Goal: Information Seeking & Learning: Learn about a topic

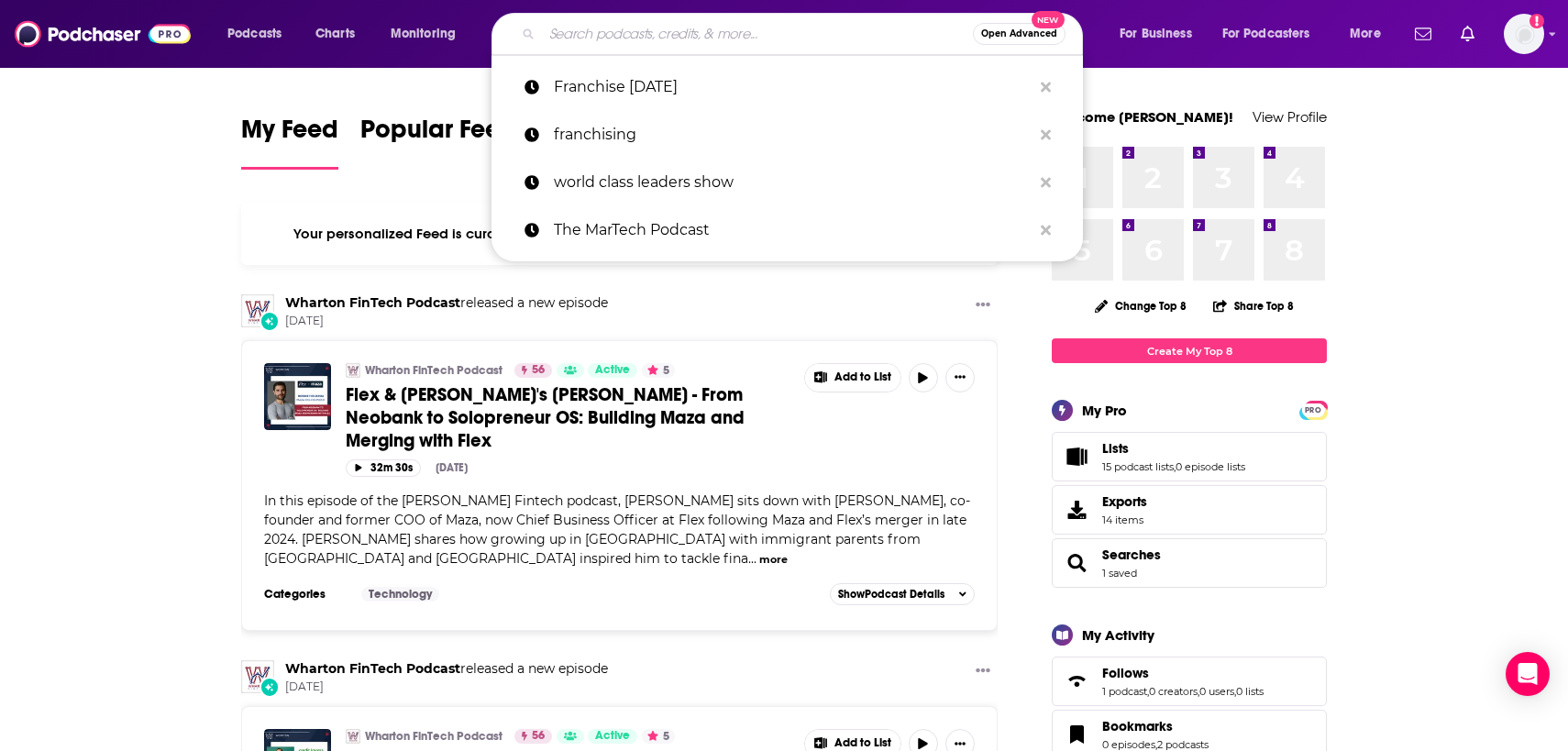
click at [618, 23] on input "Search podcasts, credits, & more..." at bounding box center [757, 34] width 431 height 29
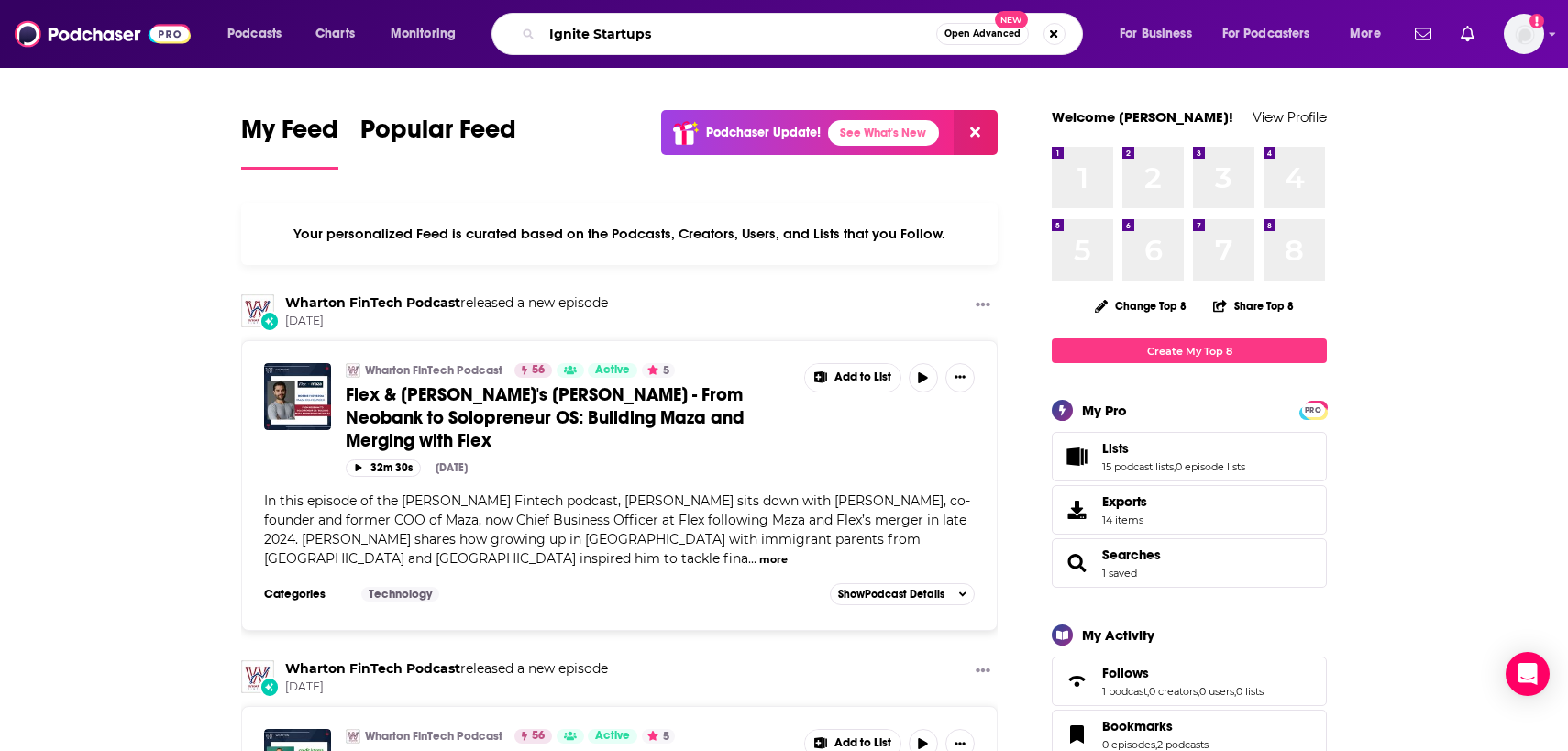
type input "Ignite Startups"
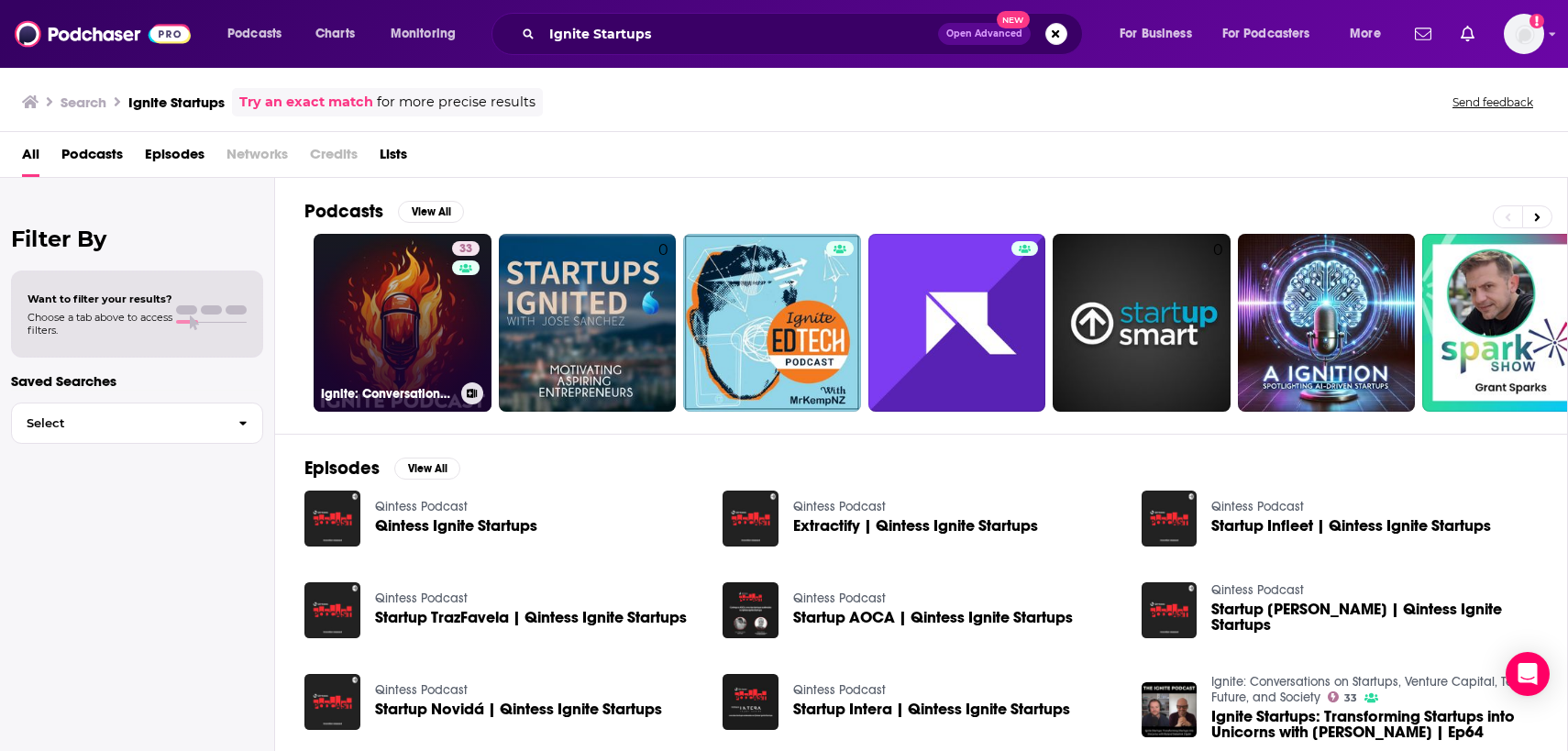
click at [391, 352] on link "33 Ignite: Conversations on Startups, Venture Capital, Tech, Future, and Society" at bounding box center [403, 323] width 178 height 178
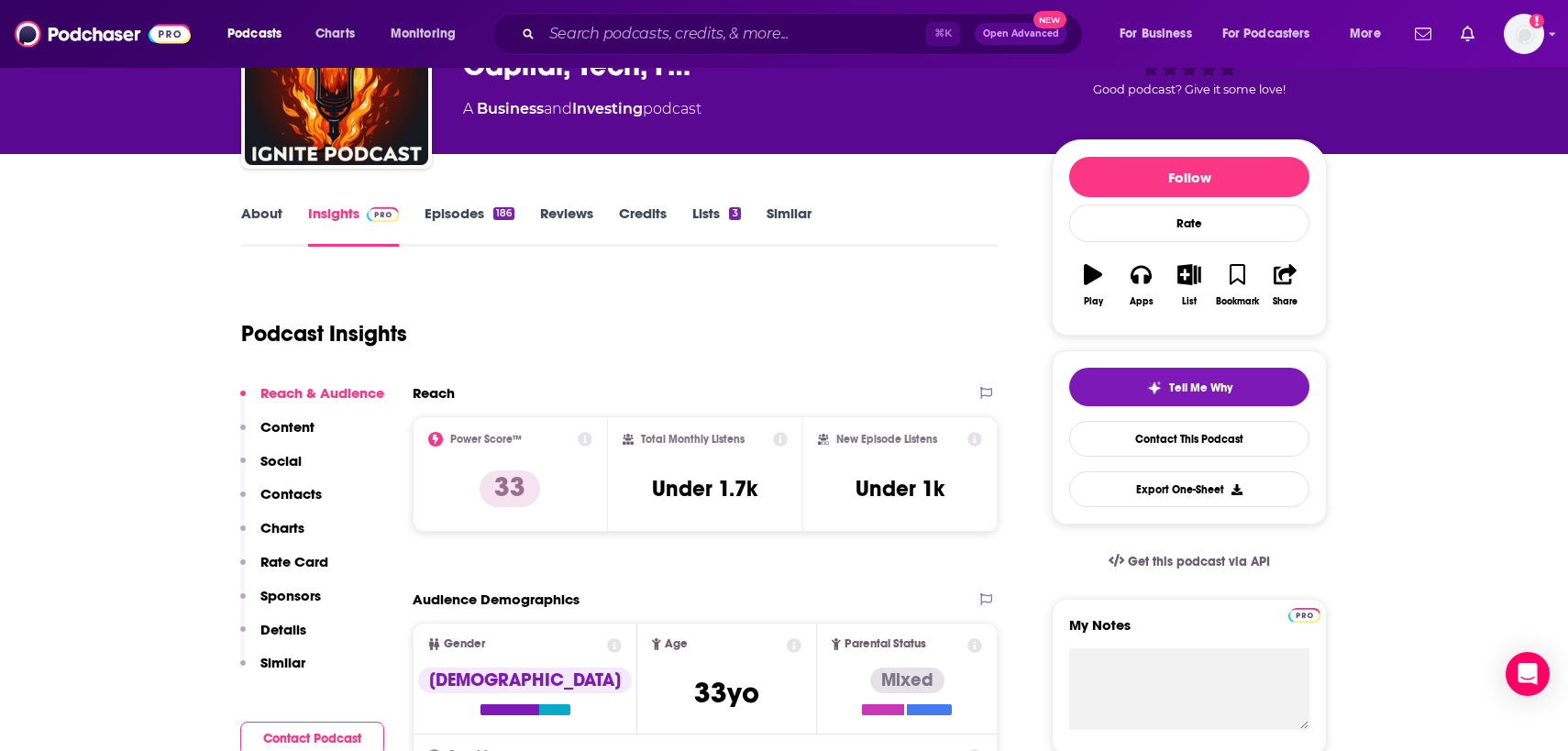
scroll to position [144, 0]
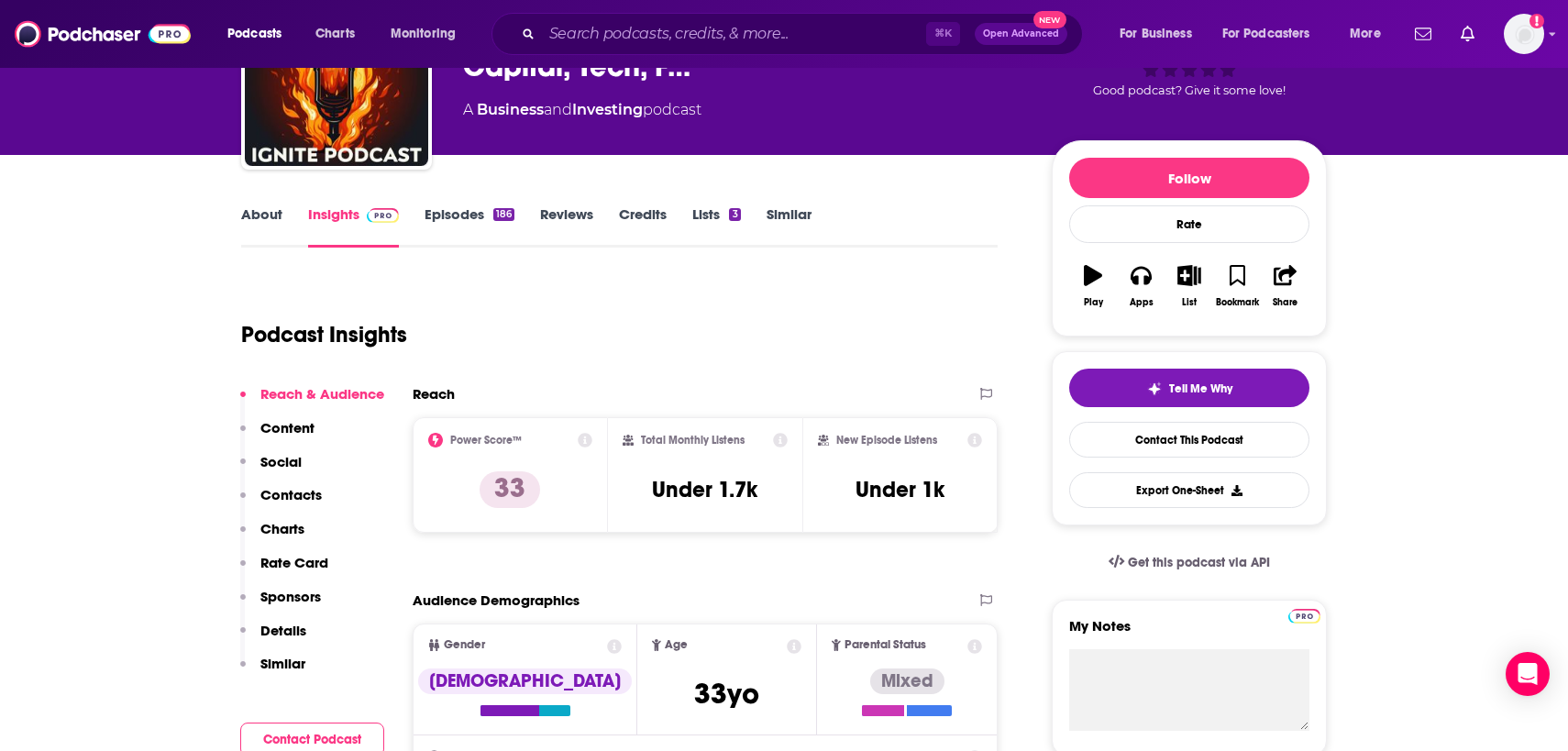
click at [277, 220] on link "About" at bounding box center [261, 226] width 41 height 42
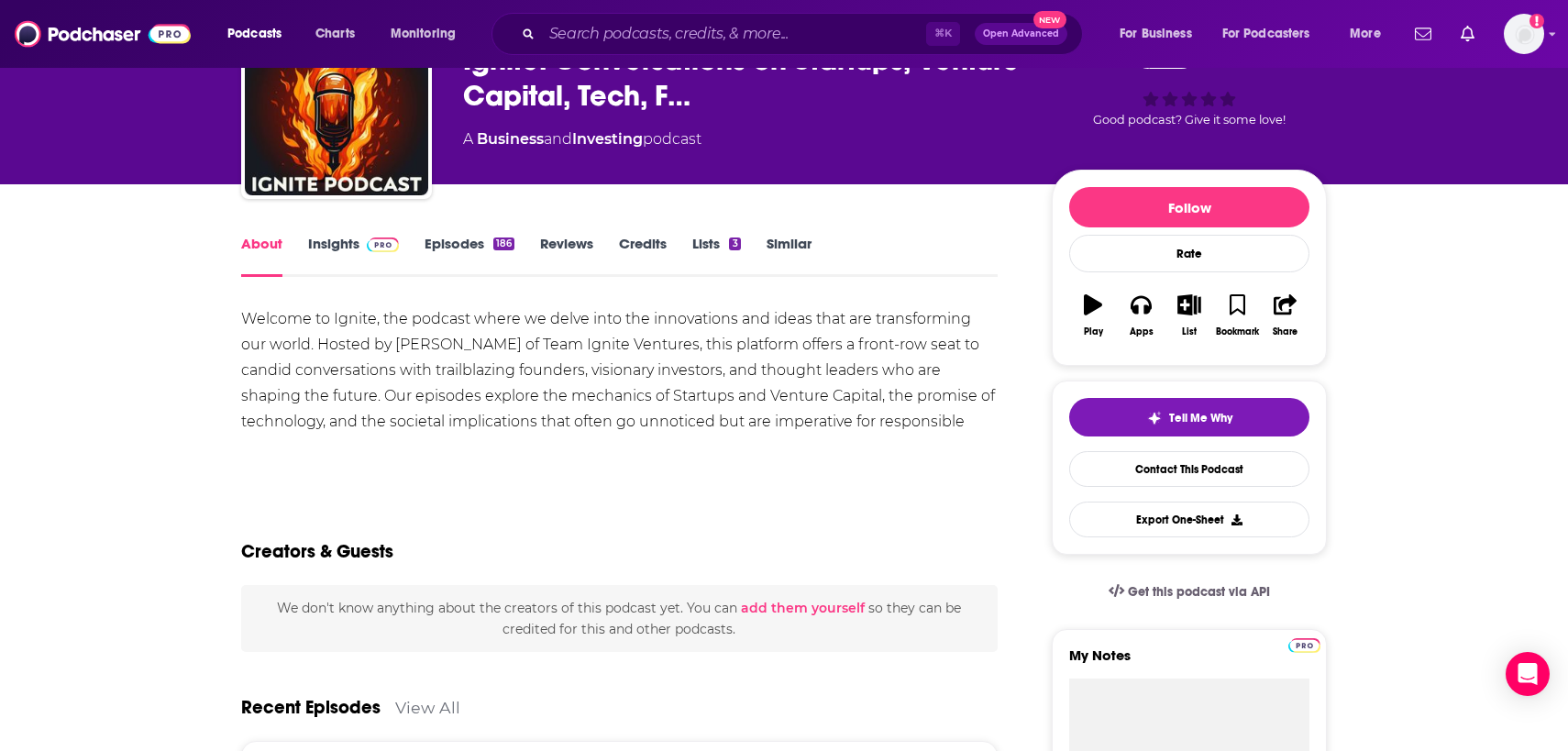
scroll to position [124, 0]
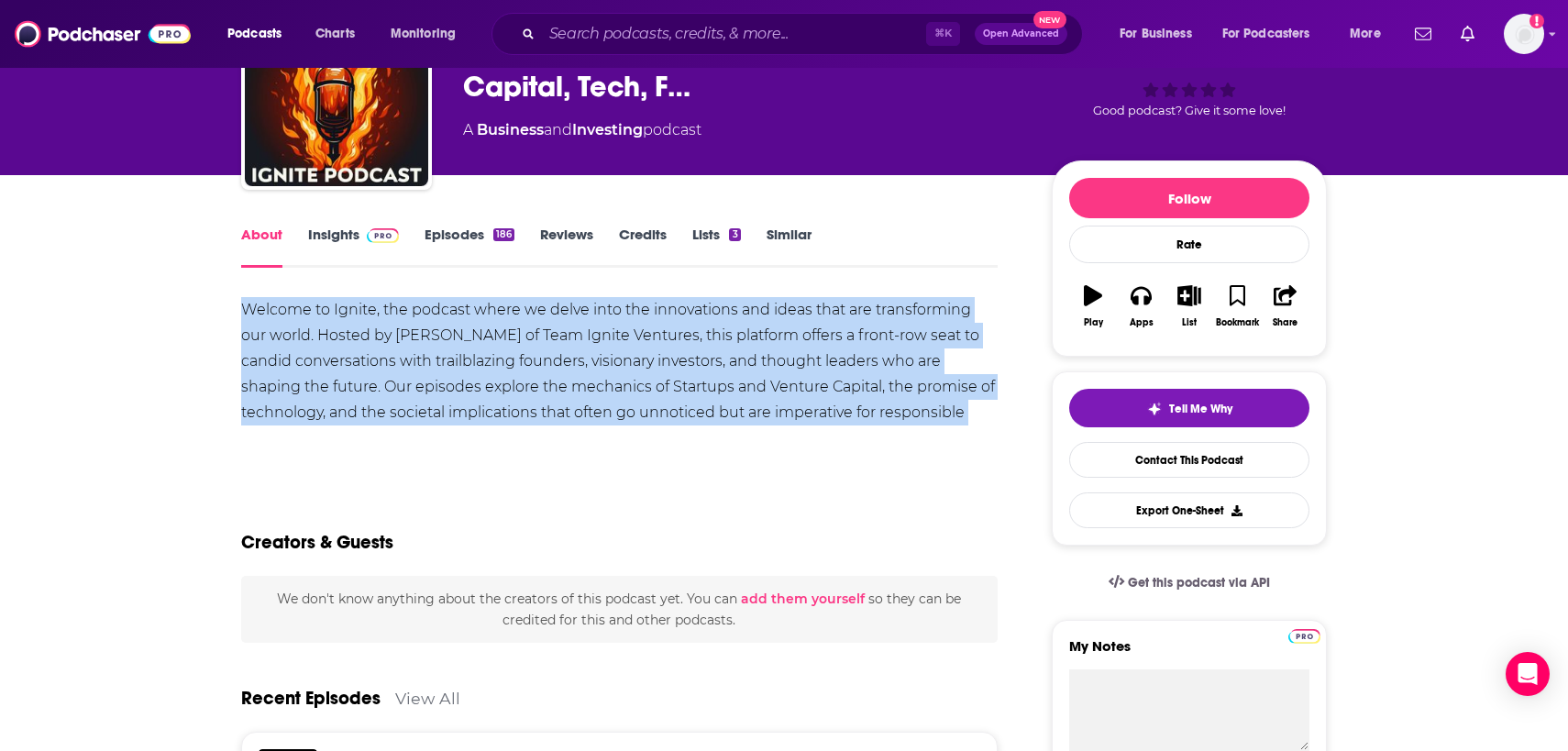
drag, startPoint x: 969, startPoint y: 423, endPoint x: 237, endPoint y: 306, distance: 741.3
copy div "Welcome to Ignite, the podcast where we delve into the innovations and ideas th…"
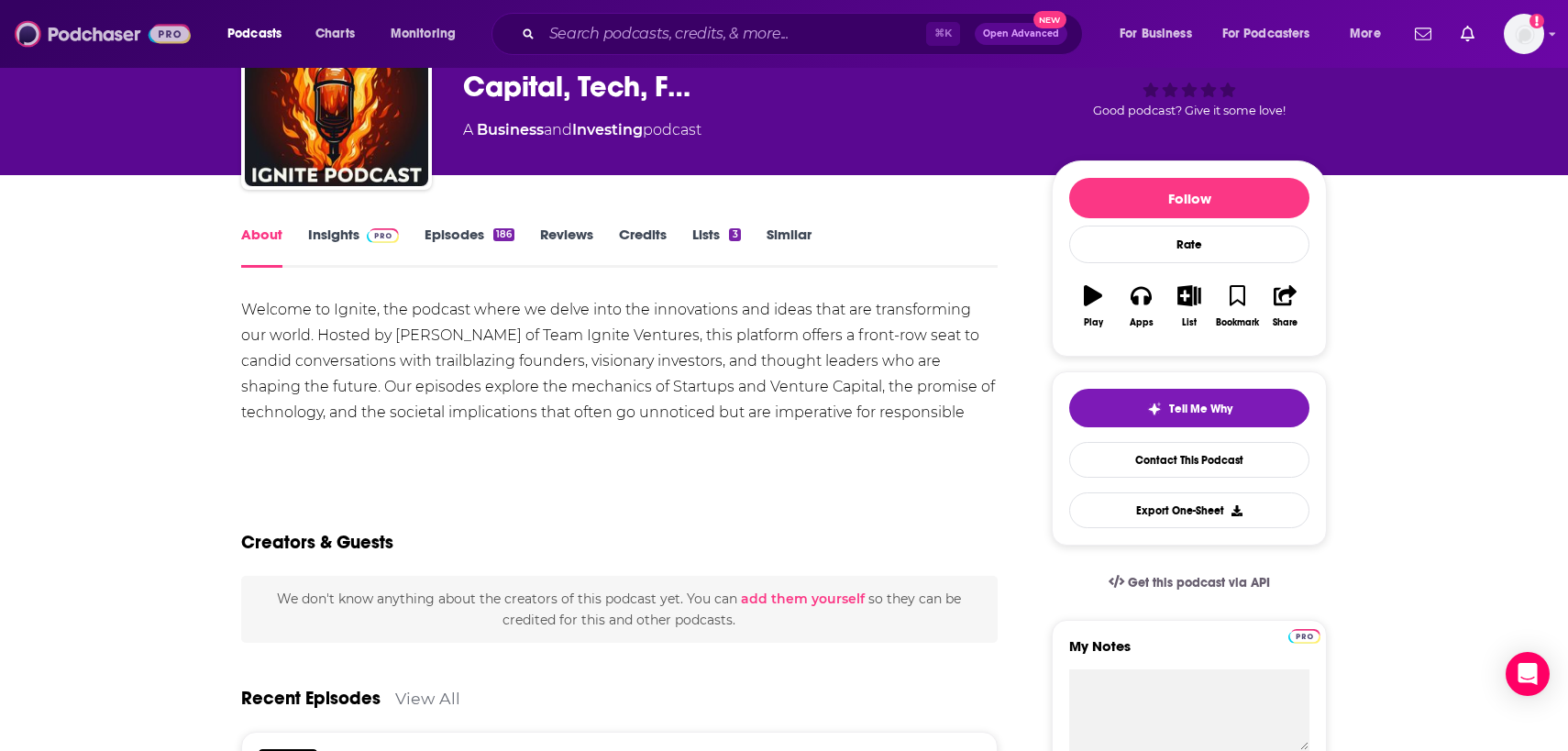
click at [111, 40] on img at bounding box center [103, 34] width 176 height 35
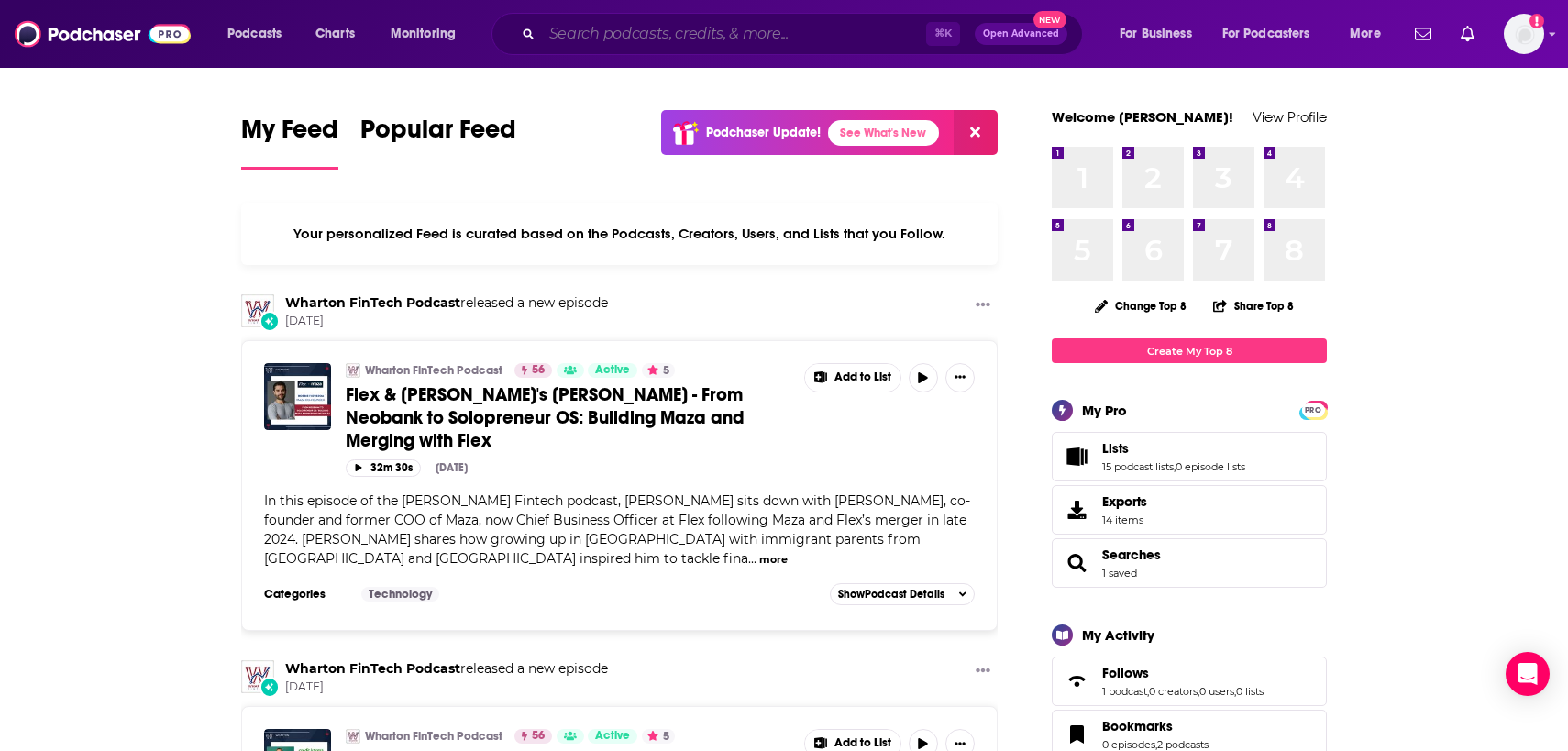
click at [562, 44] on input "Search podcasts, credits, & more..." at bounding box center [734, 34] width 384 height 29
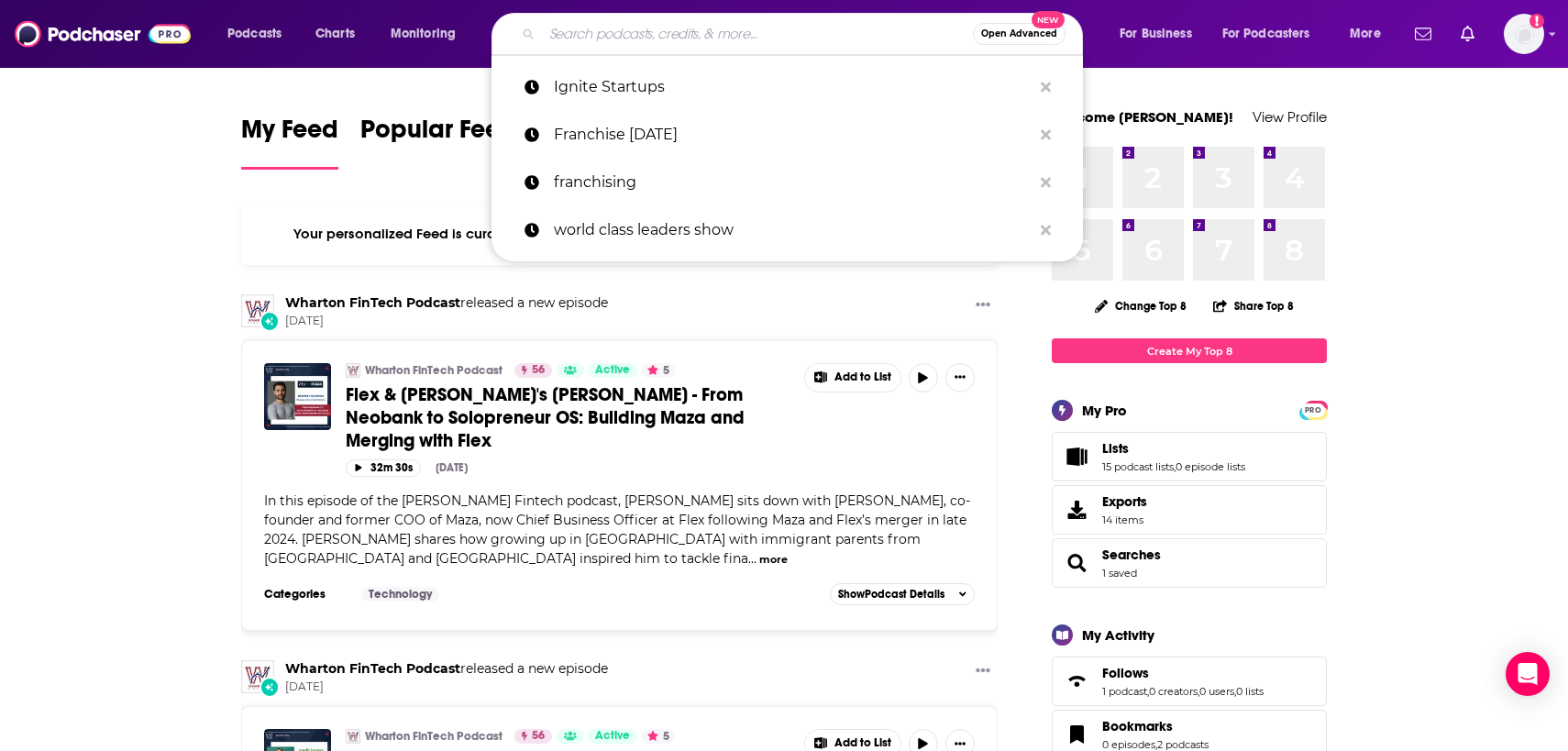
paste input "Building Deep Tech with Illir Aliu"
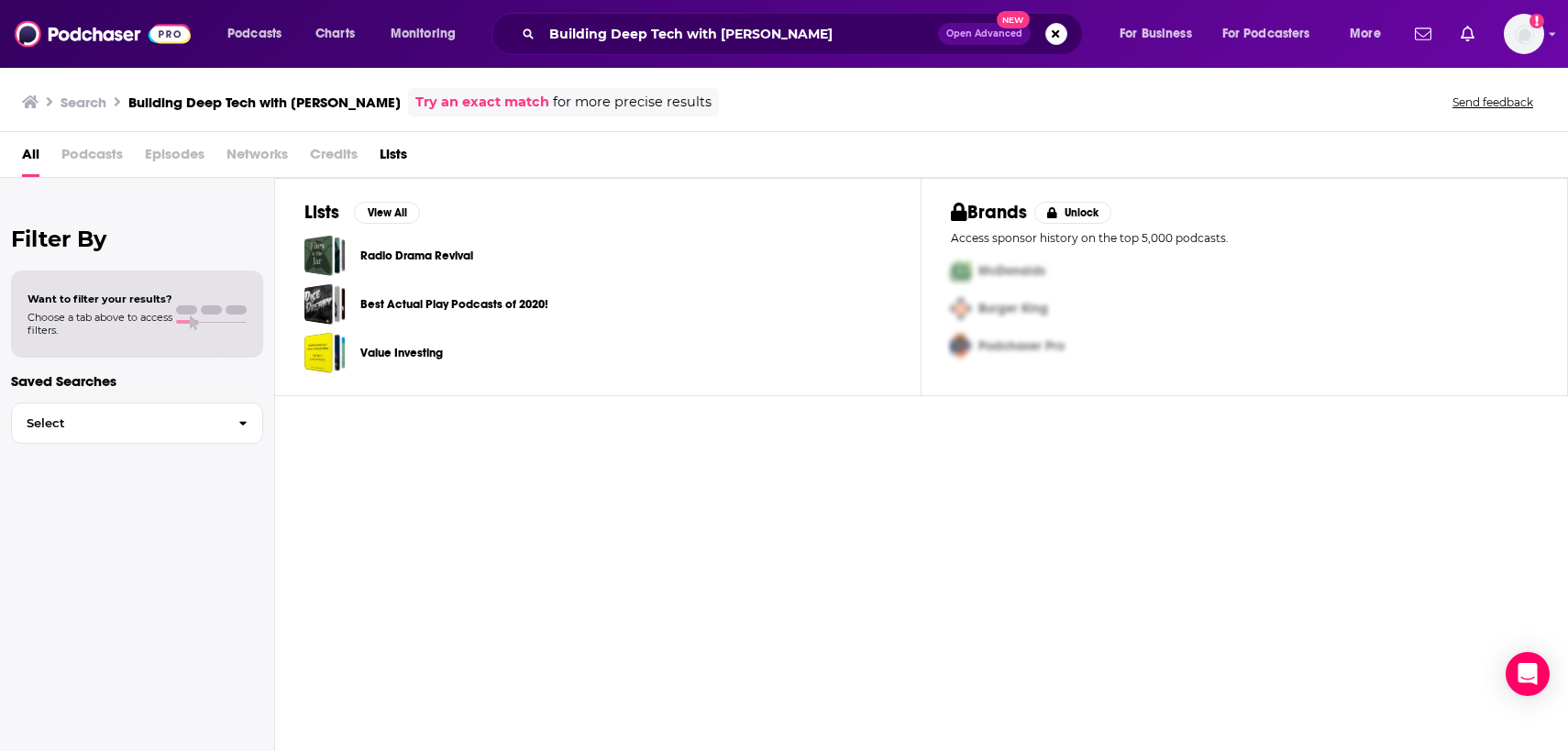
click at [85, 156] on span "Podcasts" at bounding box center [92, 158] width 61 height 38
click at [95, 149] on span "Podcasts" at bounding box center [92, 158] width 61 height 38
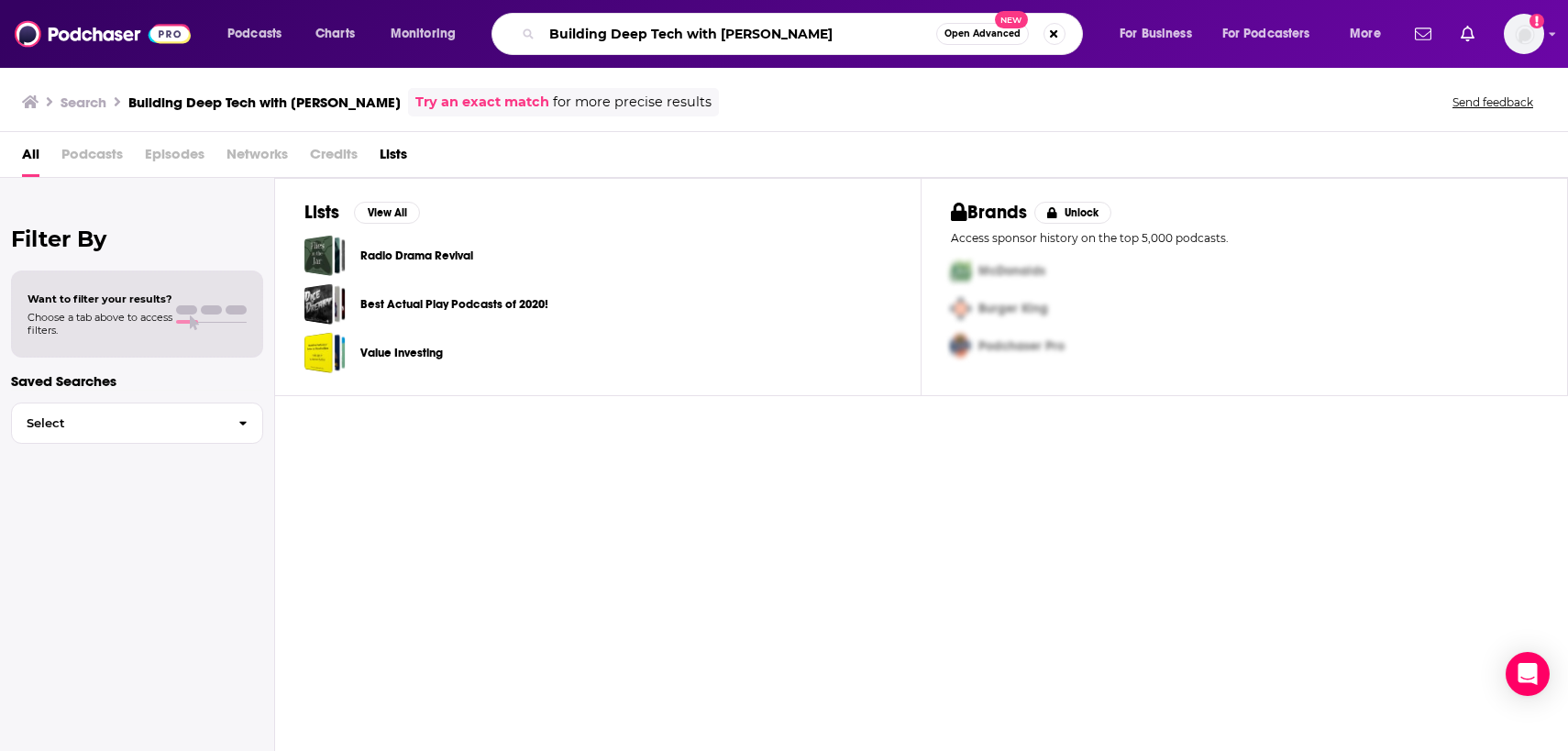
drag, startPoint x: 801, startPoint y: 32, endPoint x: 686, endPoint y: 31, distance: 115.0
click at [686, 31] on input "Building Deep Tech with Illir Aliu" at bounding box center [739, 34] width 394 height 29
type input "Building Deep Tech"
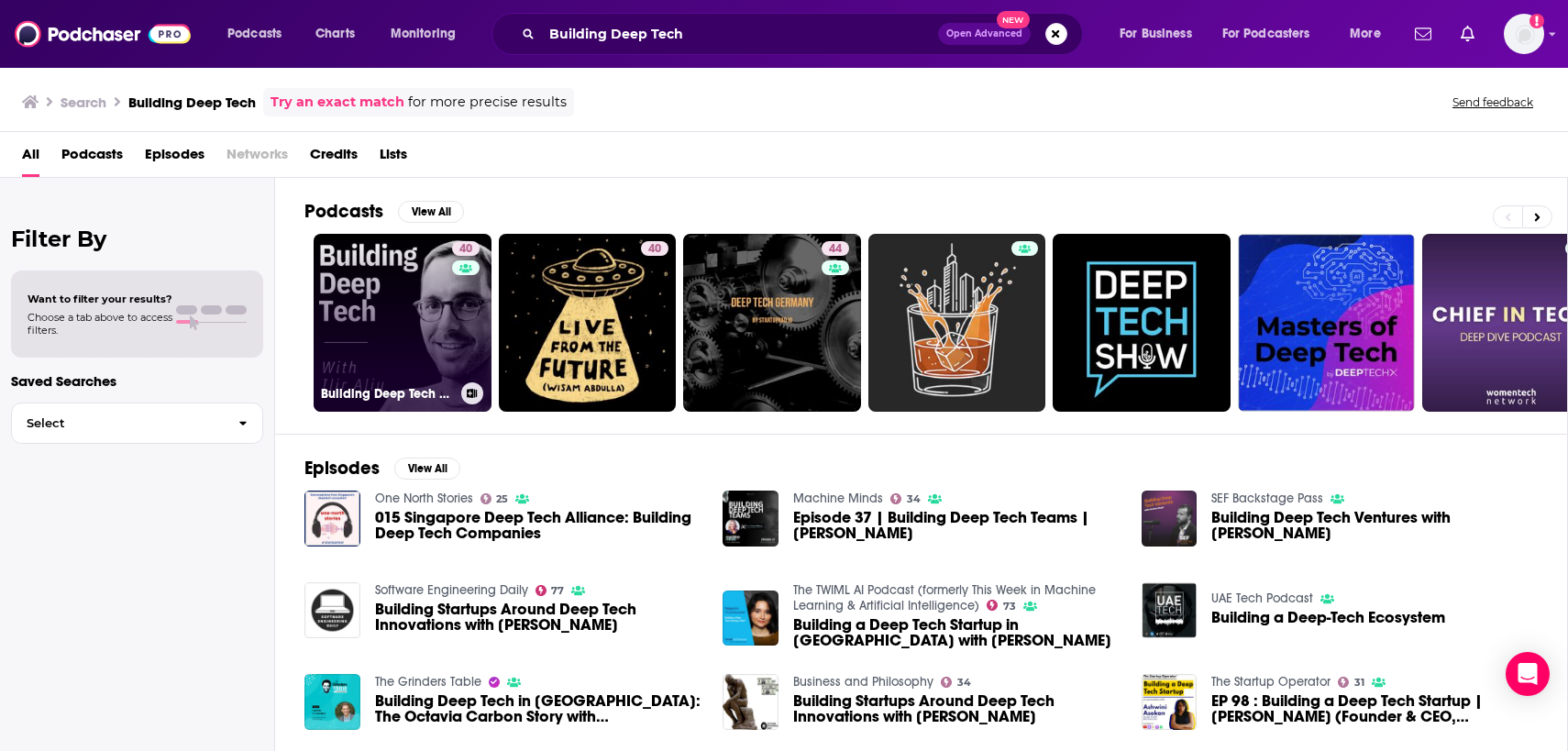
click at [326, 340] on link "40 Building Deep Tech with Ilir Aliu" at bounding box center [403, 323] width 178 height 178
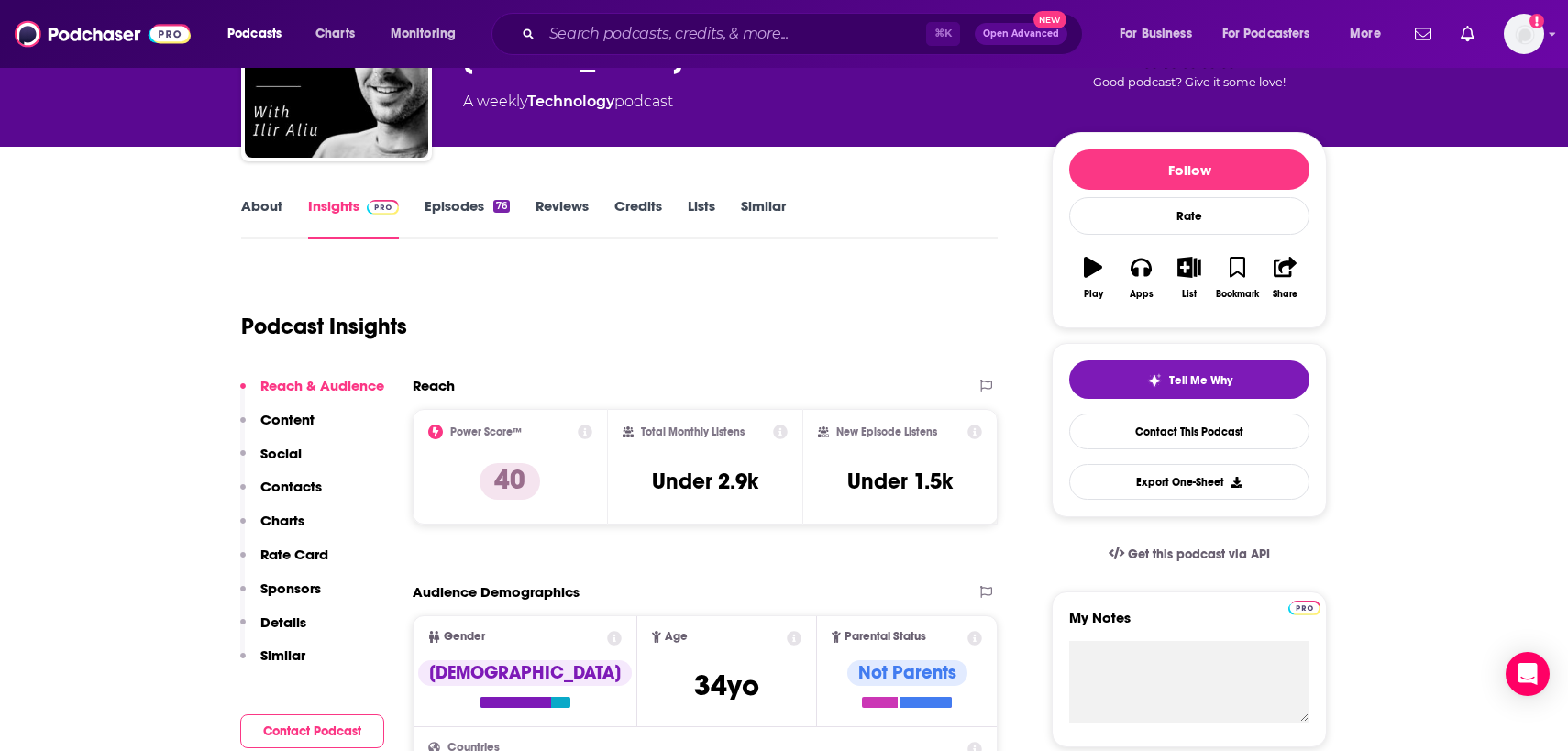
scroll to position [153, 0]
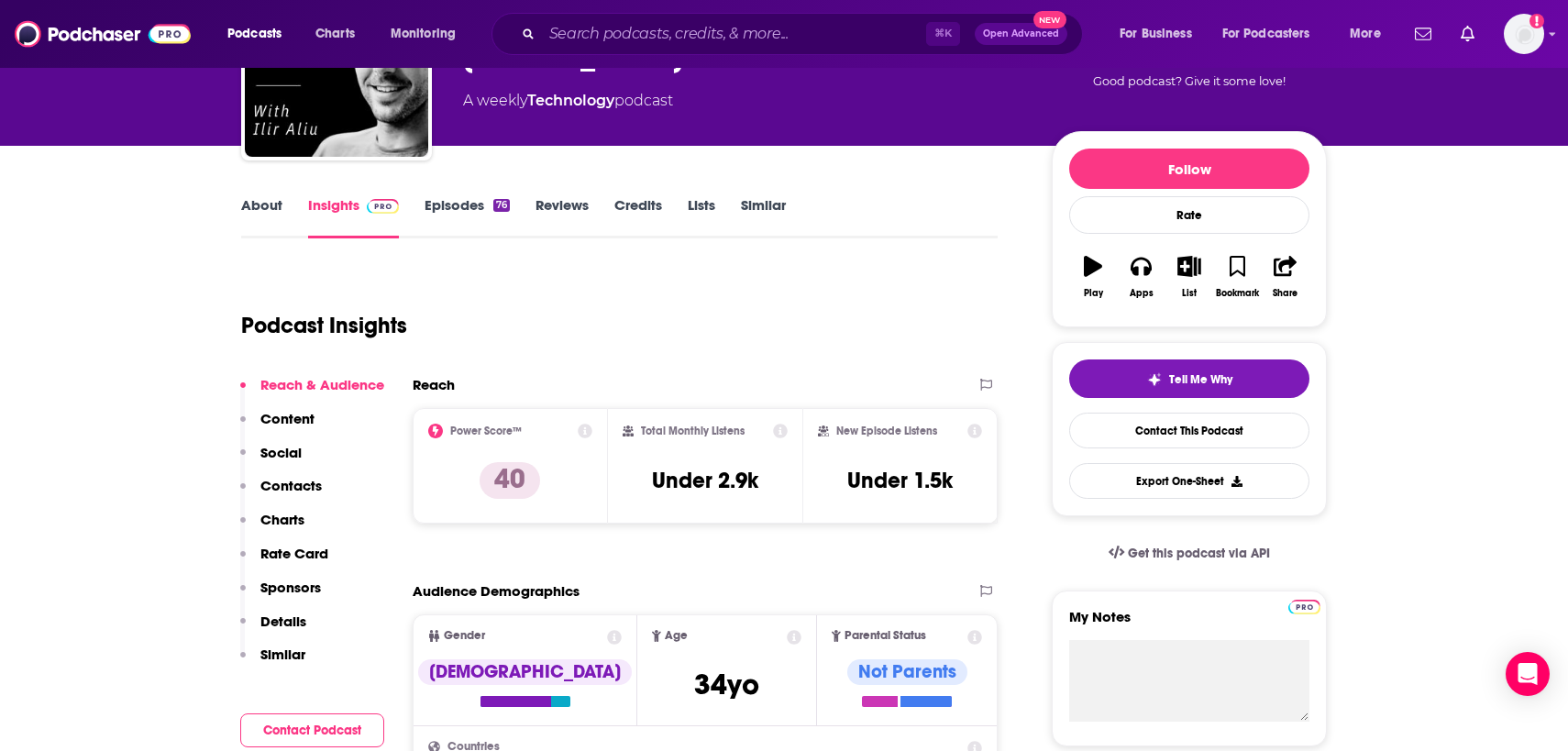
click at [266, 220] on link "About" at bounding box center [261, 217] width 41 height 42
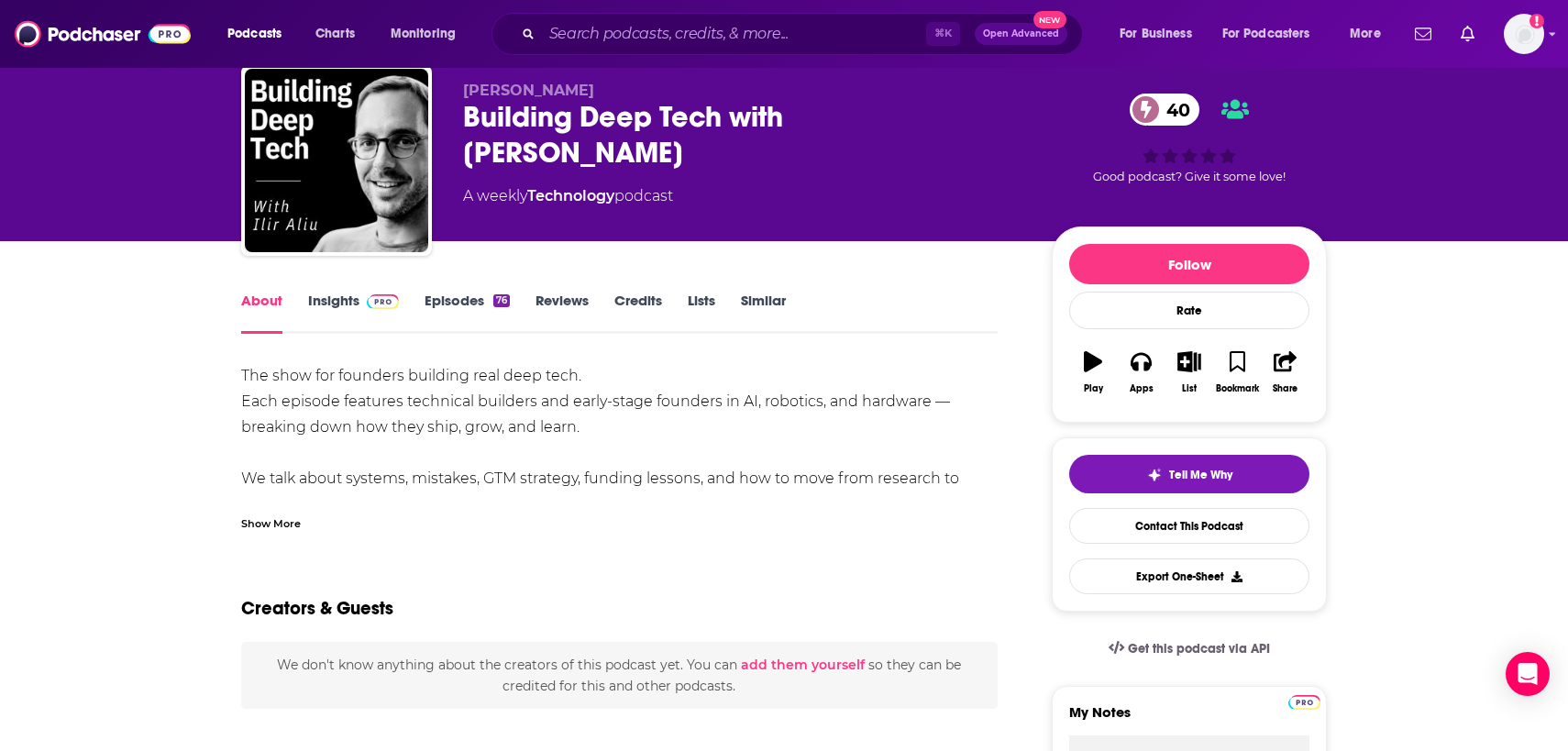
scroll to position [136, 0]
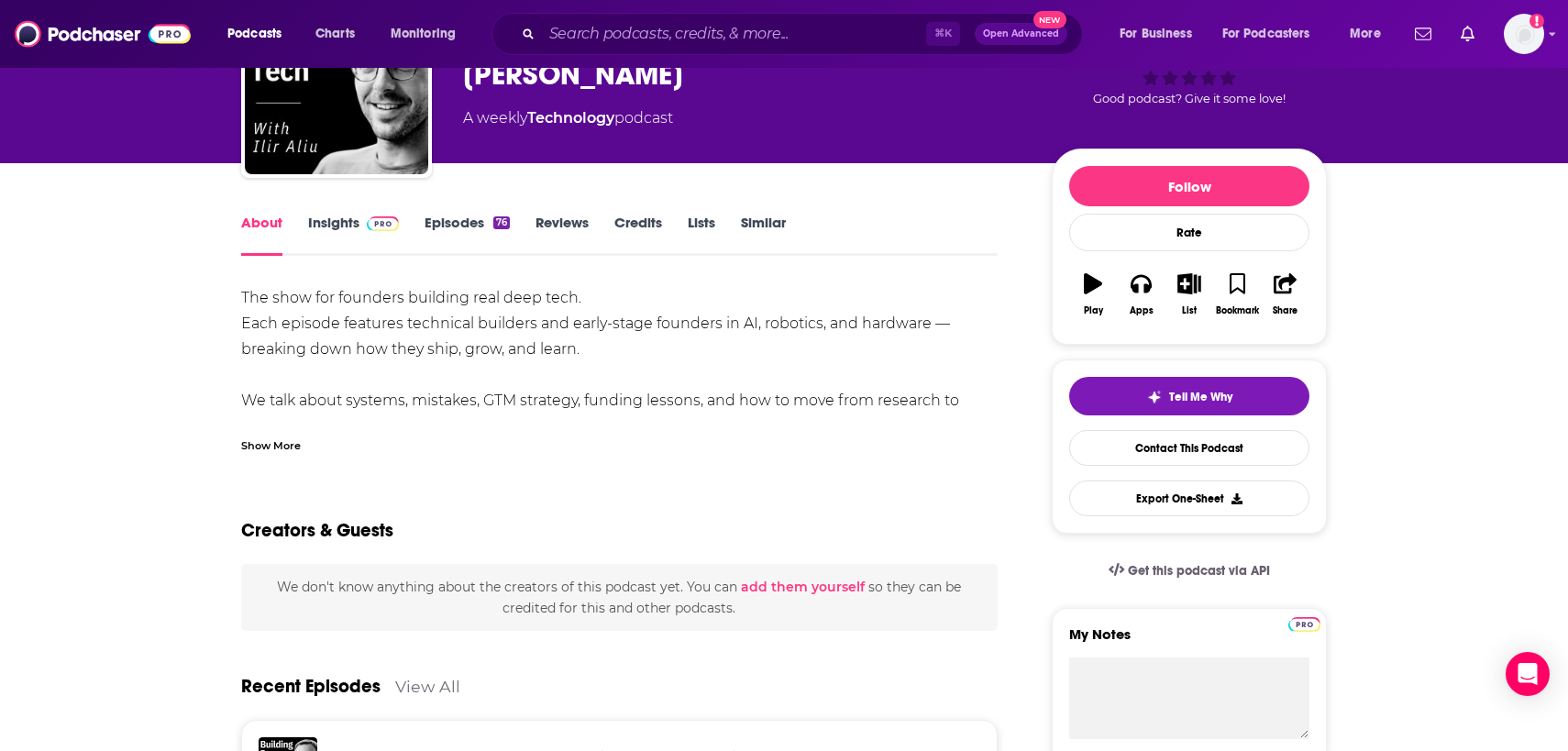
click at [264, 445] on div "Show More" at bounding box center [271, 444] width 60 height 17
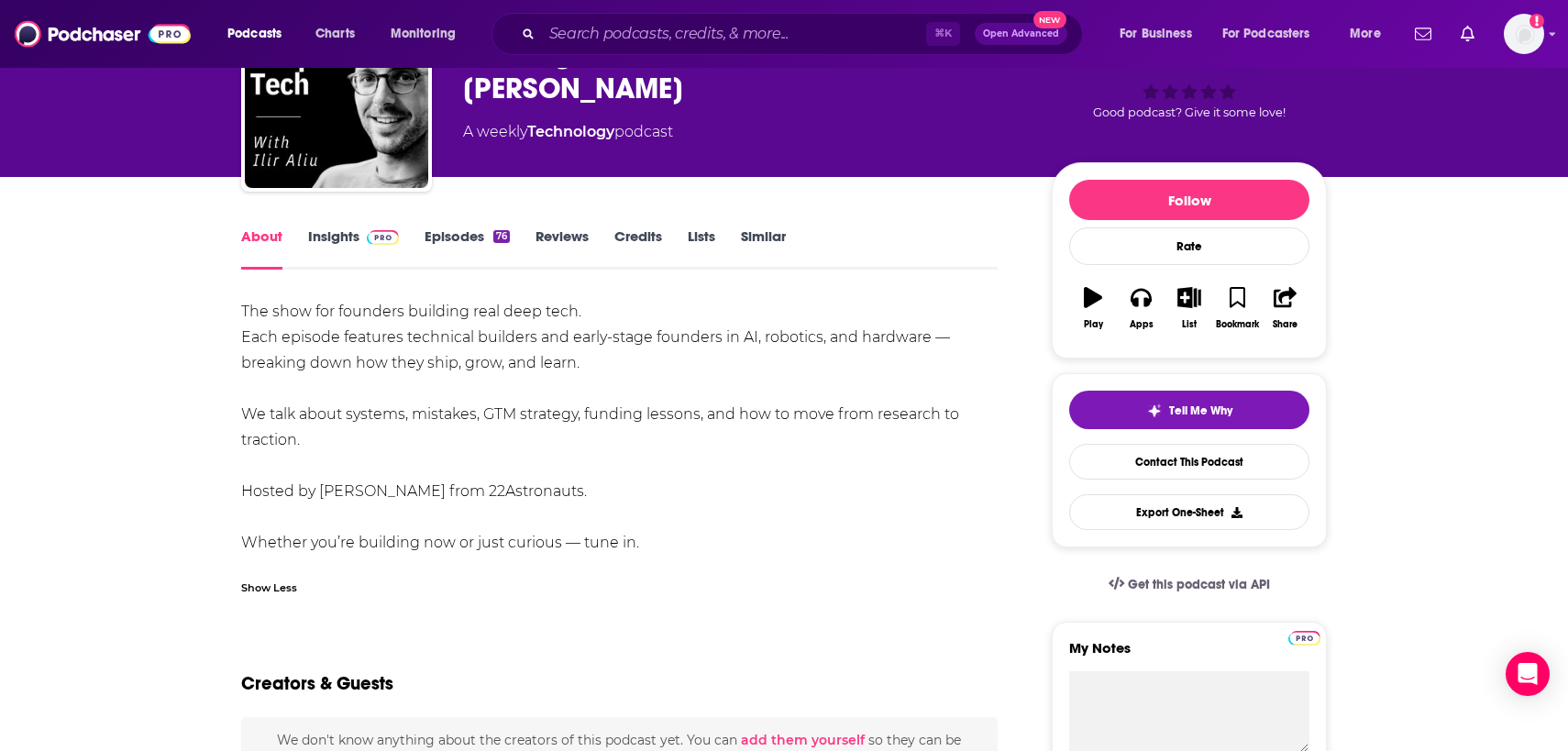
scroll to position [138, 0]
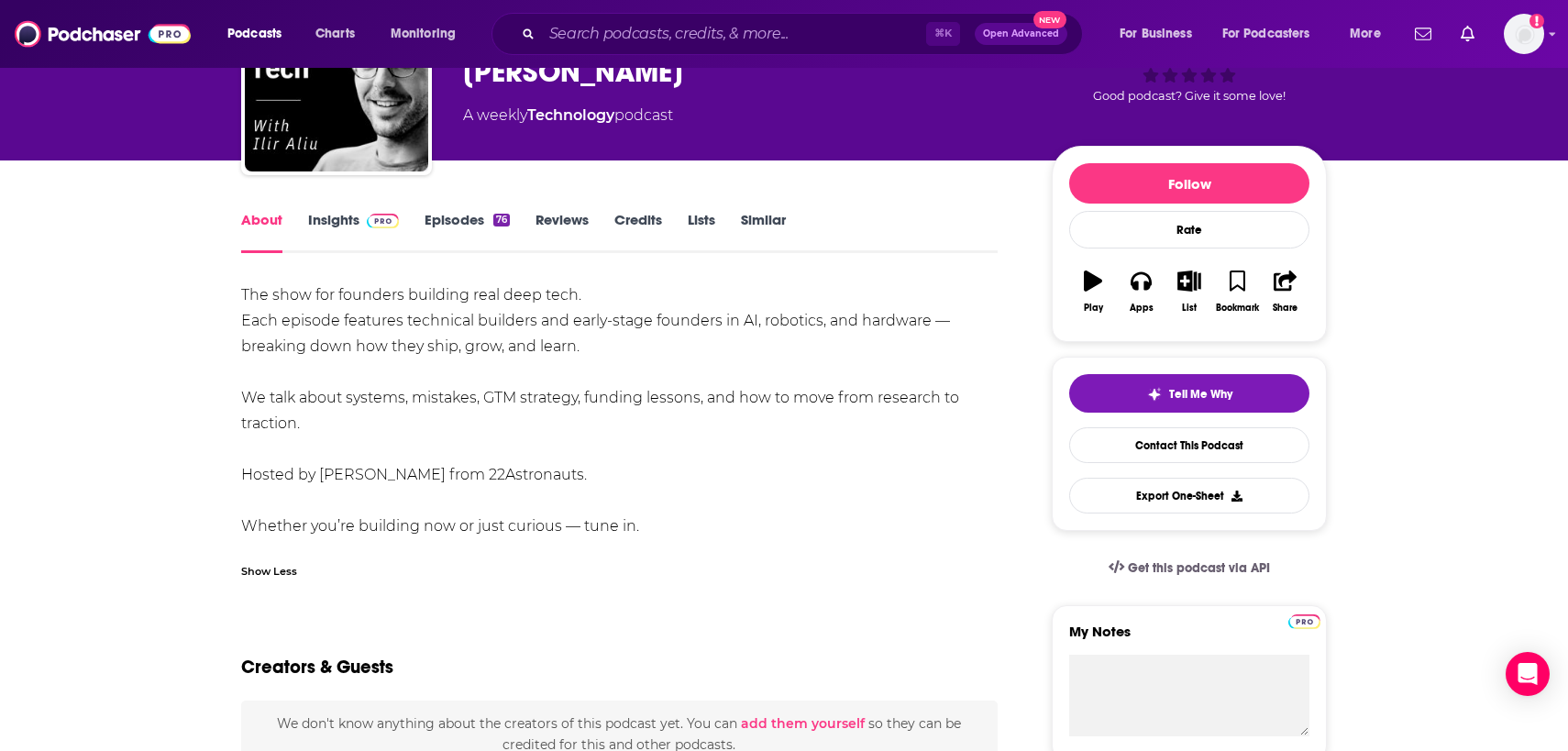
drag, startPoint x: 328, startPoint y: 421, endPoint x: 237, endPoint y: 298, distance: 153.0
copy div "The show for founders building real deep tech. Each episode features technical …"
click at [315, 216] on link "Insights" at bounding box center [353, 232] width 91 height 42
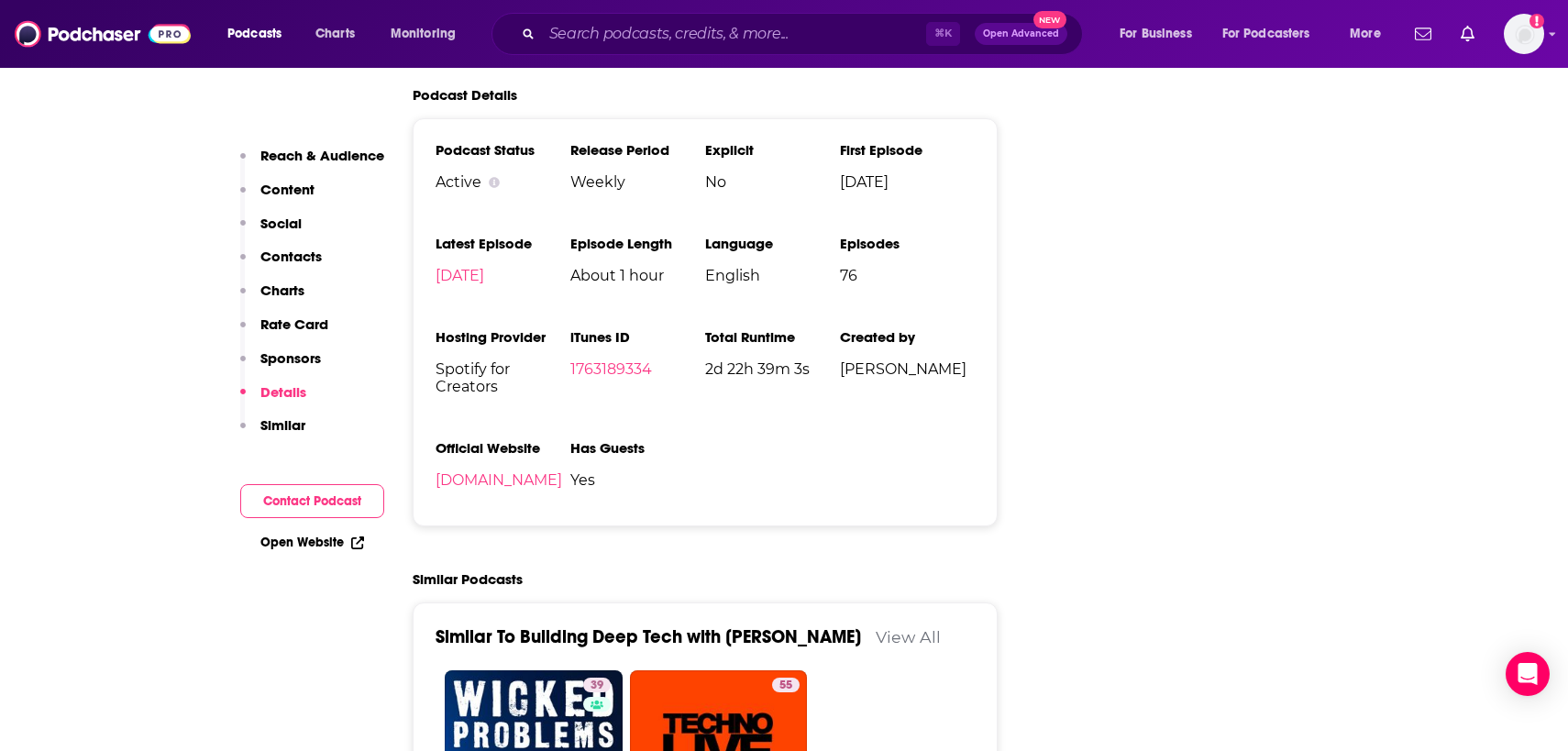
scroll to position [2206, 0]
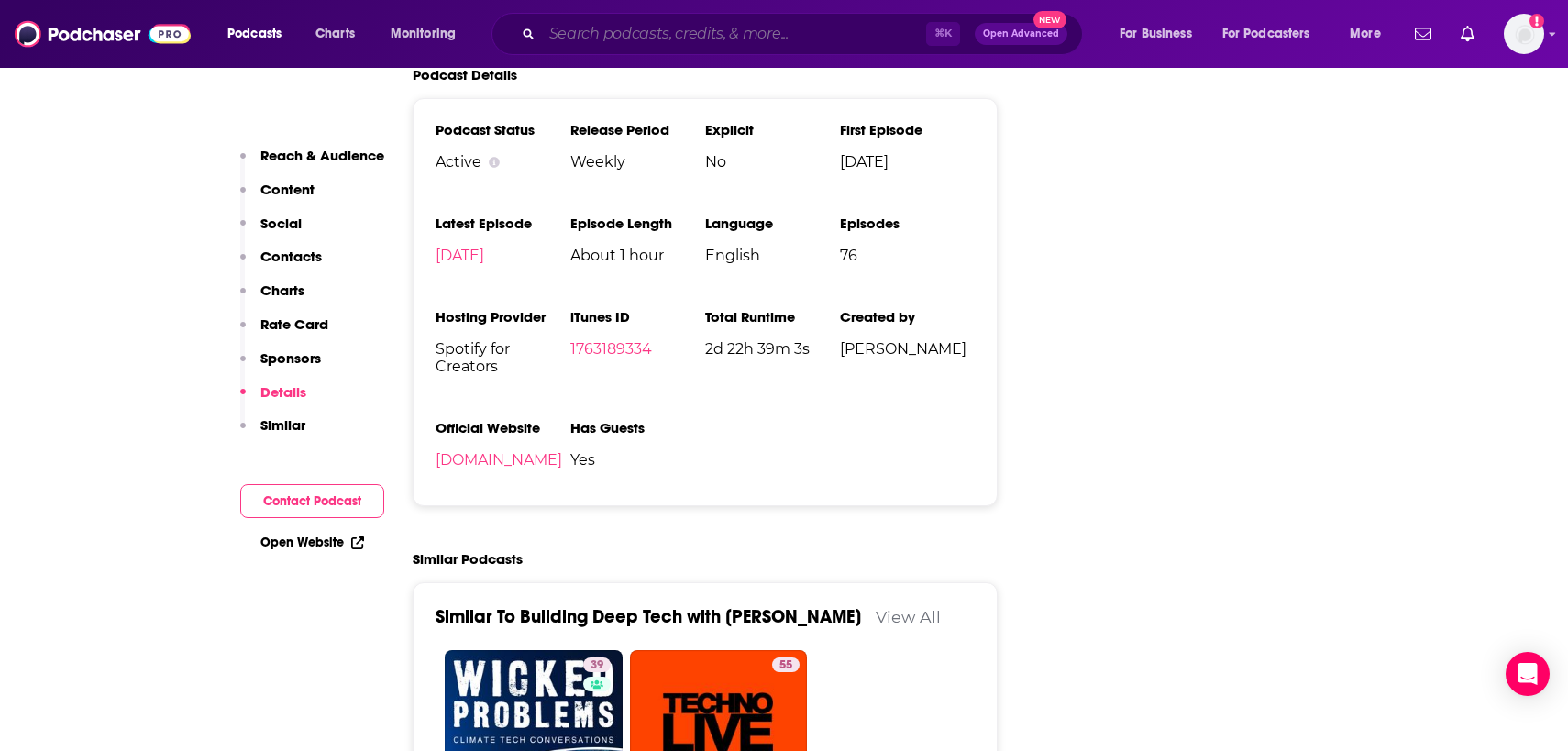
click at [580, 38] on input "Search podcasts, credits, & more..." at bounding box center [734, 34] width 384 height 29
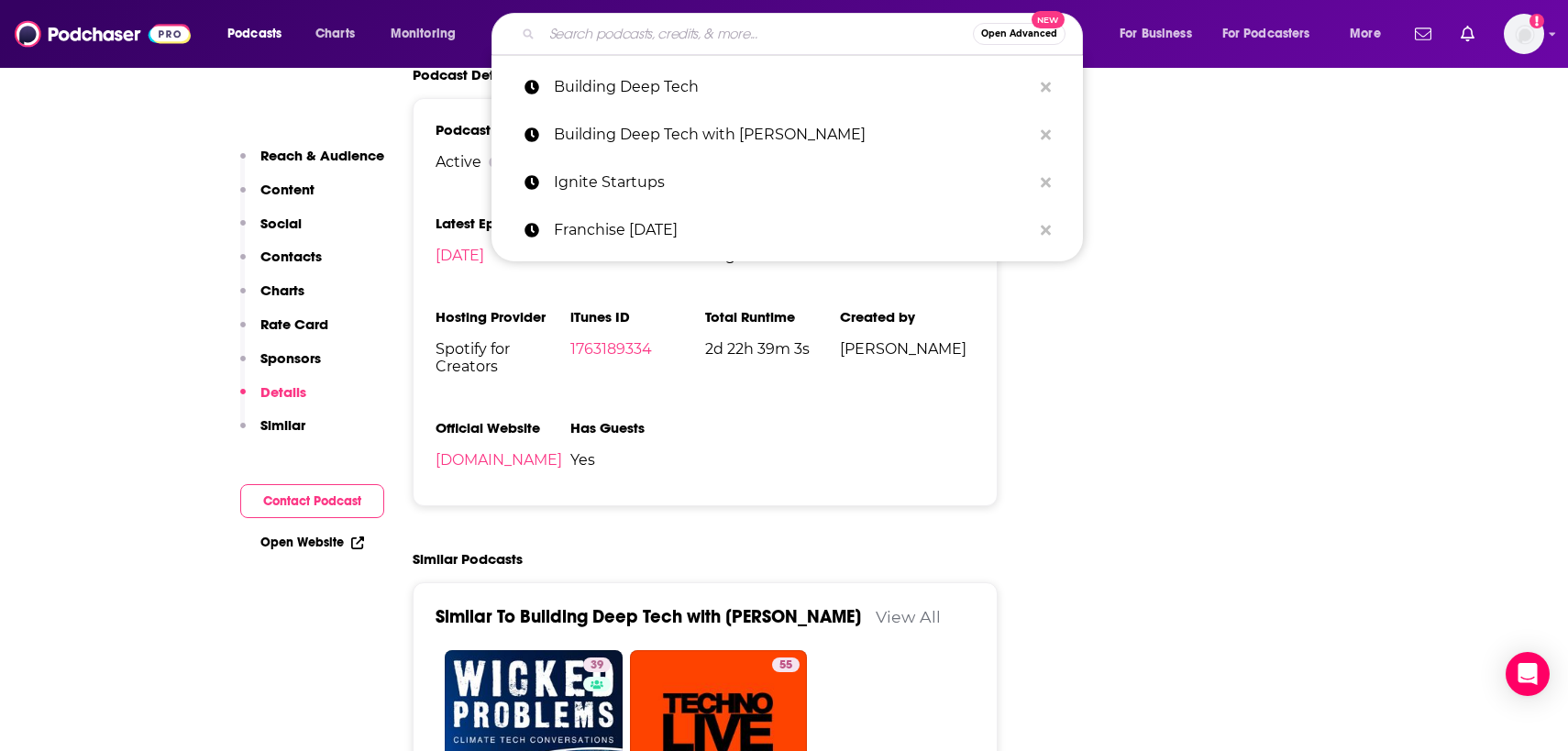
paste input "Automate It: A Robotics Podcast"
type input "Automate It: A Robotics Podcast"
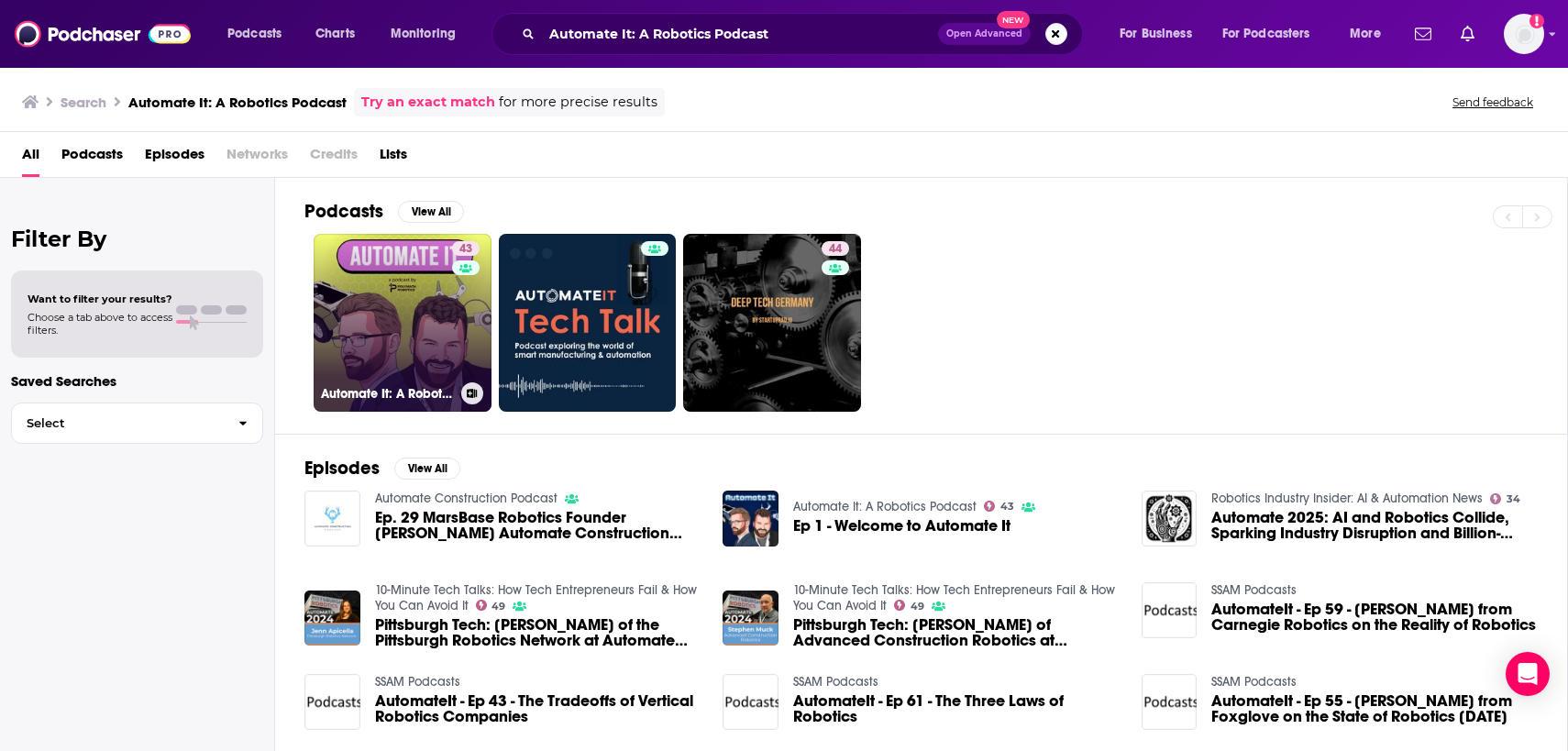
click at [358, 360] on link "43 Automate It: A Robotics Podcast" at bounding box center [403, 323] width 178 height 178
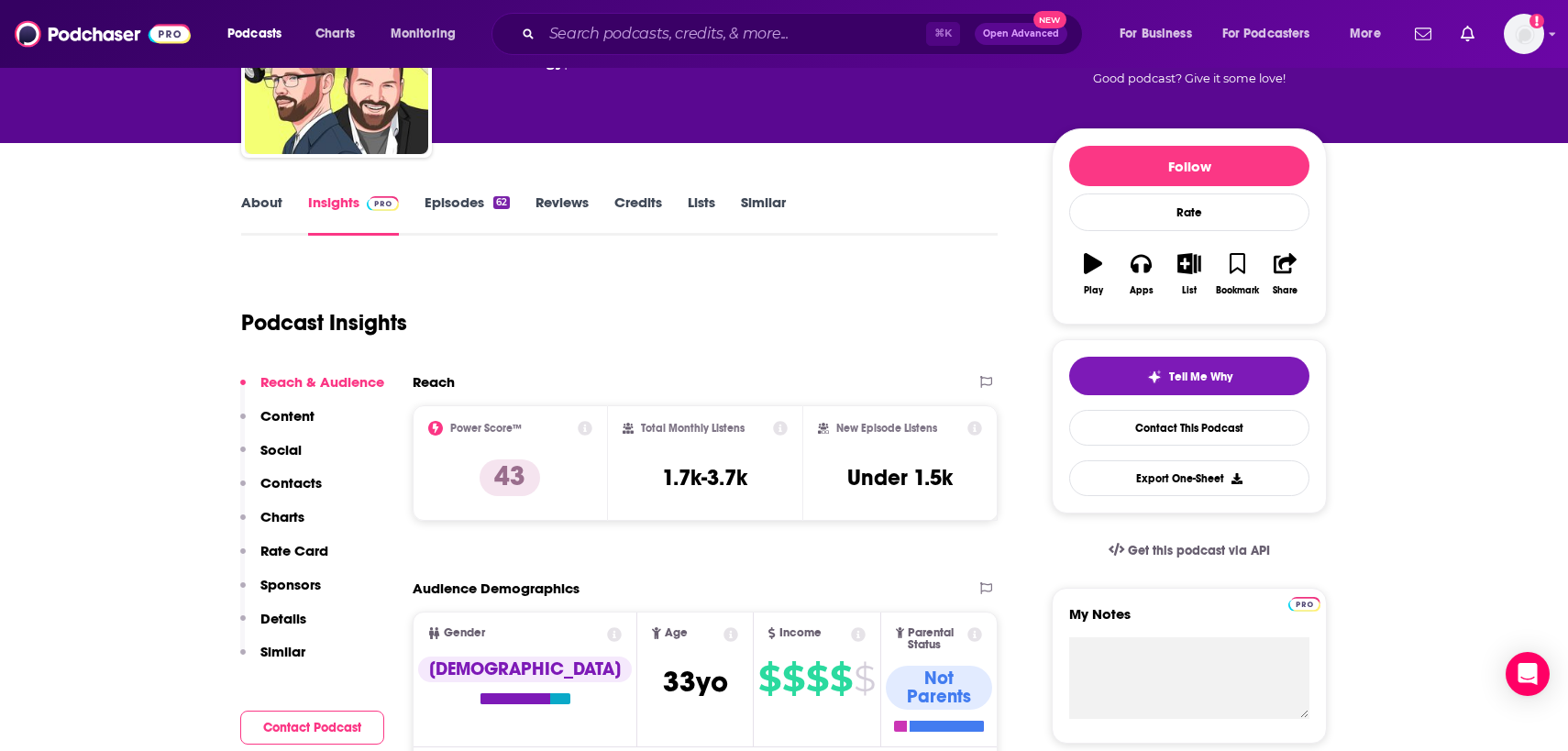
scroll to position [155, 0]
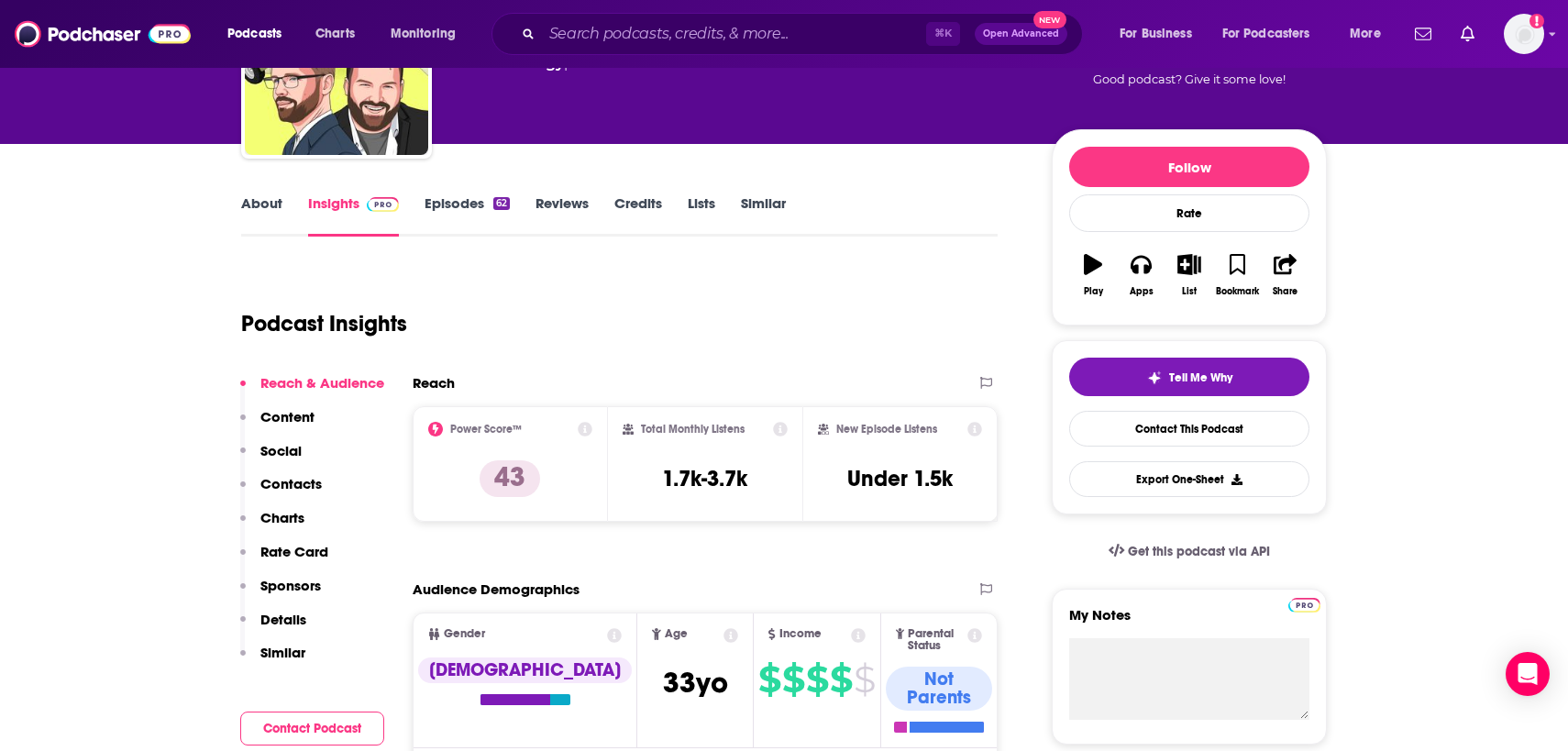
click at [272, 211] on link "About" at bounding box center [261, 215] width 41 height 42
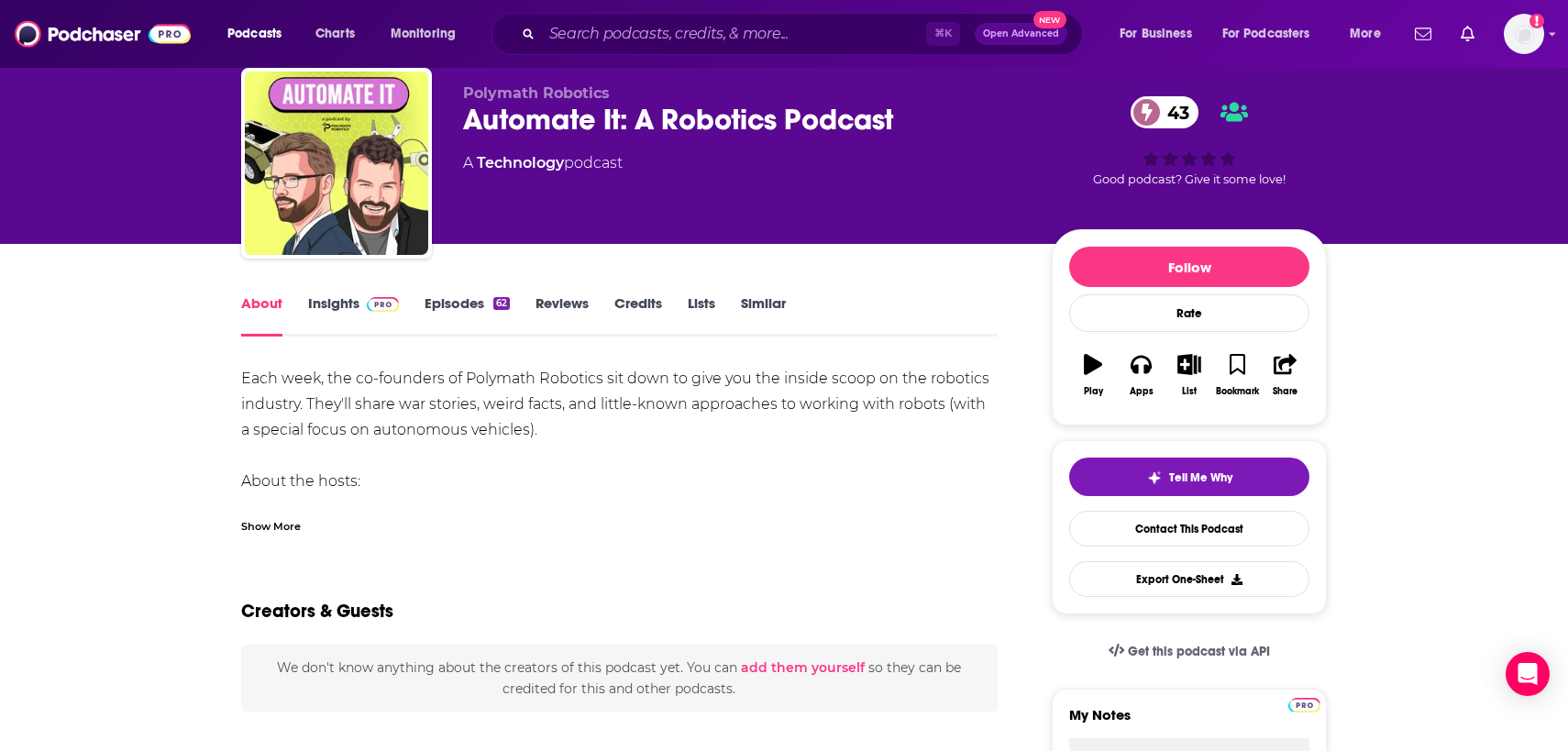
scroll to position [103, 0]
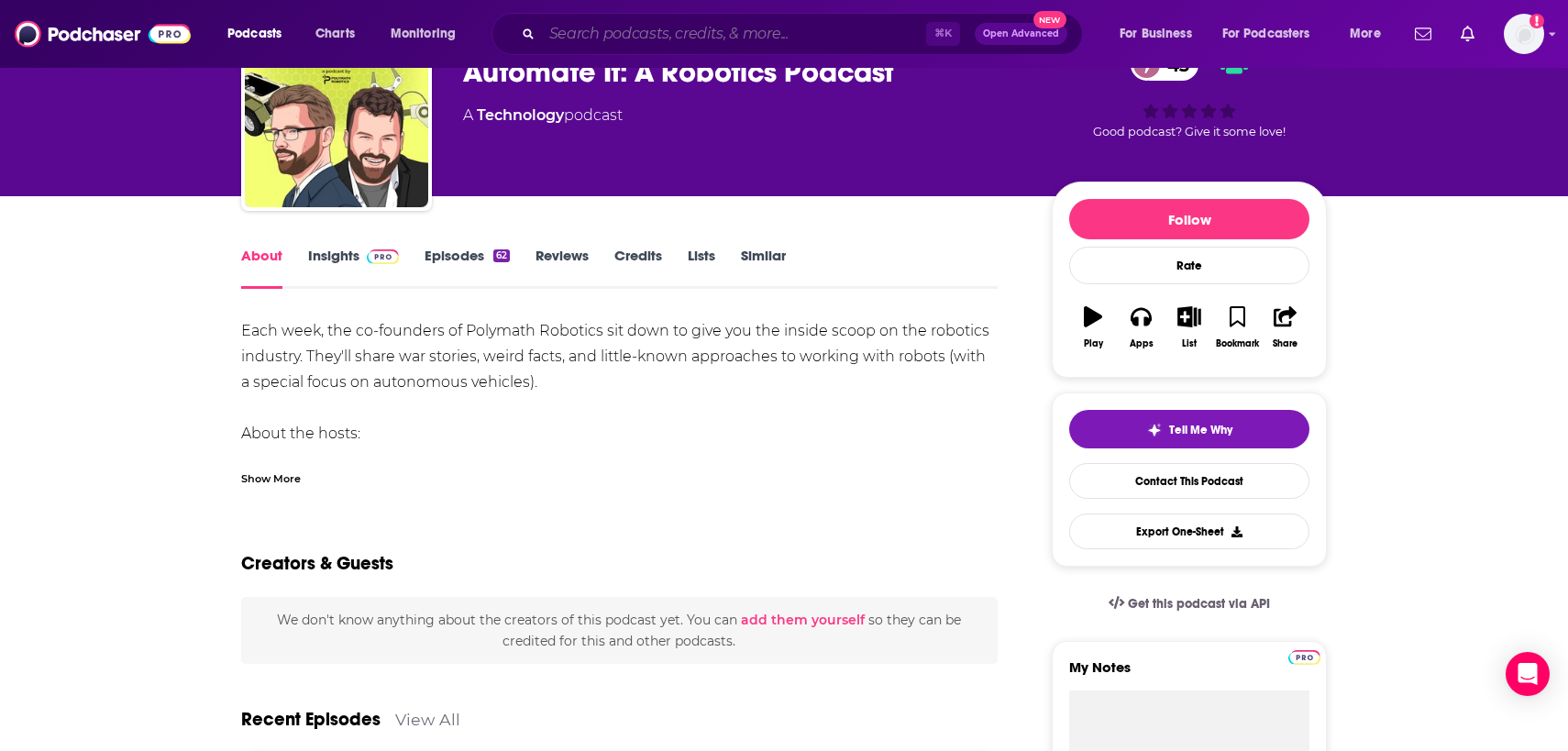
click at [606, 33] on input "Search podcasts, credits, & more..." at bounding box center [734, 34] width 384 height 29
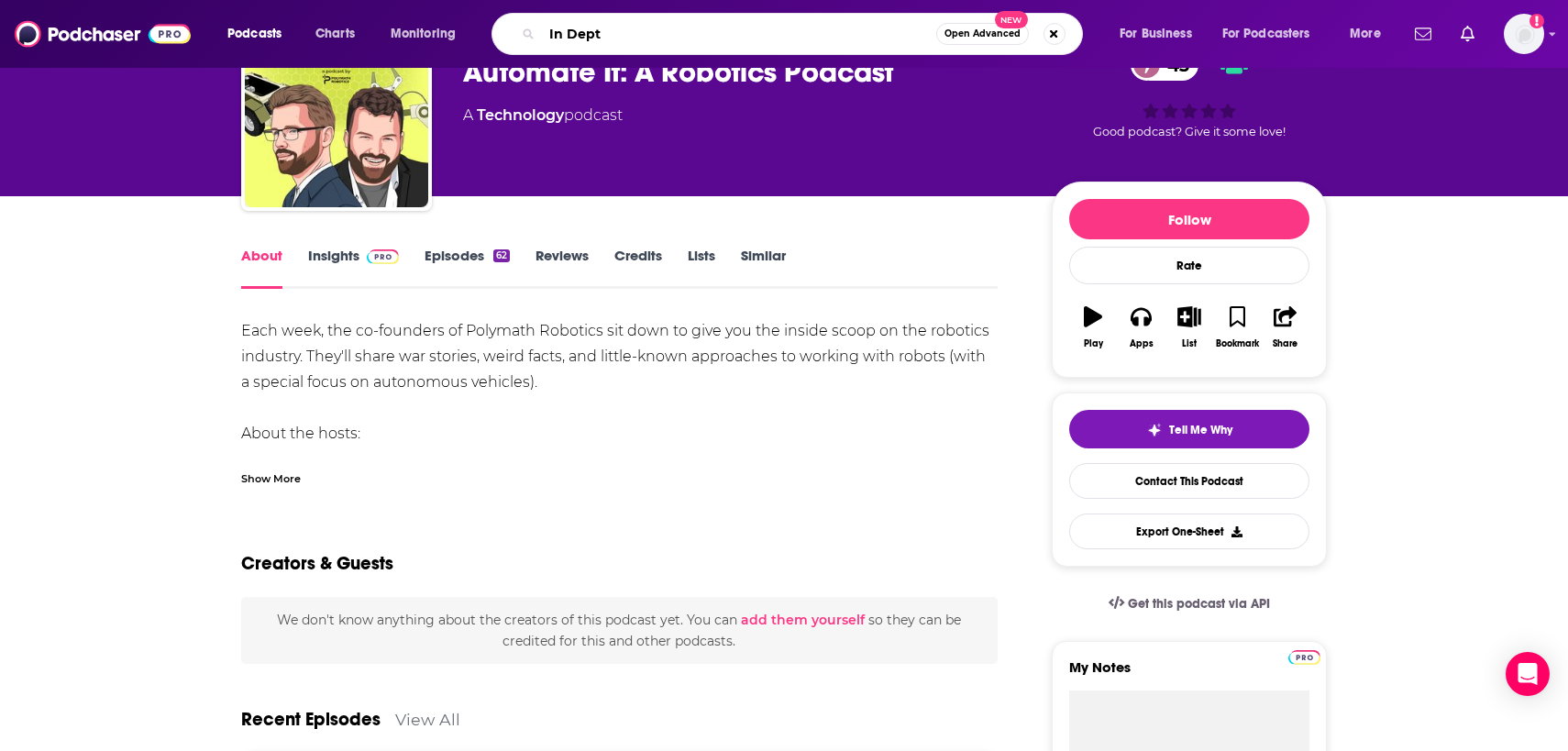
type input "In Depth"
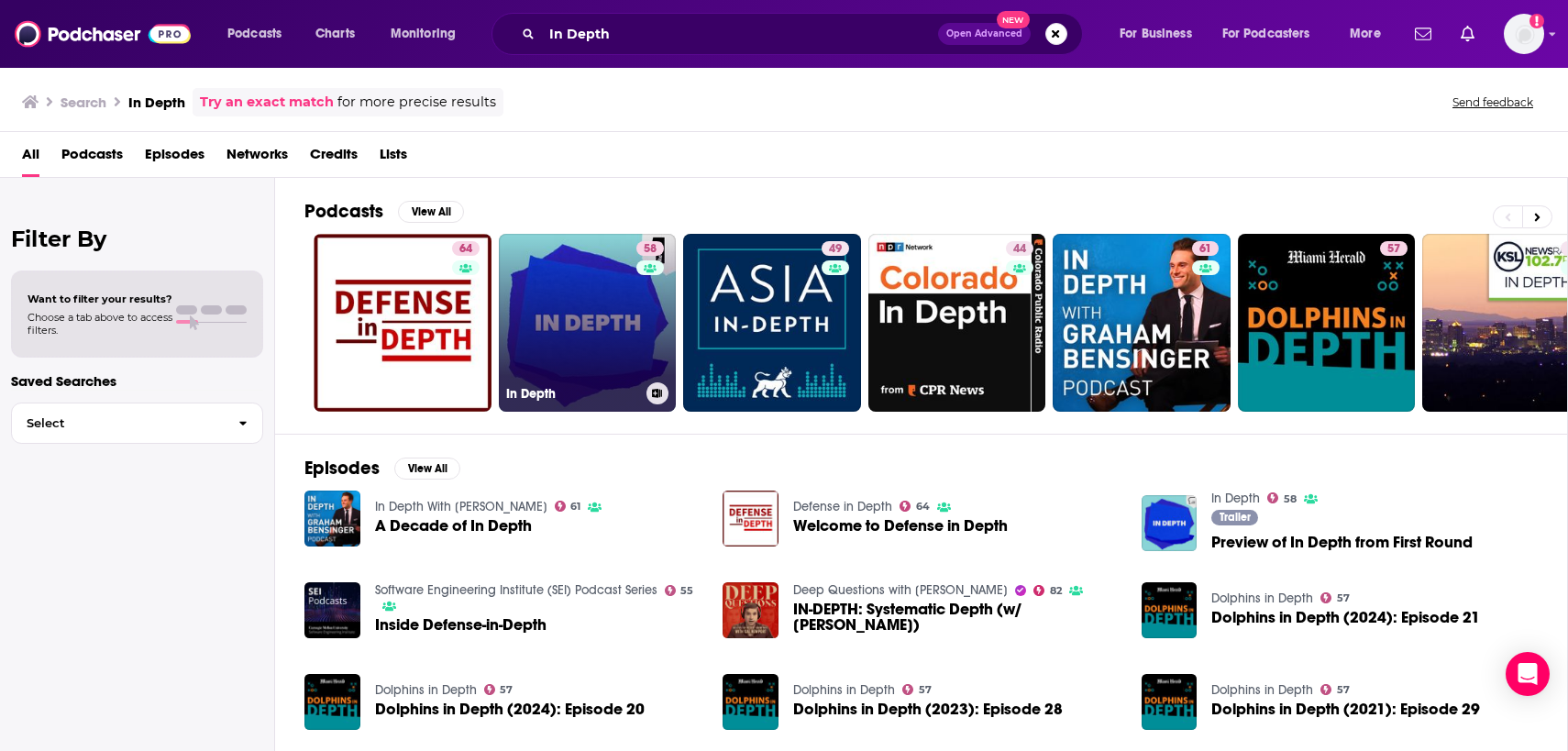
click at [546, 344] on link "58 In Depth" at bounding box center [588, 323] width 178 height 178
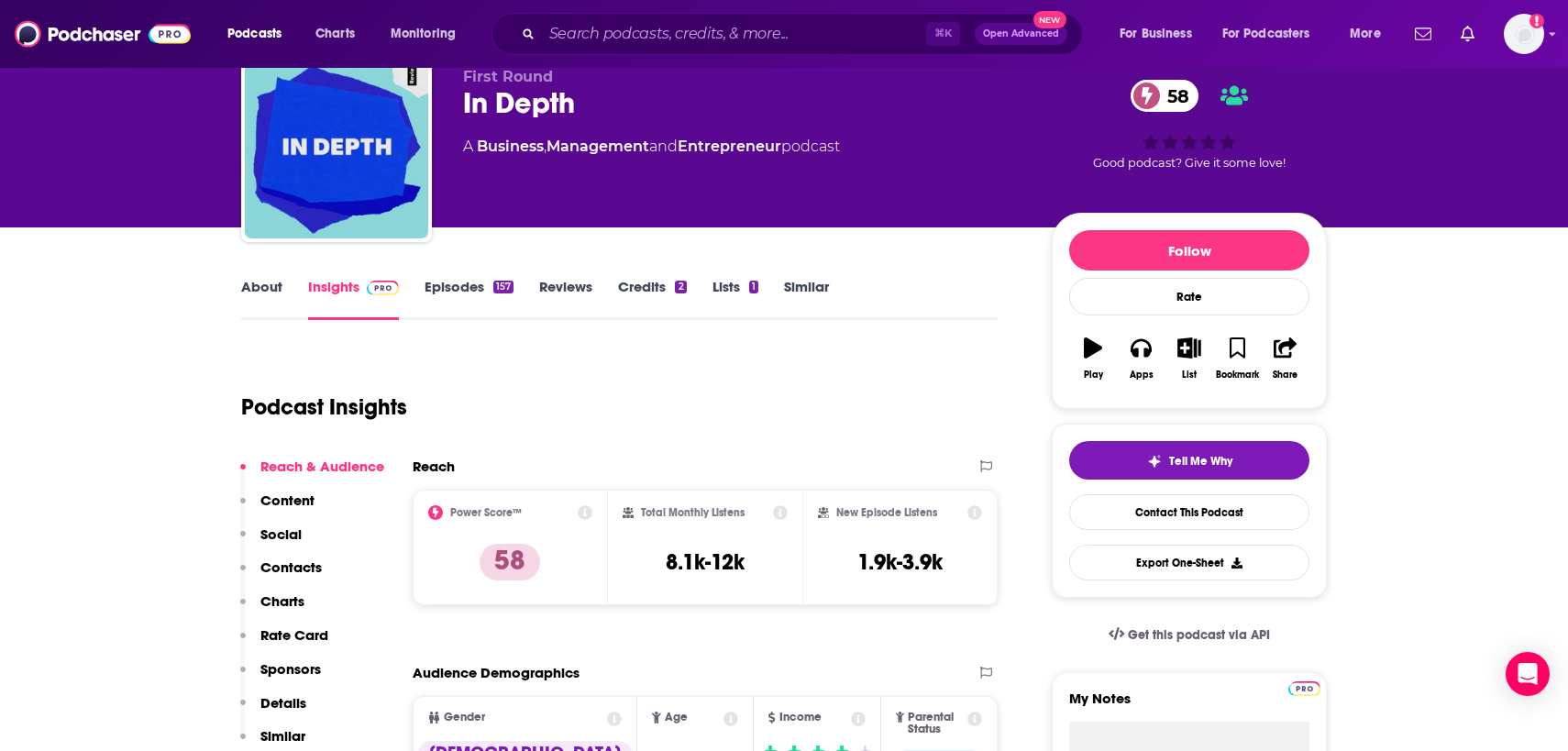
scroll to position [77, 0]
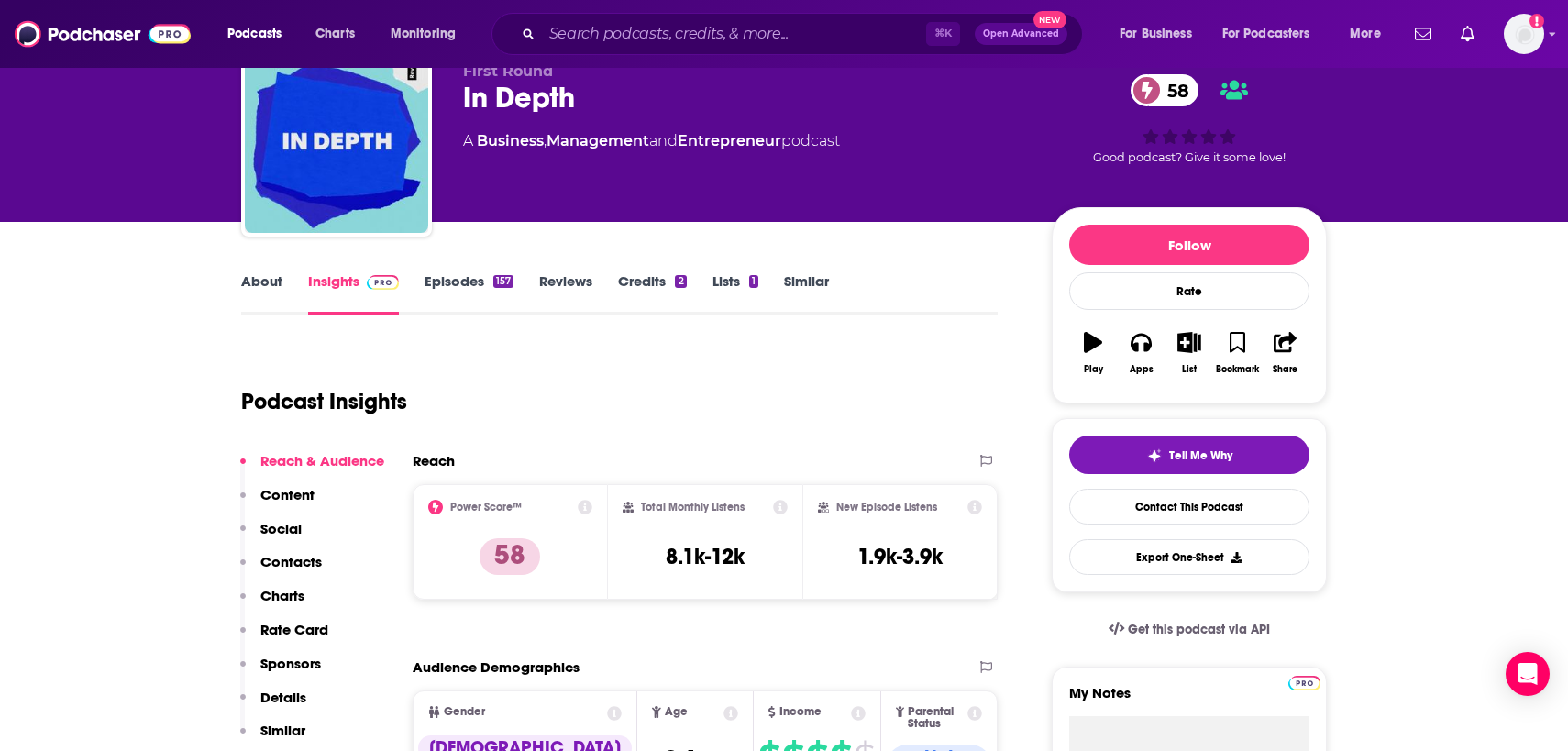
click at [270, 287] on link "About" at bounding box center [261, 293] width 41 height 42
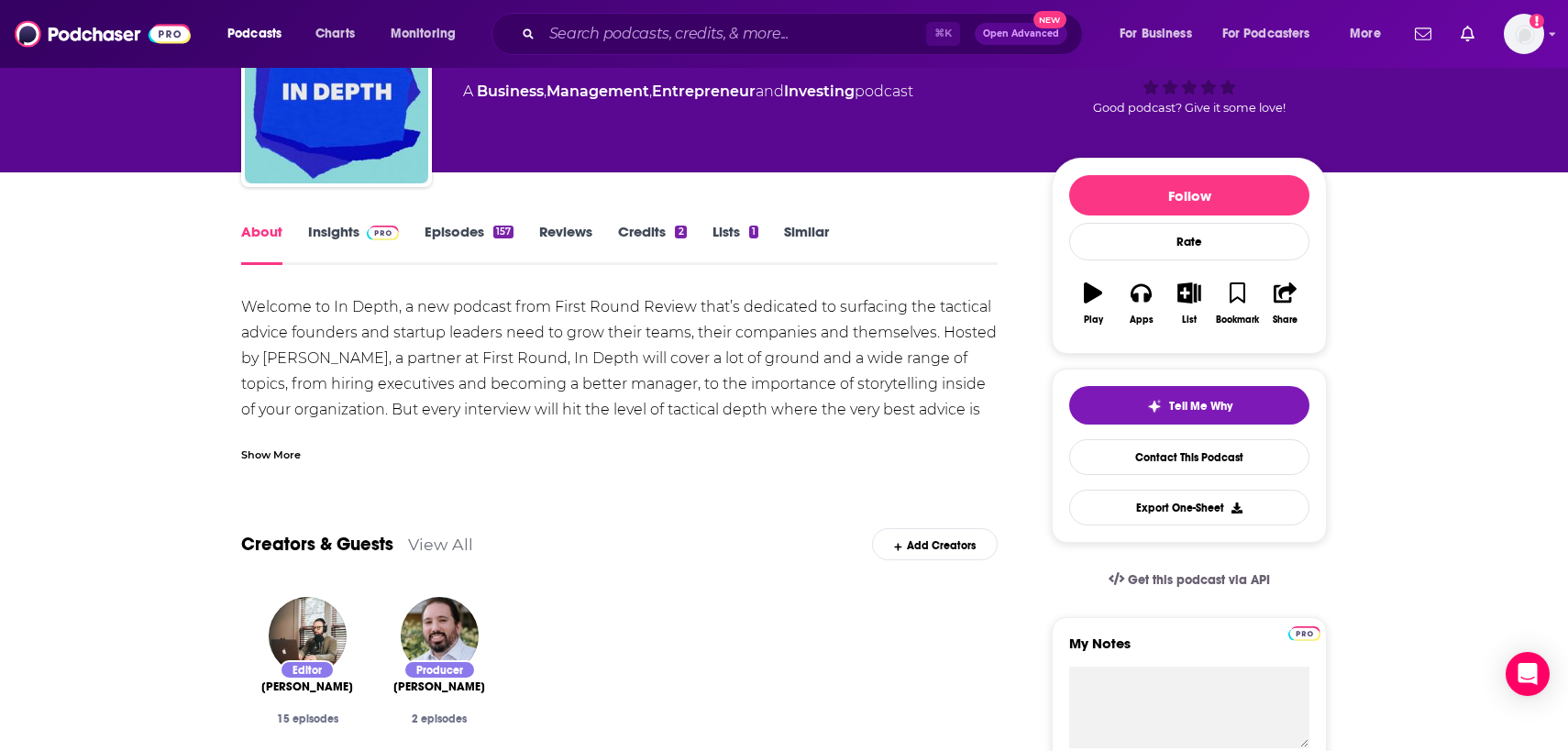
scroll to position [129, 0]
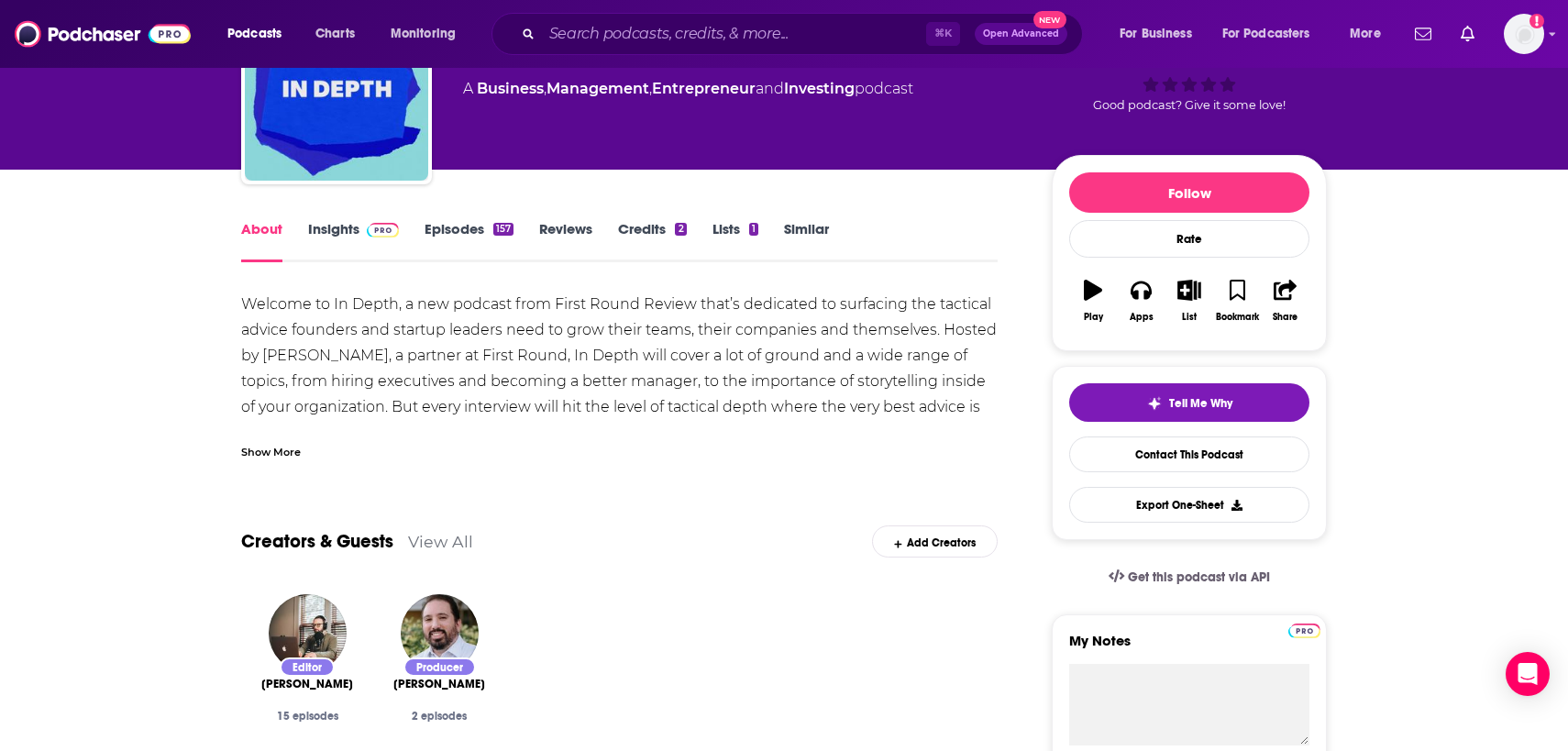
click at [292, 454] on div "Show More" at bounding box center [271, 450] width 60 height 17
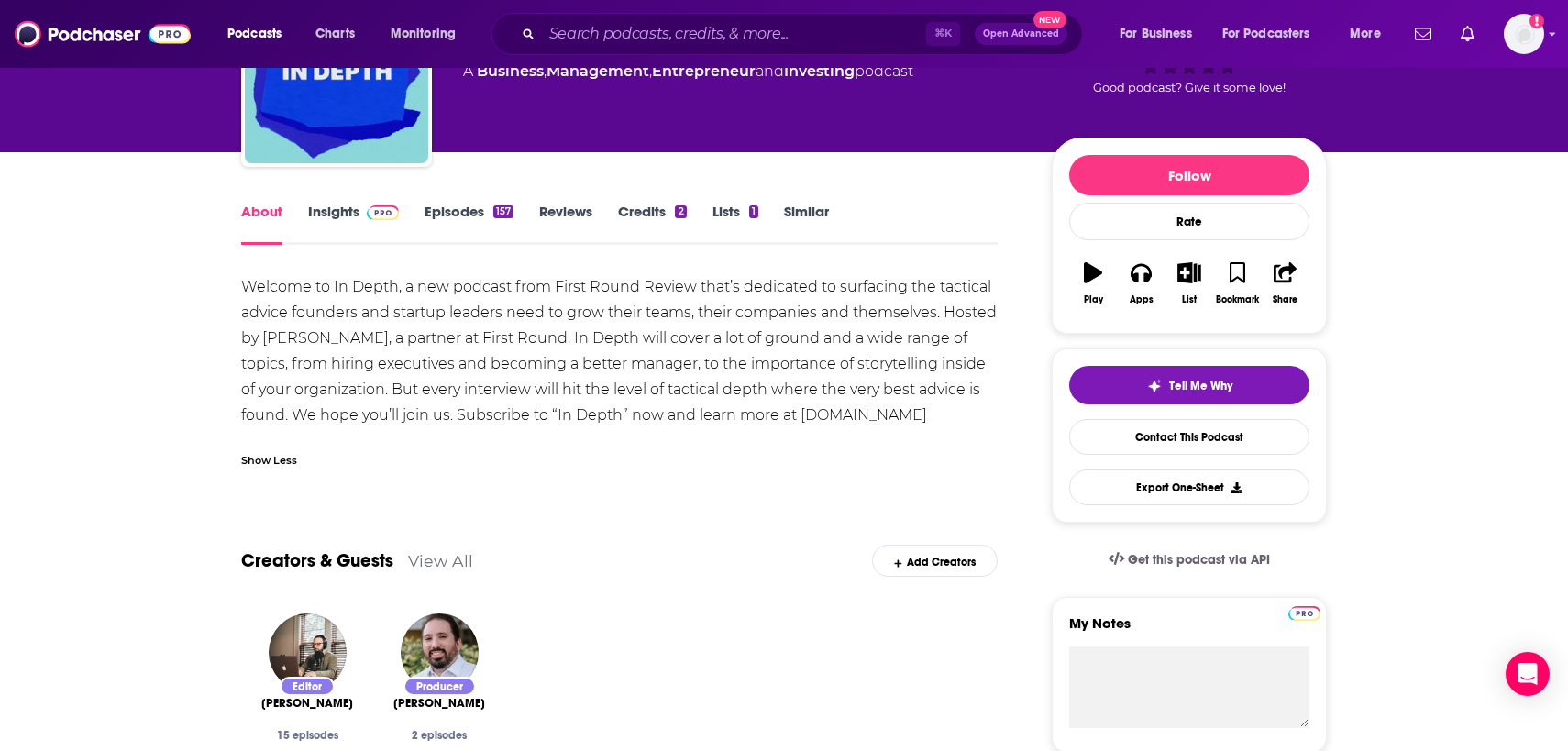
scroll to position [160, 0]
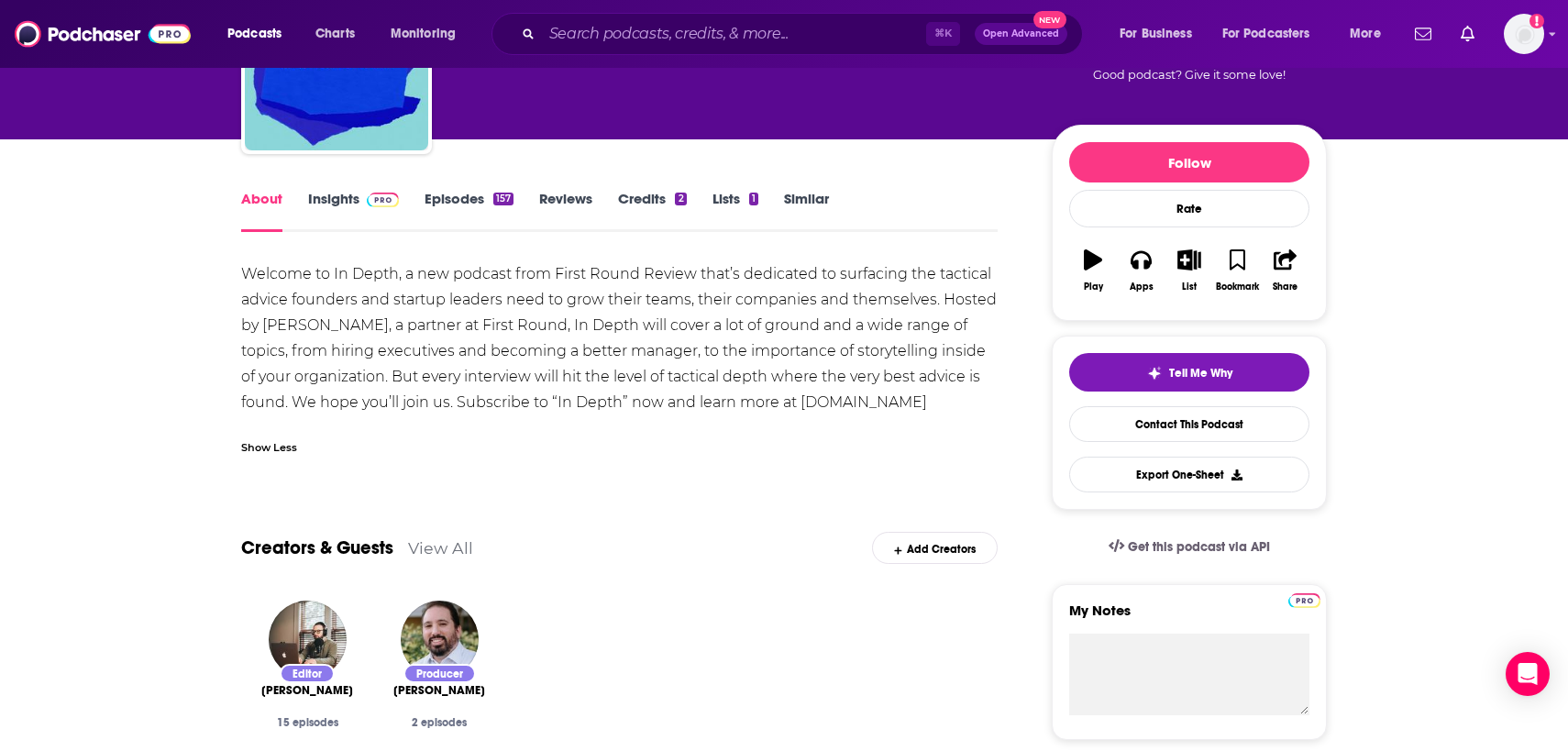
click at [312, 210] on link "Insights" at bounding box center [353, 211] width 91 height 42
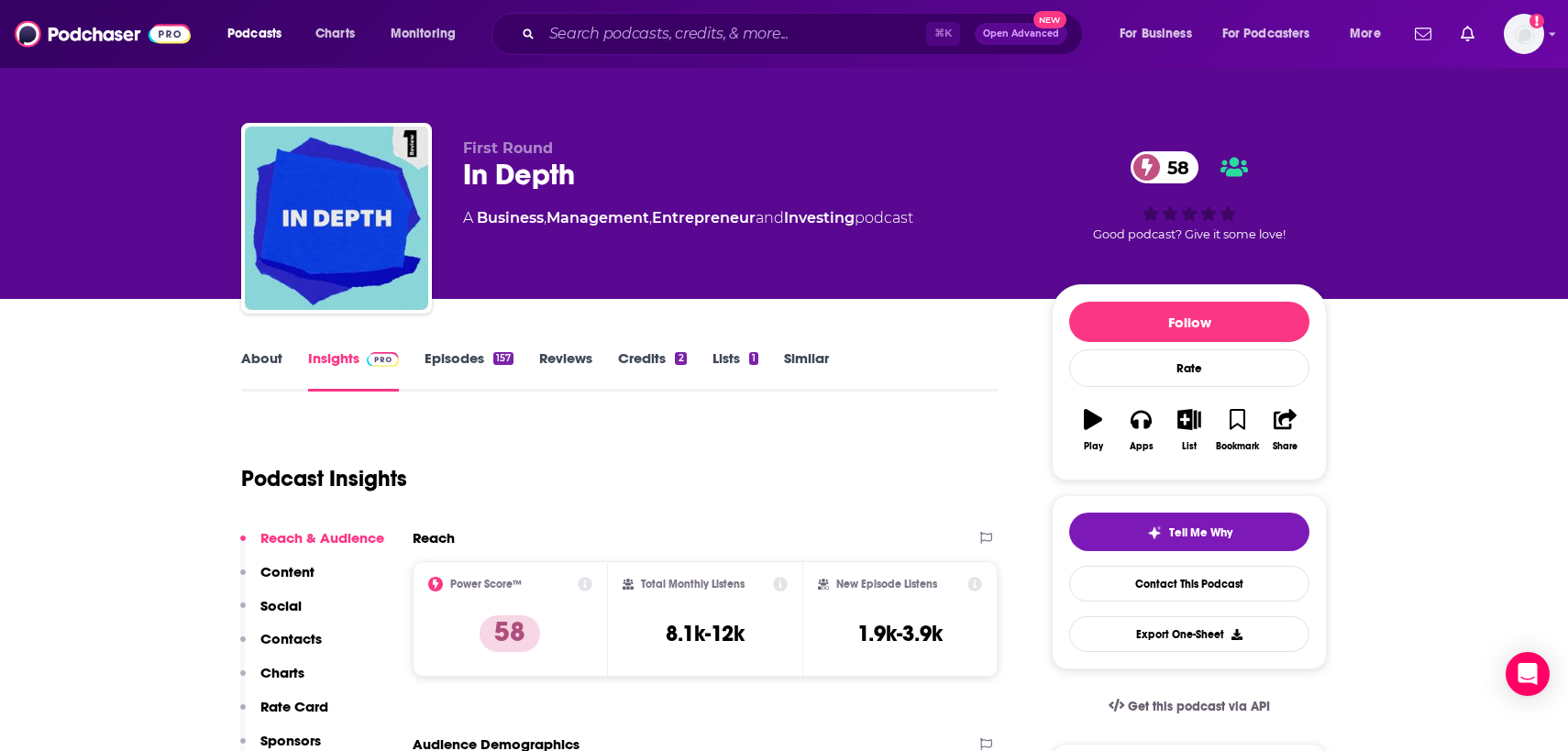
click at [257, 367] on link "About" at bounding box center [261, 370] width 41 height 42
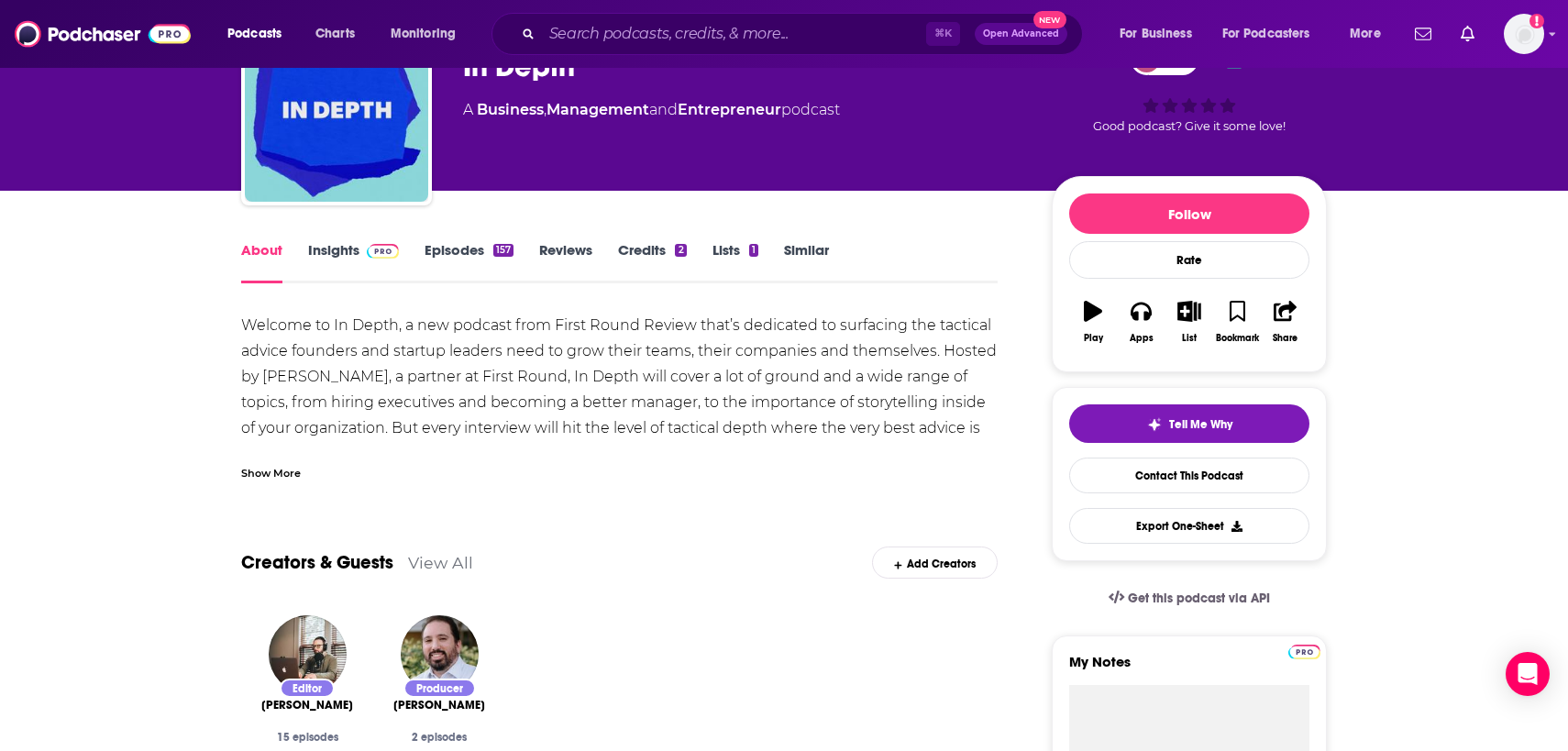
scroll to position [115, 0]
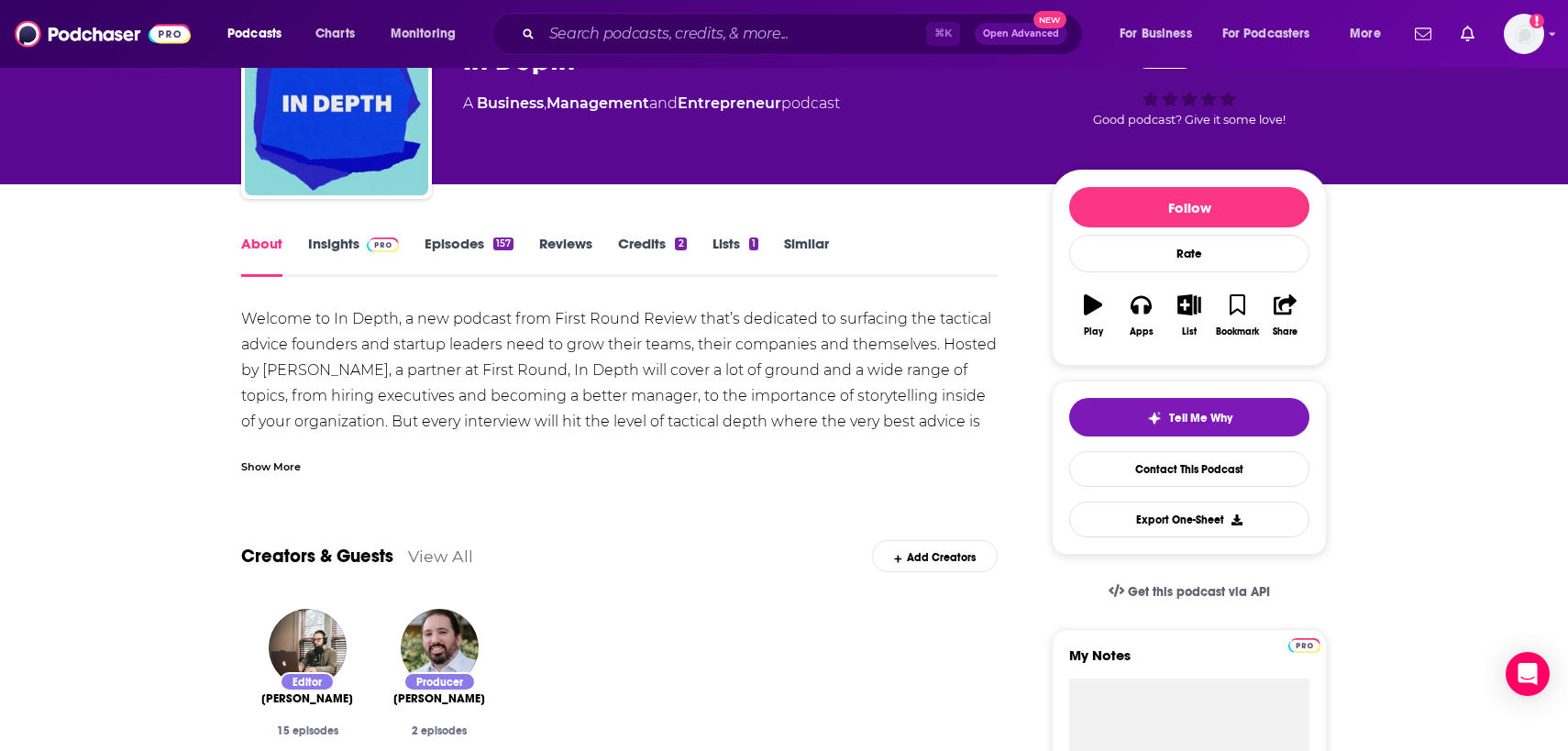
click at [285, 463] on div "Show More" at bounding box center [271, 465] width 60 height 17
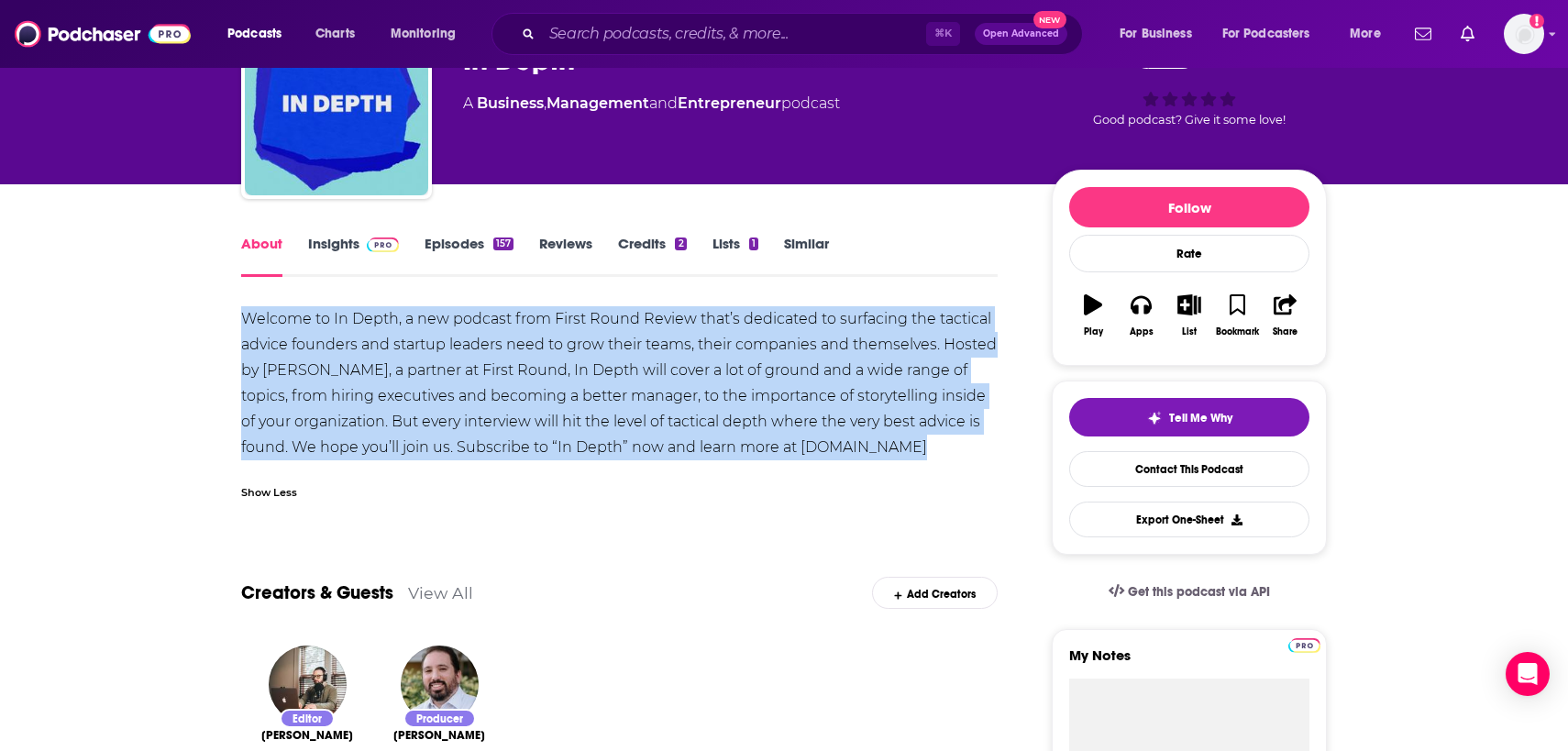
drag, startPoint x: 858, startPoint y: 444, endPoint x: 220, endPoint y: 323, distance: 649.4
copy div "Welcome to In Depth, a new podcast from First Round Review that’s dedicated to …"
click at [309, 241] on link "Insights" at bounding box center [353, 256] width 91 height 42
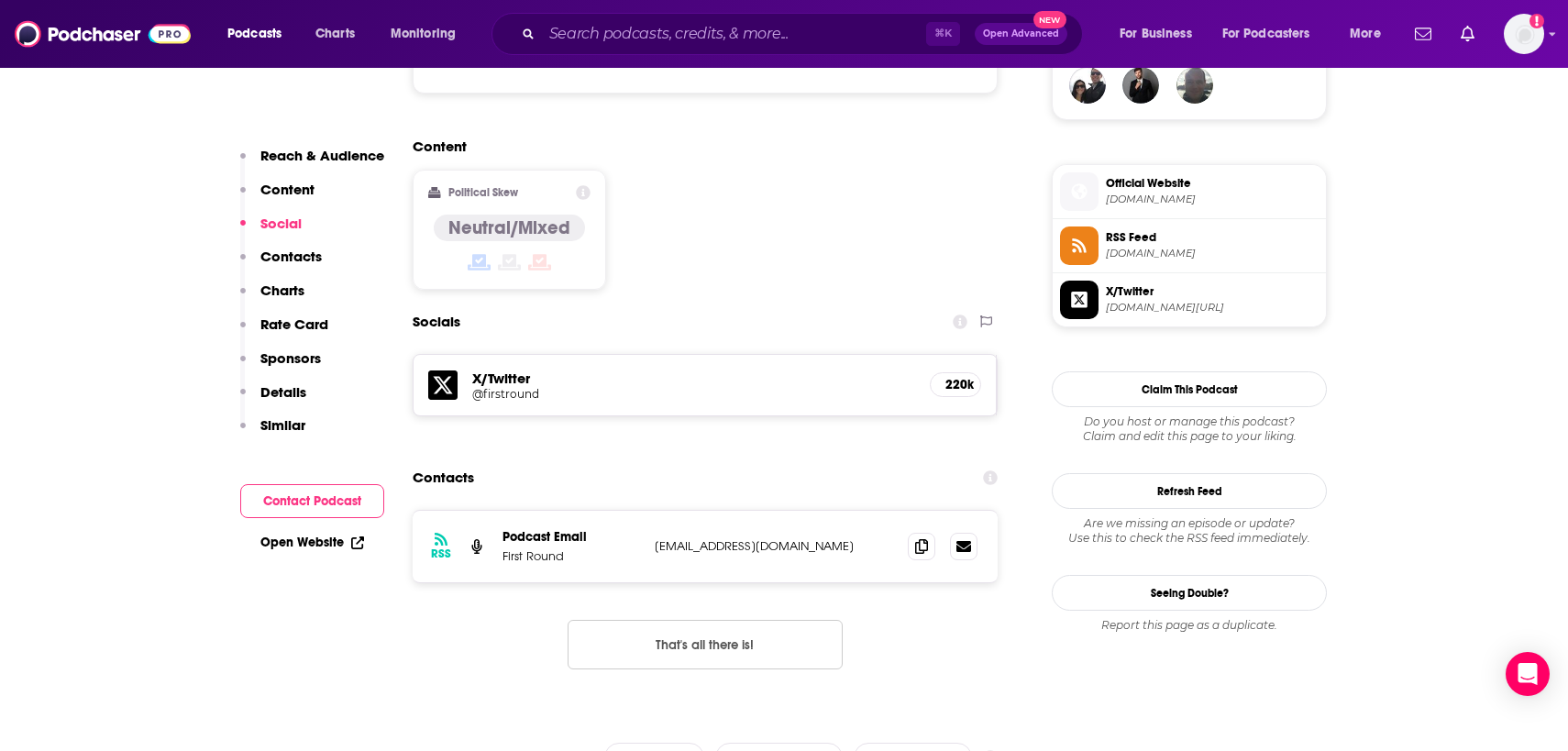
scroll to position [1420, 0]
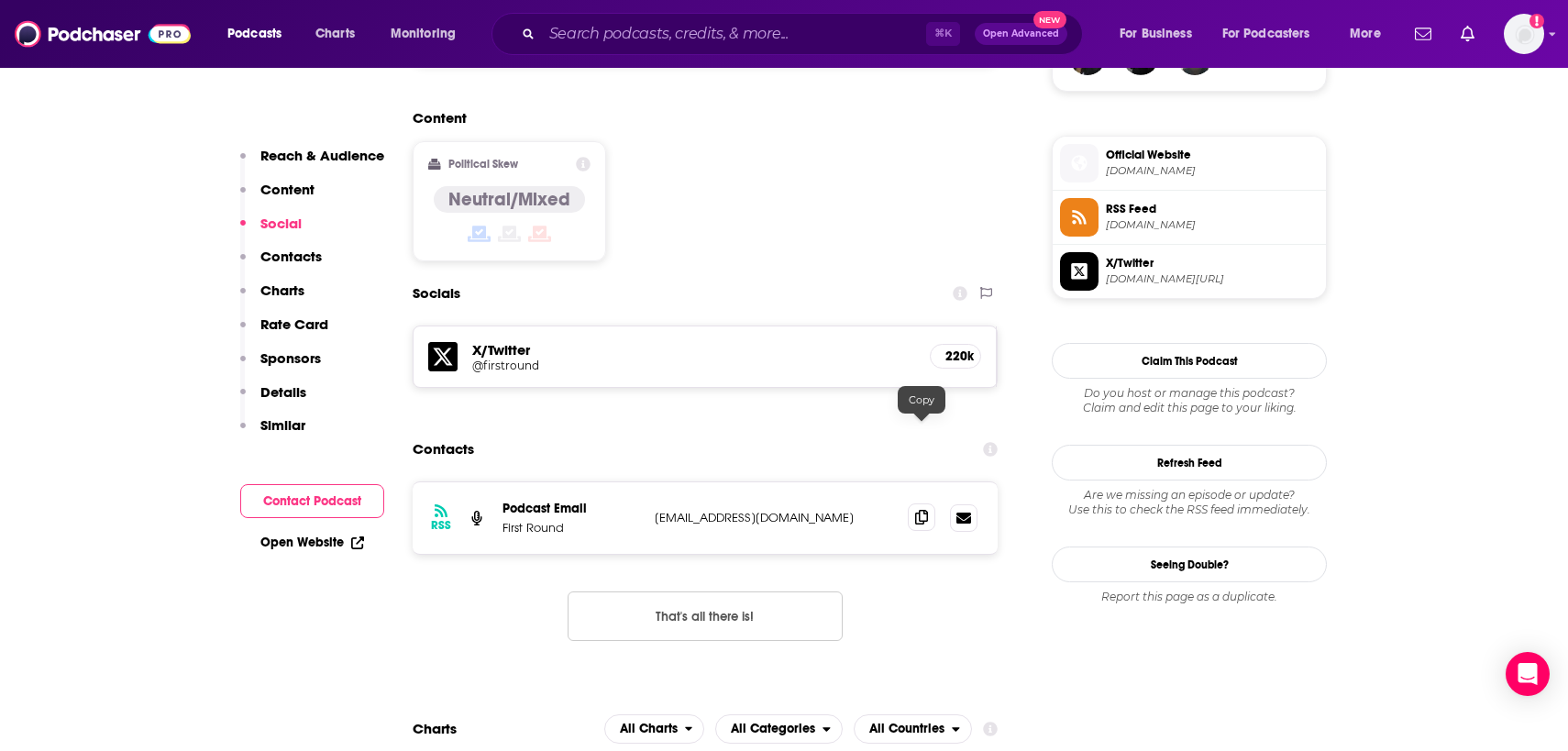
click at [917, 510] on icon at bounding box center [922, 517] width 13 height 15
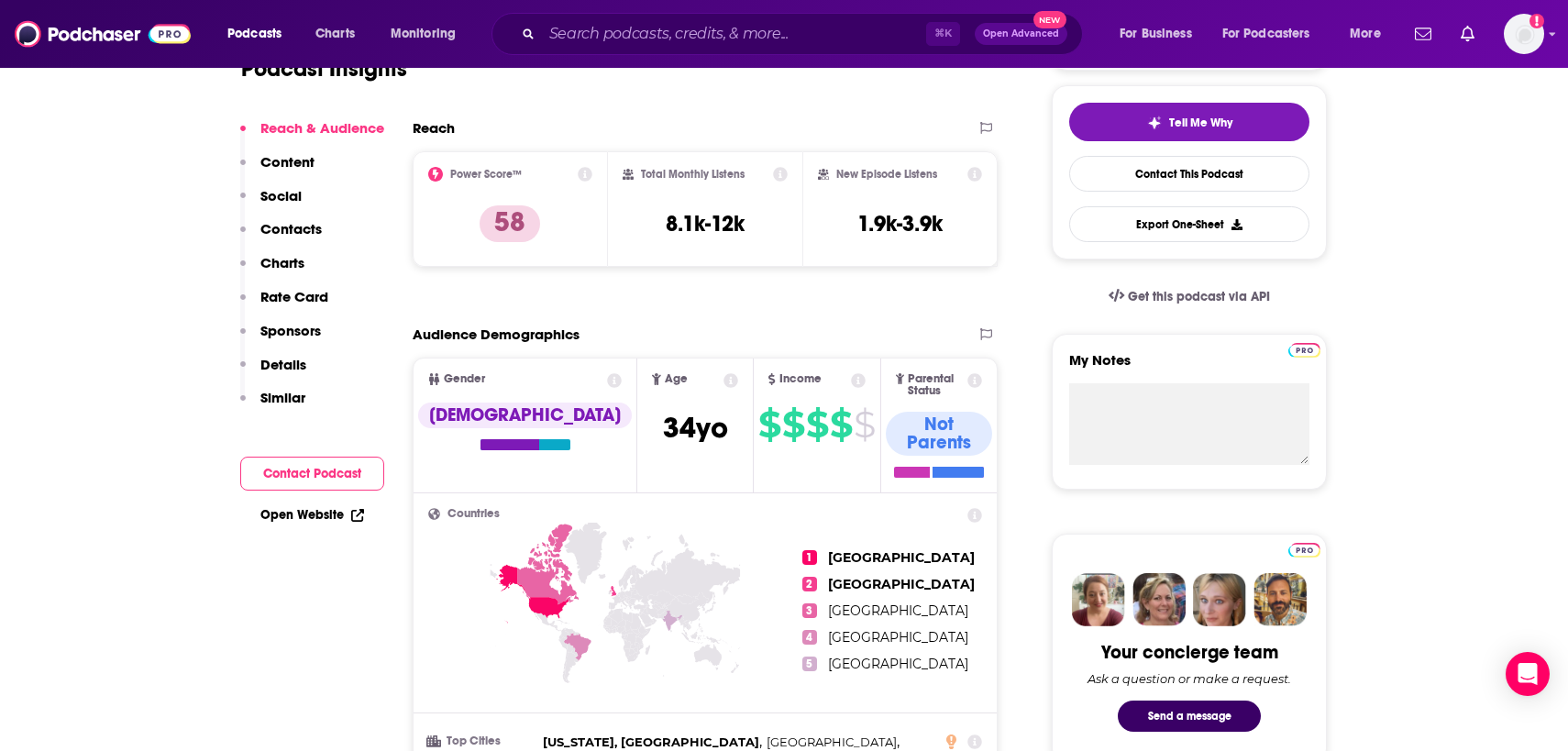
scroll to position [169, 0]
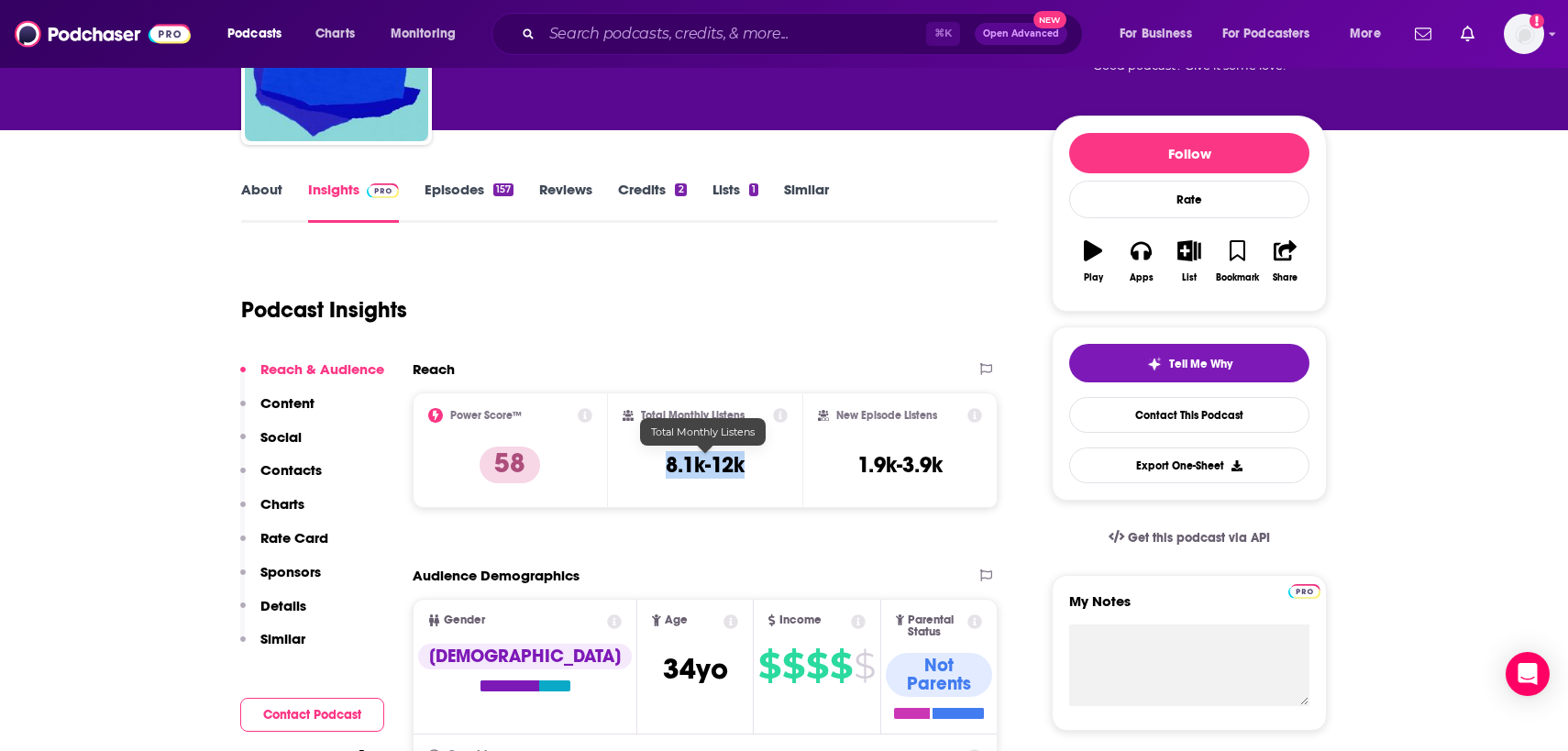
drag, startPoint x: 765, startPoint y: 469, endPoint x: 660, endPoint y: 467, distance: 105.0
click at [660, 467] on div "Total Monthly Listens 8.1k-12k" at bounding box center [705, 450] width 166 height 84
copy h3 "8.1k-12k"
click at [565, 30] on input "Search podcasts, credits, & more..." at bounding box center [734, 34] width 384 height 29
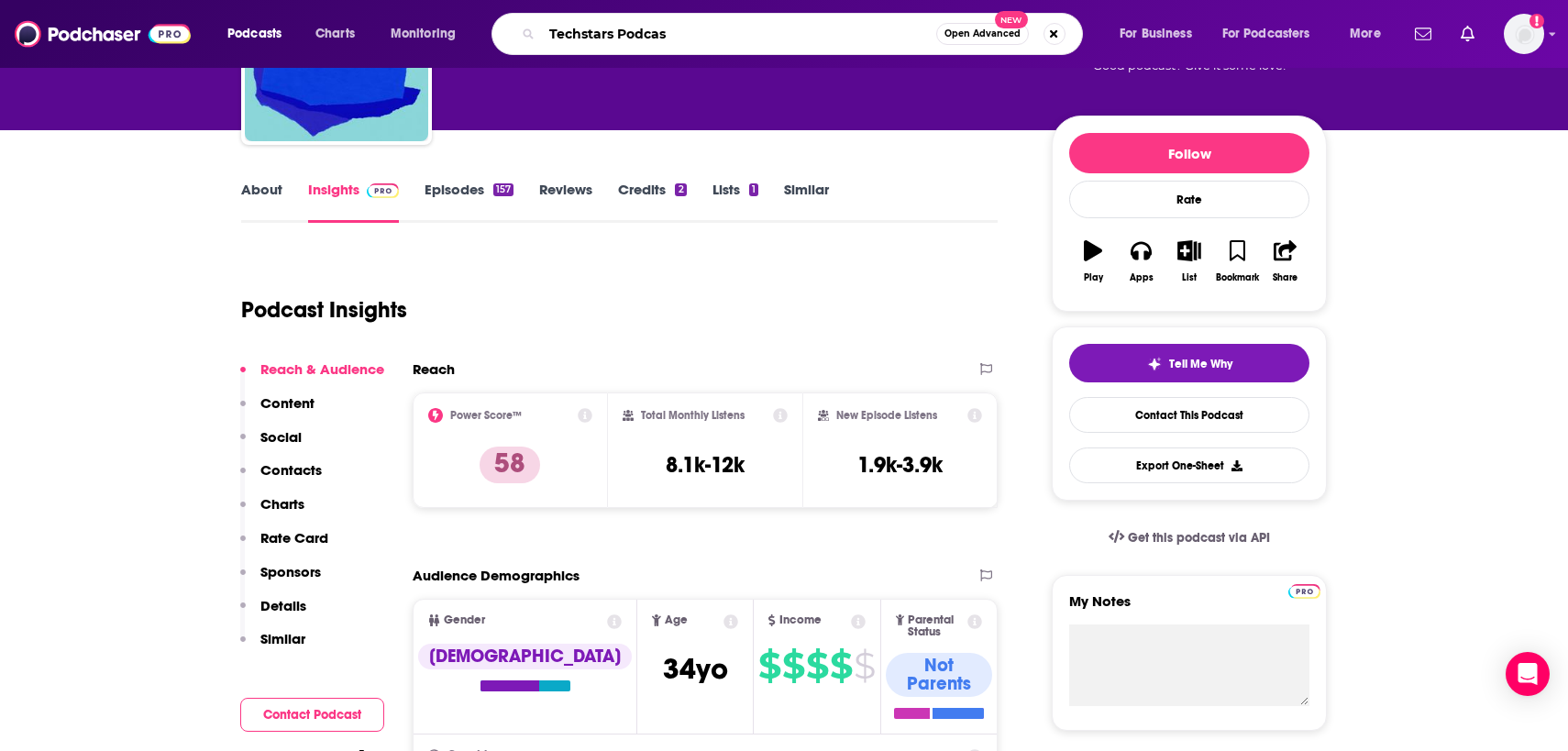
type input "Techstars Podcast"
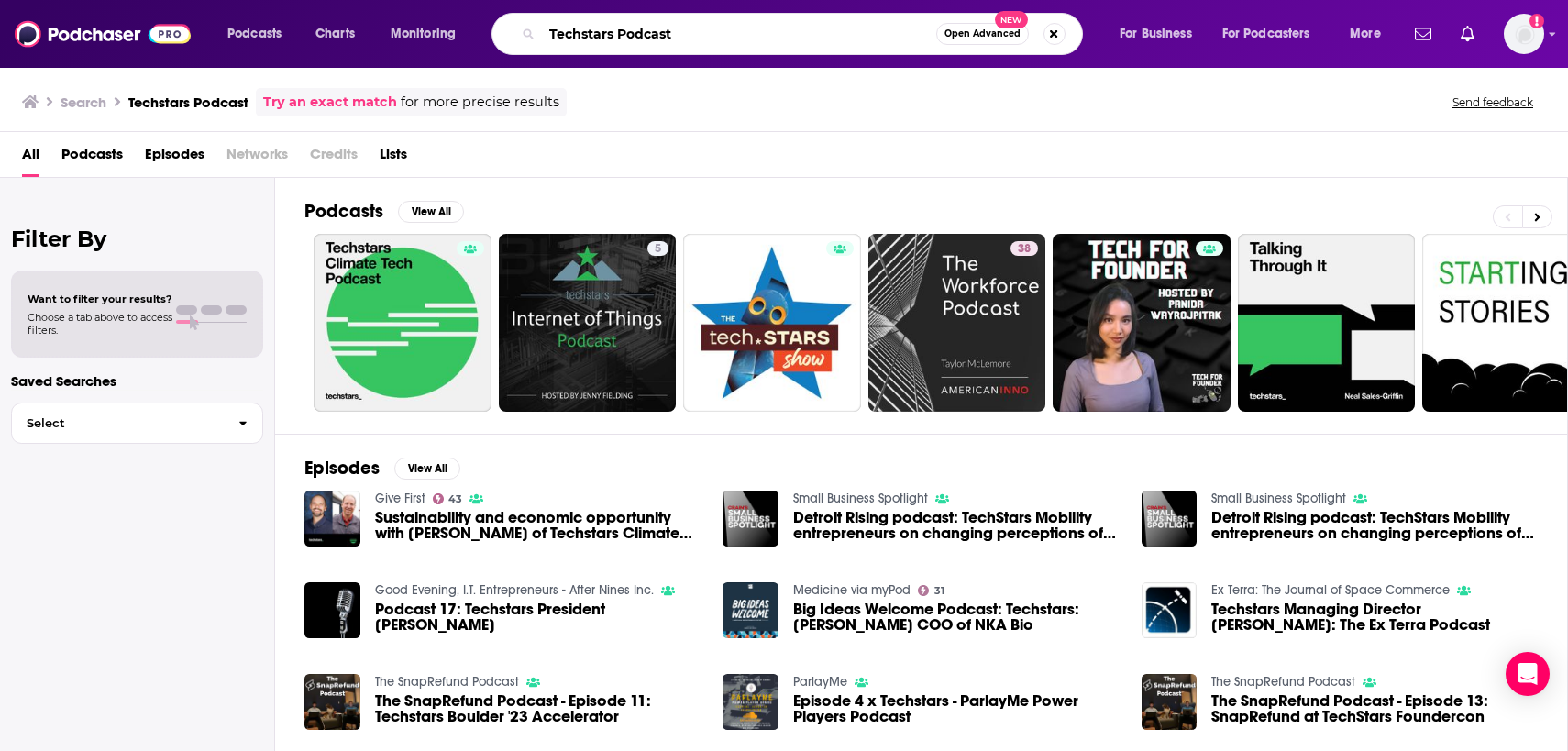
click at [604, 33] on input "Techstars Podcast" at bounding box center [739, 34] width 394 height 29
type input "Building Deep Tech"
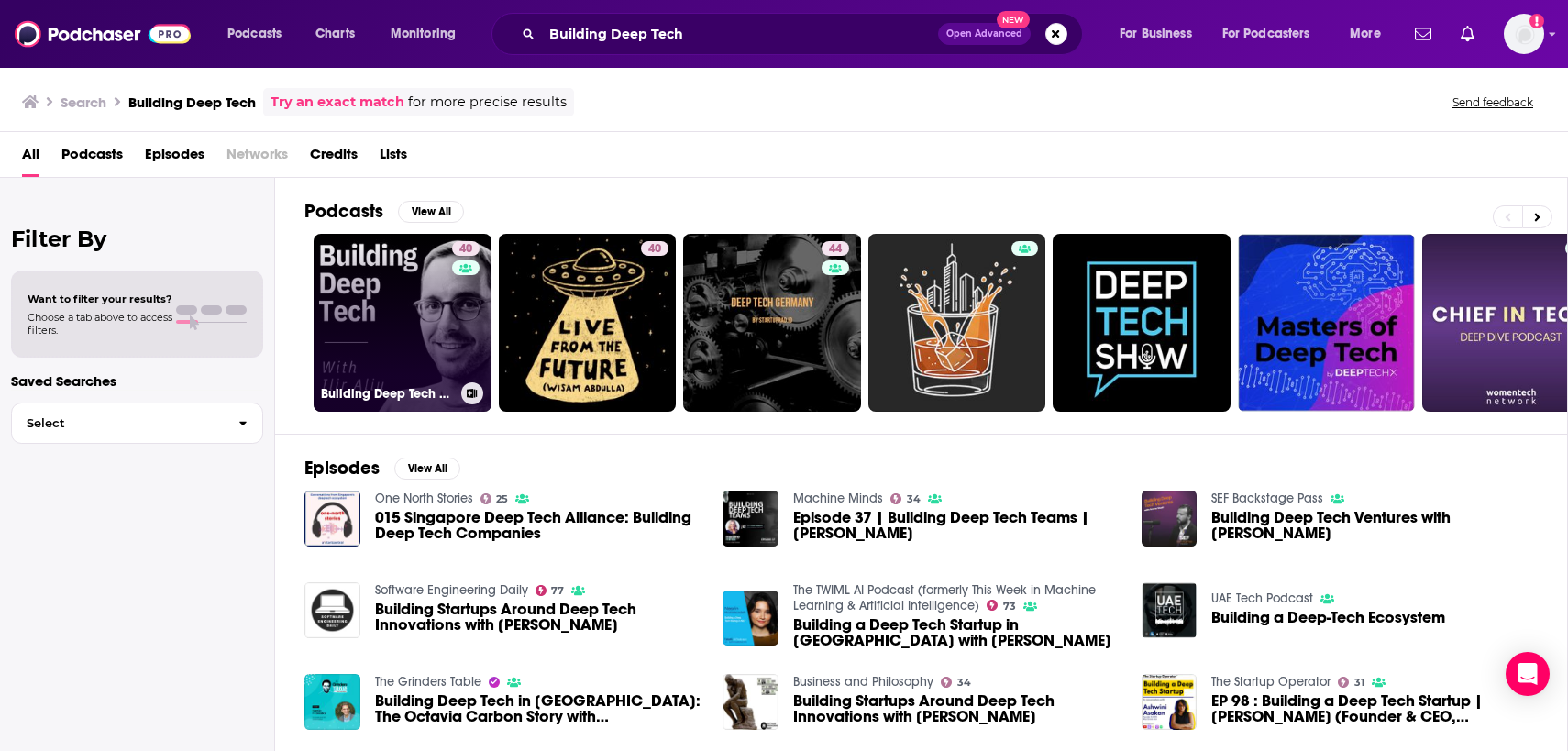
click at [359, 331] on link "40 Building Deep Tech with Ilir Aliu" at bounding box center [403, 323] width 178 height 178
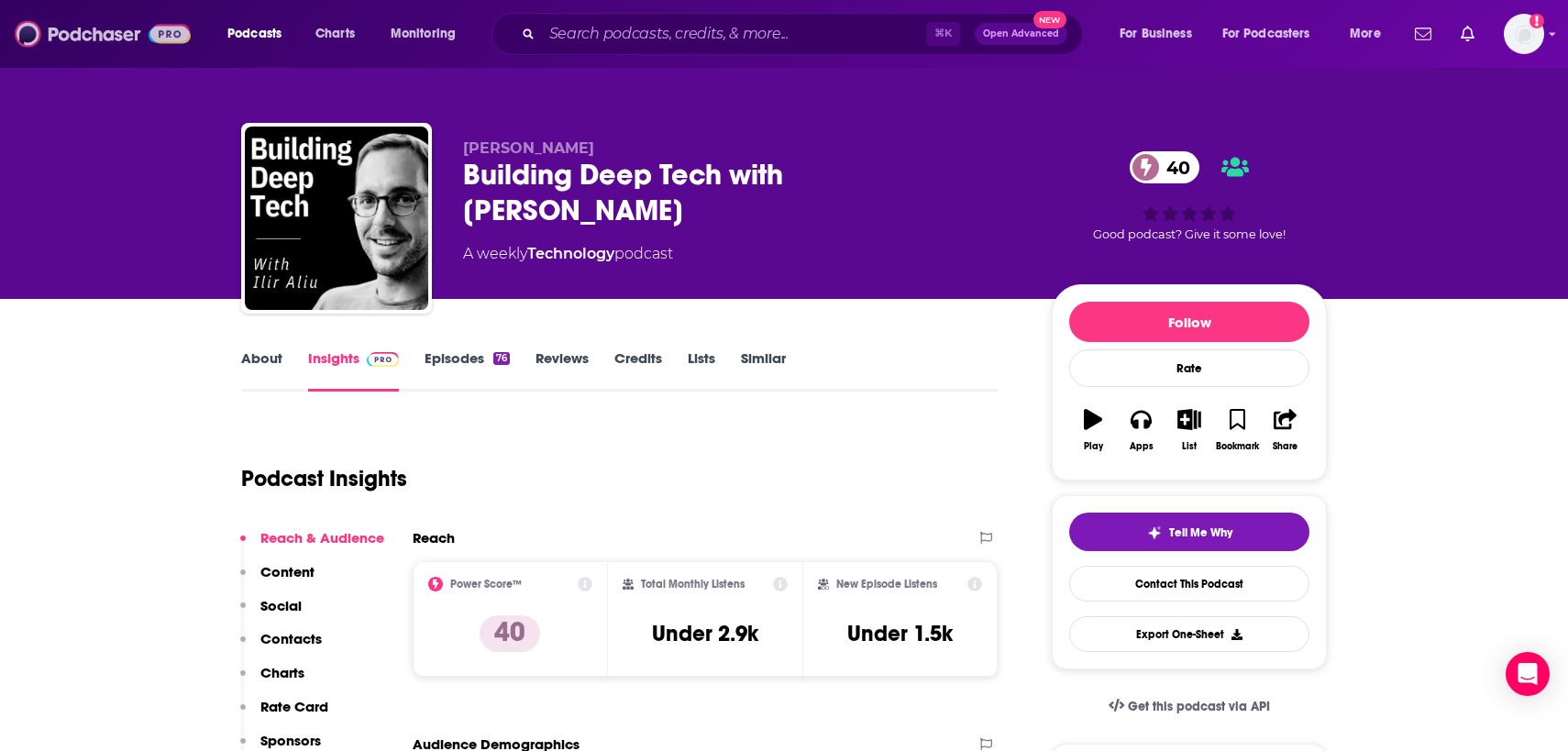
click at [36, 39] on img at bounding box center [103, 34] width 176 height 35
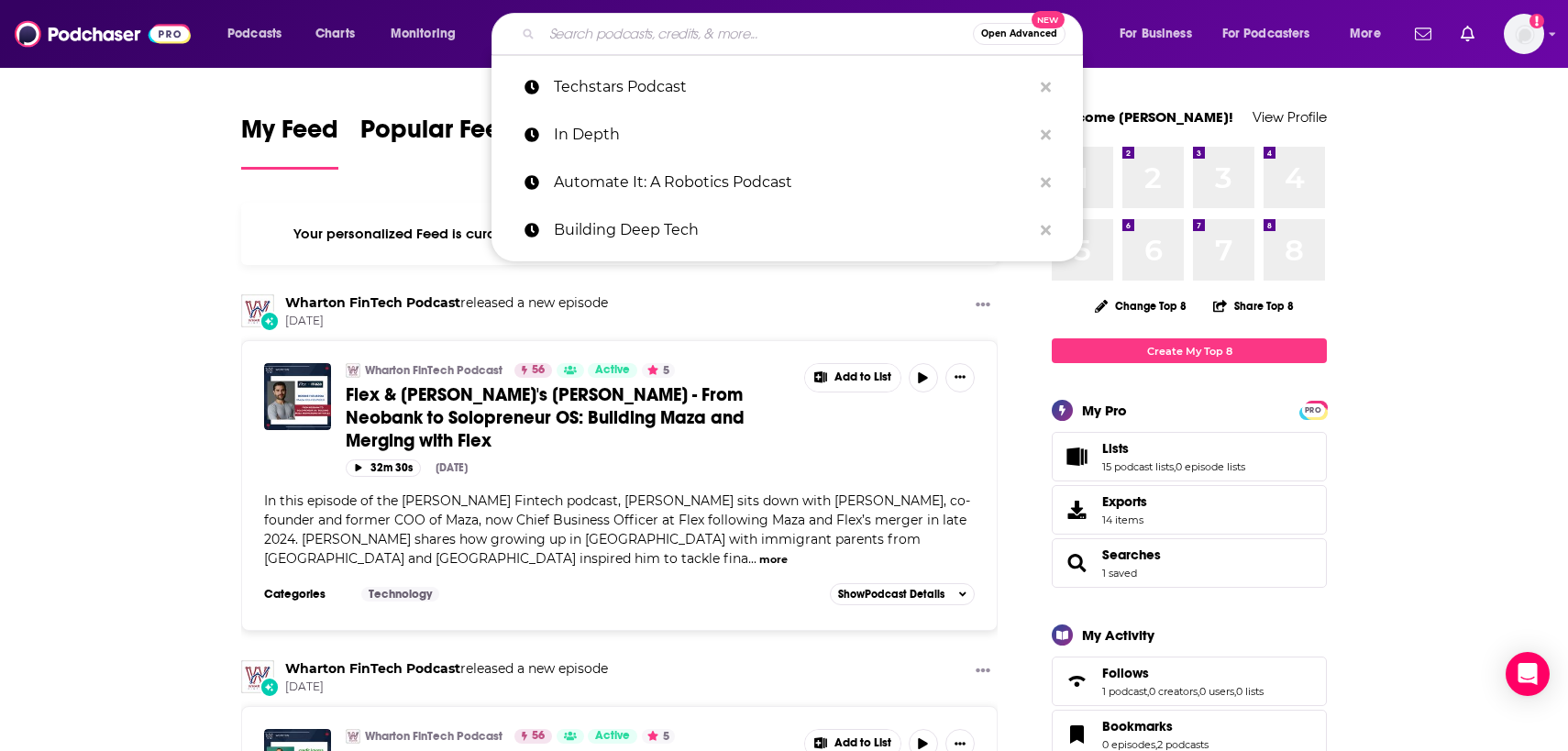
click at [592, 36] on input "Search podcasts, credits, & more..." at bounding box center [757, 34] width 431 height 29
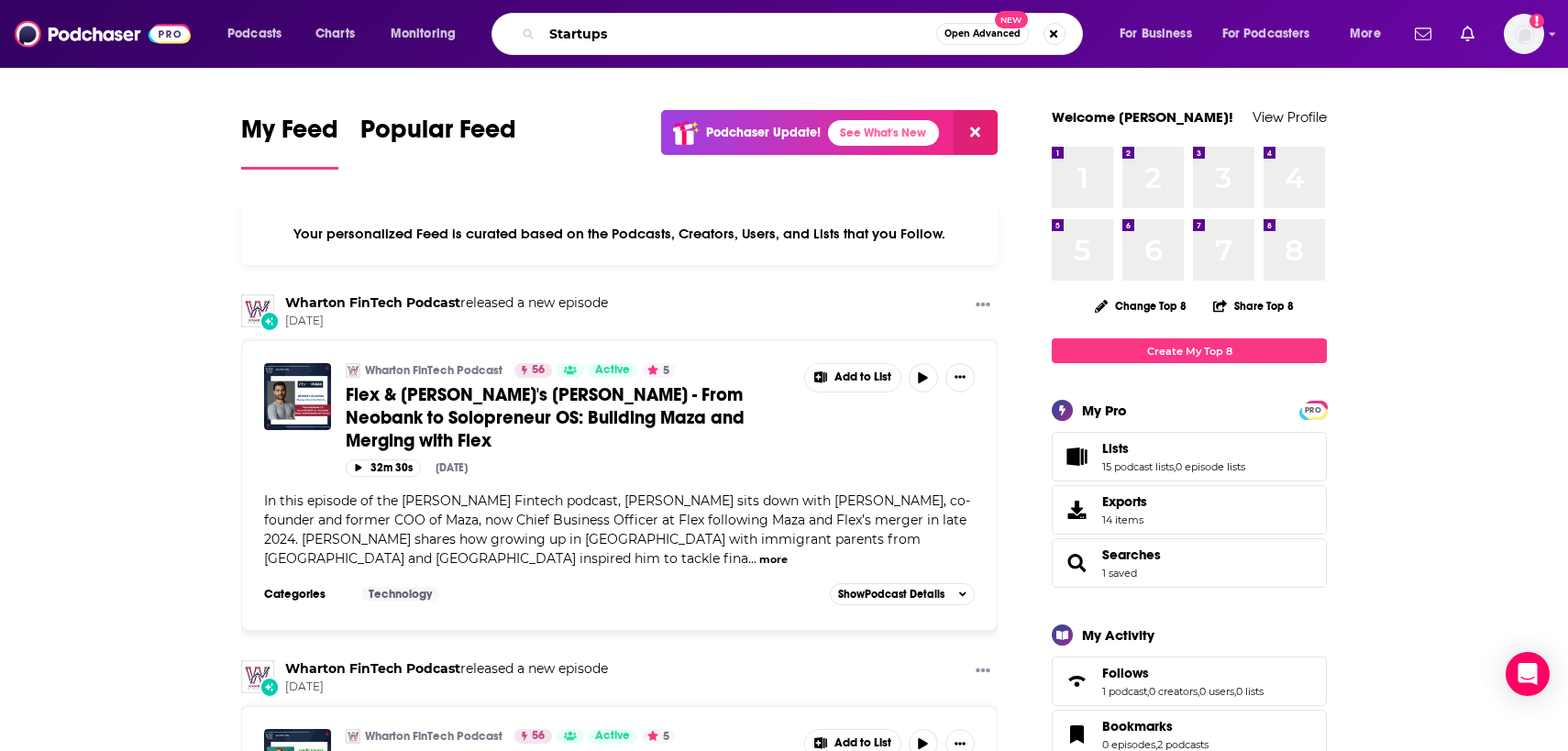
type input "Startups"
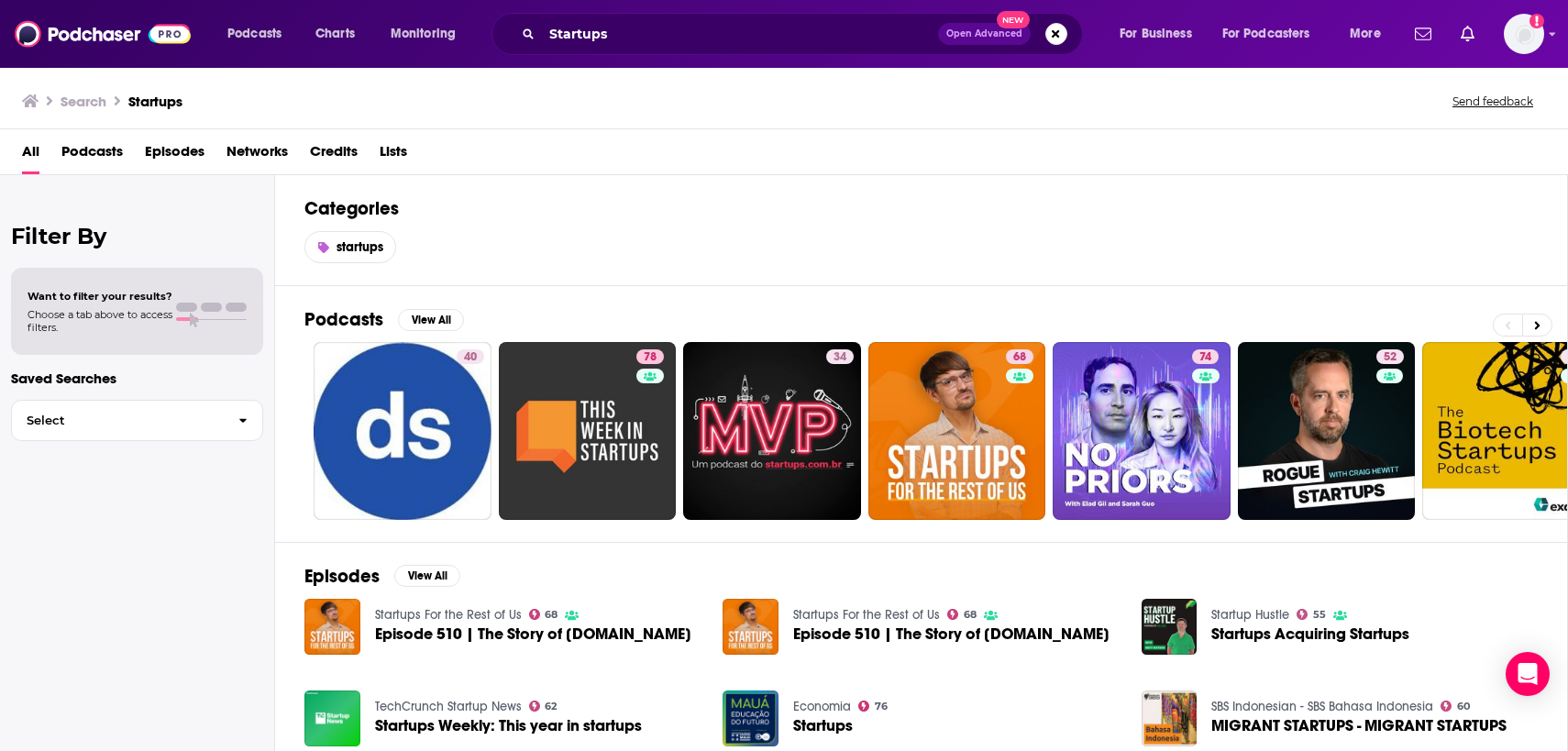
click at [42, 151] on div "All Podcasts Episodes Networks Credits Lists" at bounding box center [788, 155] width 1531 height 38
click at [71, 148] on span "Podcasts" at bounding box center [92, 155] width 61 height 38
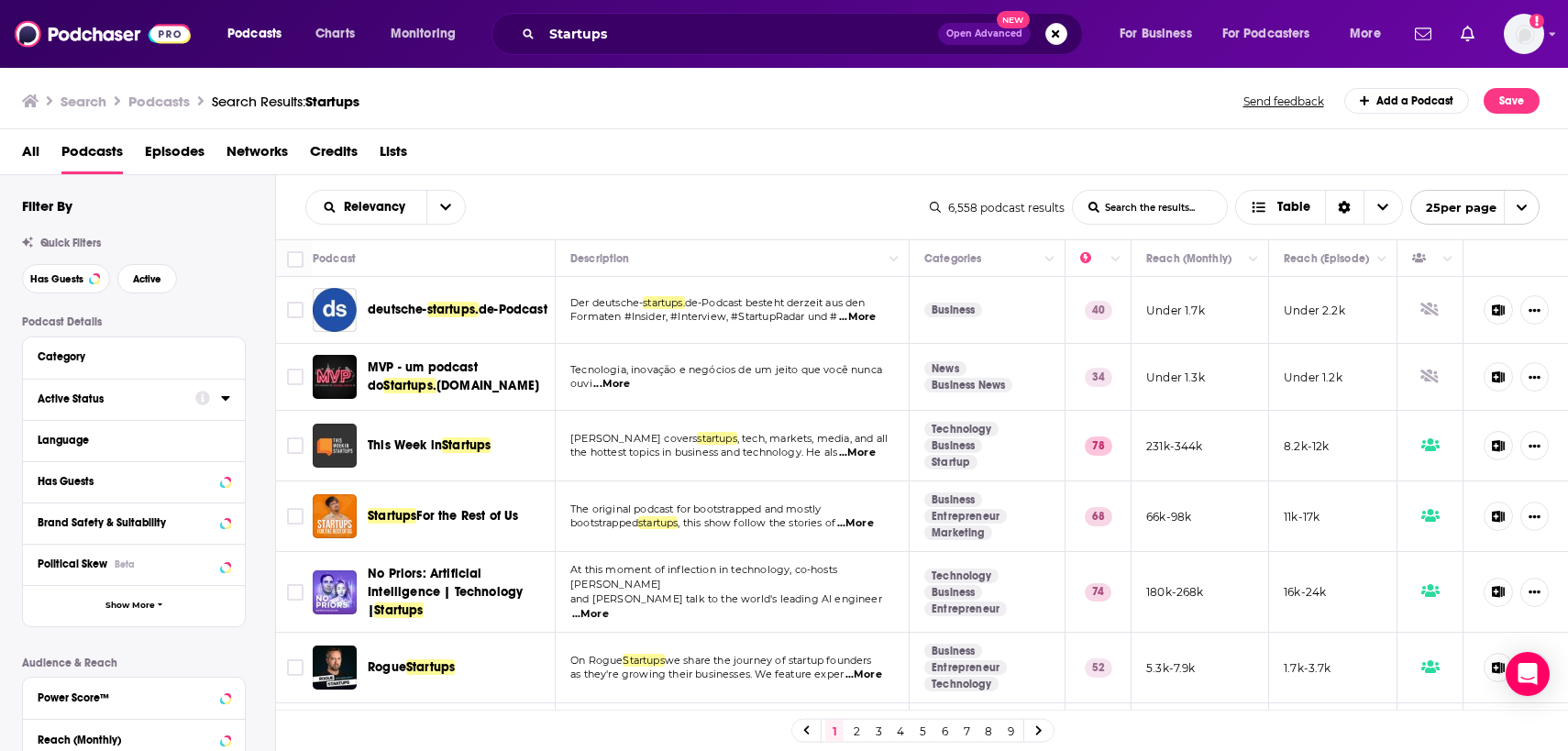
click at [87, 401] on div "Active Status" at bounding box center [110, 399] width 146 height 13
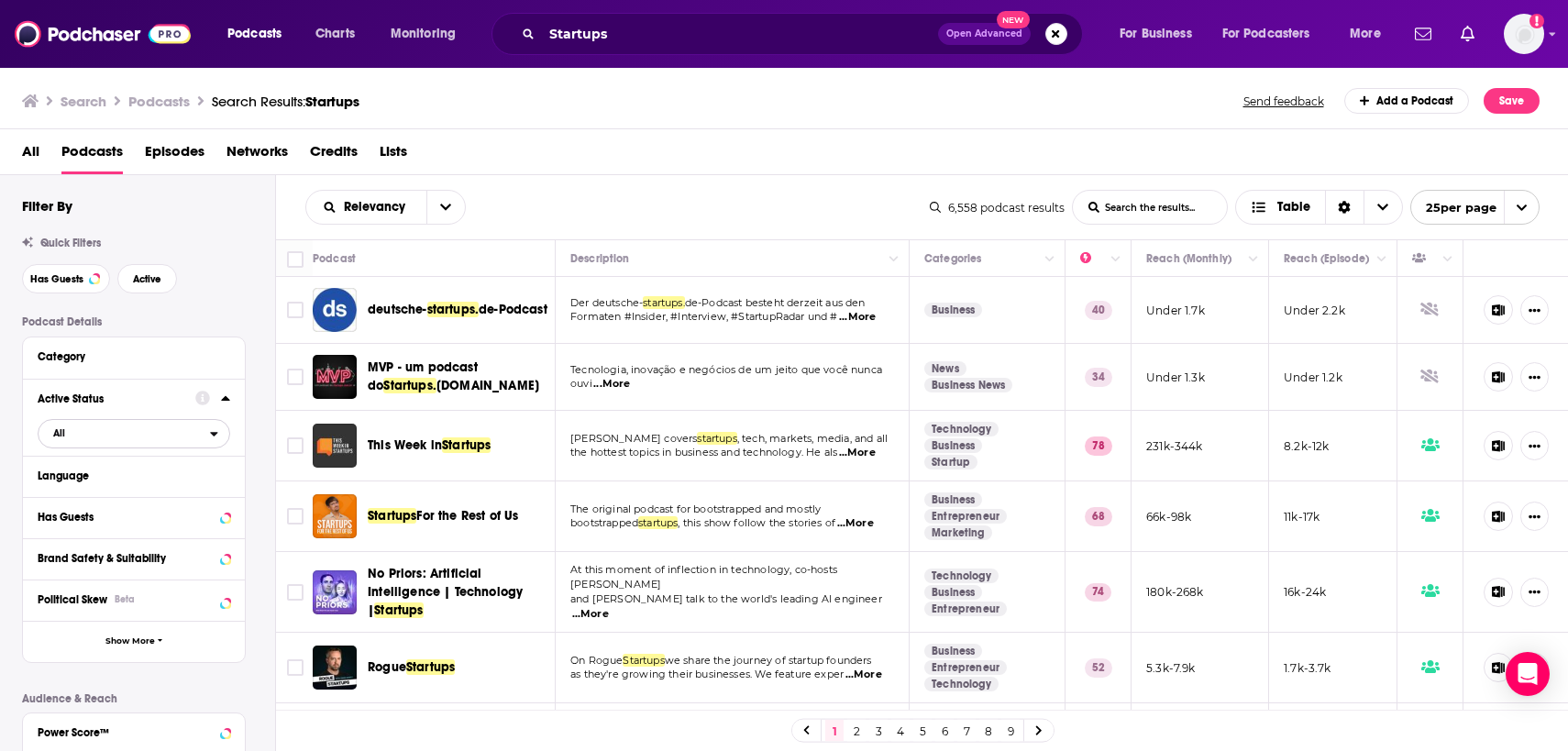
click at [91, 426] on span "All" at bounding box center [124, 433] width 171 height 24
click at [89, 492] on span "Active" at bounding box center [96, 493] width 99 height 10
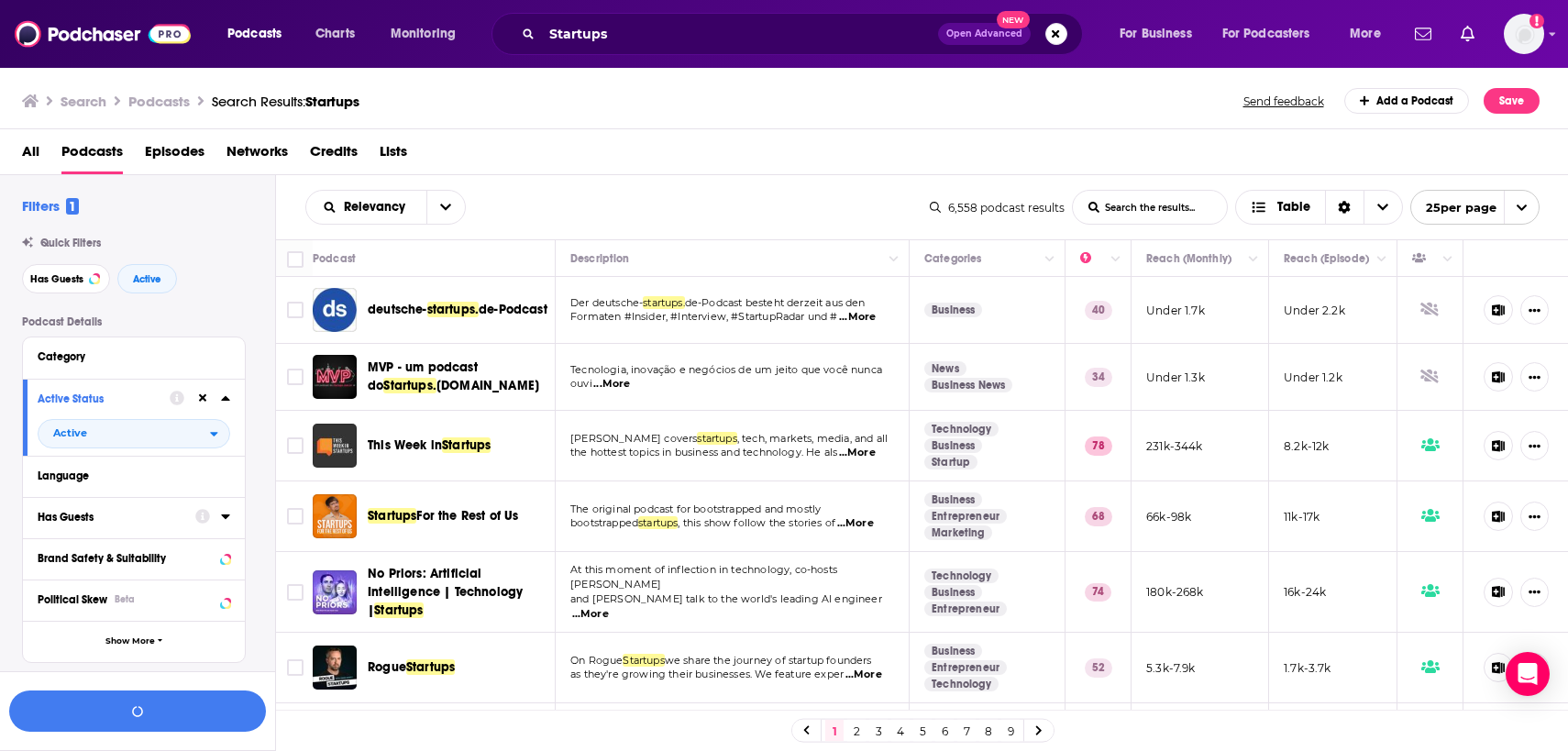
click at [100, 517] on div "Has Guests" at bounding box center [110, 517] width 146 height 13
click at [73, 561] on span "All" at bounding box center [124, 551] width 171 height 24
click at [81, 611] on span "Has guests" at bounding box center [102, 611] width 110 height 10
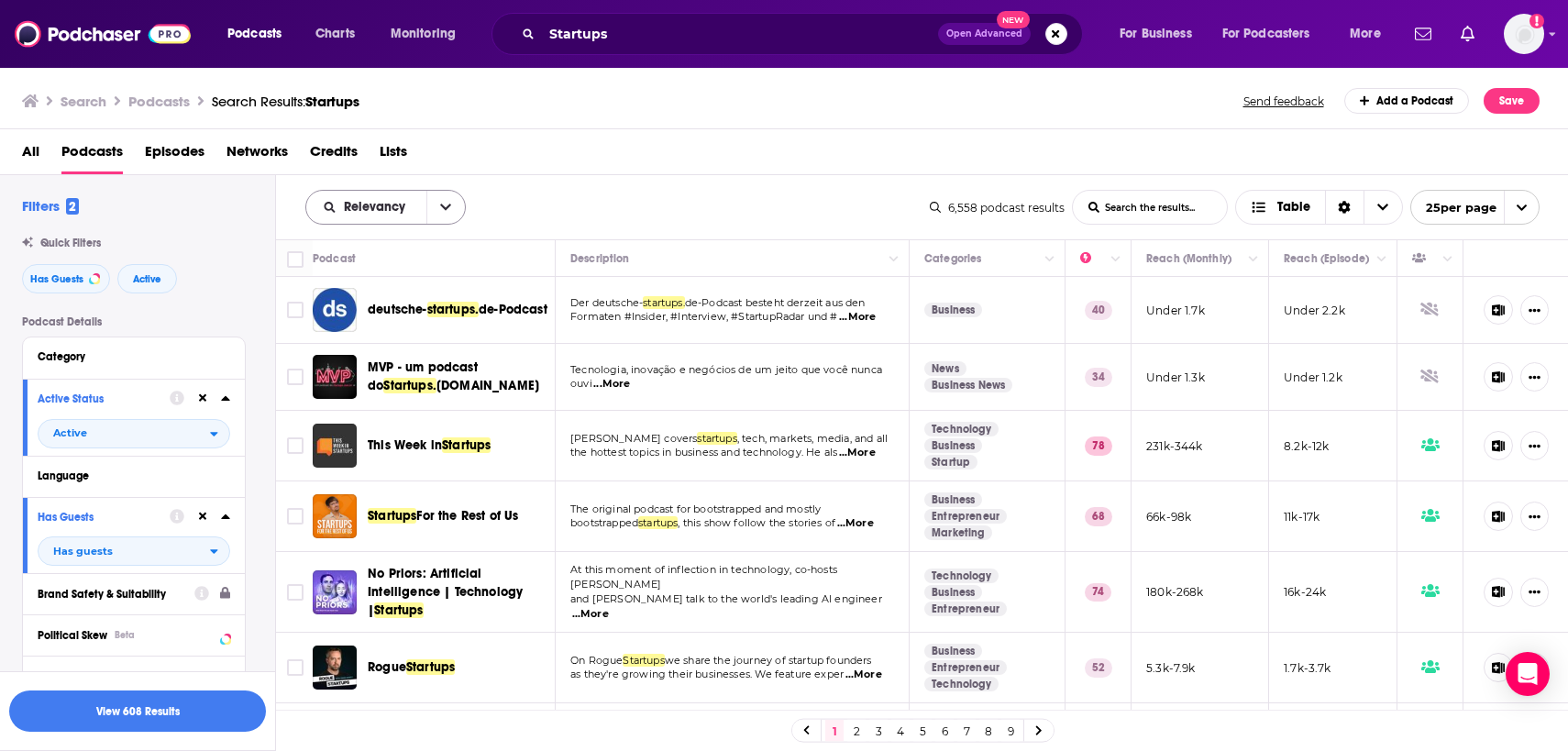
click at [446, 201] on button "open menu" at bounding box center [446, 207] width 39 height 33
click at [589, 192] on div "Relevancy Relevancy By Rating Trending New Power Score List Search Input Search…" at bounding box center [617, 207] width 624 height 35
click at [448, 208] on icon "open menu" at bounding box center [446, 207] width 11 height 13
click at [510, 211] on div "Relevancy Relevancy By Rating Trending New Power Score List Search Input Search…" at bounding box center [617, 207] width 624 height 35
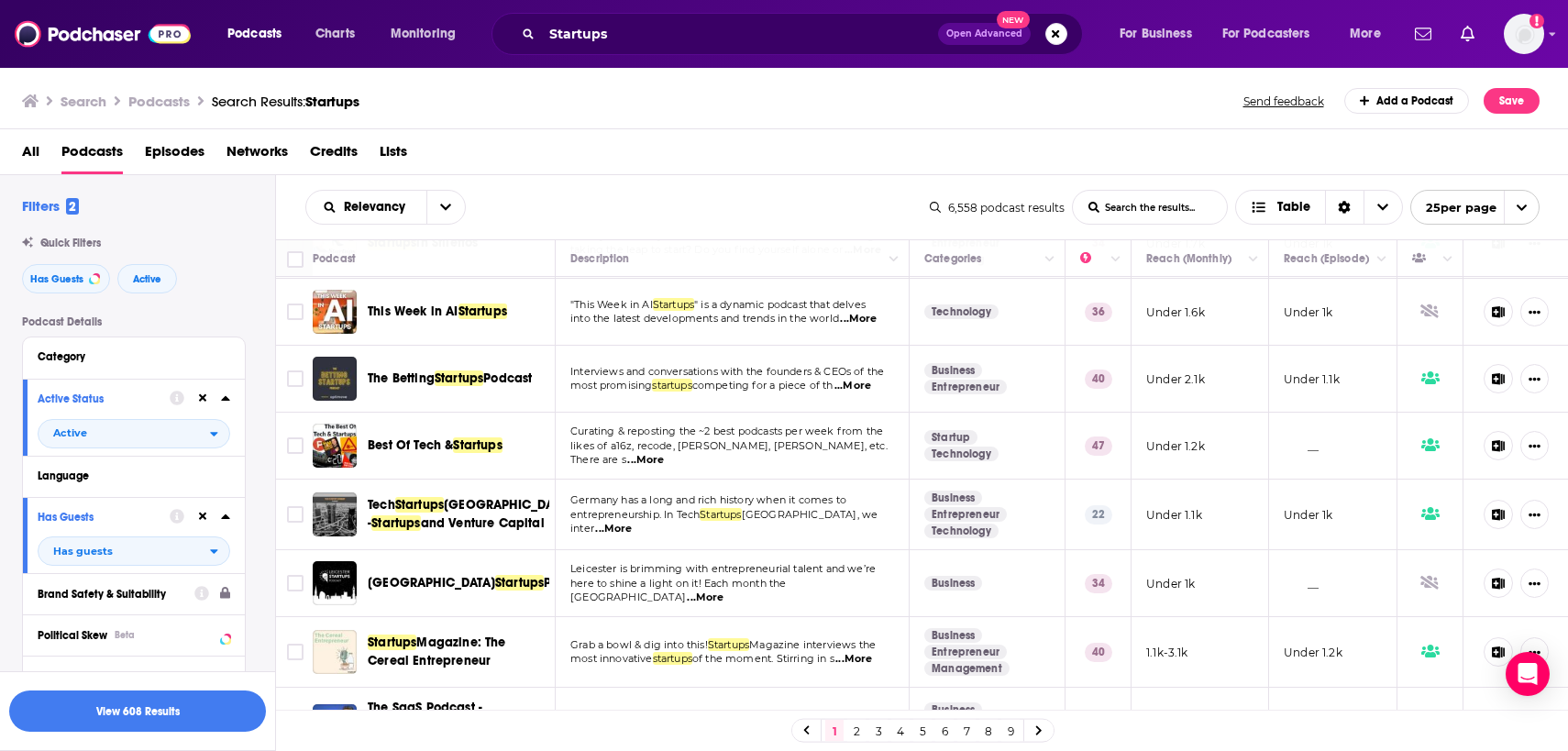
scroll to position [1305, 0]
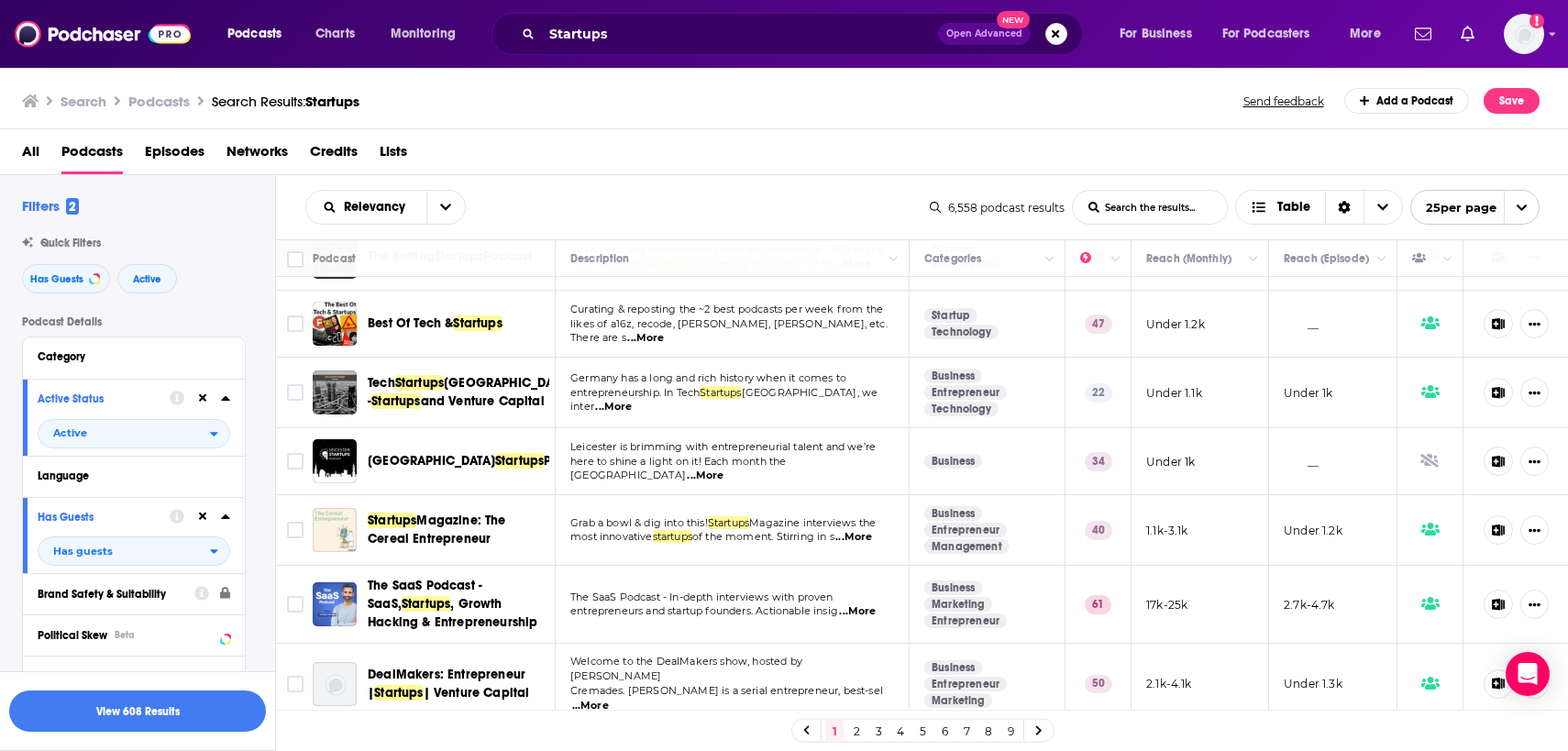
click at [856, 732] on link "2" at bounding box center [856, 731] width 18 height 22
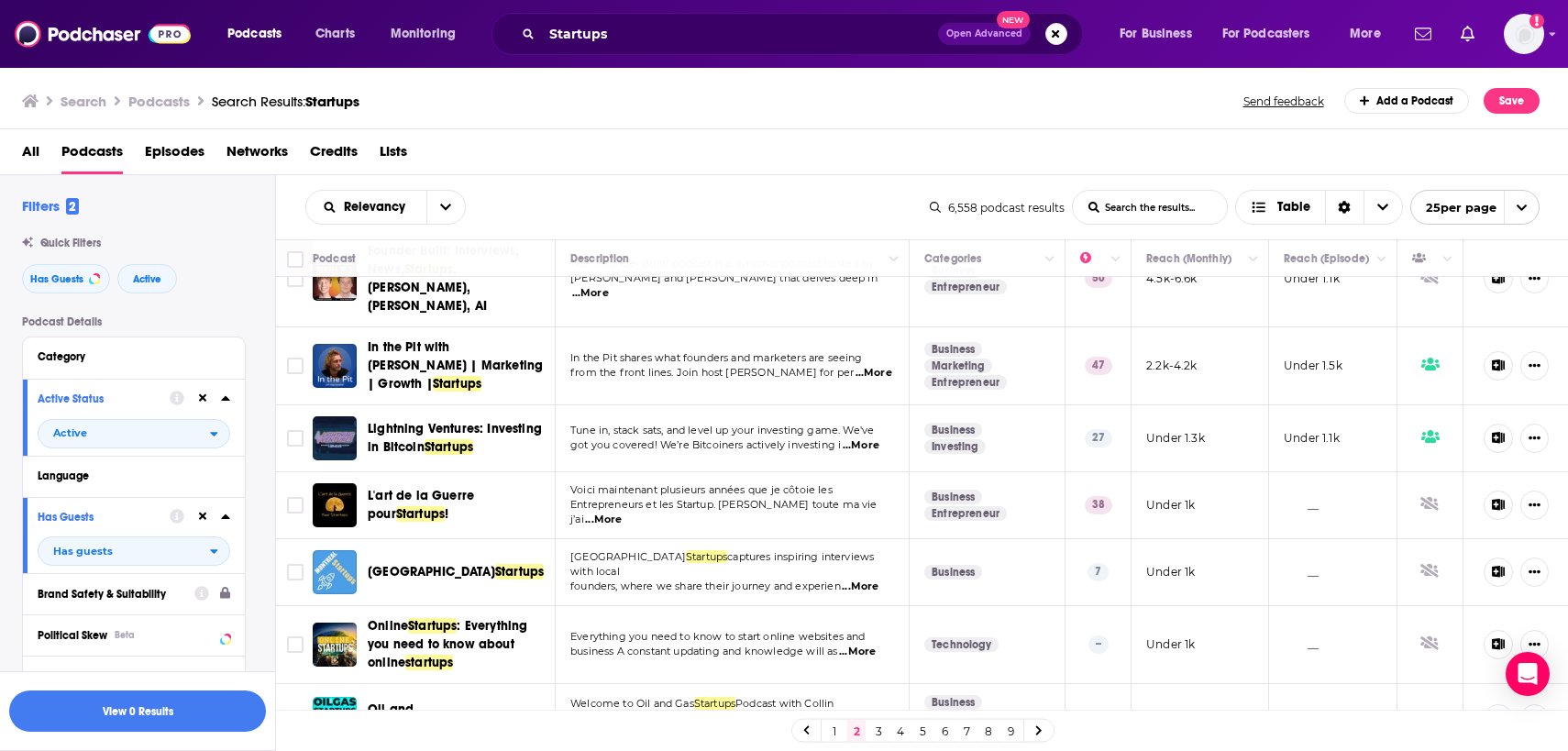
scroll to position [1367, 0]
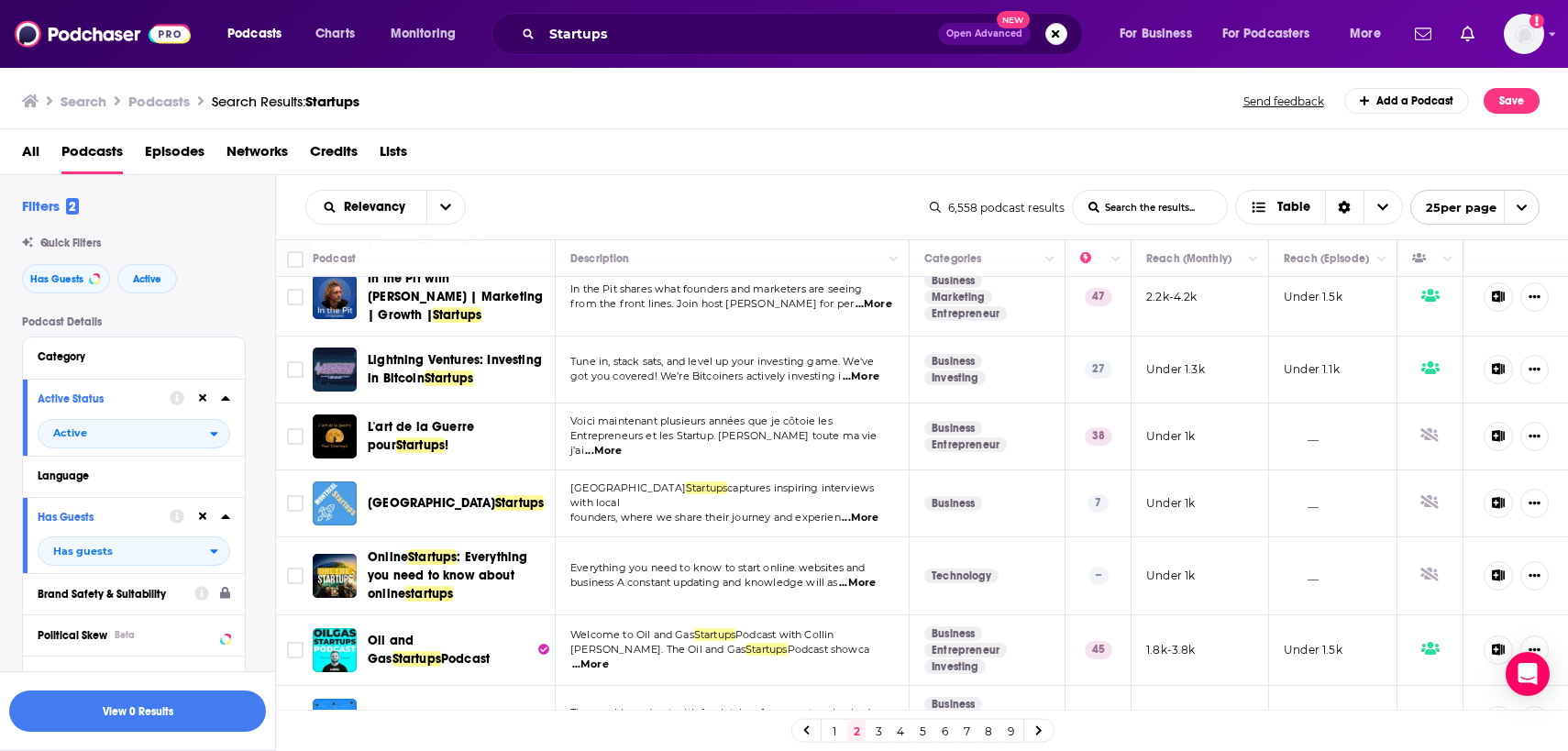
click at [868, 721] on span "...More" at bounding box center [854, 728] width 37 height 15
click at [834, 721] on span "startup founders who are building great products. H" at bounding box center [702, 727] width 264 height 13
click at [881, 725] on link "3" at bounding box center [878, 731] width 18 height 22
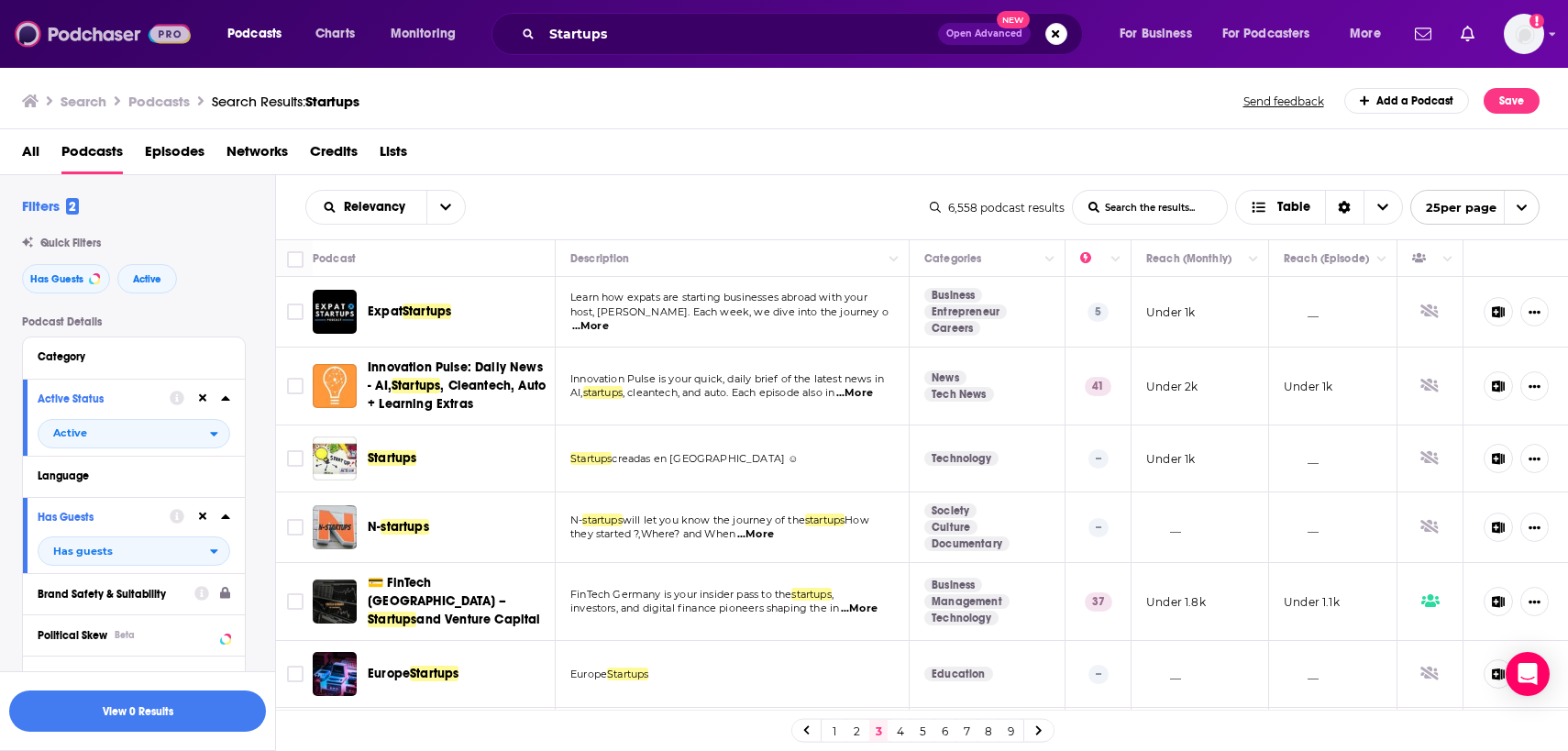
click at [75, 35] on img at bounding box center [103, 34] width 176 height 35
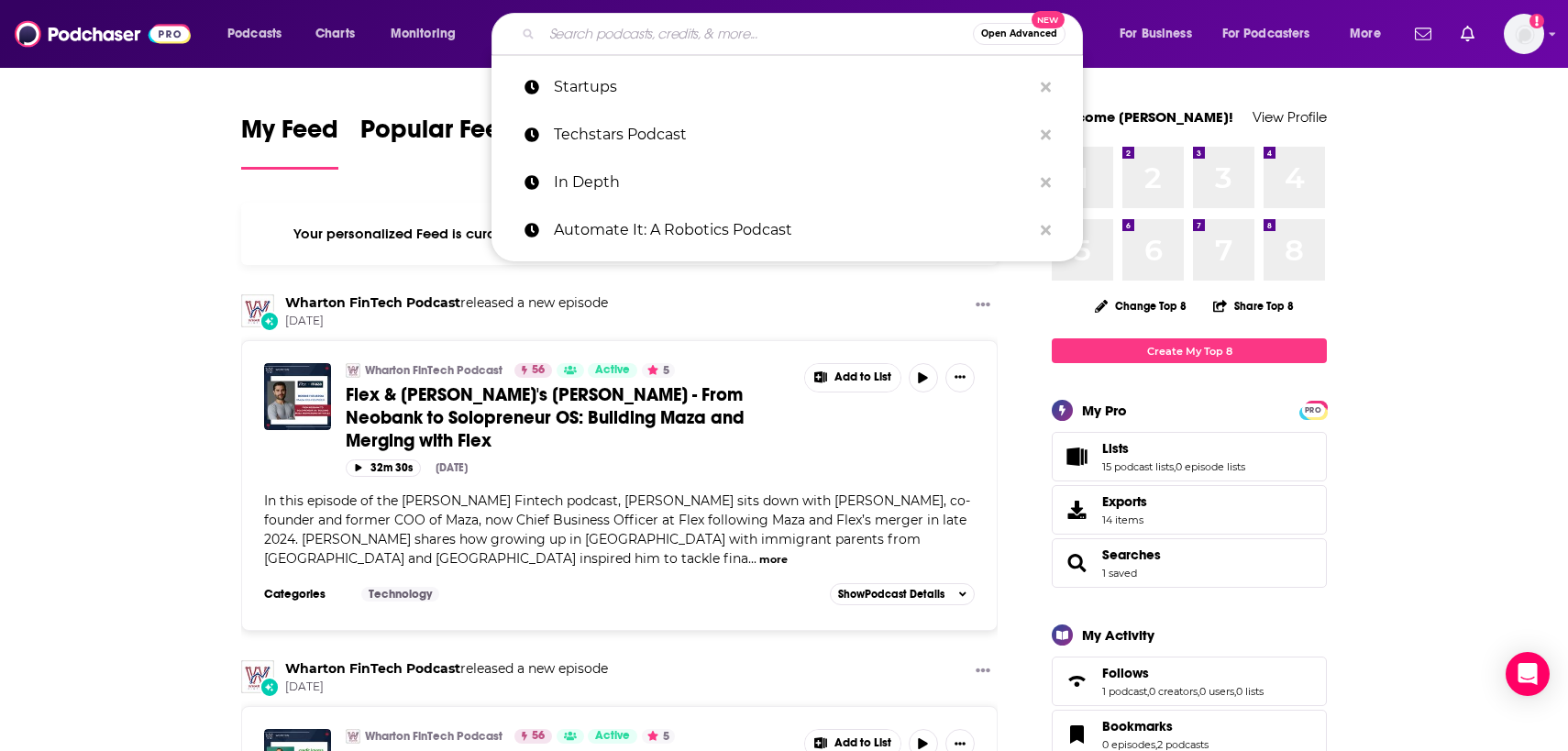
click at [591, 30] on input "Search podcasts, credits, & more..." at bounding box center [757, 34] width 431 height 29
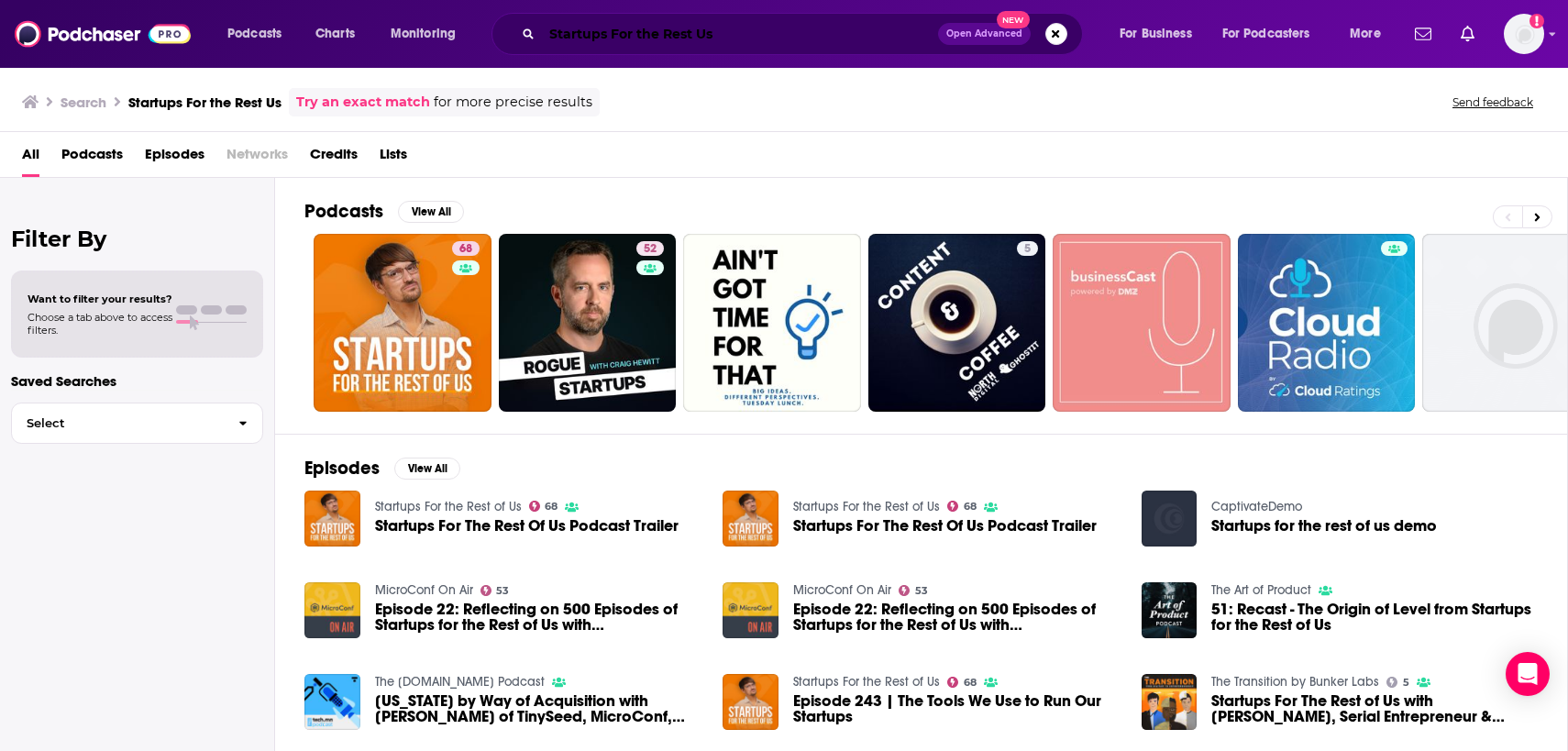
click at [699, 39] on input "Startups For the Rest Us" at bounding box center [740, 34] width 396 height 29
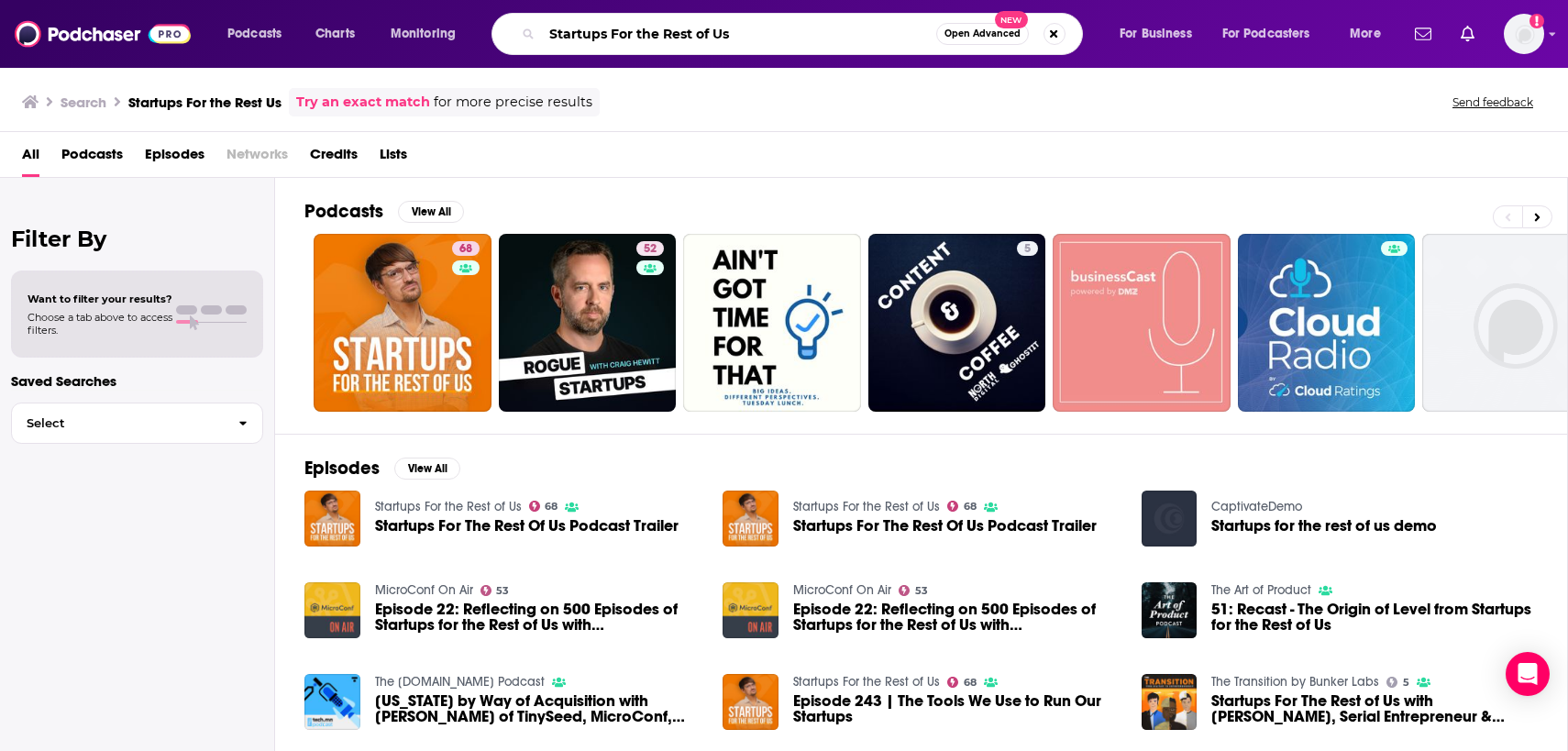
type input "Startups For the Rest of Us"
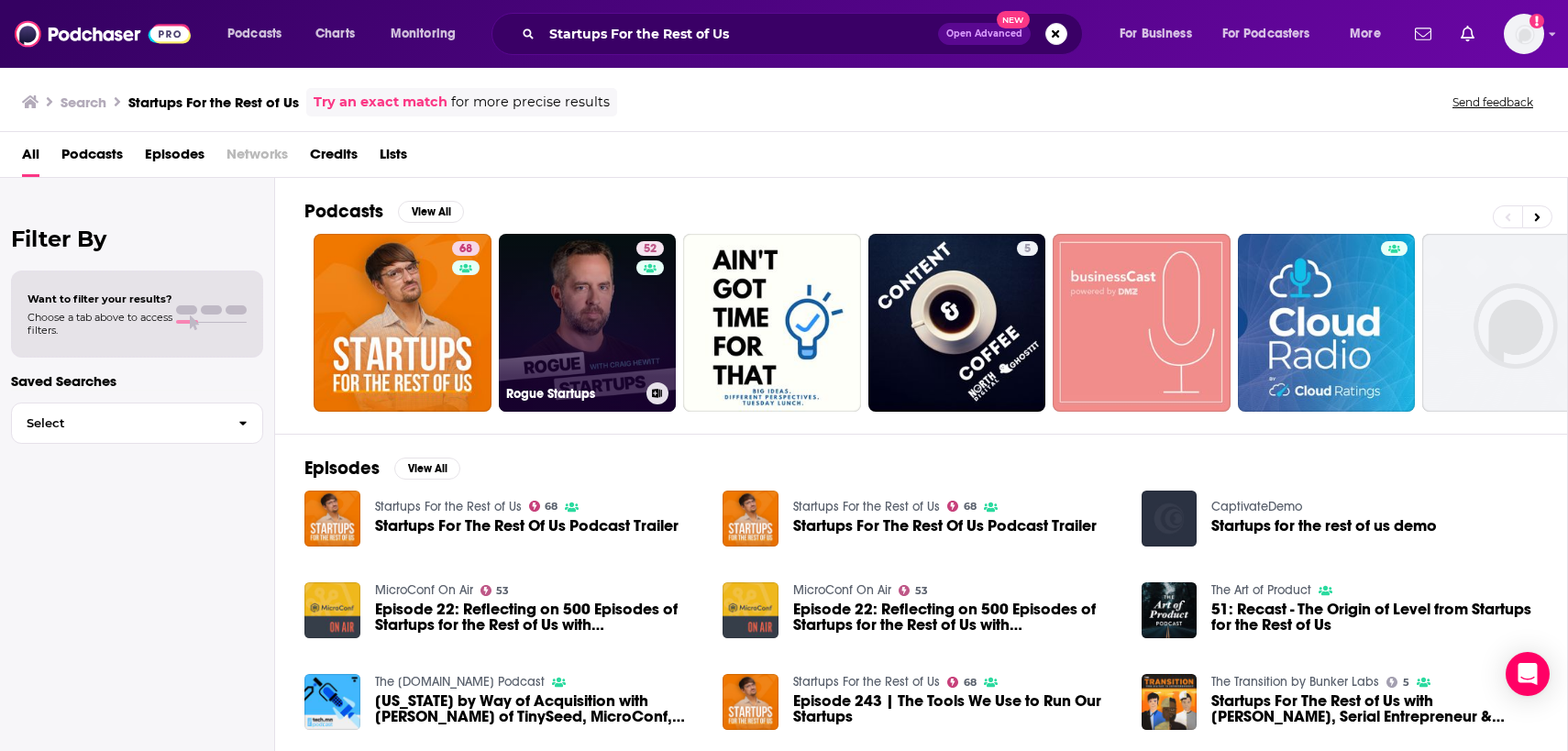
click at [547, 349] on link "52 Rogue Startups" at bounding box center [588, 323] width 178 height 178
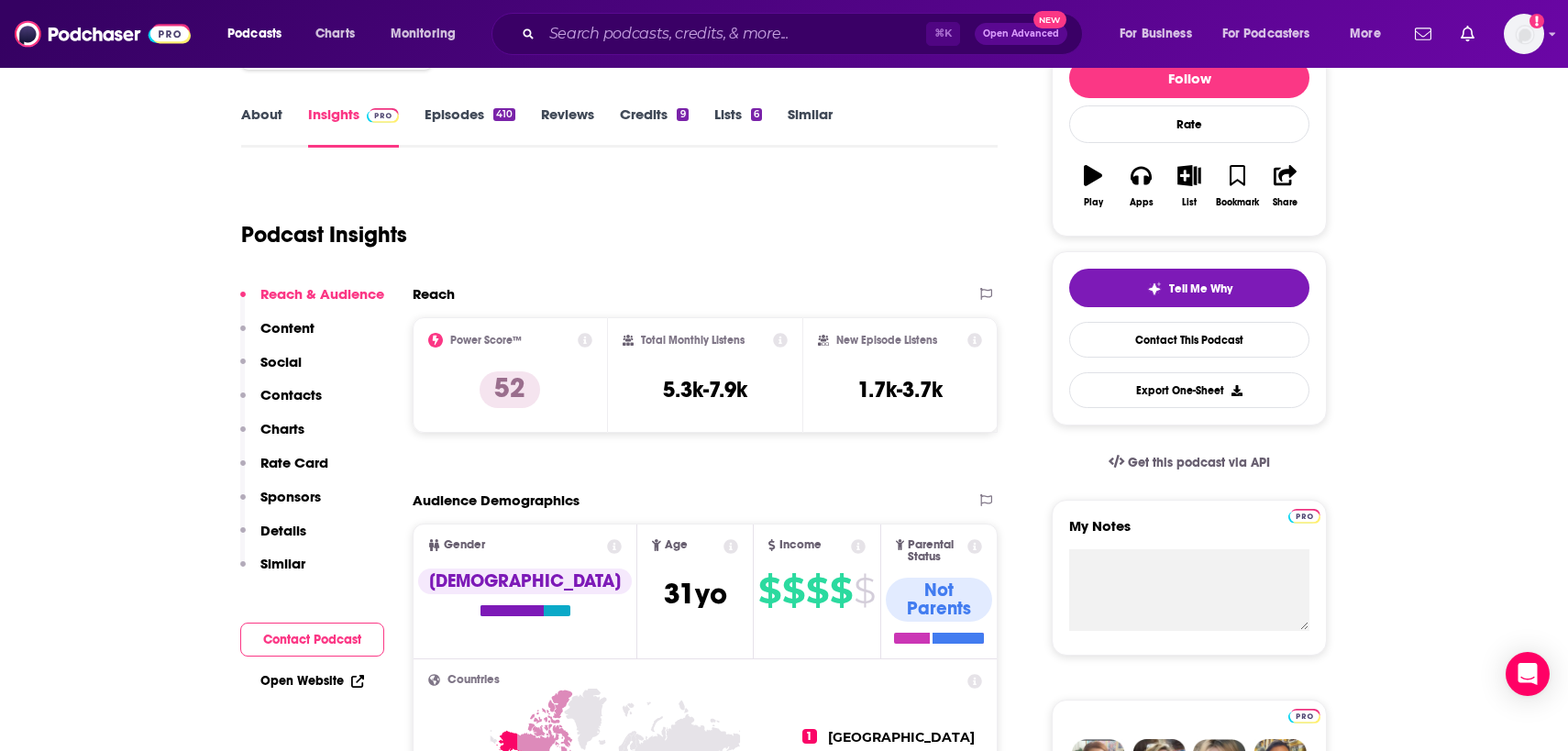
scroll to position [160, 0]
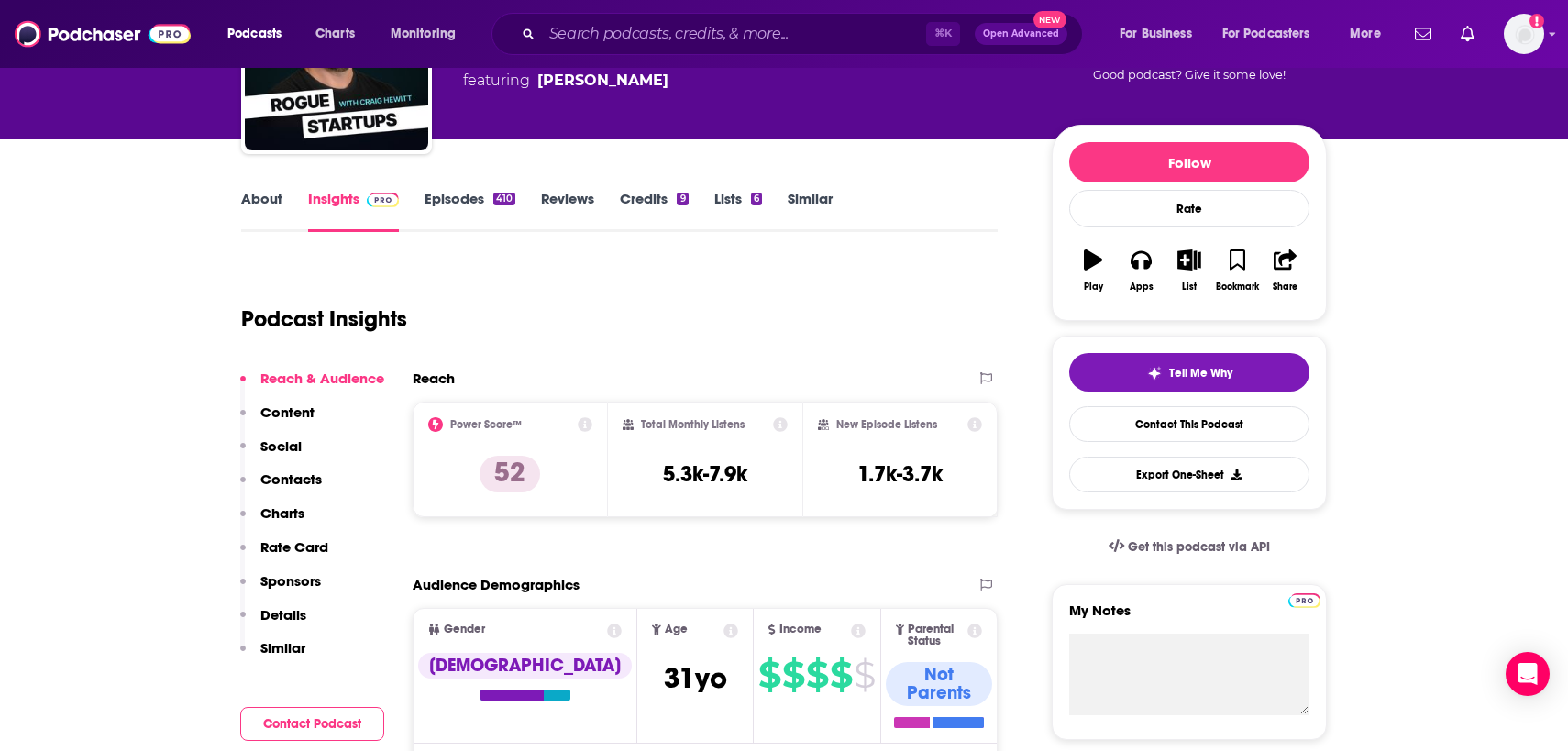
click at [263, 203] on link "About" at bounding box center [261, 211] width 41 height 42
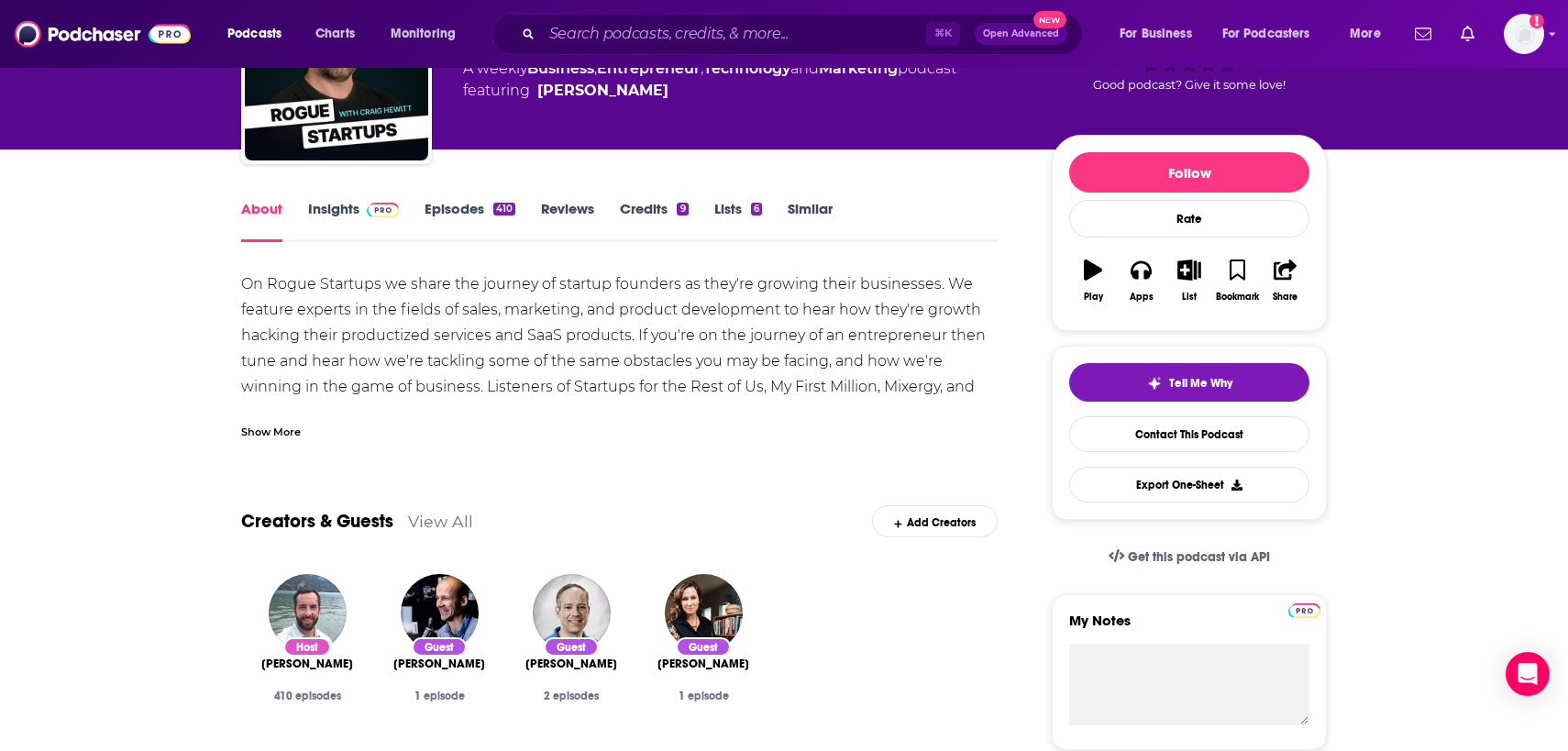
scroll to position [156, 0]
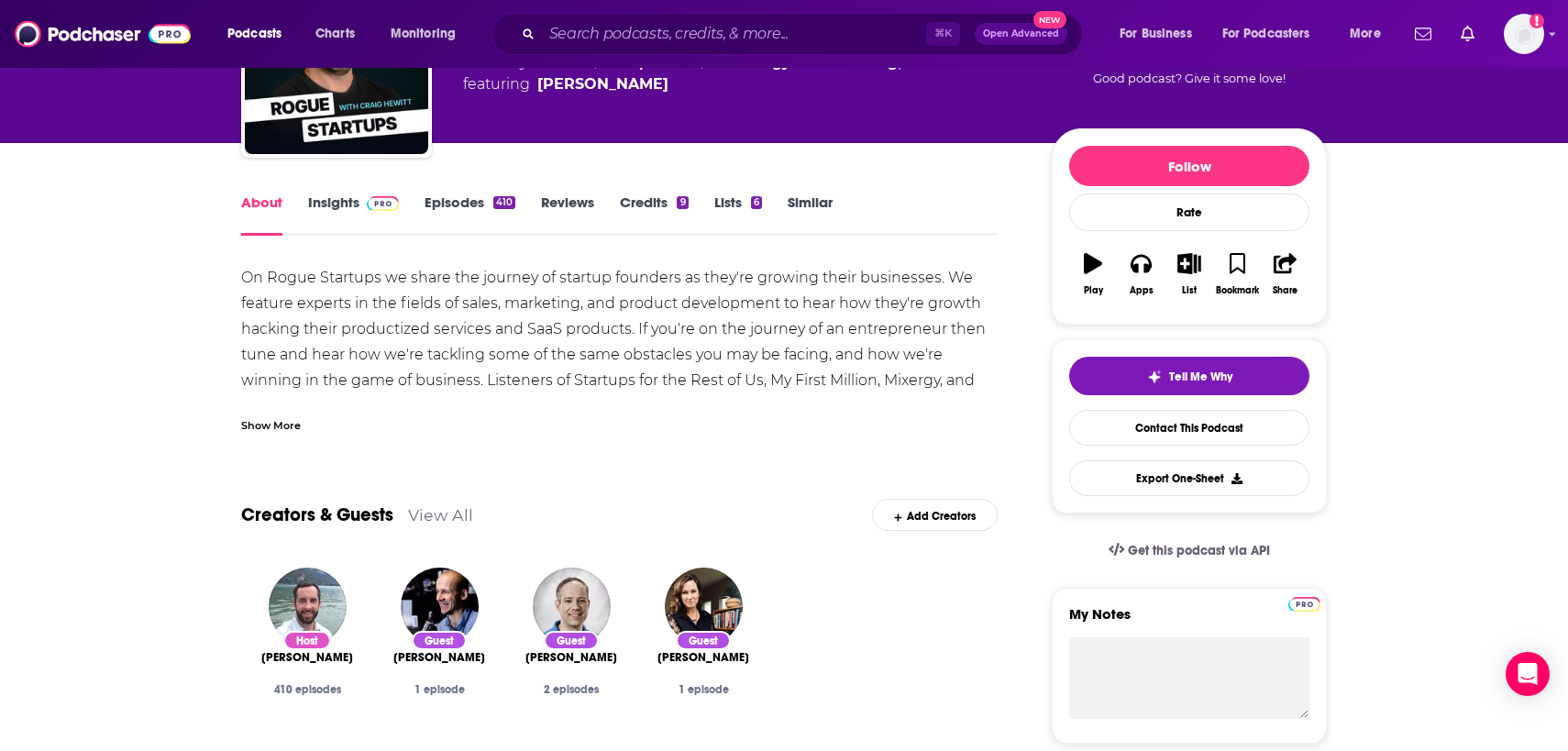
click at [273, 418] on div "Show More" at bounding box center [271, 424] width 60 height 17
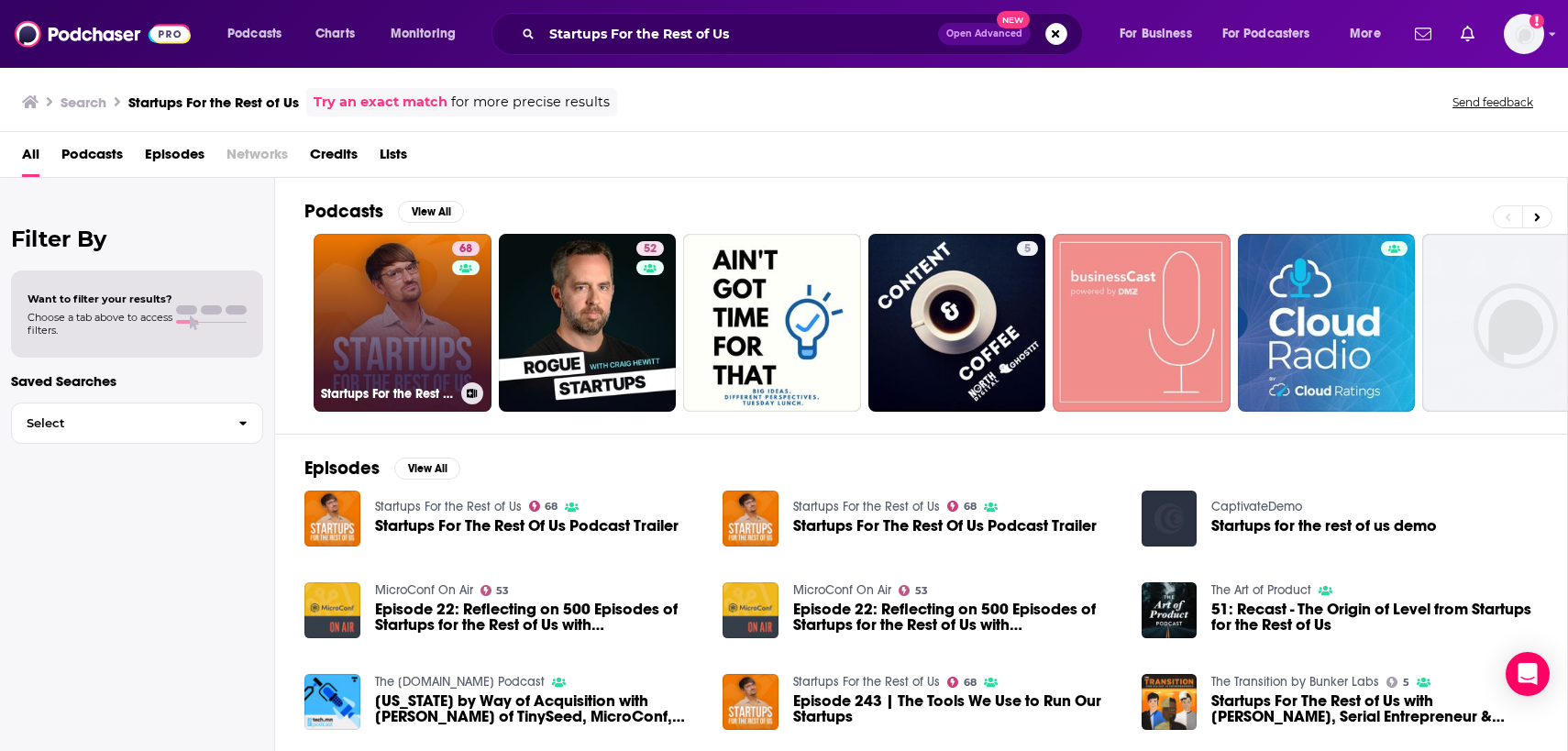
click at [374, 285] on link "68 Startups For the Rest of Us" at bounding box center [403, 323] width 178 height 178
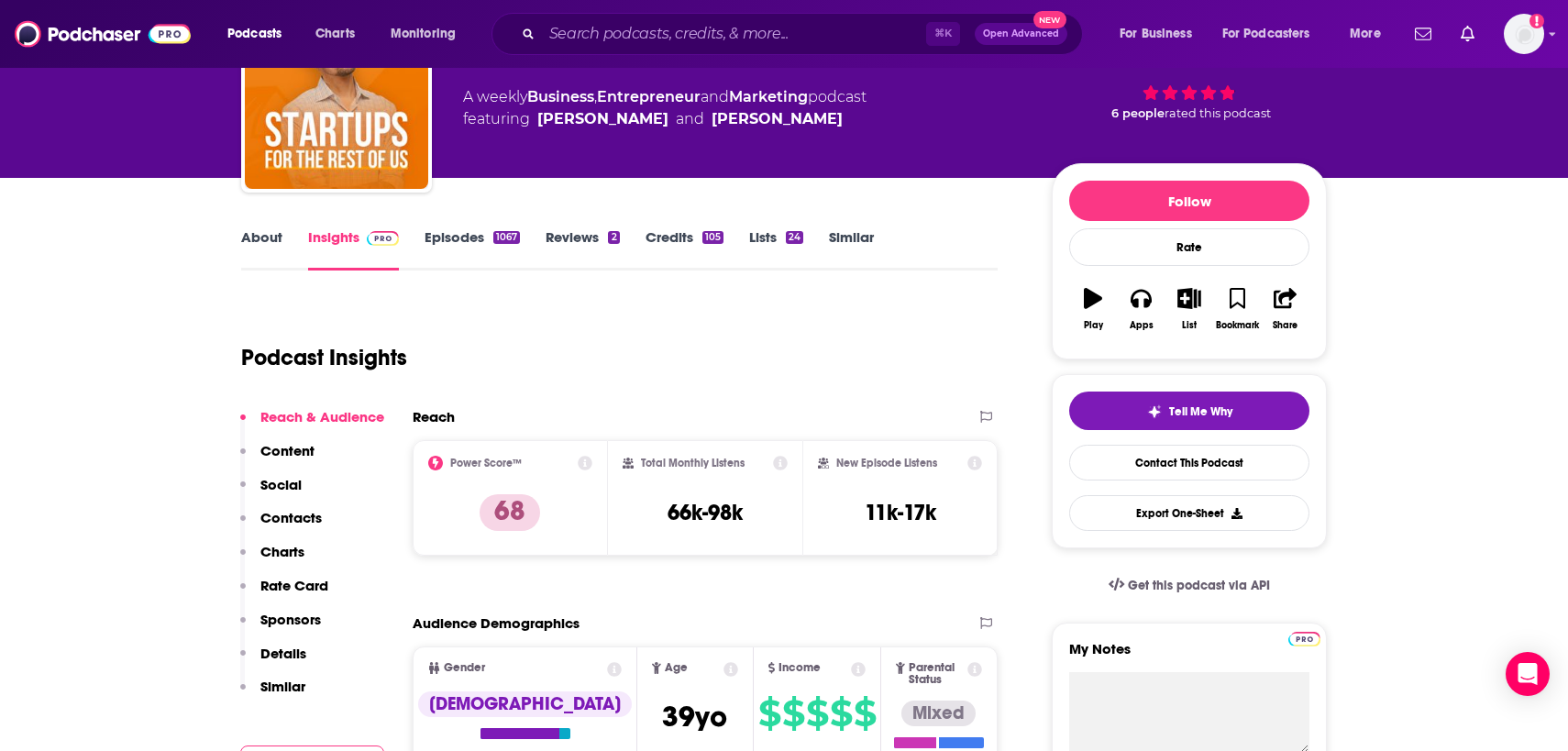
scroll to position [120, 0]
click at [255, 239] on link "About" at bounding box center [261, 250] width 41 height 42
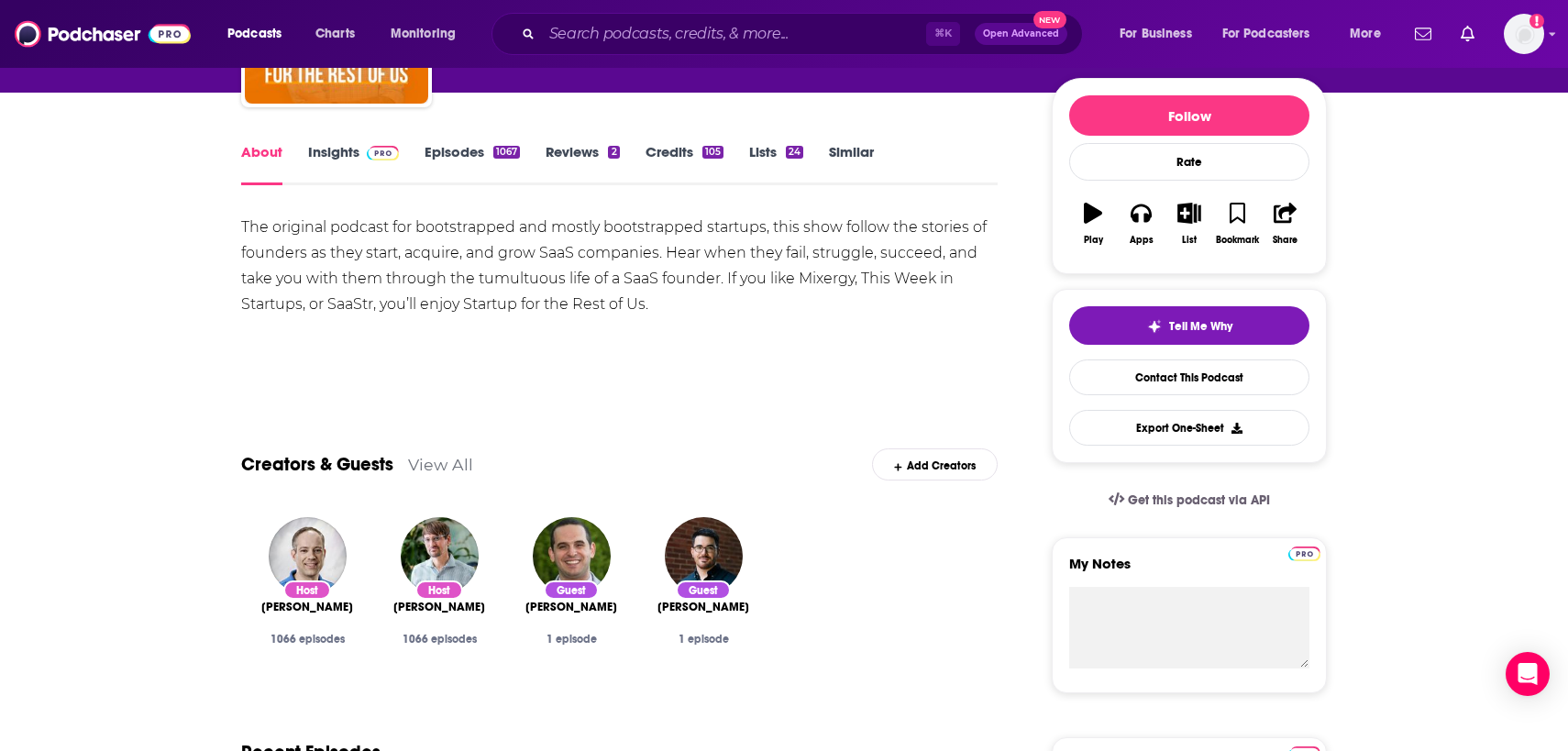
scroll to position [208, 0]
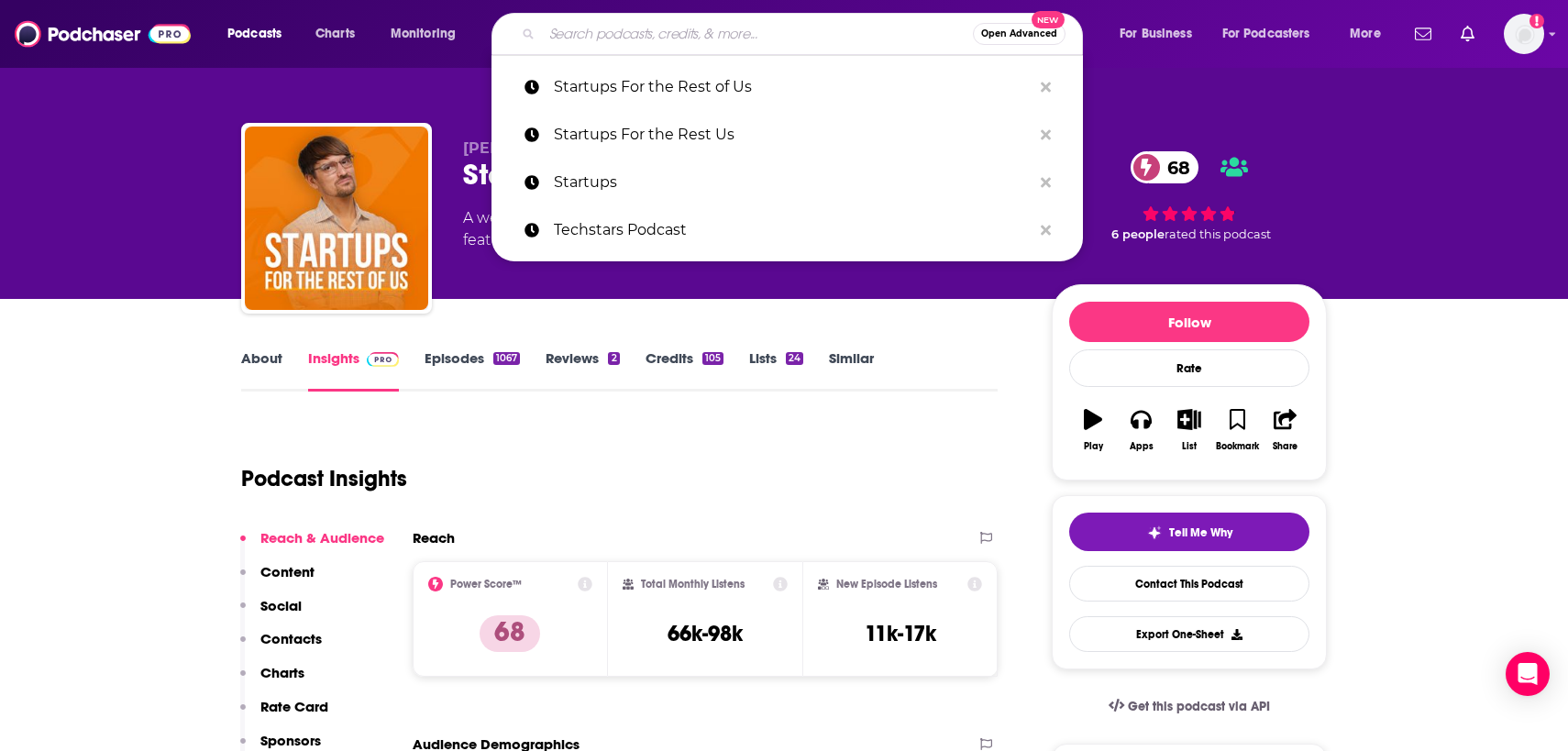
click at [565, 45] on input "Search podcasts, credits, & more..." at bounding box center [757, 34] width 431 height 29
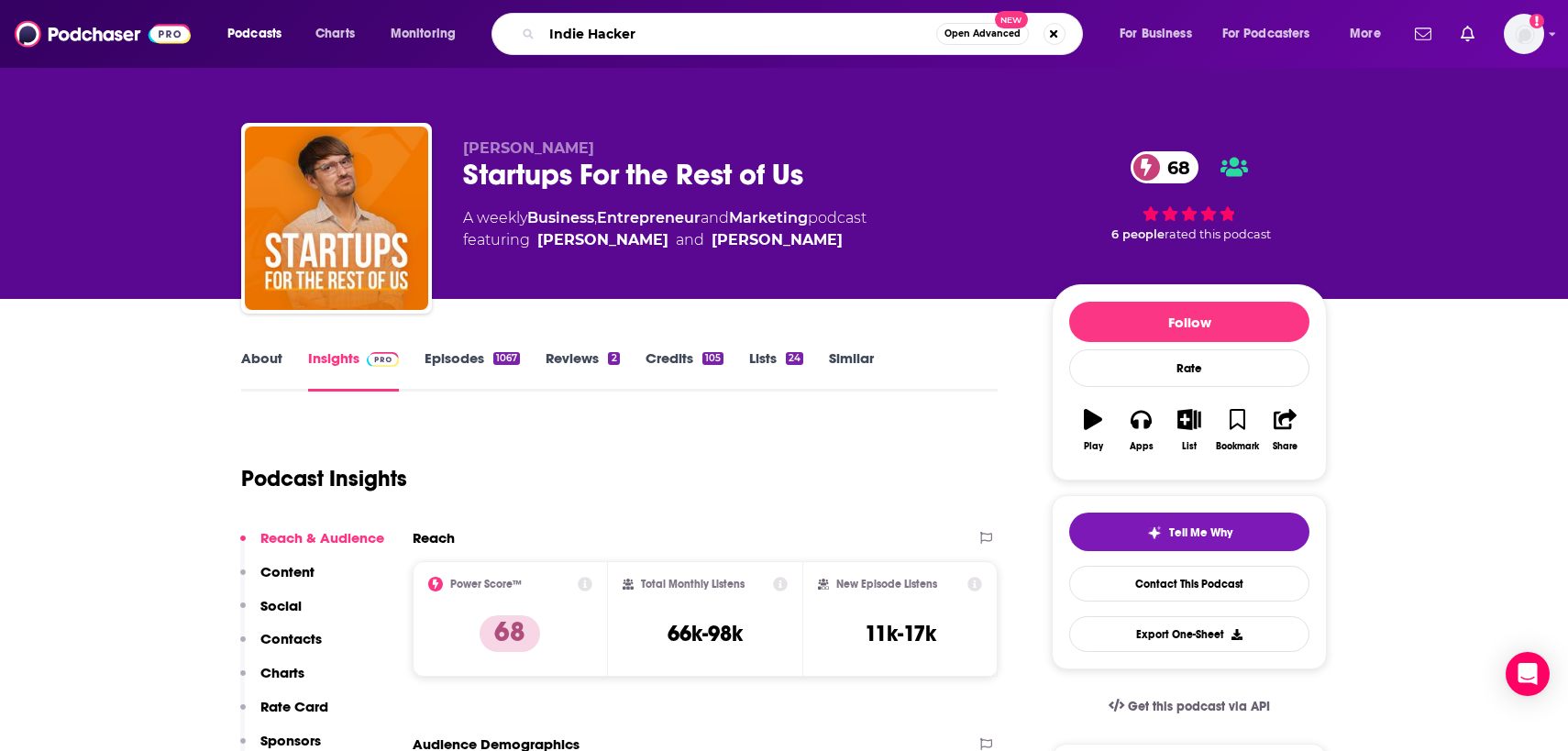
type input "Indie Hackers"
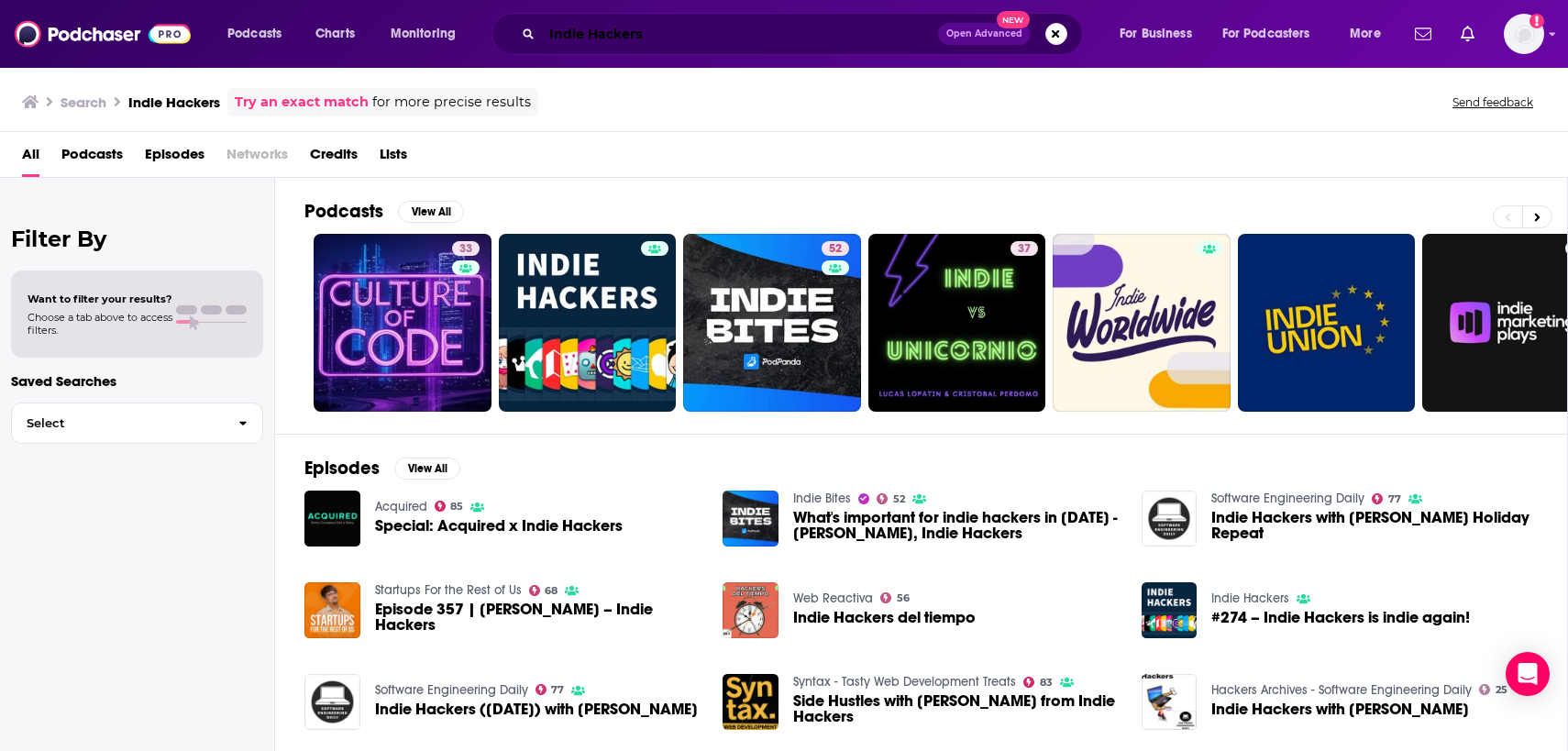
click at [585, 38] on input "Indie Hackers" at bounding box center [740, 34] width 396 height 29
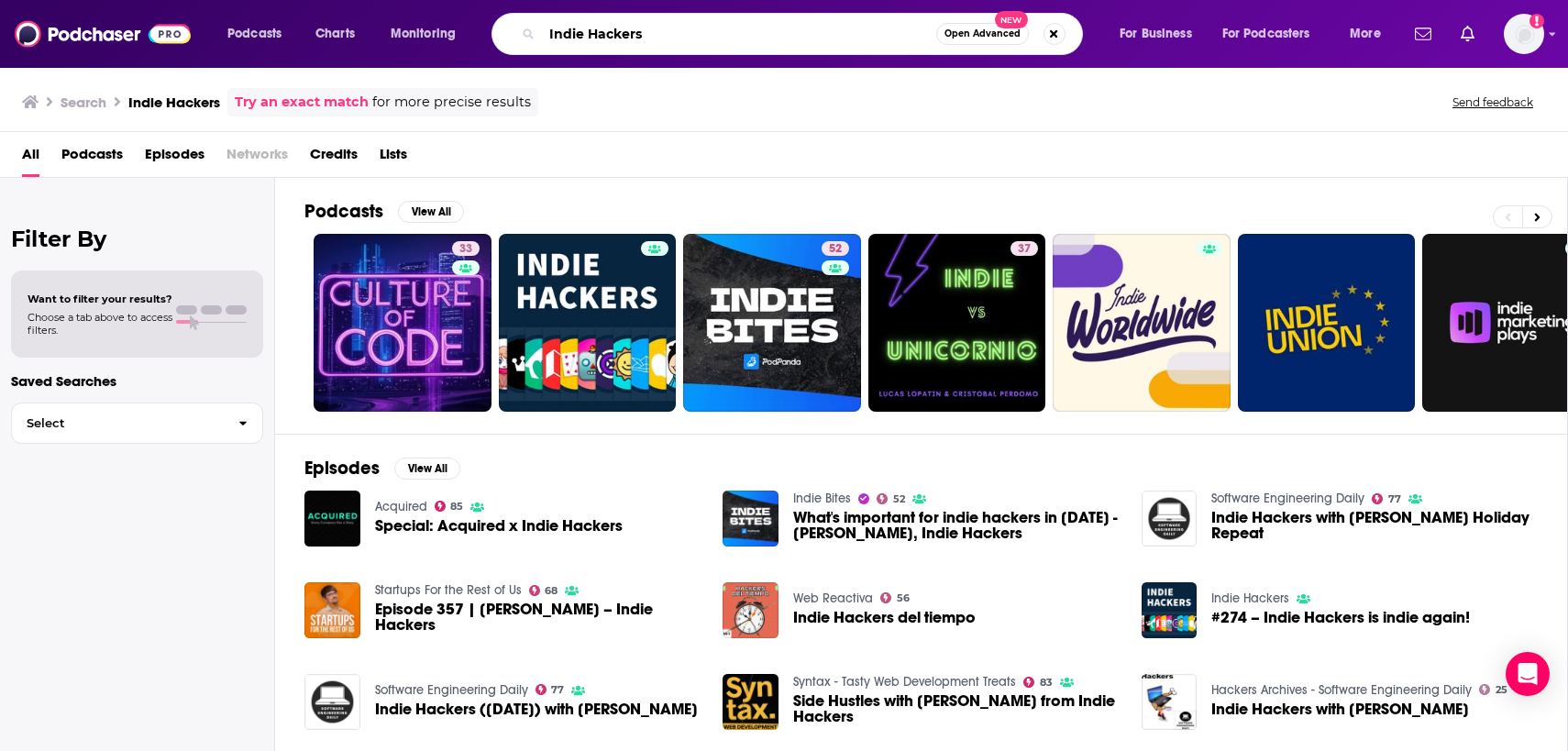
click at [585, 38] on input "Indie Hackers" at bounding box center [739, 34] width 394 height 29
paste input "Entrepreneurs on Fire"
type input "Entrepreneurs on Fire"
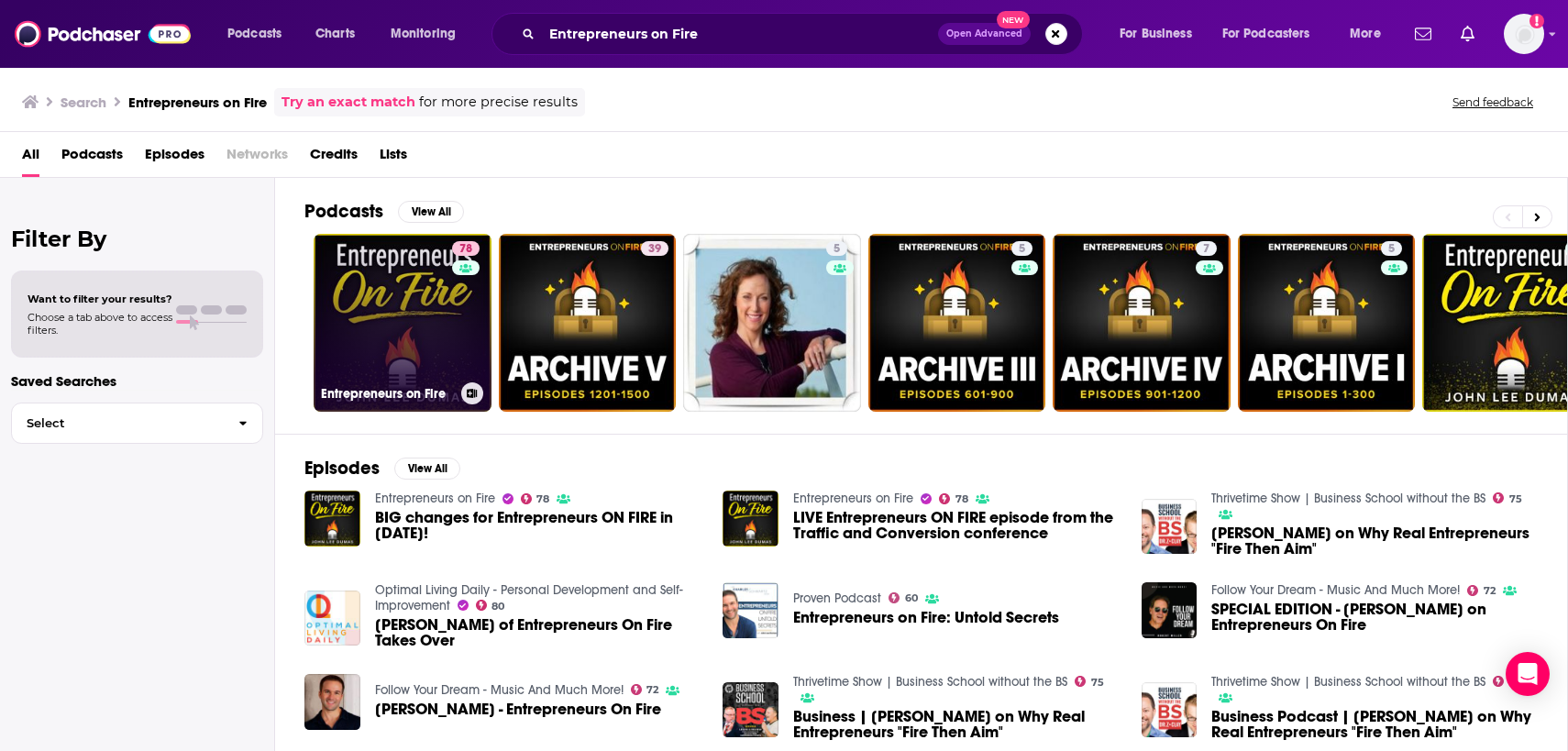
click at [357, 324] on link "78 Entrepreneurs on Fire" at bounding box center [403, 323] width 178 height 178
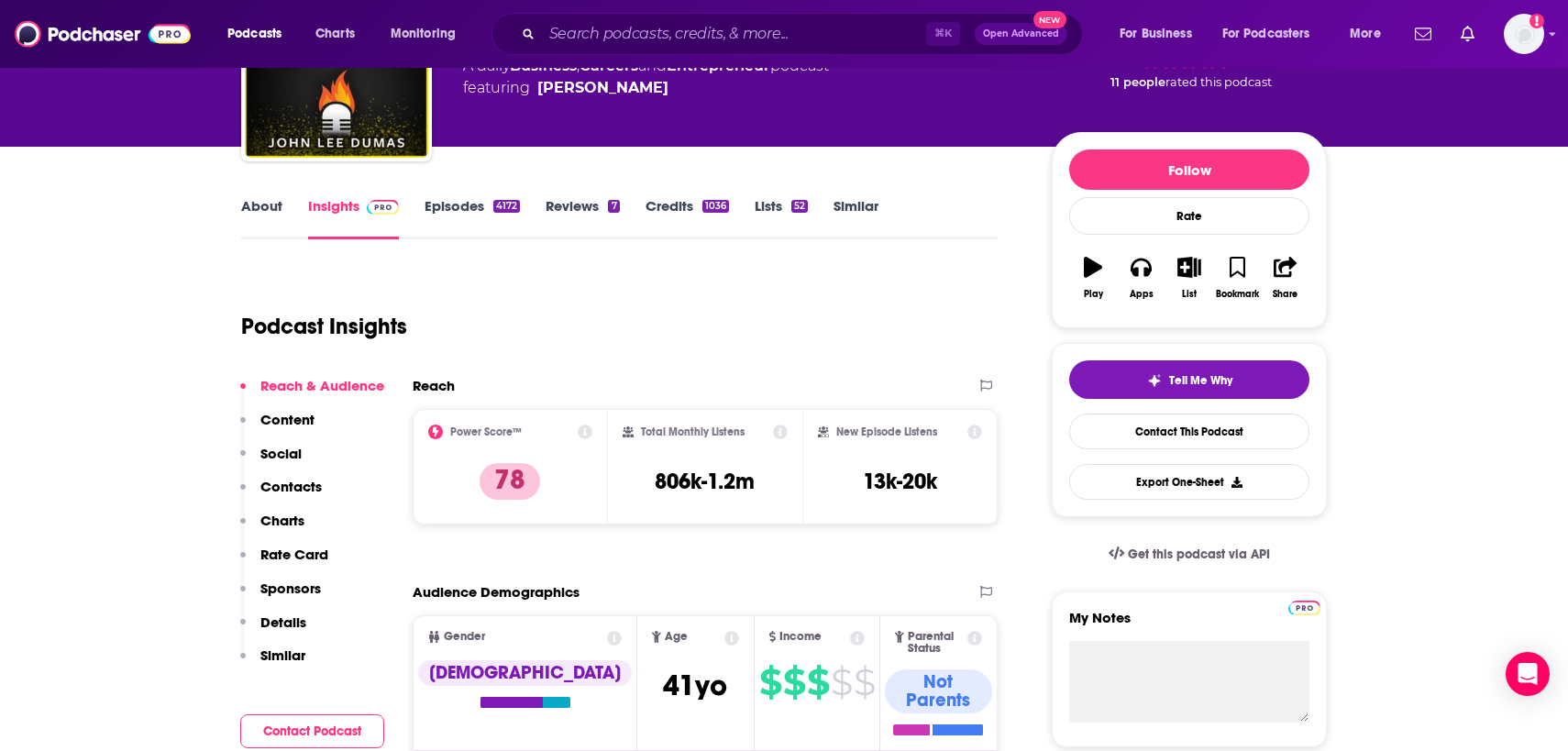
scroll to position [105, 0]
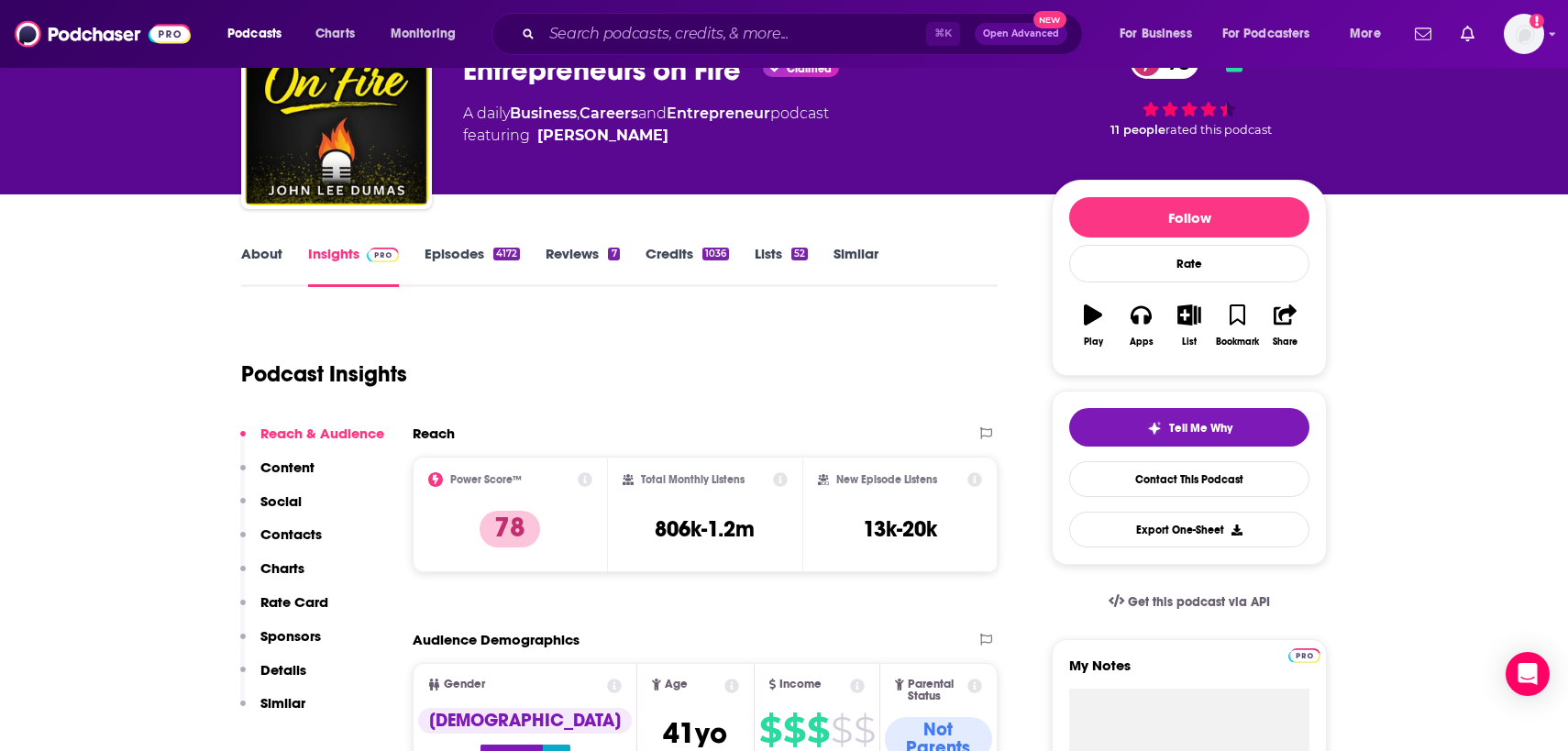
click at [273, 256] on link "About" at bounding box center [261, 266] width 41 height 42
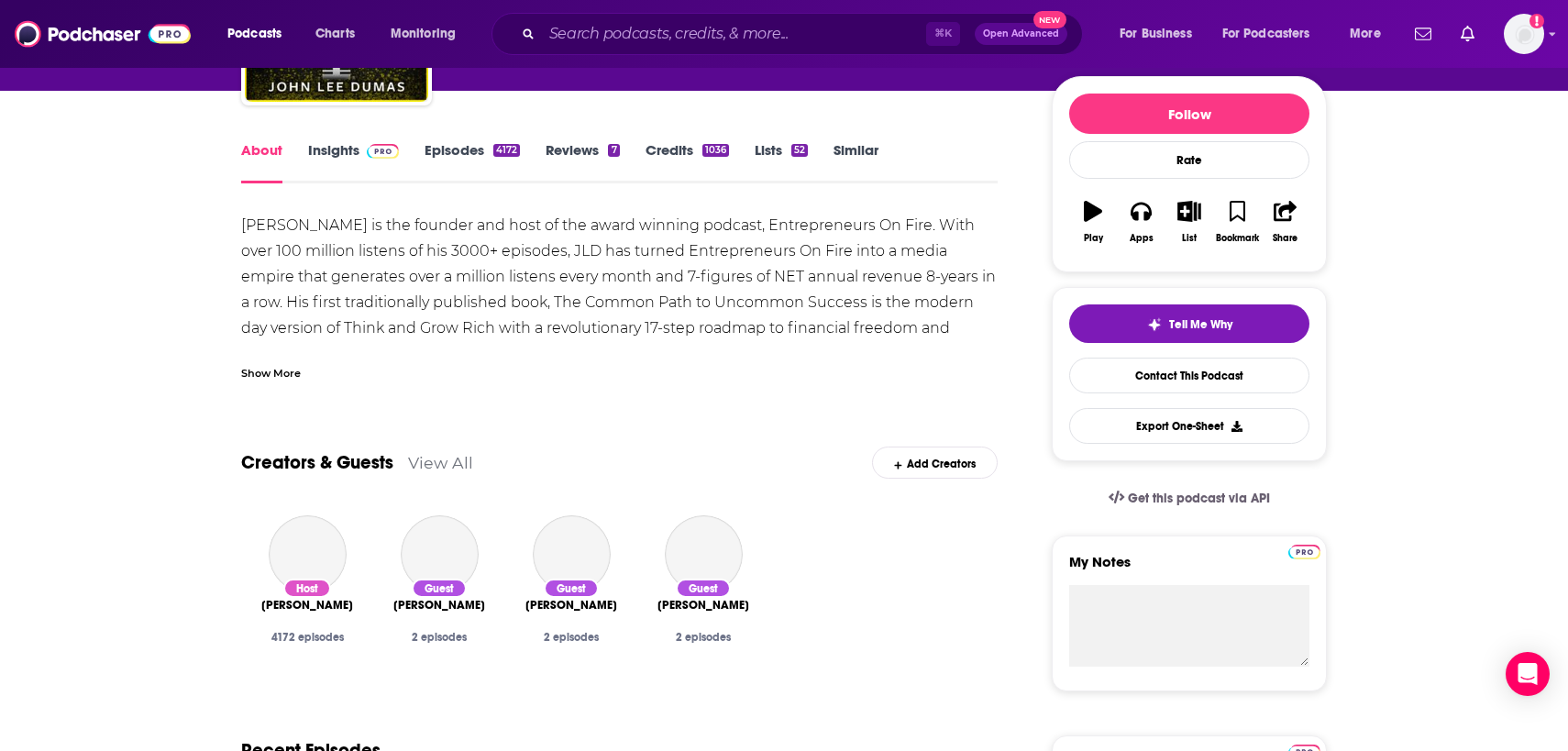
scroll to position [215, 0]
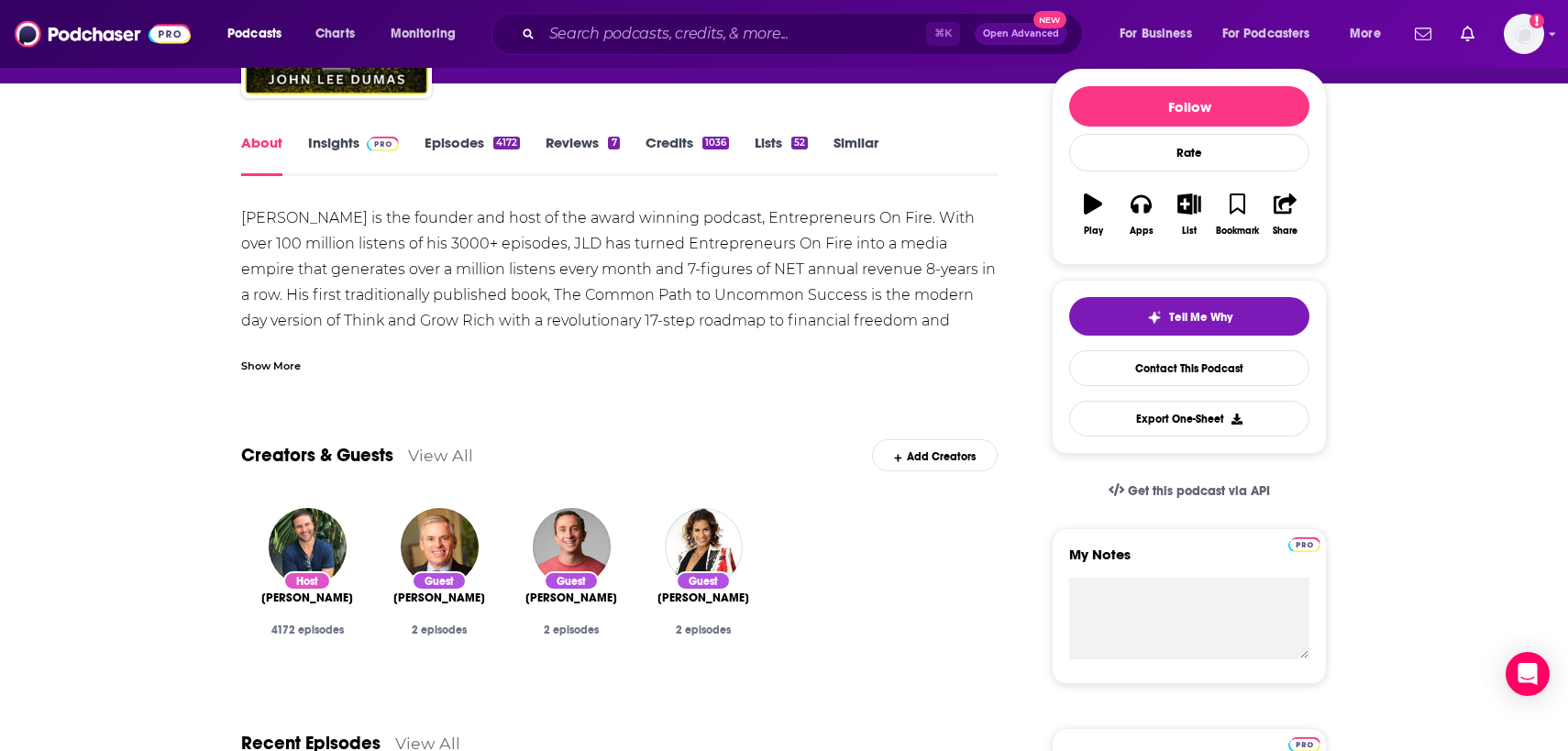
click at [283, 357] on div "Show More" at bounding box center [271, 364] width 60 height 17
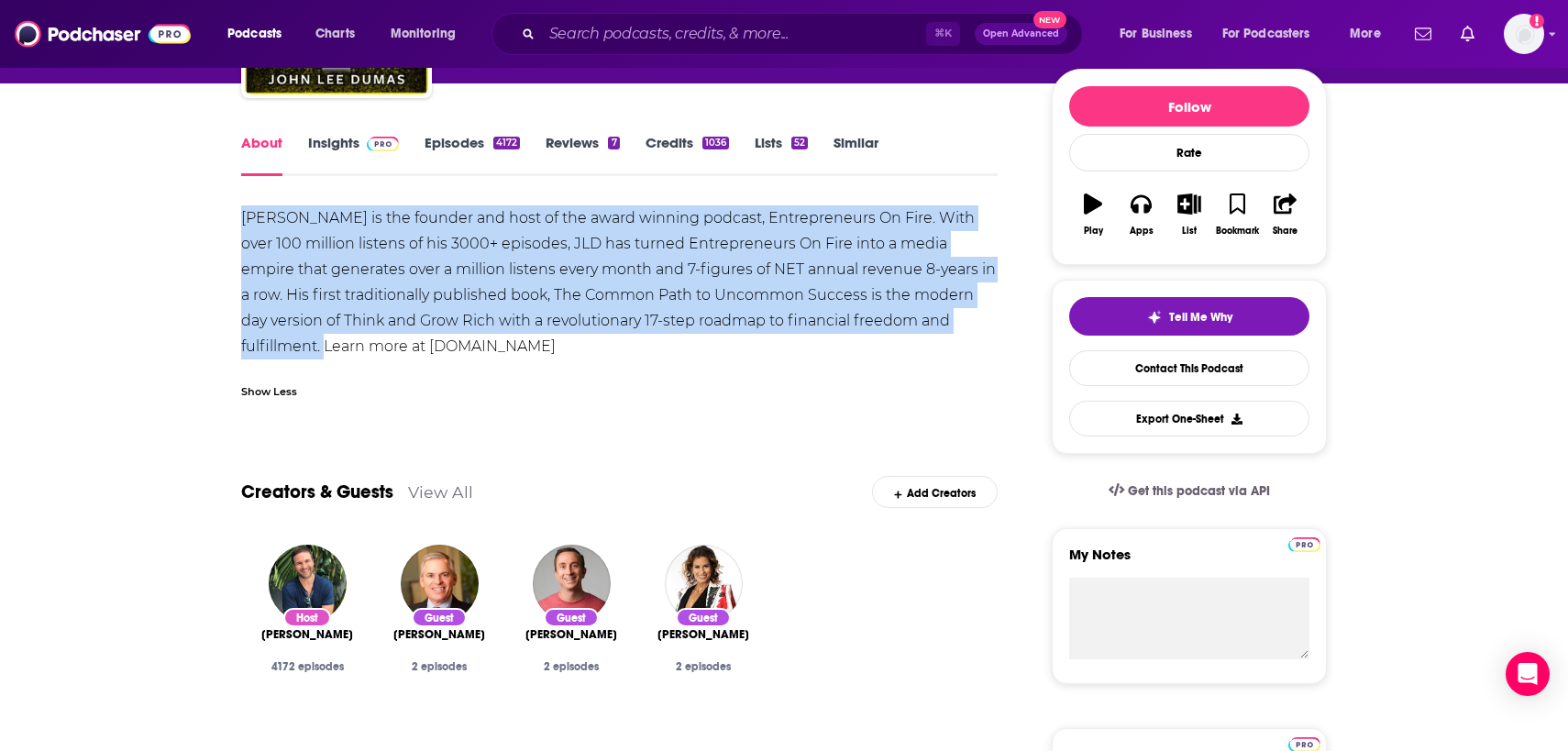
drag, startPoint x: 319, startPoint y: 347, endPoint x: 221, endPoint y: 226, distance: 155.7
copy div "John Lee Dumas is the founder and host of the award winning podcast, Entreprene…"
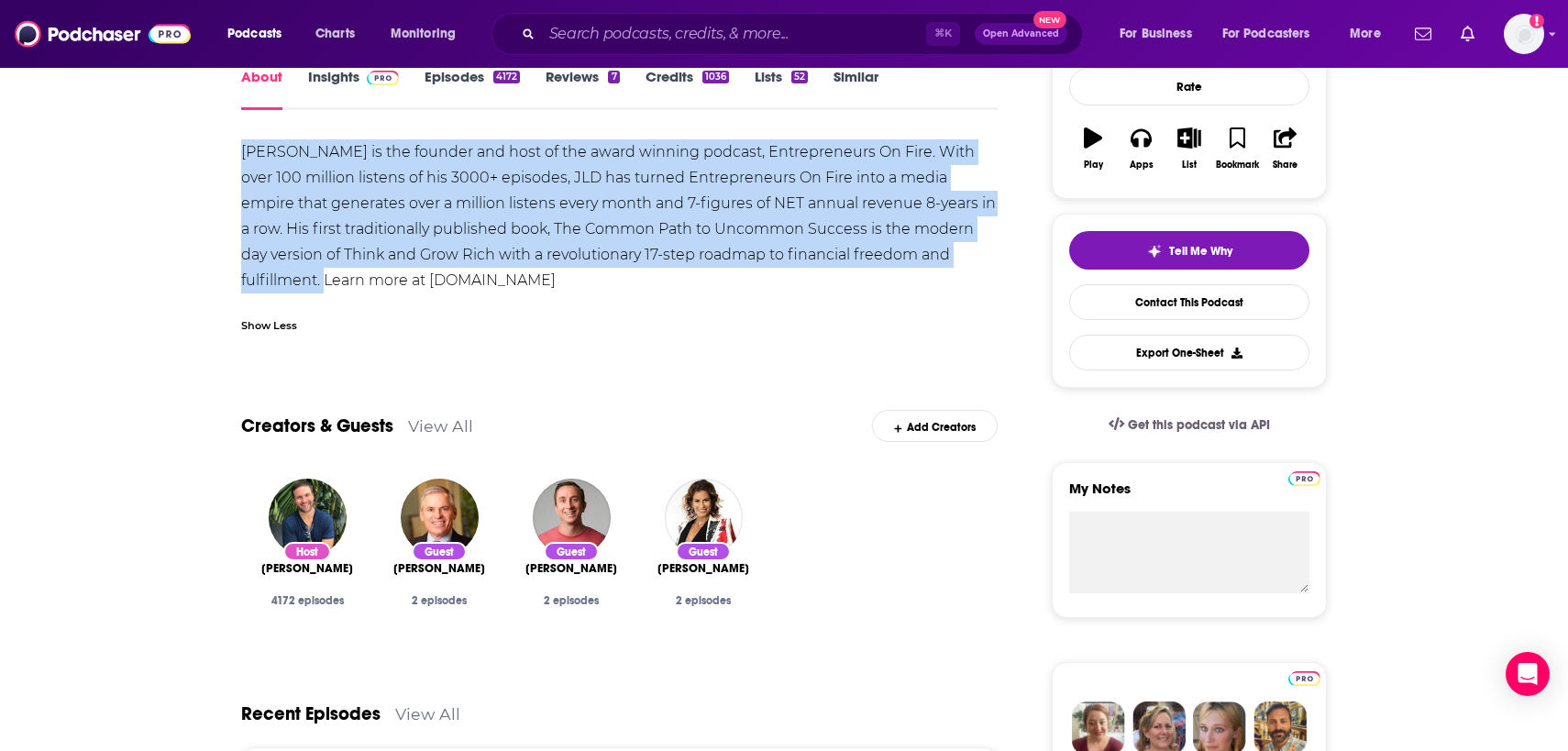
scroll to position [236, 0]
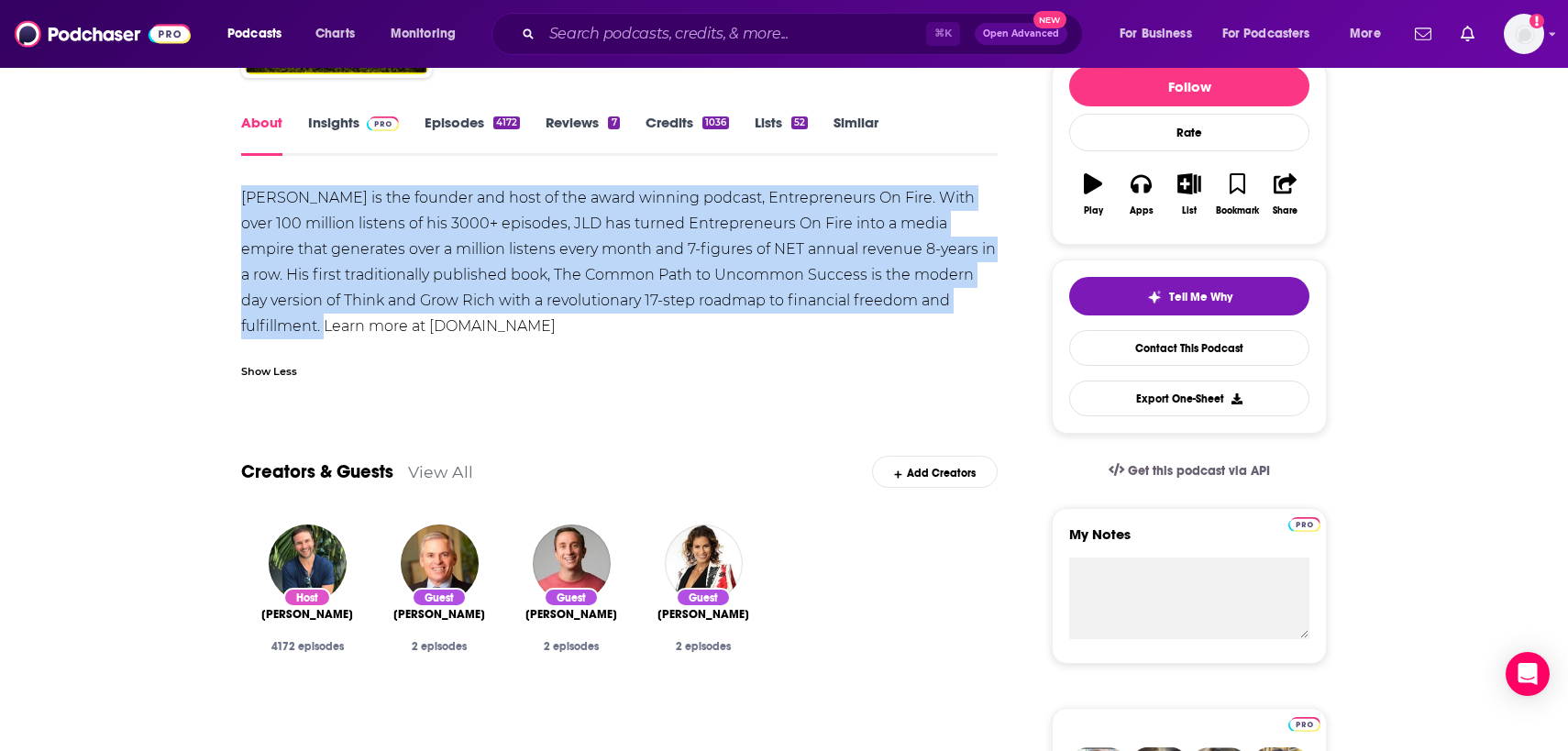
click at [327, 116] on link "Insights" at bounding box center [353, 135] width 91 height 42
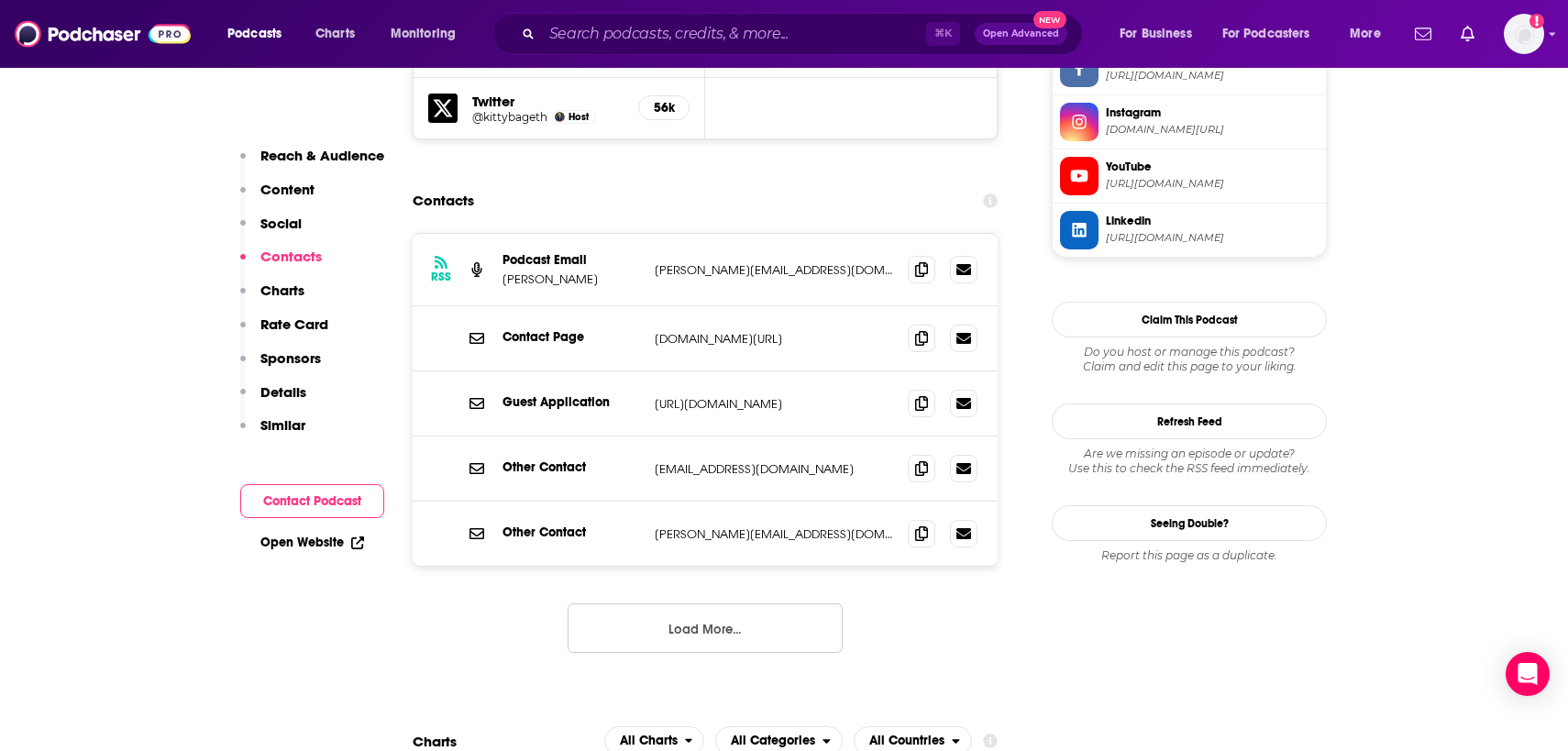
scroll to position [1785, 0]
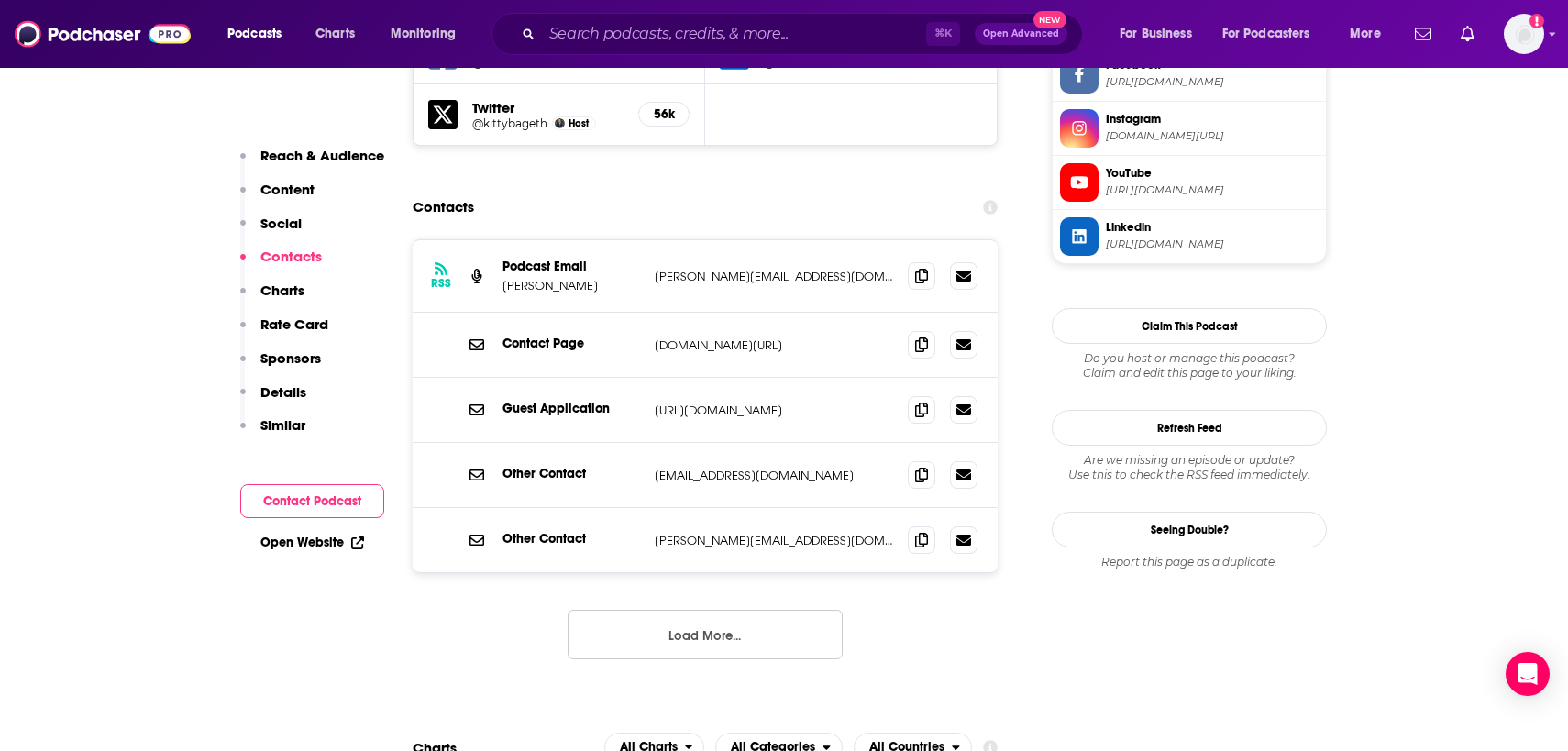
drag, startPoint x: 602, startPoint y: 160, endPoint x: 525, endPoint y: 162, distance: 77.0
click at [499, 240] on div "RSS Podcast Email John Lee Dumas John@EntrepreneurOnFire.com John@EntrepreneurO…" at bounding box center [705, 276] width 585 height 72
copy p "John Lee Dumas"
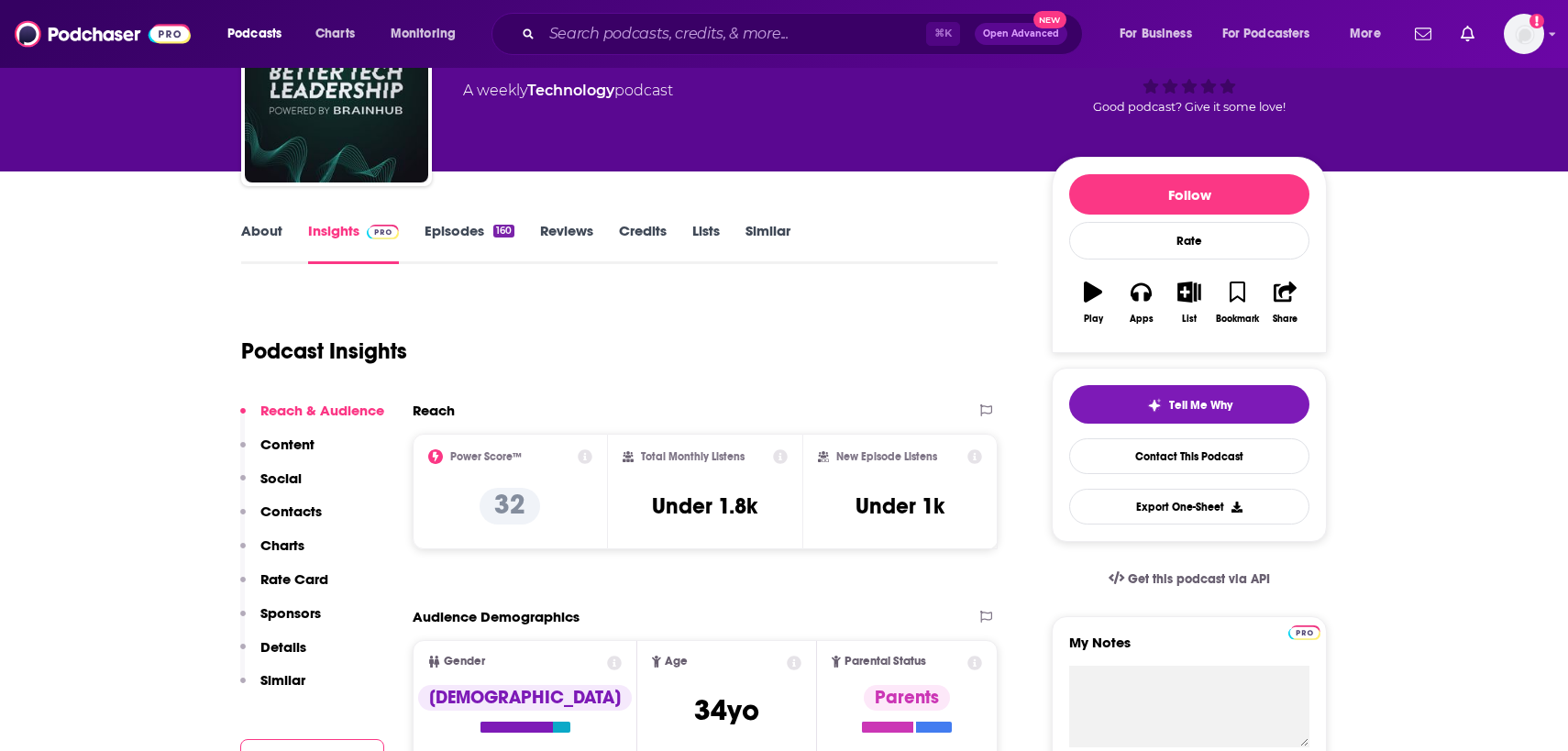
scroll to position [173, 0]
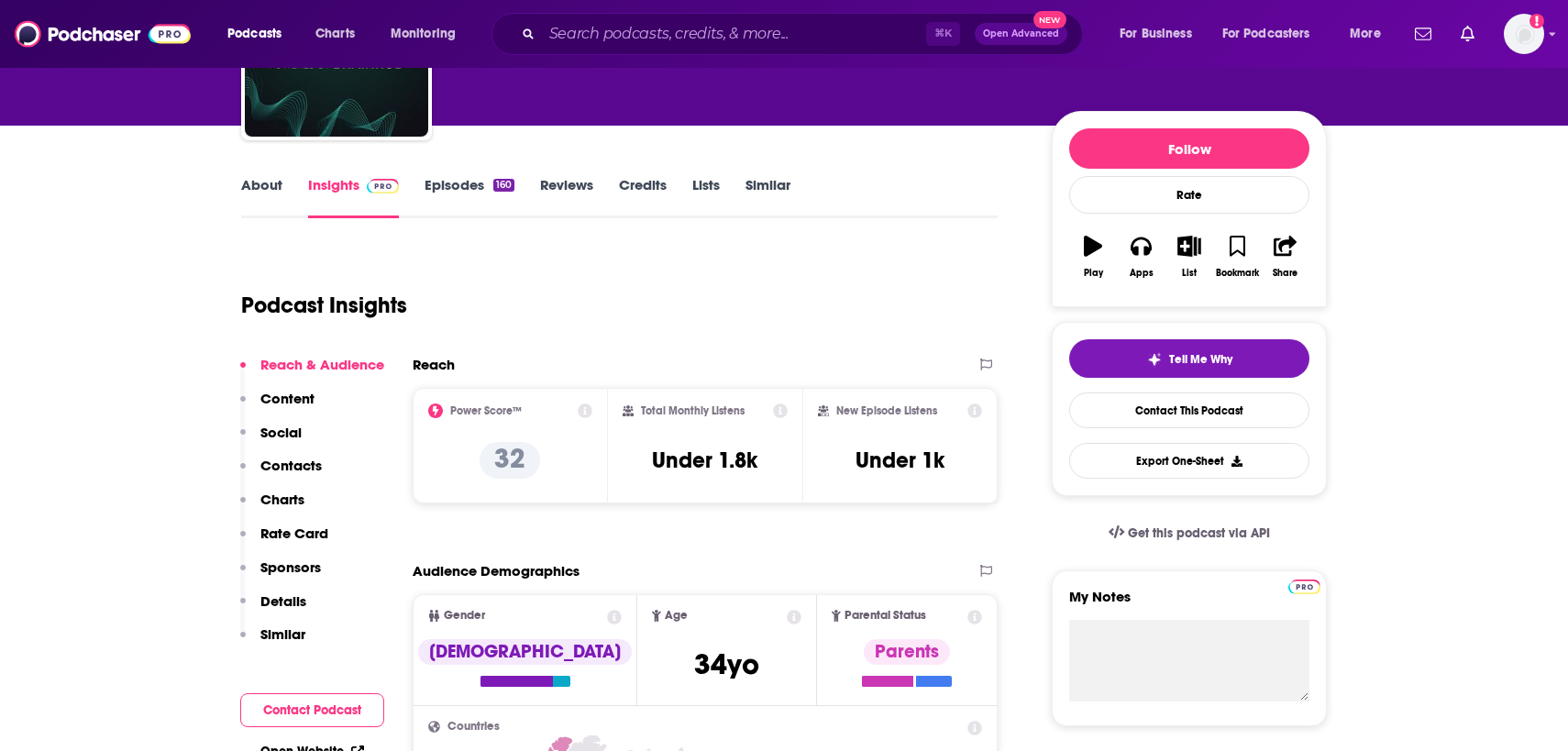
click at [271, 184] on link "About" at bounding box center [261, 197] width 41 height 42
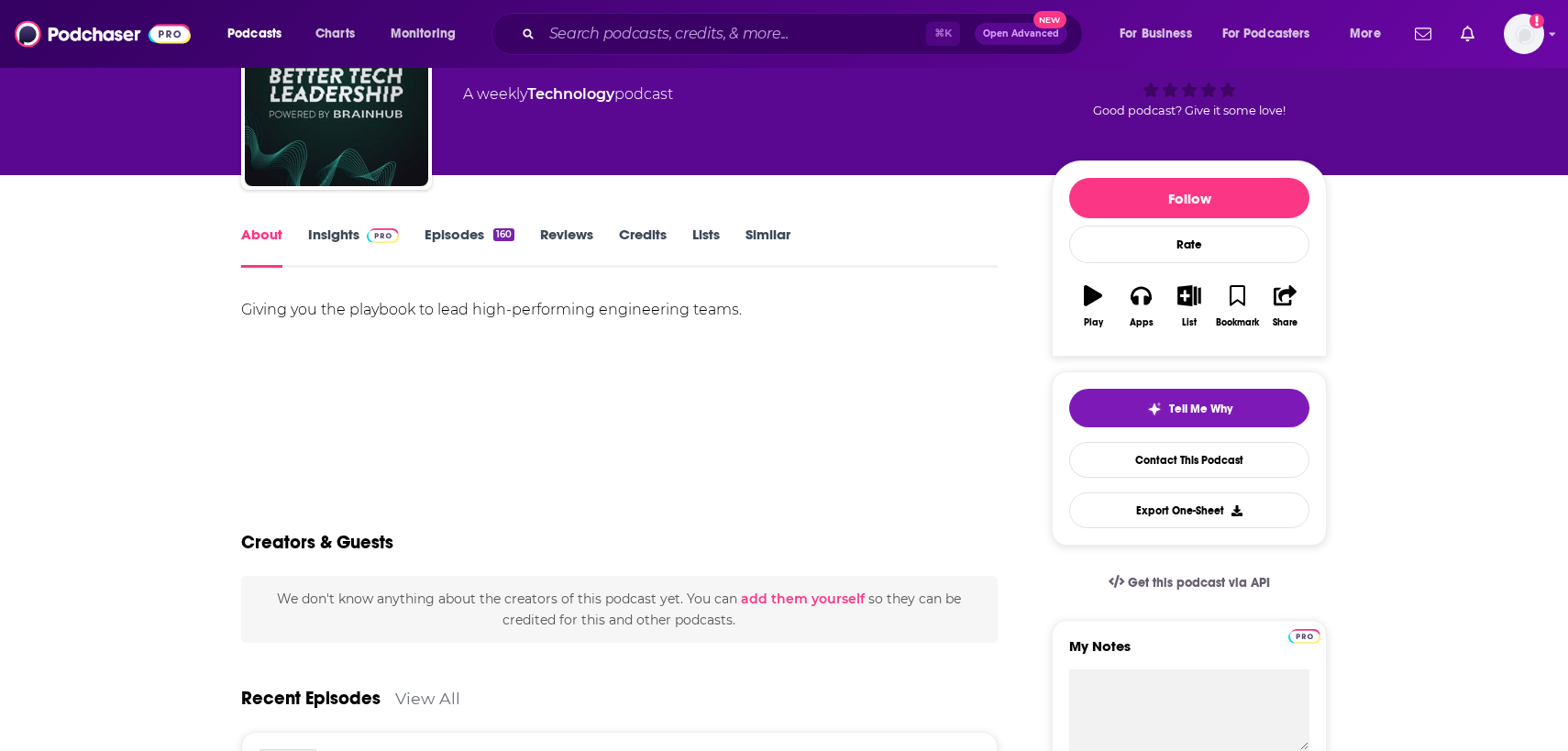
scroll to position [128, 0]
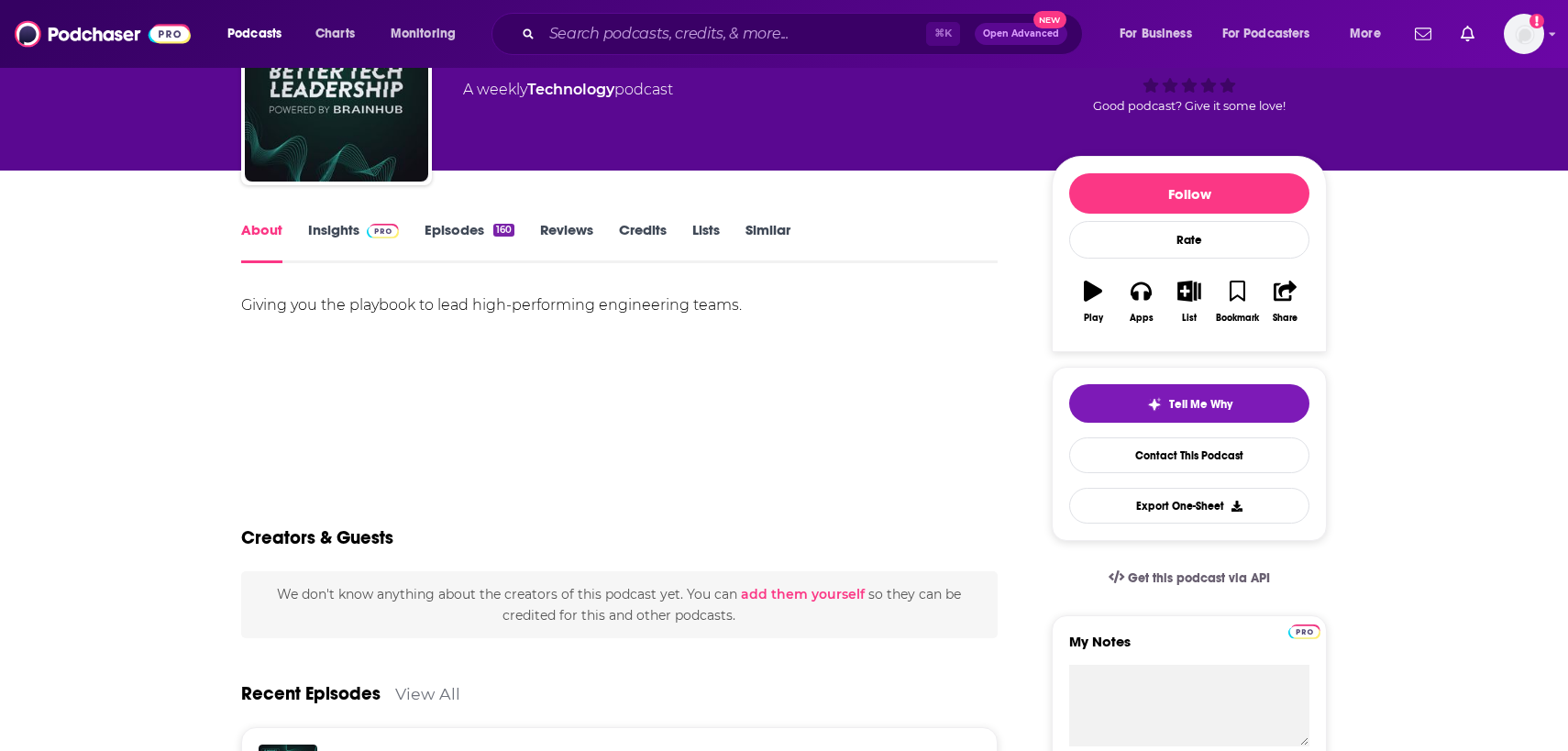
click at [340, 226] on link "Insights" at bounding box center [353, 242] width 91 height 42
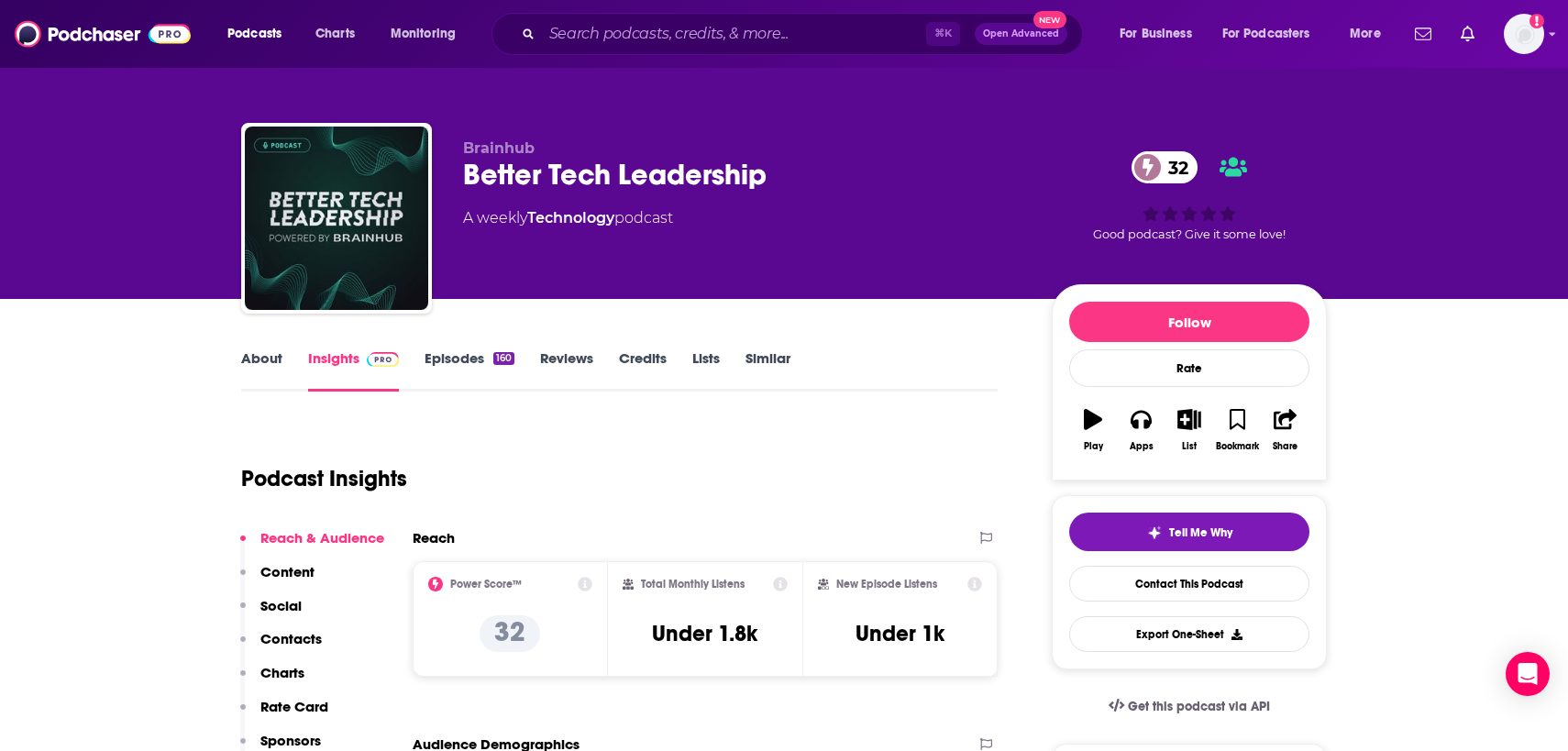
click at [245, 359] on link "About" at bounding box center [261, 370] width 41 height 42
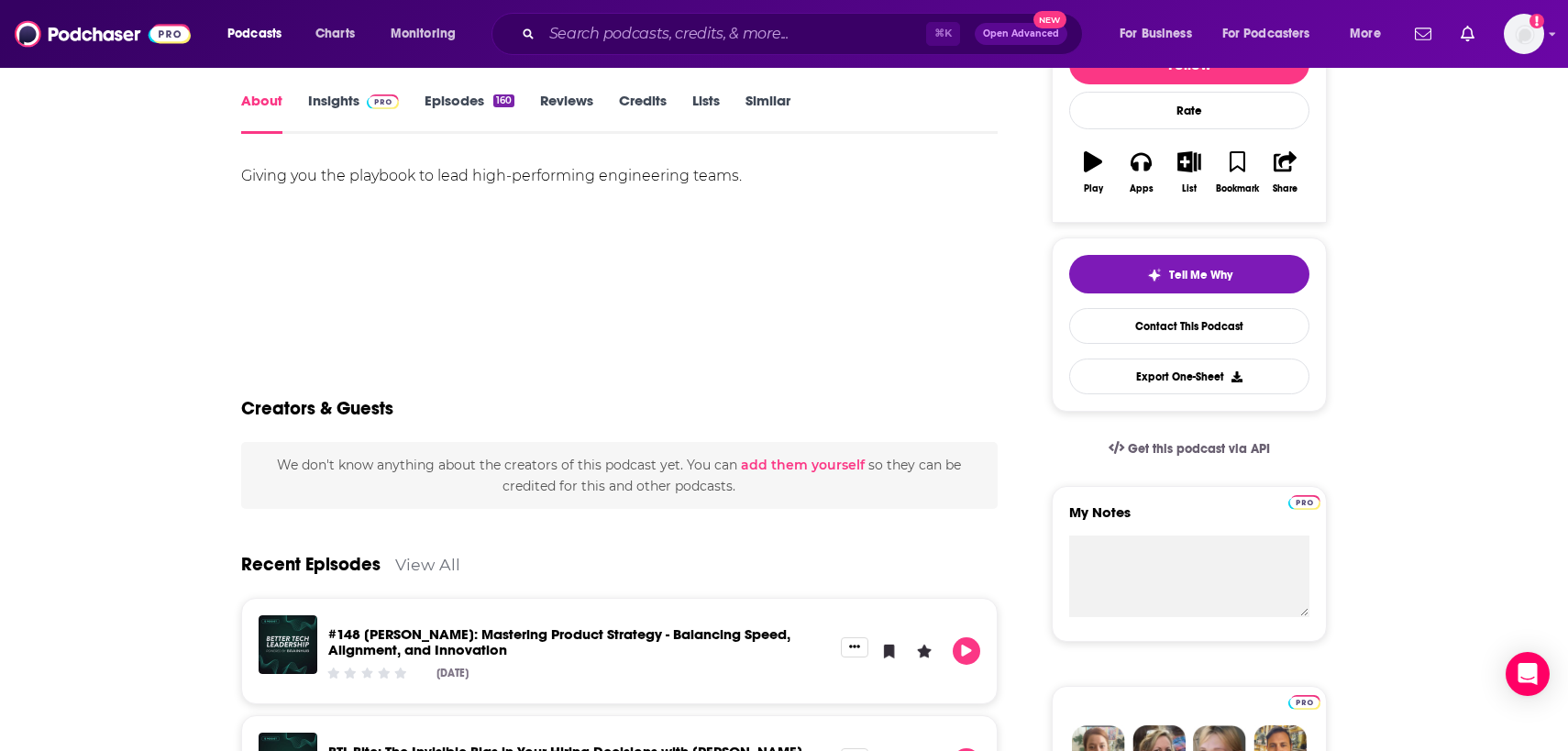
scroll to position [257, 0]
click at [327, 100] on link "Insights" at bounding box center [353, 114] width 91 height 42
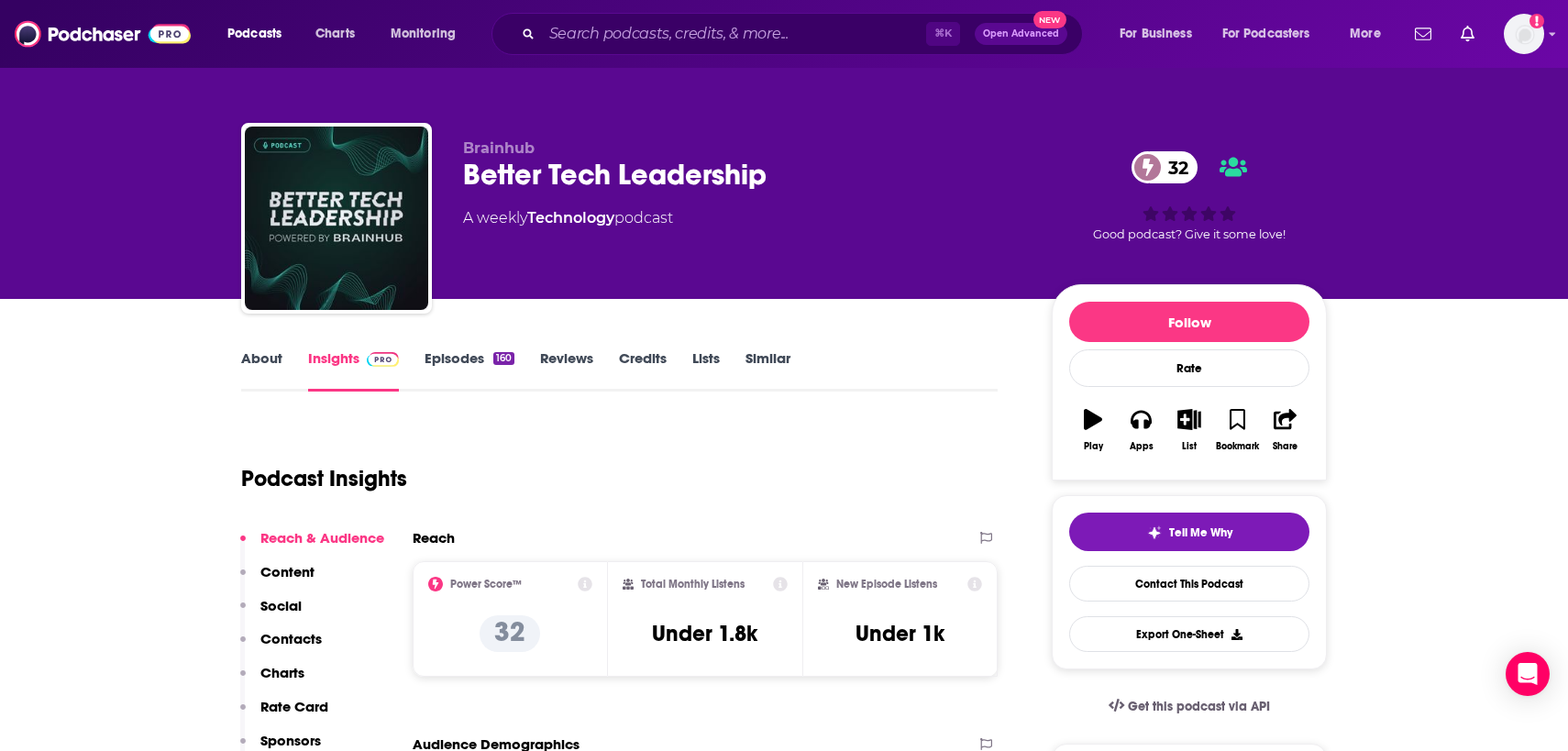
click at [263, 358] on link "About" at bounding box center [261, 370] width 41 height 42
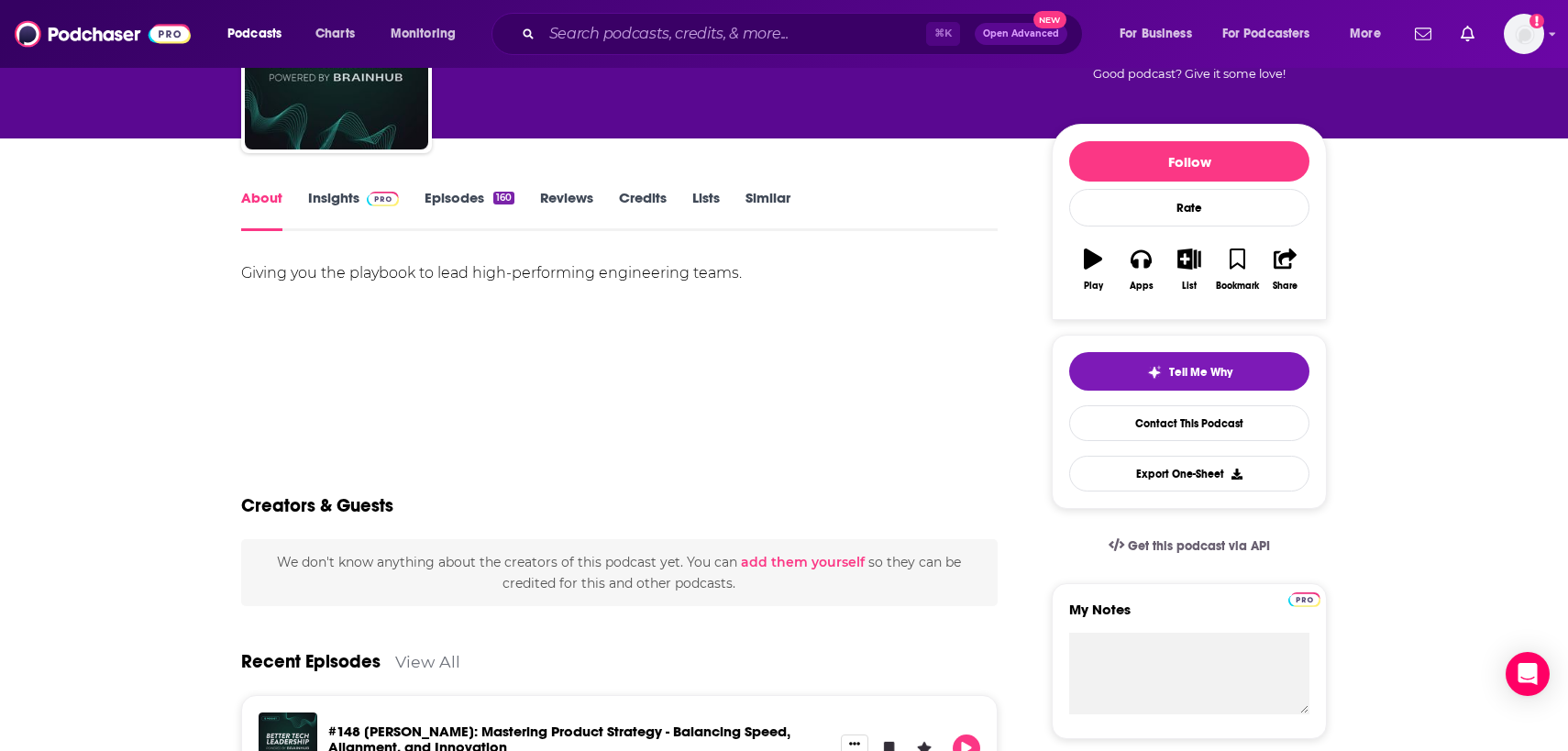
scroll to position [159, 0]
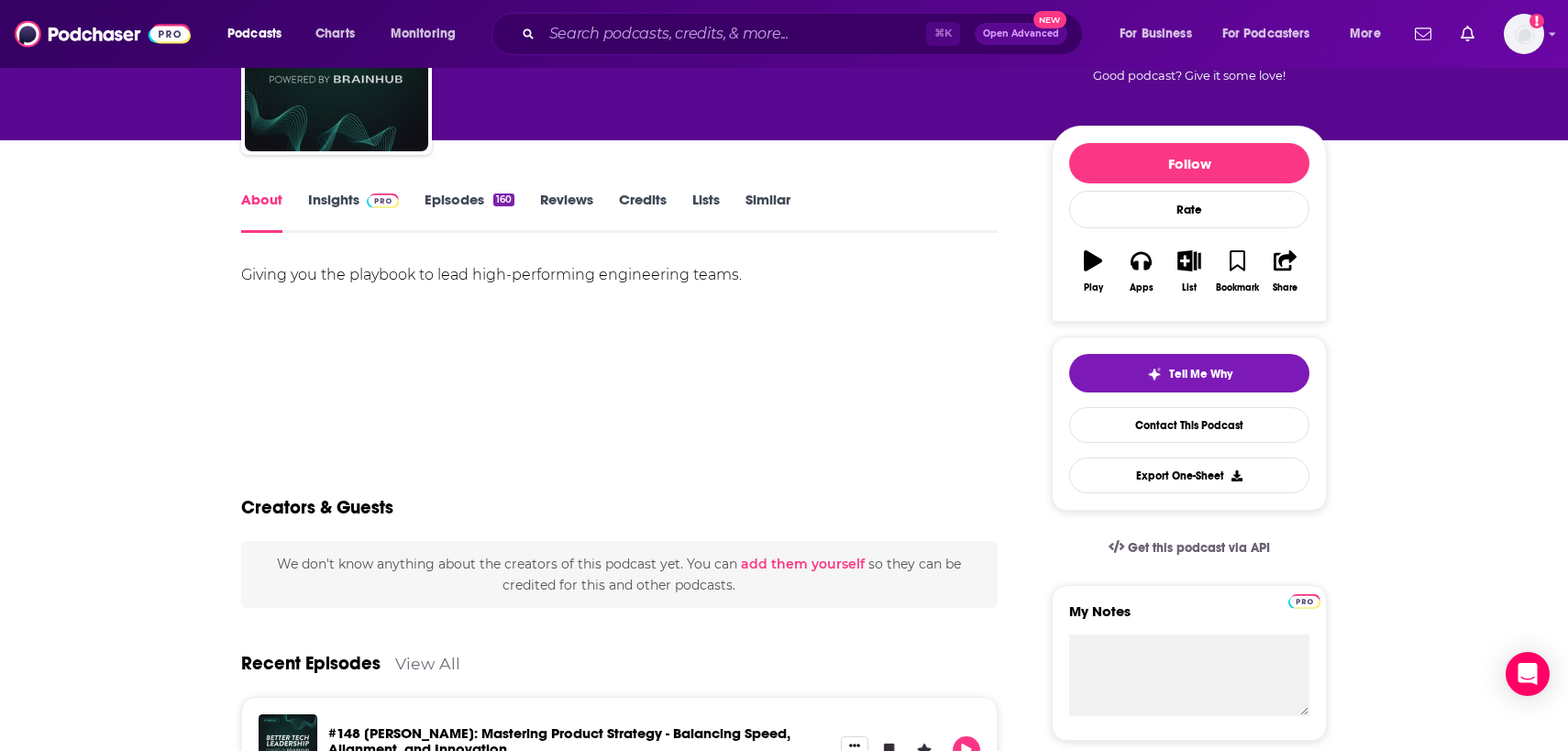
click at [323, 206] on link "Insights" at bounding box center [353, 212] width 91 height 42
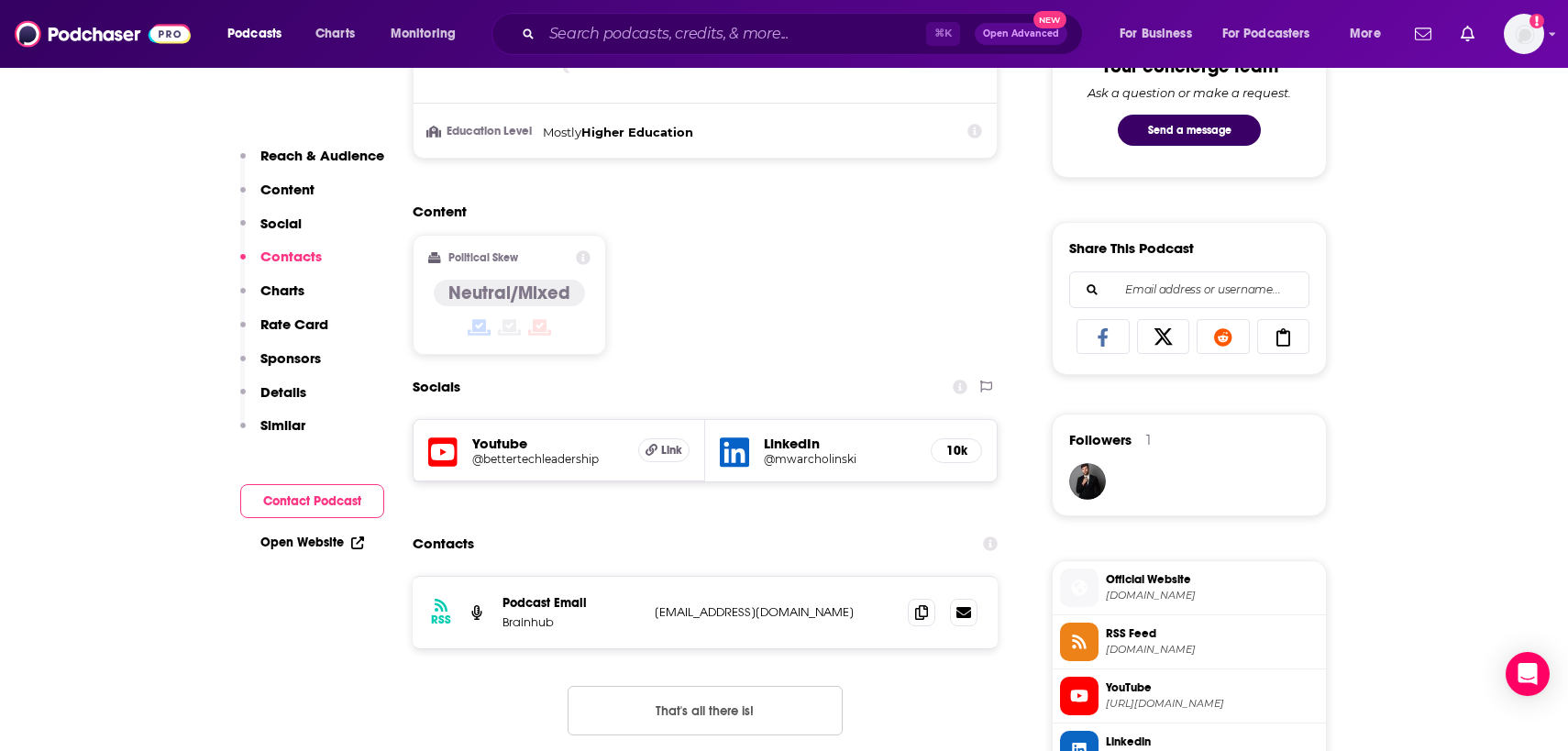
scroll to position [1223, 0]
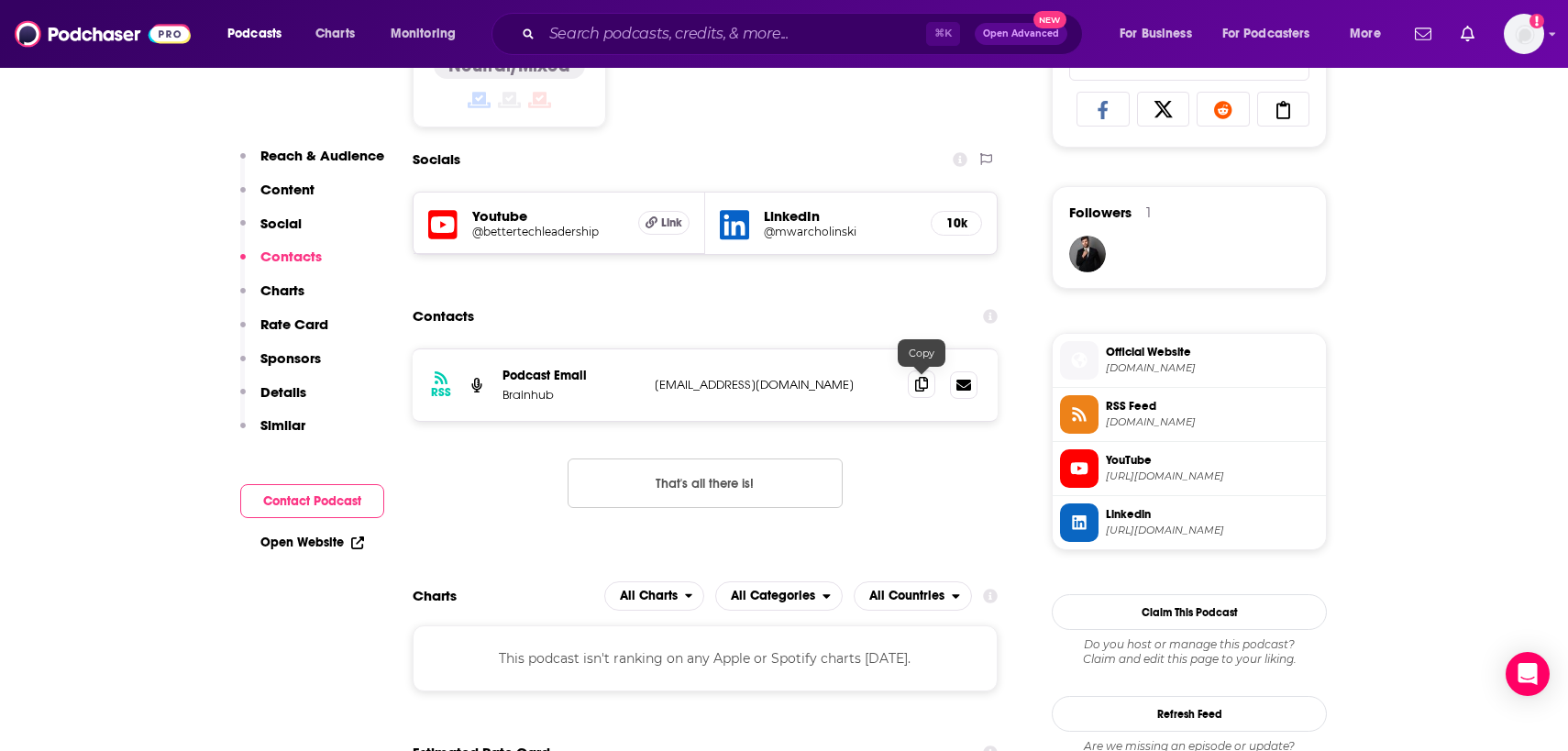
click at [915, 391] on icon at bounding box center [922, 384] width 13 height 15
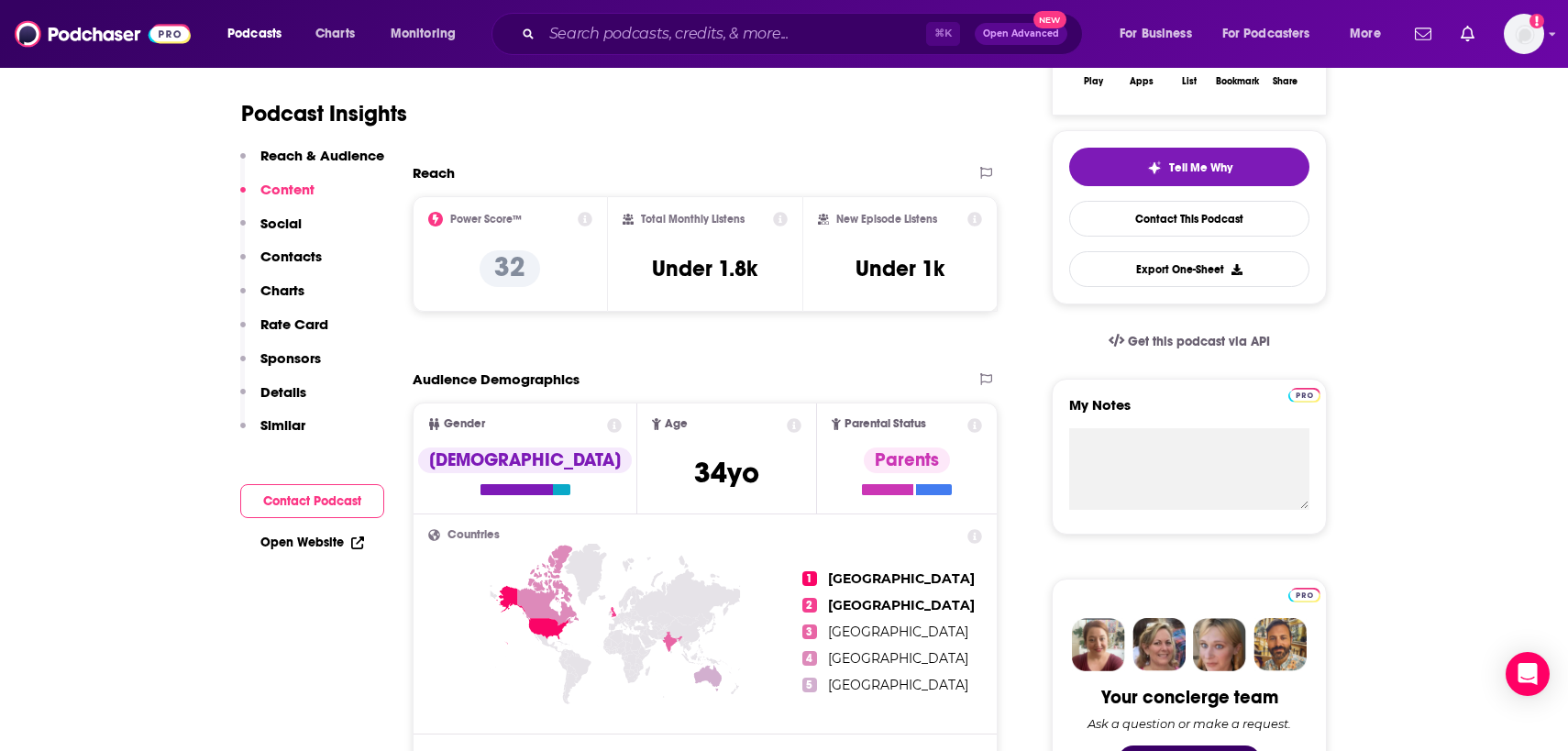
scroll to position [0, 0]
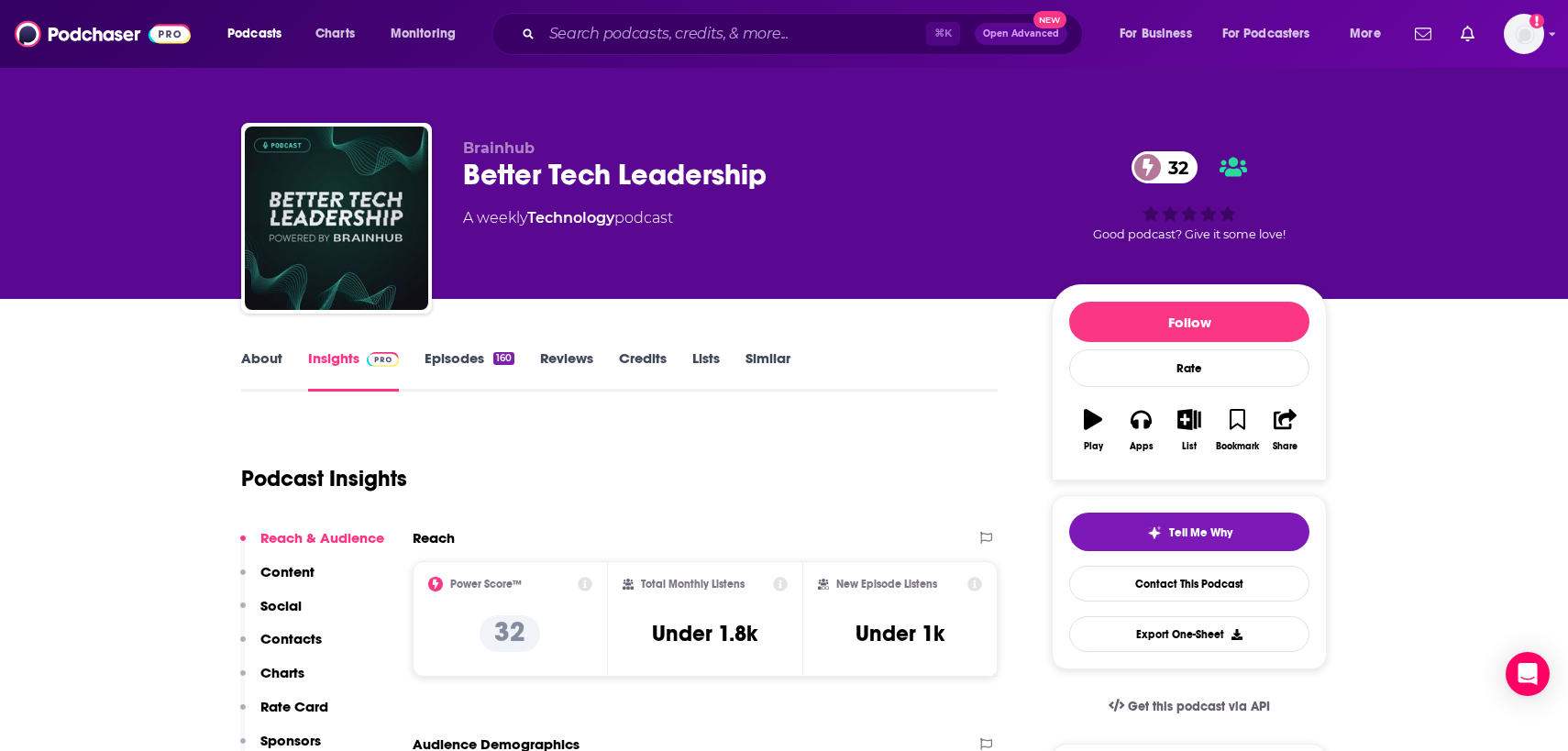
click at [269, 353] on link "About" at bounding box center [261, 370] width 41 height 42
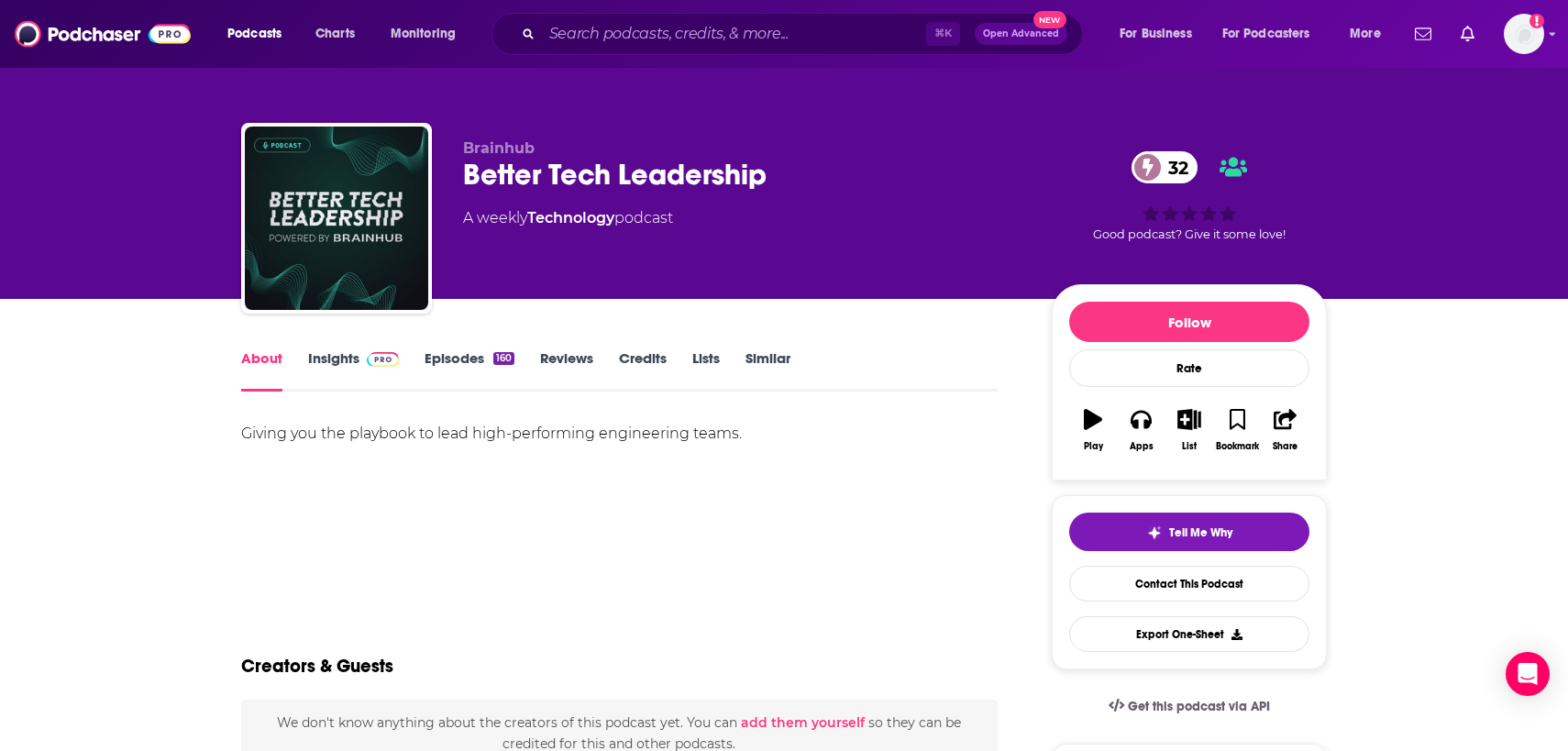
click at [378, 432] on div "Giving you the playbook to lead high-performing engineering teams." at bounding box center [619, 434] width 756 height 26
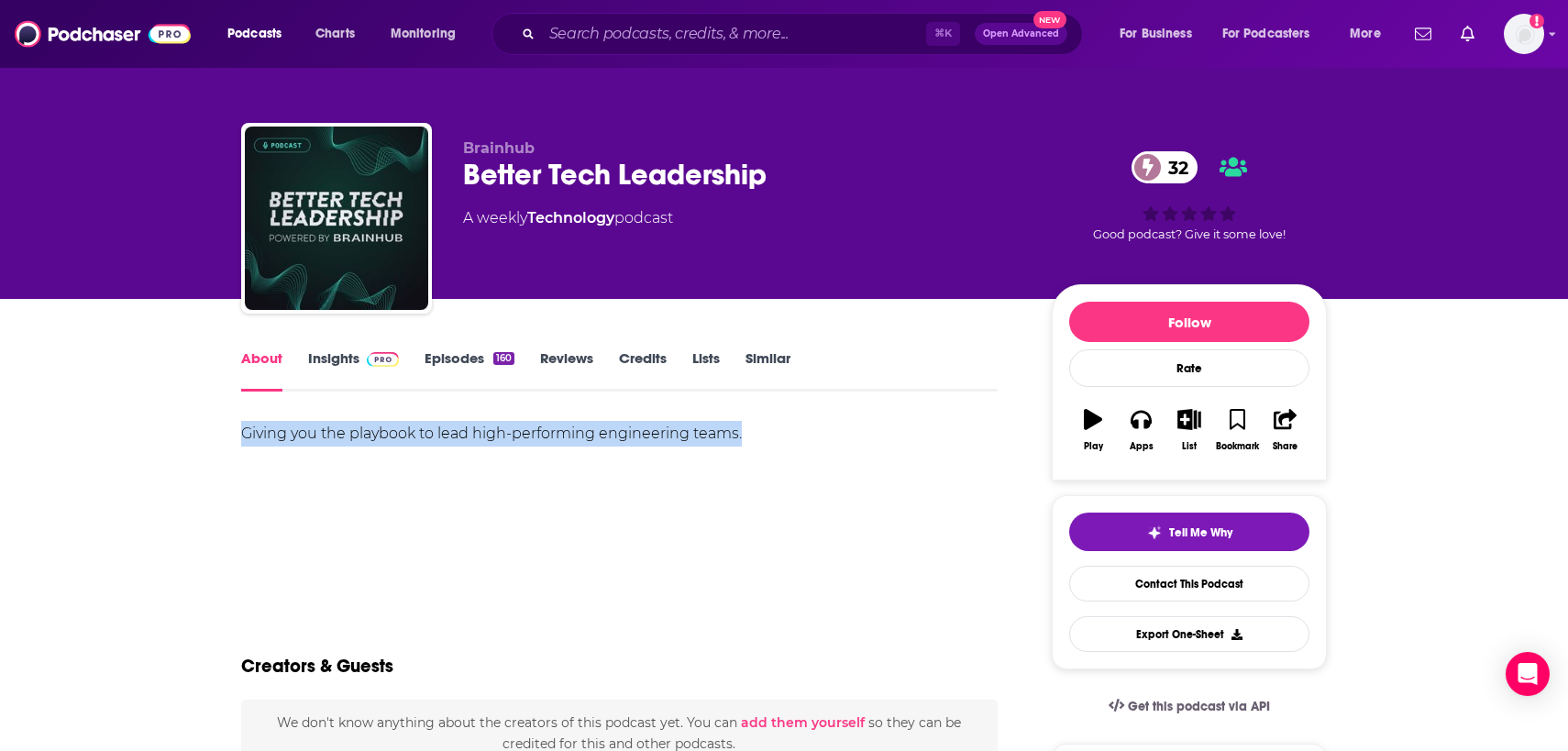
click at [378, 432] on div "Giving you the playbook to lead high-performing engineering teams." at bounding box center [619, 434] width 756 height 26
copy div "Giving you the playbook to lead high-performing engineering teams."
click at [355, 355] on link "Insights" at bounding box center [353, 370] width 91 height 42
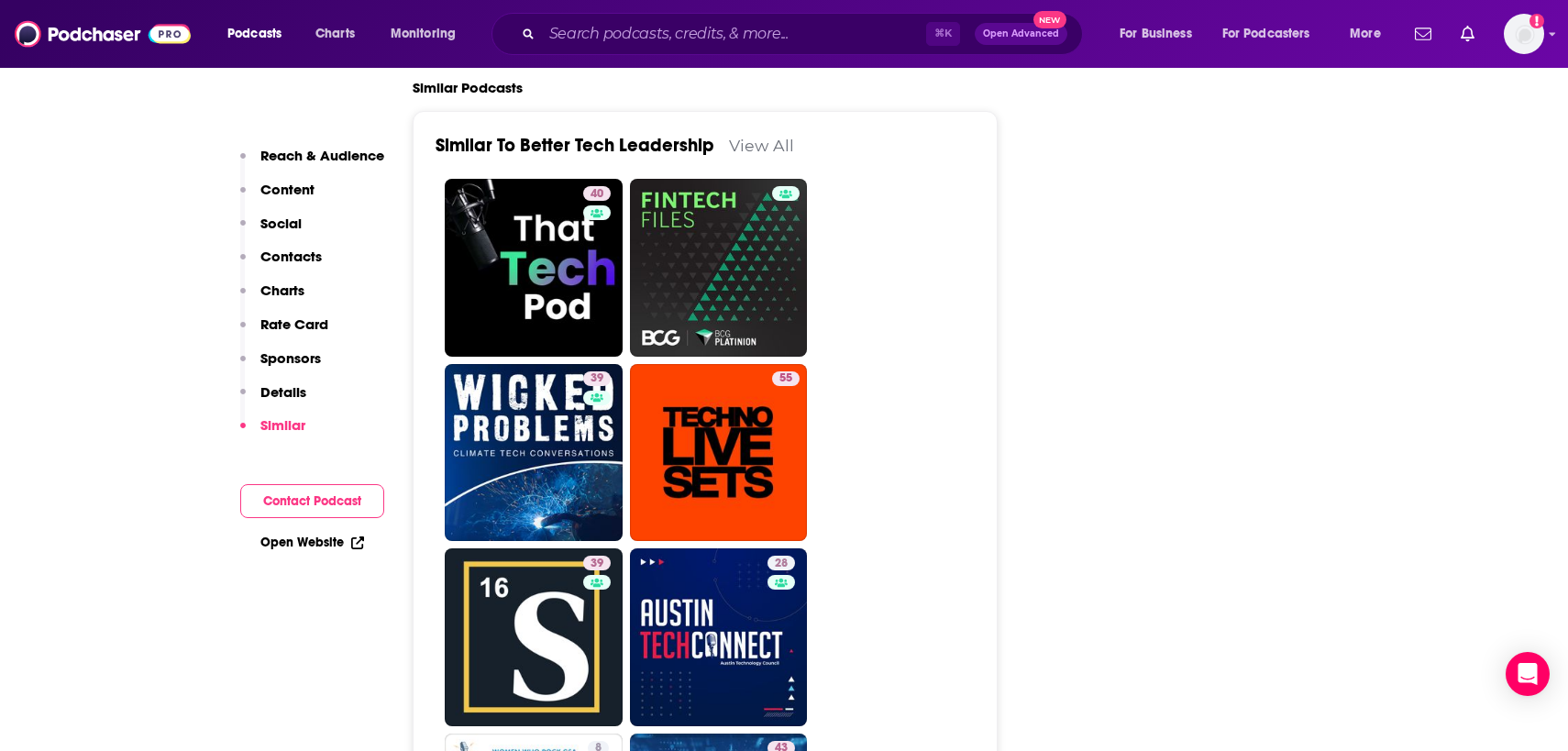
scroll to position [2777, 0]
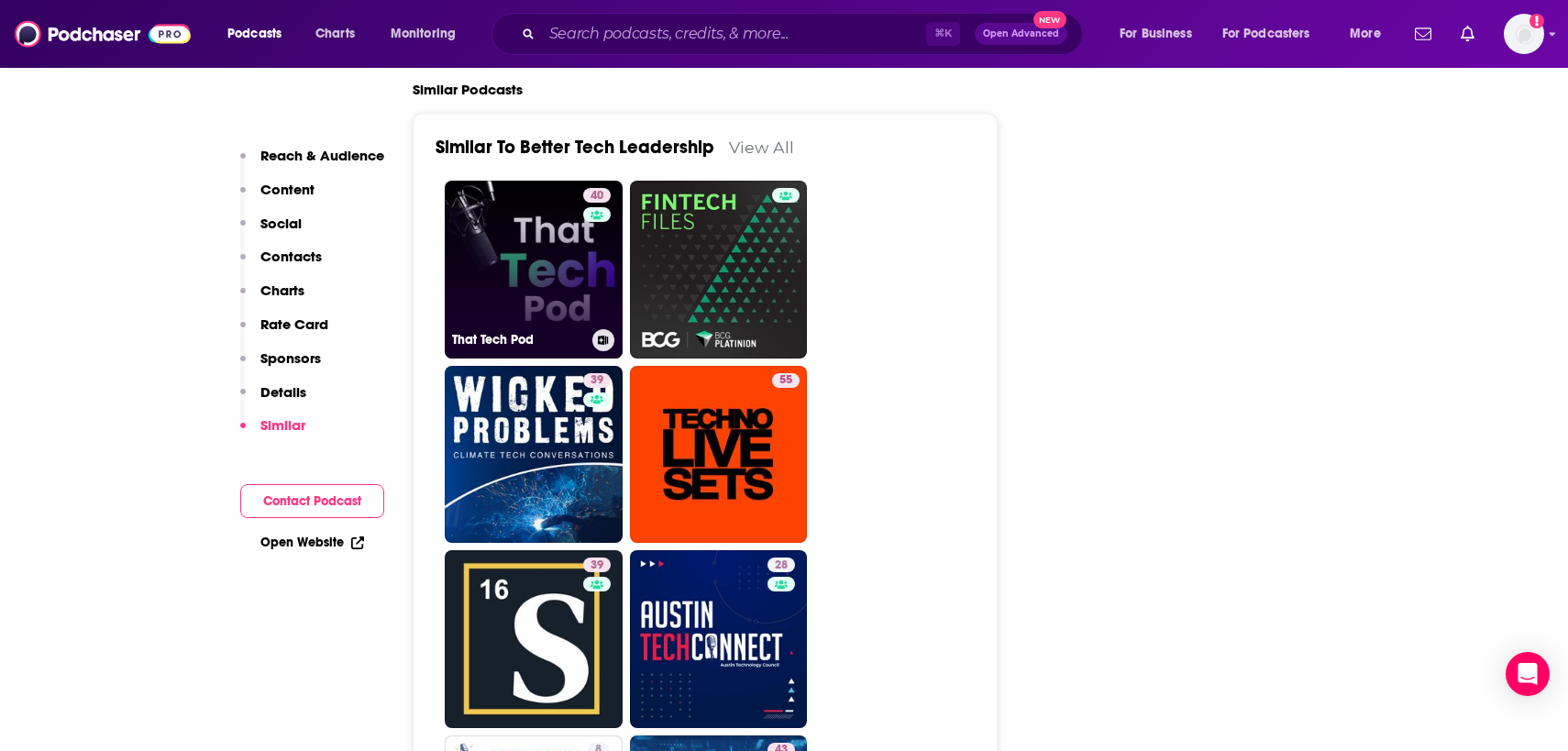
click at [552, 294] on link "40 That Tech Pod" at bounding box center [534, 270] width 178 height 178
type input "https://www.podchaser.com/podcasts/that-tech-pod-1660301"
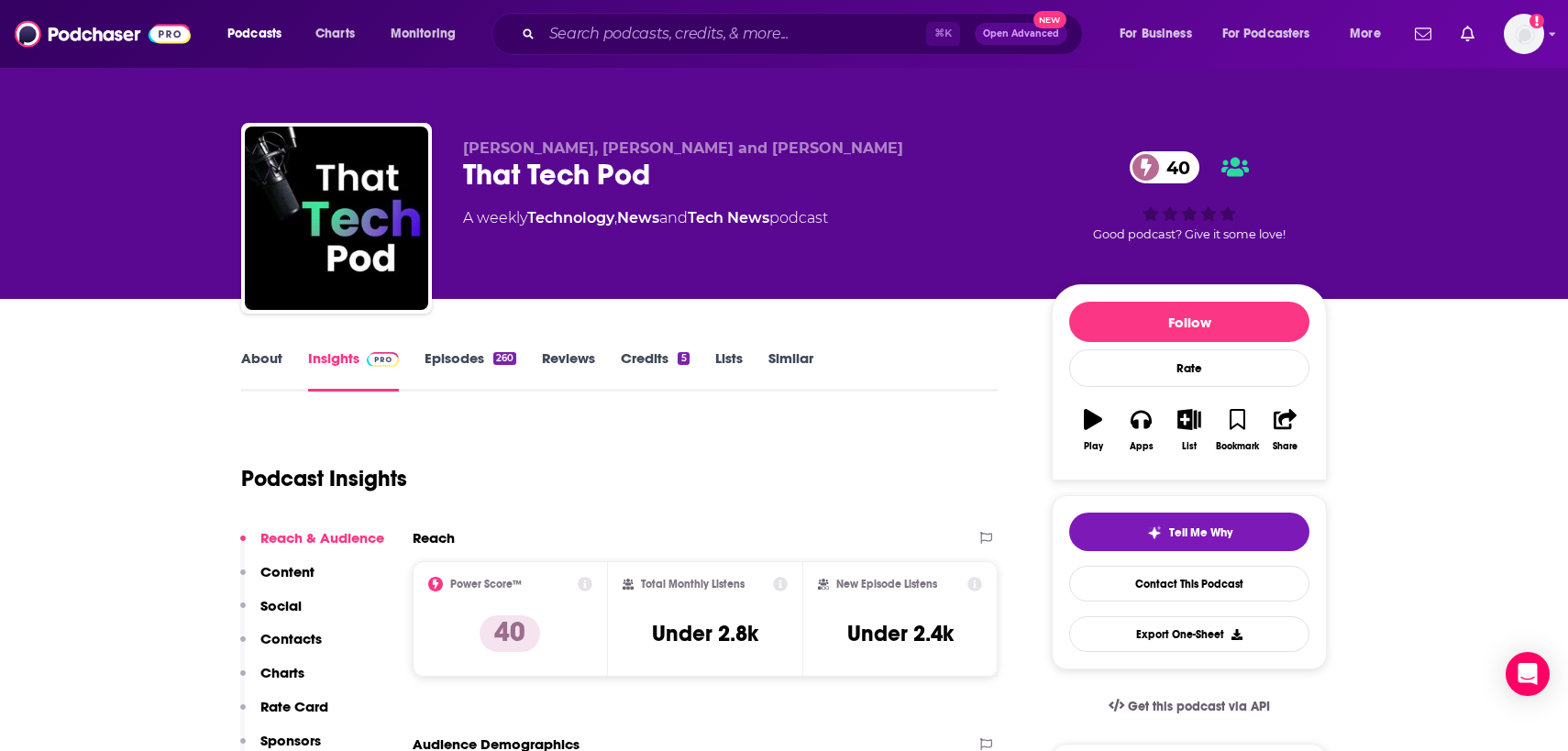
click at [264, 359] on link "About" at bounding box center [261, 370] width 41 height 42
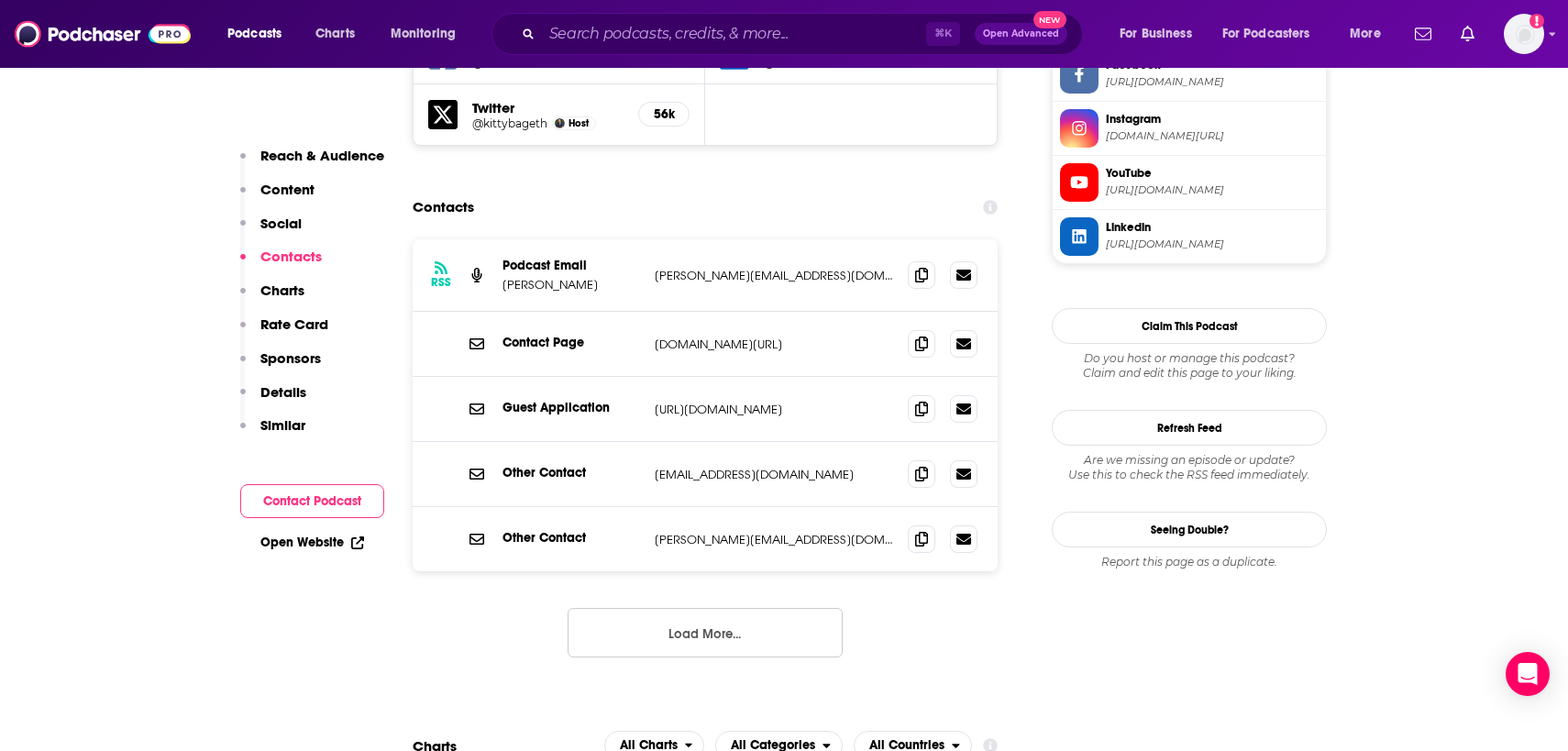
scroll to position [1785, 0]
click at [920, 267] on icon at bounding box center [922, 274] width 13 height 15
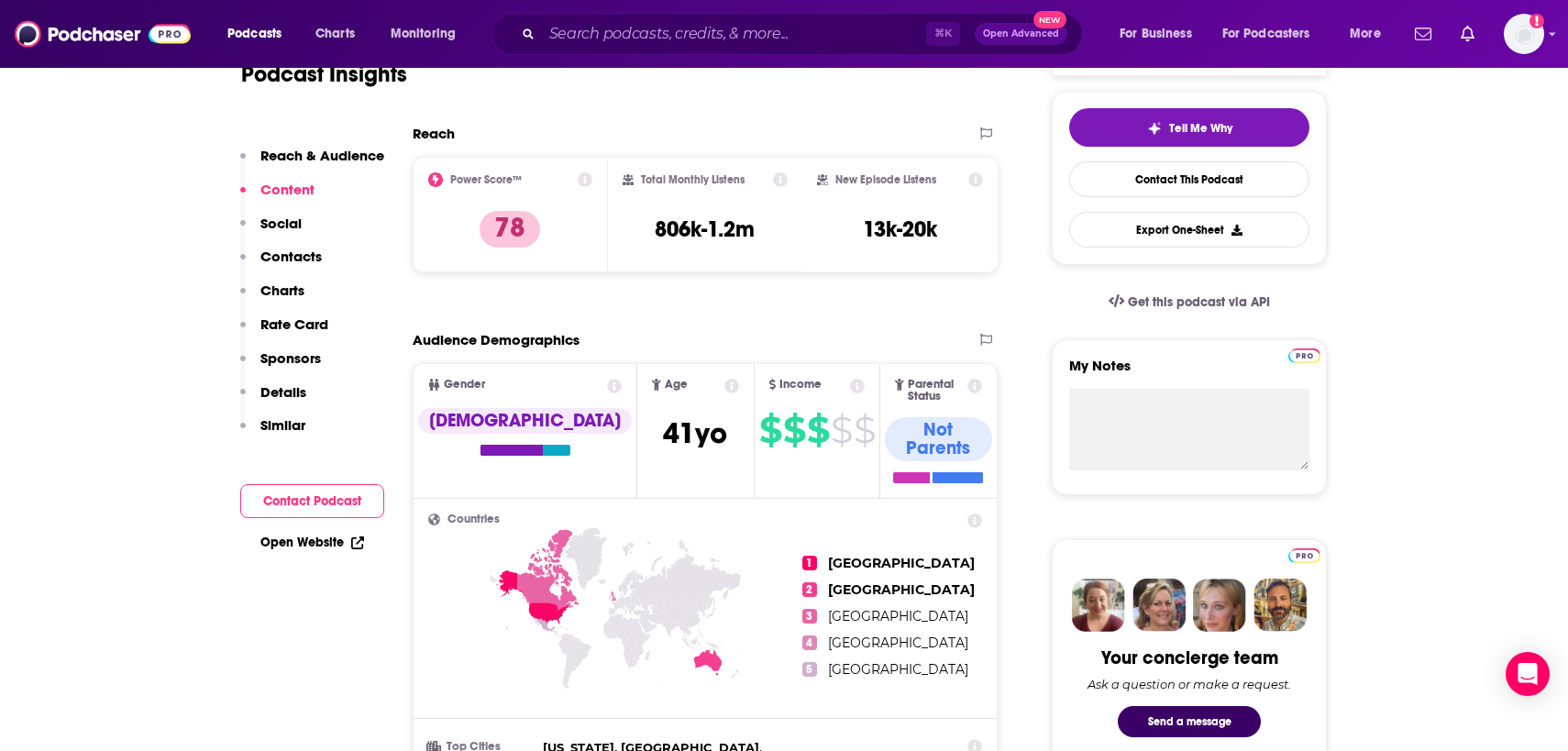
scroll to position [369, 0]
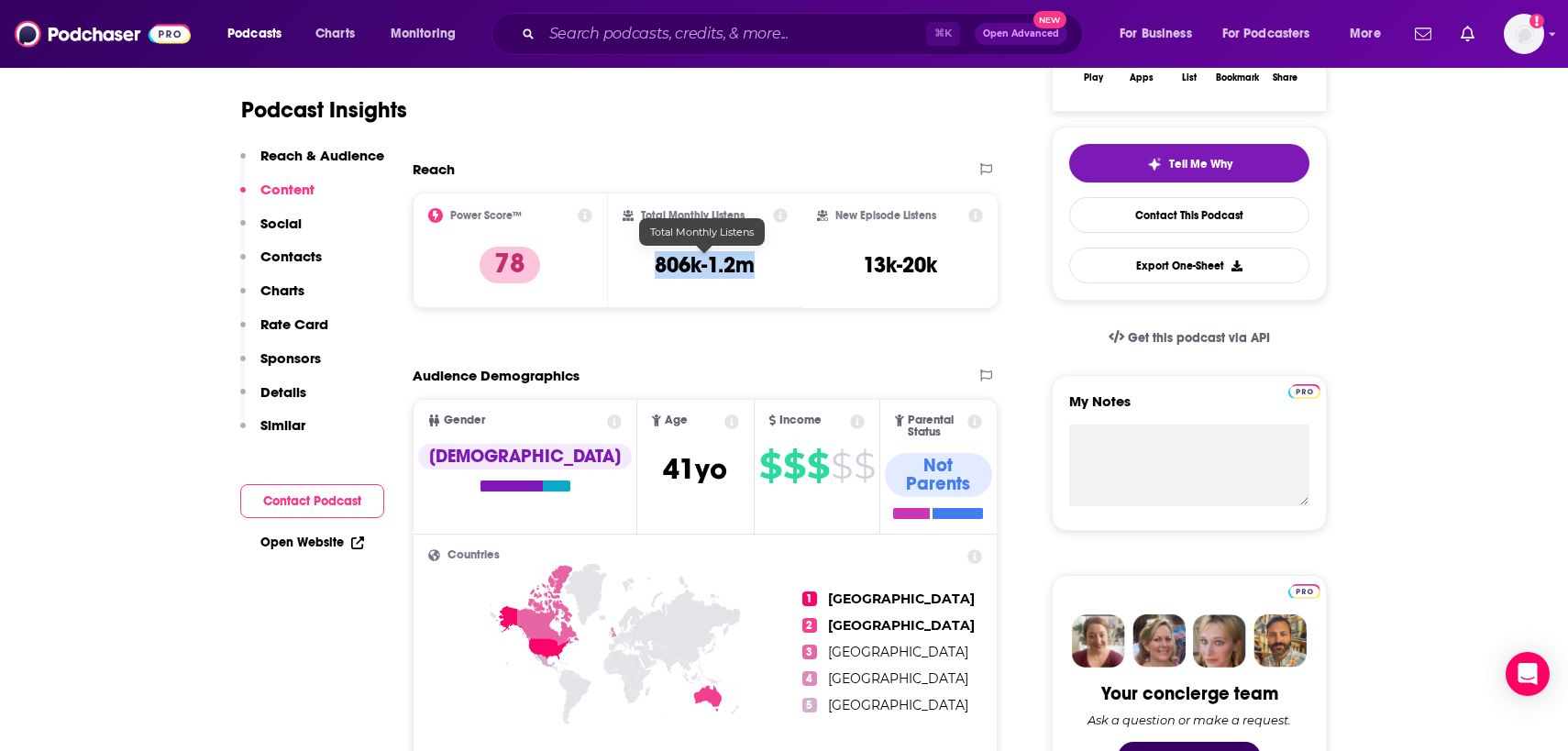
drag, startPoint x: 768, startPoint y: 259, endPoint x: 657, endPoint y: 258, distance: 111.0
click at [657, 259] on div "Total Monthly Listens 806k-1.2m" at bounding box center [705, 250] width 166 height 84
copy h3 "806k-1.2m"
click at [567, 149] on div "Podcast Insights" at bounding box center [619, 106] width 756 height 108
click at [587, 34] on input "Search podcasts, credits, & more..." at bounding box center [734, 34] width 384 height 29
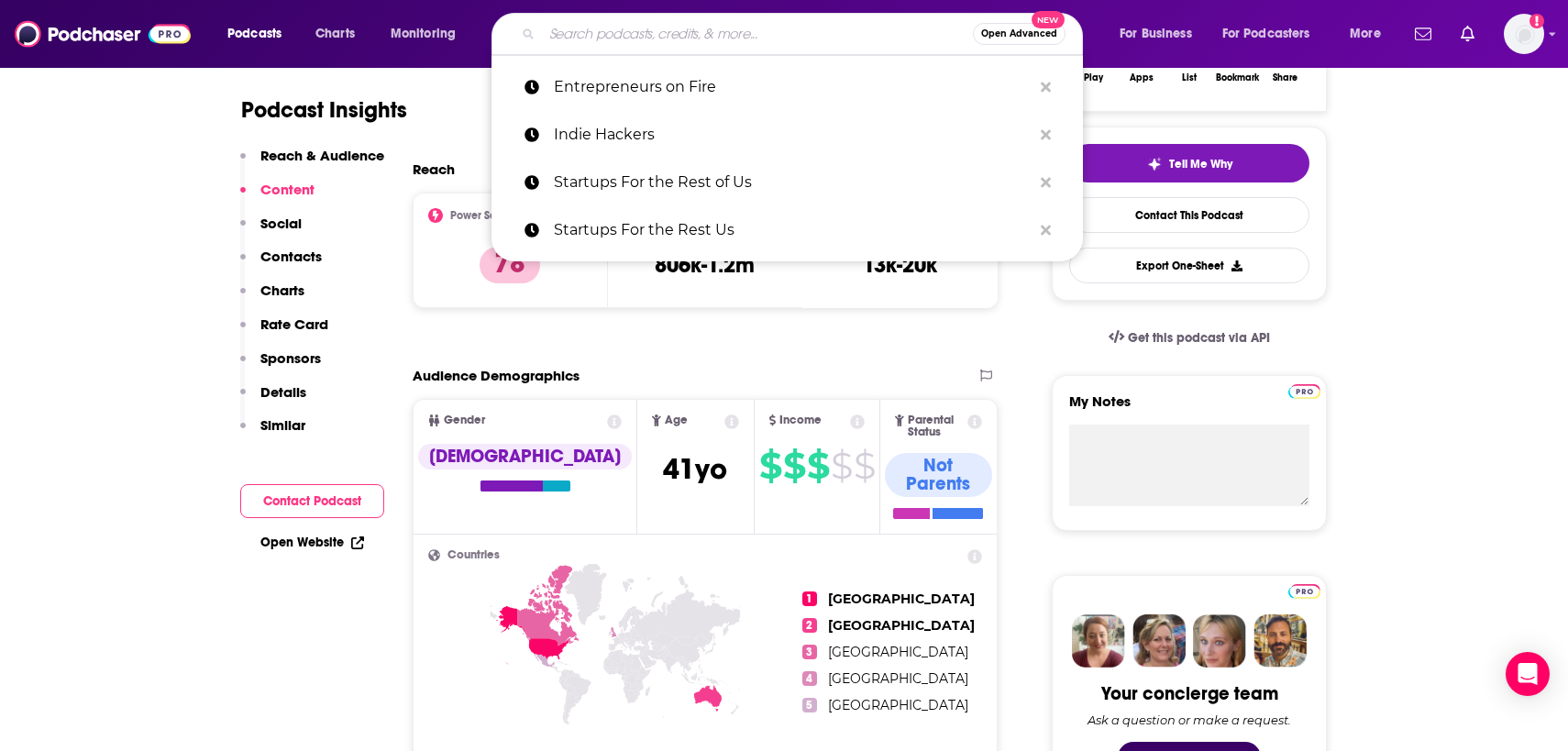
paste input "The EntreLeadership Podcast"
type input "The EntreLeadership Podcast"
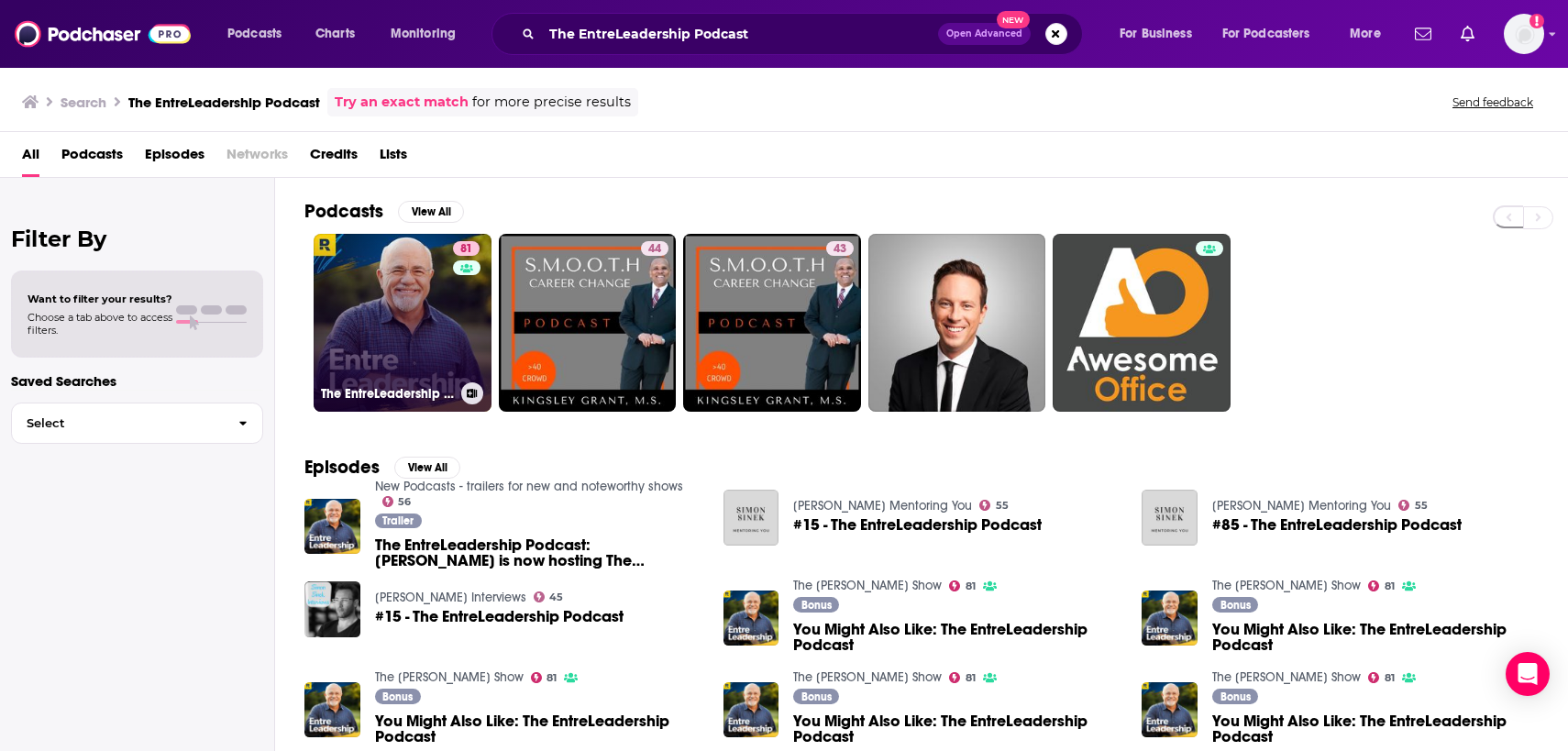
click at [369, 356] on link "81 The EntreLeadership Podcast" at bounding box center [403, 323] width 178 height 178
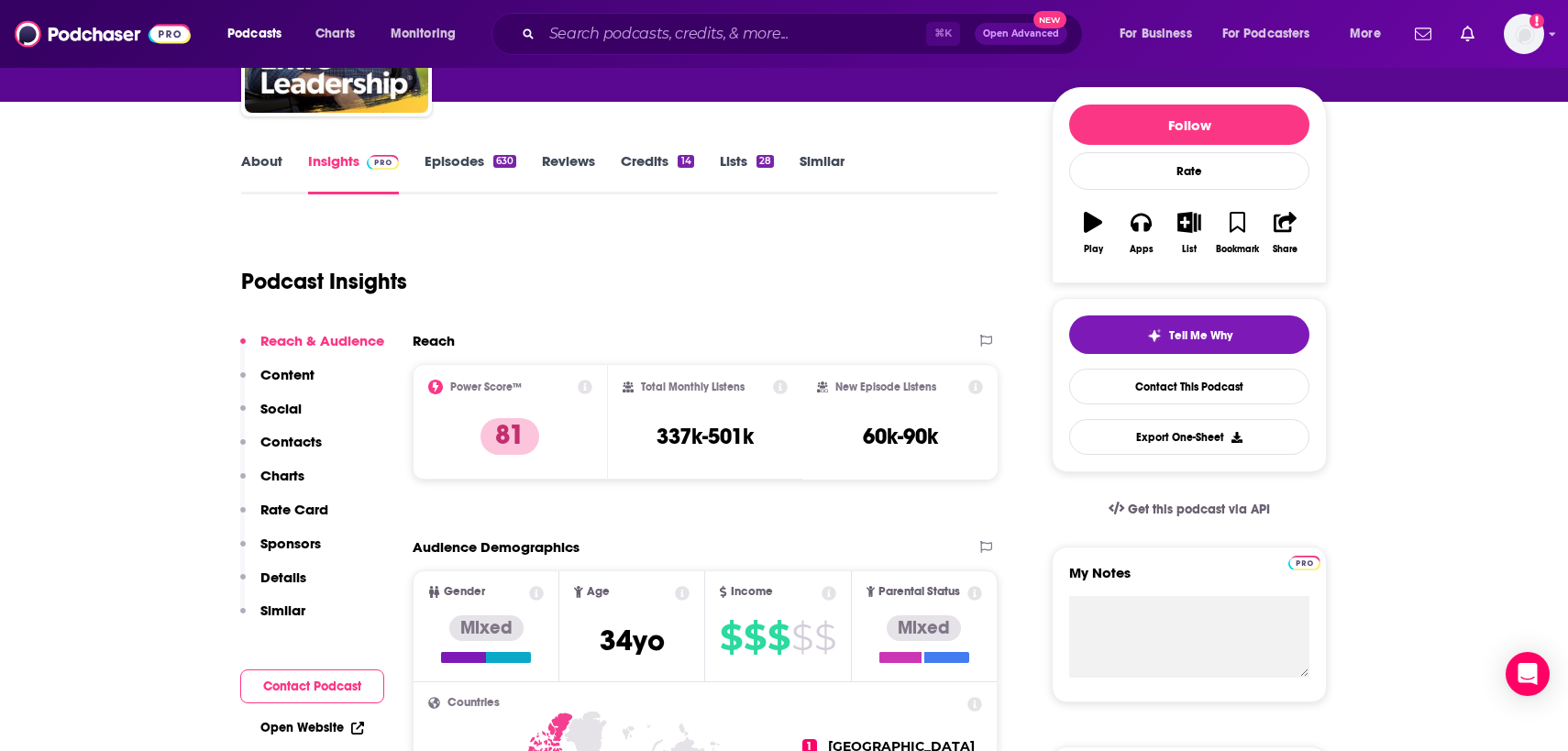
scroll to position [237, 0]
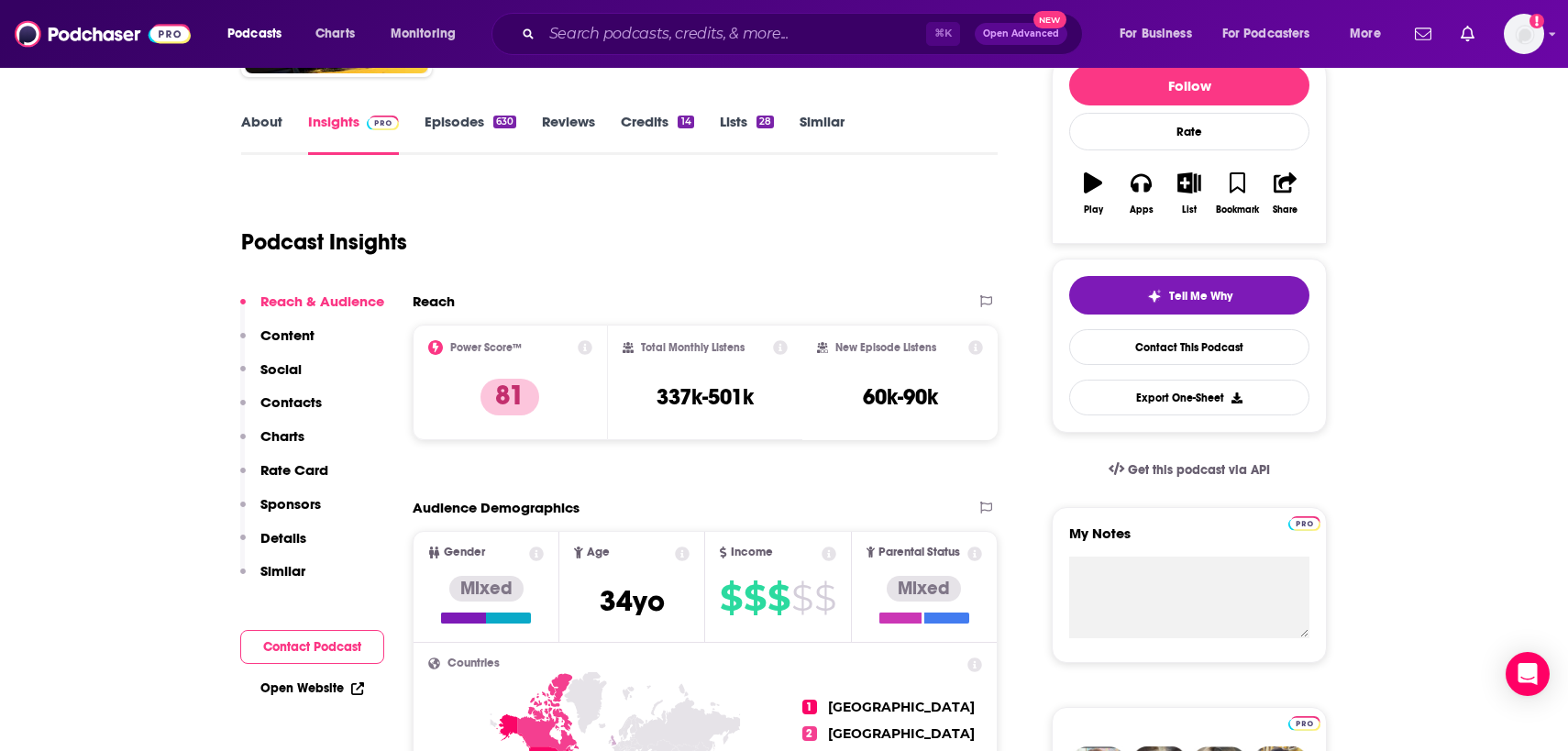
click at [265, 110] on div "About Insights Episodes 630 Reviews Credits 14 Lists 28 Similar" at bounding box center [619, 132] width 756 height 45
click at [265, 118] on link "About" at bounding box center [261, 134] width 41 height 42
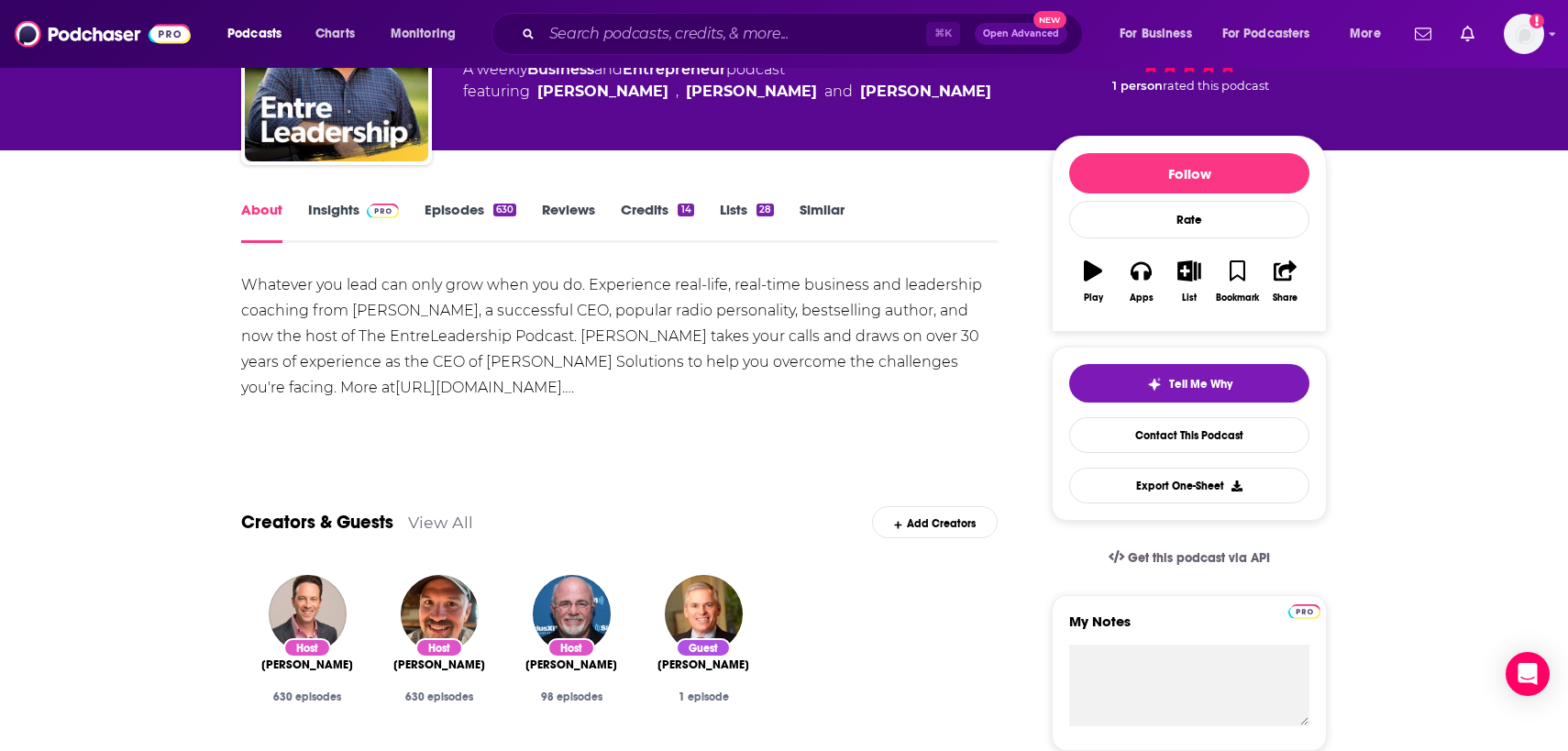
scroll to position [190, 0]
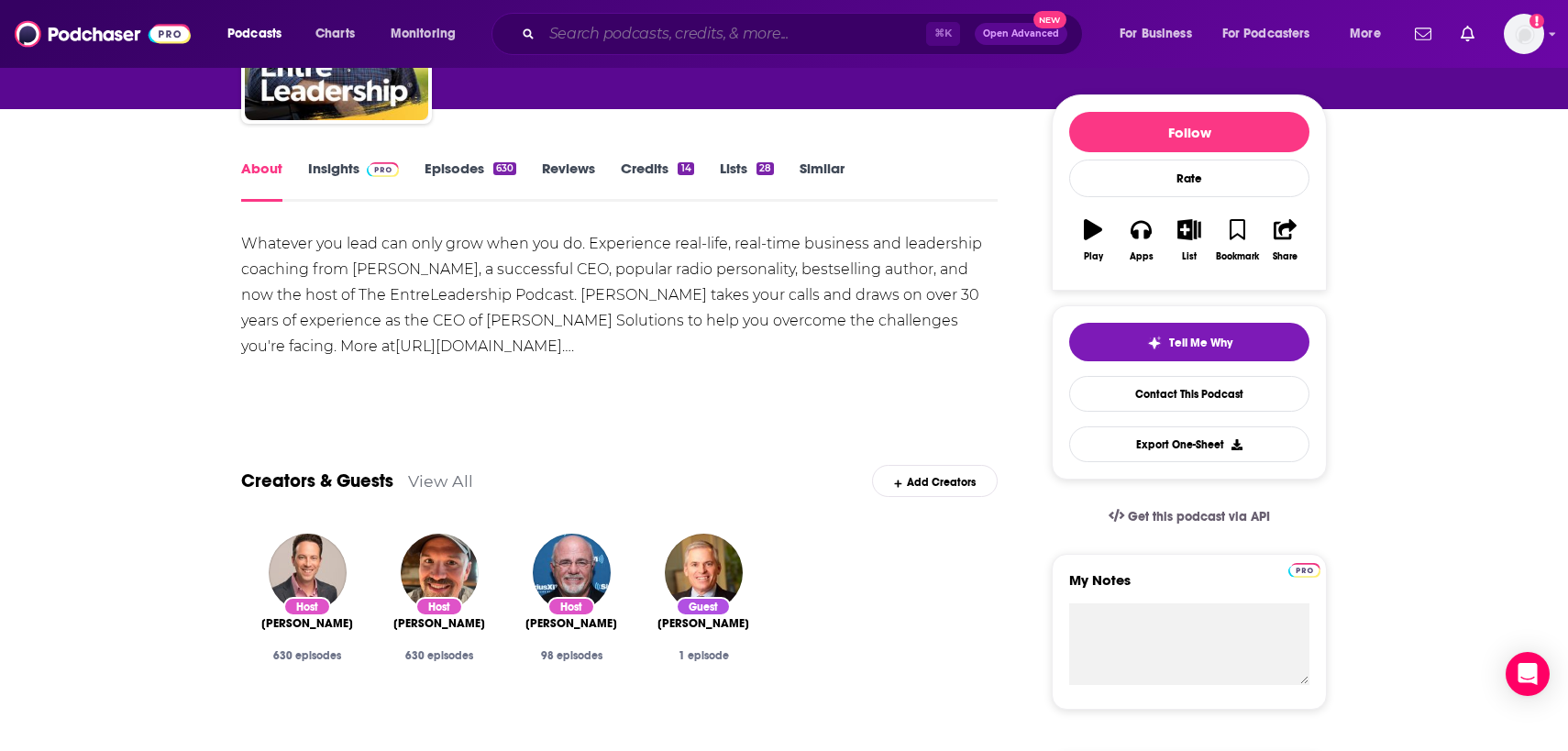
click at [576, 43] on input "Search podcasts, credits, & more..." at bounding box center [734, 34] width 384 height 29
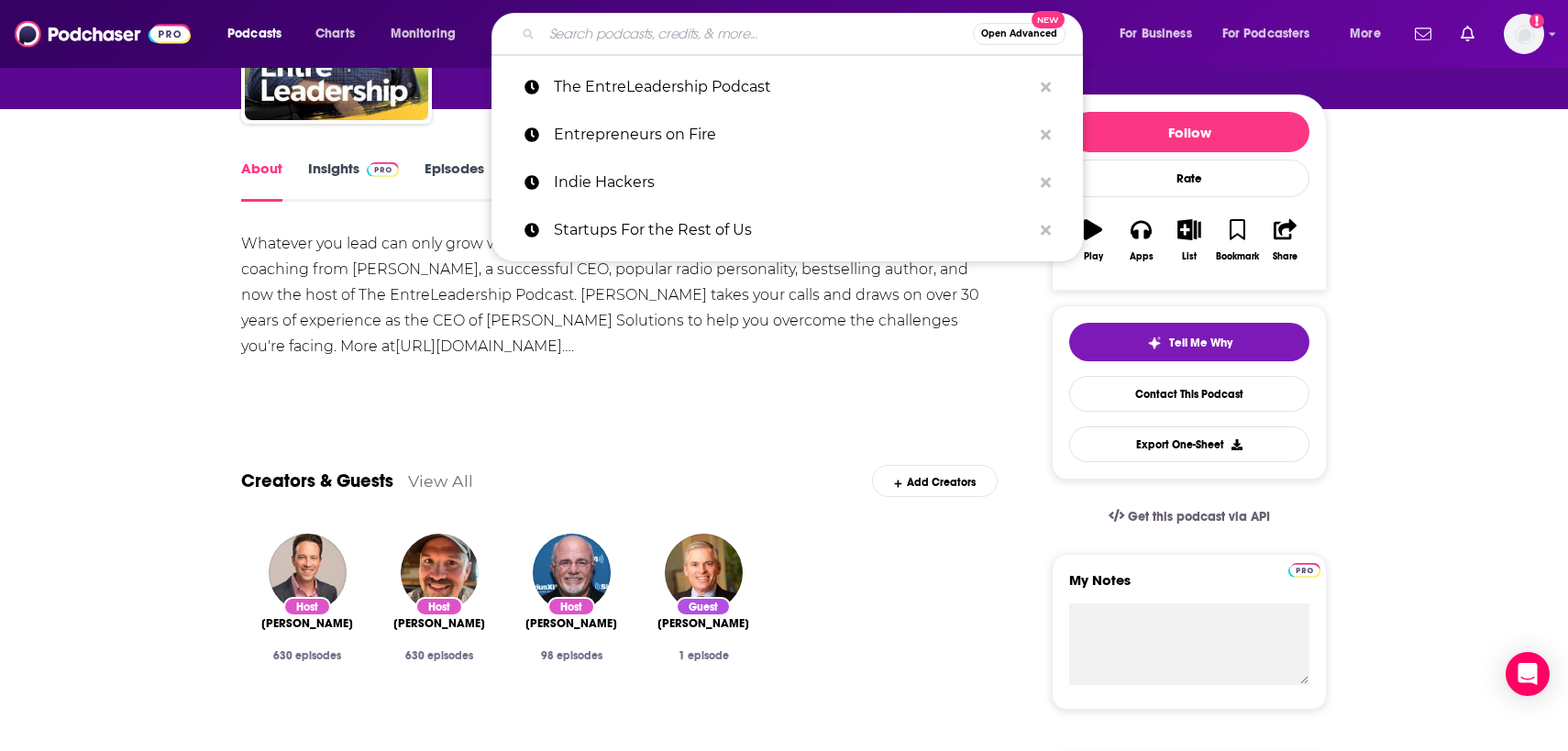
paste input "Mixergy"
type input "Mixergy"
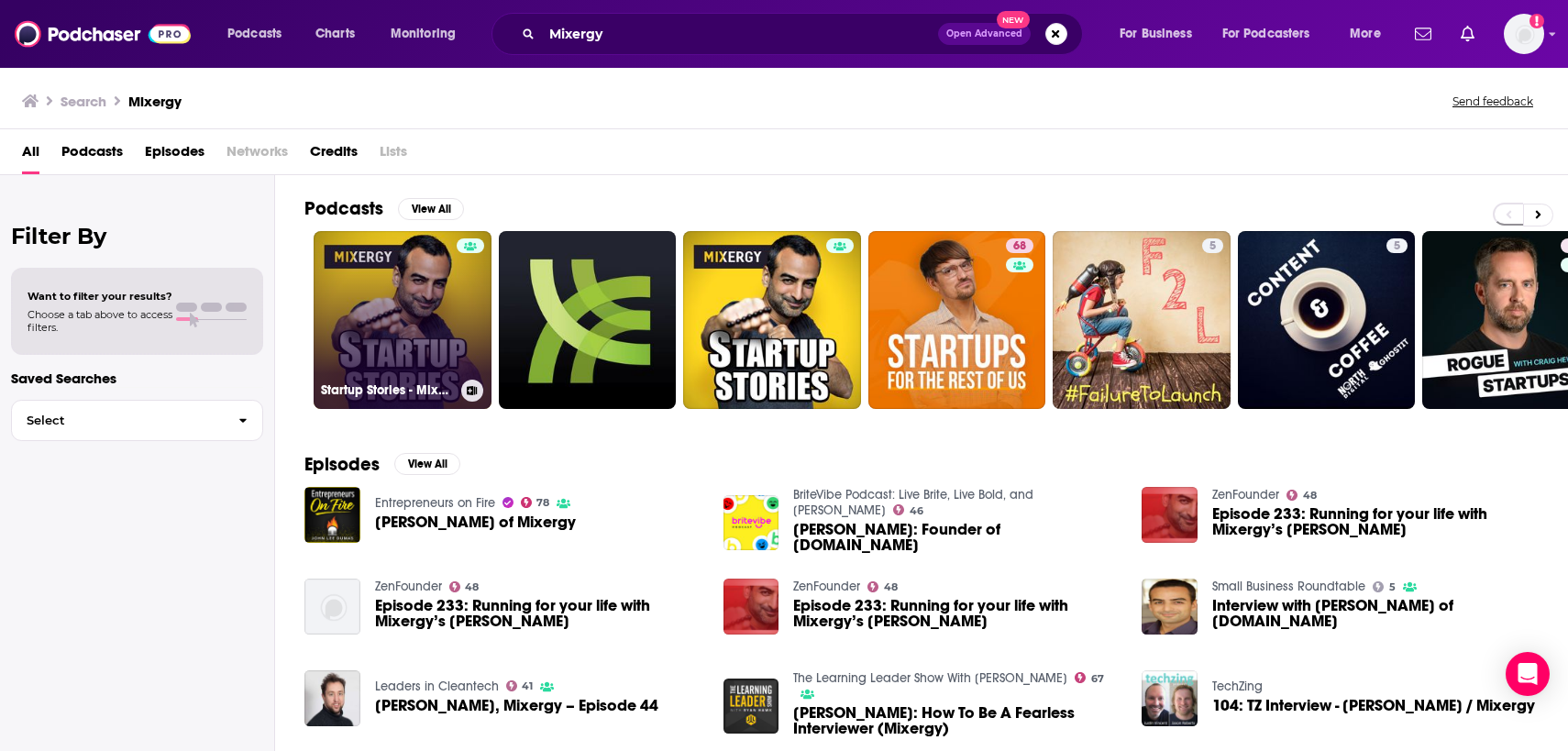
click at [399, 271] on link "Startup Stories - Mixergy" at bounding box center [403, 320] width 178 height 178
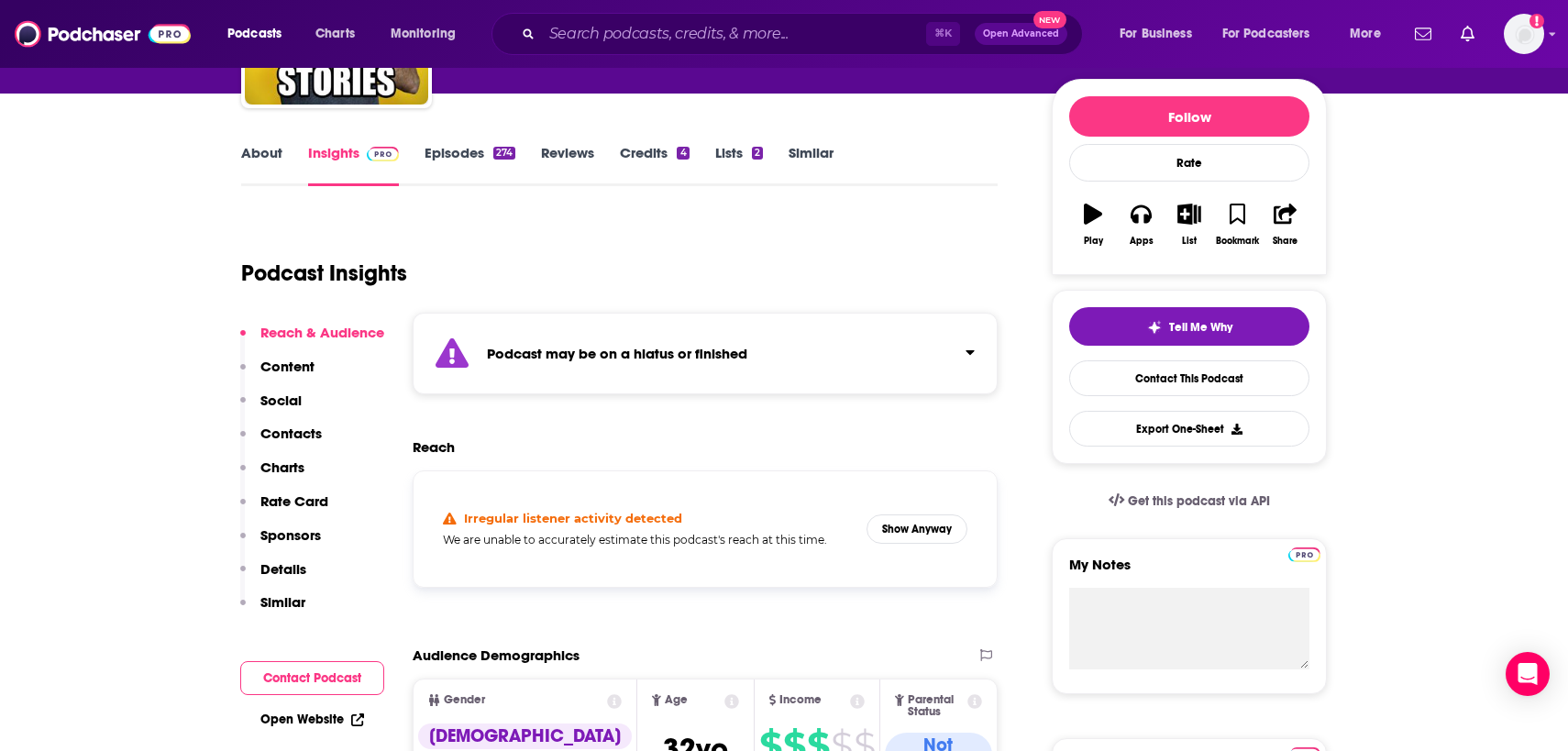
scroll to position [208, 0]
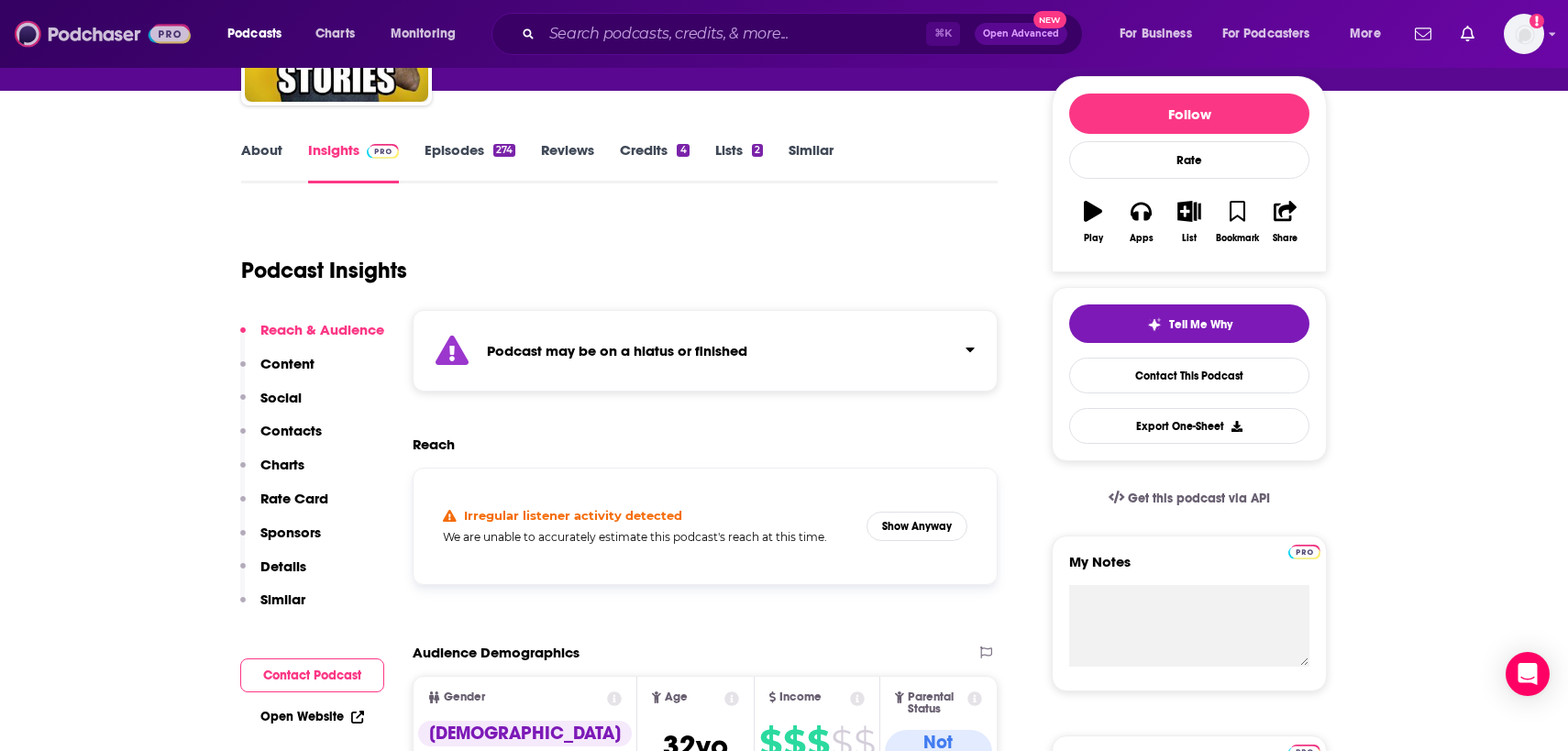
click at [126, 28] on img at bounding box center [103, 34] width 176 height 35
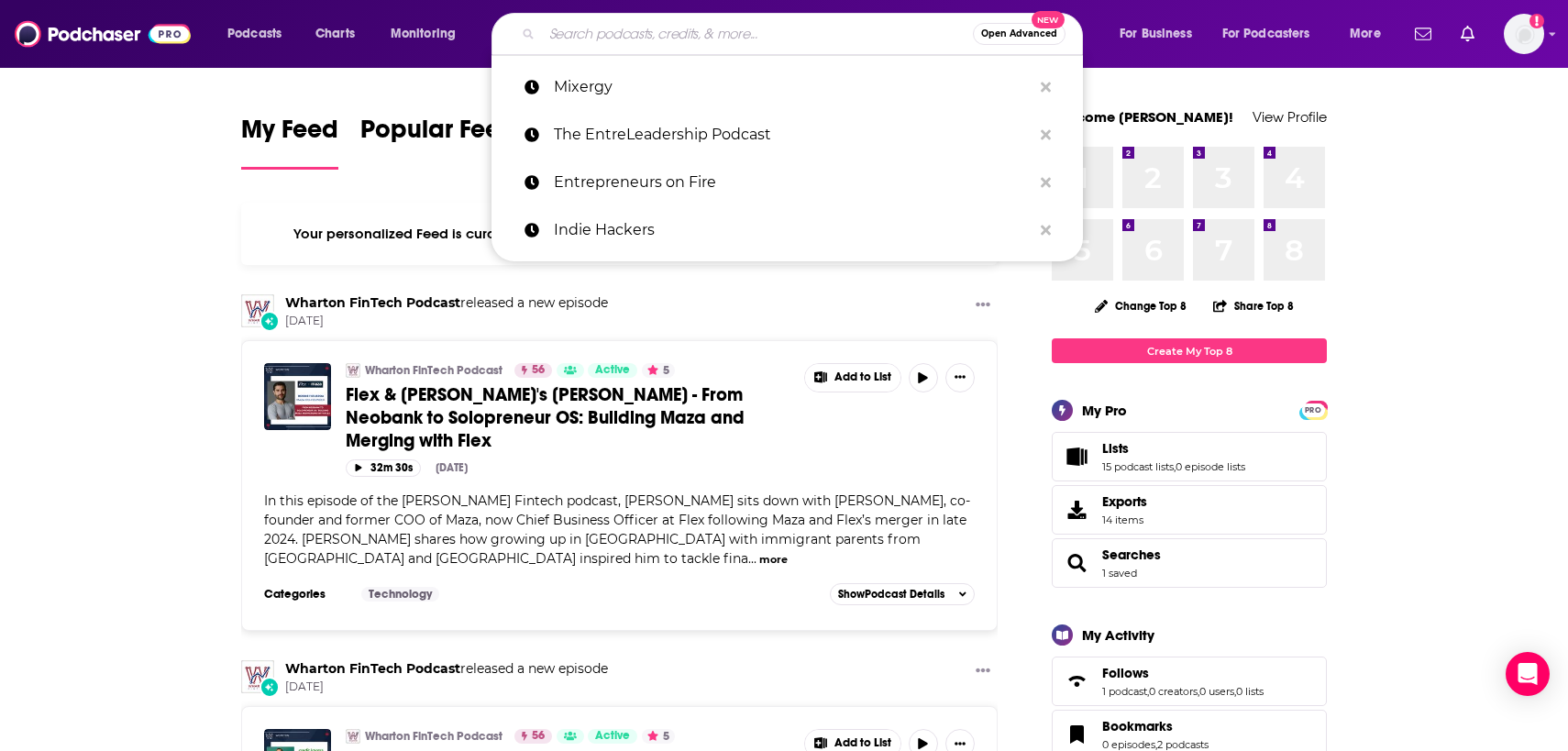
click at [606, 39] on input "Search podcasts, credits, & more..." at bounding box center [757, 34] width 431 height 29
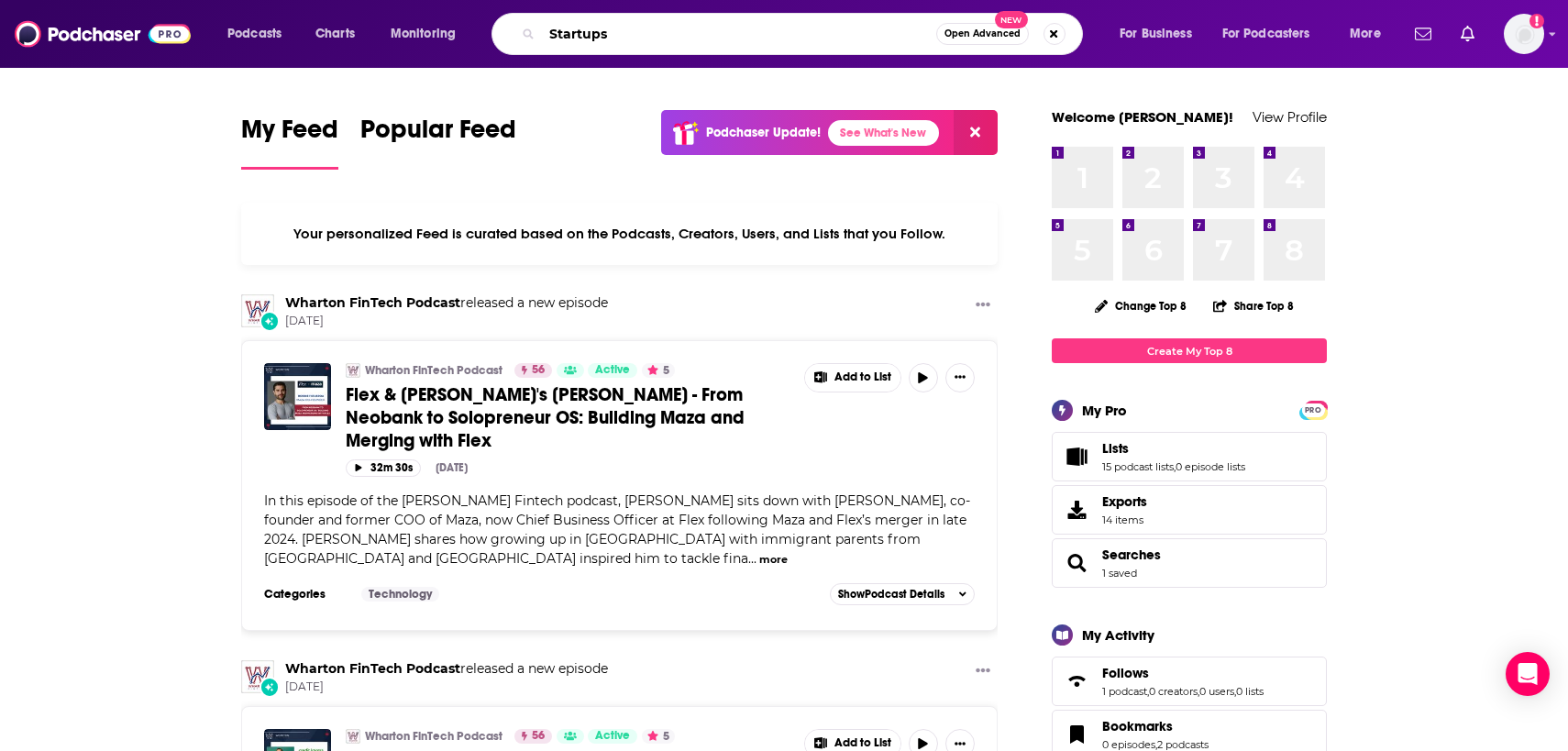
type input "Startups"
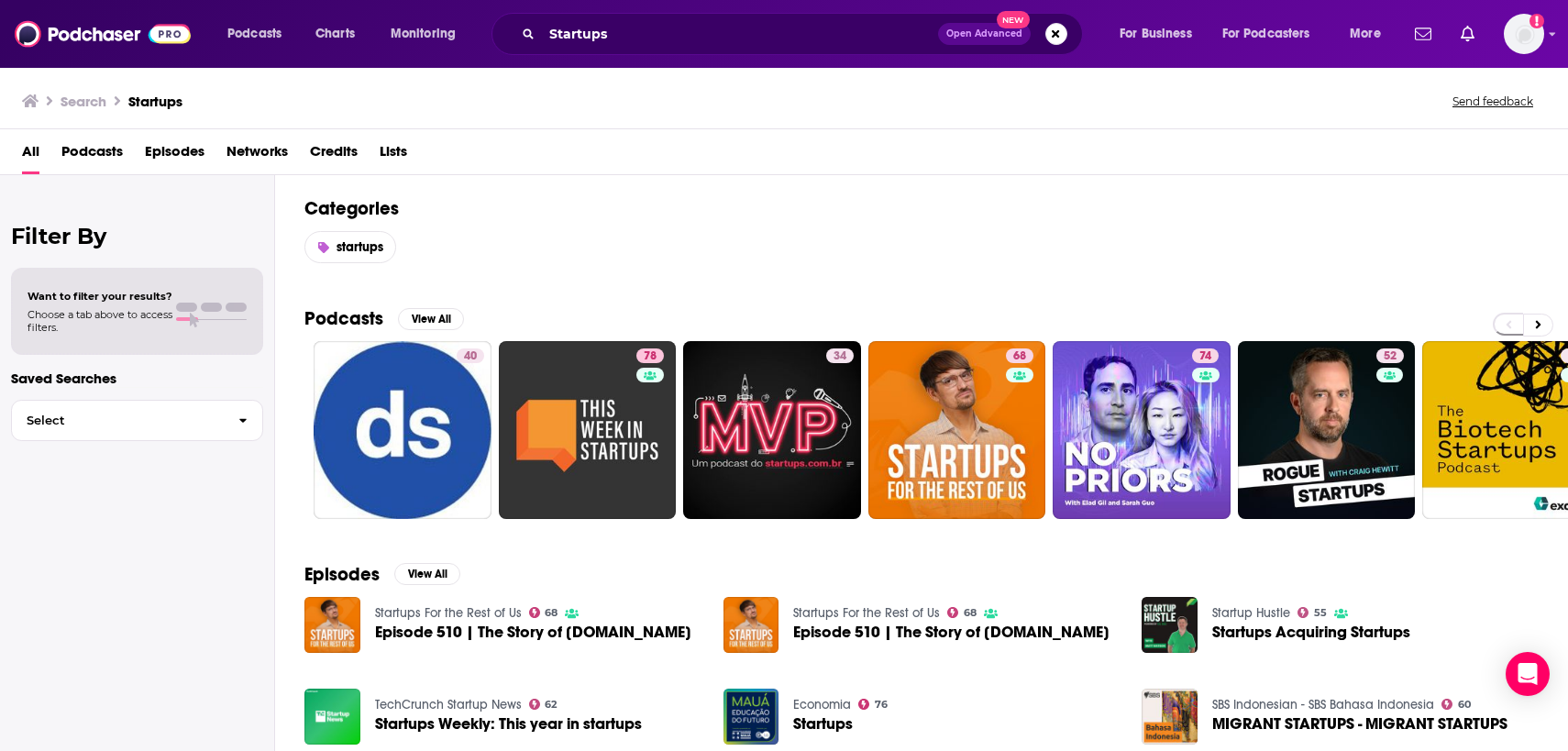
click at [93, 148] on span "Podcasts" at bounding box center [92, 155] width 61 height 38
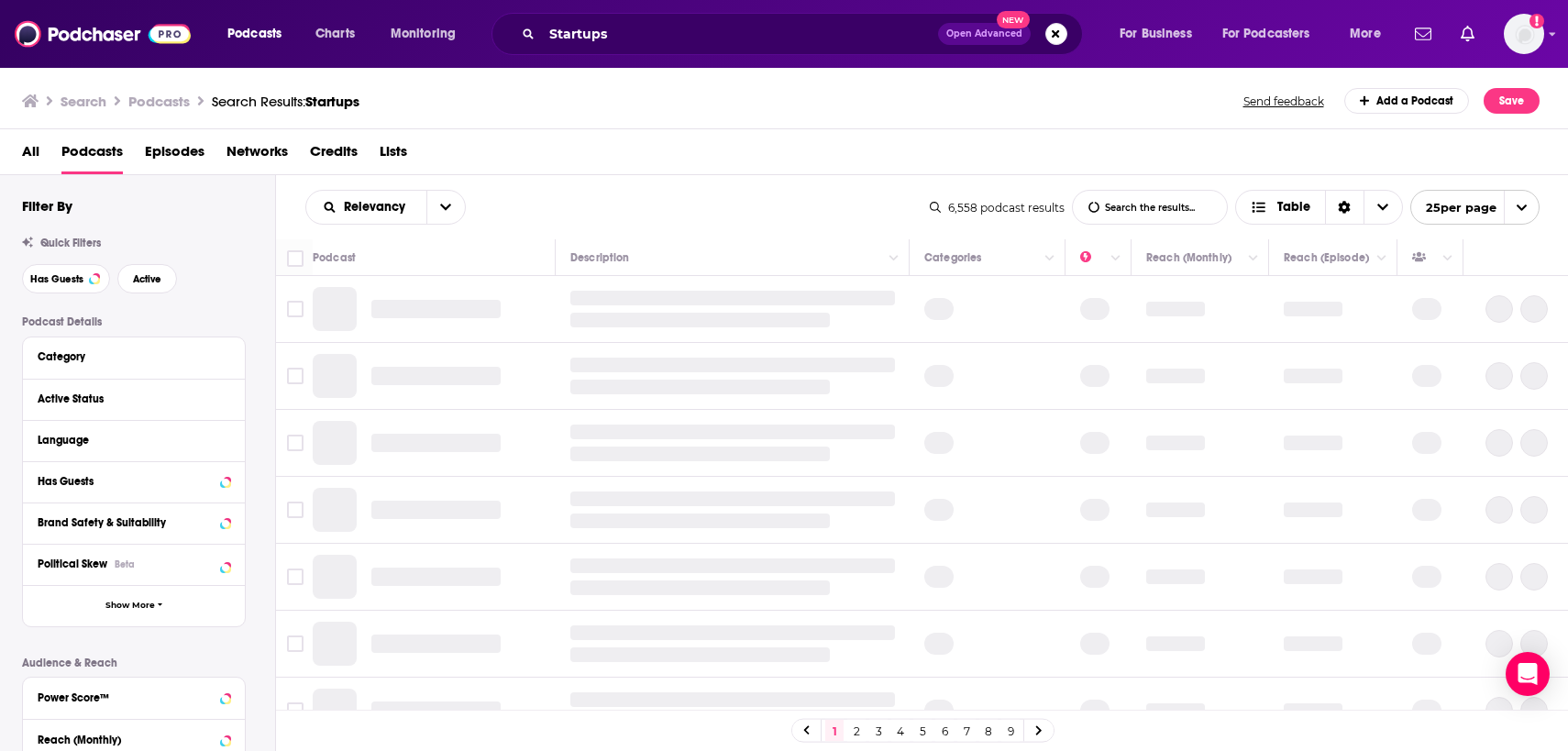
scroll to position [108, 0]
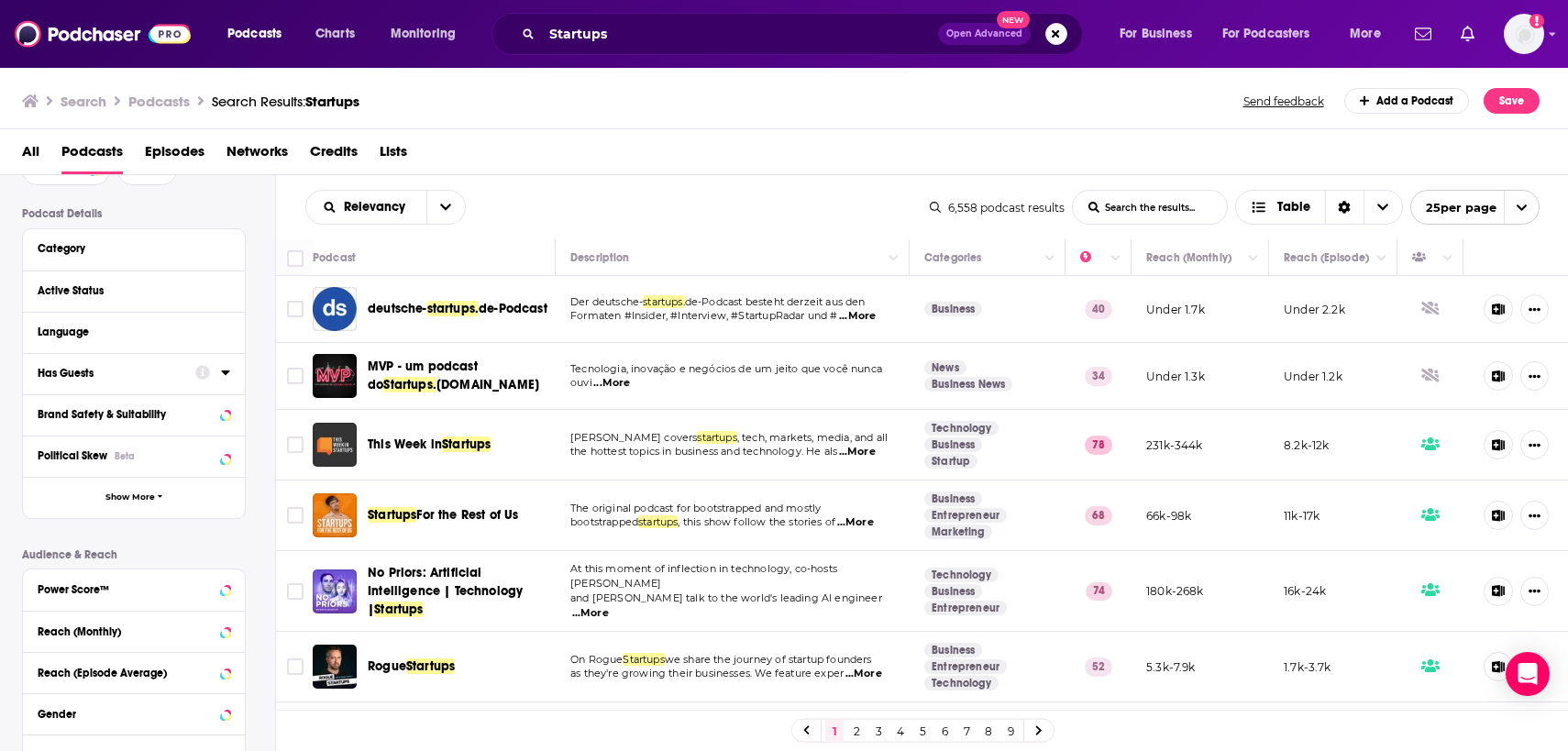
click at [226, 375] on icon at bounding box center [225, 372] width 8 height 5
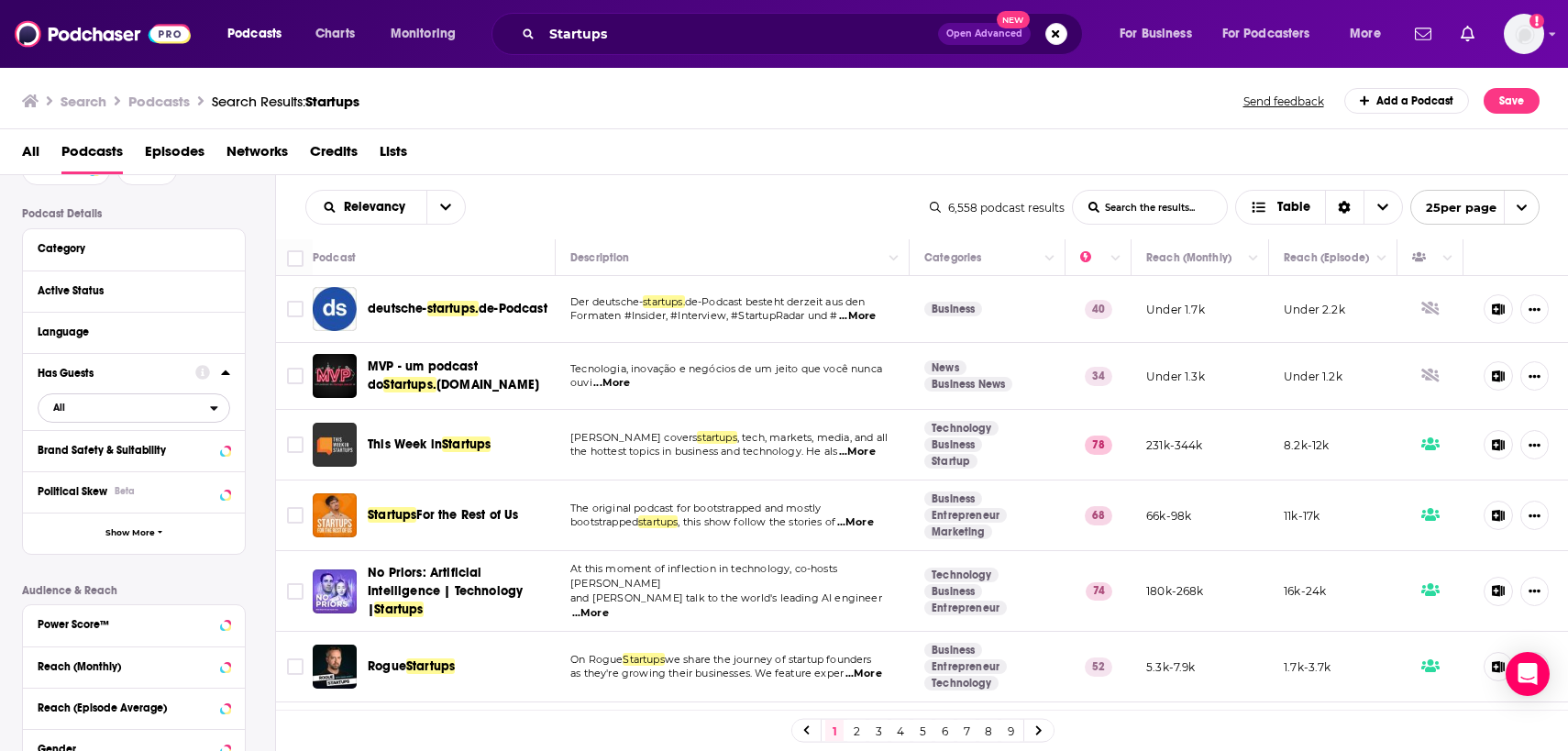
click at [123, 409] on span "All" at bounding box center [124, 407] width 171 height 24
click at [100, 461] on div "Has guests 2k" at bounding box center [140, 468] width 205 height 30
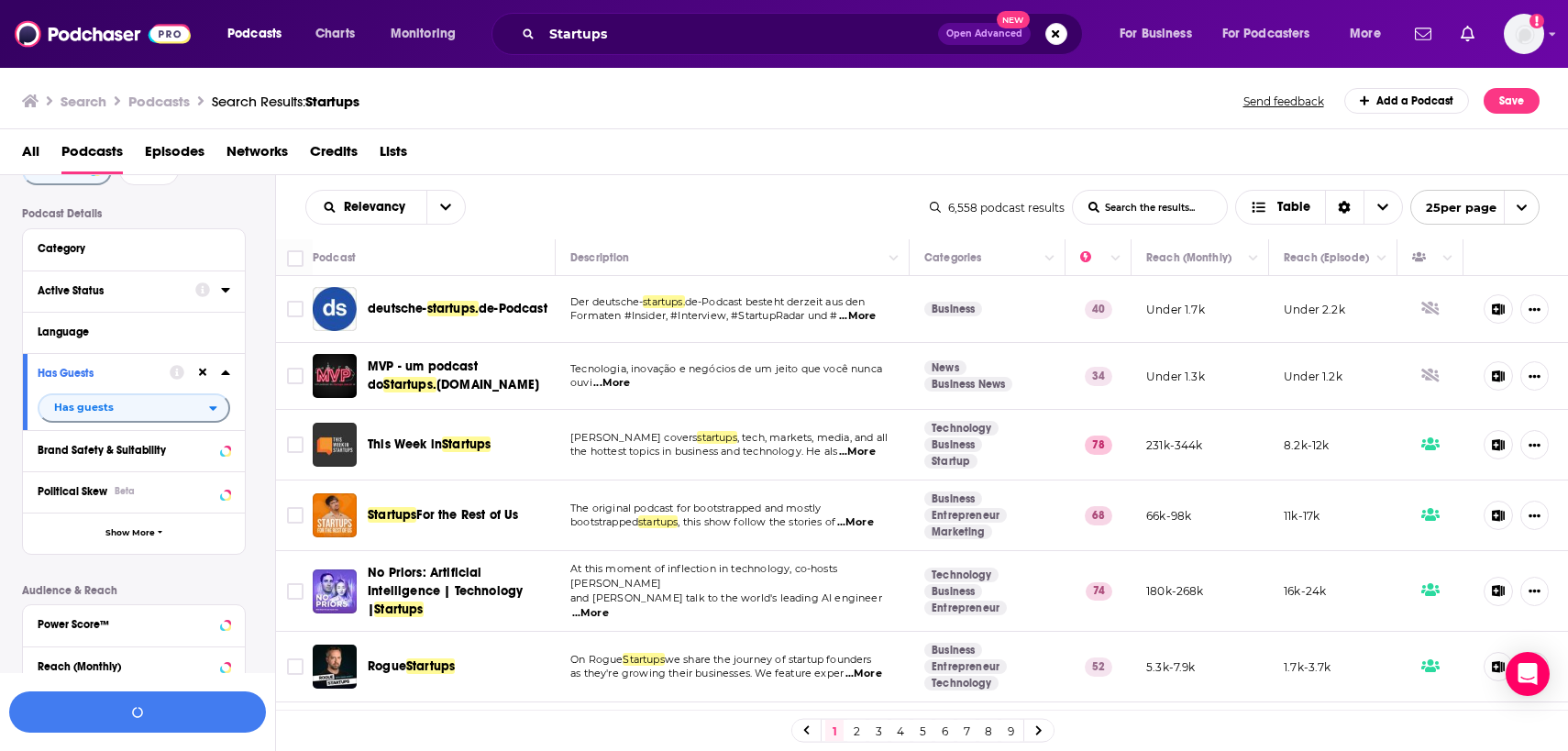
click at [107, 300] on button "Active Status" at bounding box center [116, 290] width 158 height 23
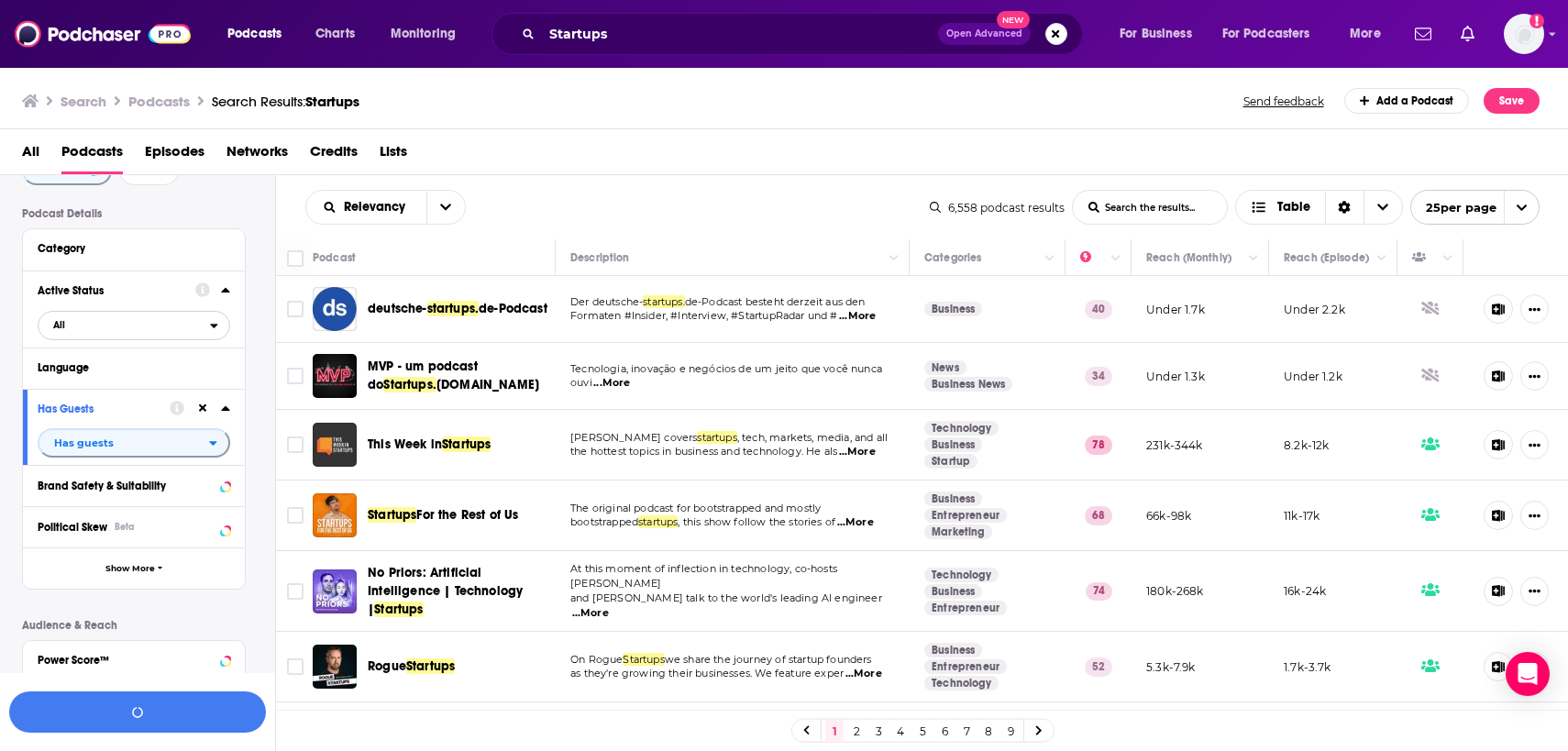
click at [113, 328] on span "All" at bounding box center [124, 325] width 171 height 24
click at [98, 390] on span "Active" at bounding box center [96, 385] width 99 height 10
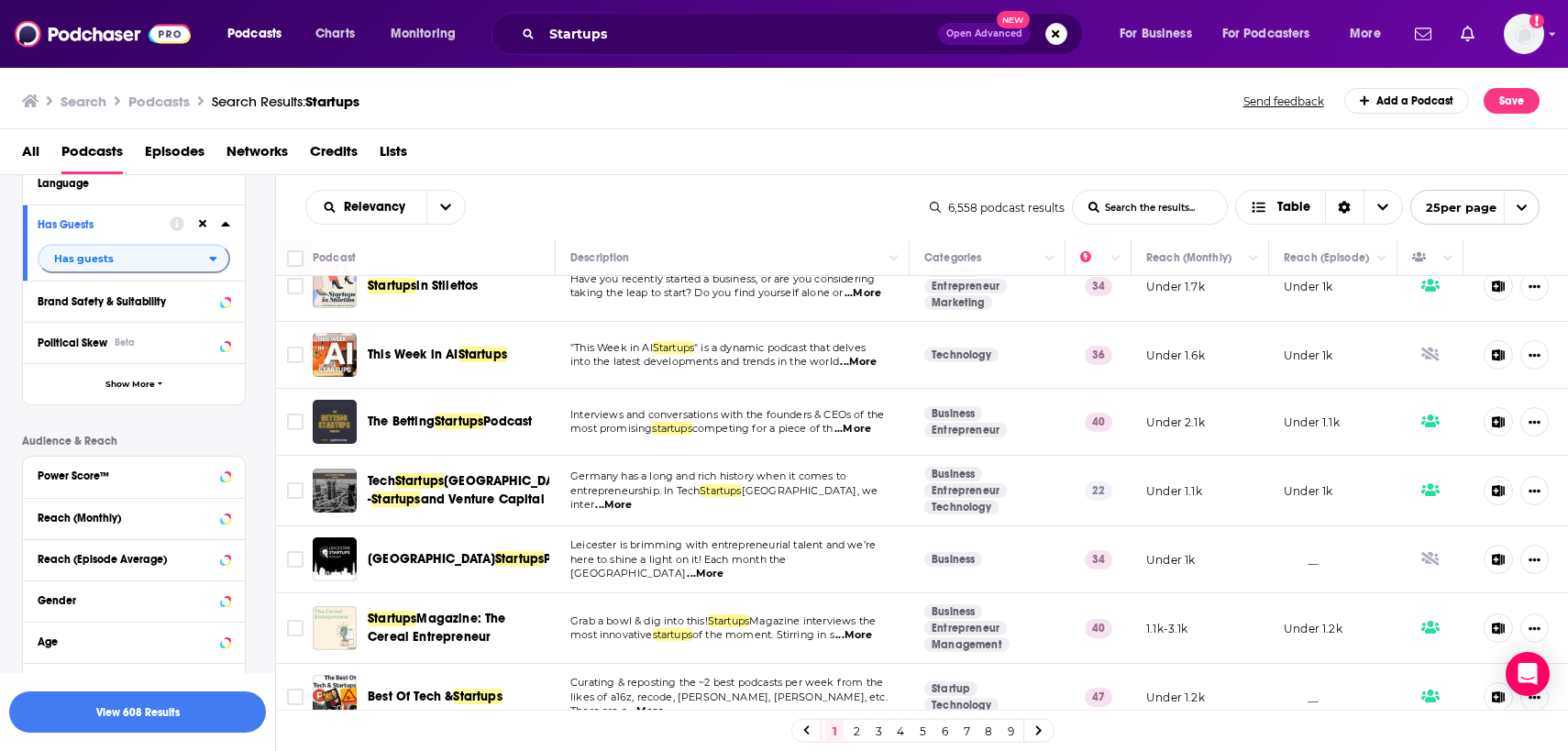
scroll to position [1305, 0]
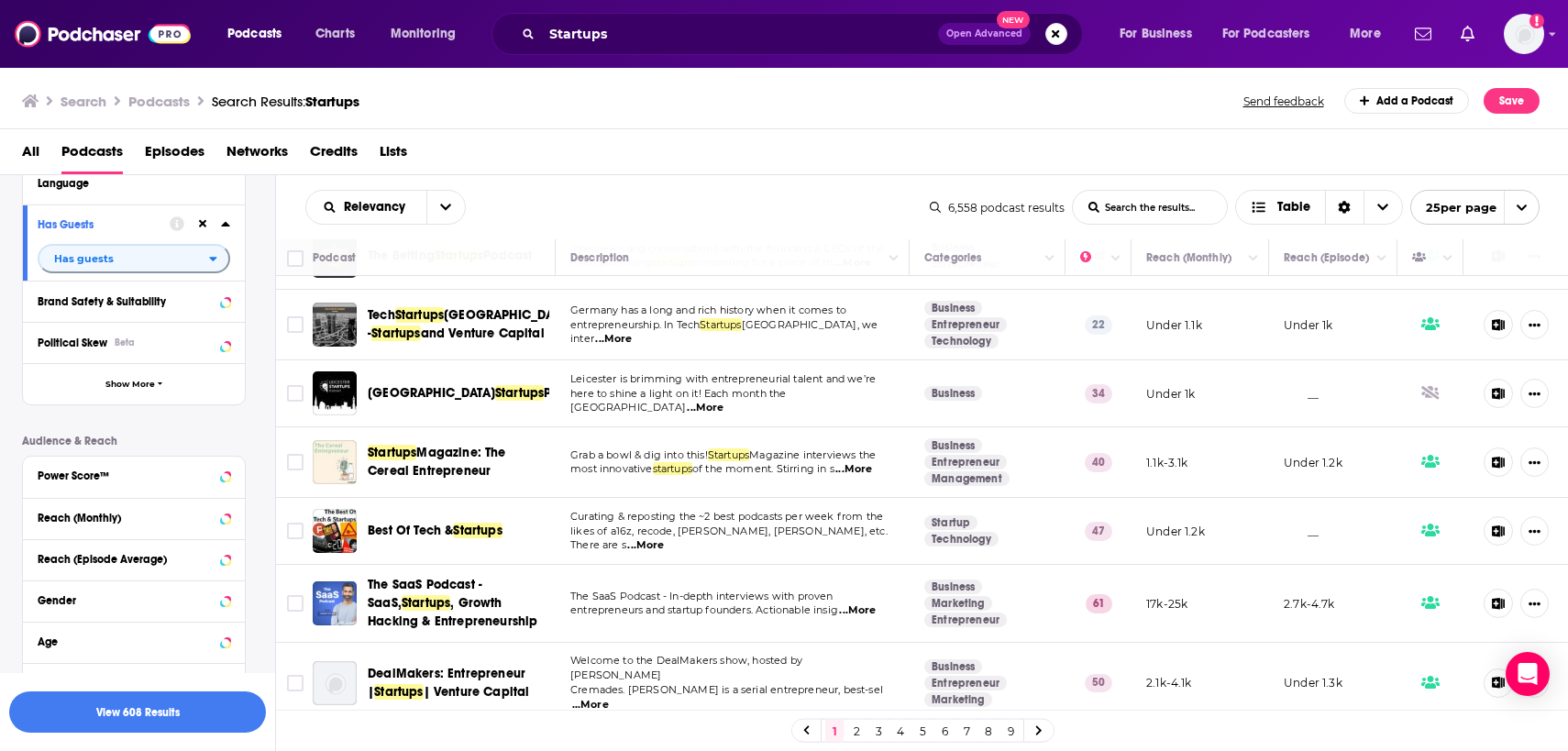
click at [859, 729] on link "2" at bounding box center [856, 731] width 18 height 22
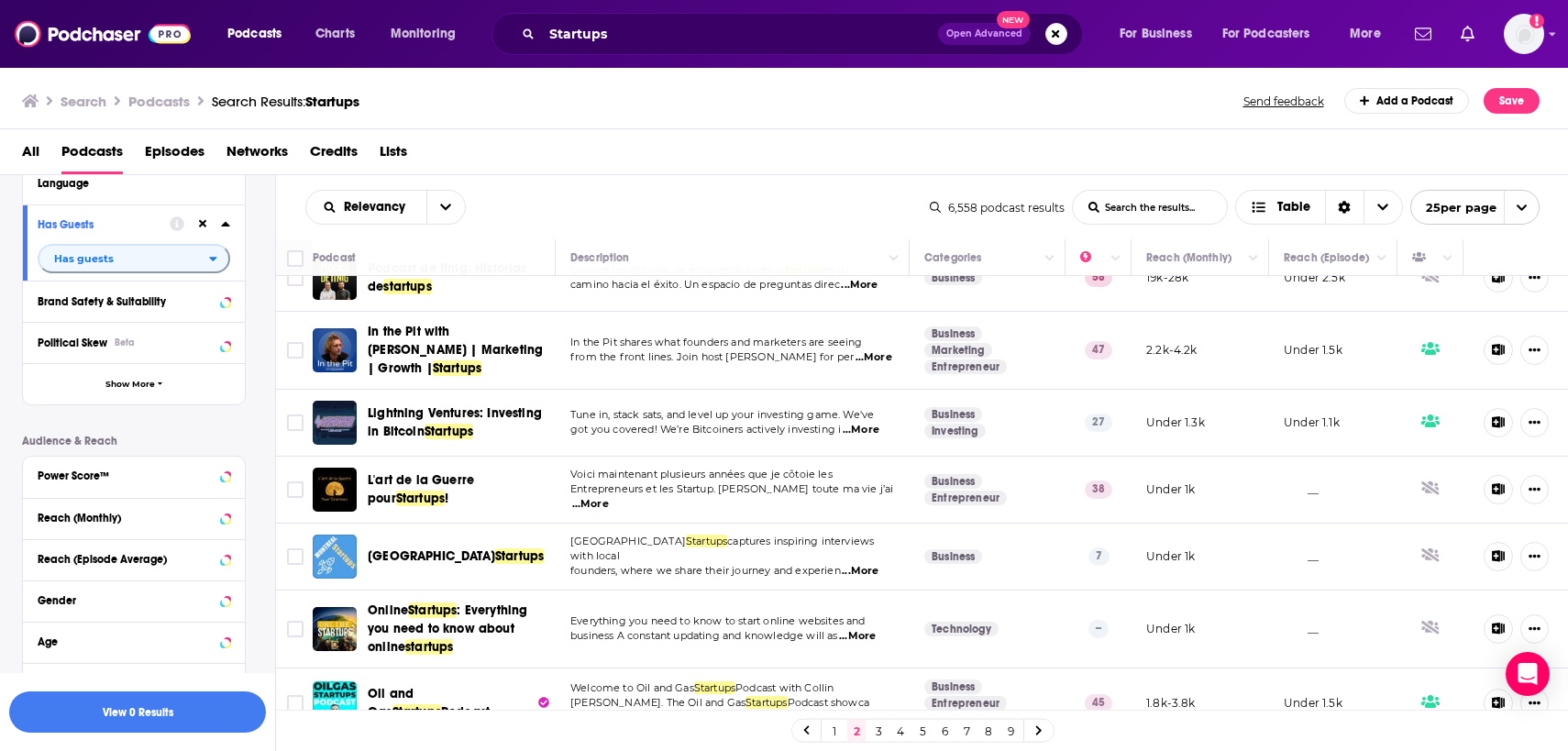
scroll to position [1367, 0]
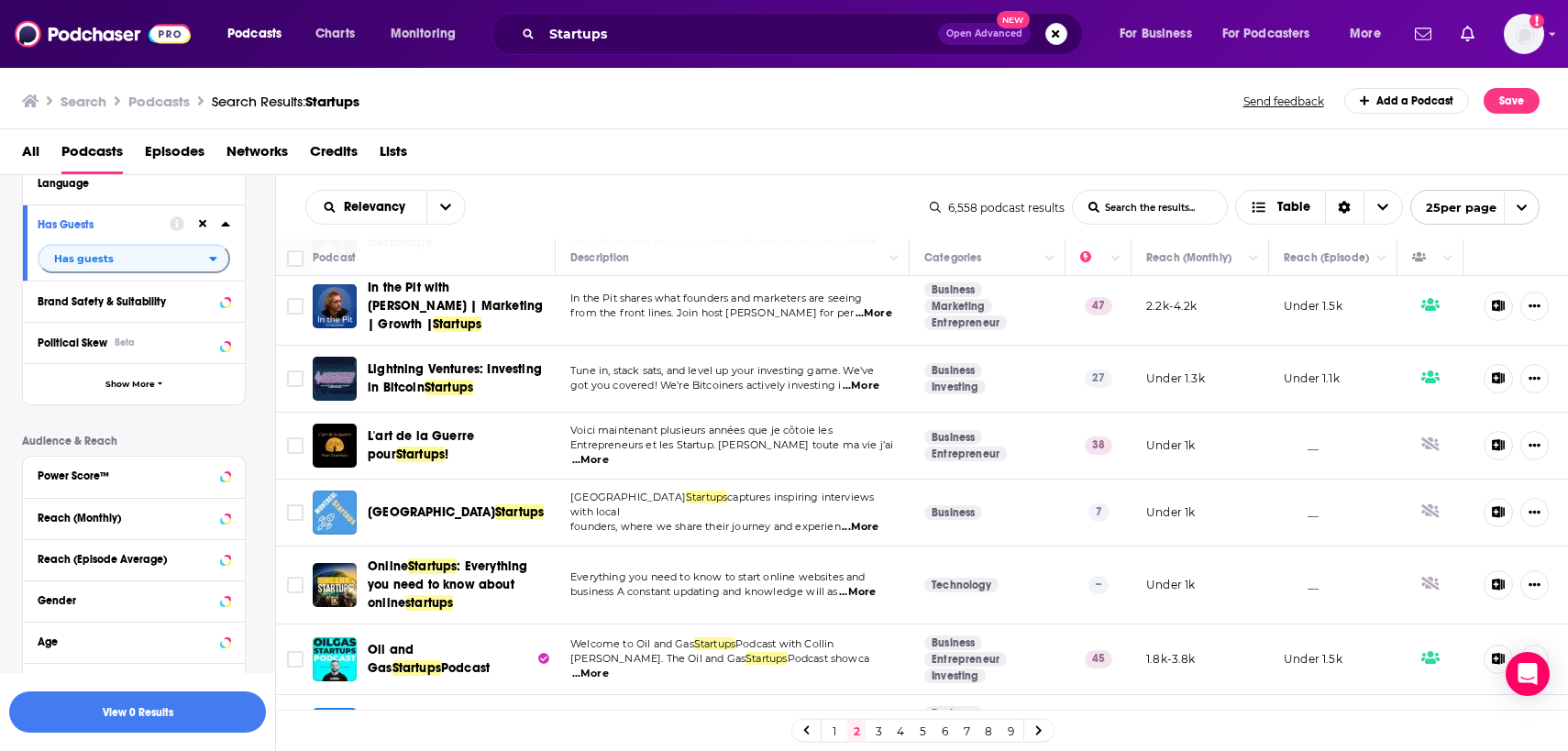
click at [878, 725] on link "3" at bounding box center [878, 731] width 18 height 22
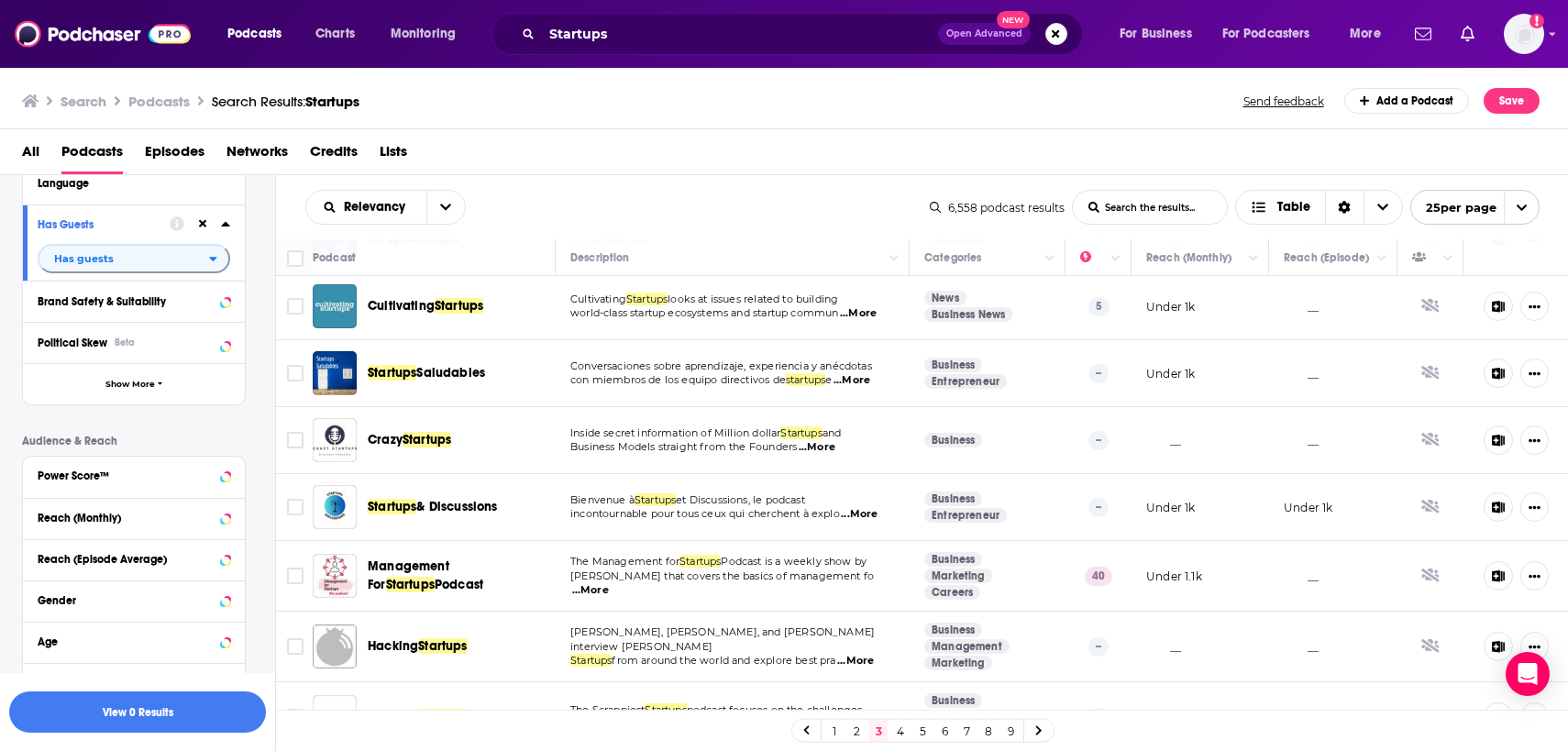
scroll to position [436, 0]
click at [820, 440] on span "...More" at bounding box center [817, 446] width 37 height 15
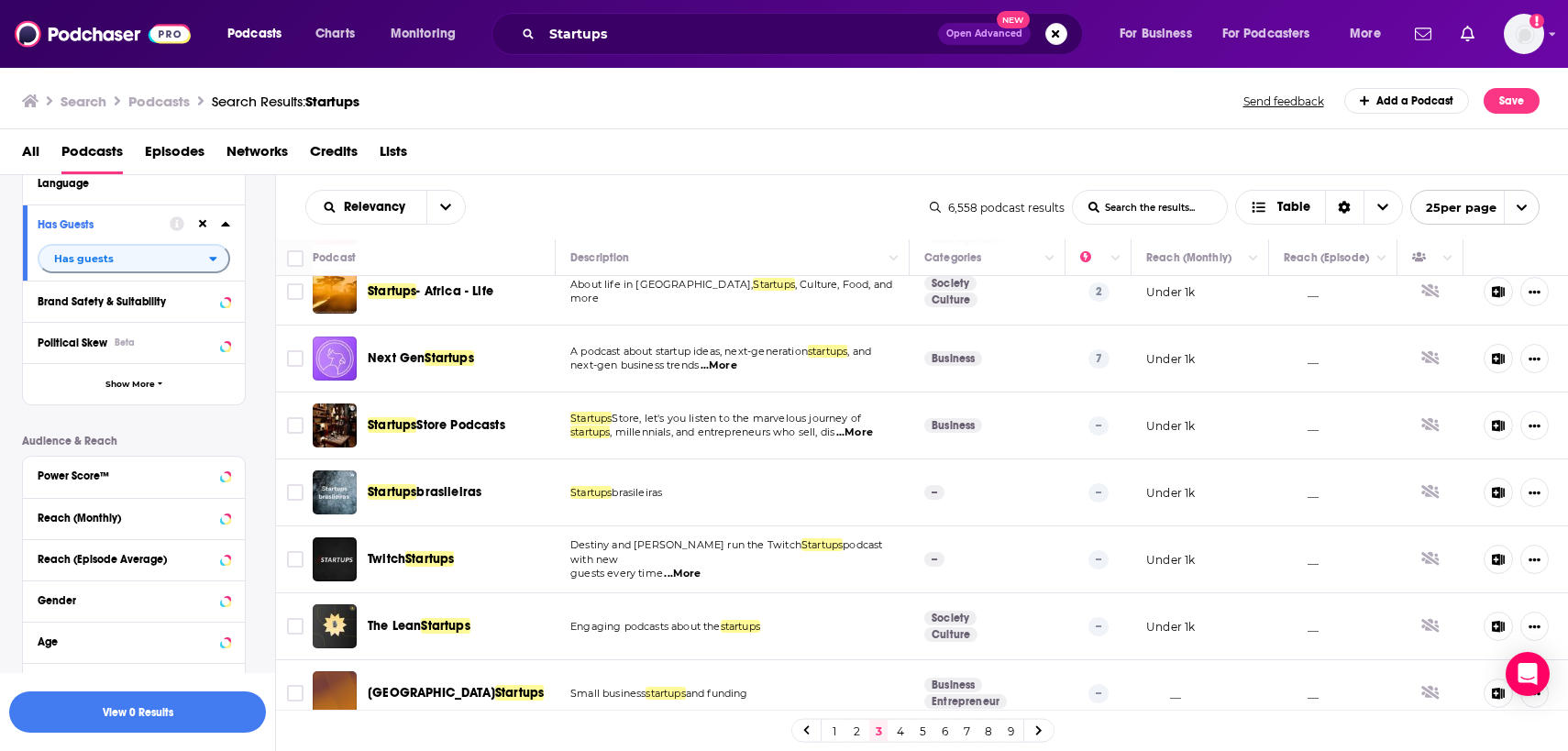
scroll to position [1068, 0]
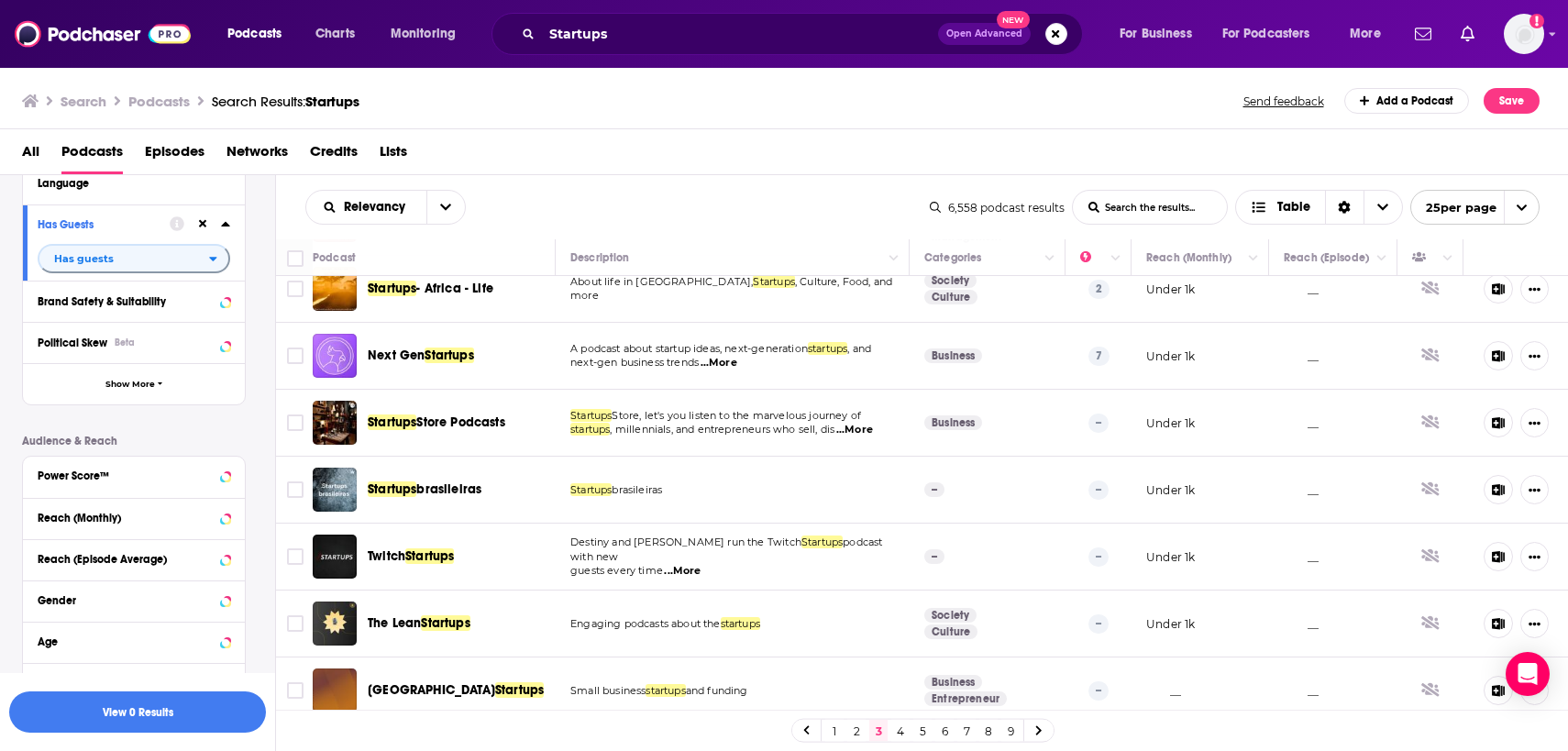
click at [722, 356] on span "...More" at bounding box center [719, 363] width 37 height 15
click at [750, 362] on p "next-gen business trends ...More" at bounding box center [732, 363] width 324 height 15
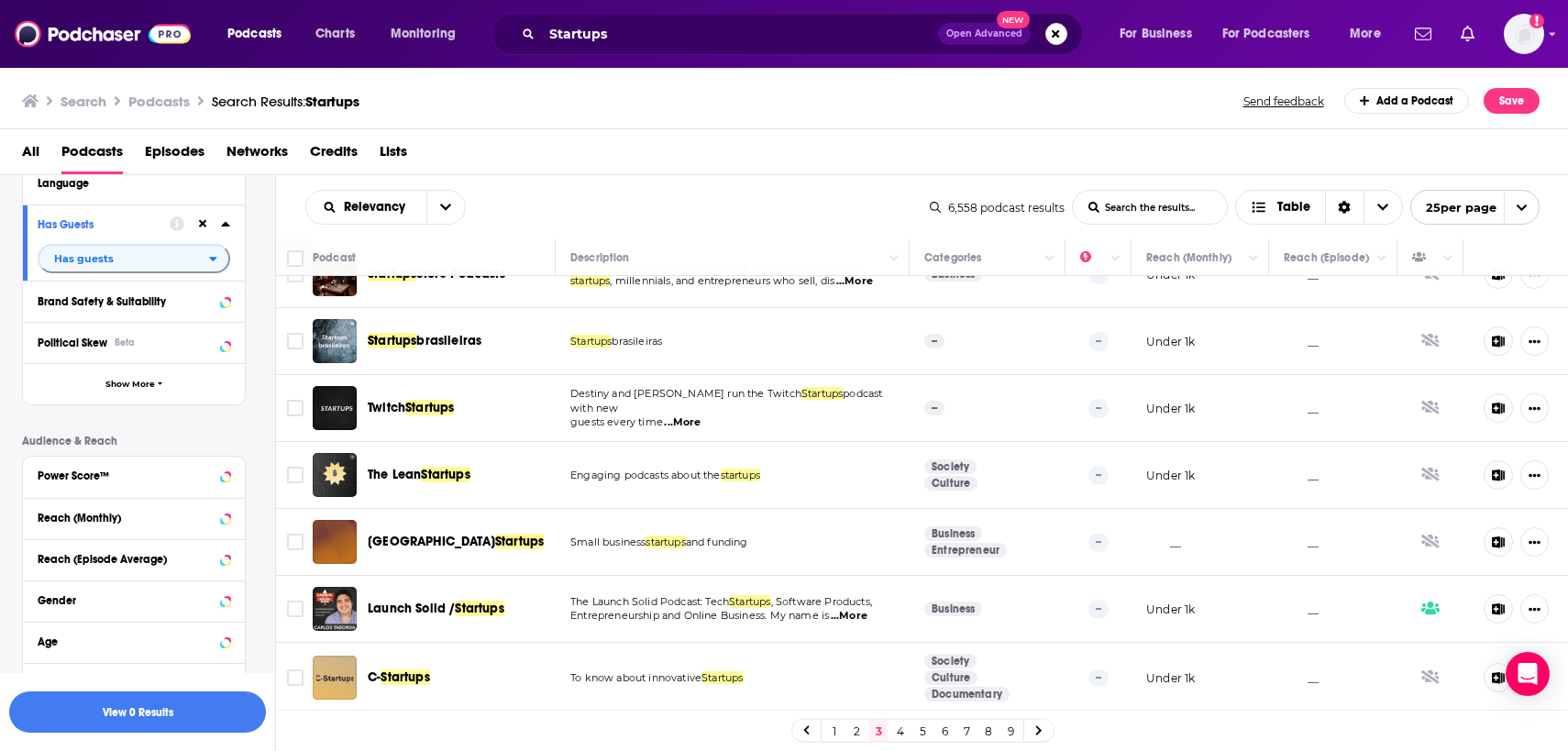
scroll to position [1279, 0]
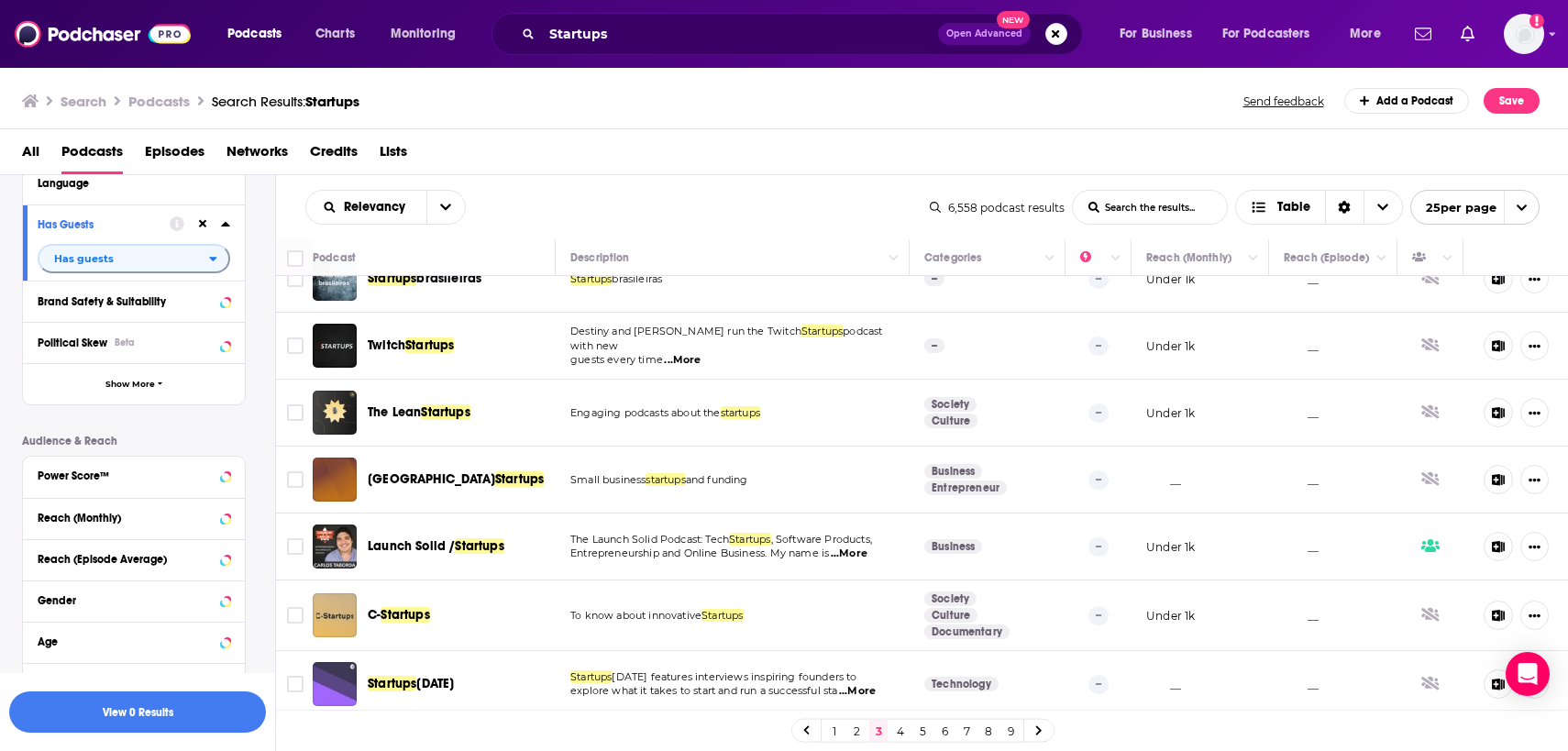
click at [902, 726] on link "4" at bounding box center [900, 731] width 18 height 22
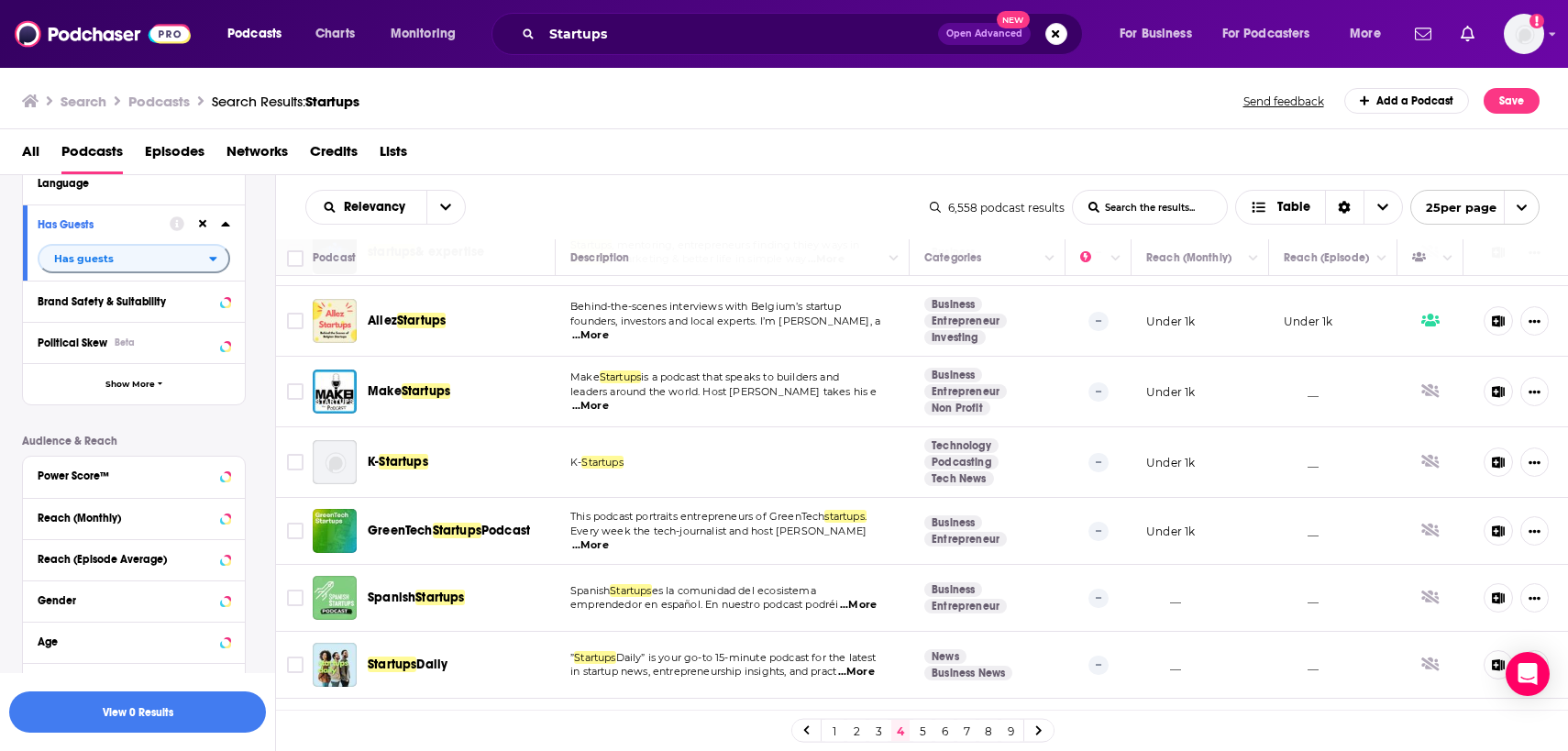
scroll to position [1268, 0]
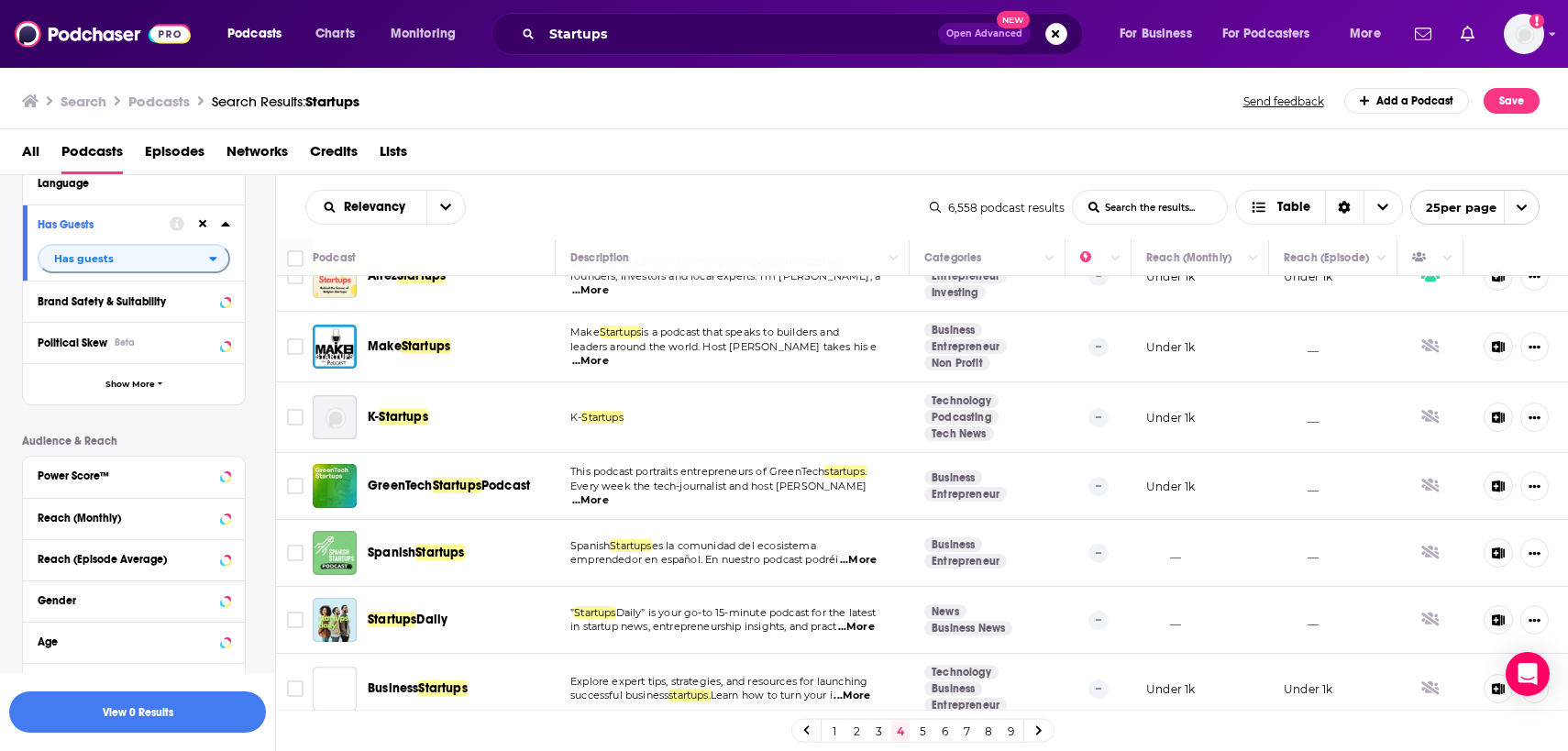
click at [920, 730] on link "5" at bounding box center [922, 731] width 18 height 22
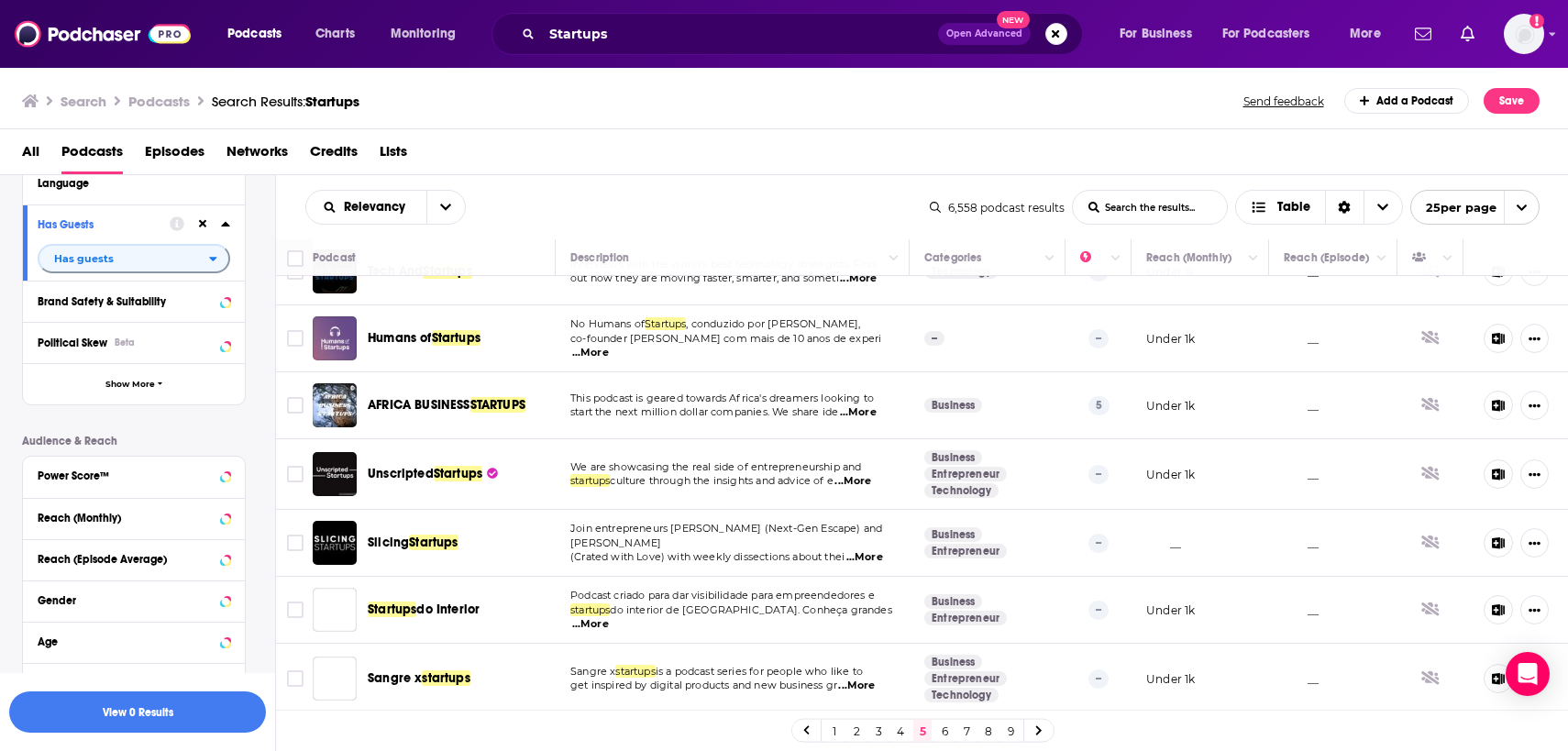
scroll to position [663, 0]
click at [864, 480] on span "...More" at bounding box center [853, 480] width 37 height 15
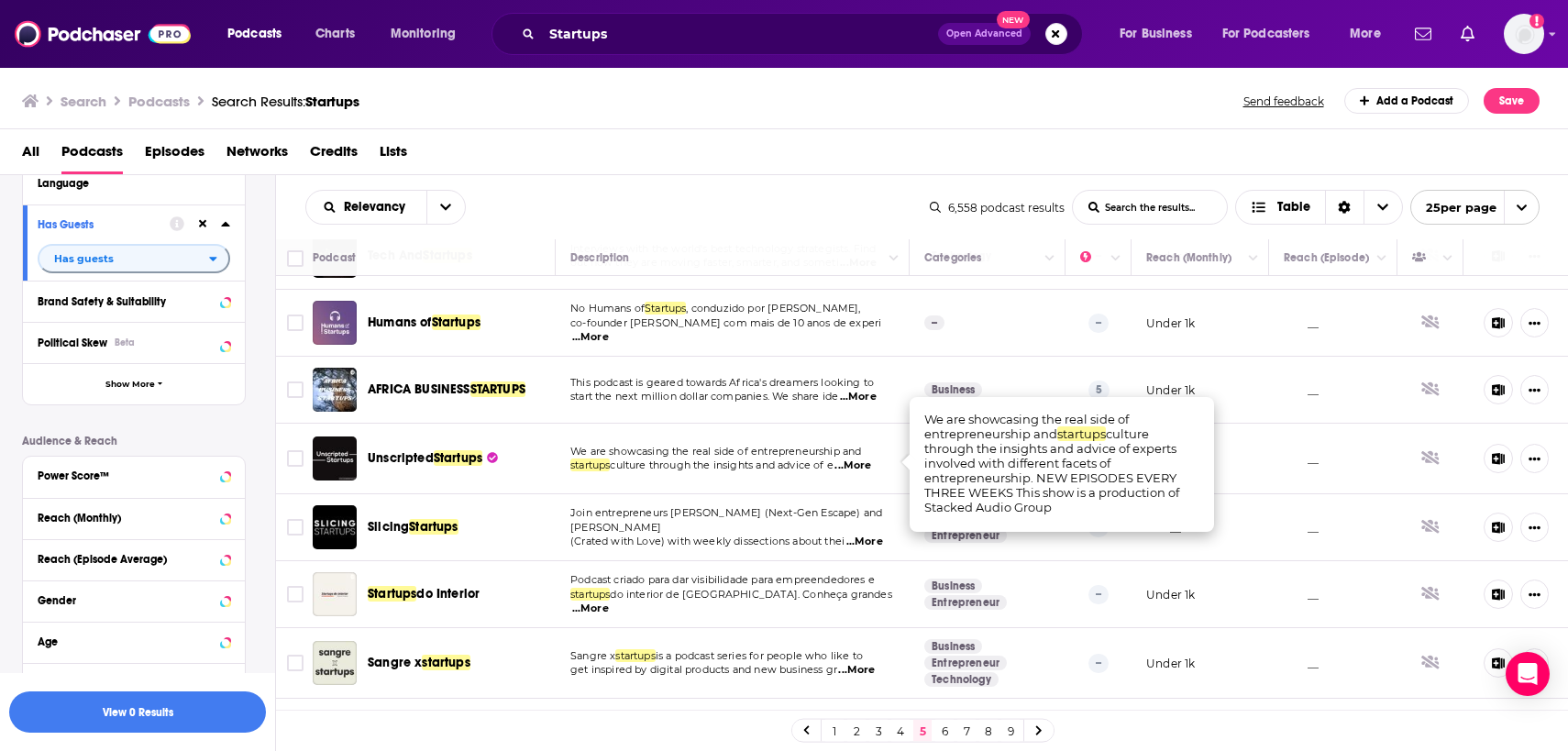
scroll to position [690, 0]
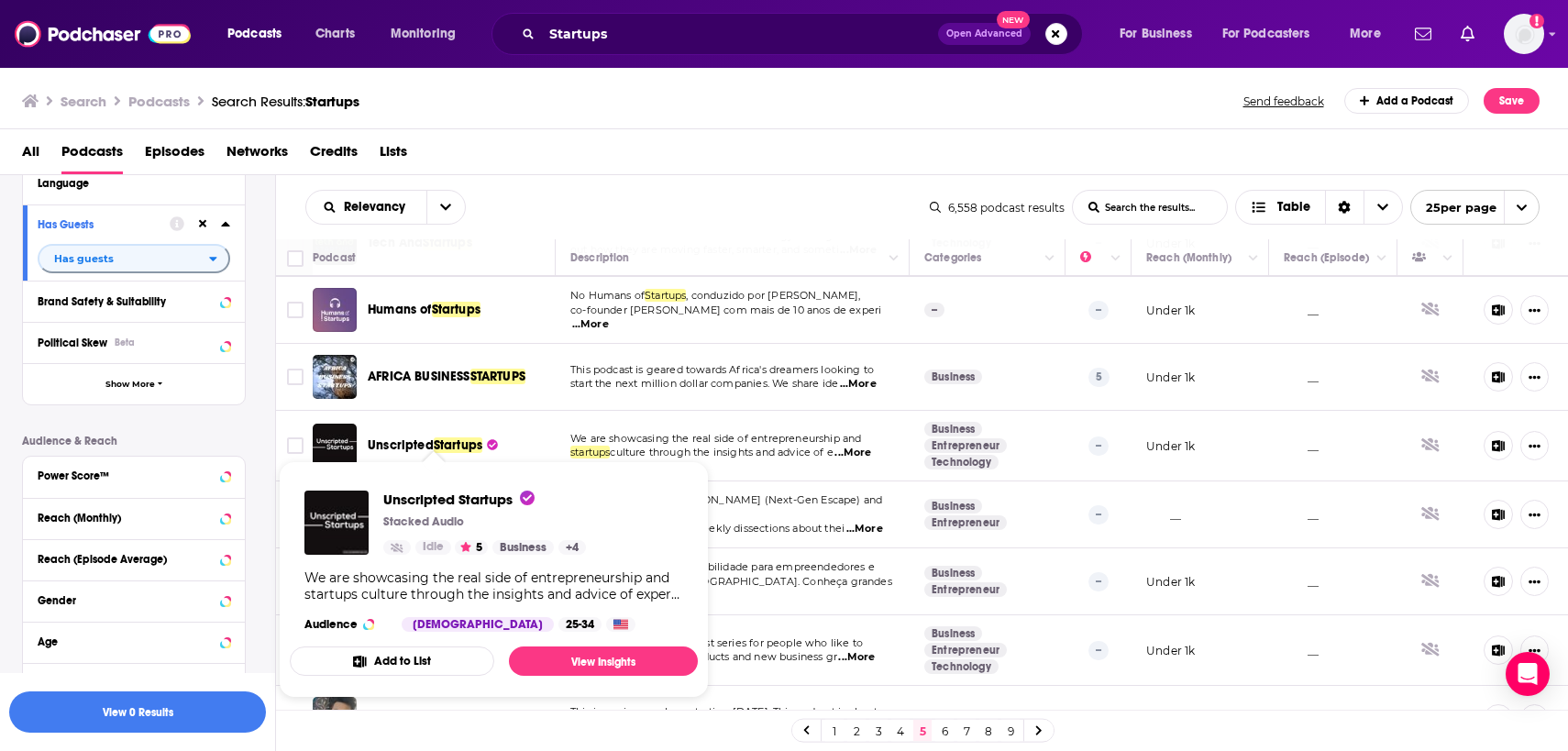
click at [669, 450] on span "Unscripted Startups Stacked Audio Idle 5 Business + 4 We are showcasing the rea…" at bounding box center [493, 580] width 430 height 259
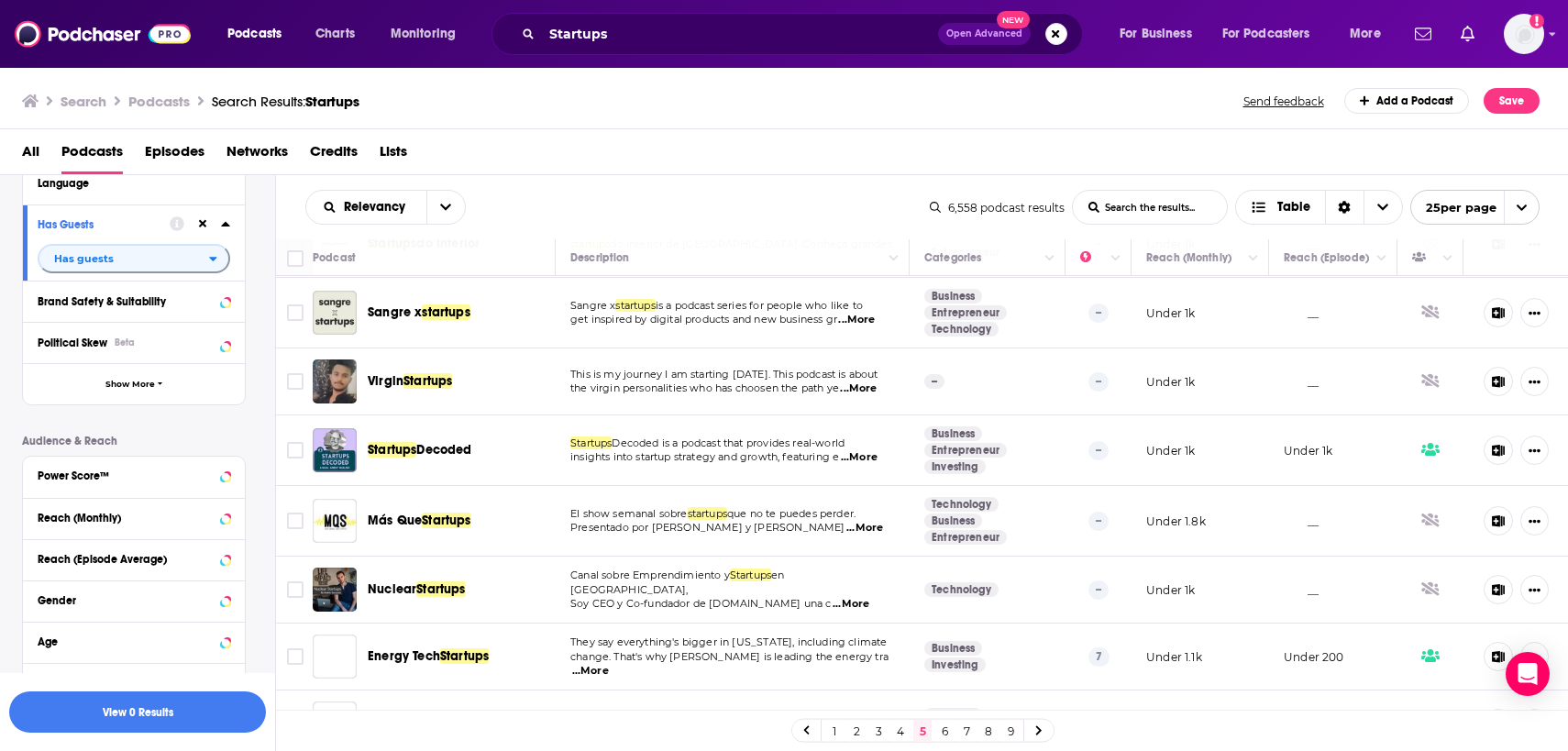
scroll to position [1030, 0]
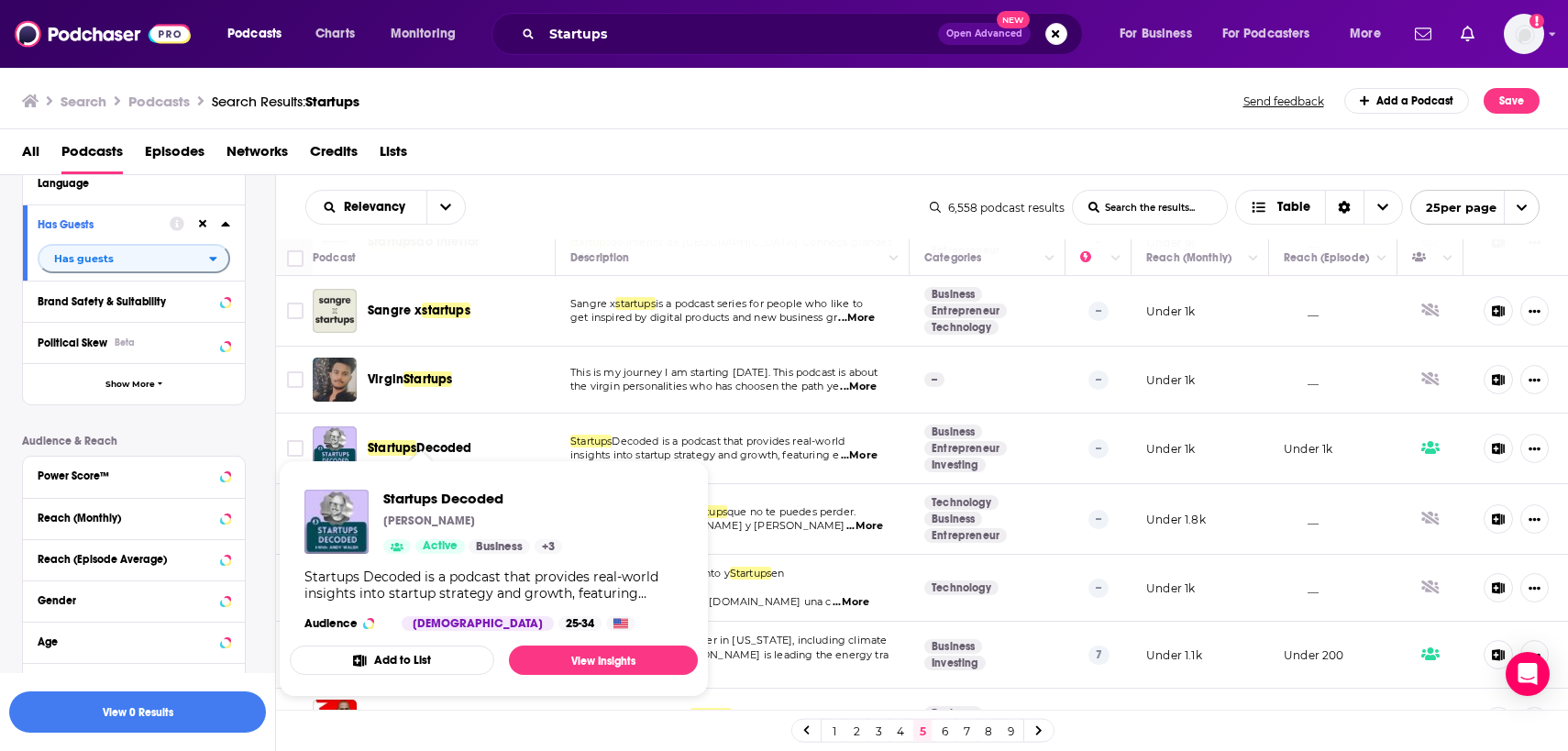
click at [681, 438] on span "Decoded is a podcast that provides real-world" at bounding box center [728, 441] width 233 height 13
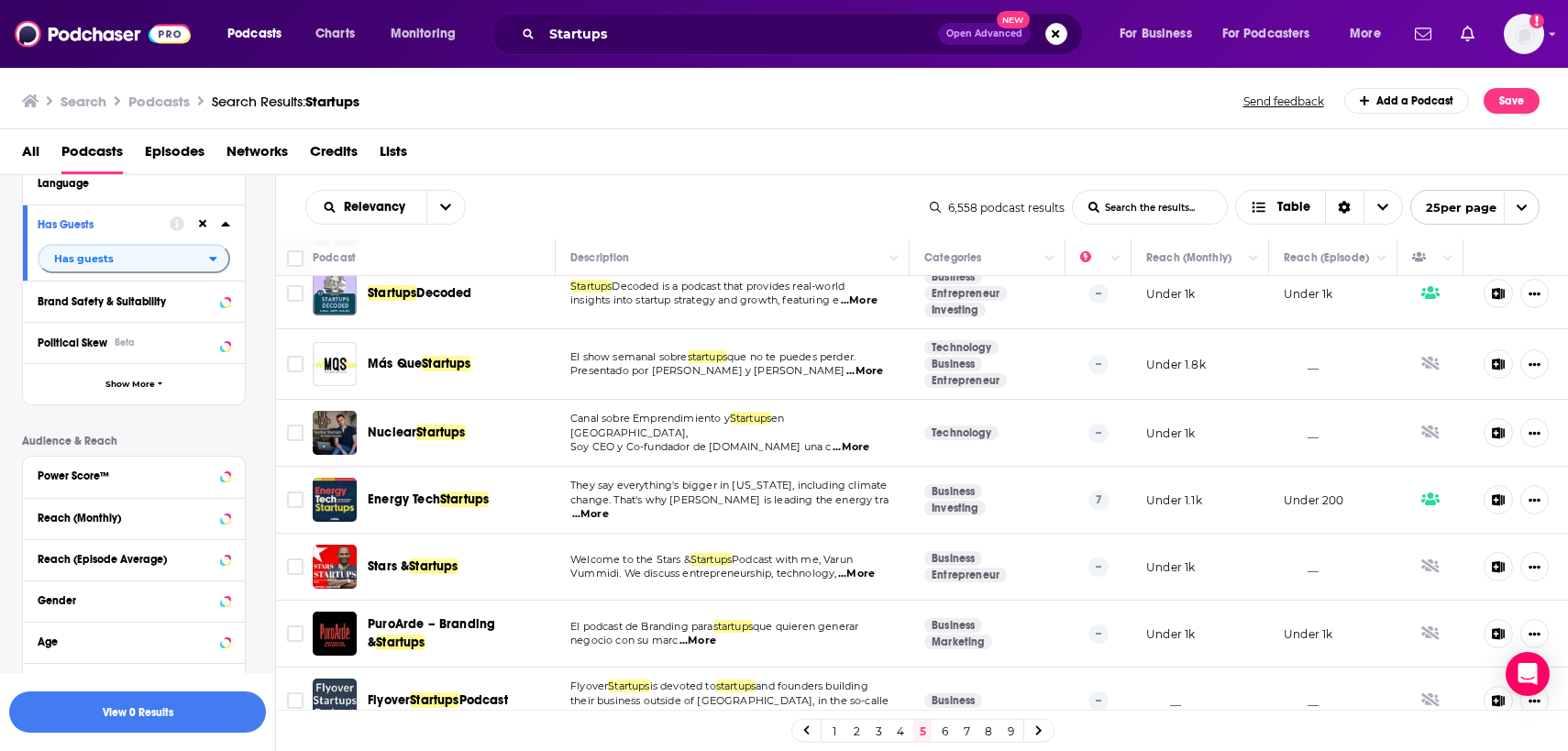
scroll to position [1276, 0]
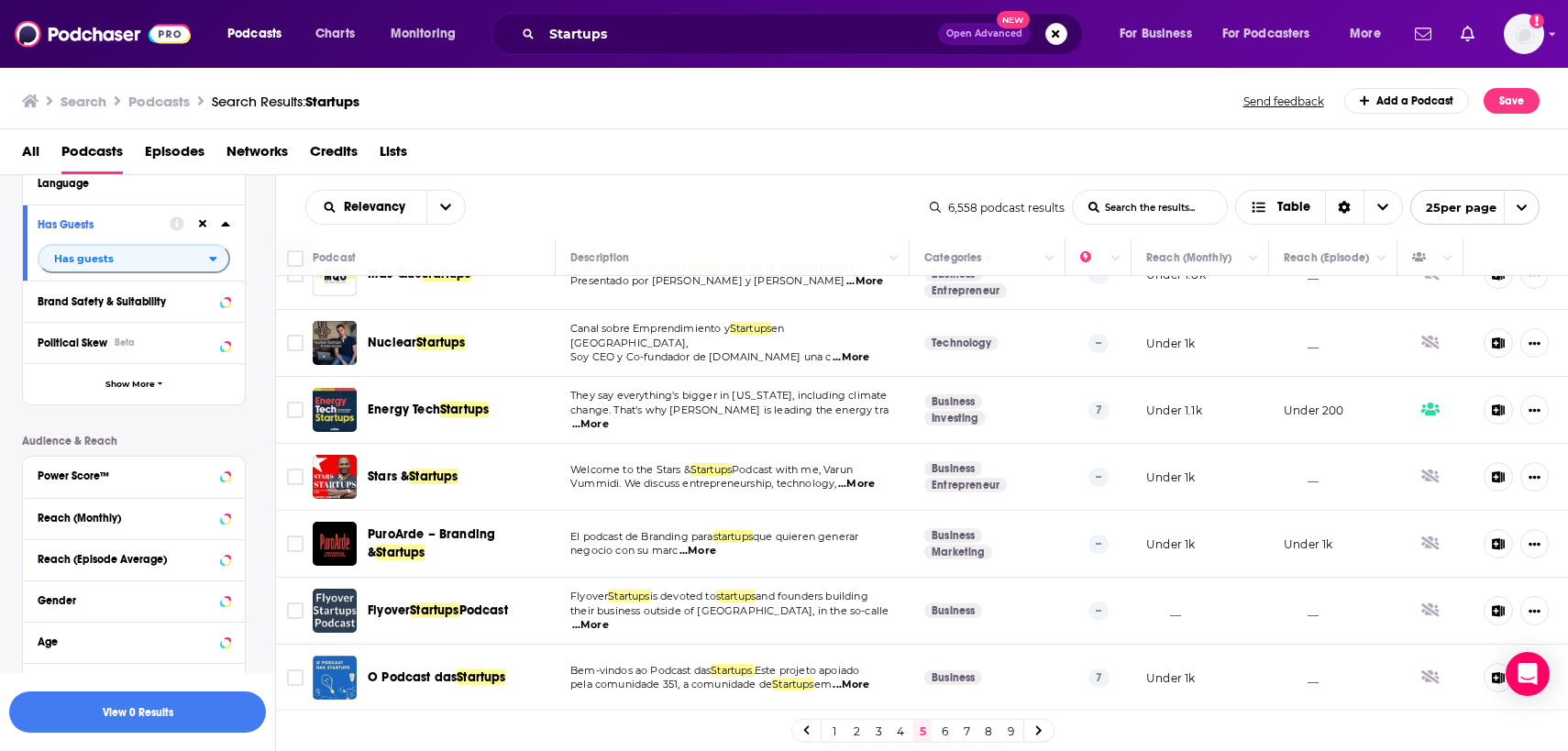
click at [942, 732] on link "6" at bounding box center [944, 731] width 18 height 22
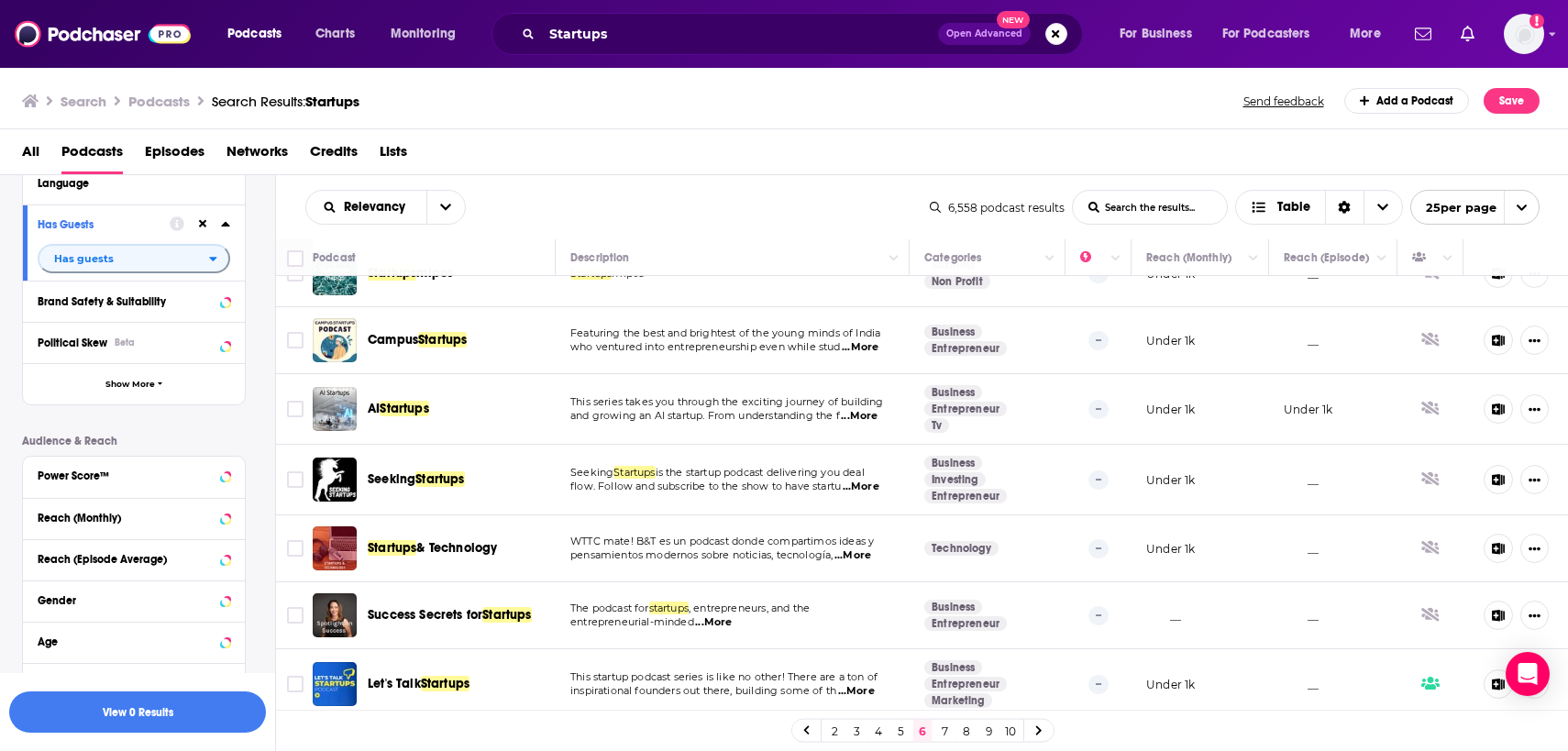
scroll to position [145, 0]
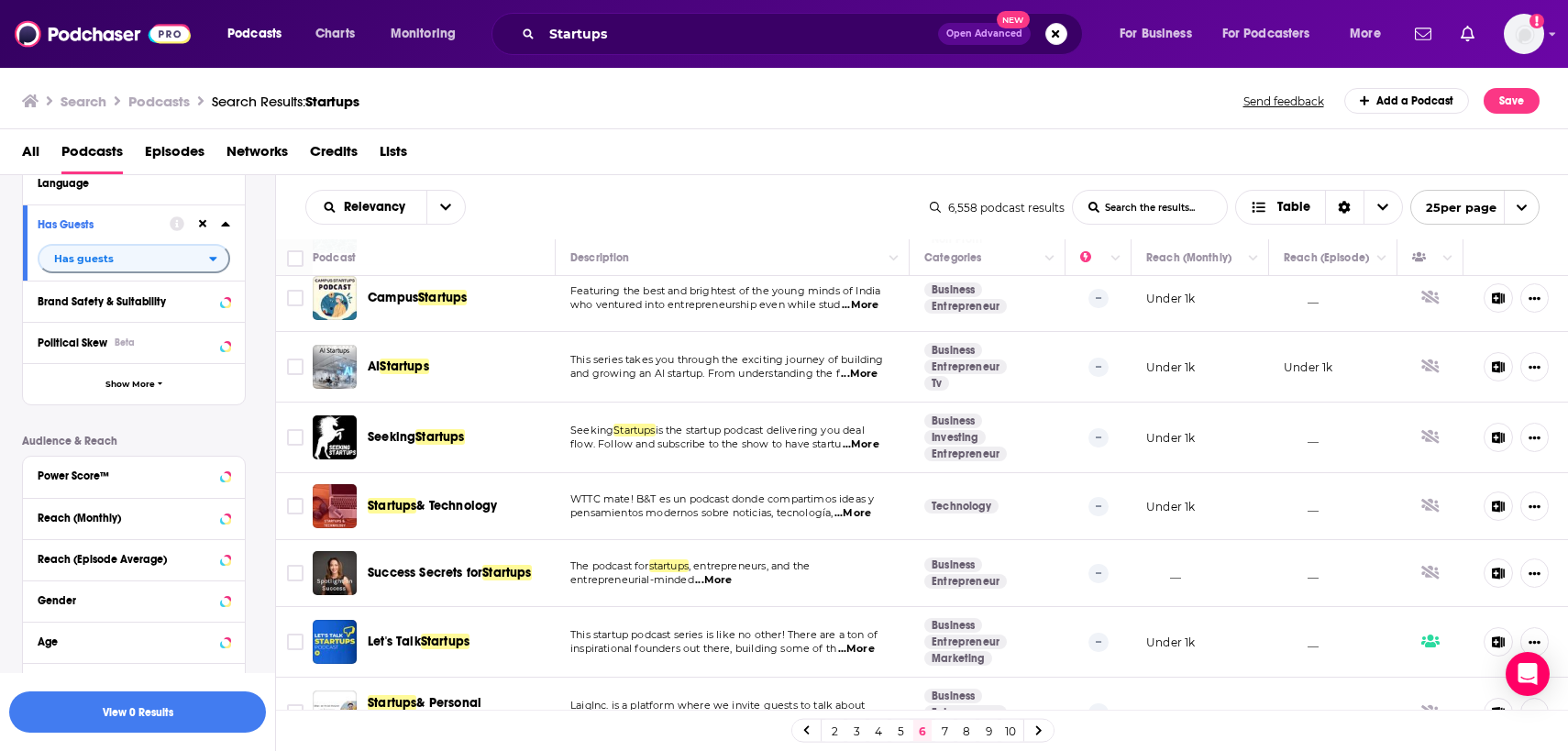
click at [867, 445] on span "...More" at bounding box center [861, 445] width 37 height 15
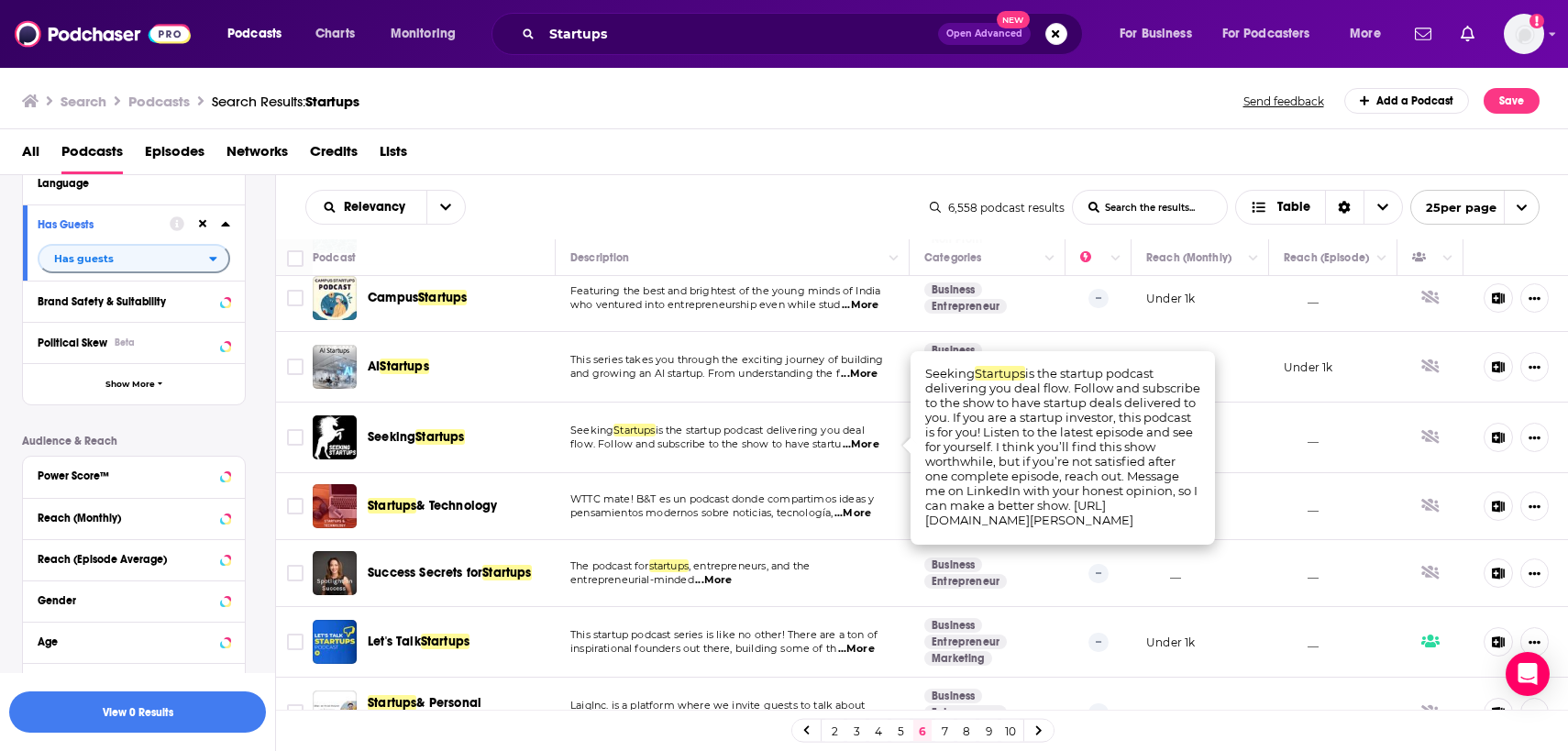
click at [815, 440] on span "flow. Follow and subscribe to the show to have startu" at bounding box center [705, 444] width 271 height 13
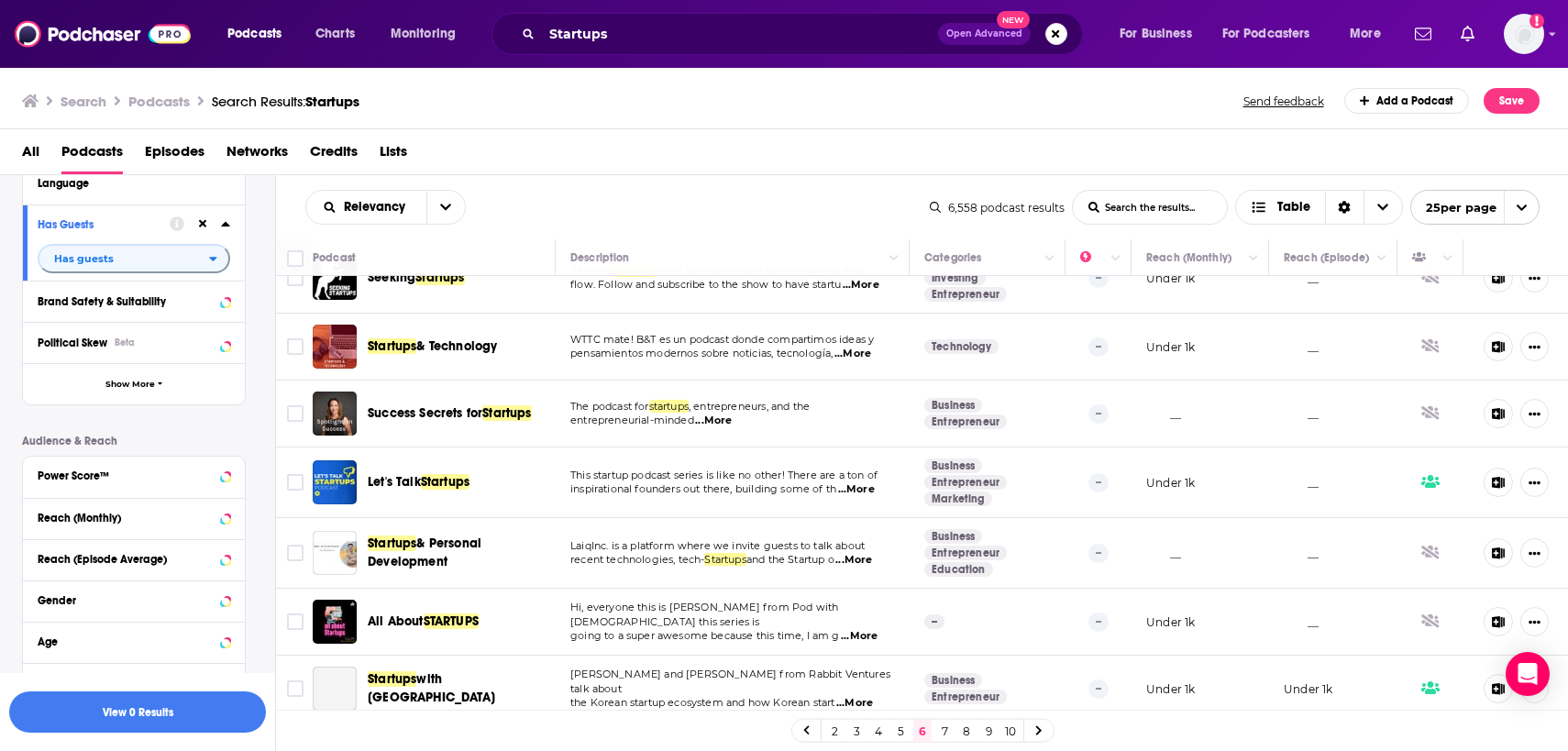
scroll to position [305, 0]
click at [704, 425] on span "...More" at bounding box center [713, 420] width 37 height 15
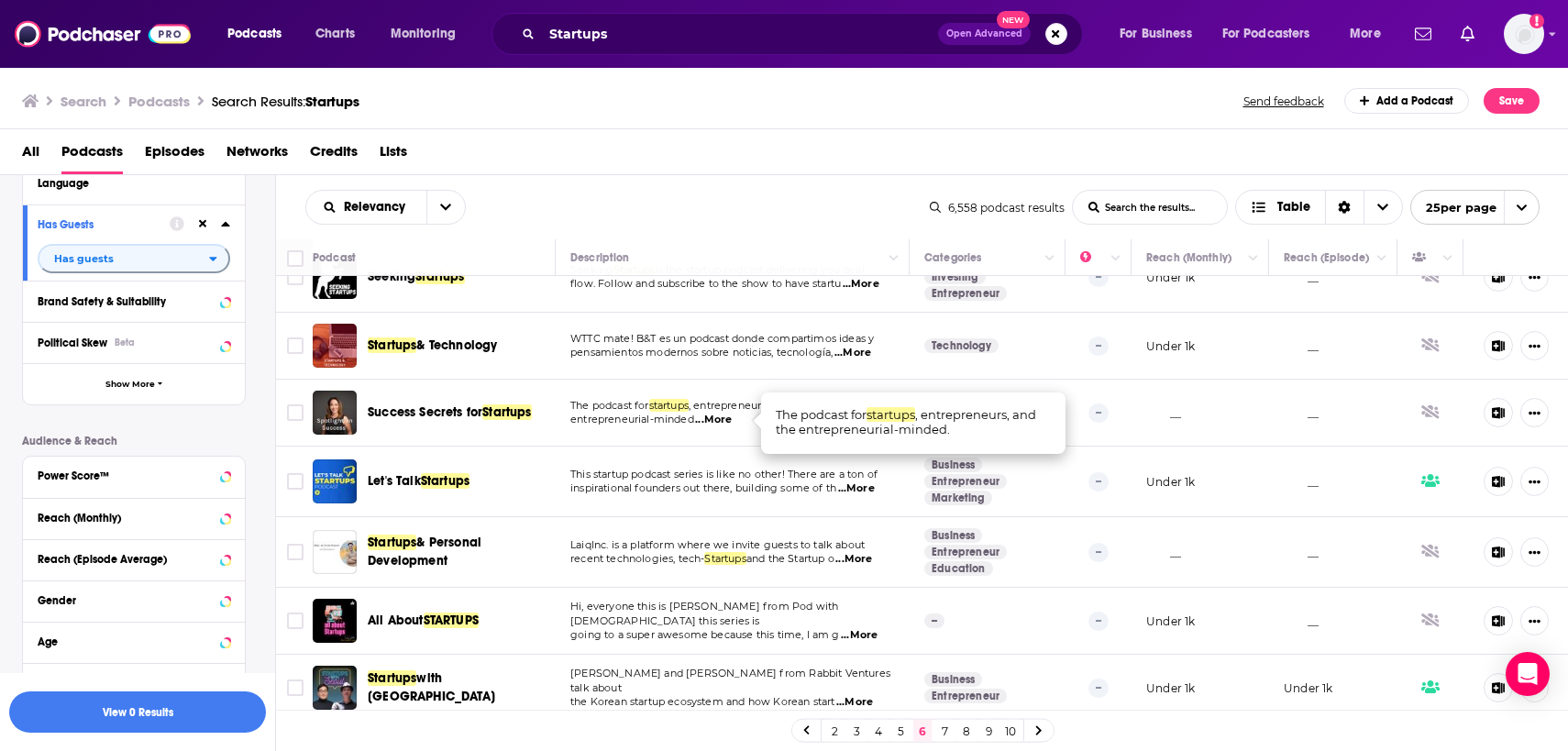
click at [674, 425] on span "entrepreneurial-minded" at bounding box center [632, 419] width 124 height 13
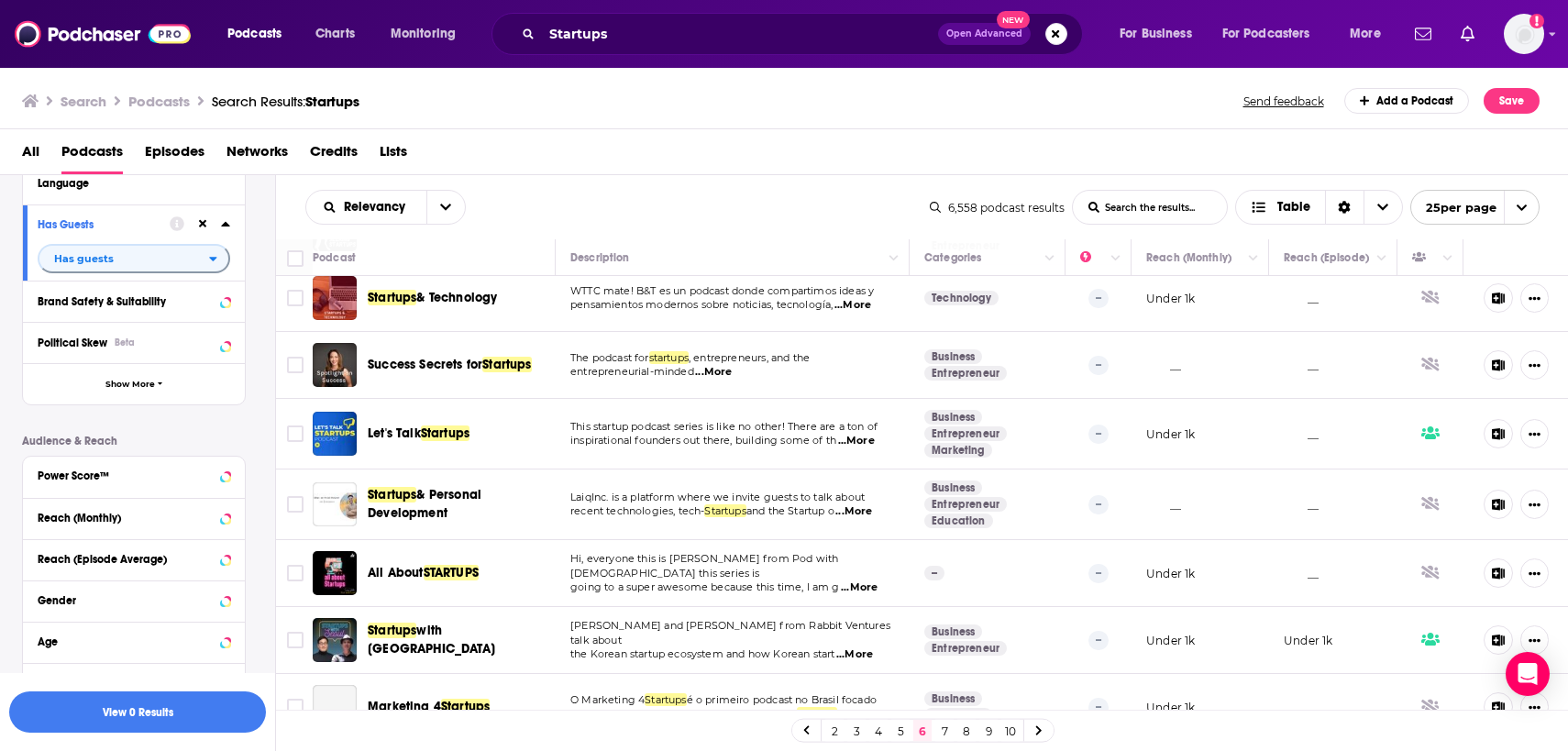
scroll to position [353, 0]
click at [853, 442] on span "...More" at bounding box center [856, 441] width 37 height 15
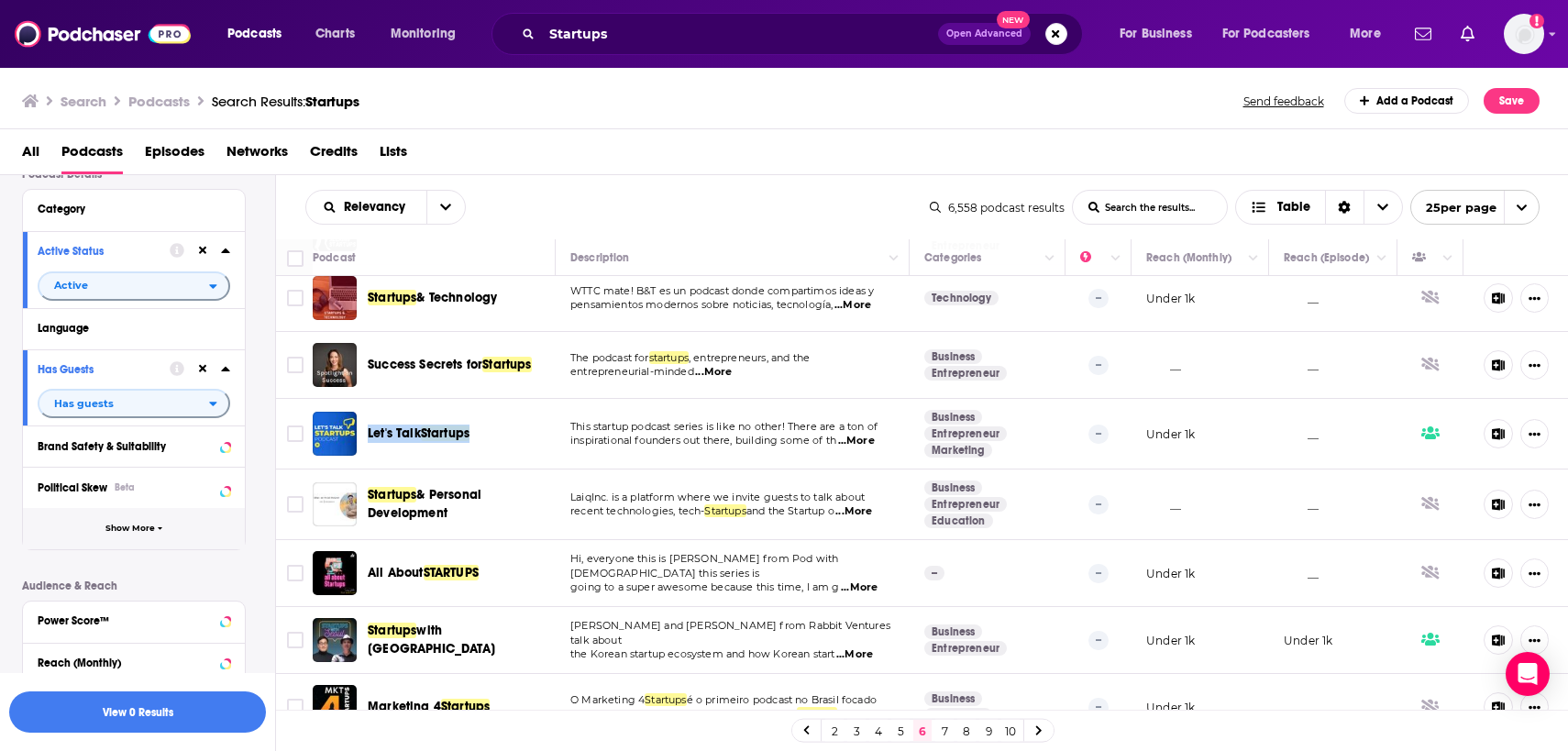
scroll to position [149, 0]
click at [602, 430] on span "This startup podcast series is like no other! There are a ton of" at bounding box center [723, 426] width 307 height 13
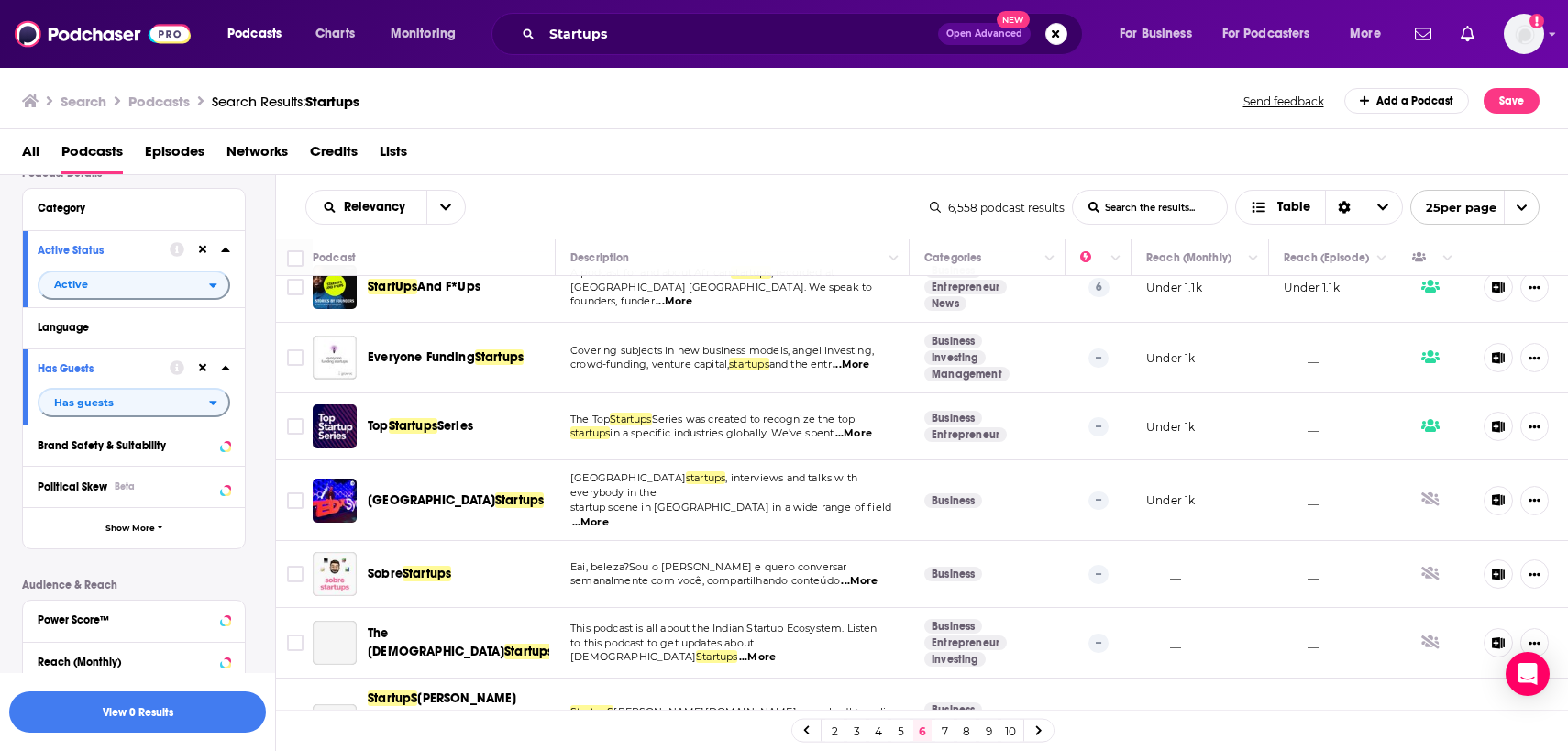
scroll to position [978, 0]
click at [872, 436] on span "...More" at bounding box center [854, 435] width 37 height 15
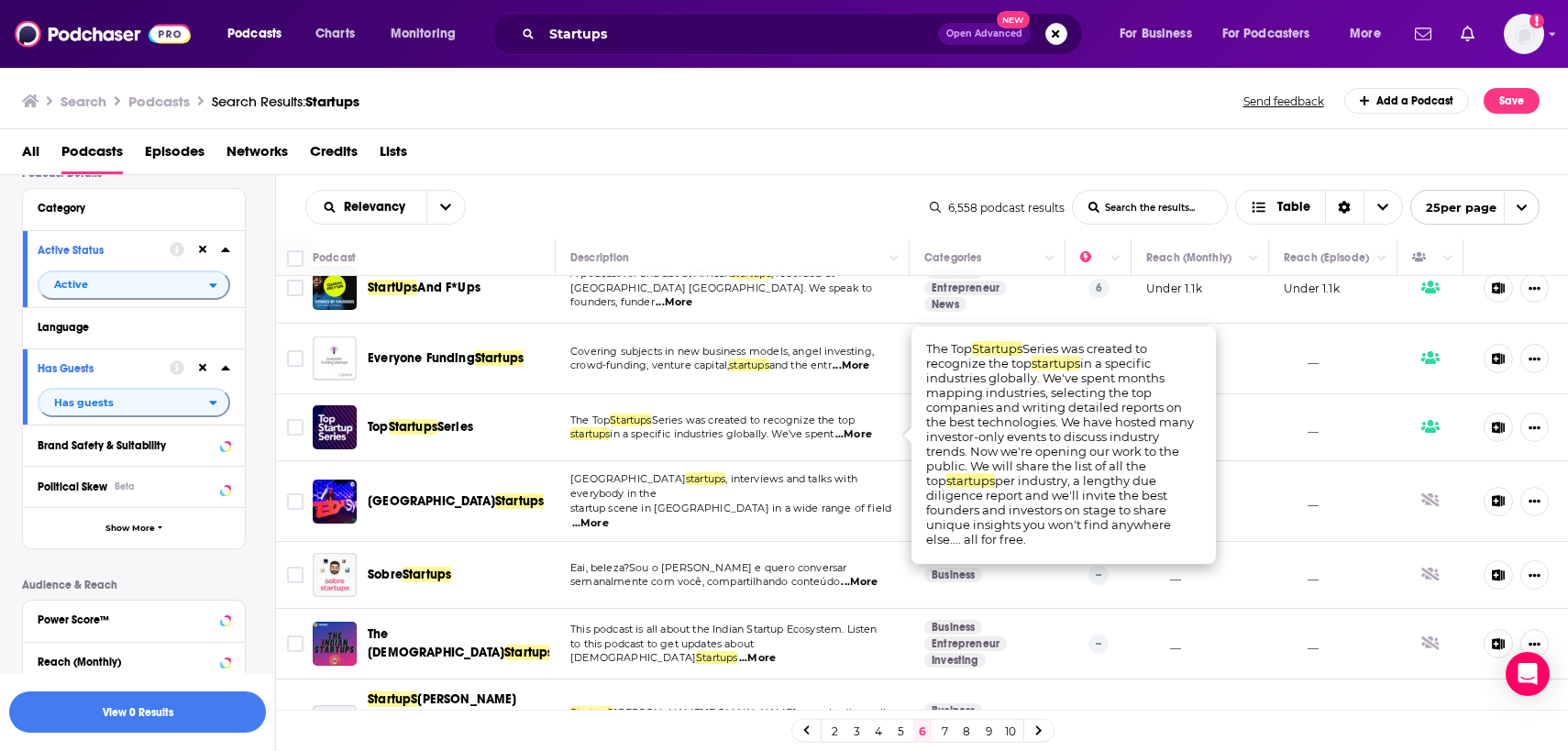
click at [797, 436] on span "in a specific industries globally. We've spent" at bounding box center [722, 434] width 224 height 13
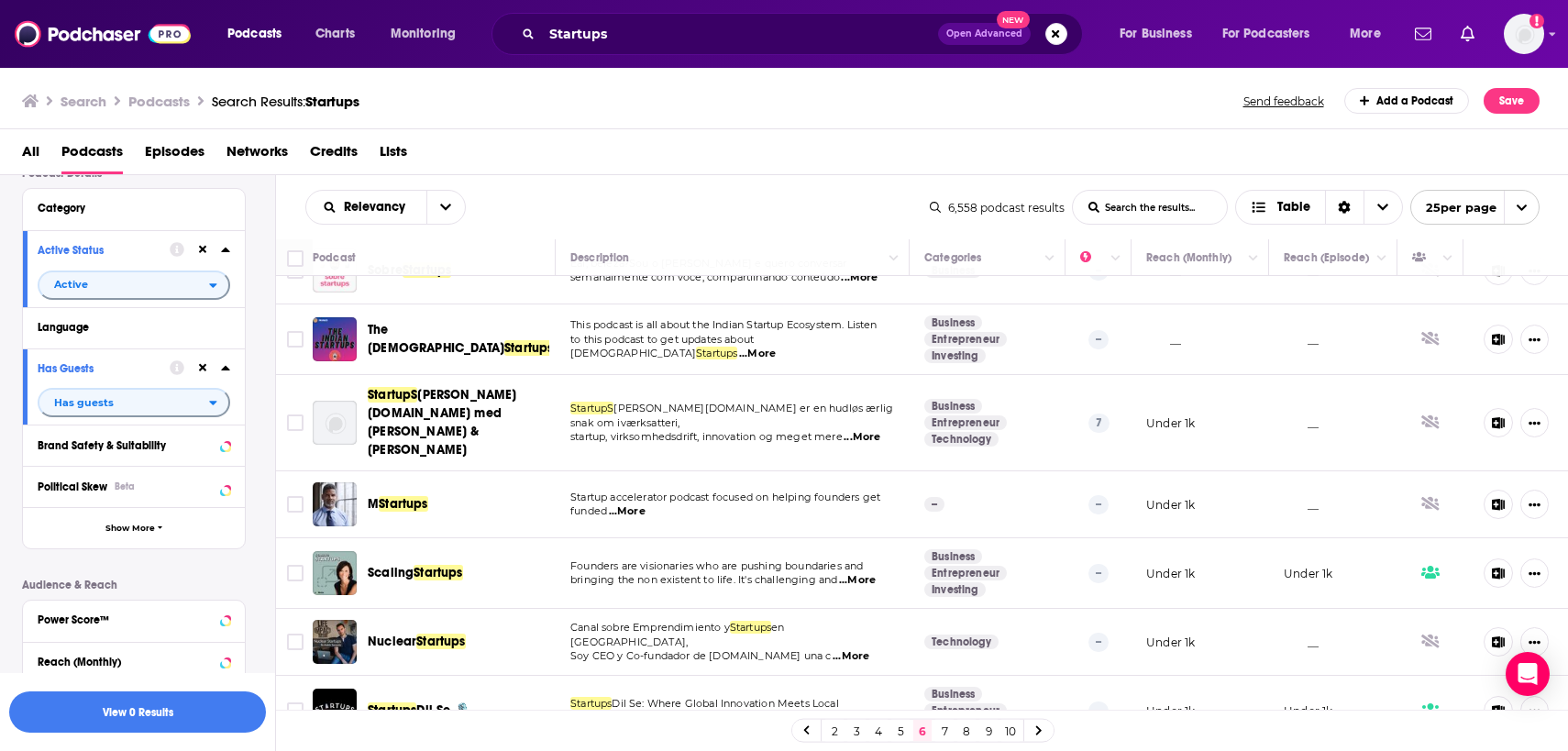
scroll to position [1287, 0]
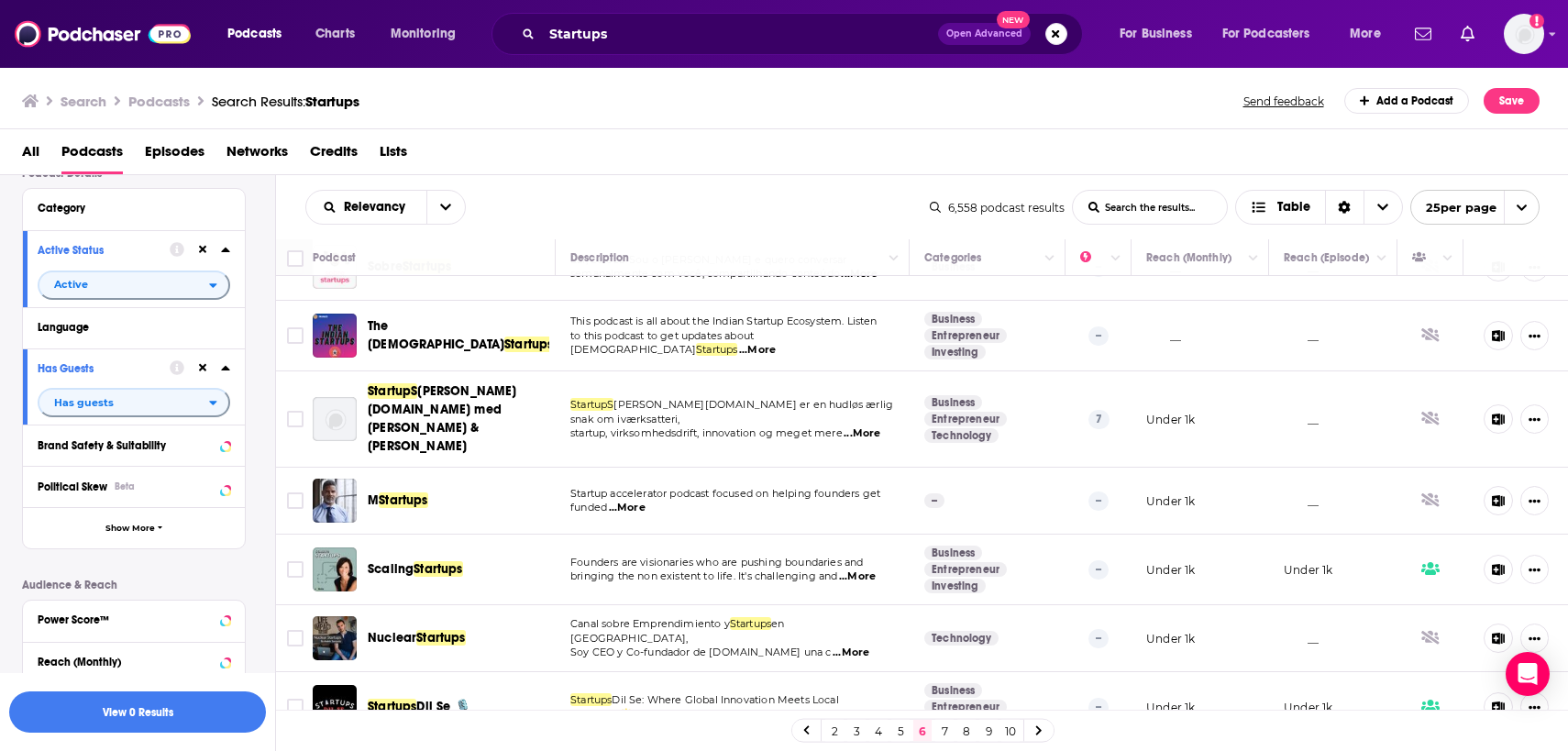
click at [943, 732] on link "7" at bounding box center [944, 731] width 18 height 22
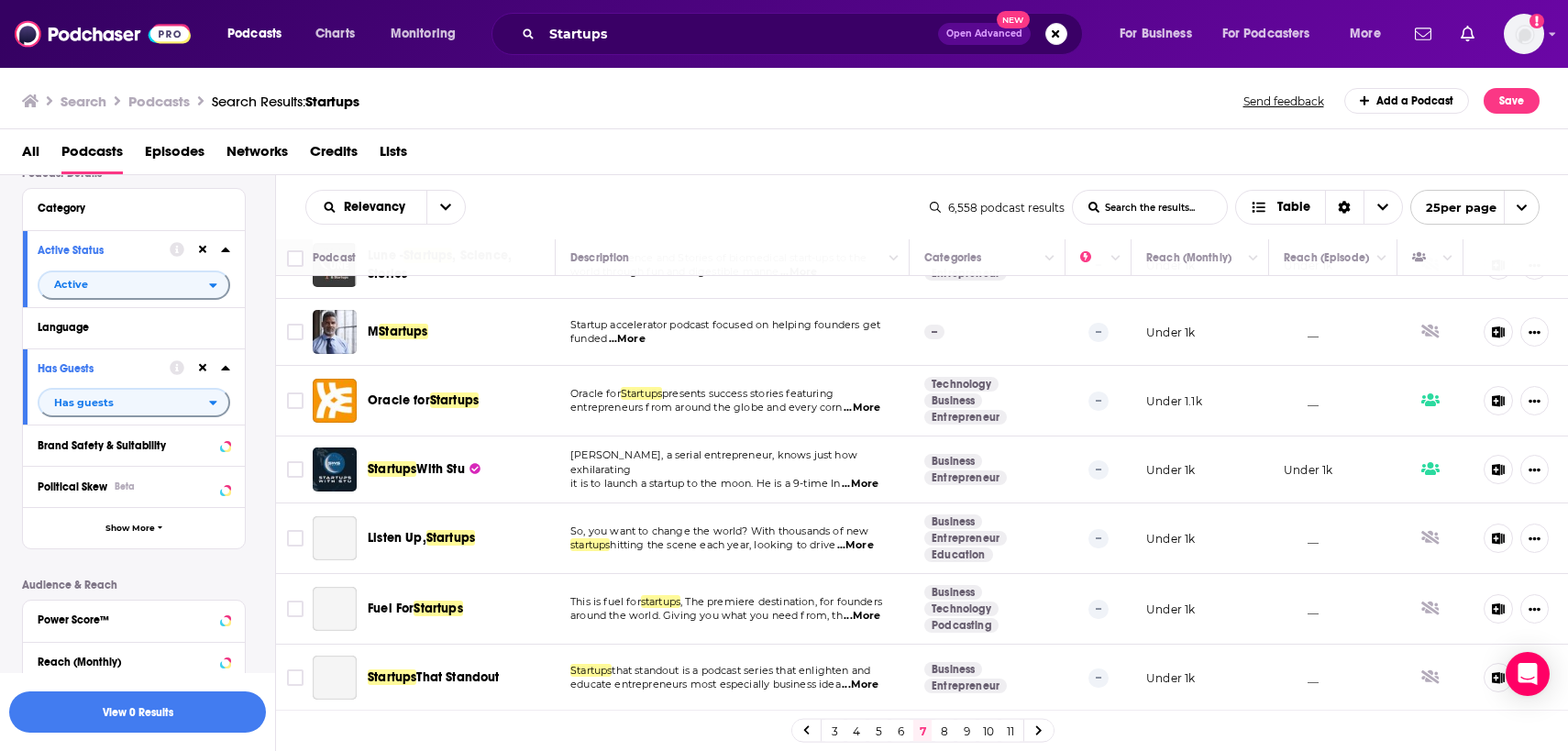
scroll to position [402, 0]
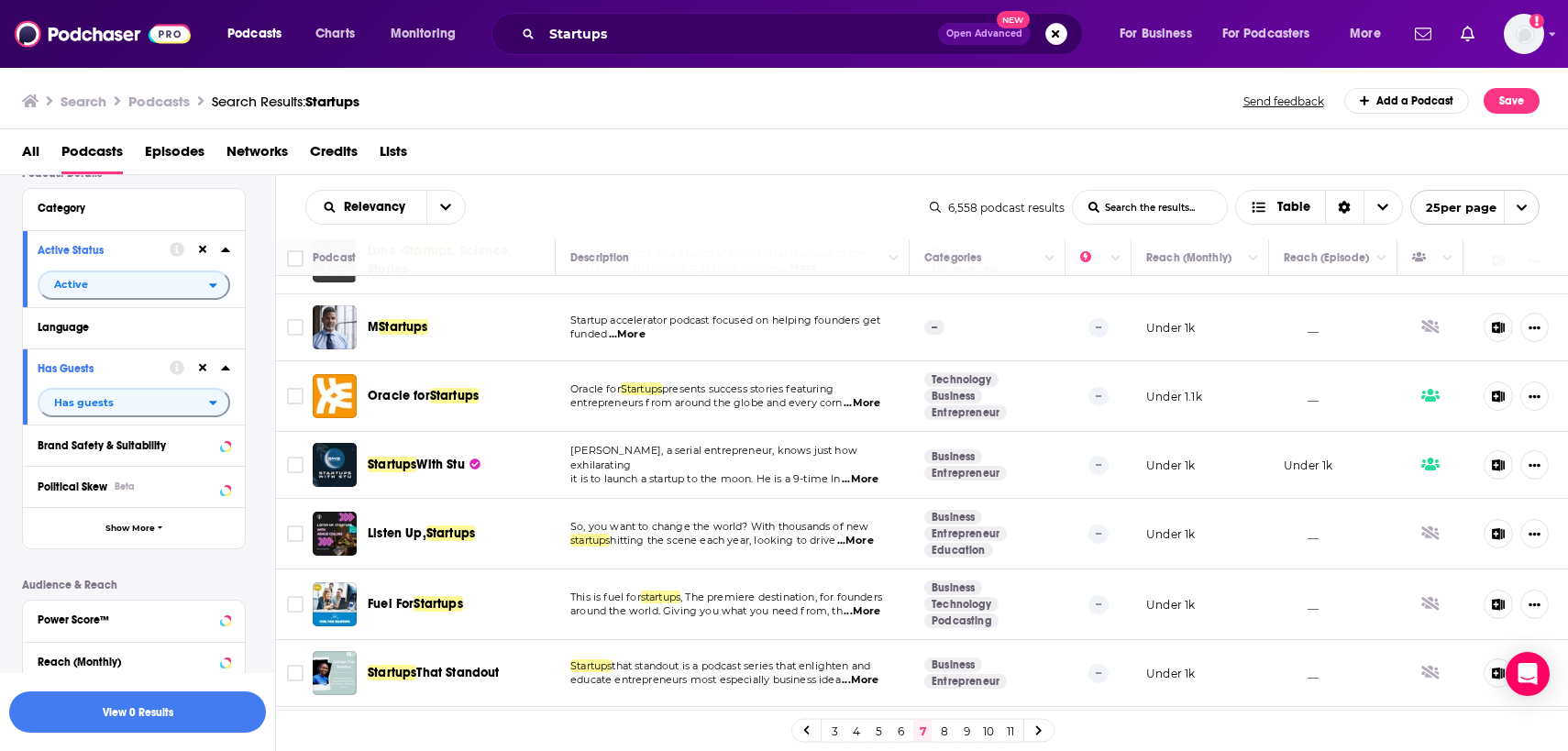
click at [860, 472] on span "...More" at bounding box center [860, 480] width 37 height 15
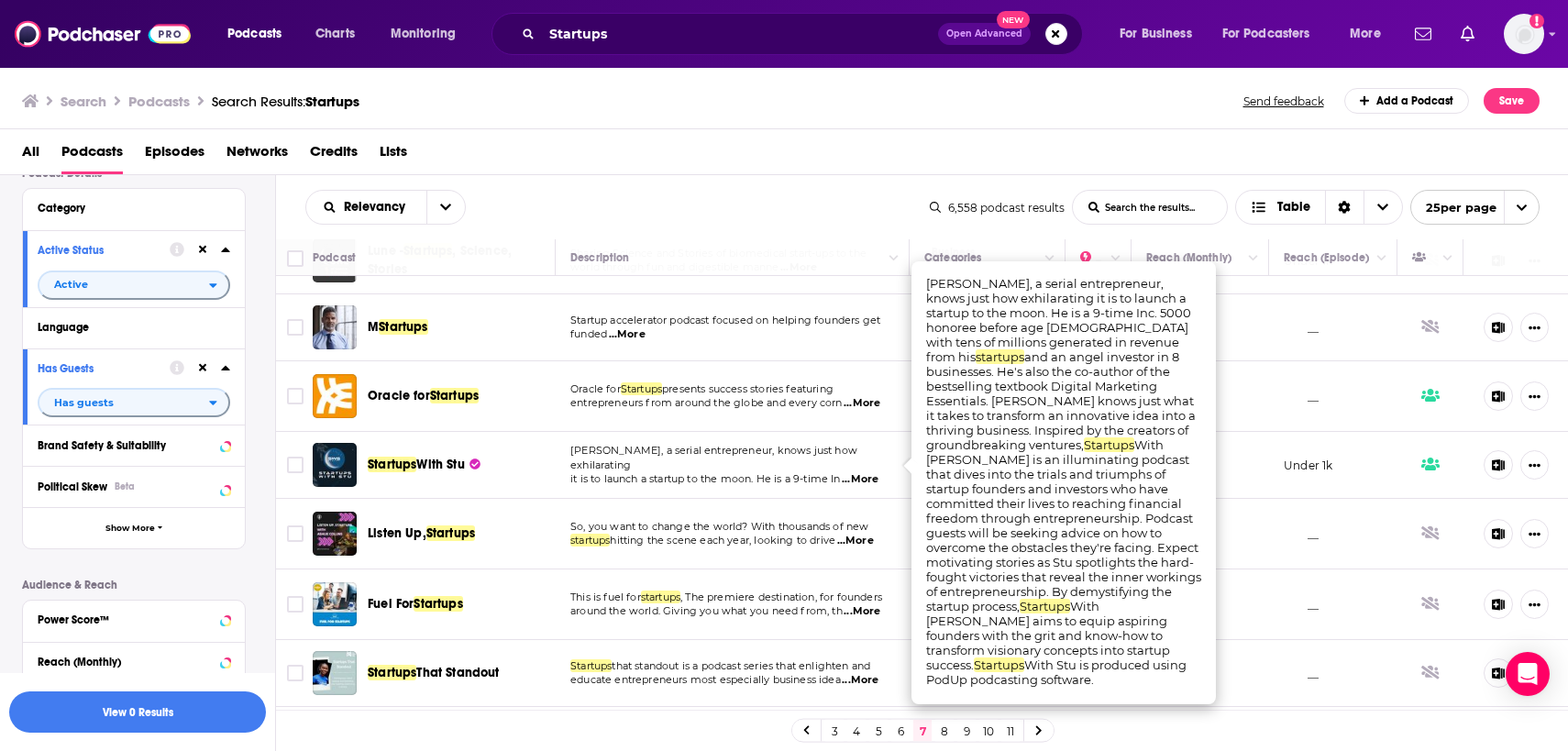
click at [860, 472] on span "...More" at bounding box center [860, 480] width 37 height 15
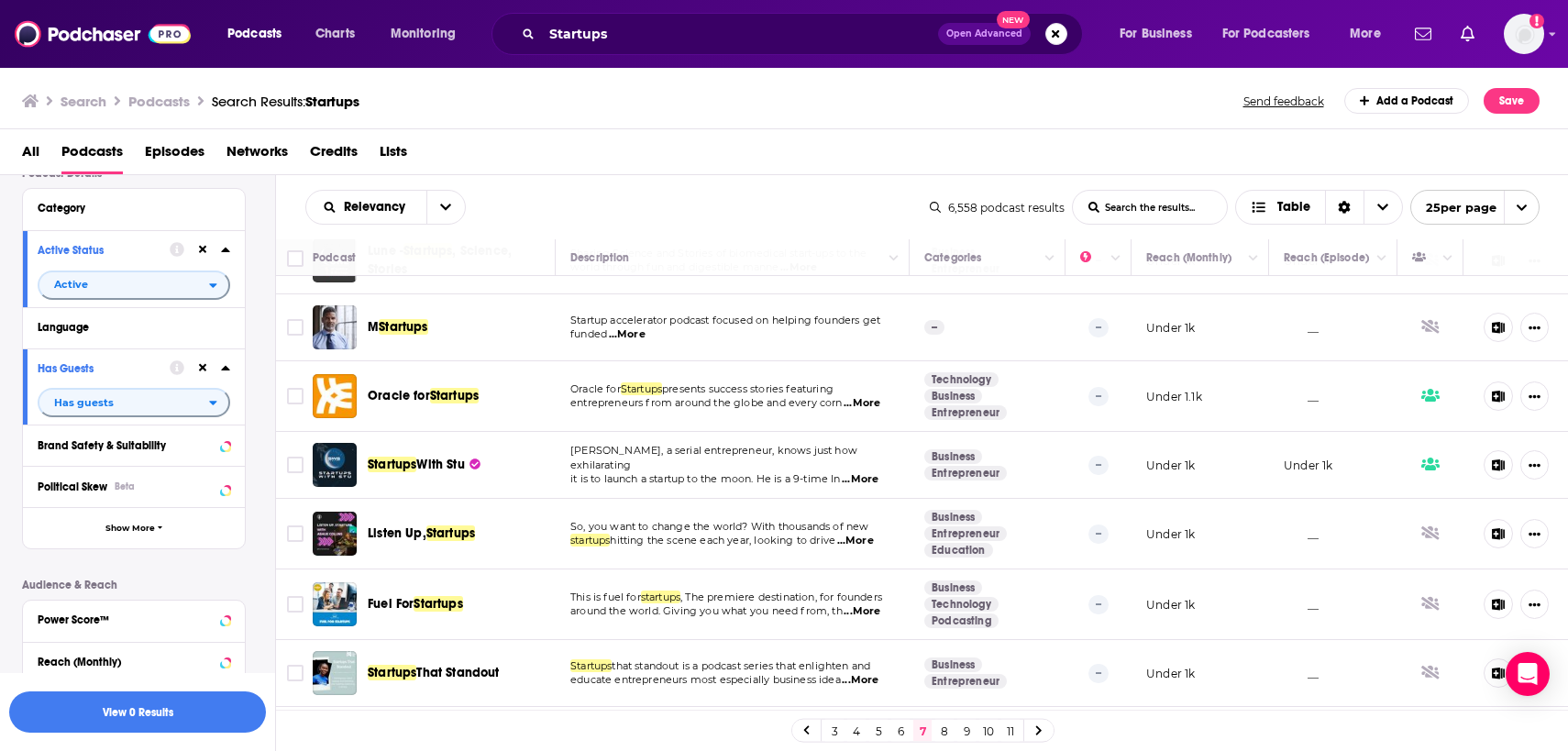
click at [573, 490] on td "Stu Draper, a serial entrepreneur, knows just how exhilarating it is to launch …" at bounding box center [733, 465] width 354 height 67
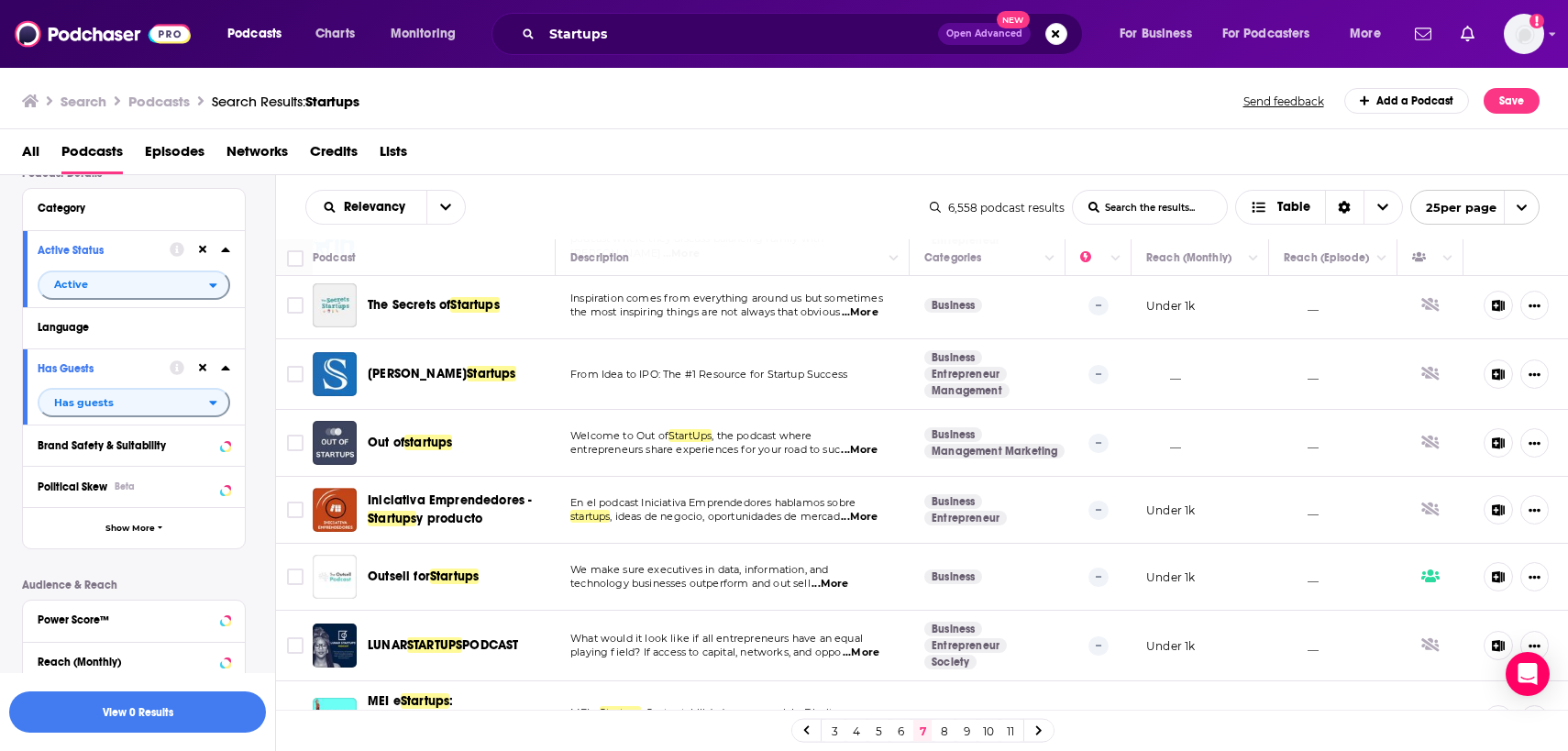
scroll to position [1276, 0]
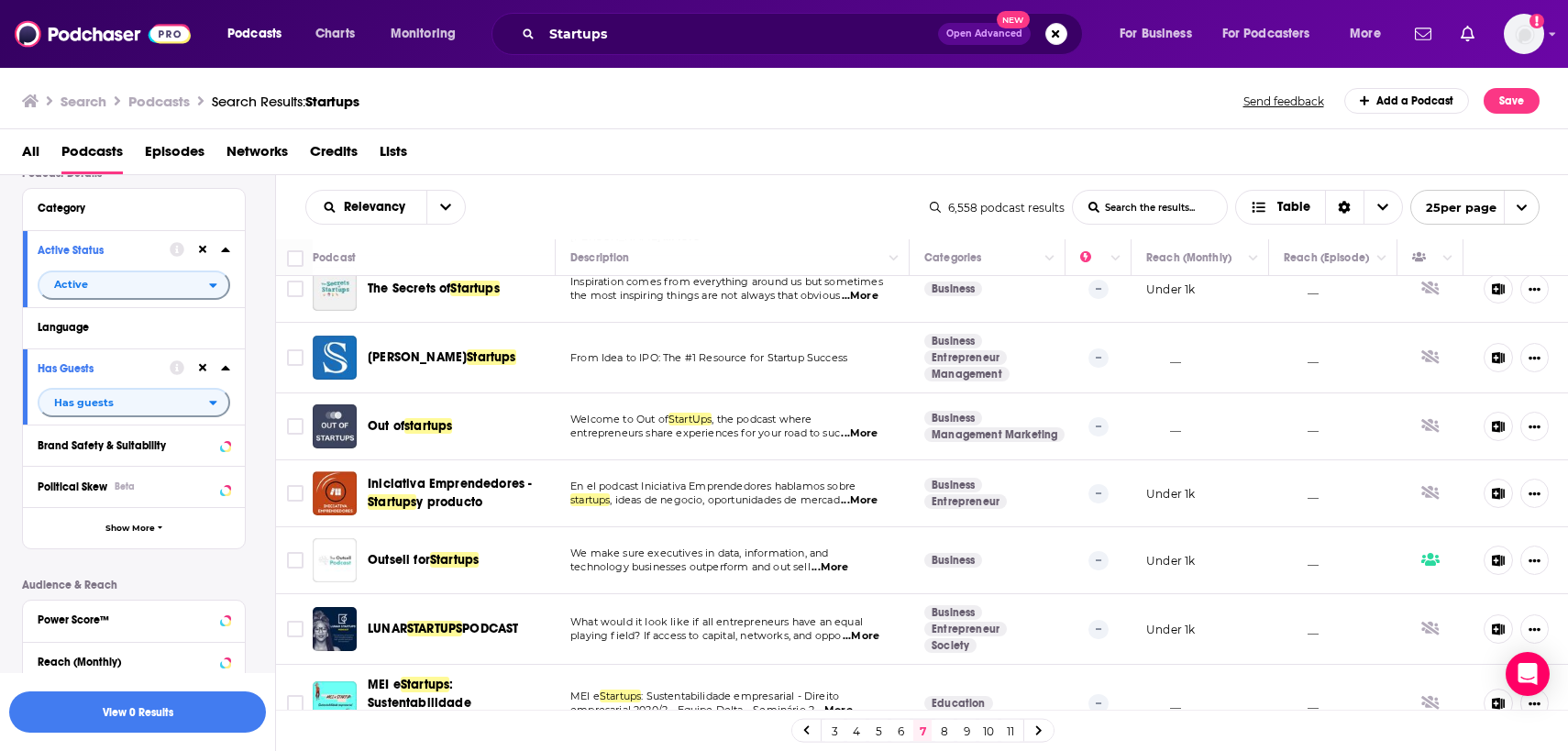
click at [950, 732] on link "8" at bounding box center [944, 731] width 18 height 22
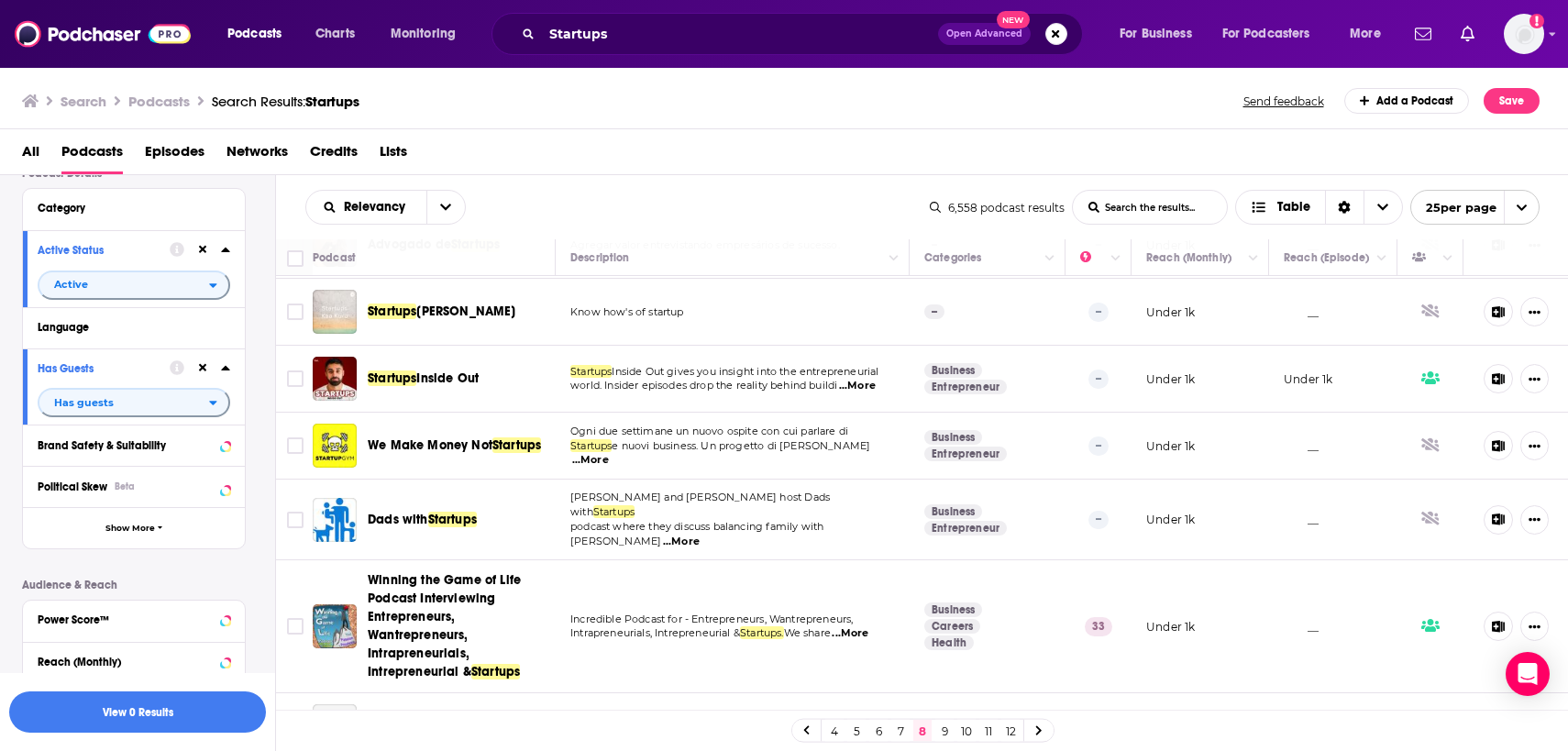
scroll to position [1331, 0]
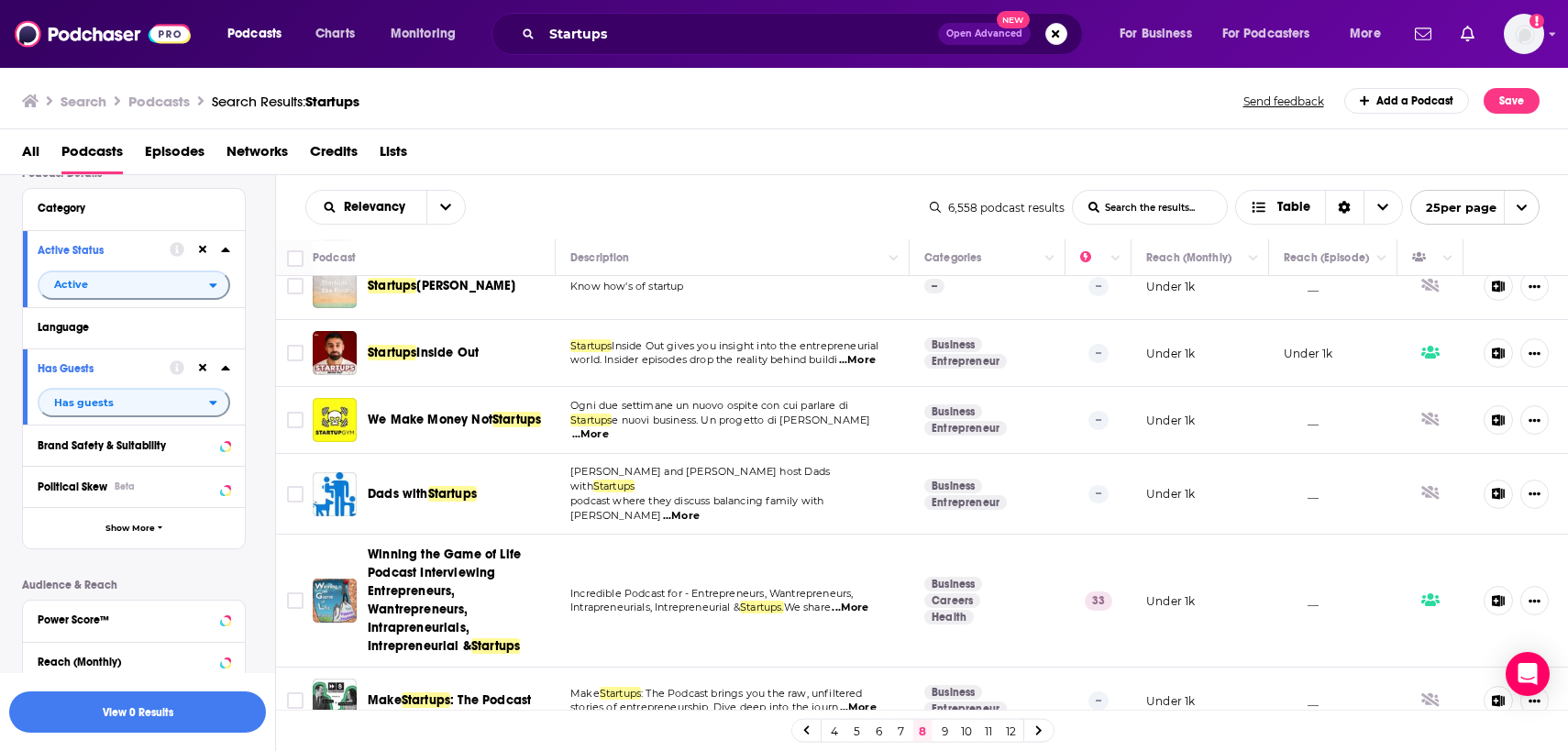
click at [944, 728] on link "9" at bounding box center [944, 731] width 18 height 22
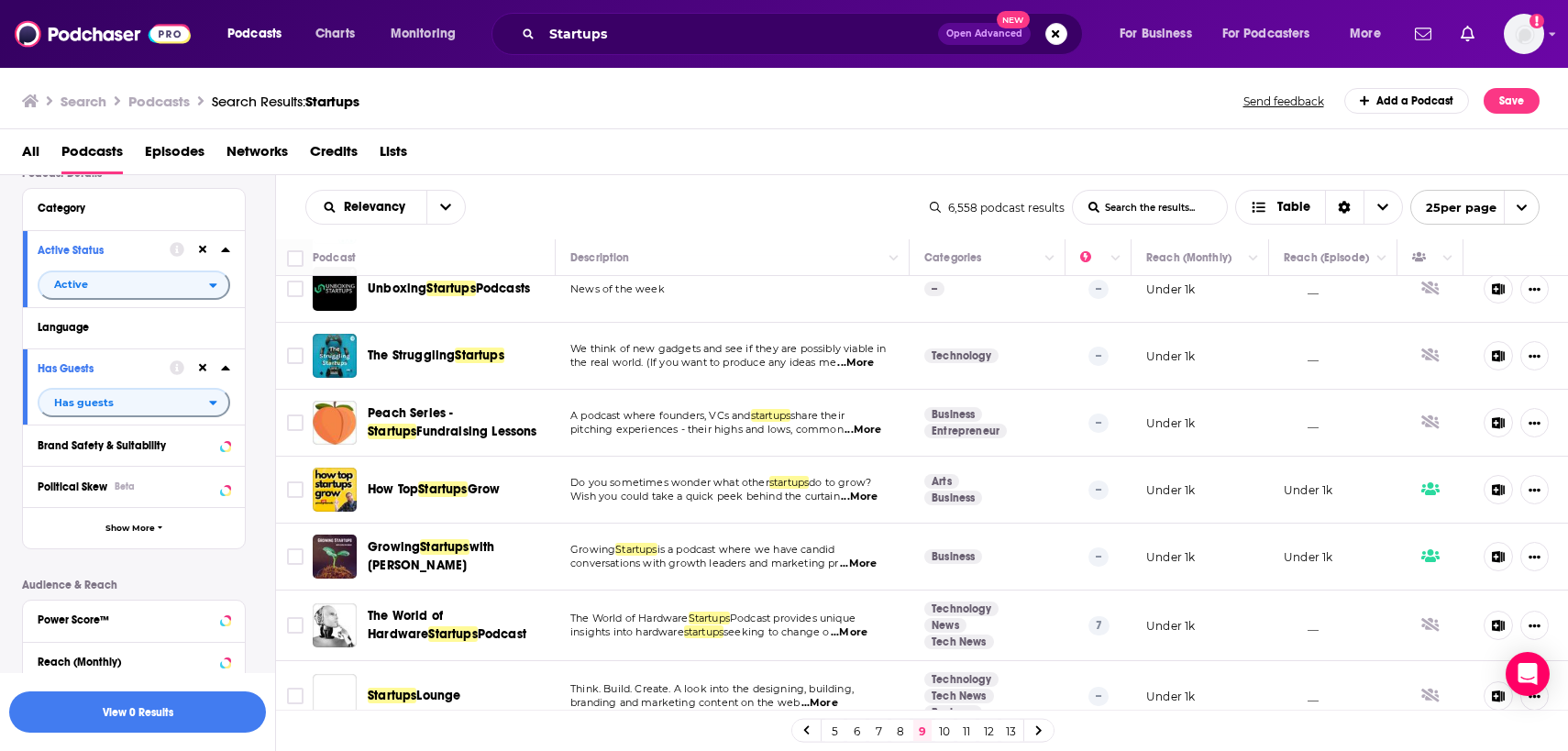
scroll to position [1265, 0]
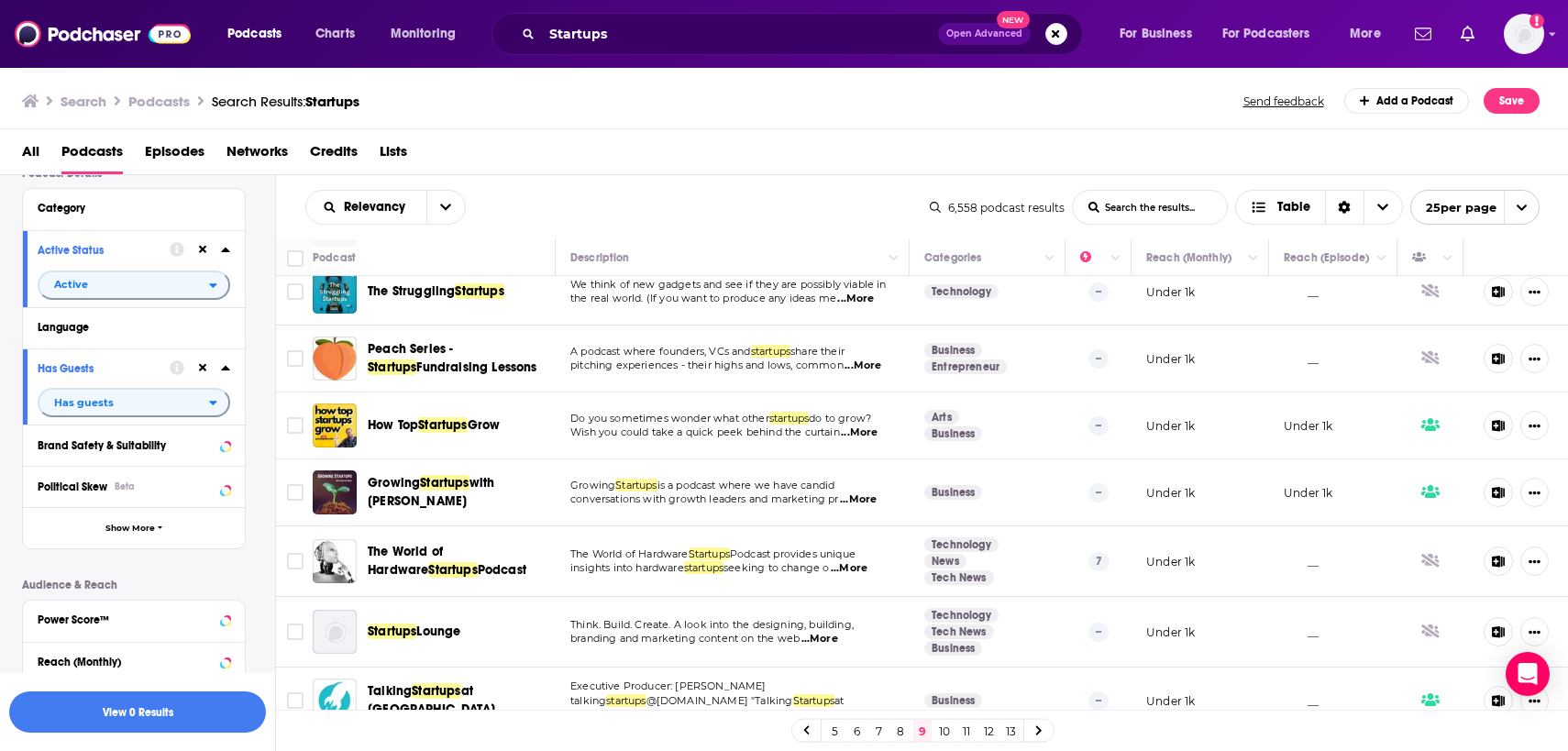
click at [943, 731] on link "10" at bounding box center [944, 731] width 18 height 22
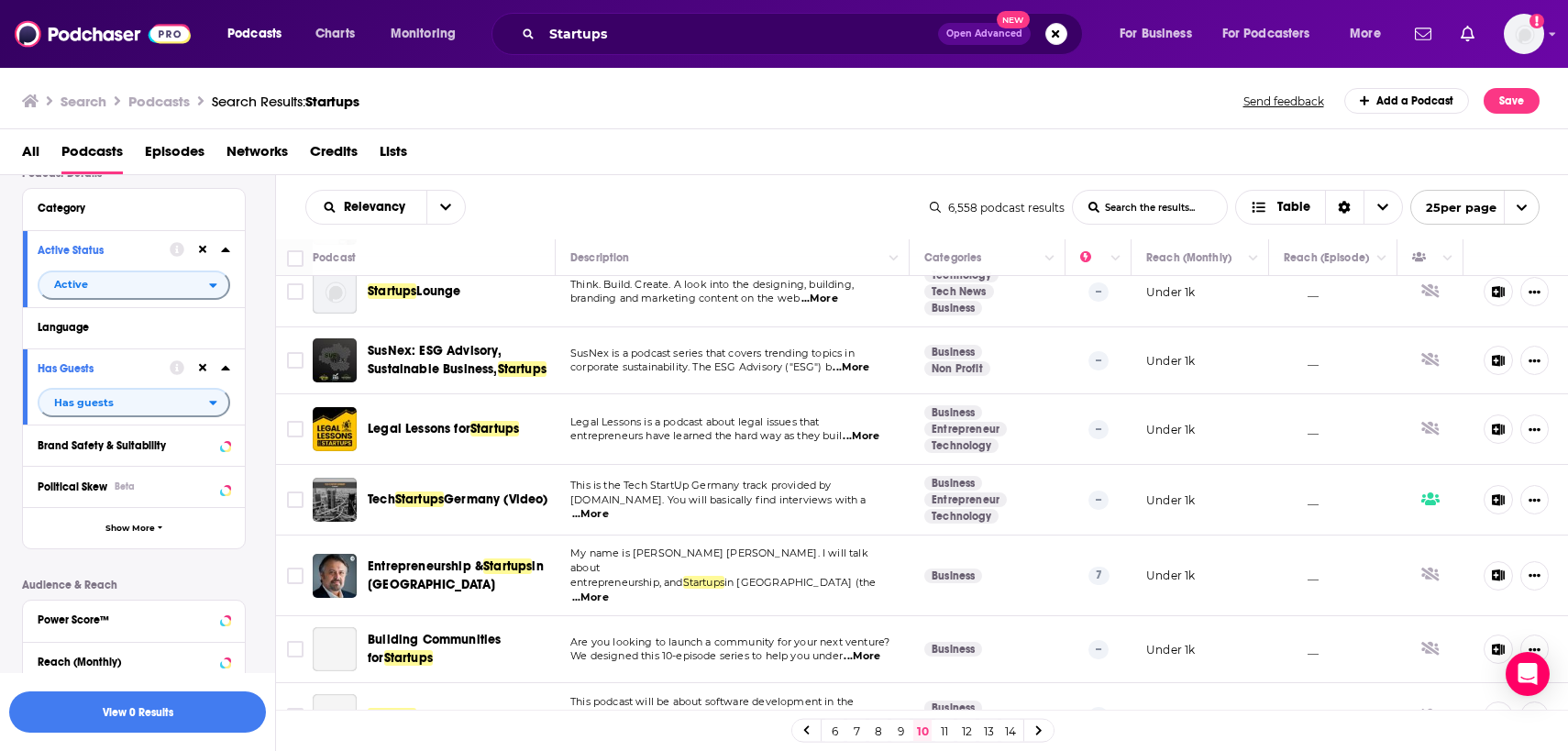
scroll to position [1287, 0]
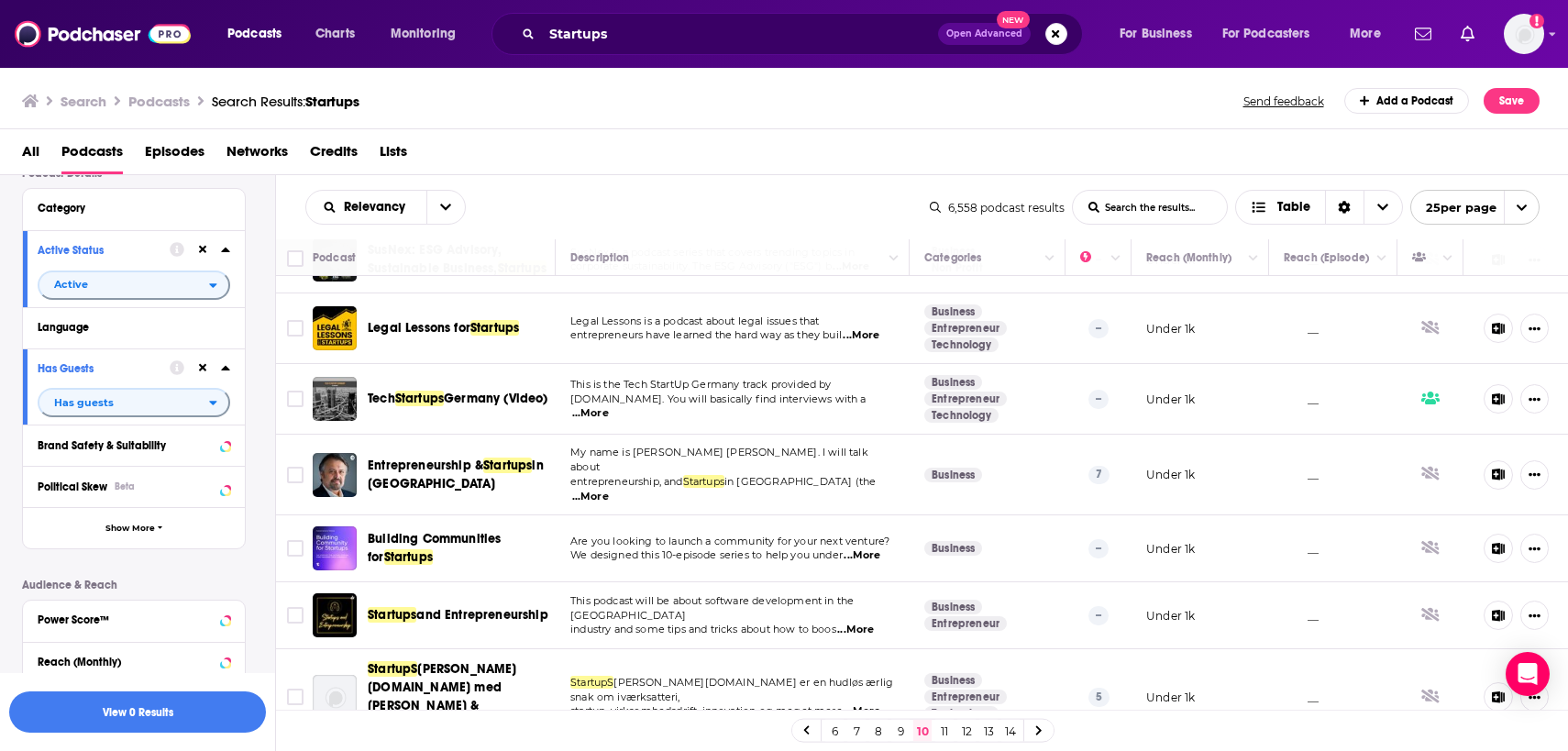
click at [867, 548] on span "...More" at bounding box center [862, 556] width 37 height 15
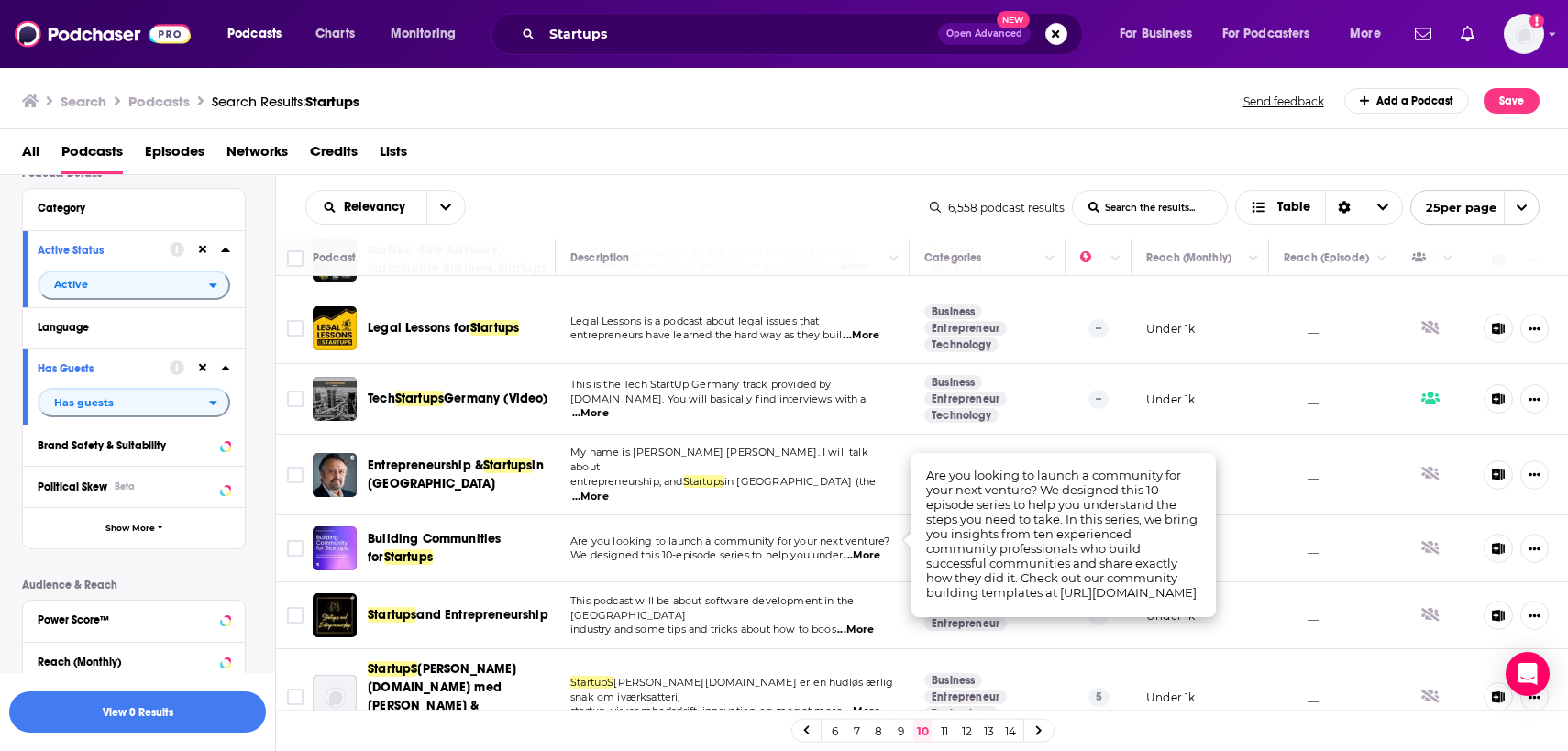
click at [868, 548] on span "...More" at bounding box center [862, 556] width 37 height 15
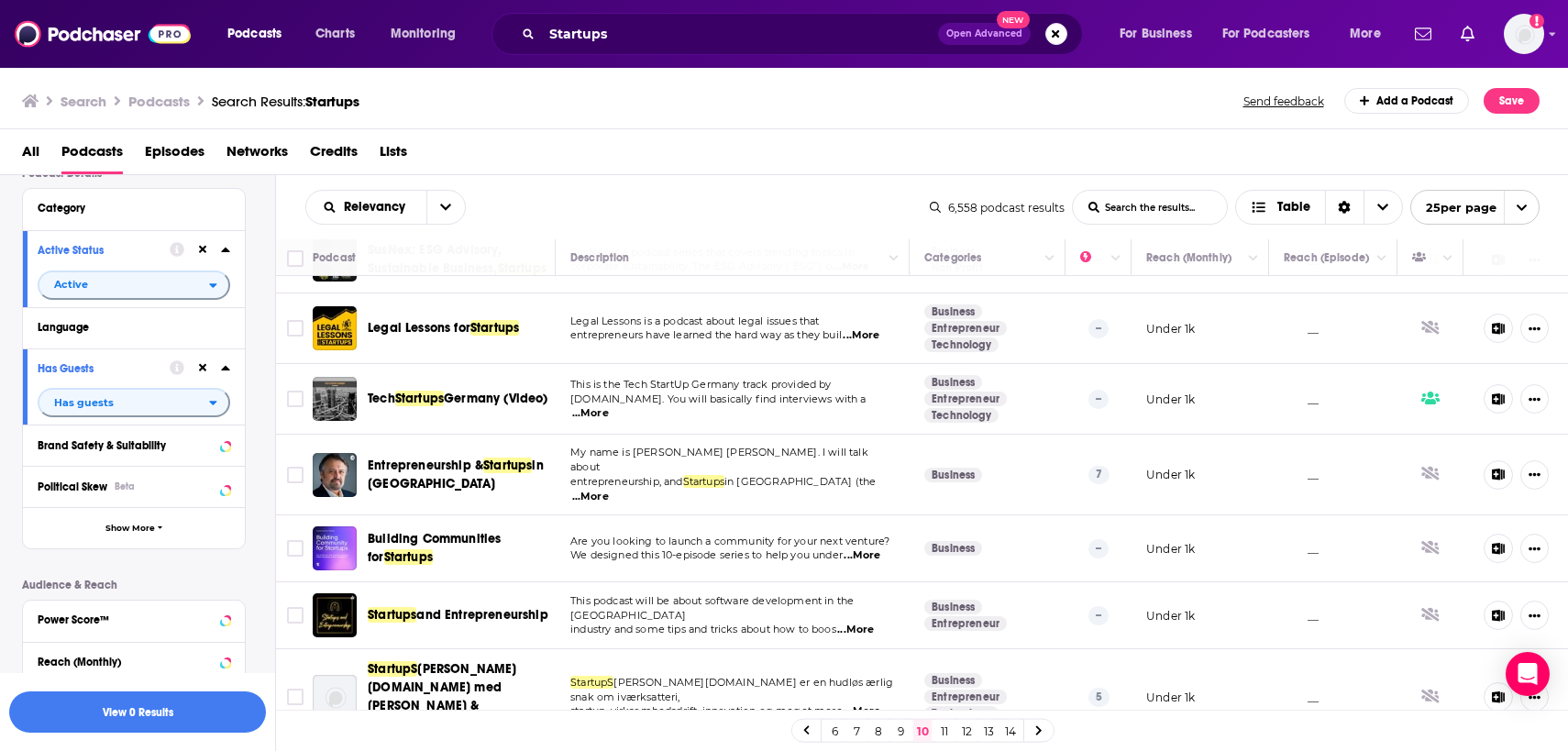
click at [868, 548] on span "...More" at bounding box center [862, 556] width 37 height 15
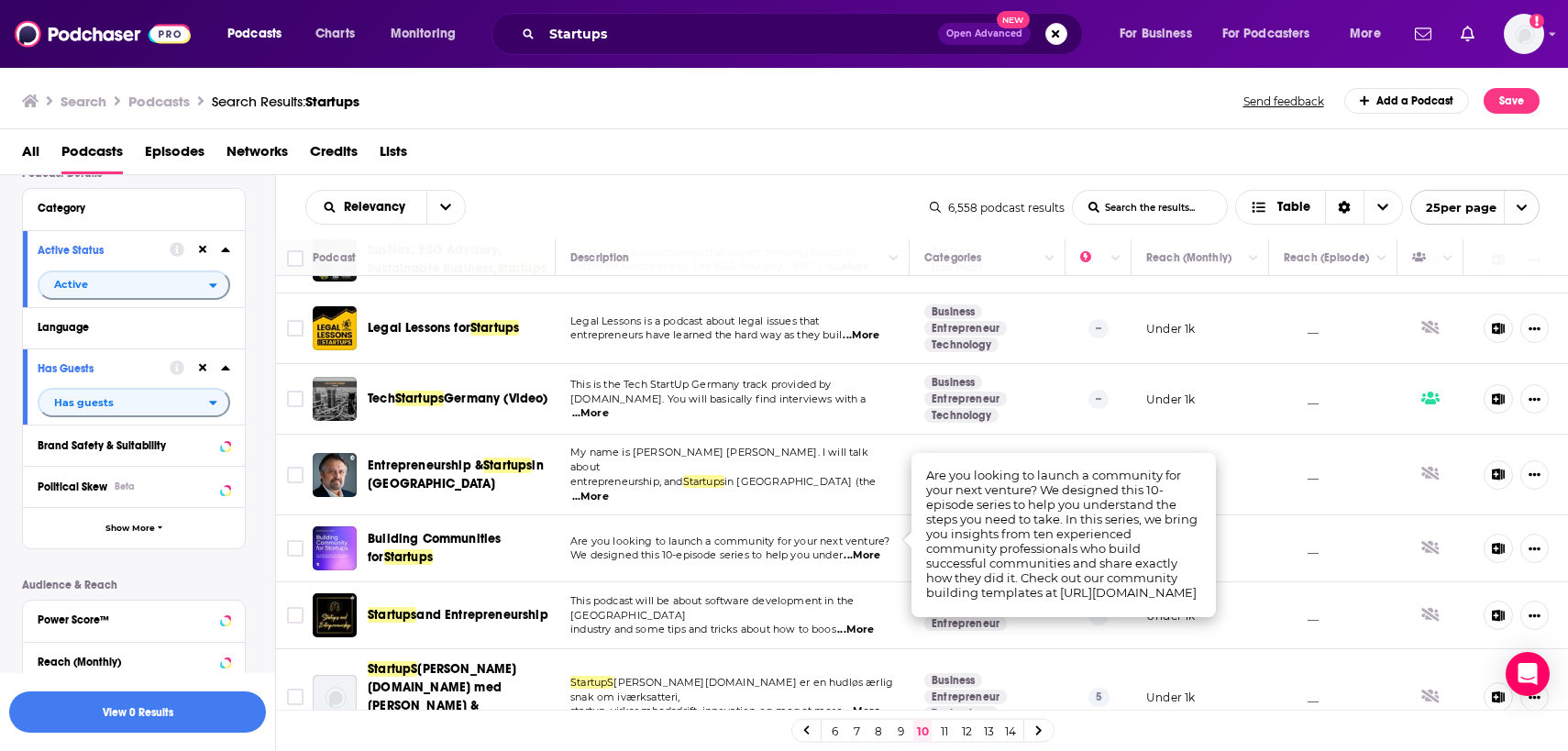
click at [868, 548] on span "...More" at bounding box center [862, 556] width 37 height 15
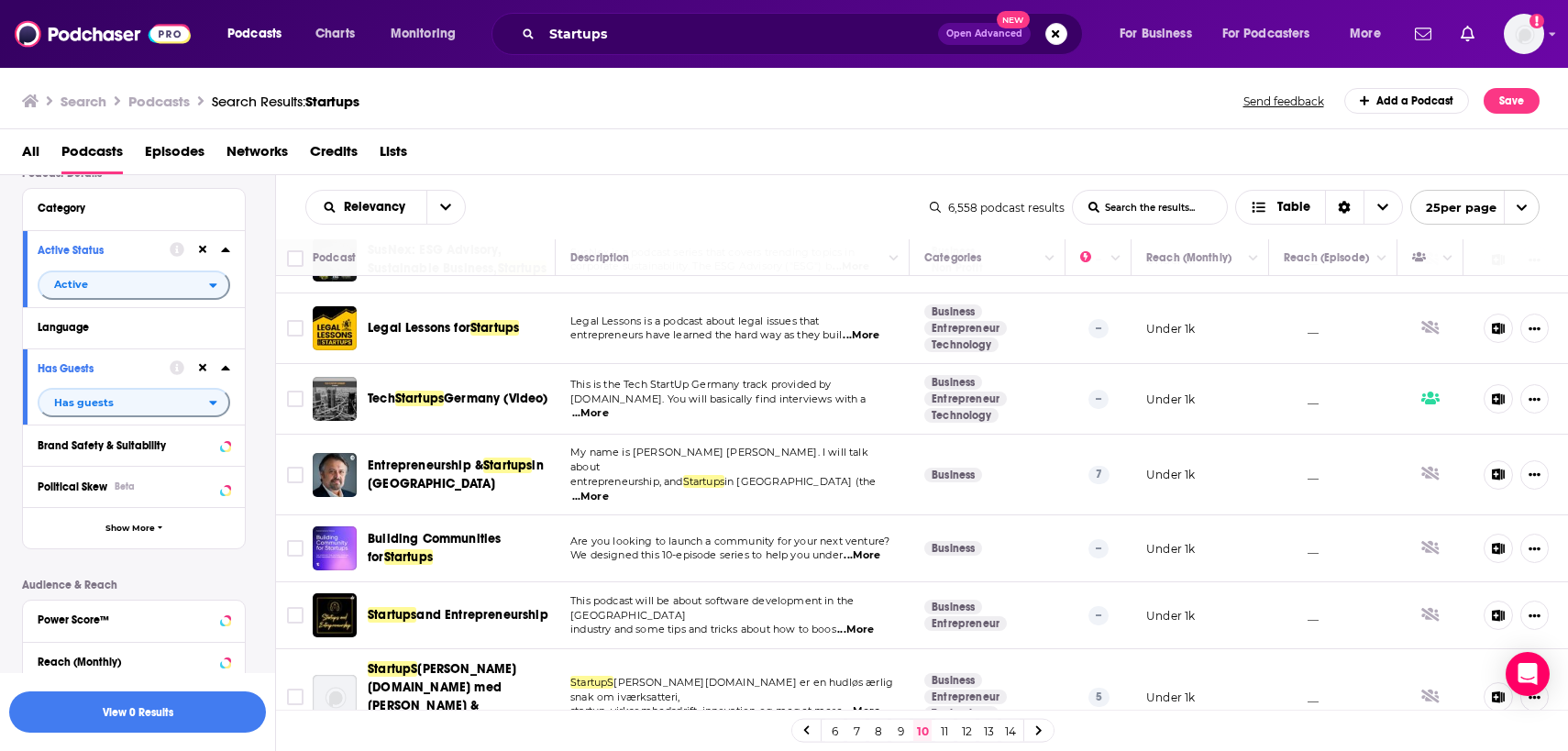
click at [945, 727] on link "11" at bounding box center [944, 731] width 18 height 22
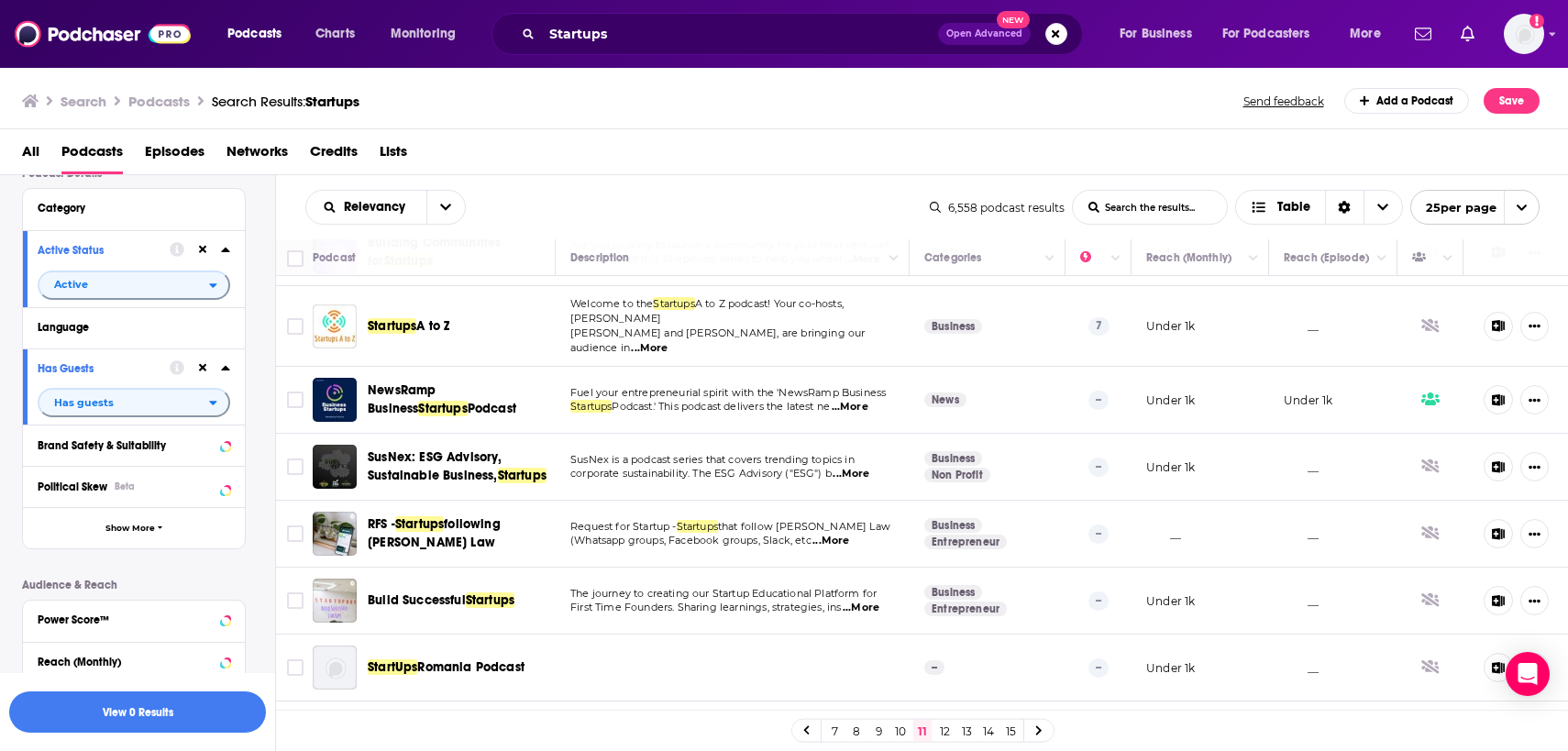
scroll to position [269, 0]
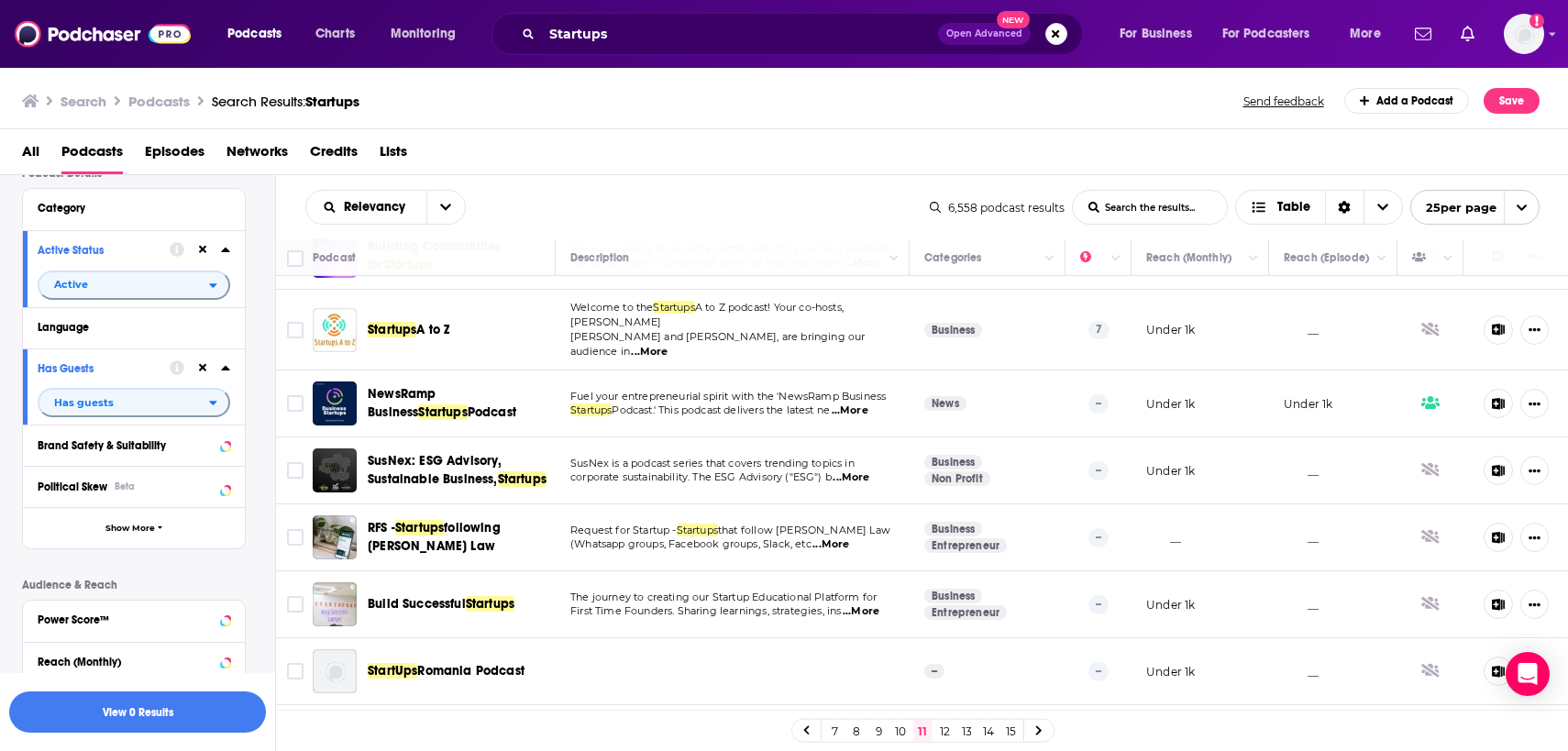
click at [668, 345] on span "...More" at bounding box center [649, 352] width 37 height 15
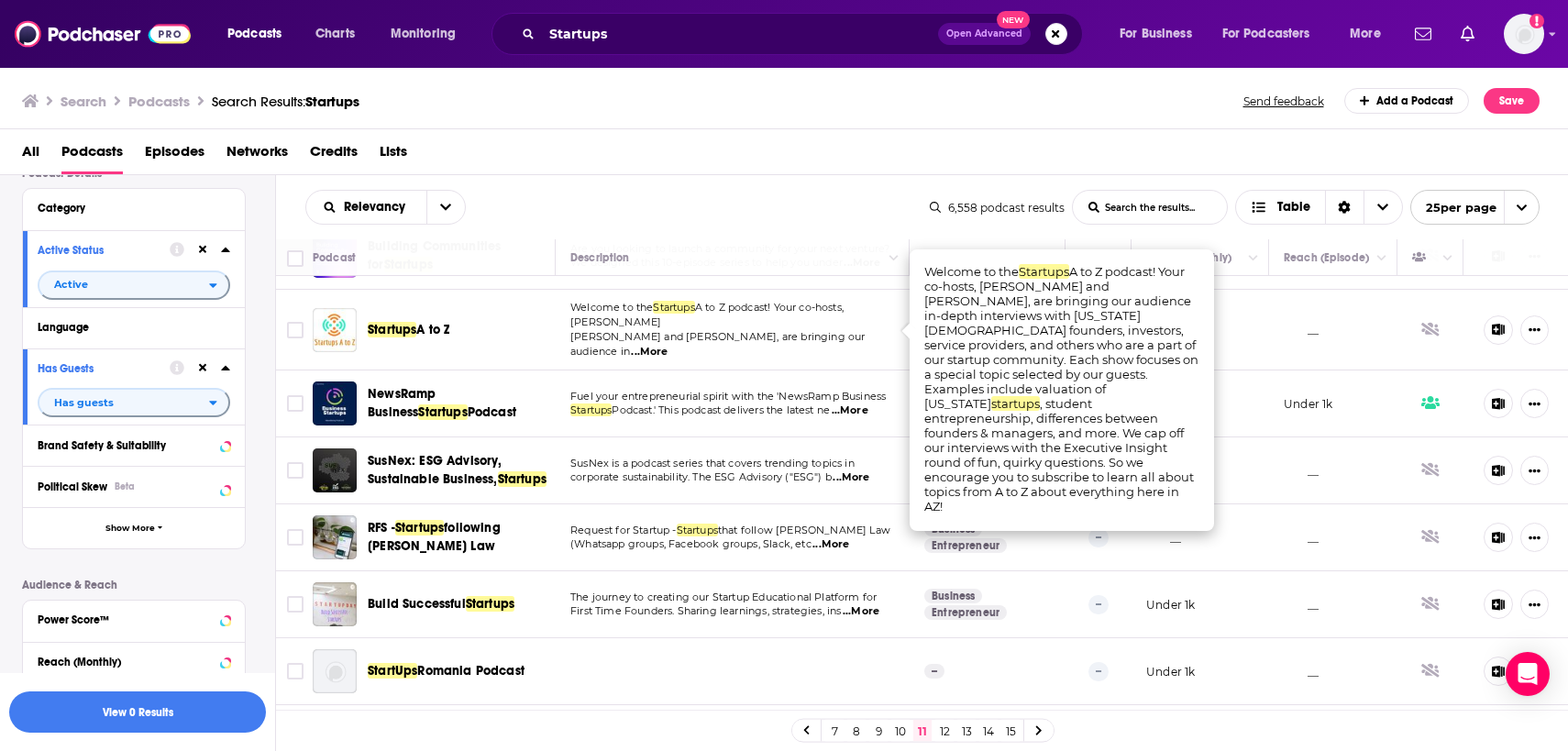
click at [822, 336] on span "Hirsch and Mark Sholin, are bringing our audience in" at bounding box center [717, 344] width 294 height 28
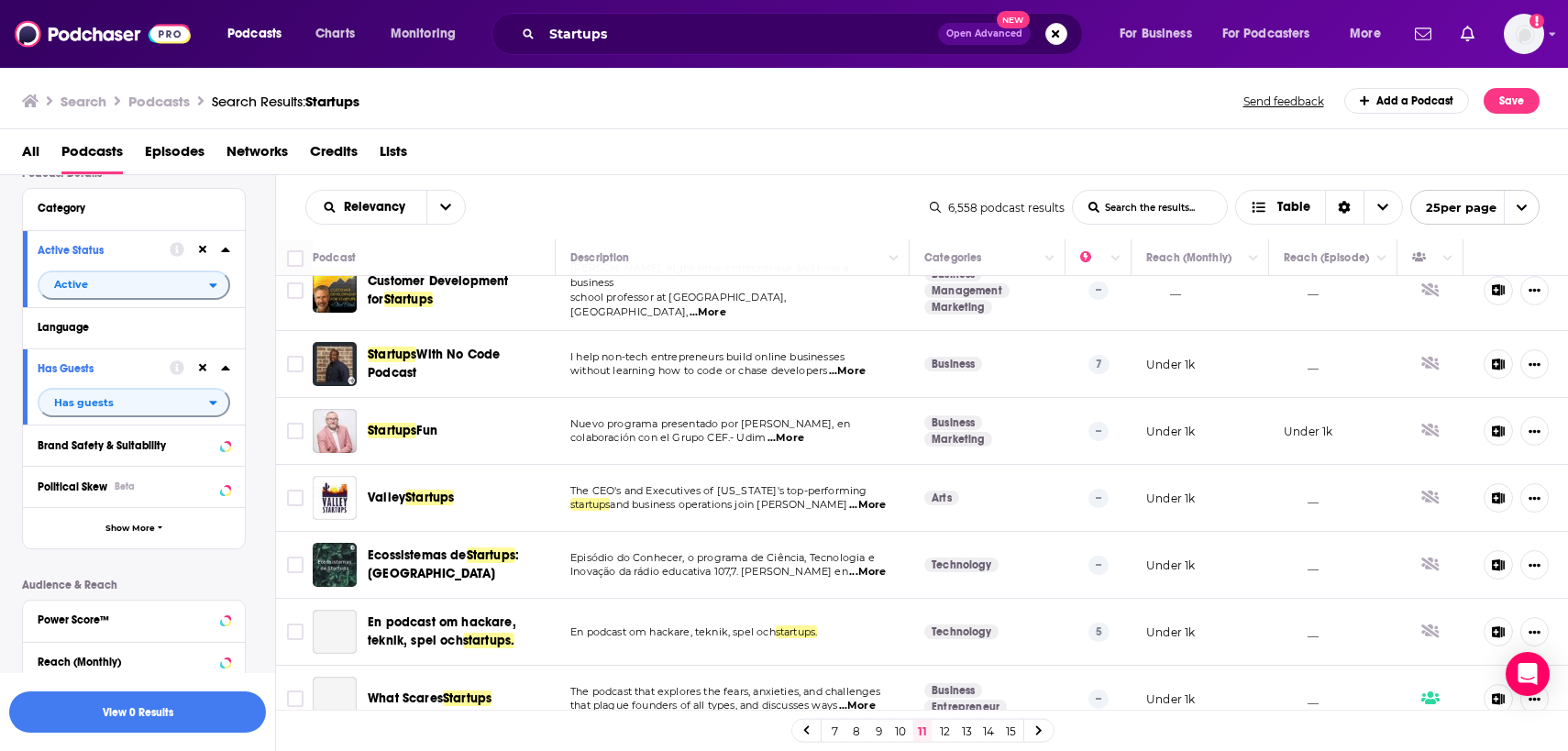
scroll to position [1287, 0]
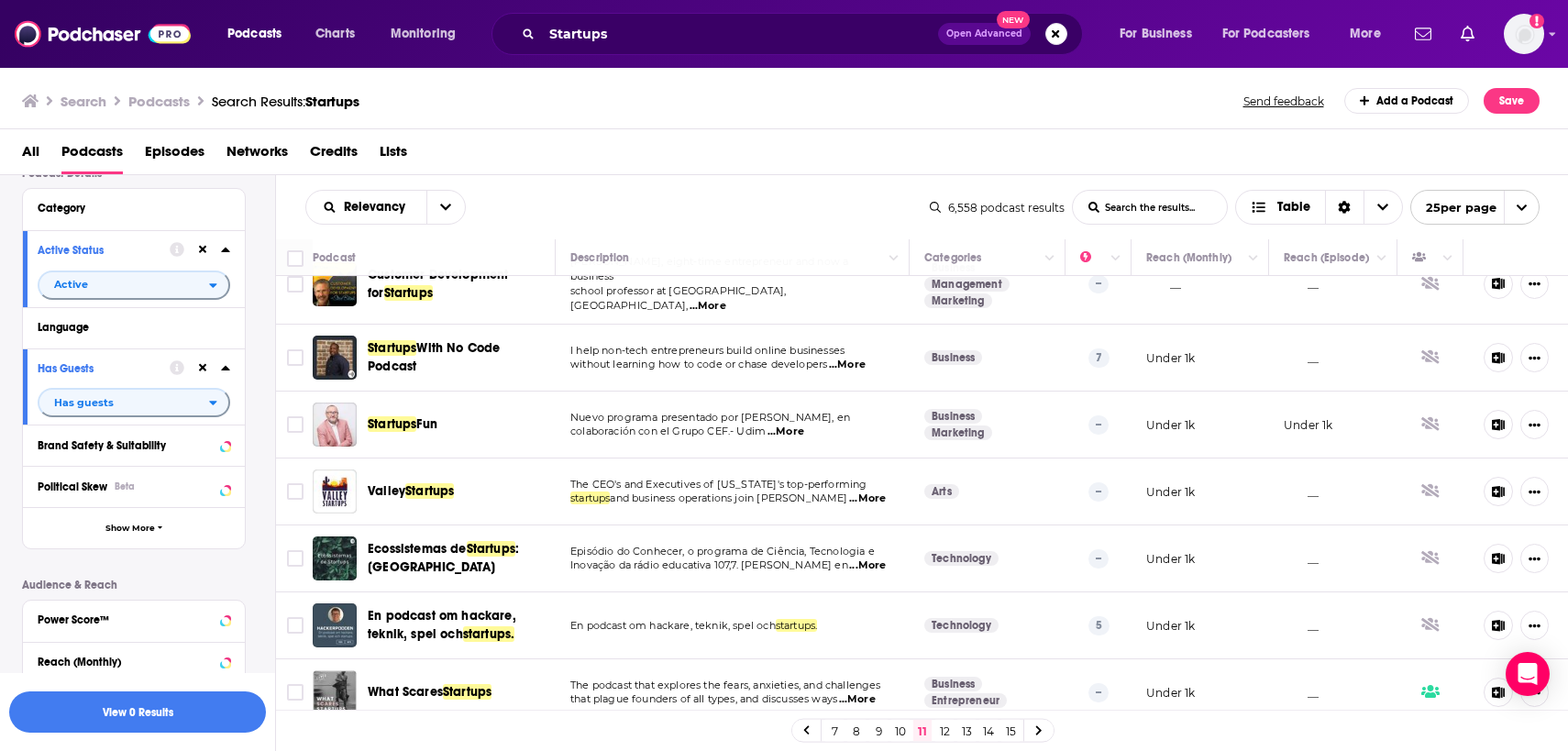
click at [944, 732] on link "12" at bounding box center [944, 731] width 18 height 22
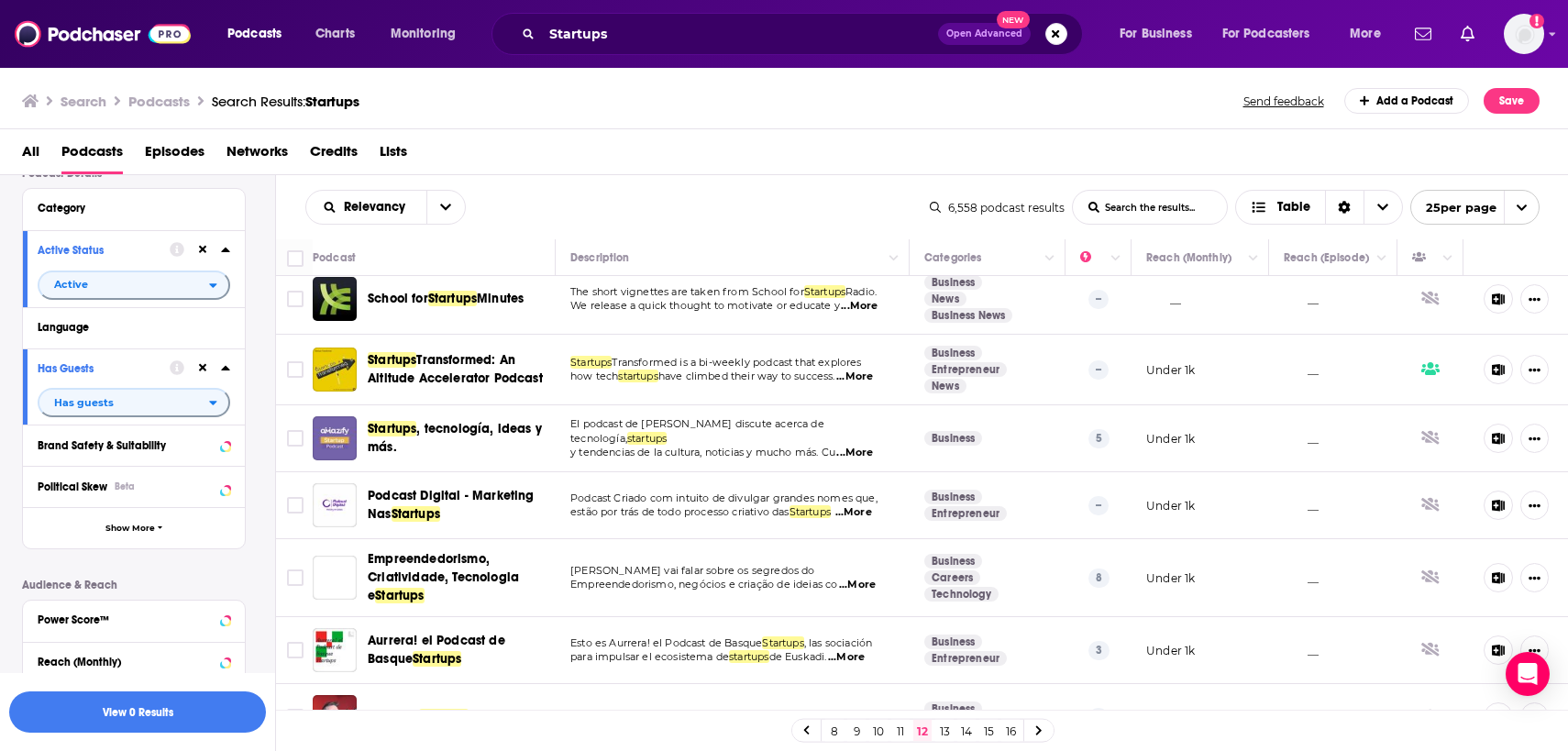
scroll to position [11, 0]
click at [869, 380] on span "...More" at bounding box center [855, 378] width 37 height 15
click at [771, 408] on td "El podcast de Amazify discute acerca de tecnología, startups y tendencias de la…" at bounding box center [733, 439] width 354 height 67
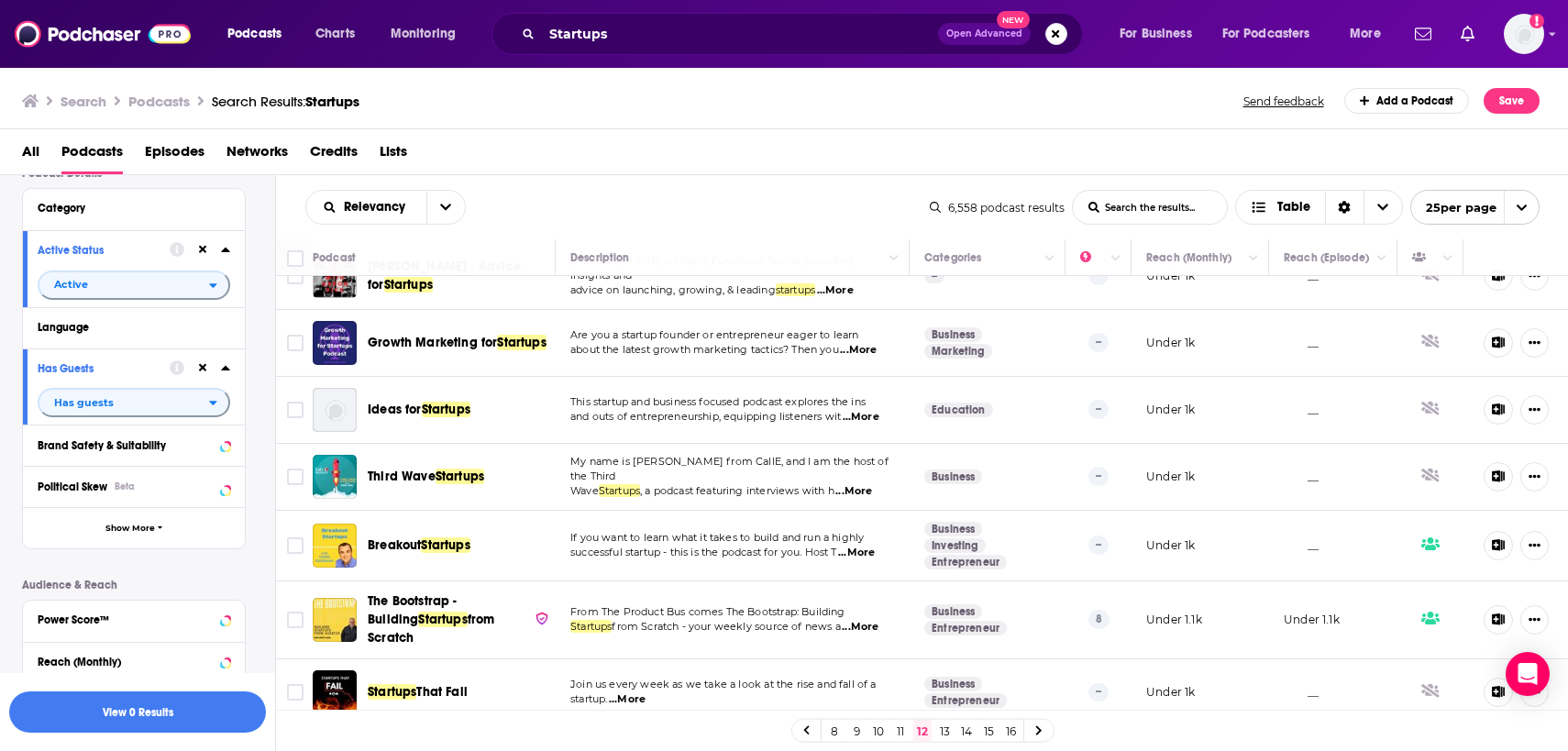
scroll to position [926, 0]
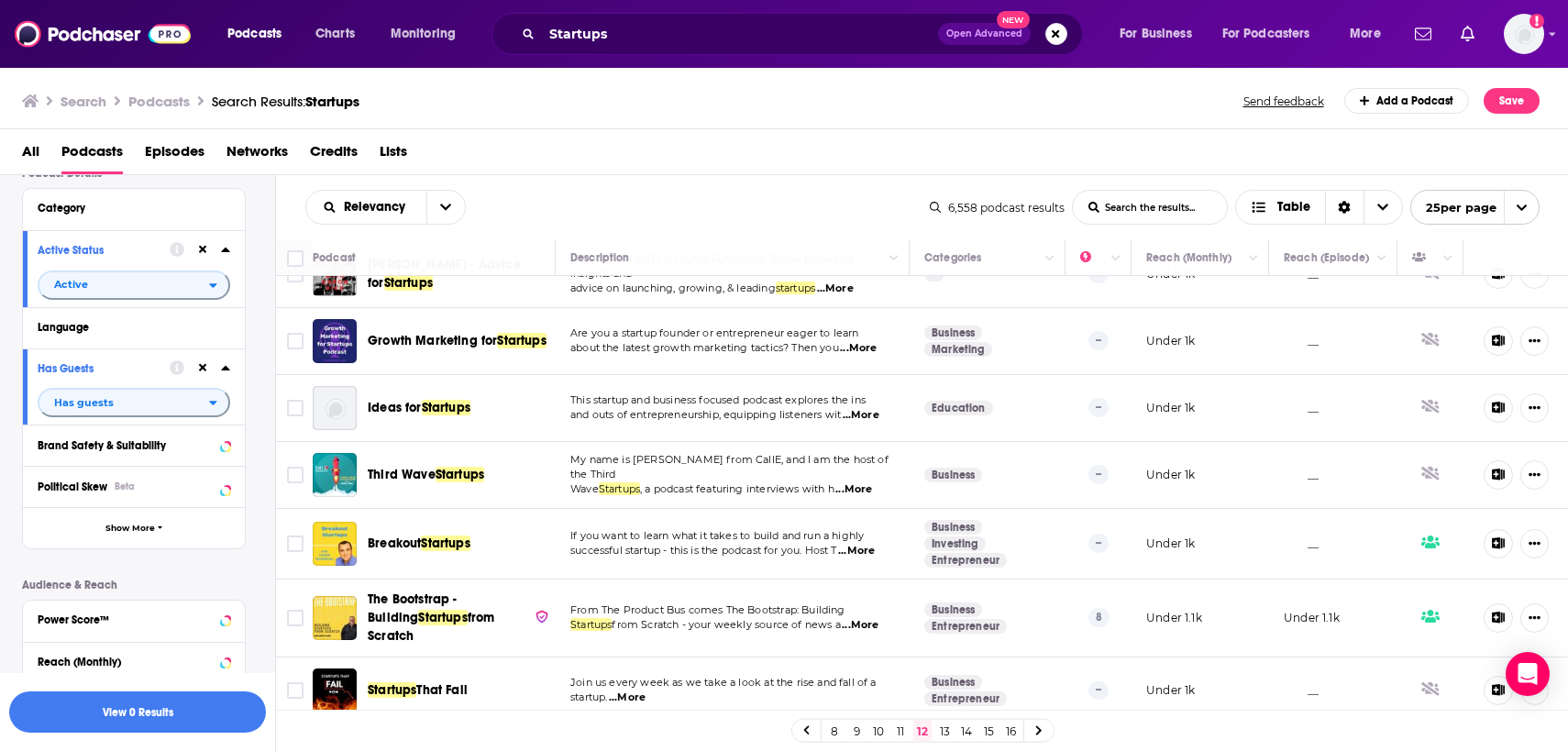
click at [867, 408] on span "...More" at bounding box center [861, 415] width 37 height 15
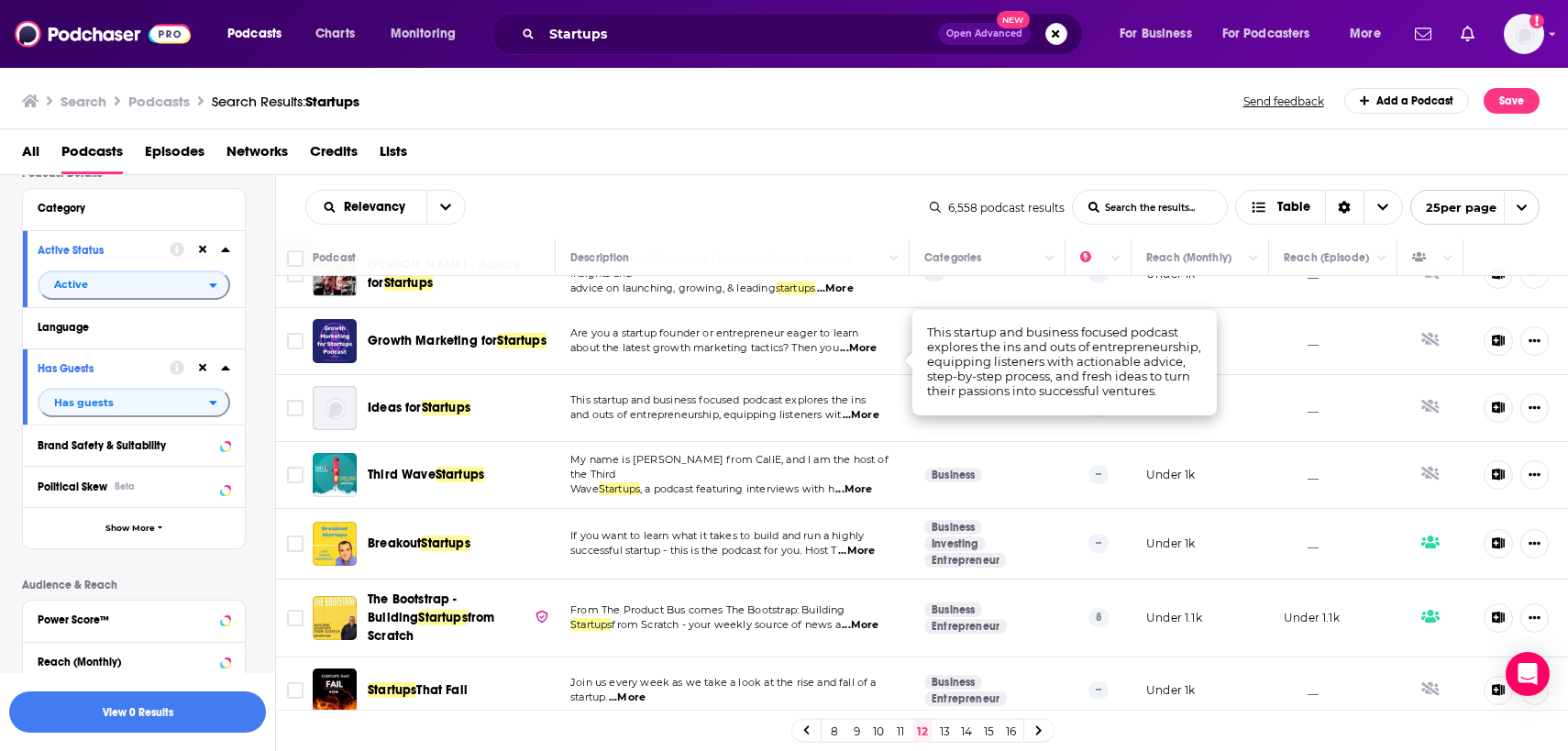
click at [867, 408] on span "...More" at bounding box center [861, 415] width 37 height 15
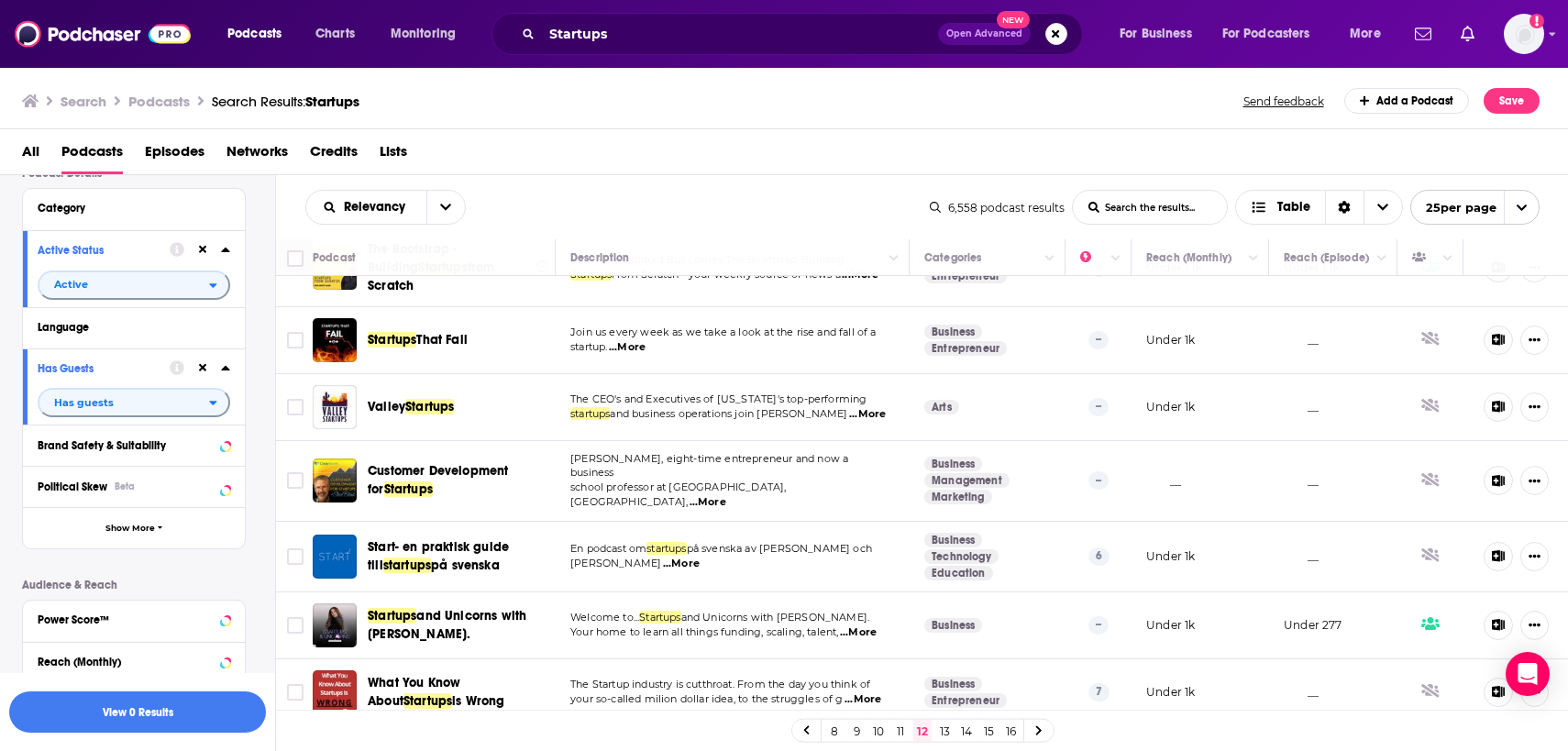
scroll to position [1349, 0]
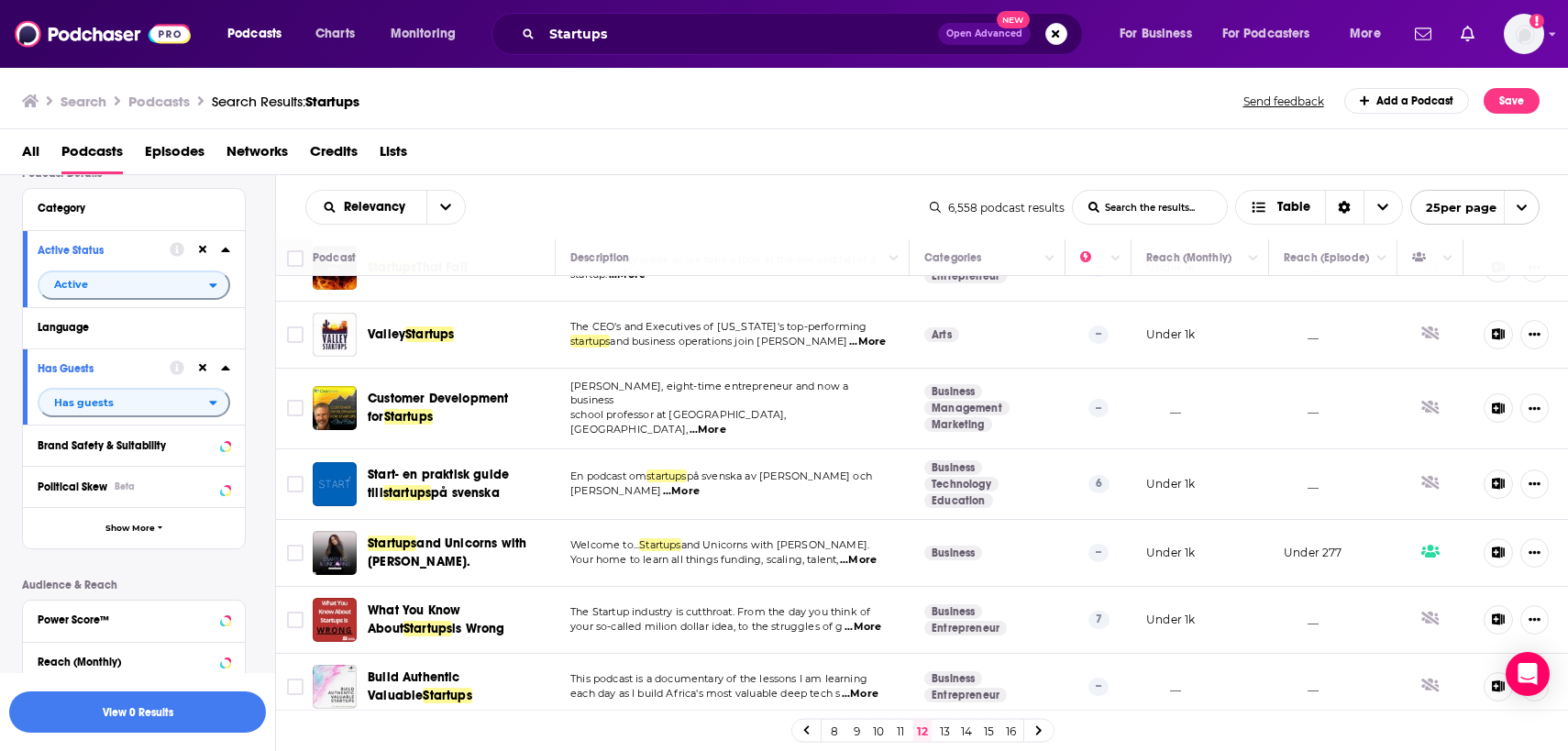
click at [952, 735] on link "13" at bounding box center [944, 731] width 18 height 22
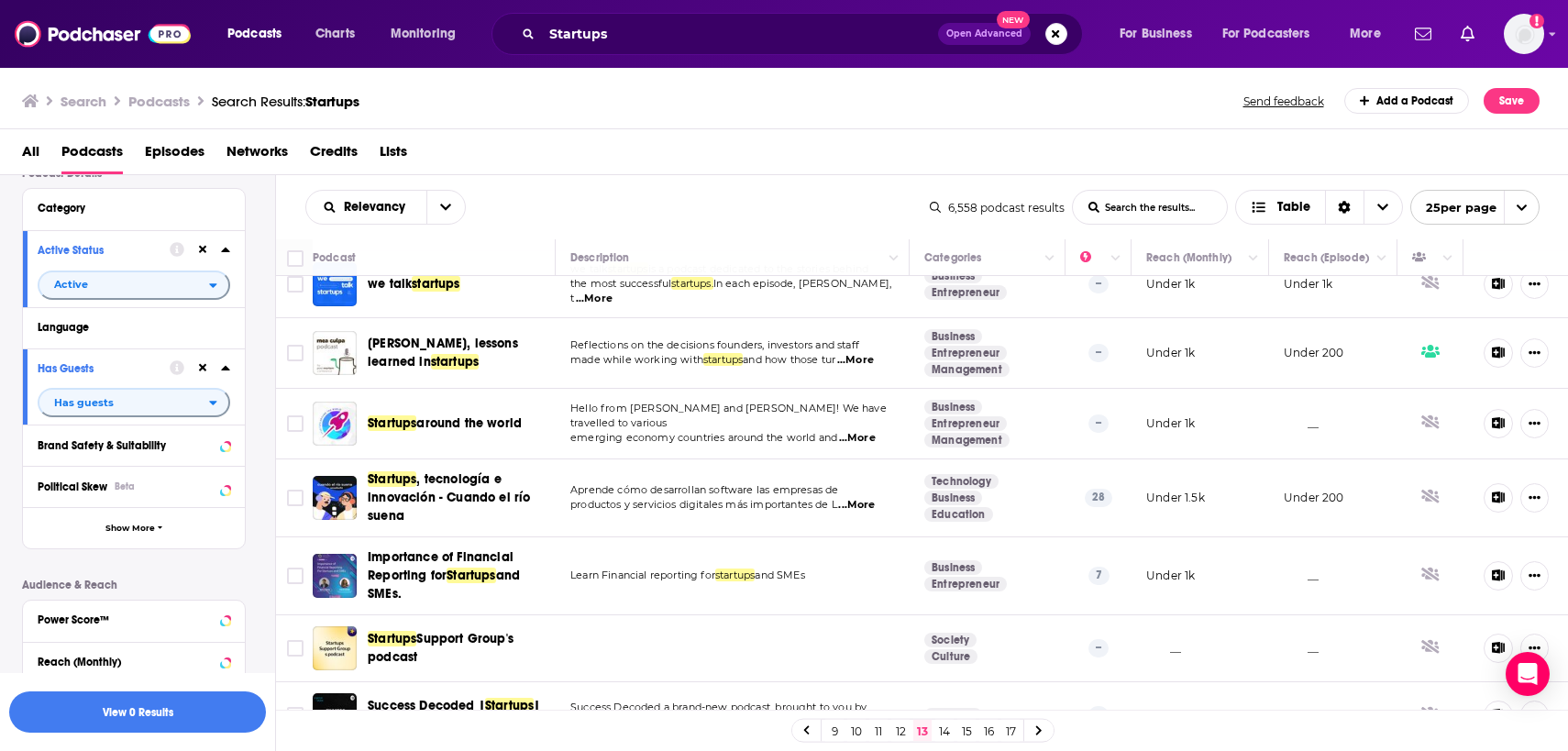
scroll to position [1400, 0]
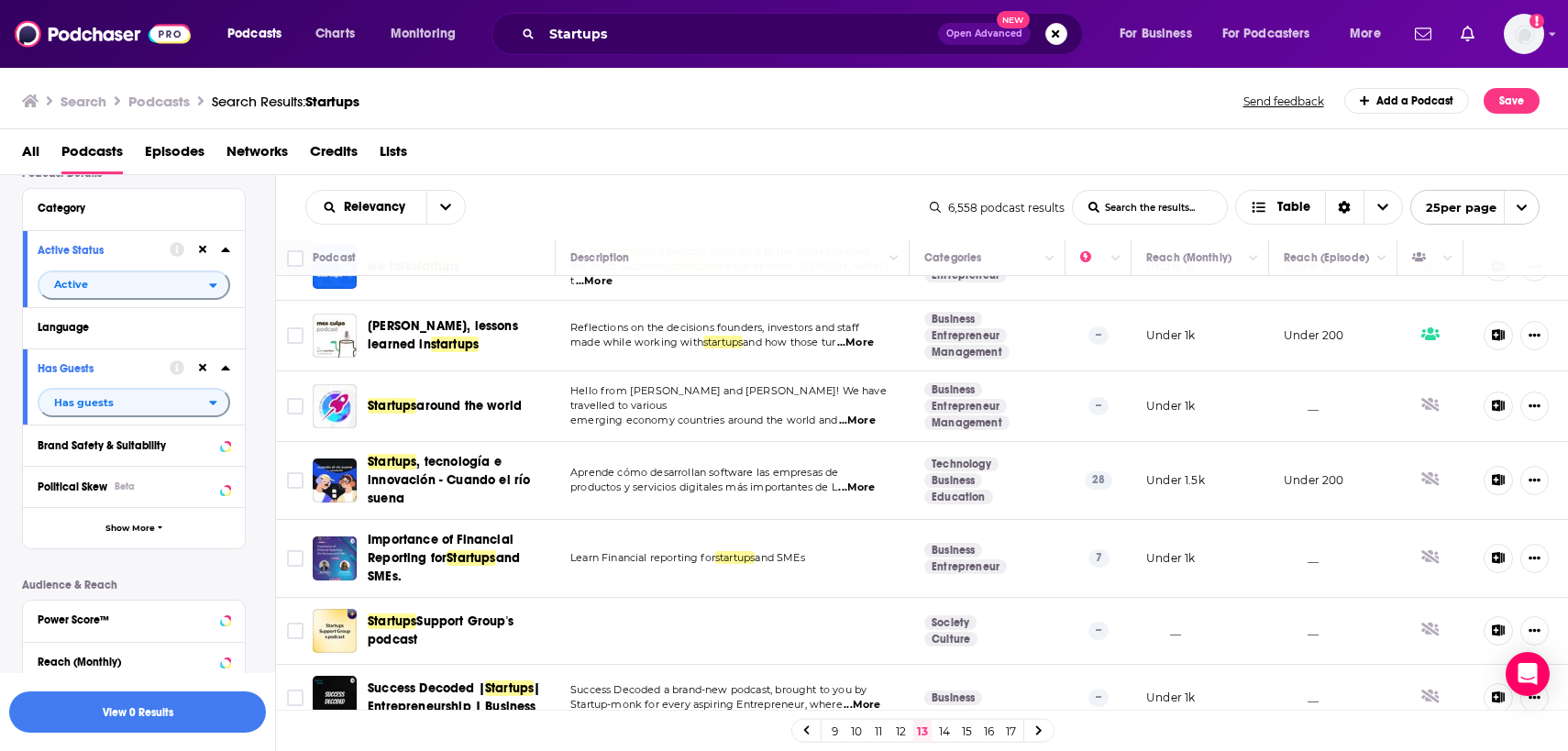
click at [943, 731] on link "14" at bounding box center [944, 731] width 18 height 22
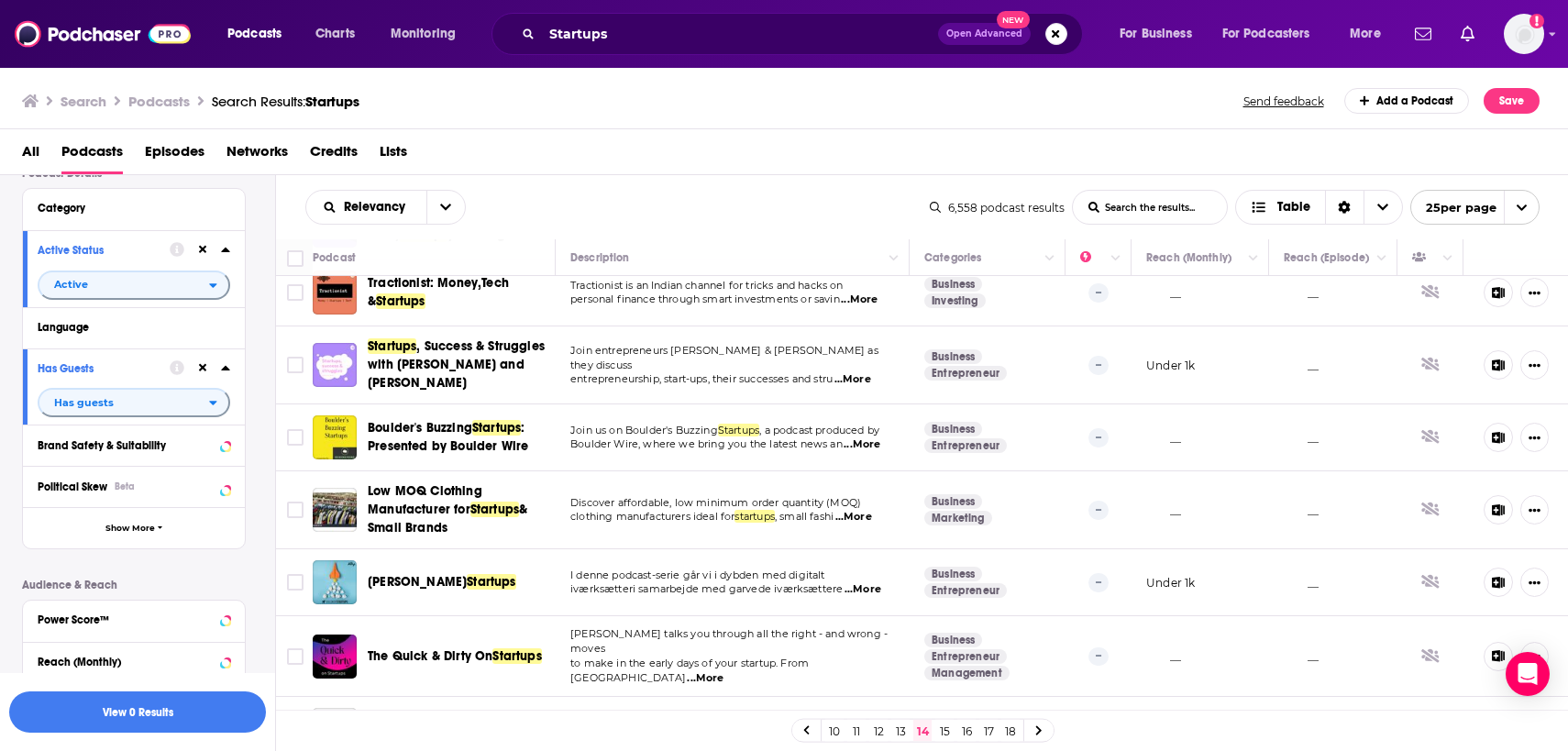
scroll to position [641, 0]
click at [861, 371] on span "...More" at bounding box center [853, 379] width 37 height 15
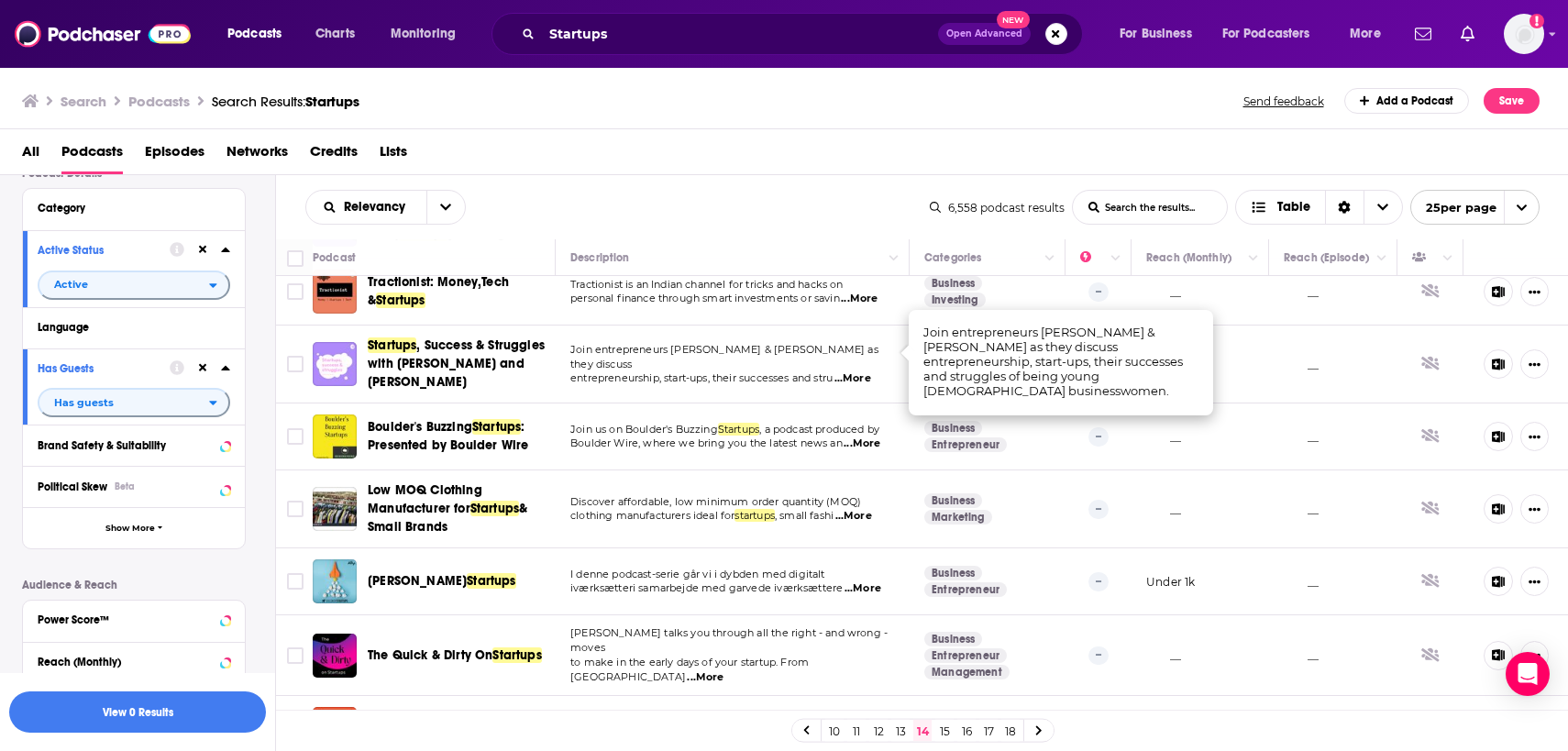
click at [801, 344] on span "Join entrepreneurs Liv & Jenny as they discuss" at bounding box center [724, 357] width 308 height 28
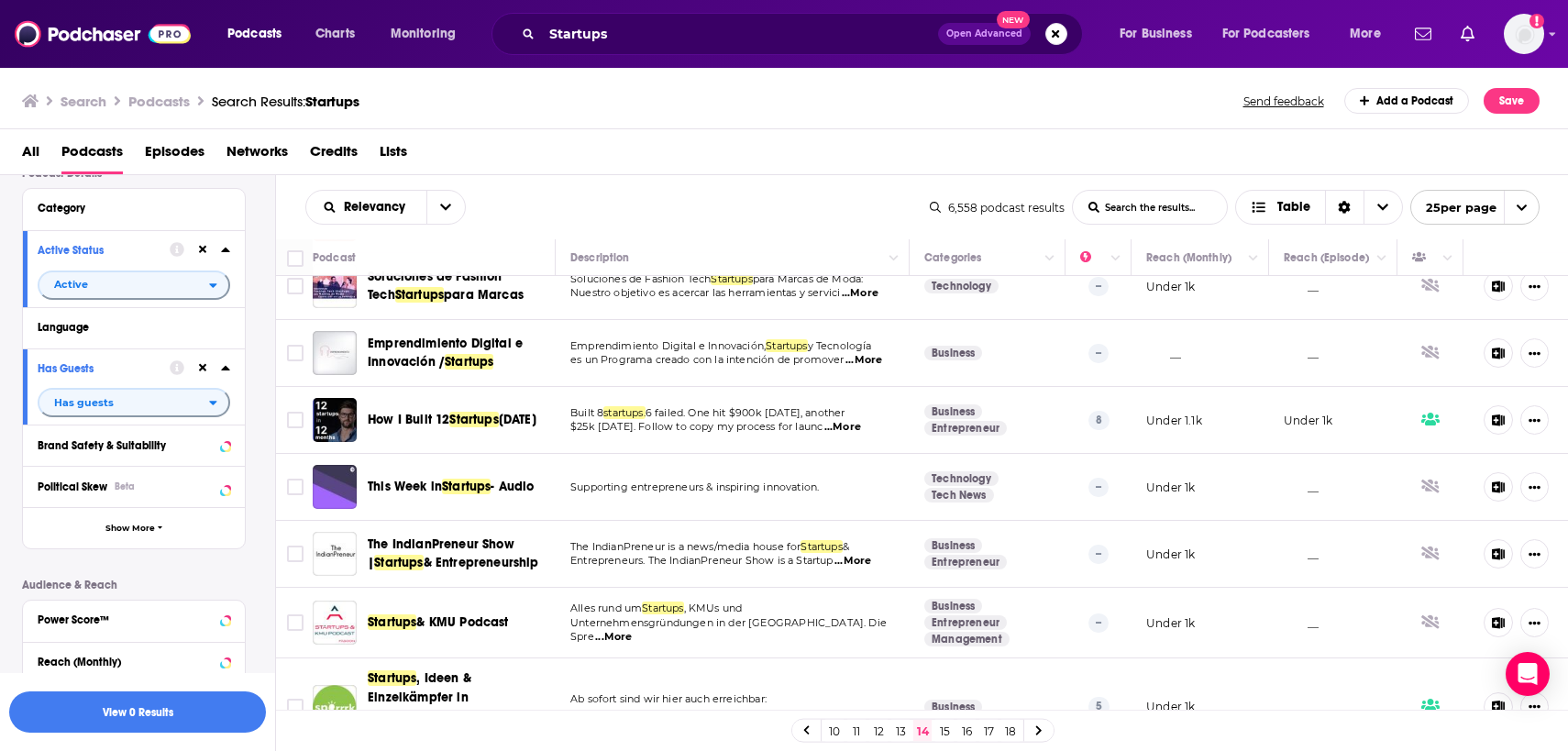
scroll to position [1279, 0]
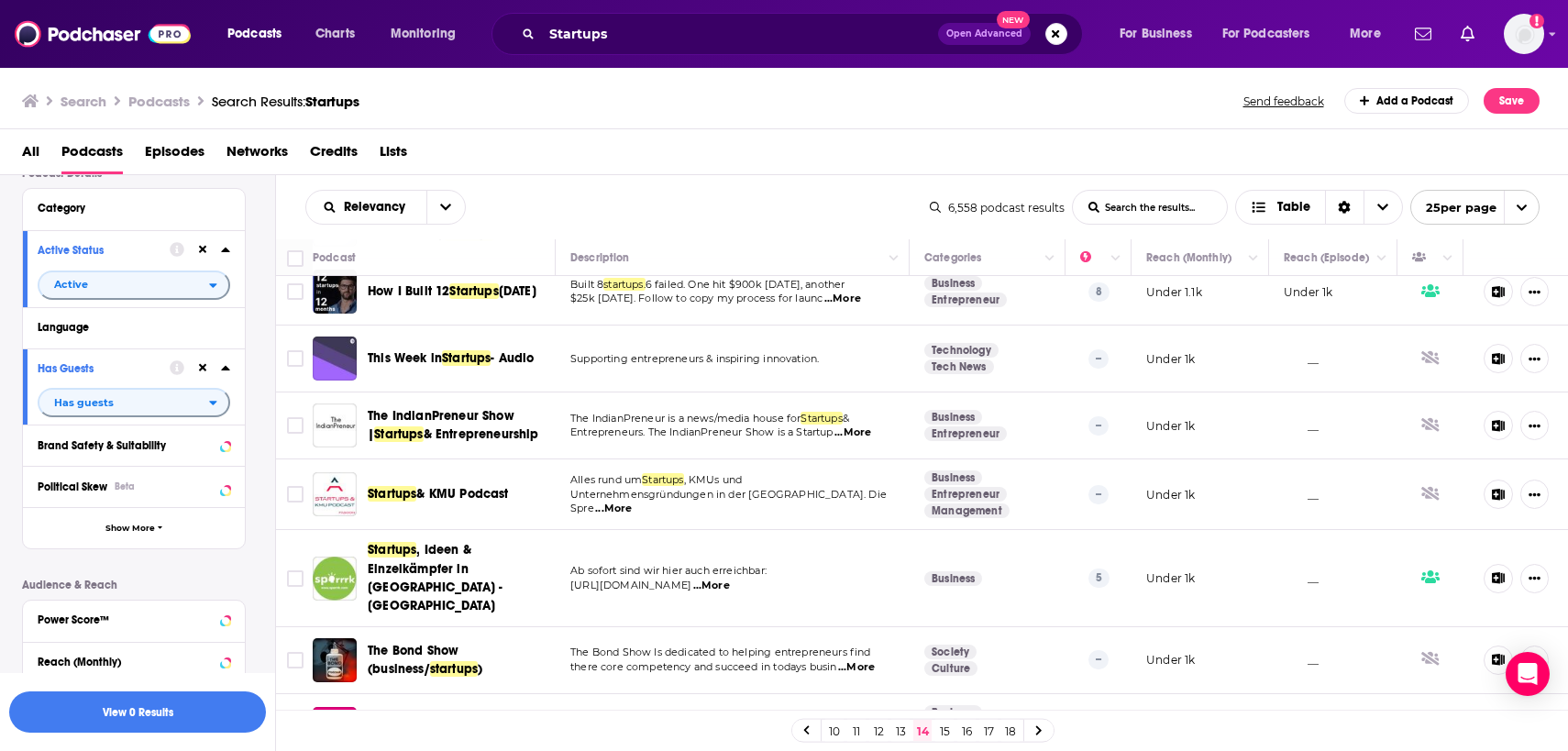
click at [945, 729] on link "15" at bounding box center [944, 731] width 18 height 22
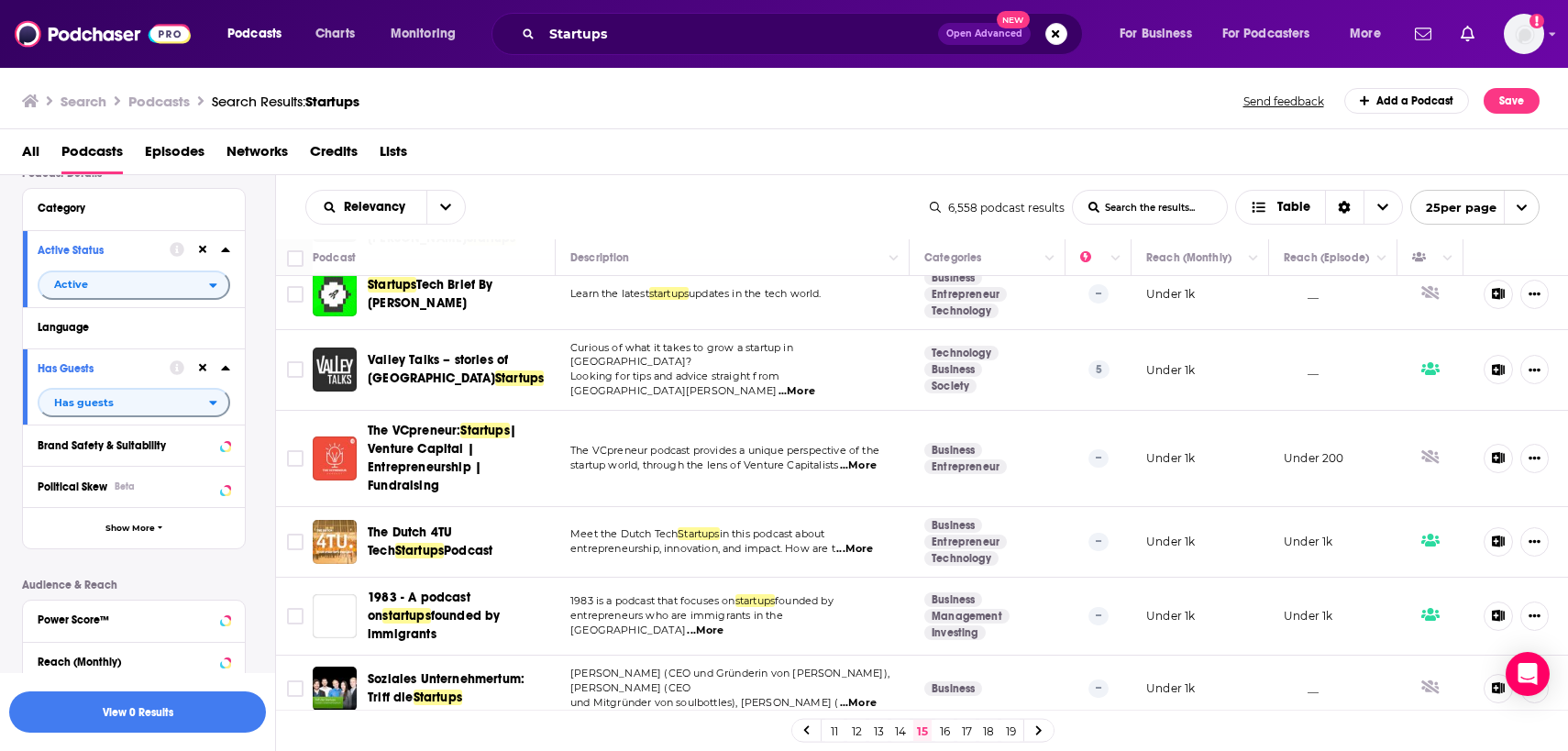
scroll to position [1371, 0]
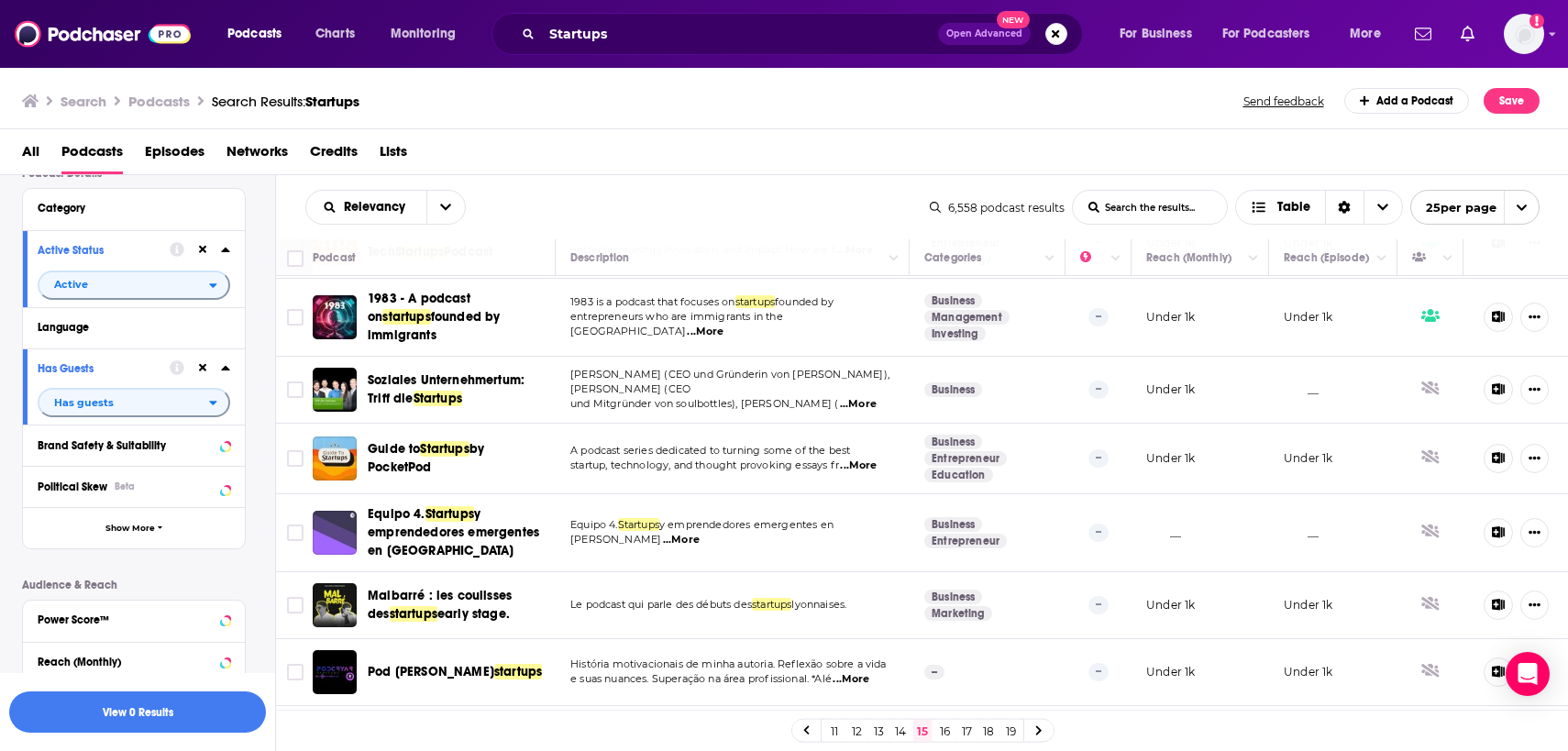
click at [950, 737] on link "16" at bounding box center [944, 731] width 18 height 22
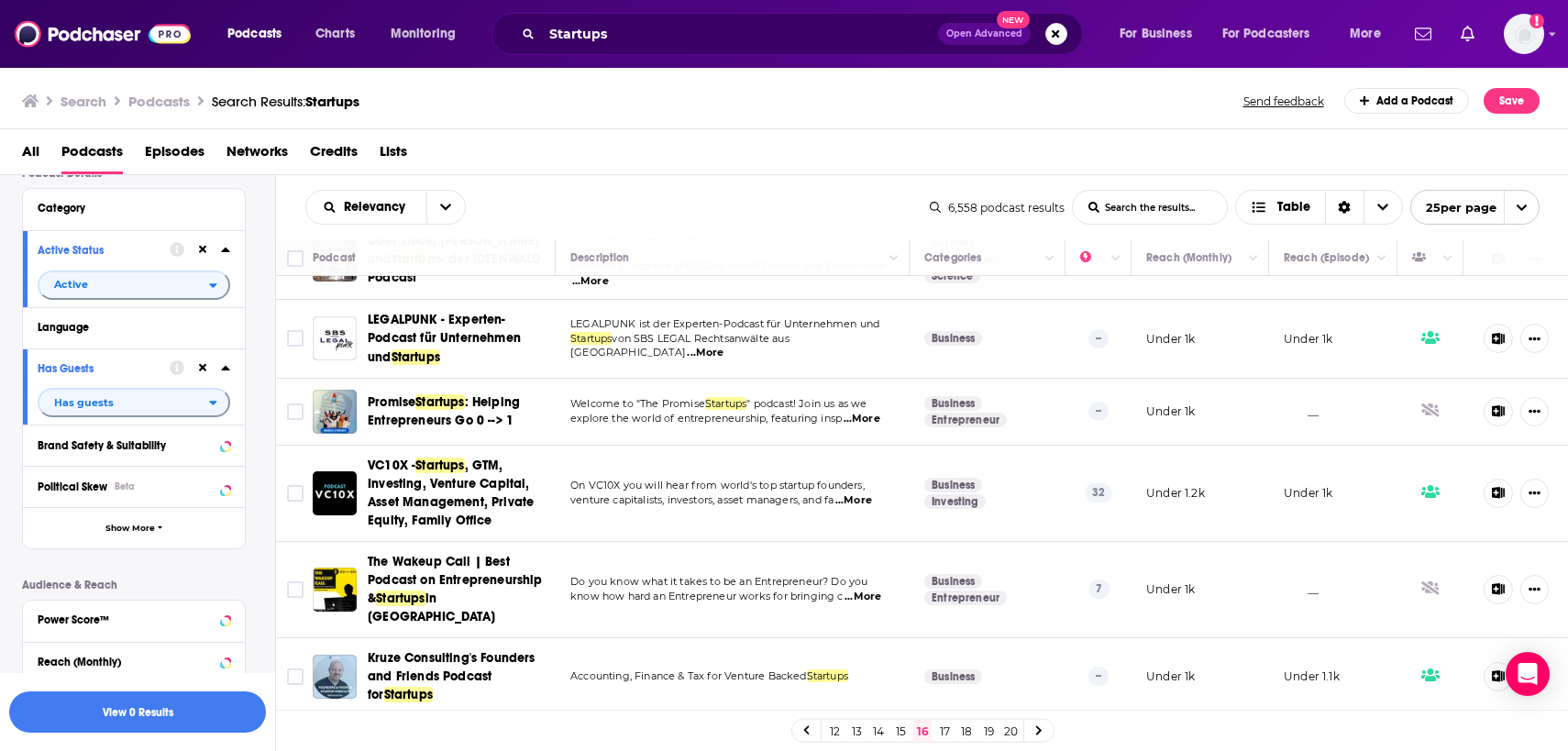
scroll to position [511, 0]
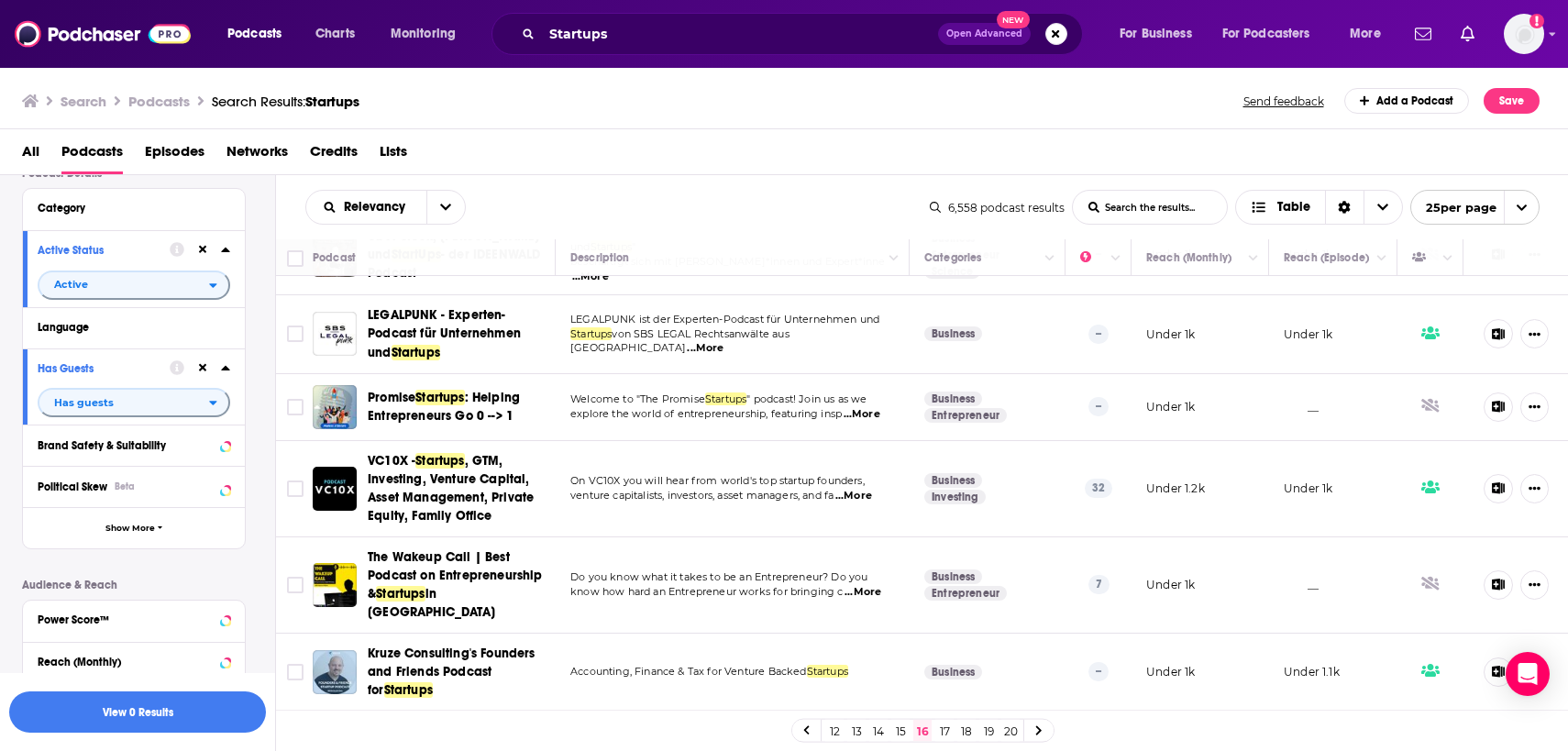
click at [866, 489] on span "...More" at bounding box center [854, 496] width 37 height 15
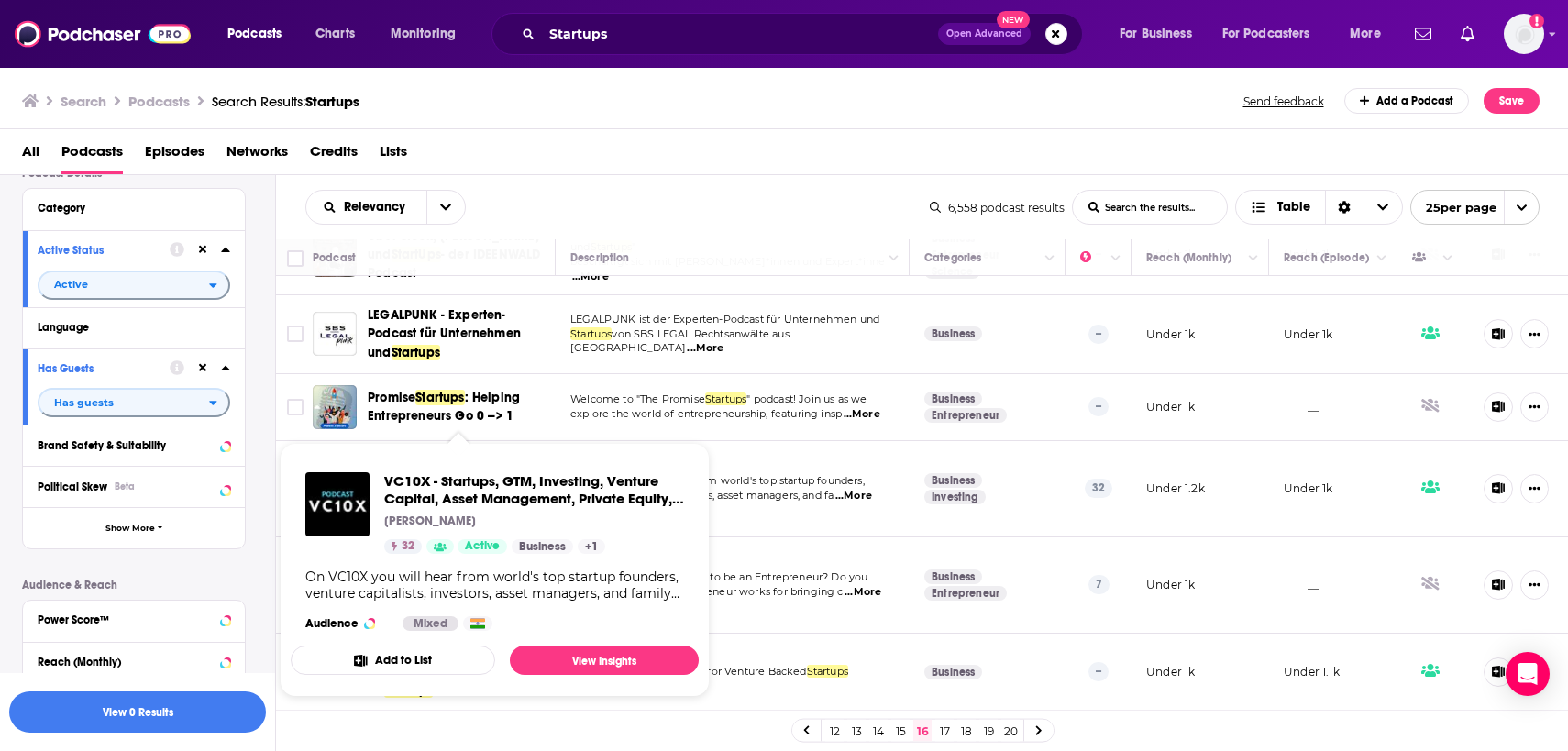
click at [867, 489] on span "...More" at bounding box center [854, 496] width 37 height 15
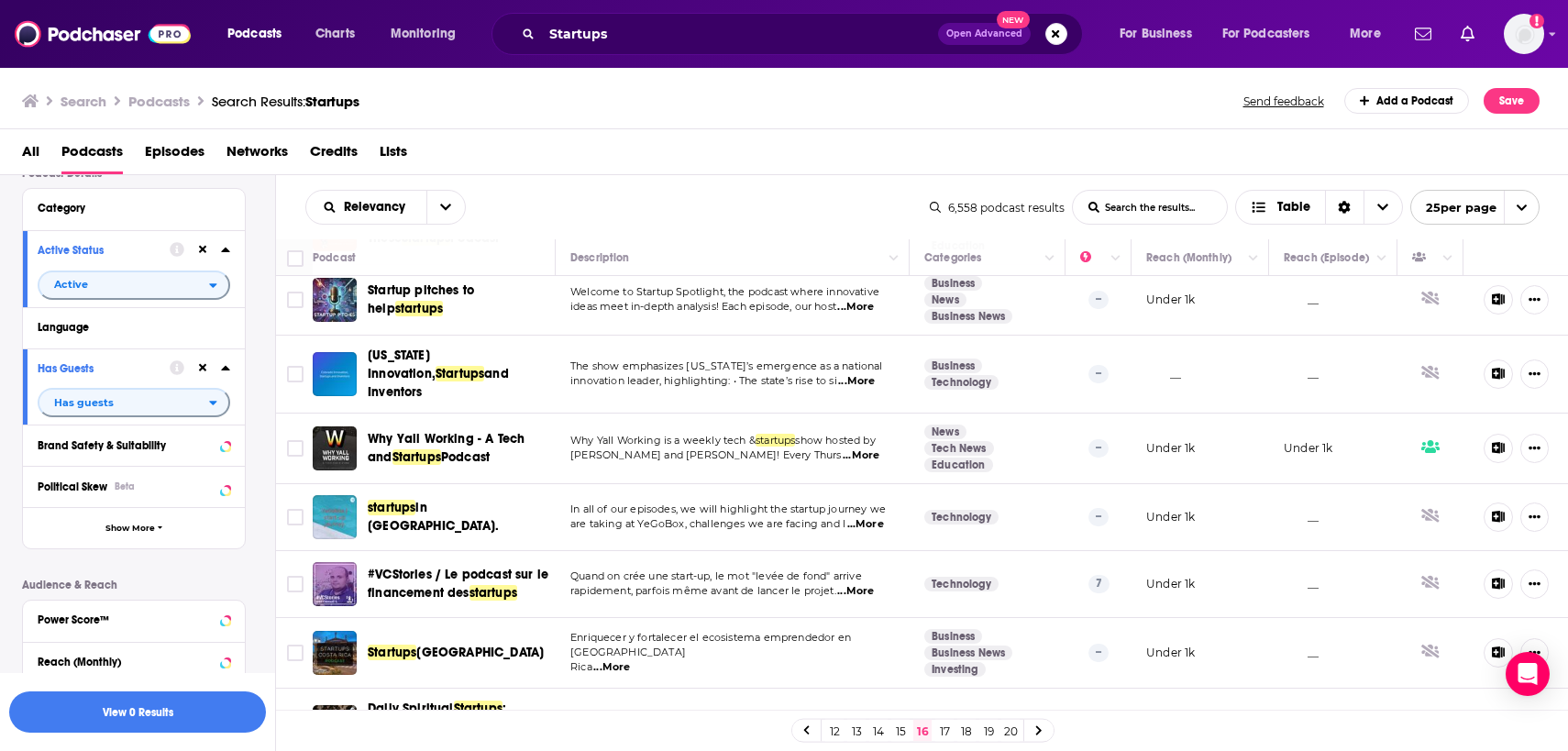
scroll to position [1371, 0]
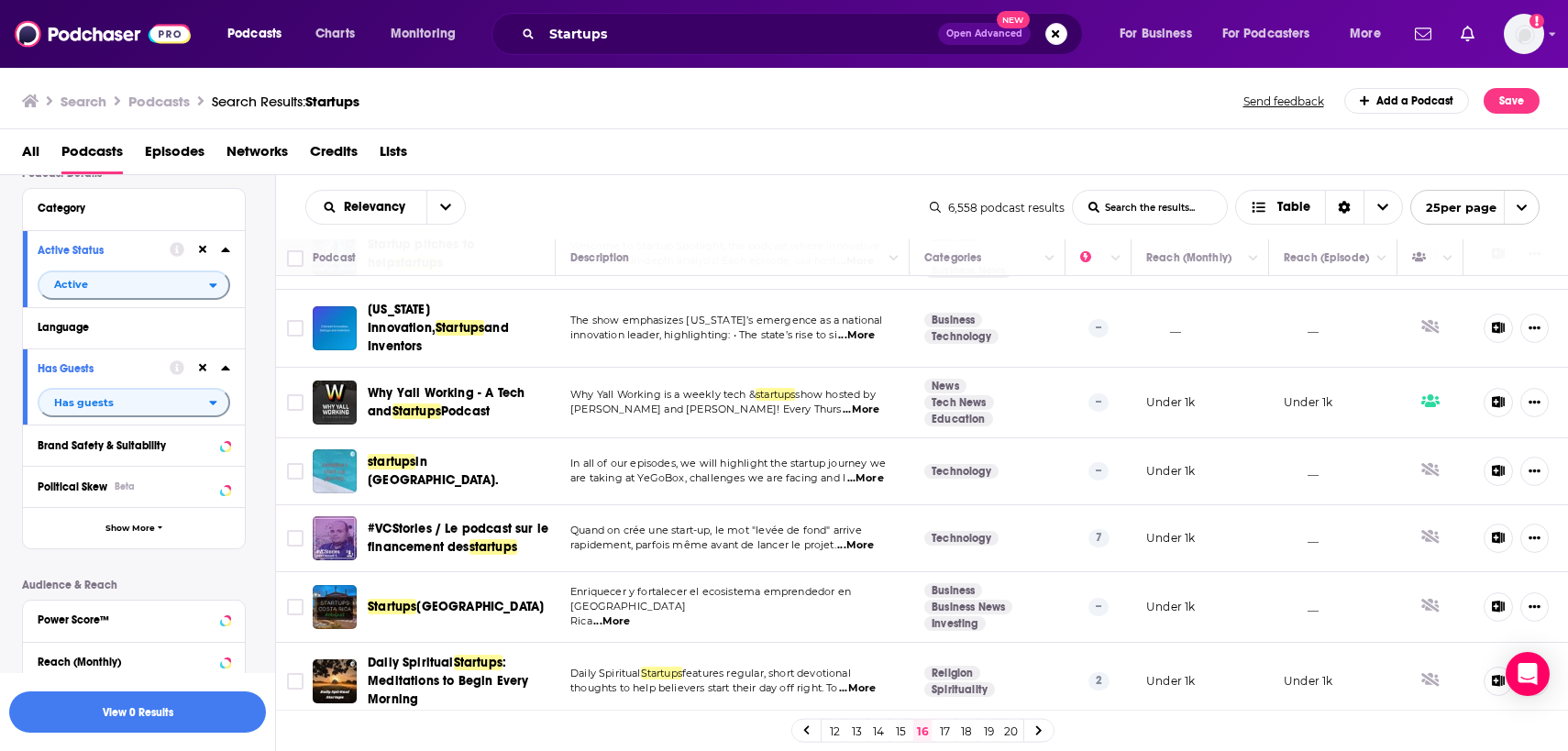
click at [941, 734] on link "17" at bounding box center [944, 731] width 18 height 22
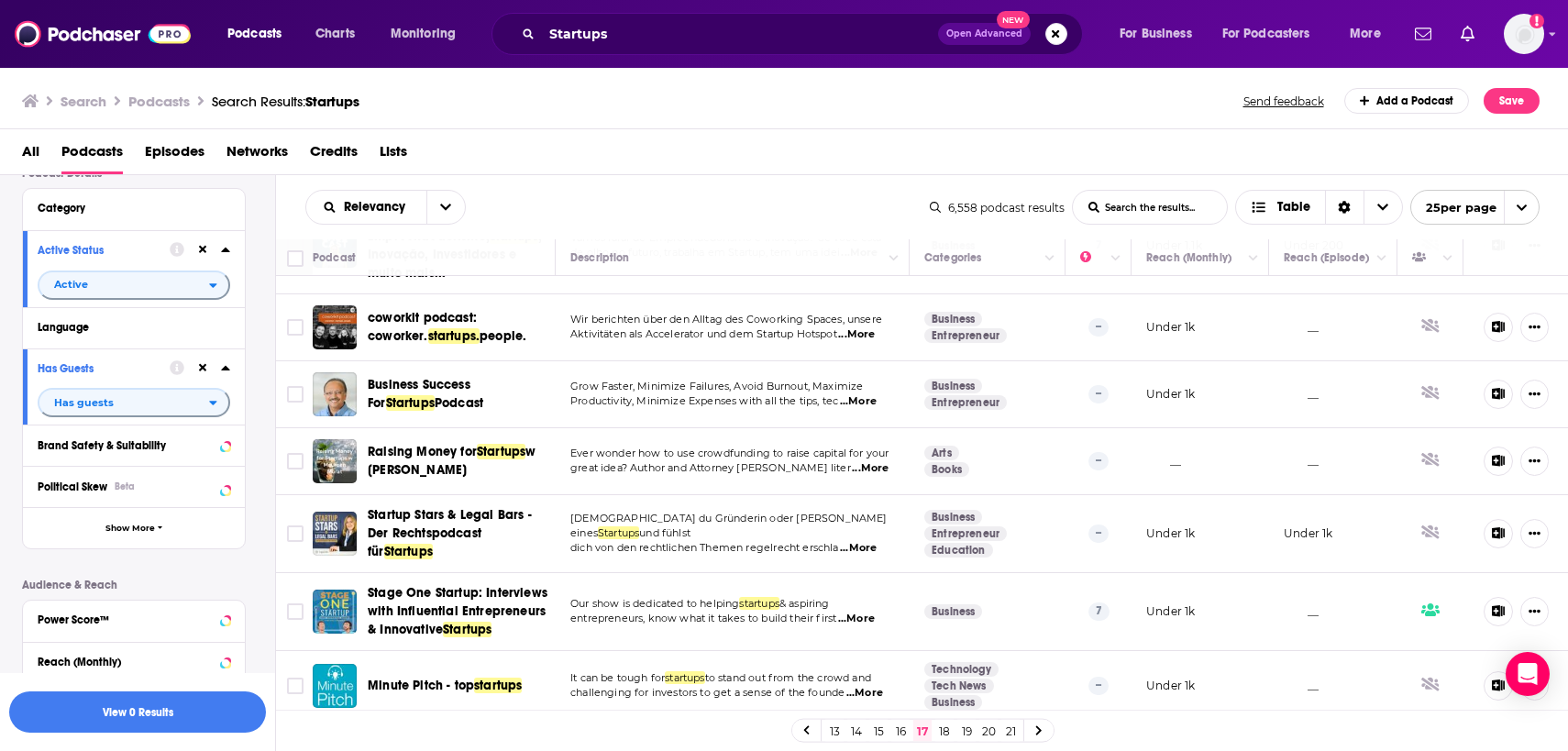
scroll to position [1349, 0]
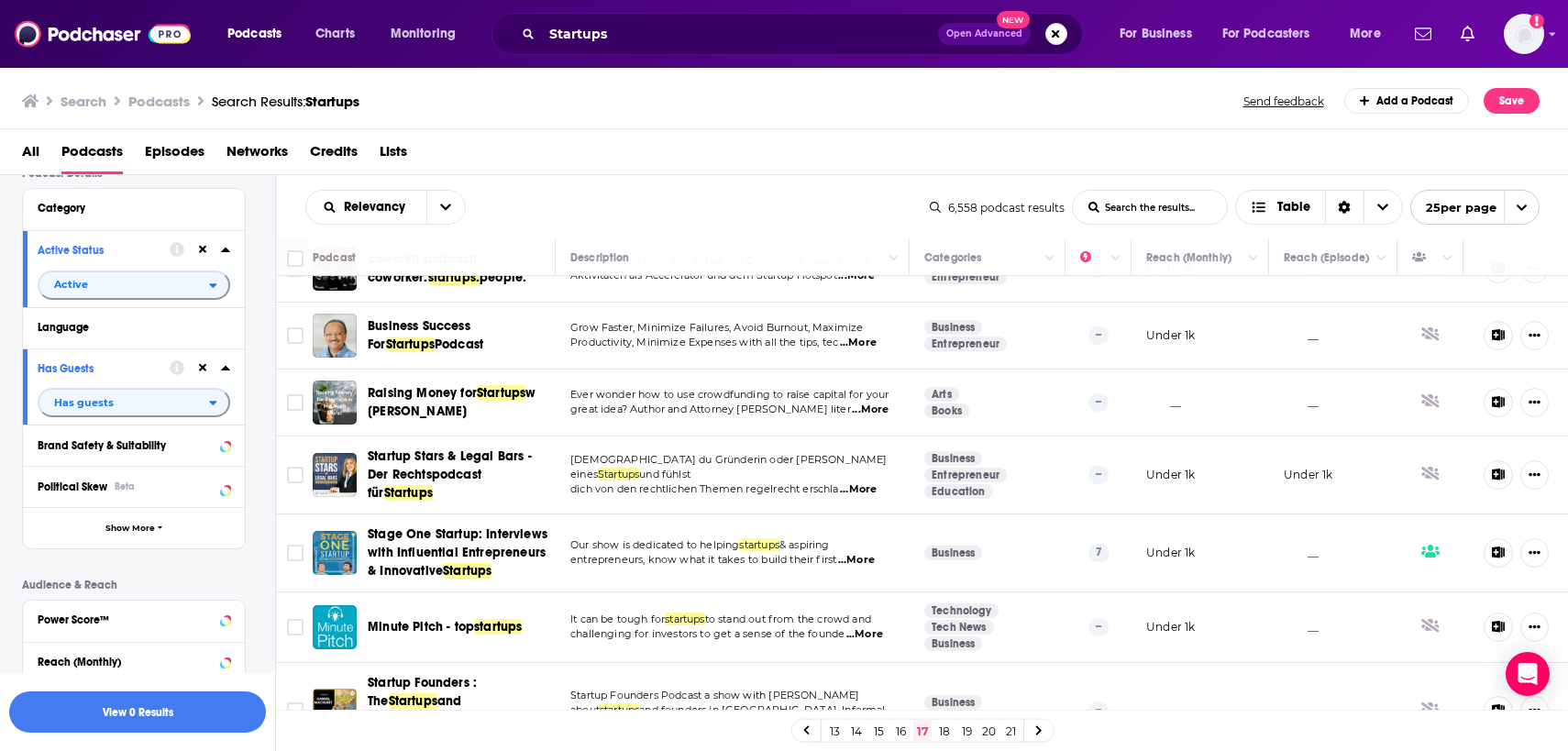
click at [942, 726] on link "18" at bounding box center [944, 731] width 18 height 22
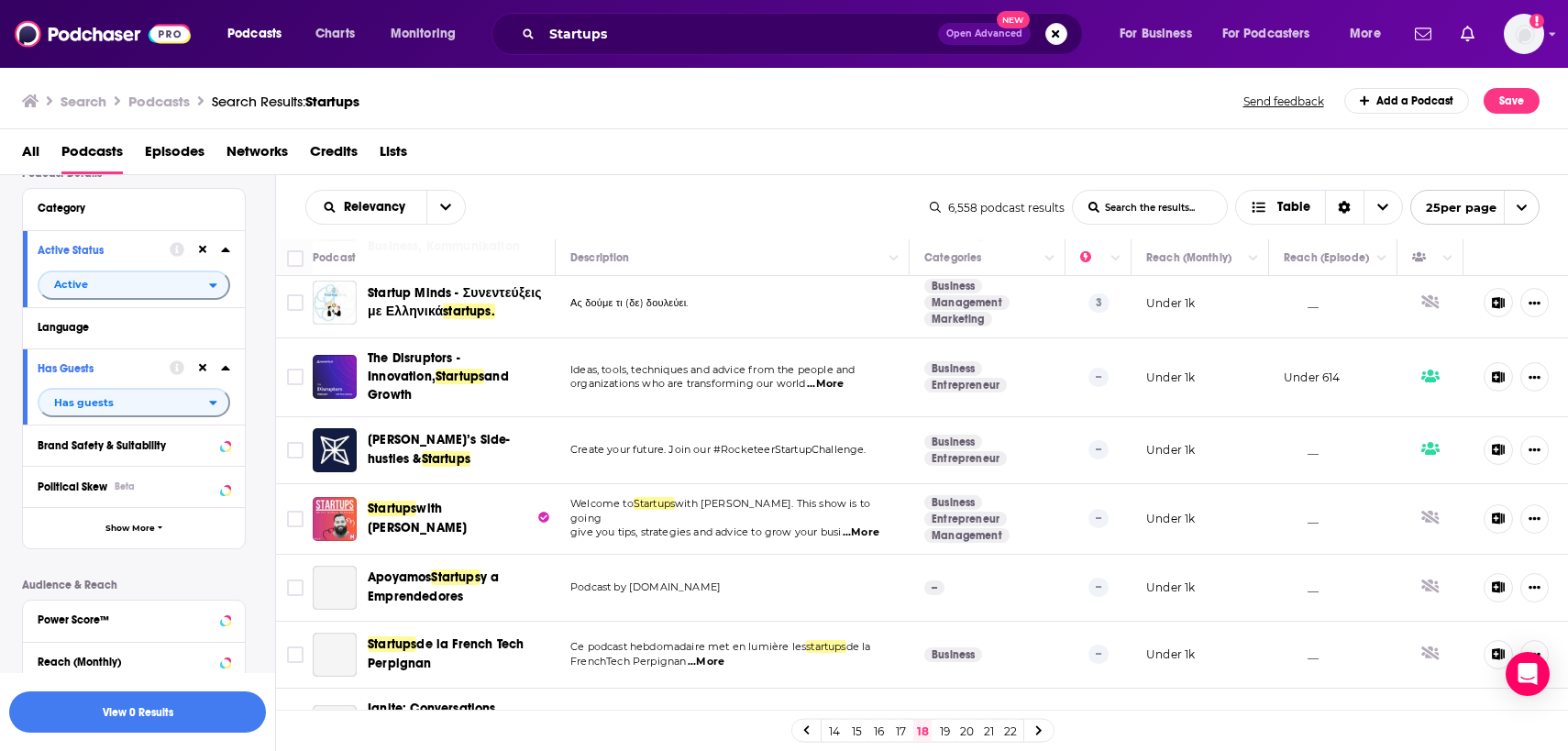
scroll to position [314, 0]
click at [837, 370] on p "Ideas, tools, techniques and advice from the people and" at bounding box center [732, 370] width 324 height 15
click at [838, 379] on span "...More" at bounding box center [825, 383] width 37 height 15
click at [790, 383] on span "organizations who are transforming our world" at bounding box center [688, 382] width 236 height 13
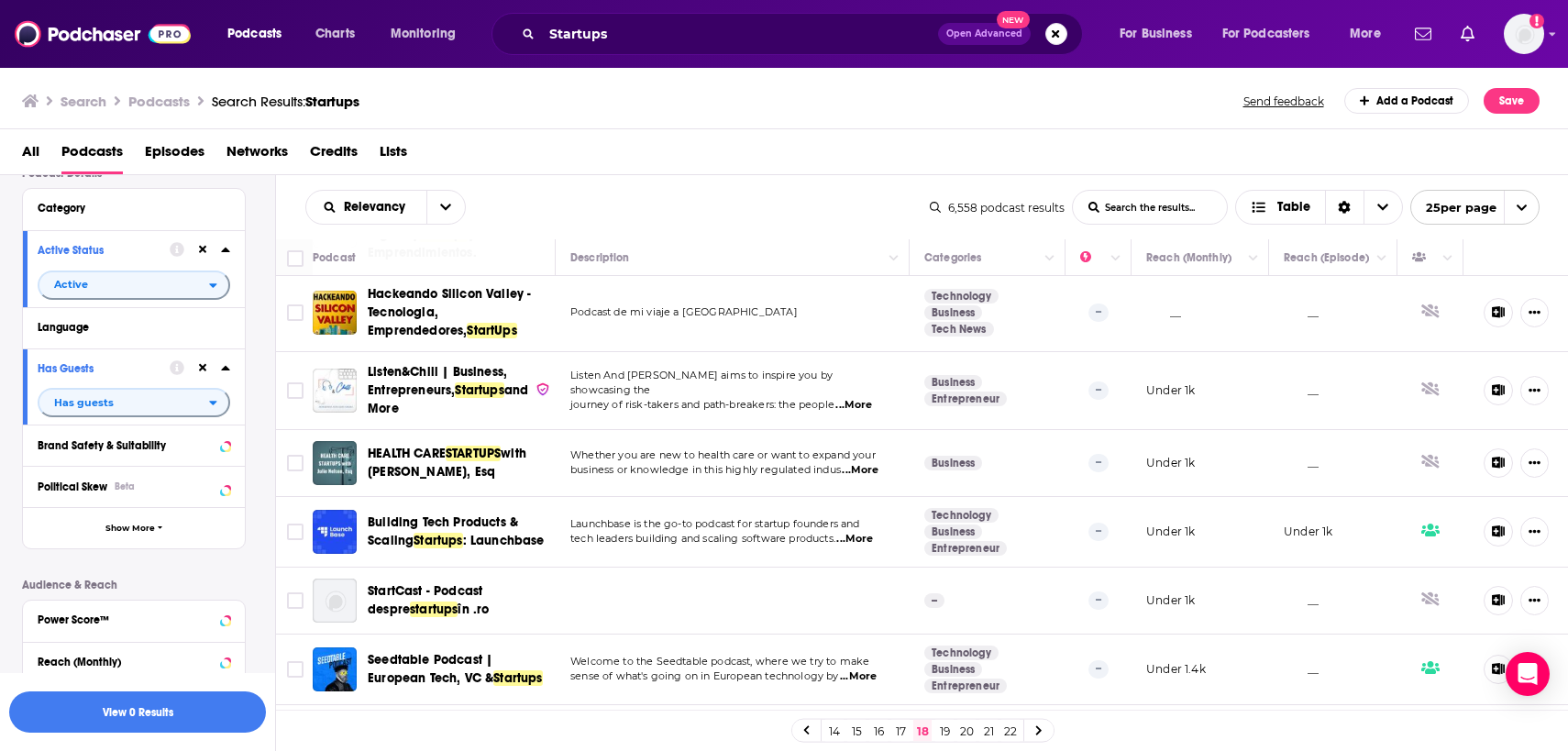
scroll to position [1426, 0]
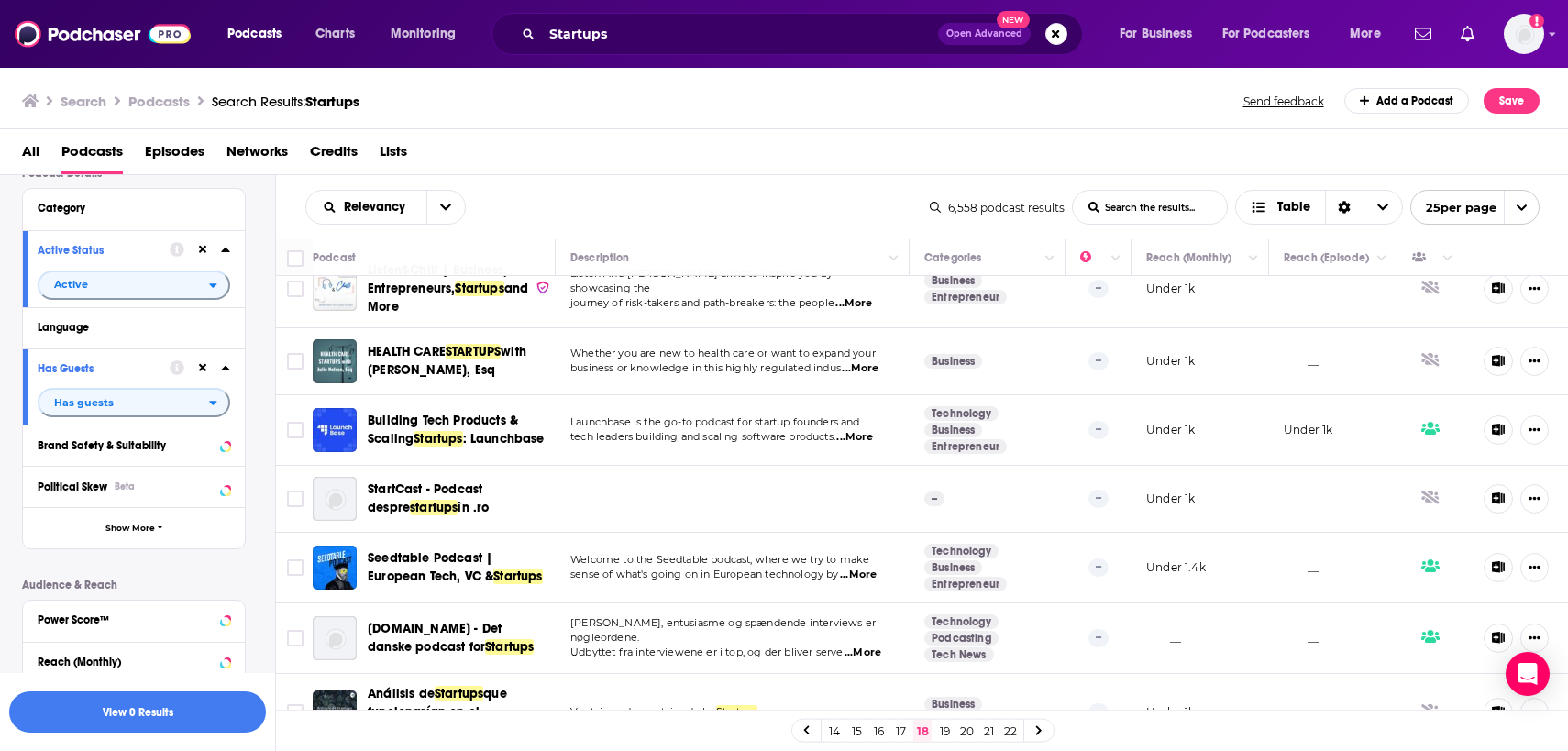
click at [944, 726] on link "19" at bounding box center [944, 731] width 18 height 22
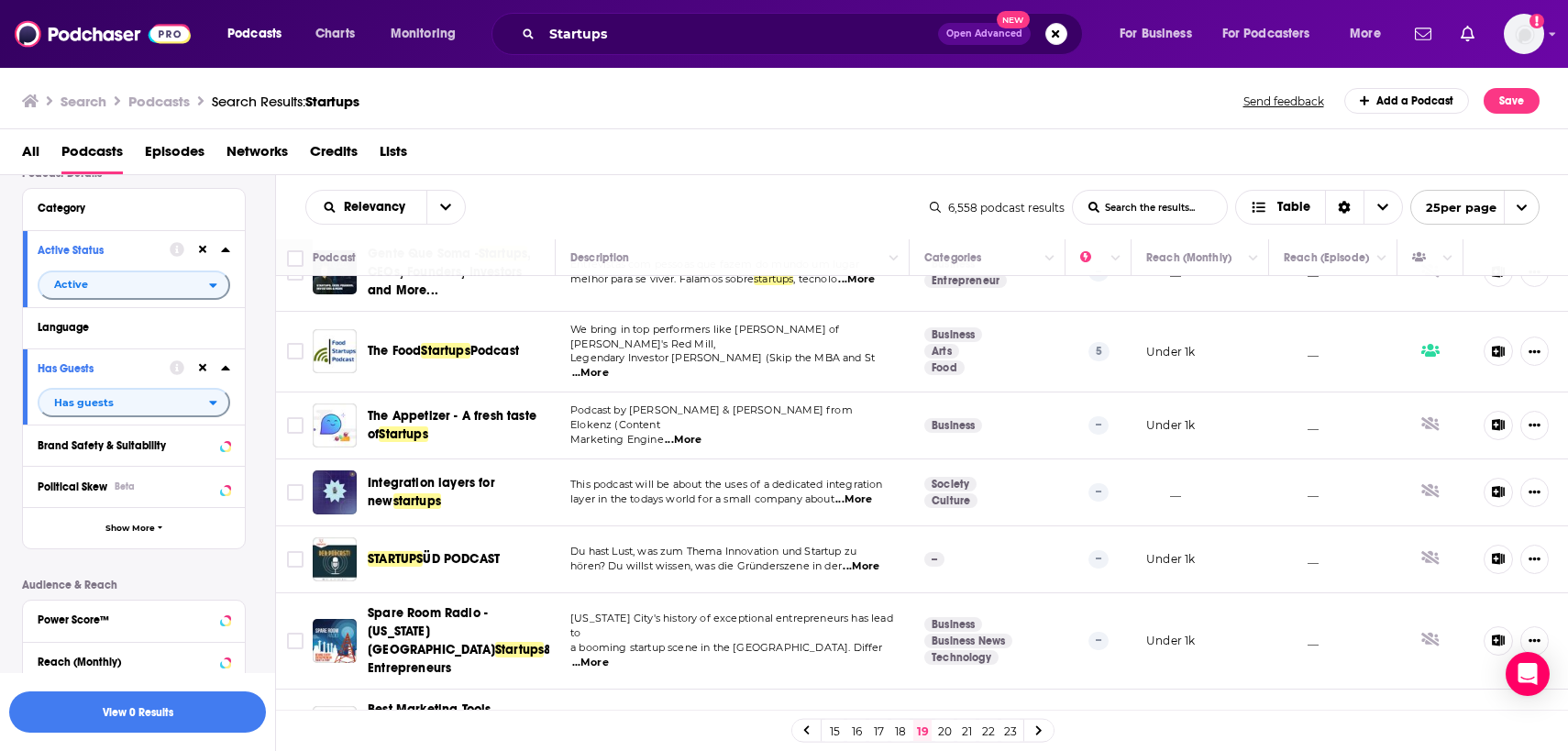
scroll to position [1441, 0]
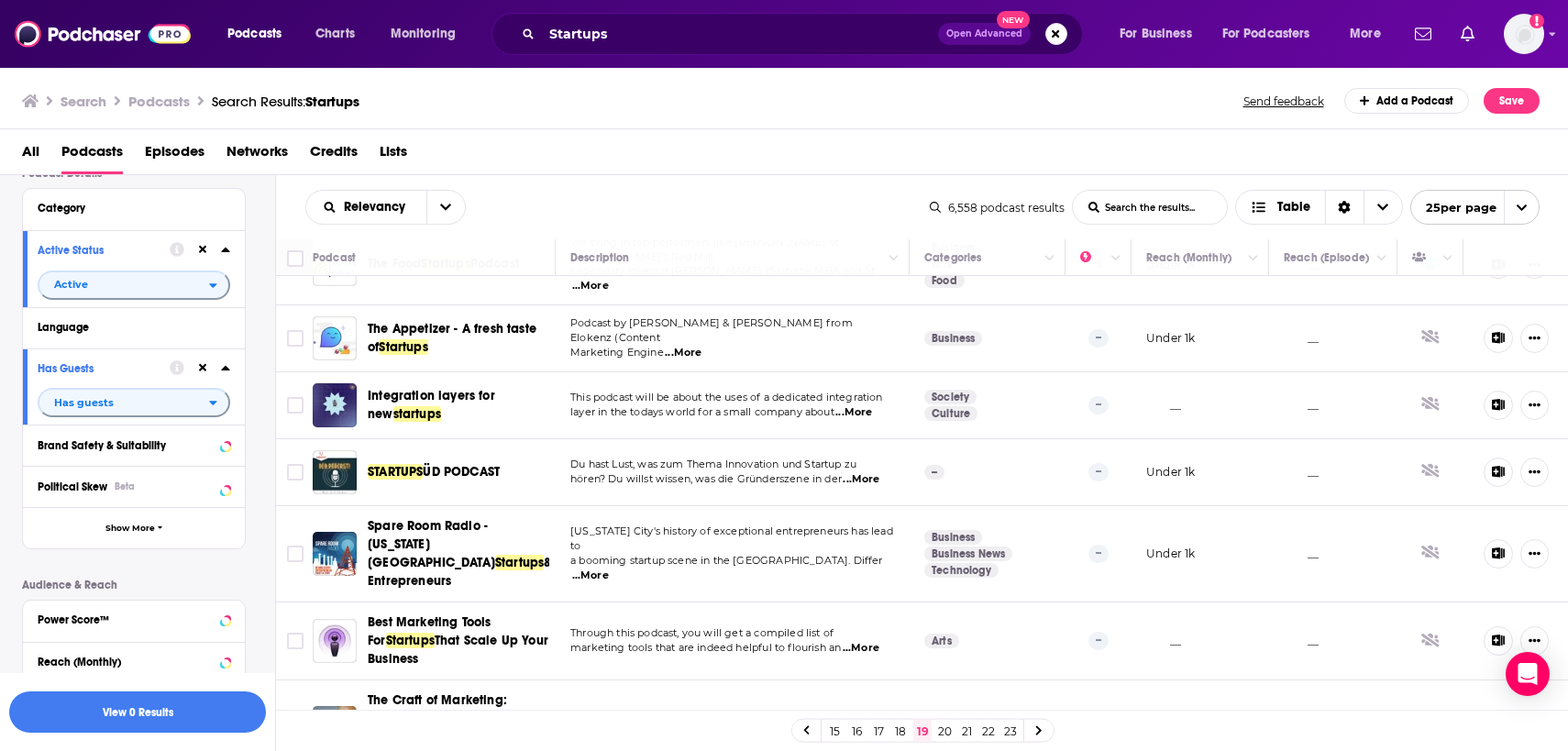
click at [944, 733] on link "20" at bounding box center [944, 731] width 18 height 22
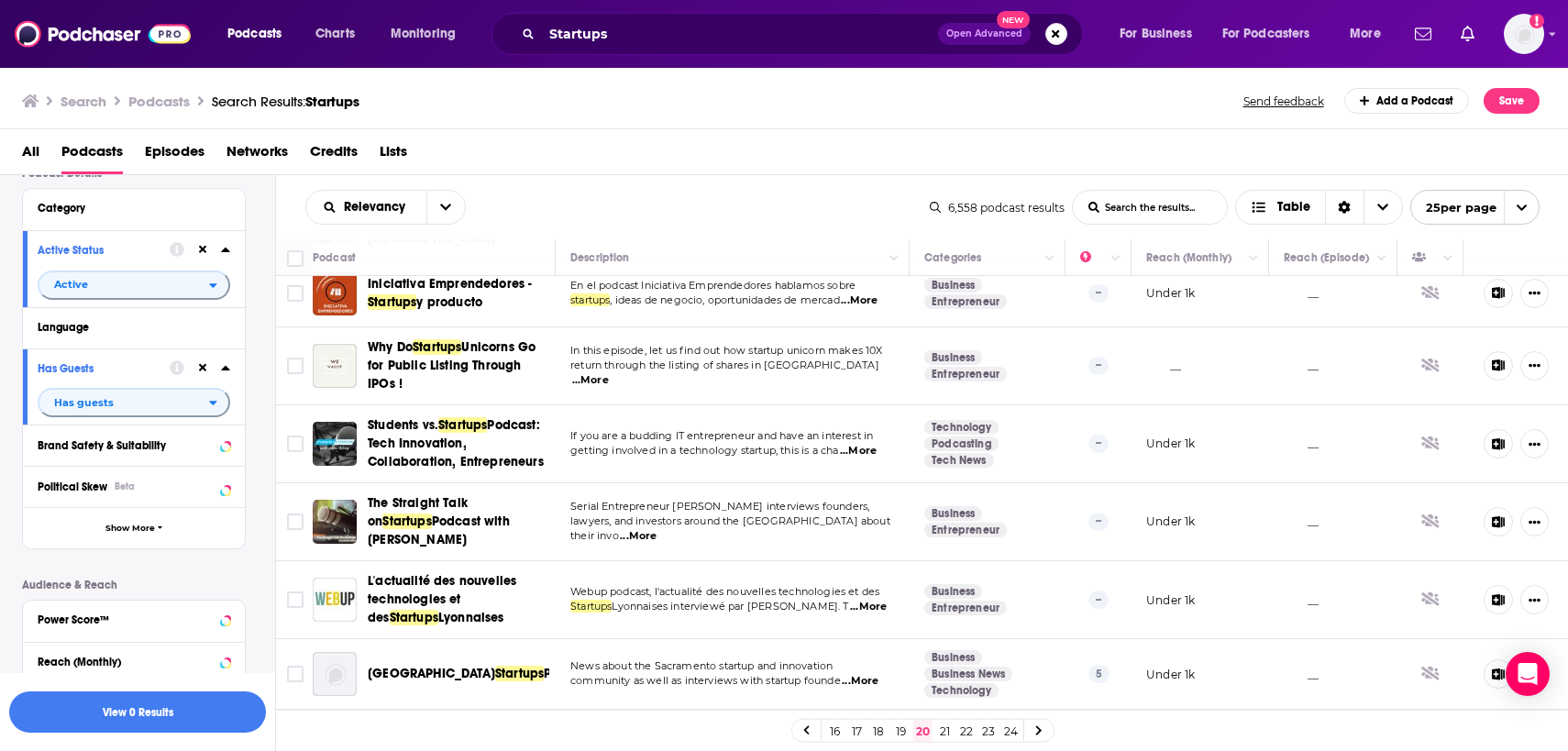
scroll to position [1510, 0]
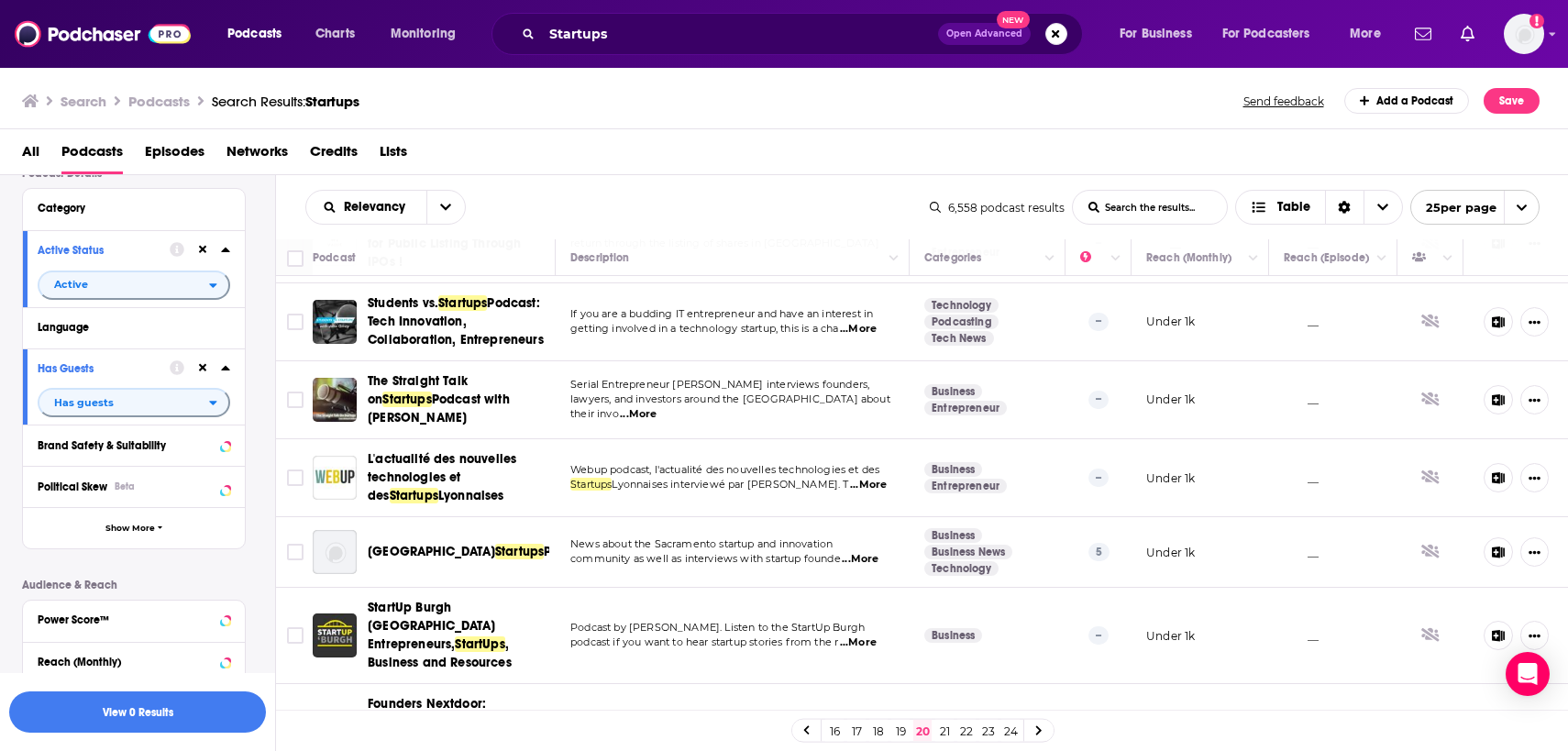
click at [947, 732] on link "21" at bounding box center [944, 731] width 18 height 22
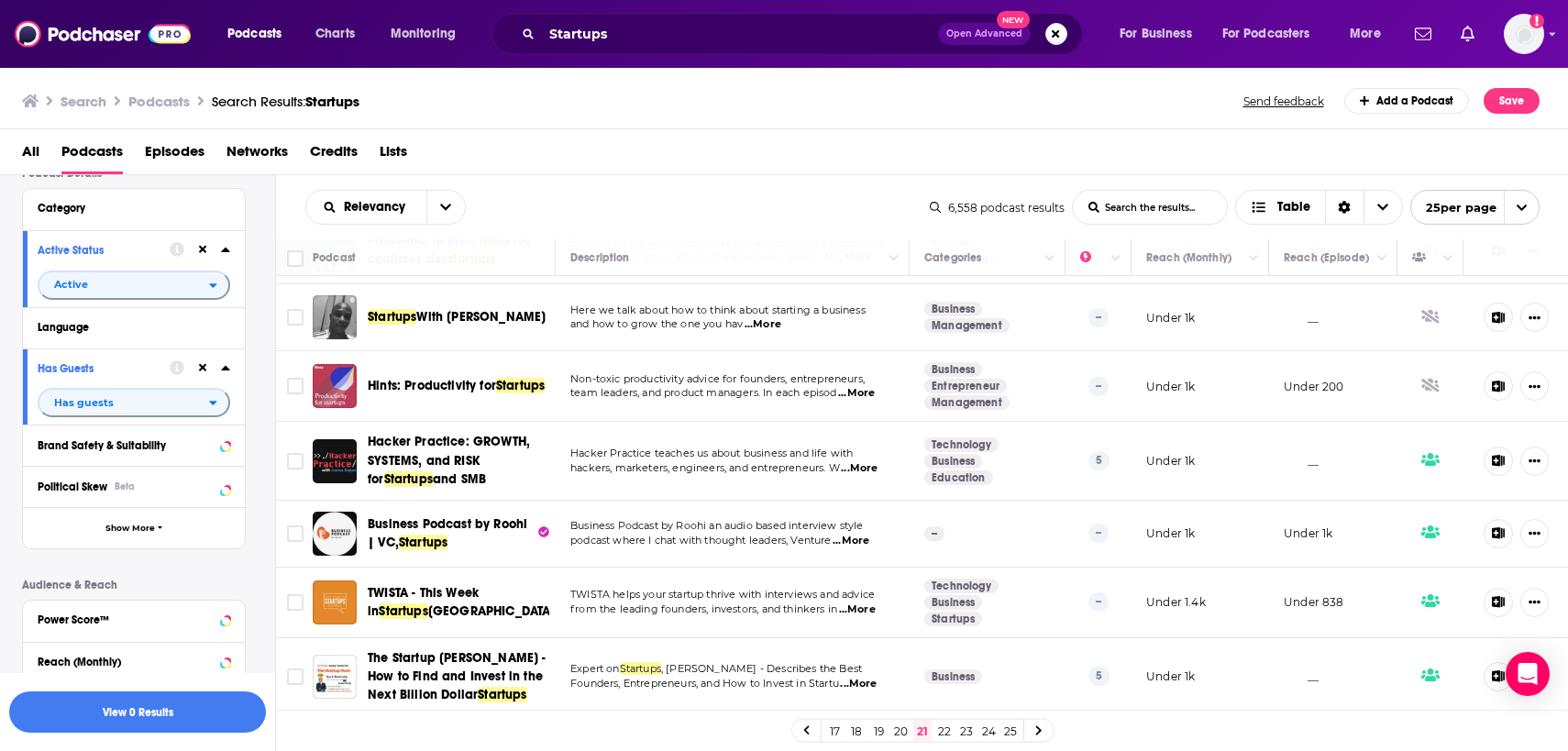
scroll to position [371, 0]
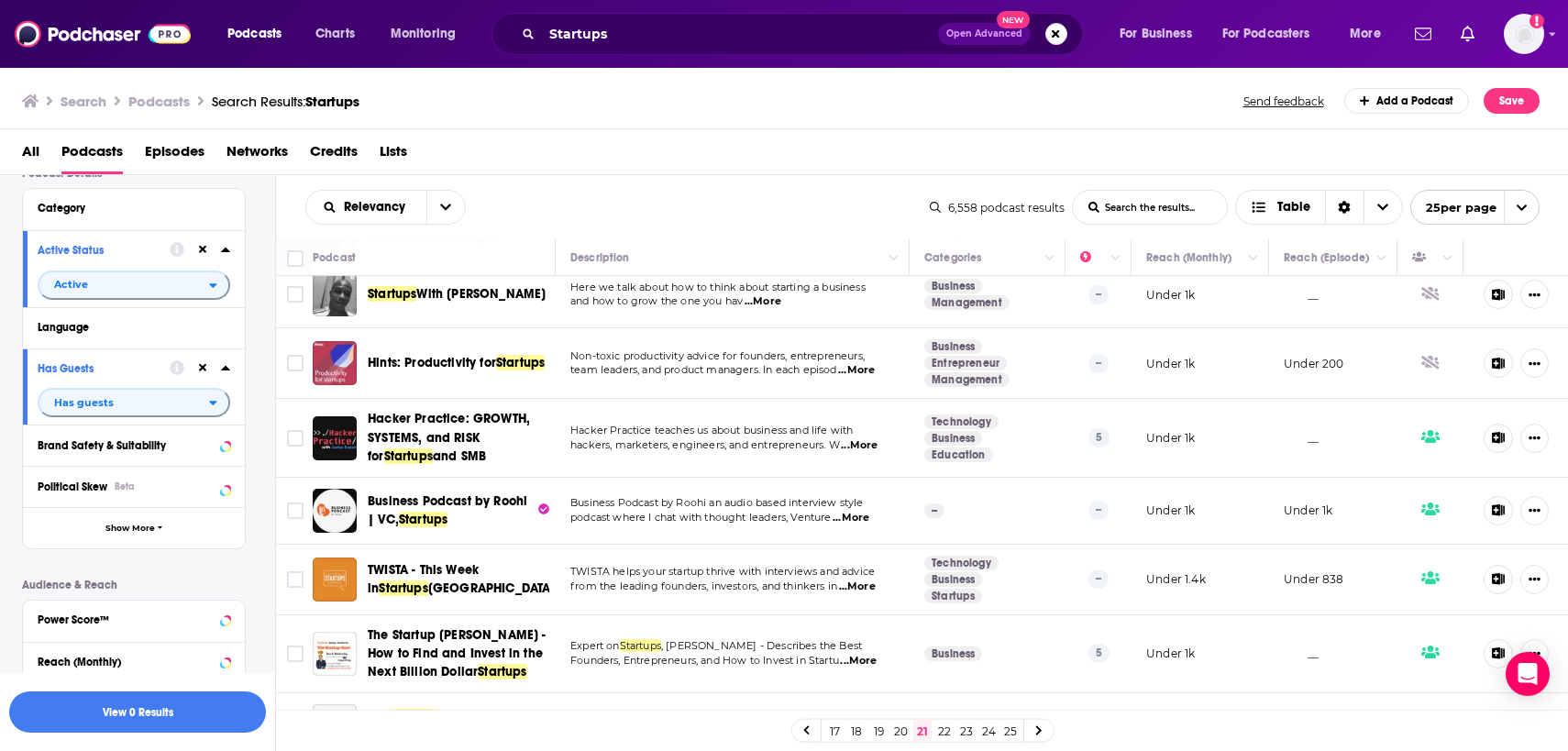
click at [852, 525] on span "...More" at bounding box center [851, 518] width 37 height 15
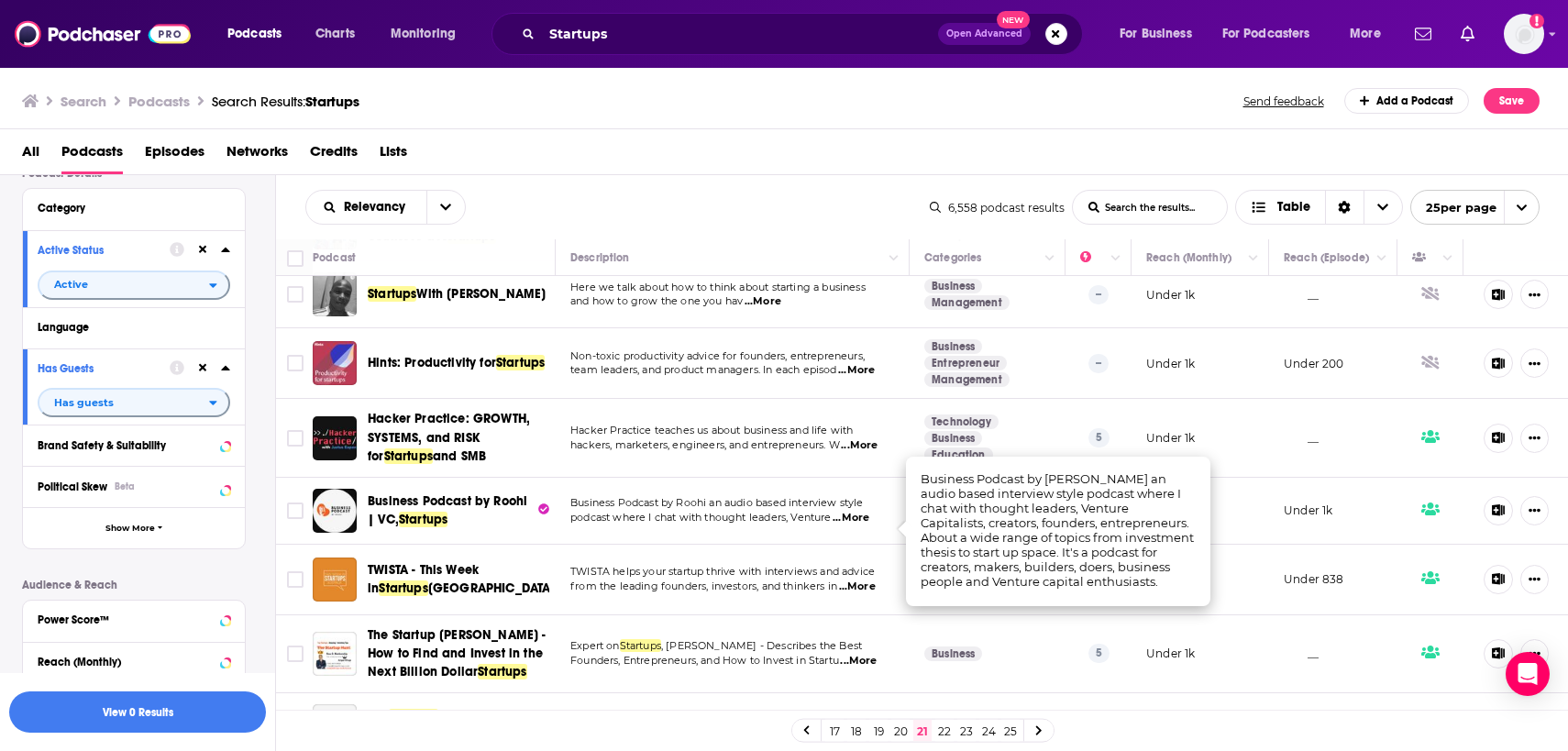
click at [718, 524] on span "podcast where I chat with thought leaders, Venture" at bounding box center [701, 517] width 261 height 13
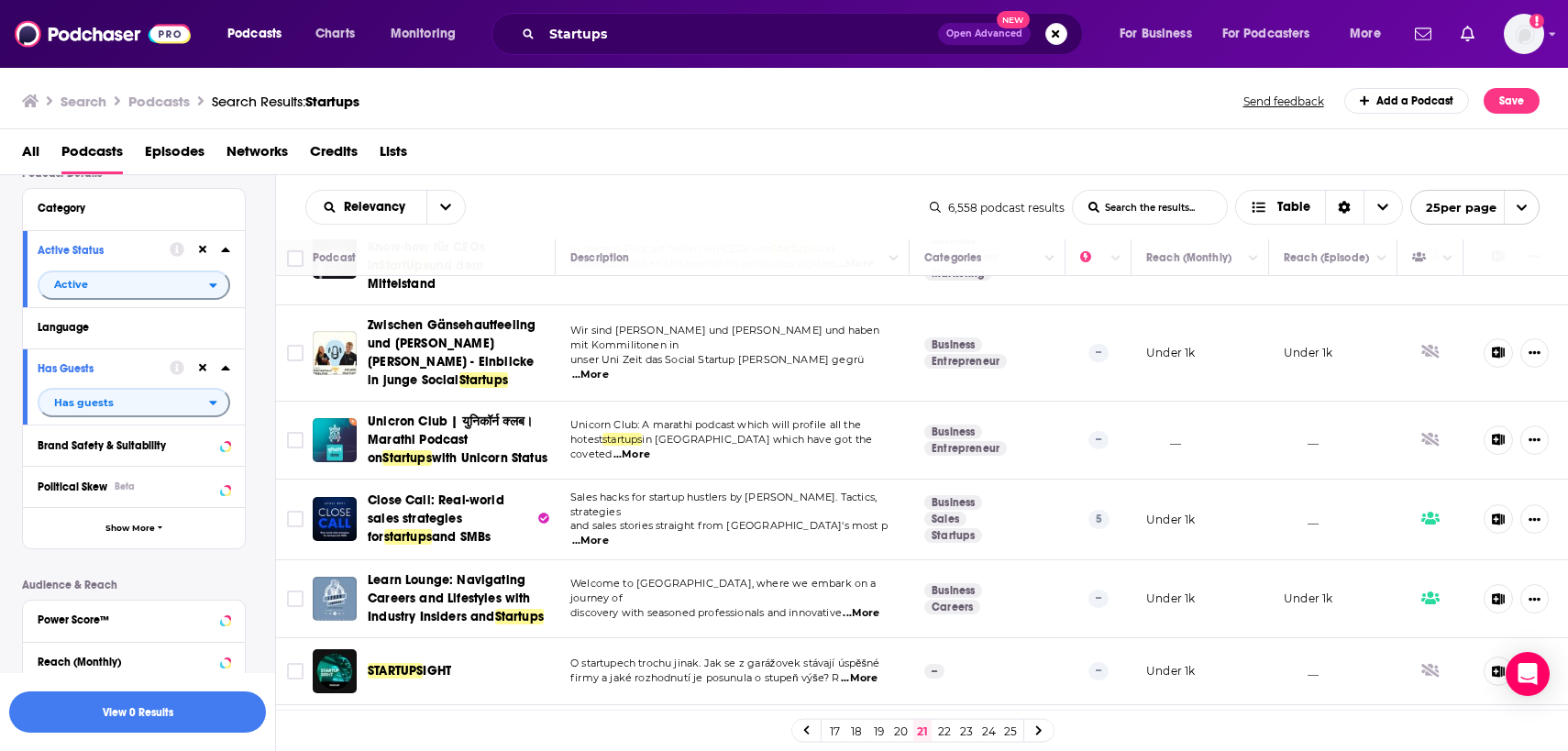
scroll to position [1444, 0]
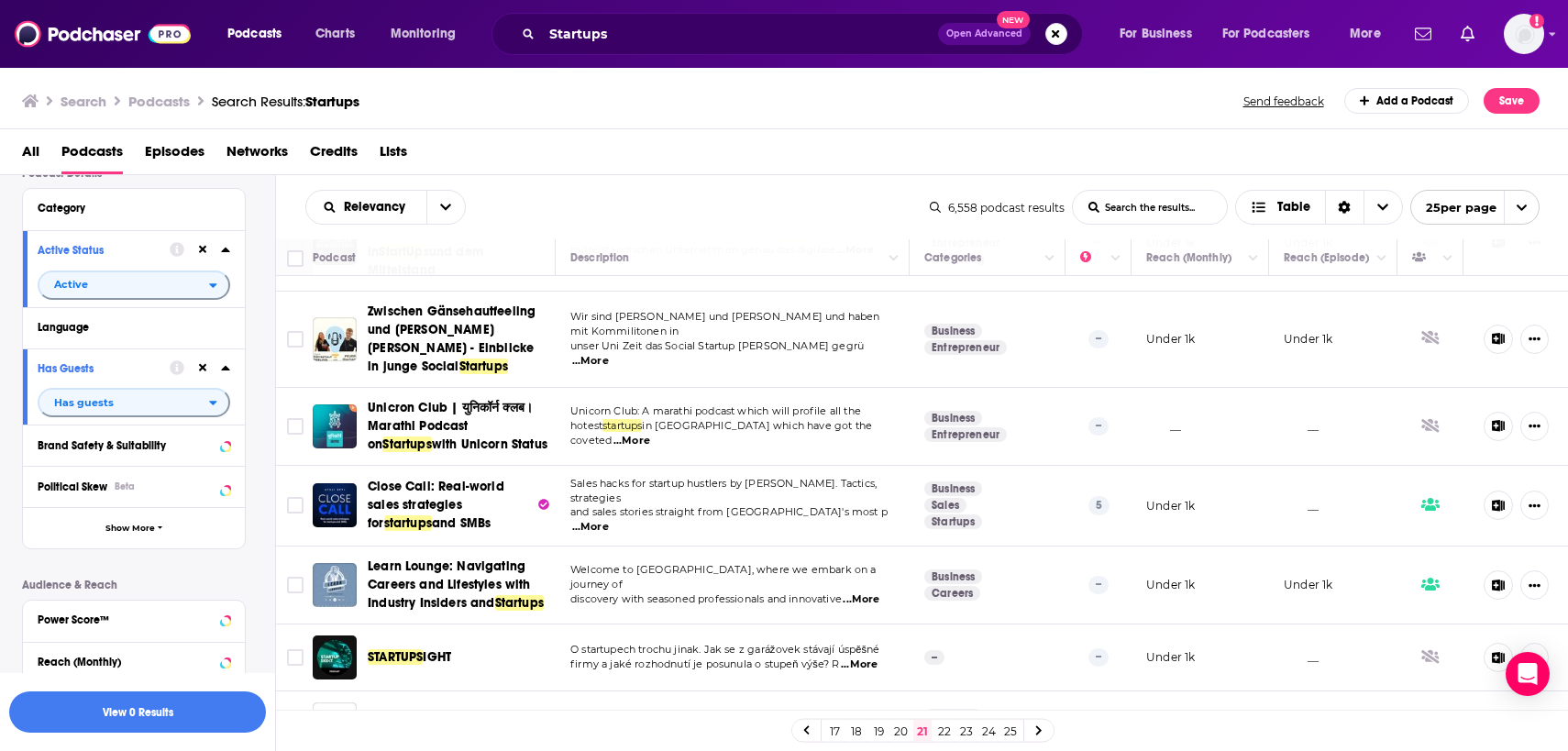
click at [944, 730] on link "22" at bounding box center [944, 731] width 18 height 22
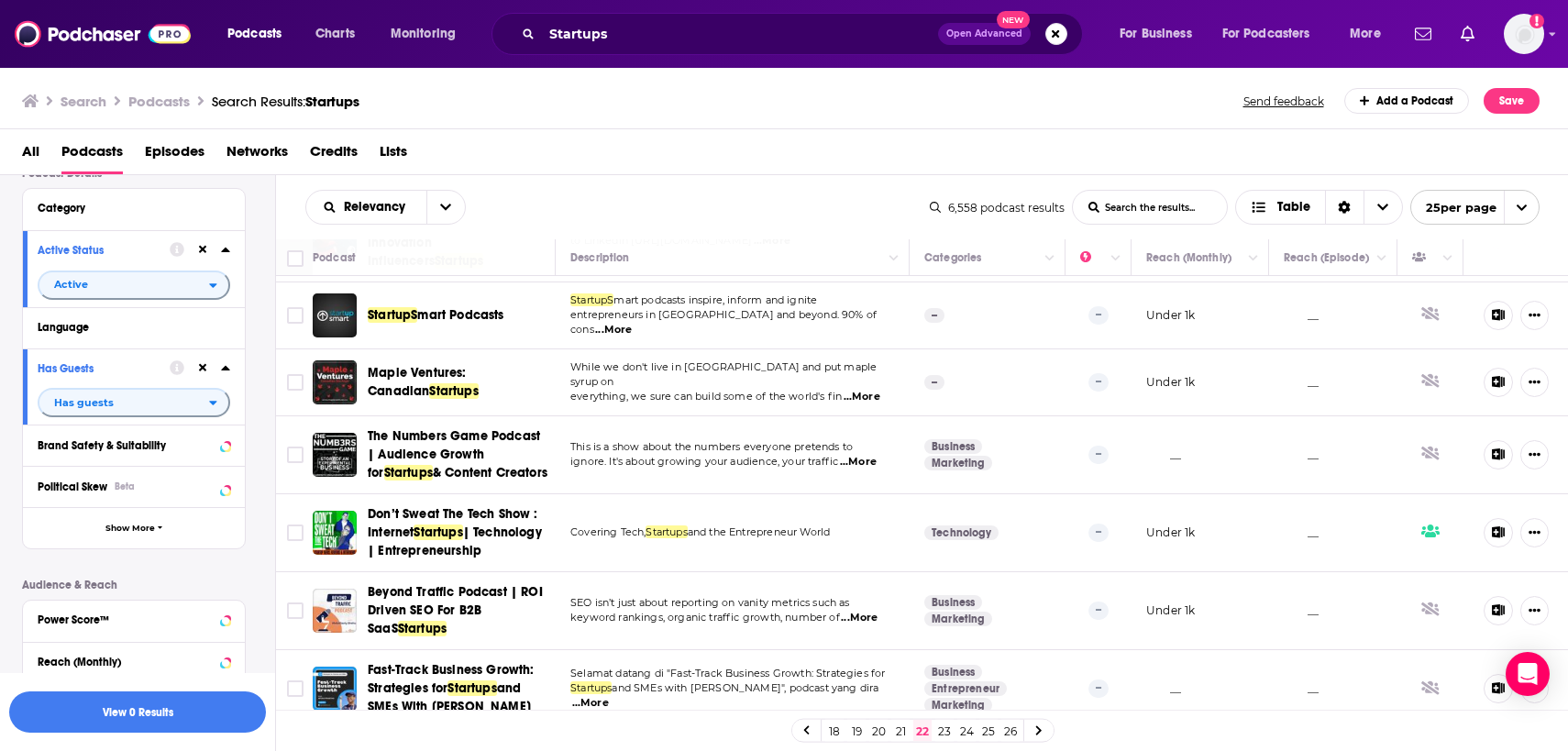
scroll to position [1419, 0]
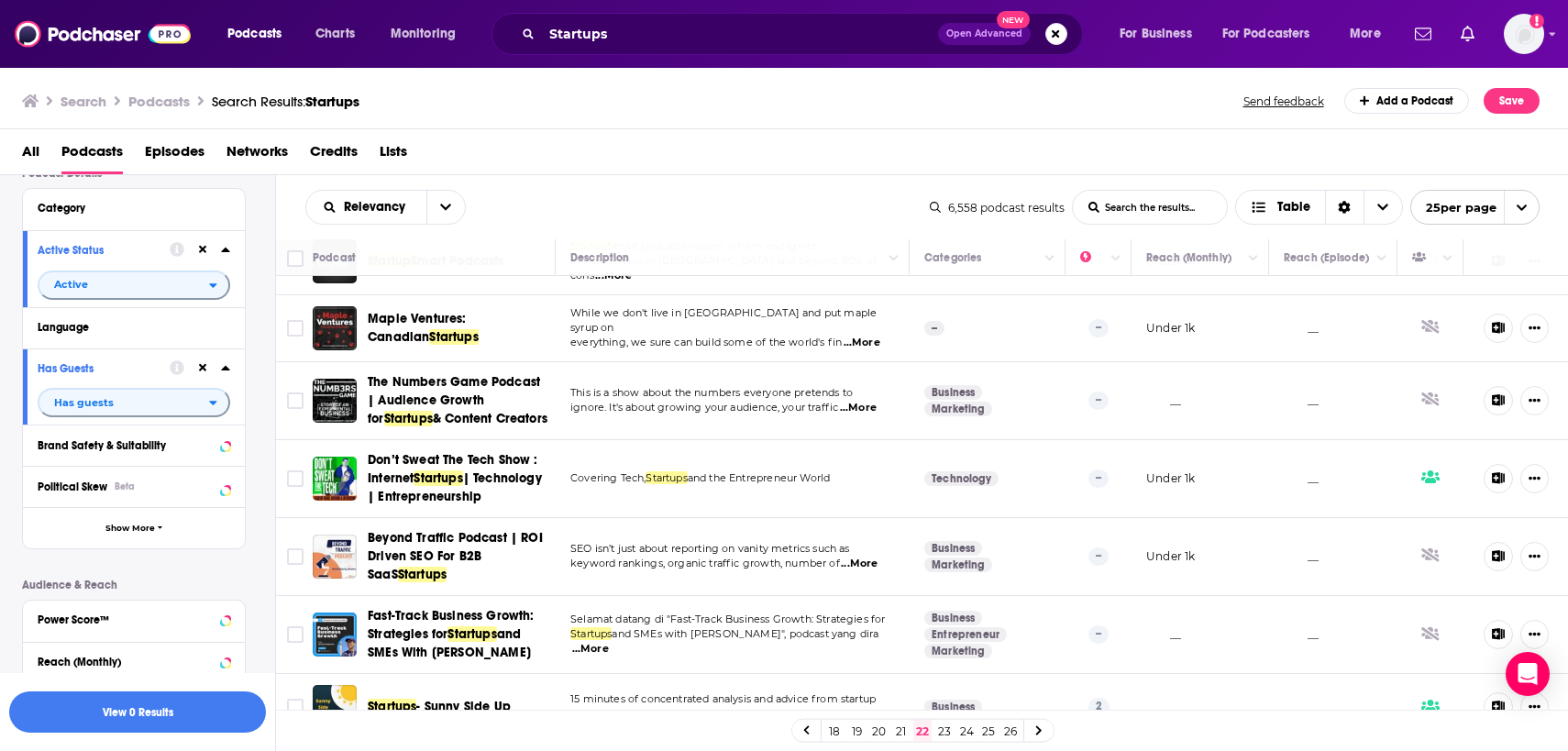
click at [941, 733] on link "23" at bounding box center [944, 731] width 18 height 22
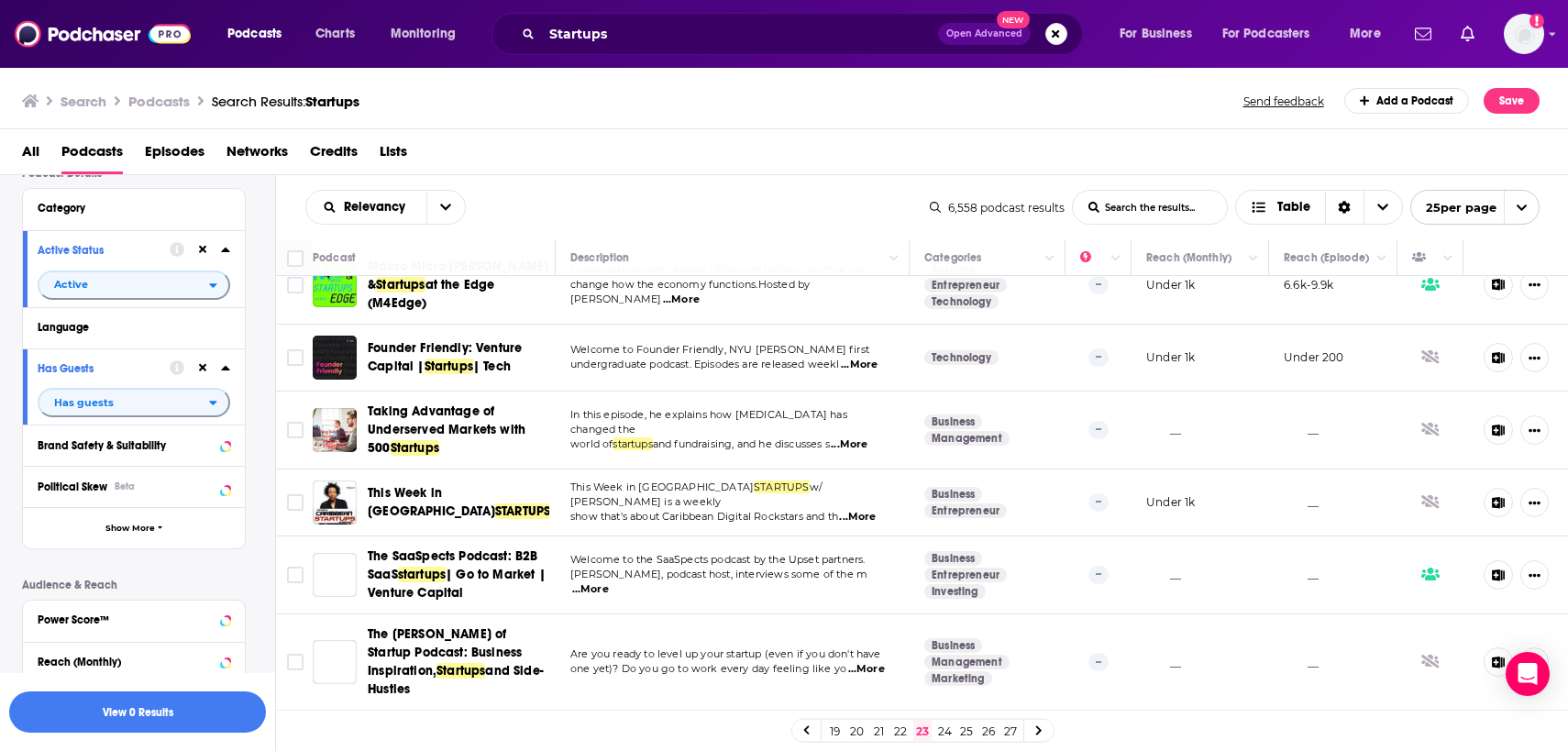
scroll to position [1518, 0]
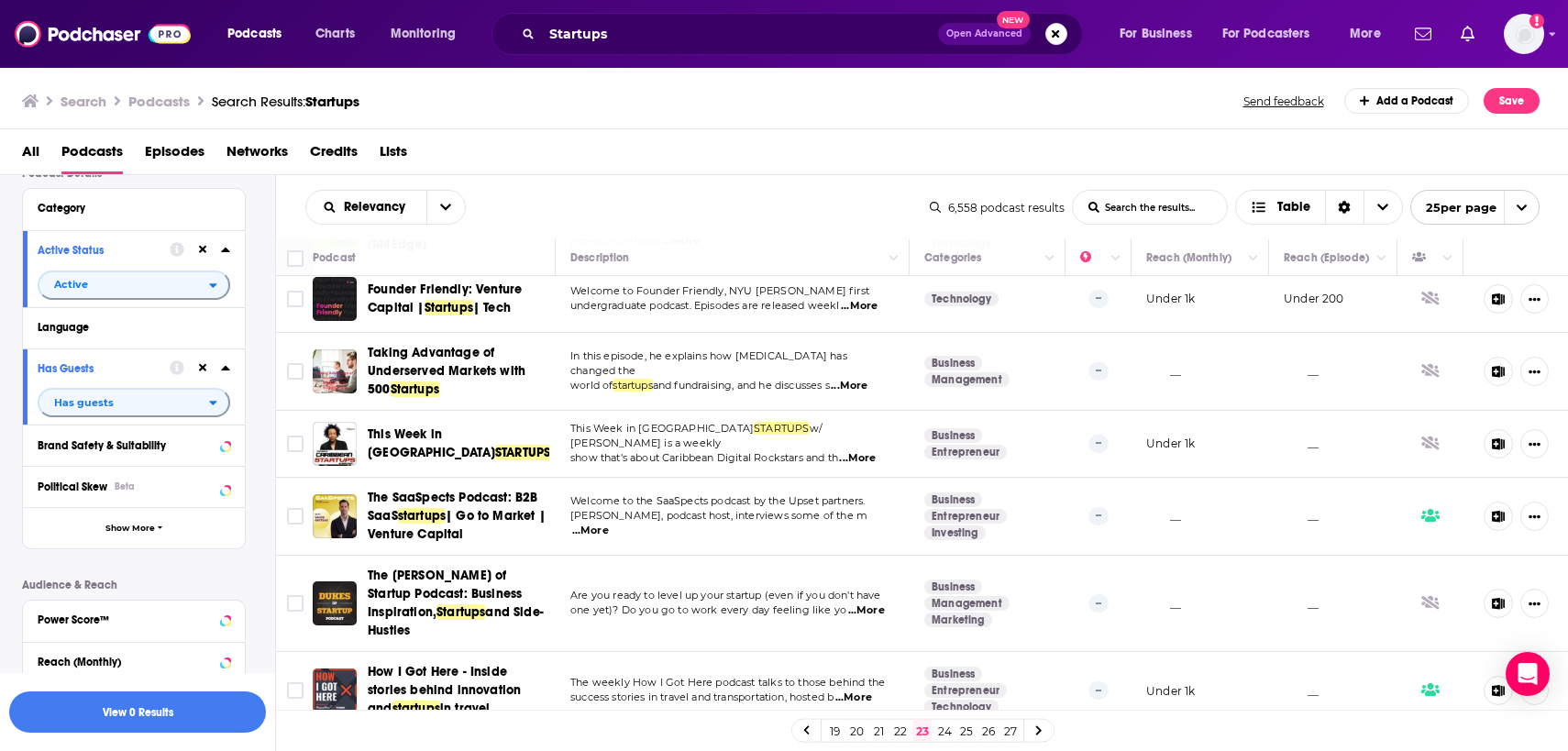
click at [941, 735] on link "24" at bounding box center [944, 731] width 18 height 22
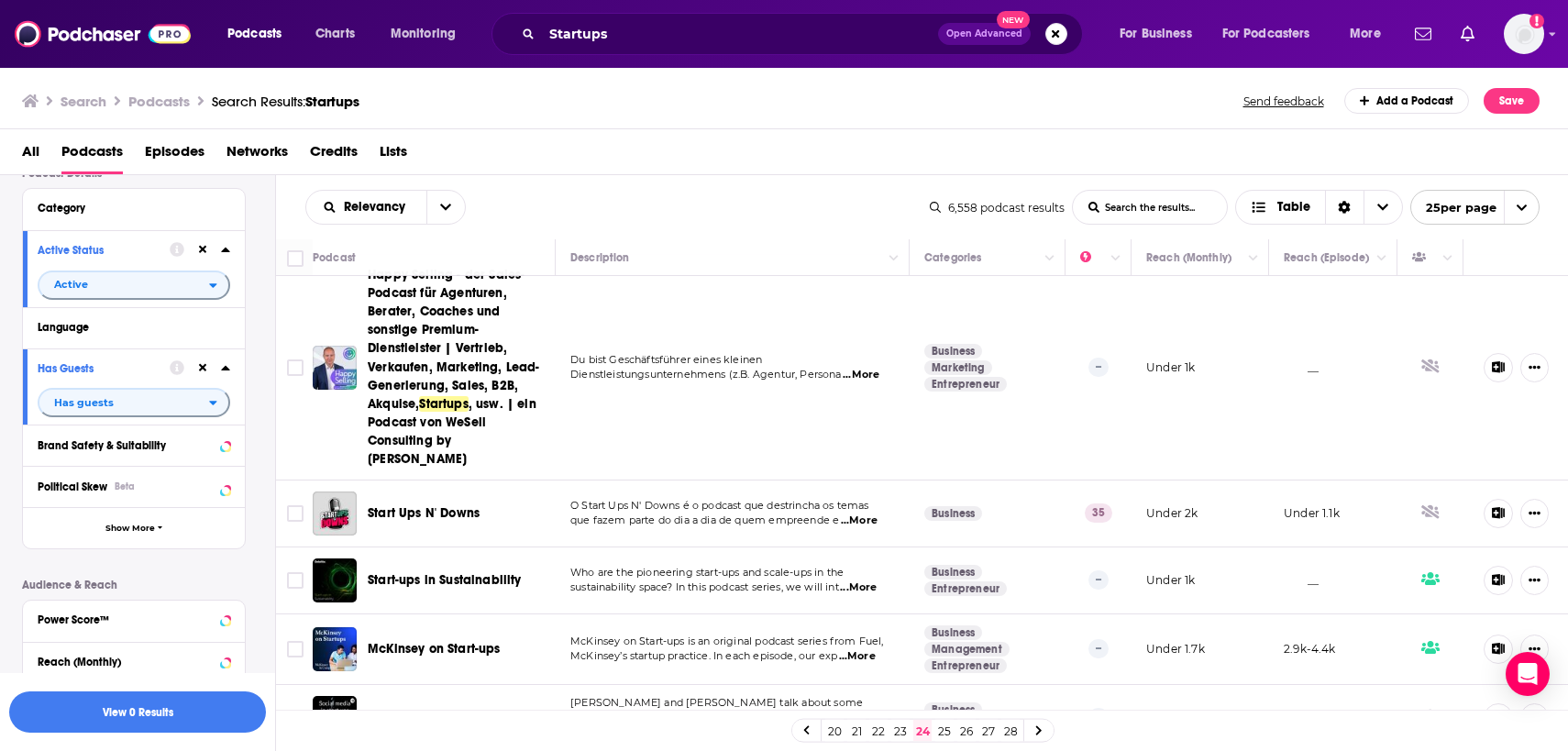
scroll to position [1845, 0]
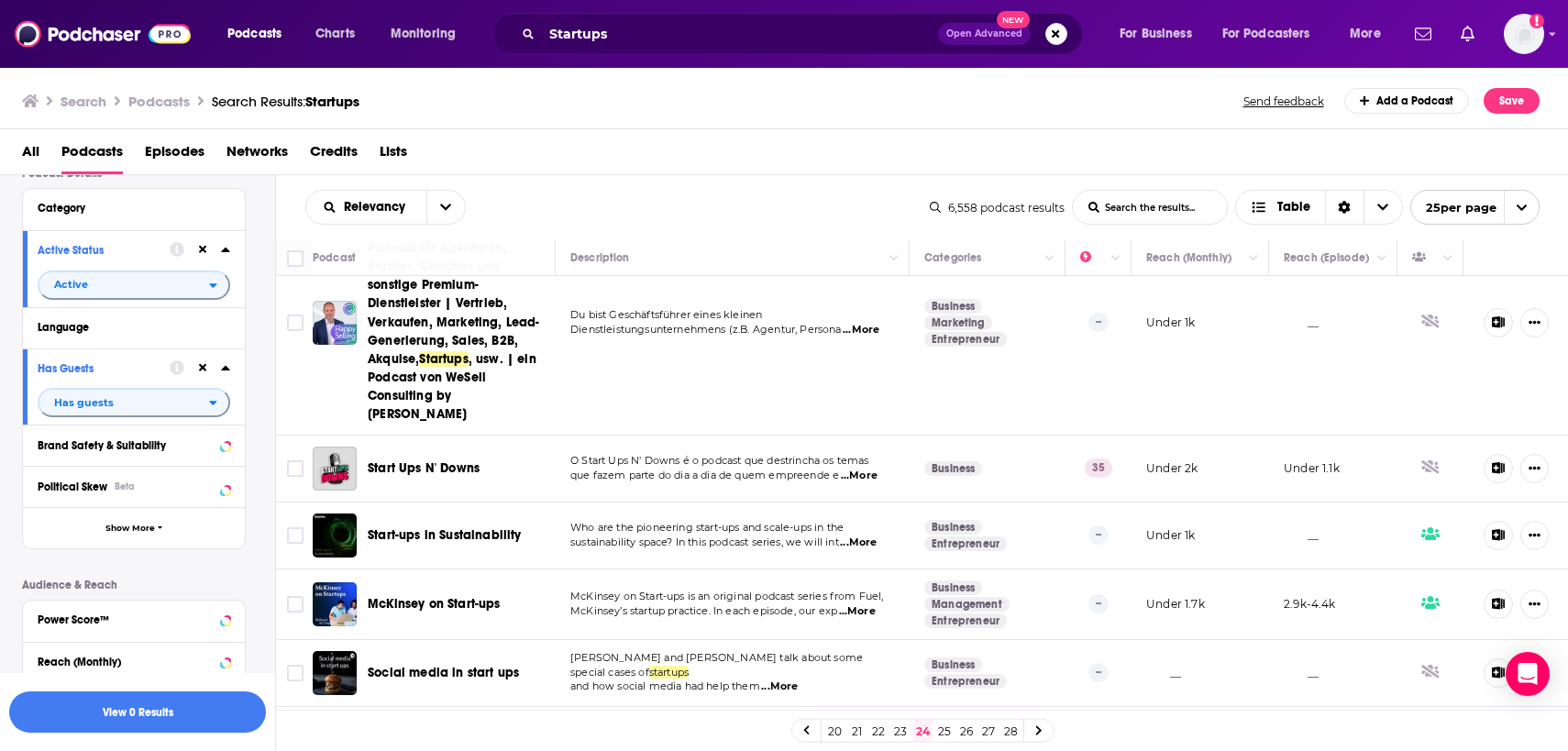
click at [948, 731] on link "25" at bounding box center [944, 731] width 18 height 22
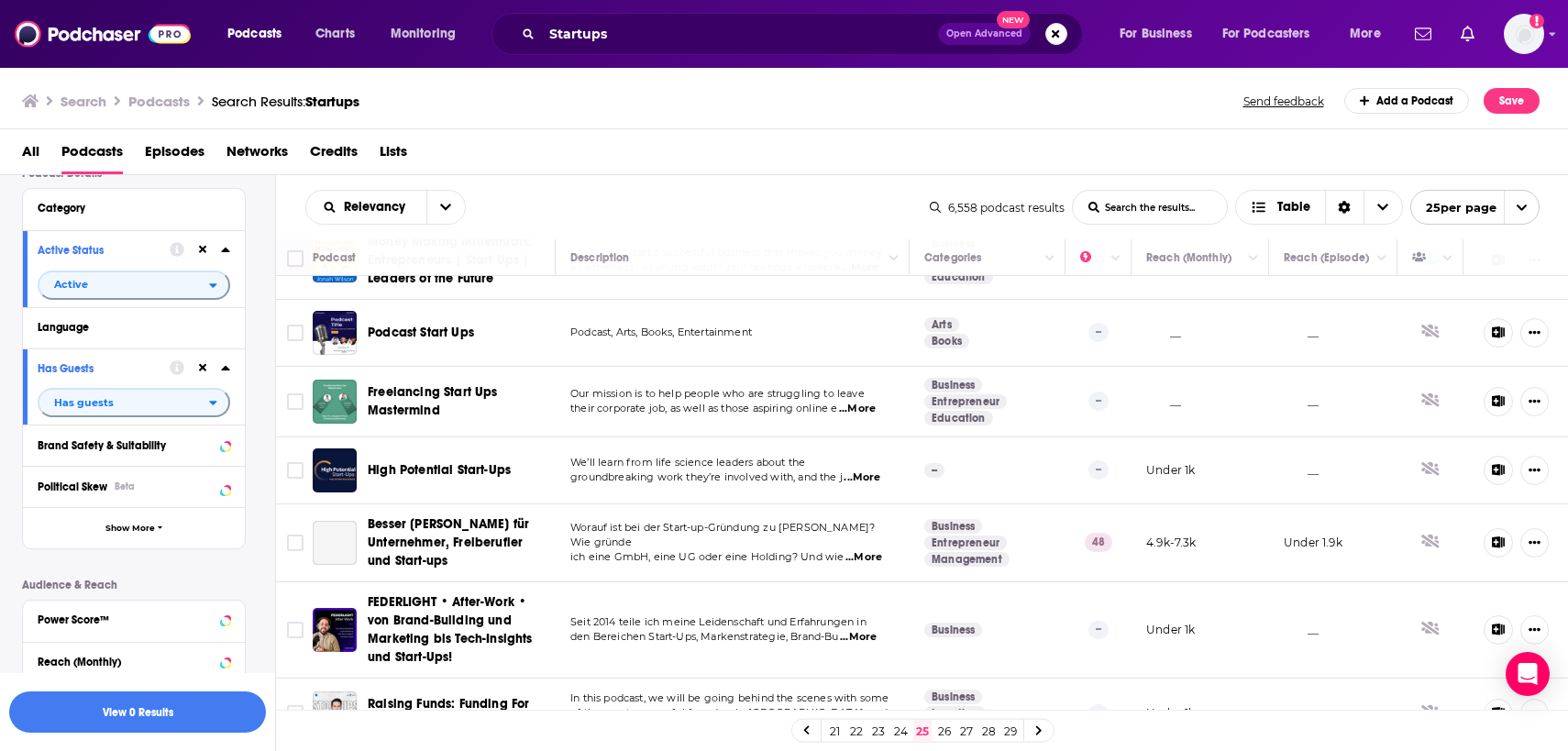
scroll to position [1353, 0]
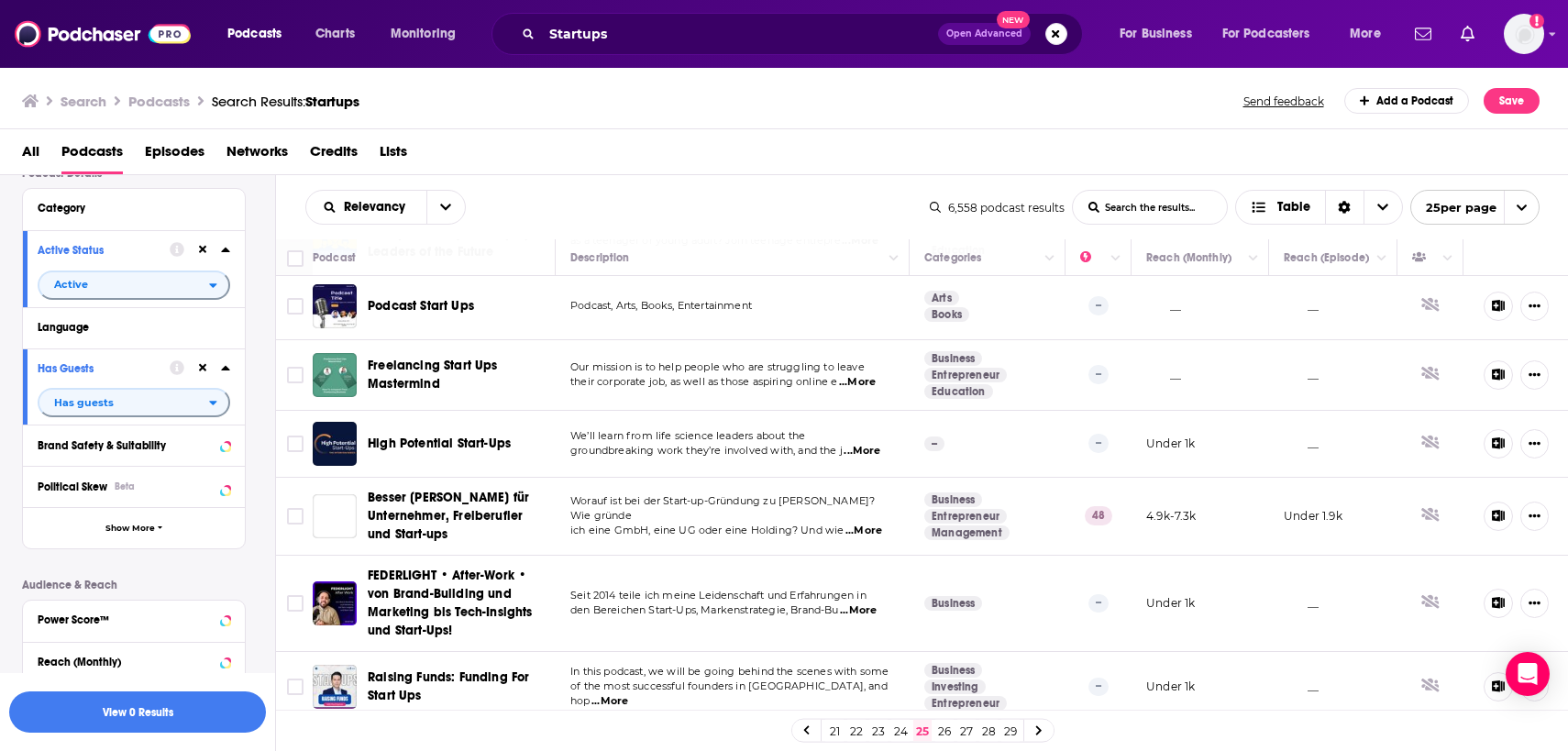
click at [945, 732] on link "26" at bounding box center [944, 731] width 18 height 22
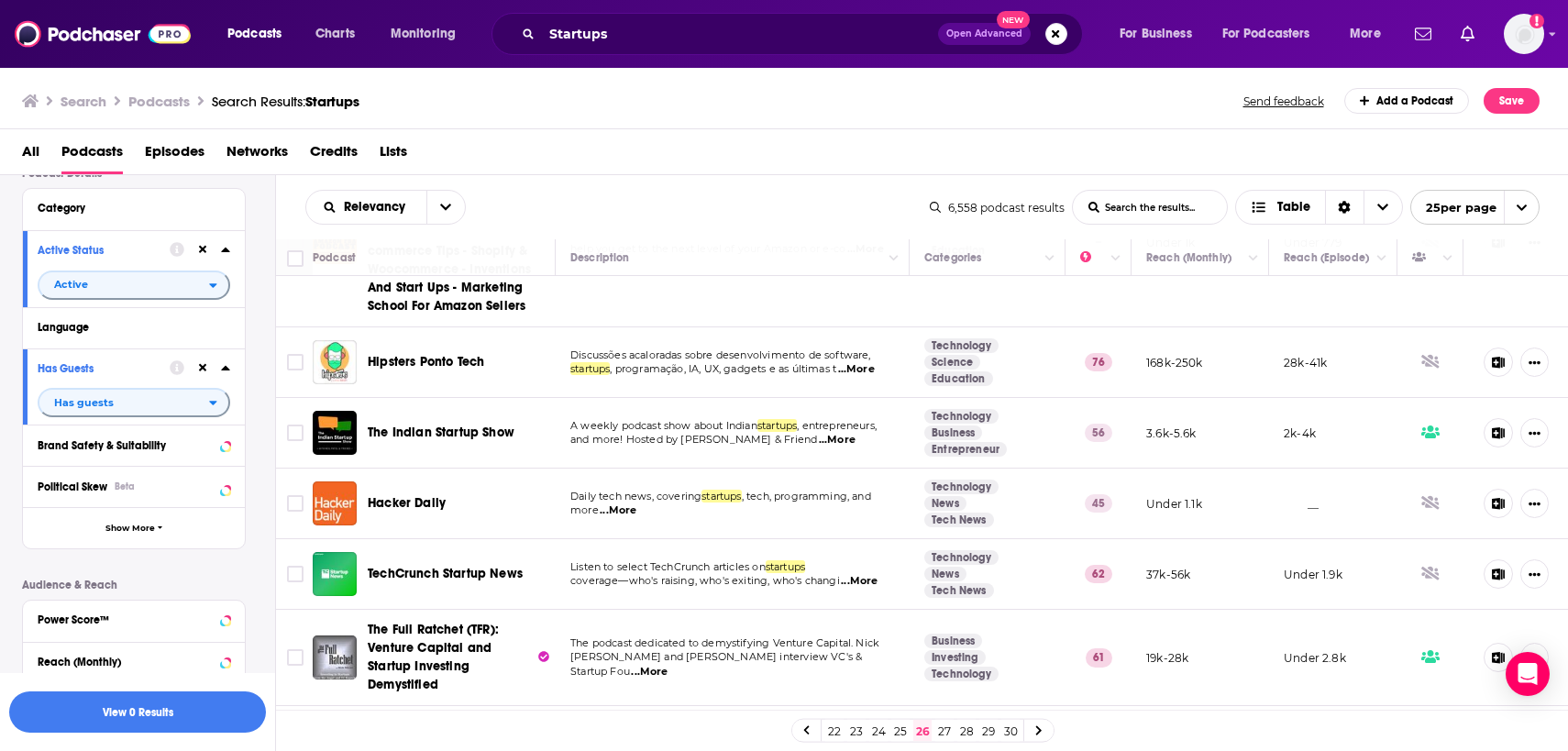
scroll to position [1750, 0]
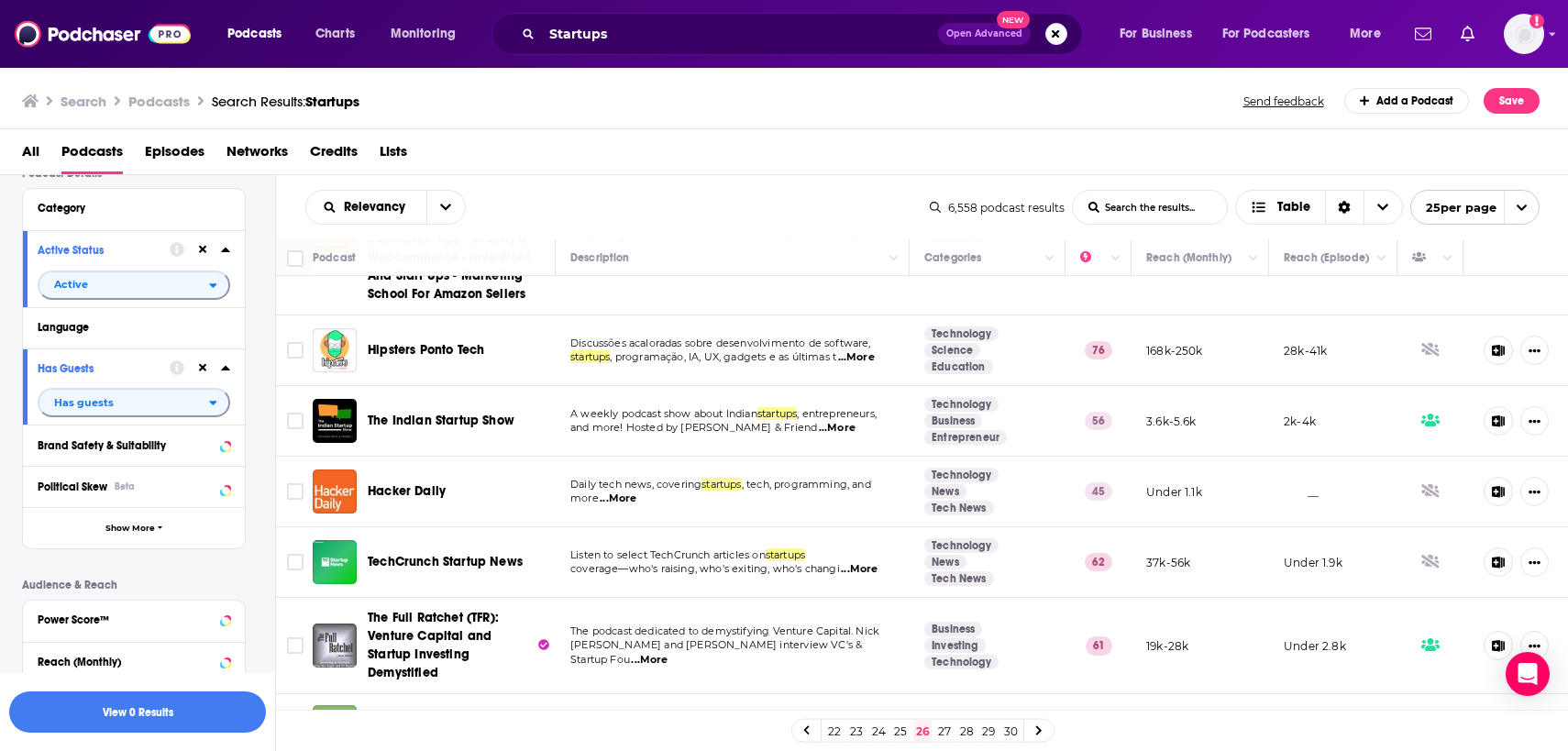
click at [944, 730] on link "27" at bounding box center [944, 731] width 18 height 22
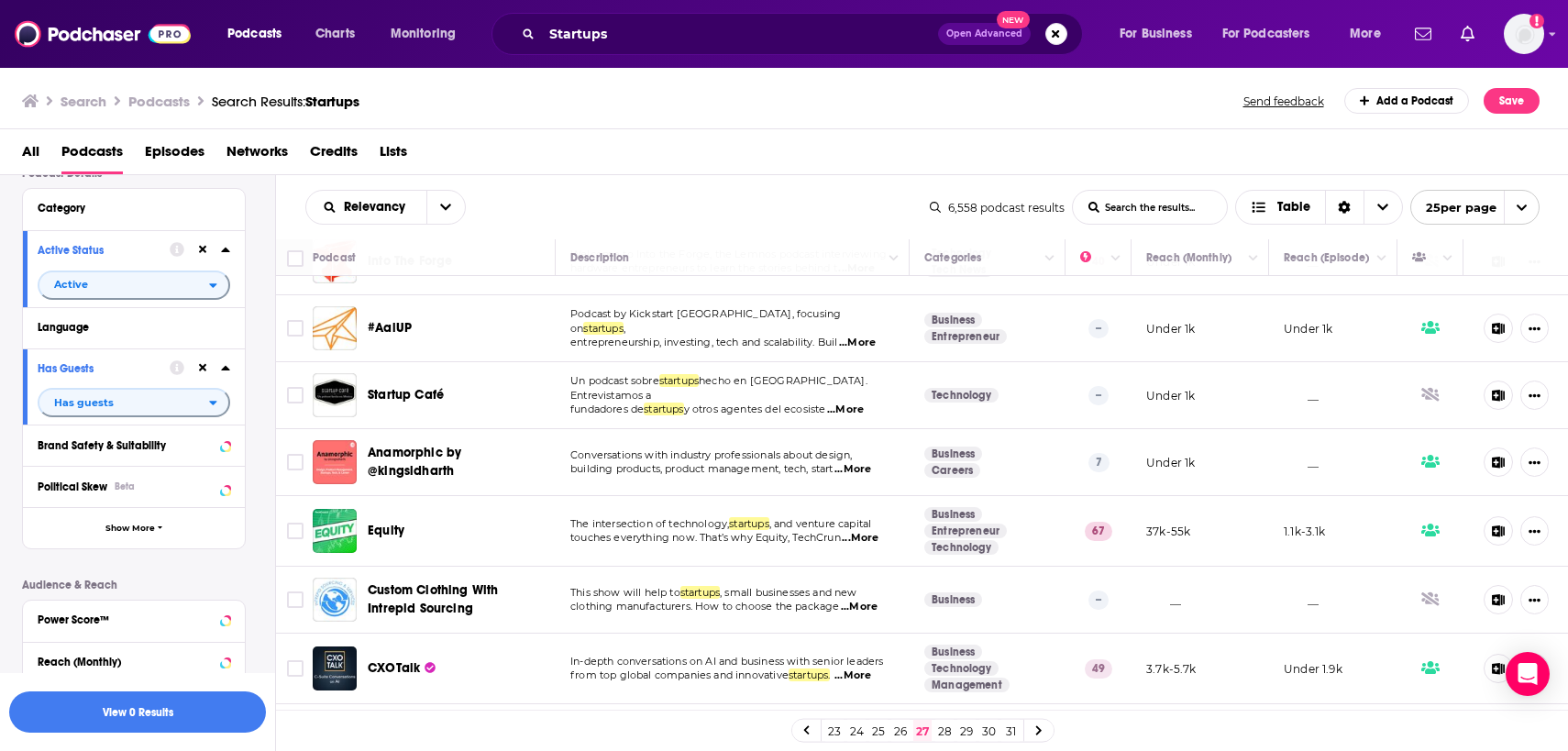
scroll to position [658, 0]
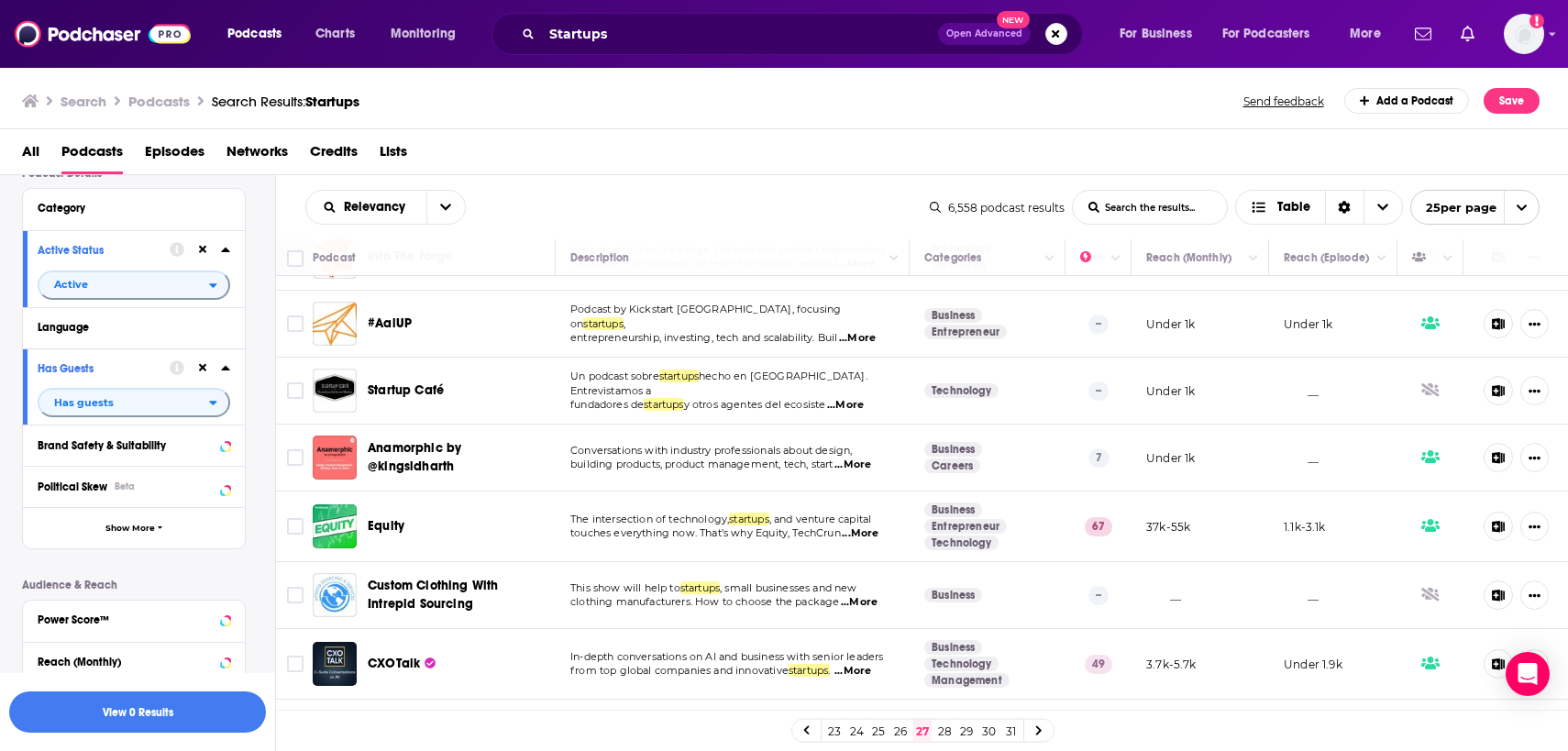
click at [871, 535] on span "...More" at bounding box center [860, 534] width 37 height 15
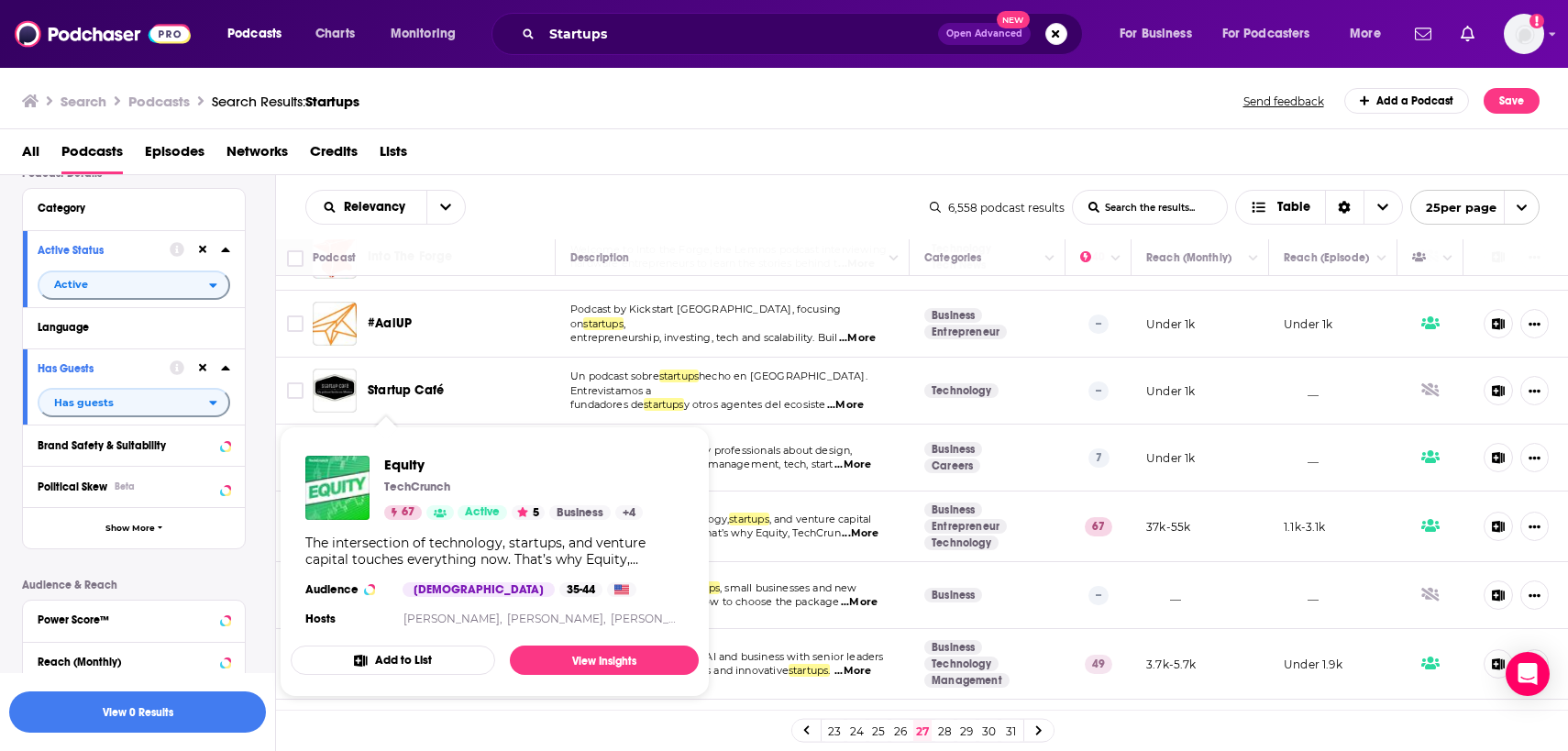
click at [723, 518] on span "The intersection of technology," at bounding box center [649, 519] width 159 height 13
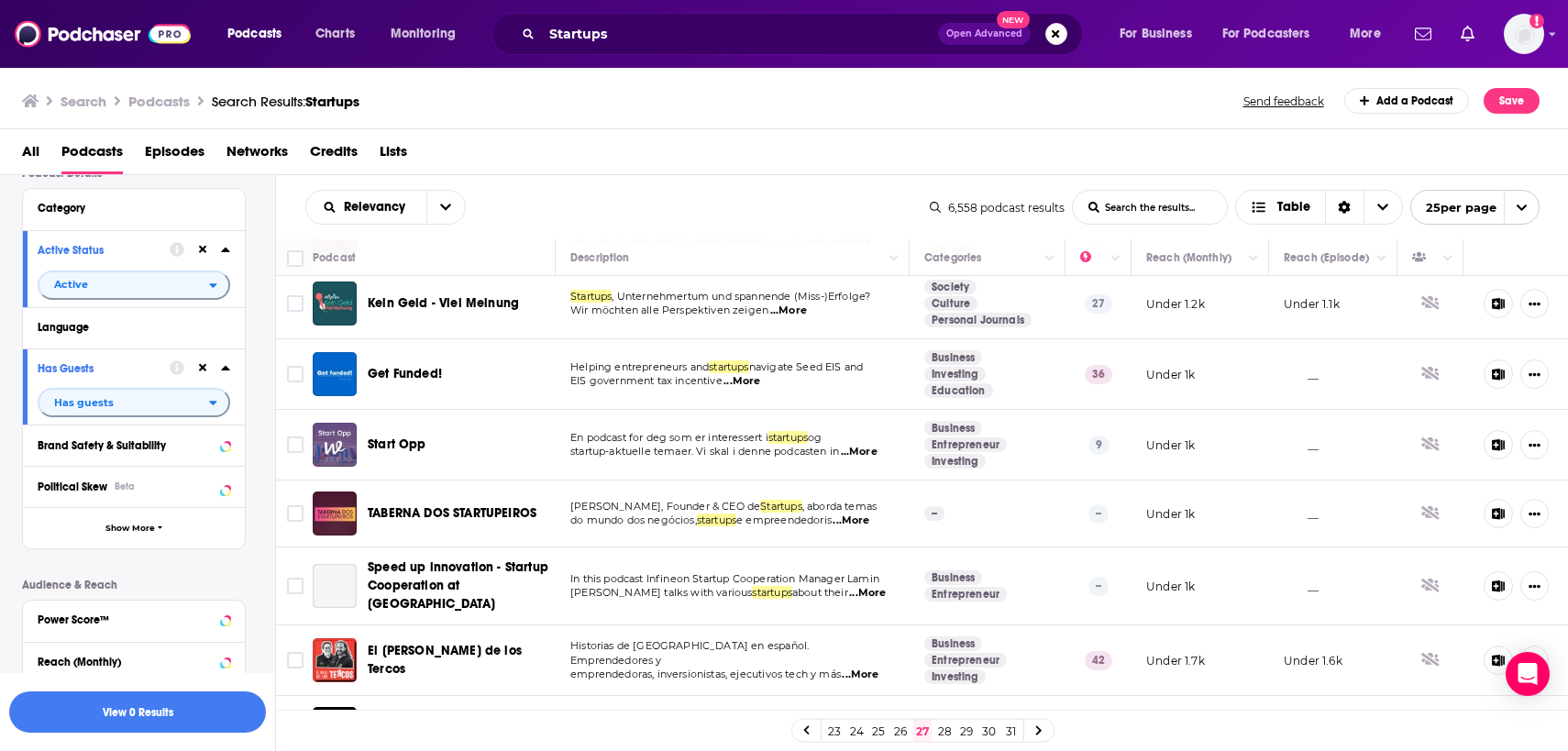
scroll to position [1268, 0]
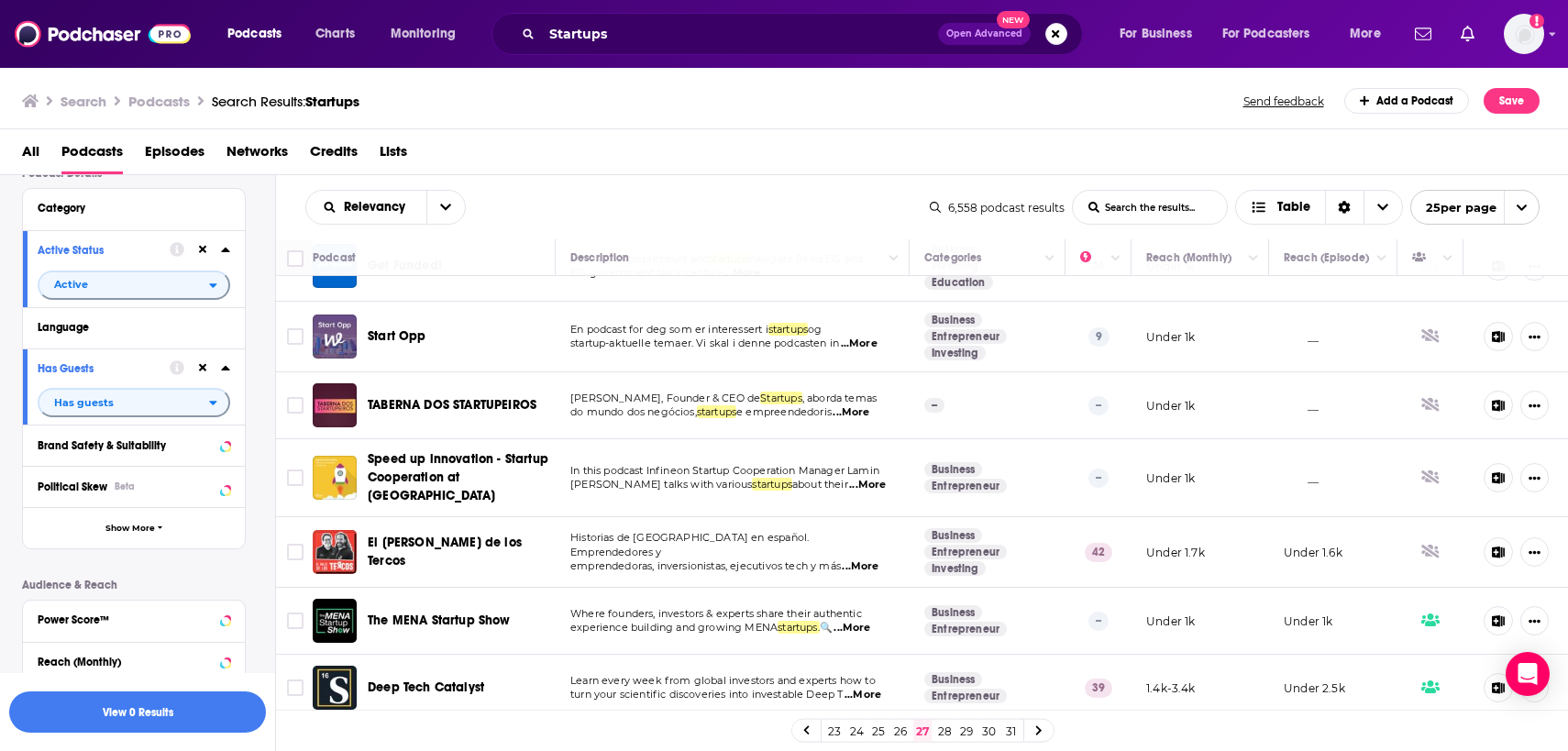
click at [946, 729] on link "28" at bounding box center [944, 731] width 18 height 22
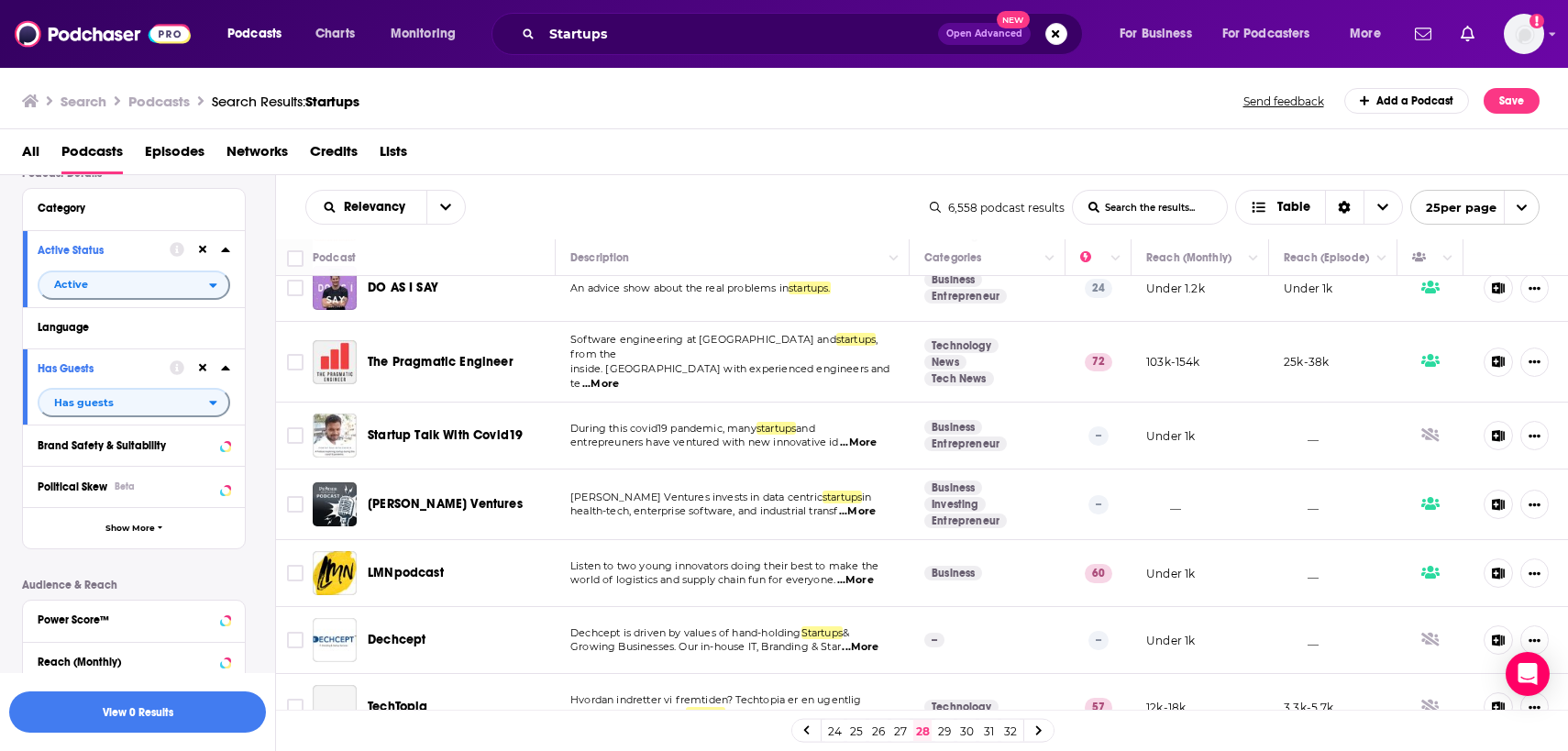
scroll to position [1261, 0]
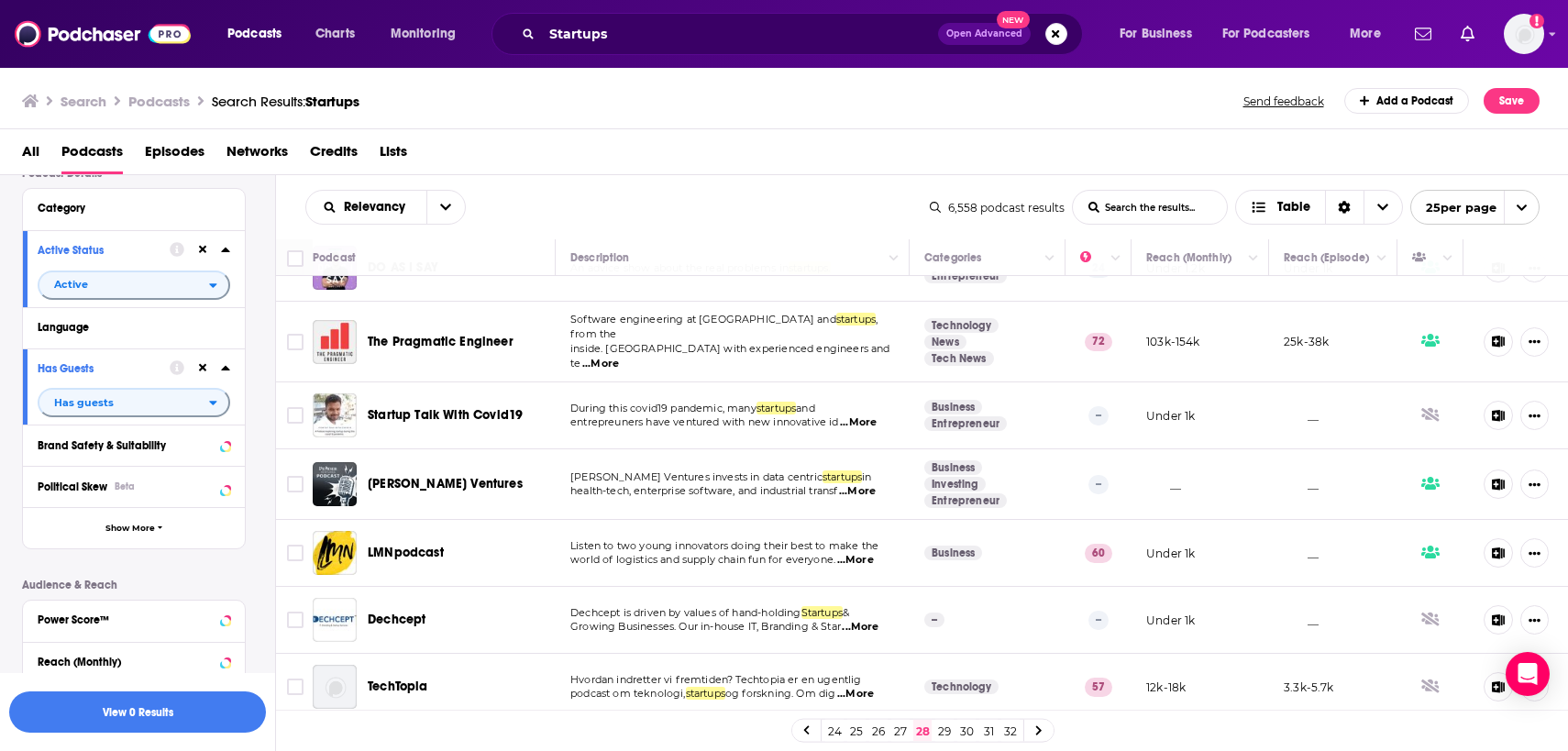
click at [944, 729] on link "29" at bounding box center [944, 731] width 18 height 22
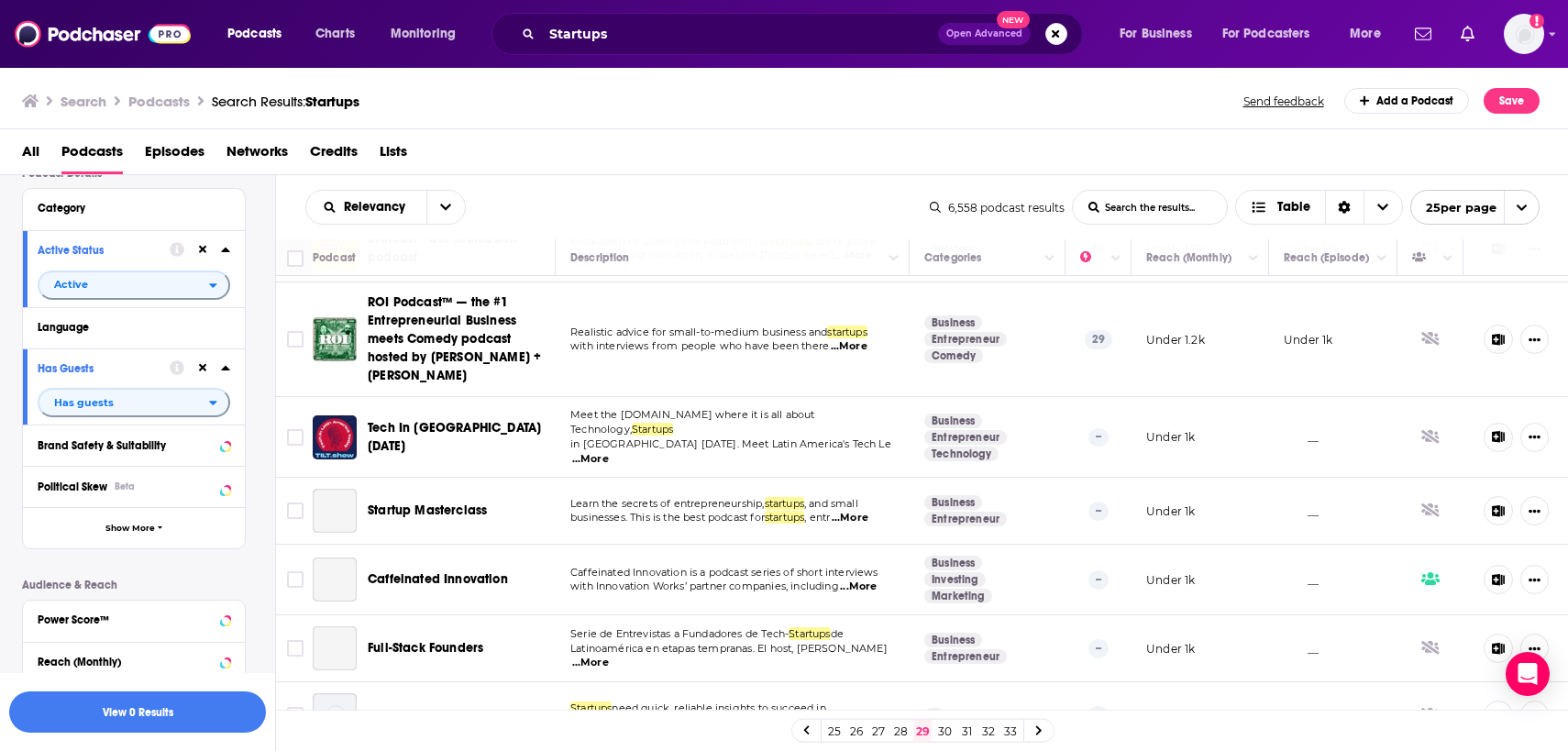
scroll to position [1301, 0]
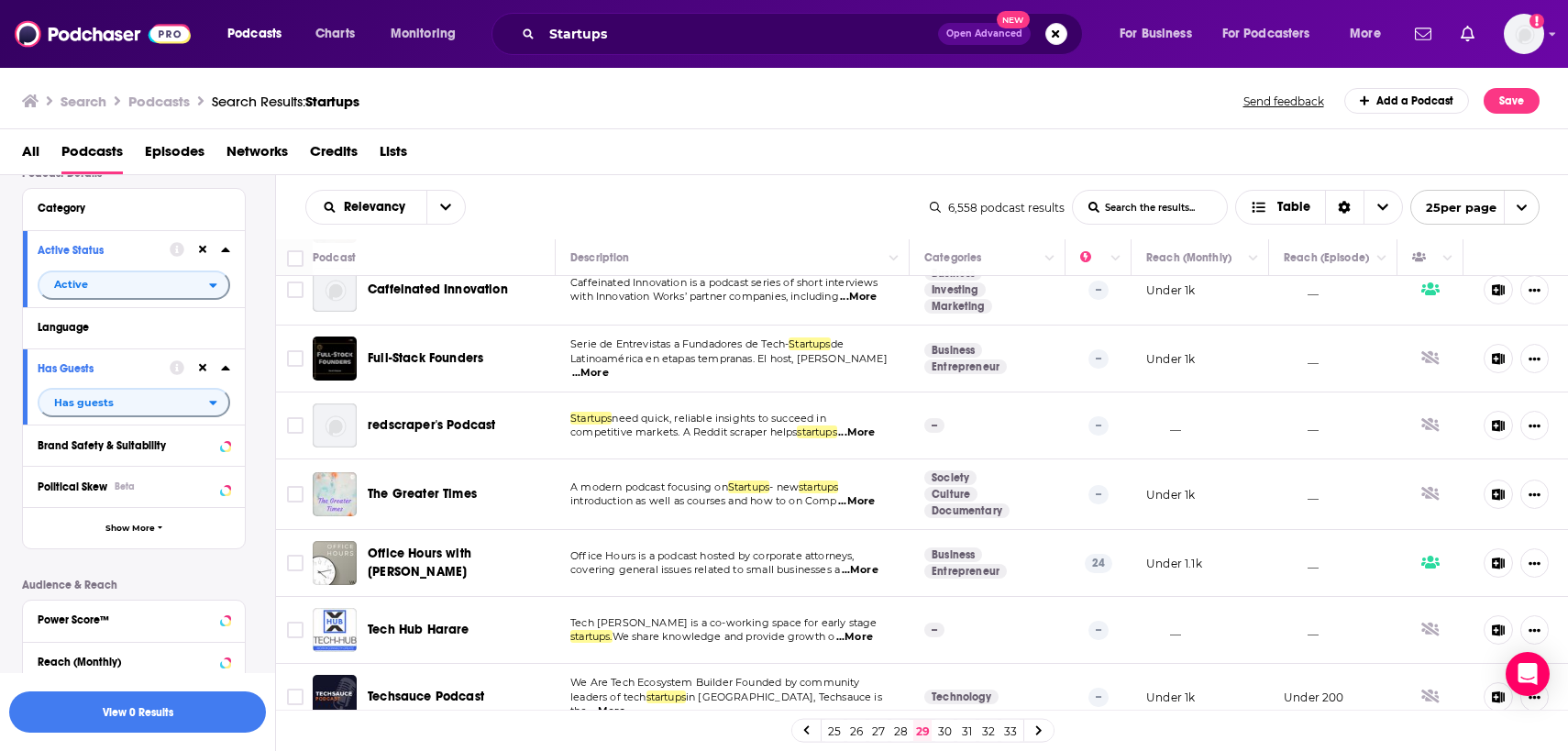
click at [948, 735] on link "30" at bounding box center [944, 731] width 18 height 22
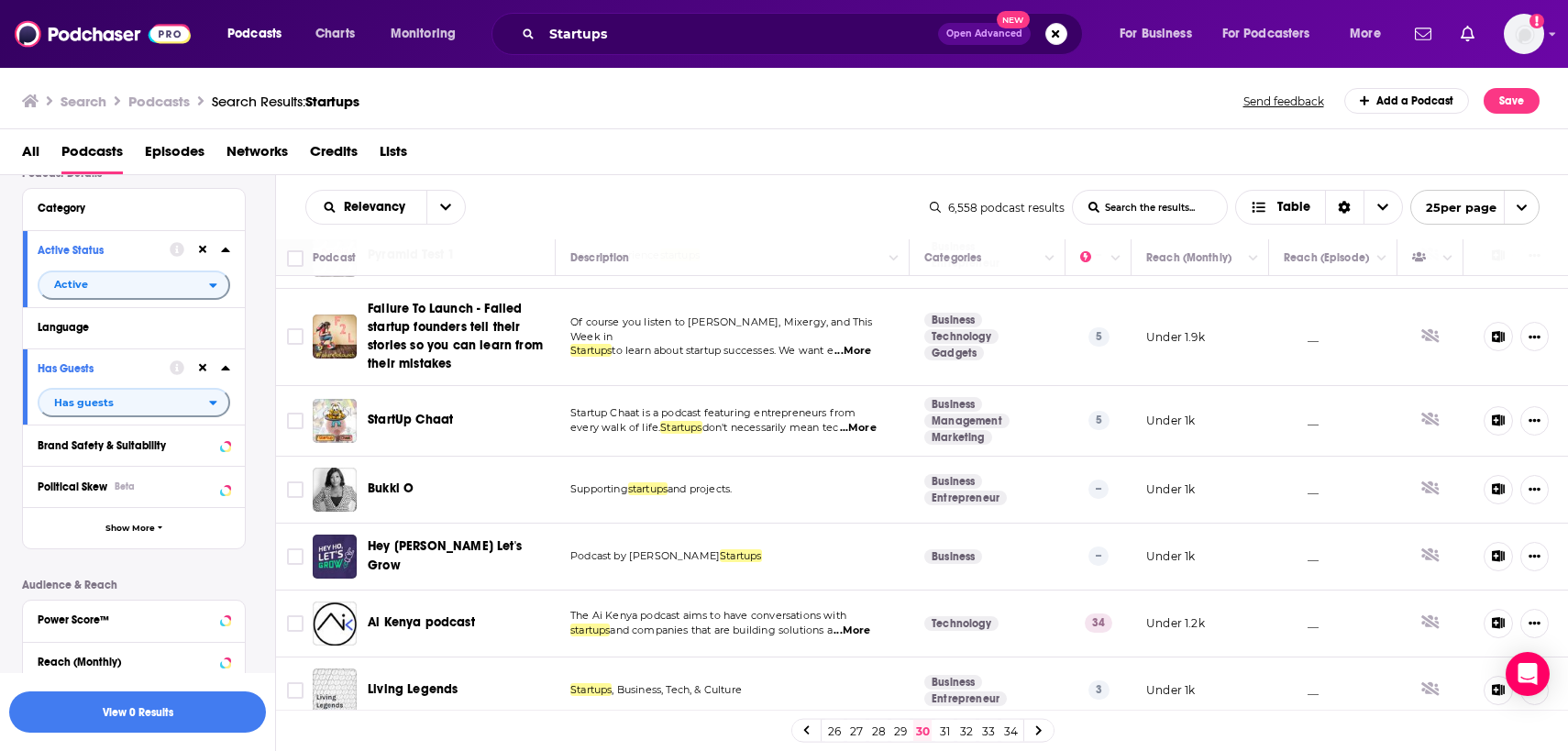
scroll to position [1298, 0]
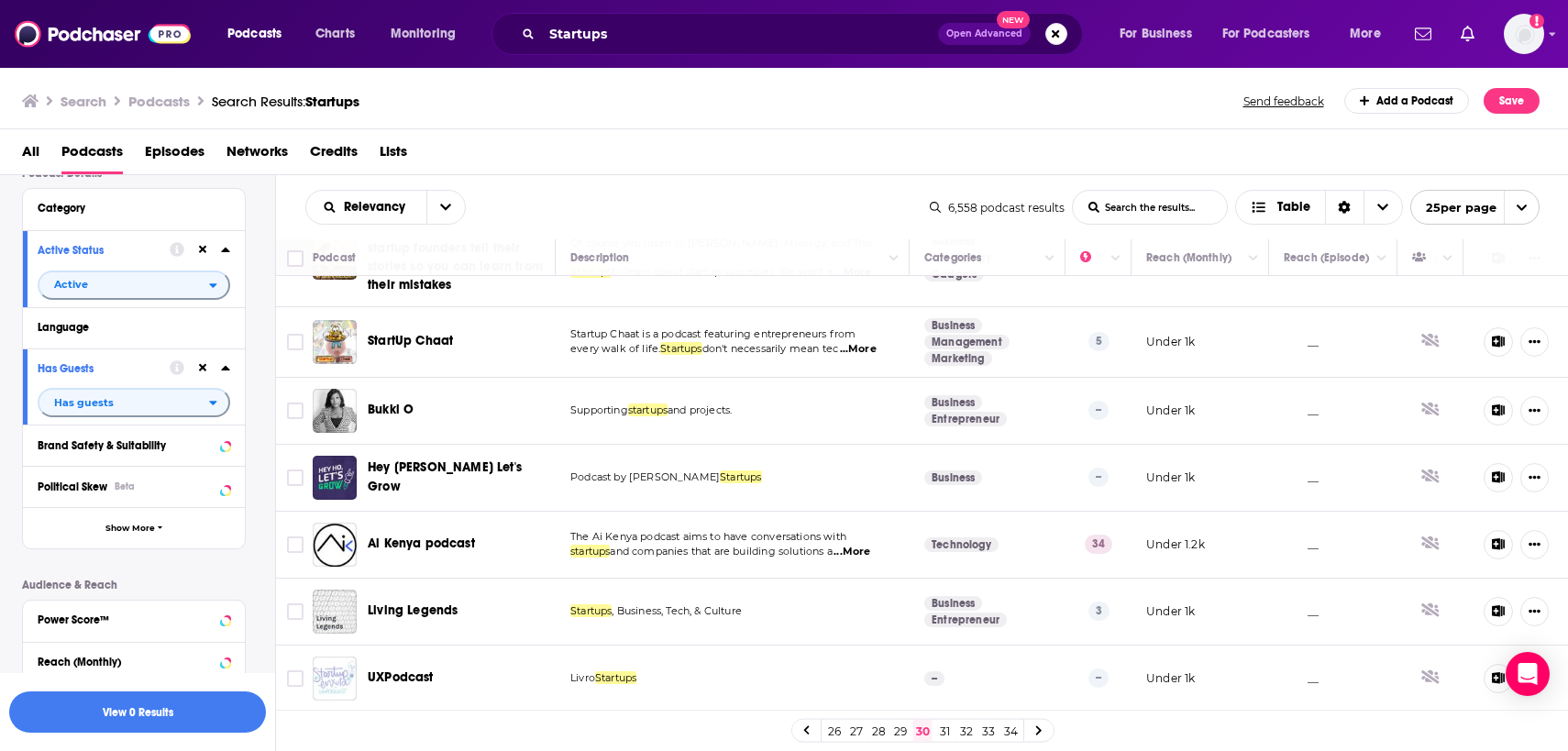
click at [948, 735] on link "31" at bounding box center [944, 731] width 18 height 22
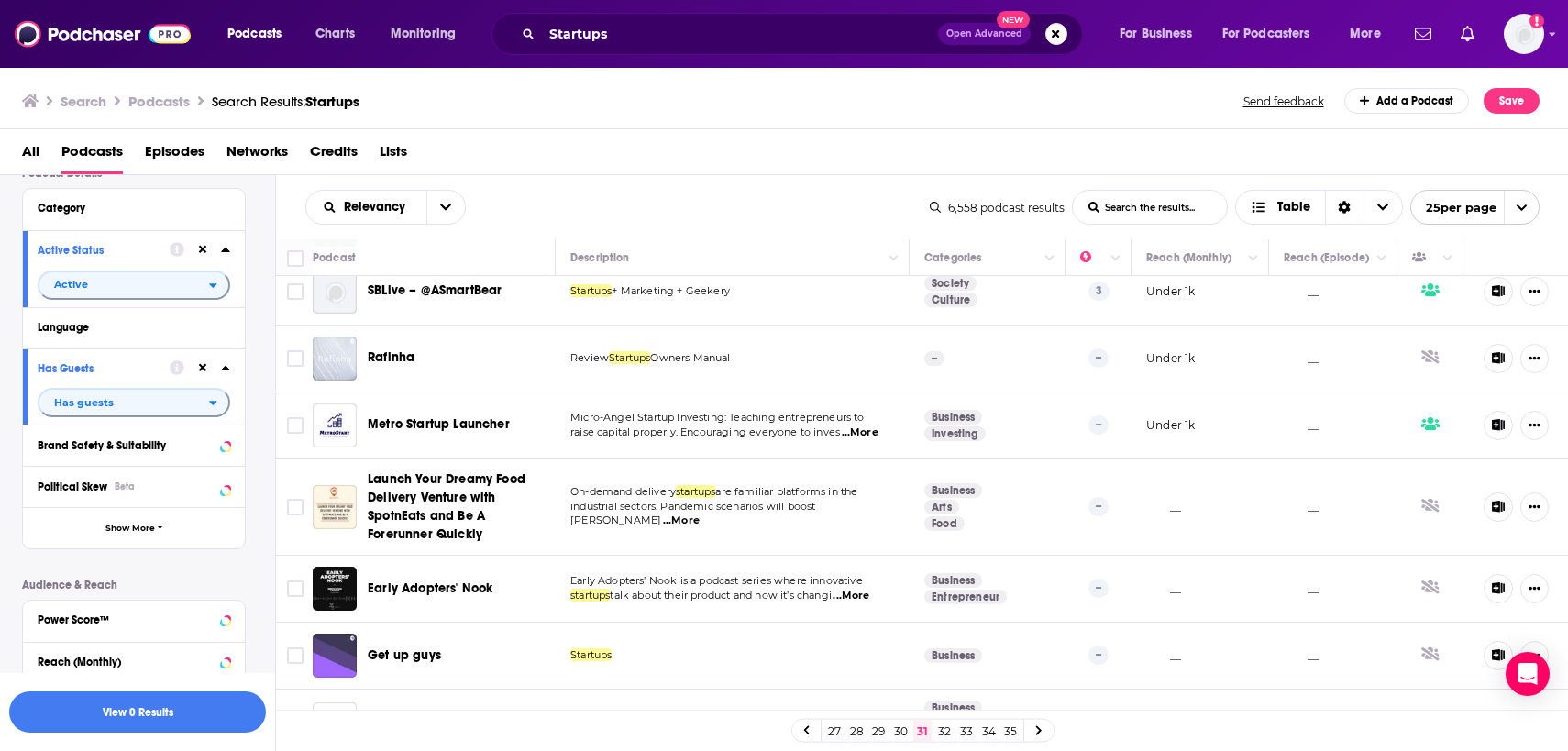
scroll to position [1323, 0]
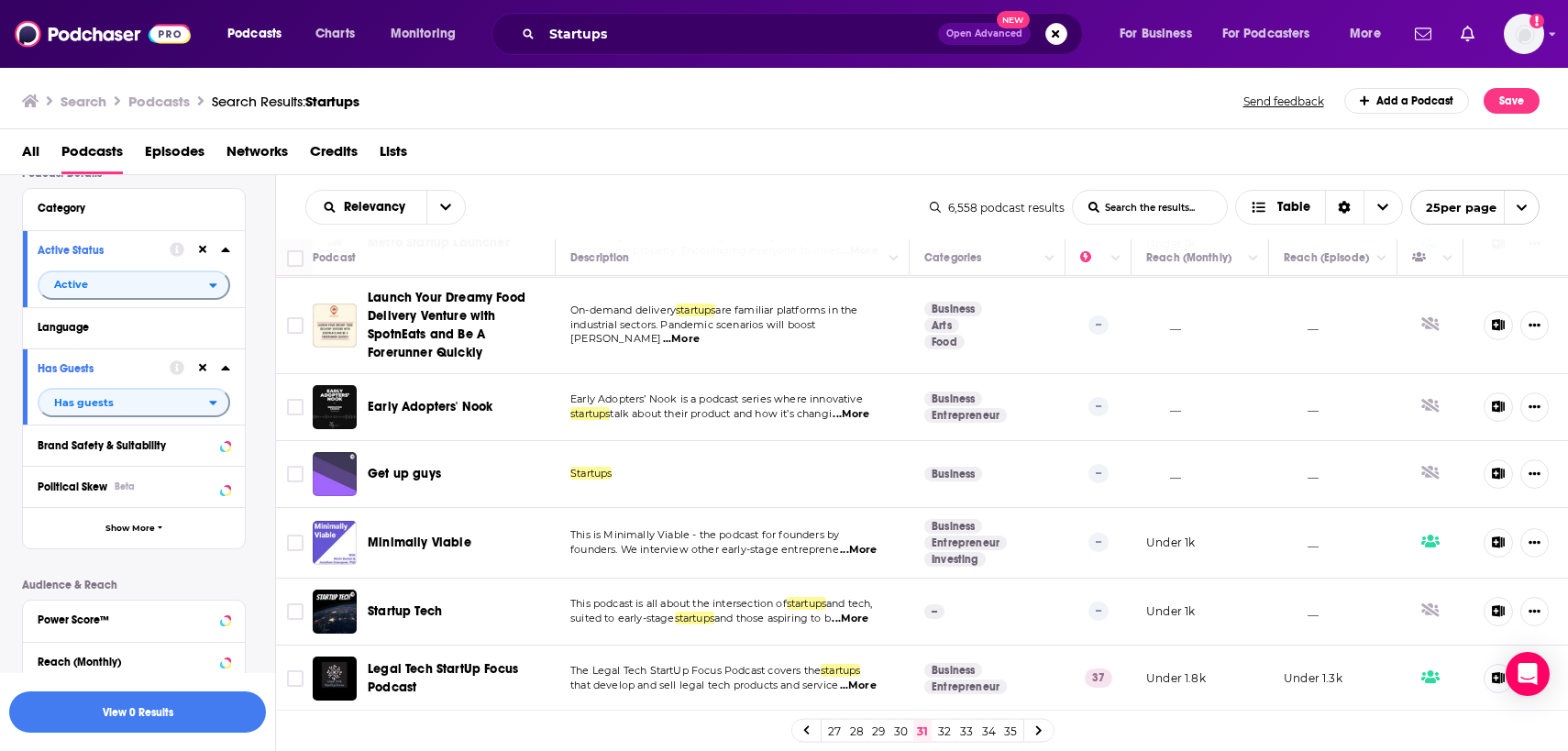
click at [947, 727] on link "32" at bounding box center [944, 731] width 18 height 22
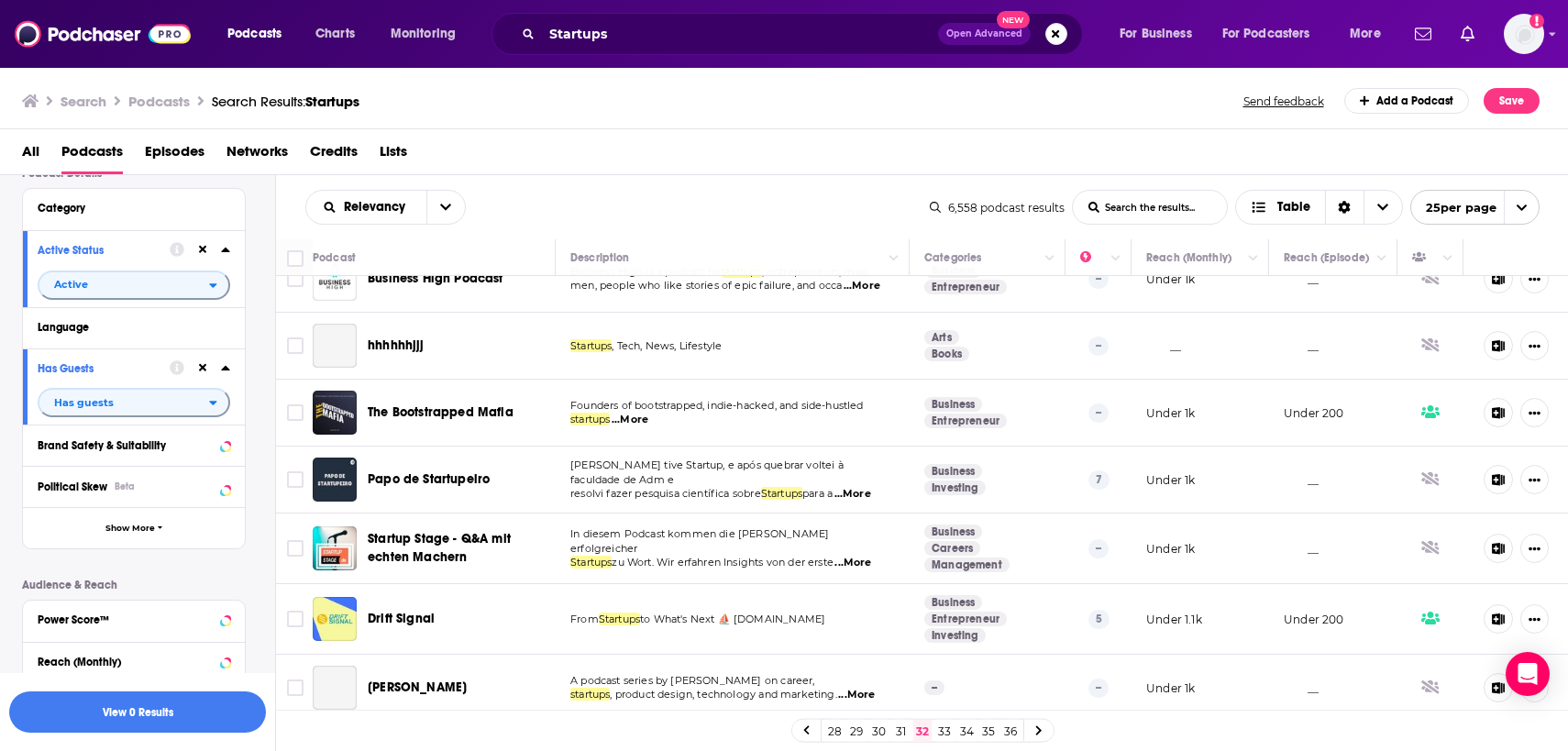
scroll to position [1268, 0]
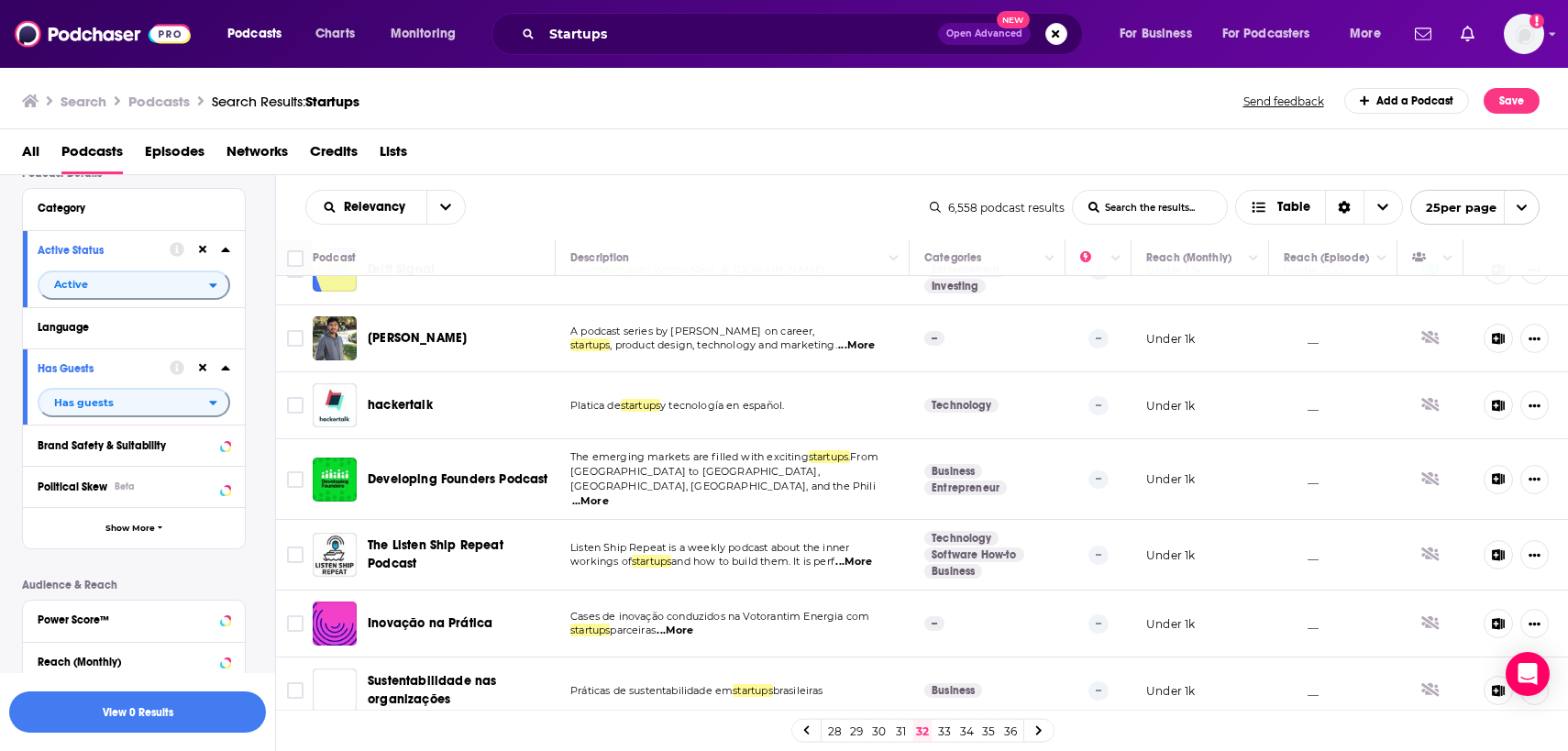
click at [945, 735] on link "33" at bounding box center [944, 731] width 18 height 22
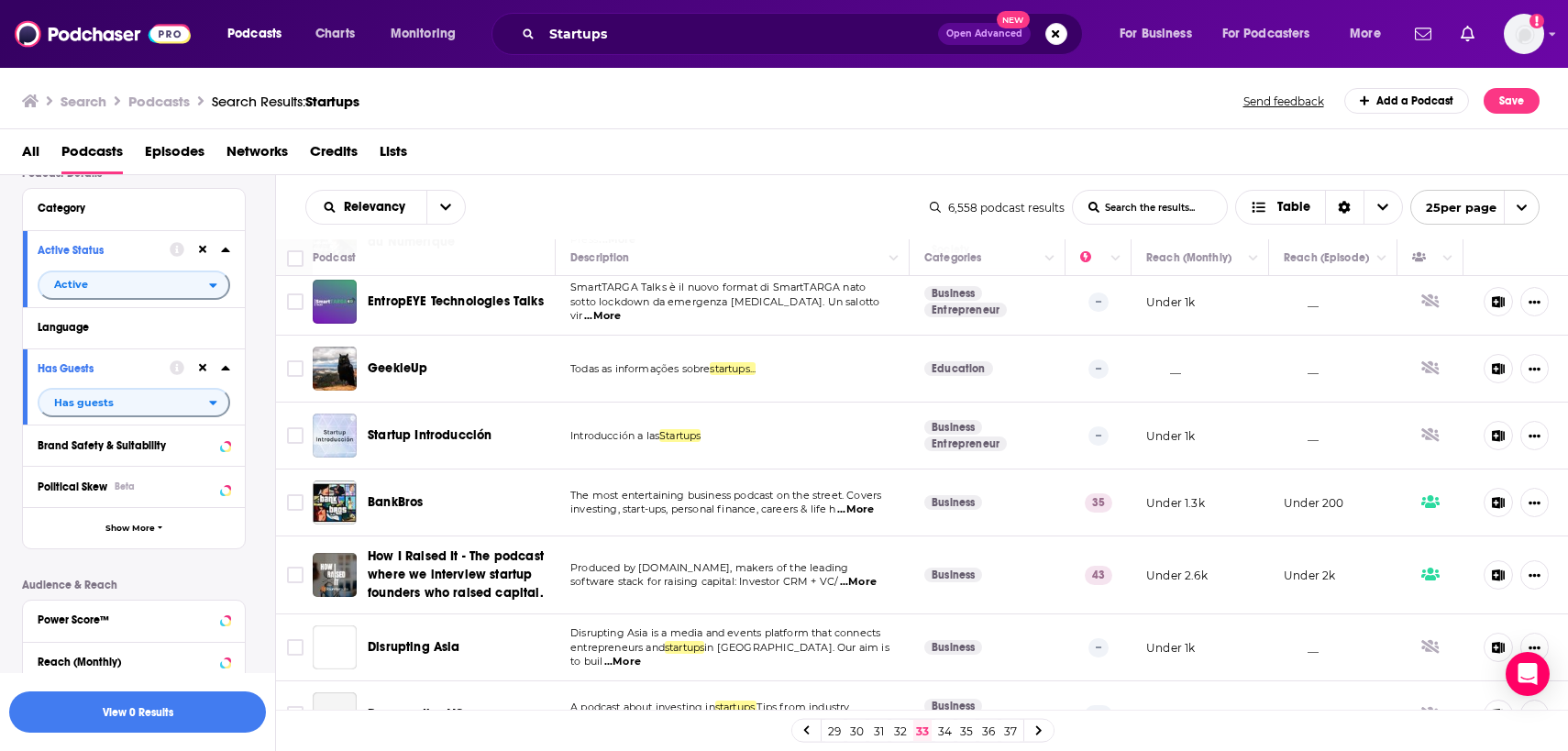
scroll to position [204, 0]
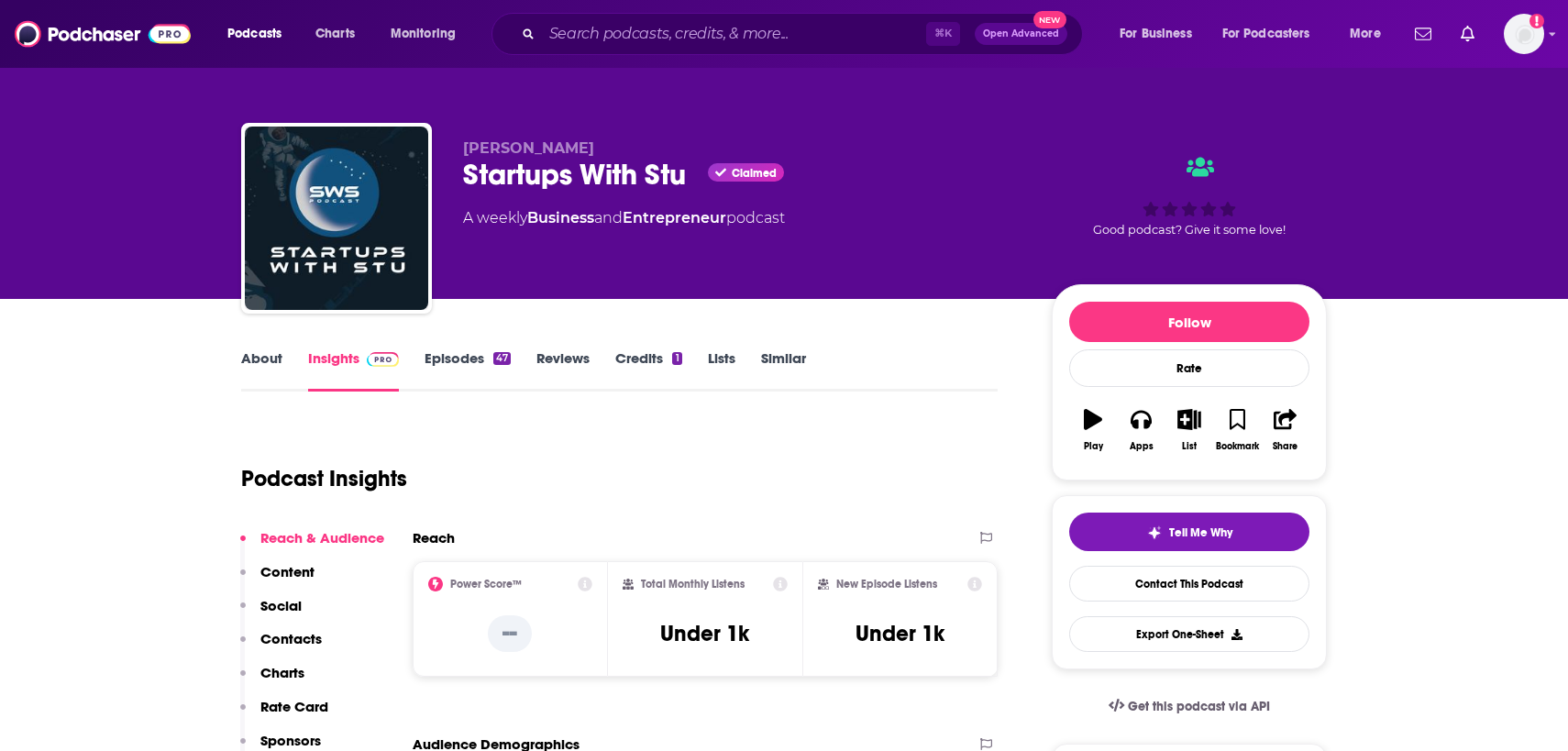
click at [269, 367] on link "About" at bounding box center [261, 370] width 41 height 42
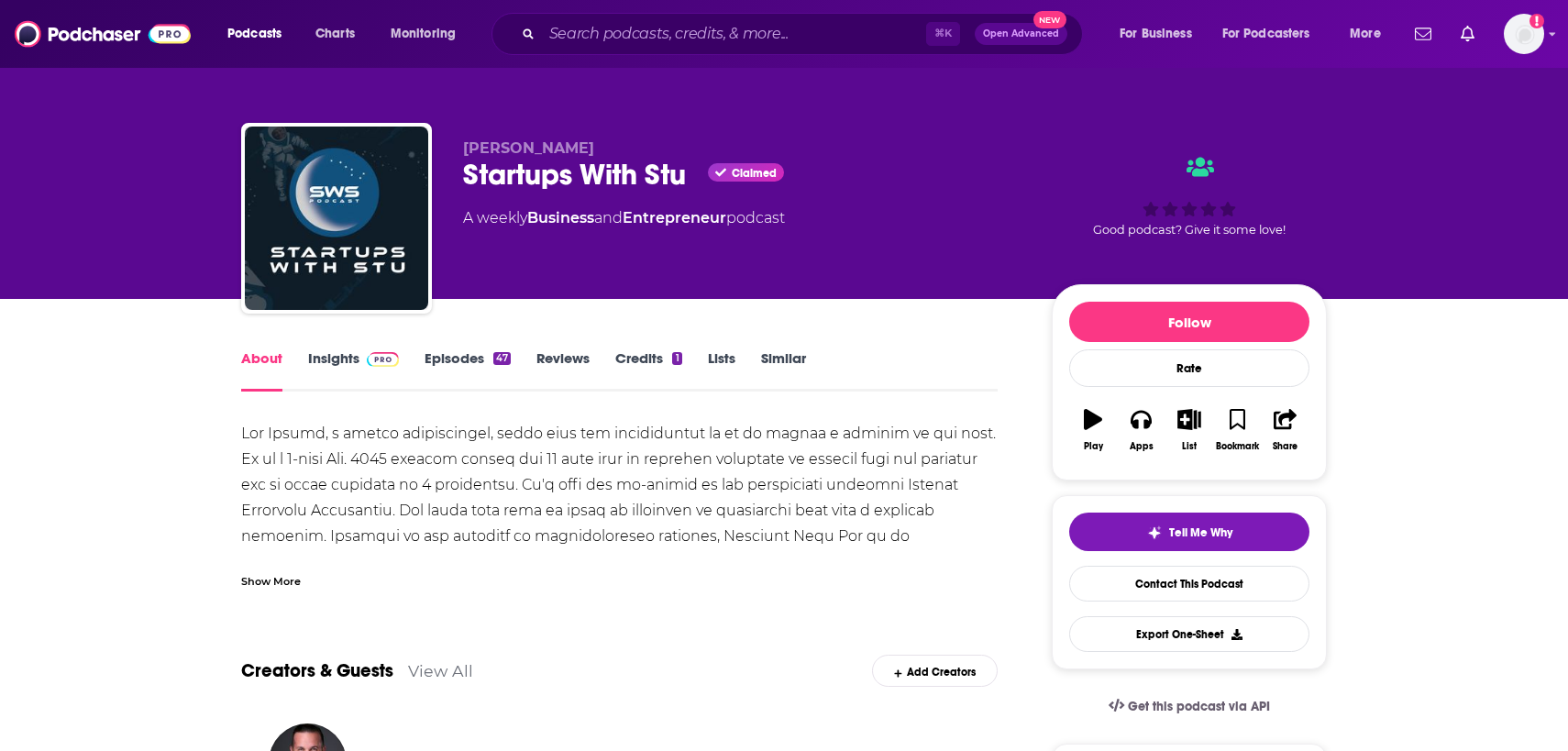
click at [259, 563] on div "Show More" at bounding box center [619, 574] width 756 height 31
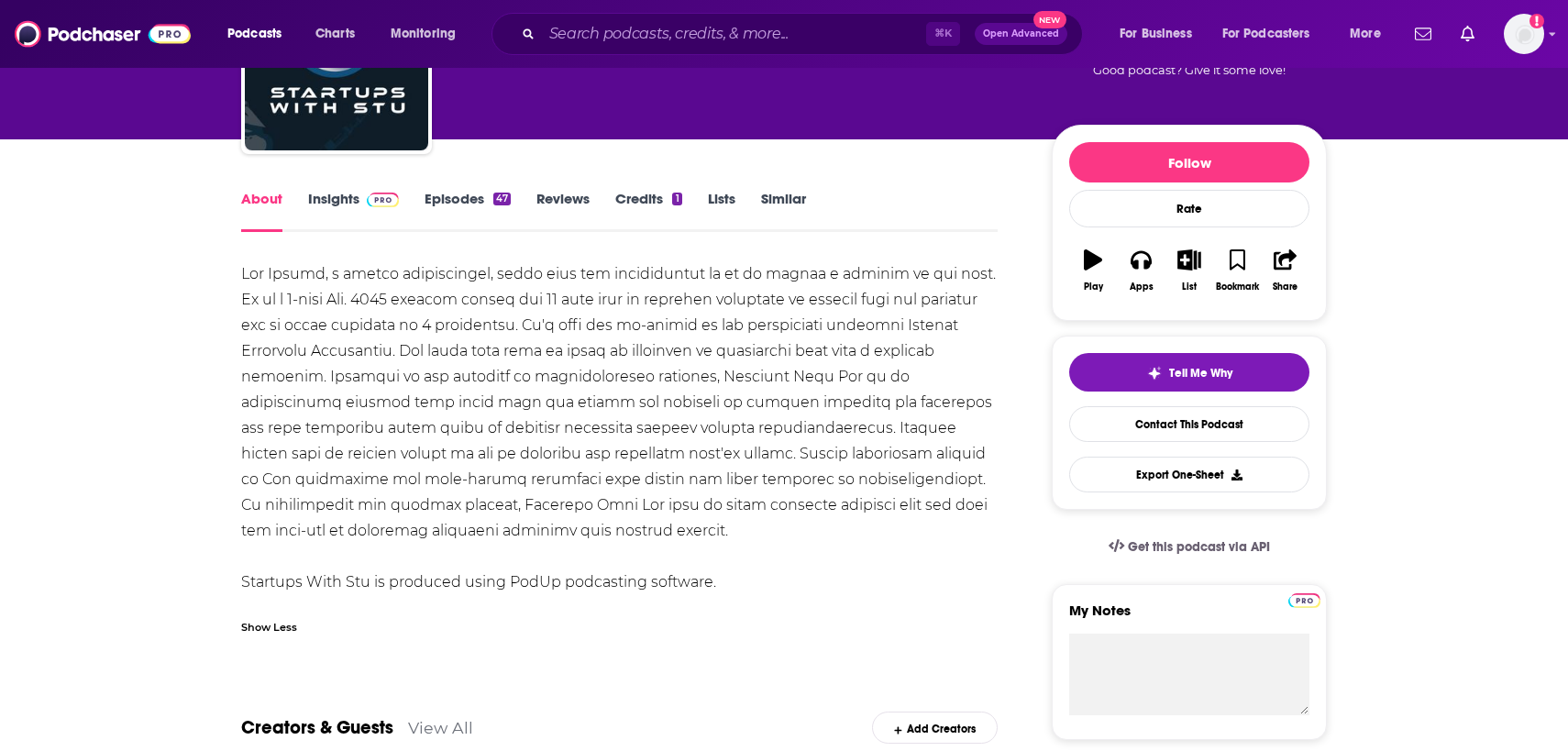
scroll to position [163, 0]
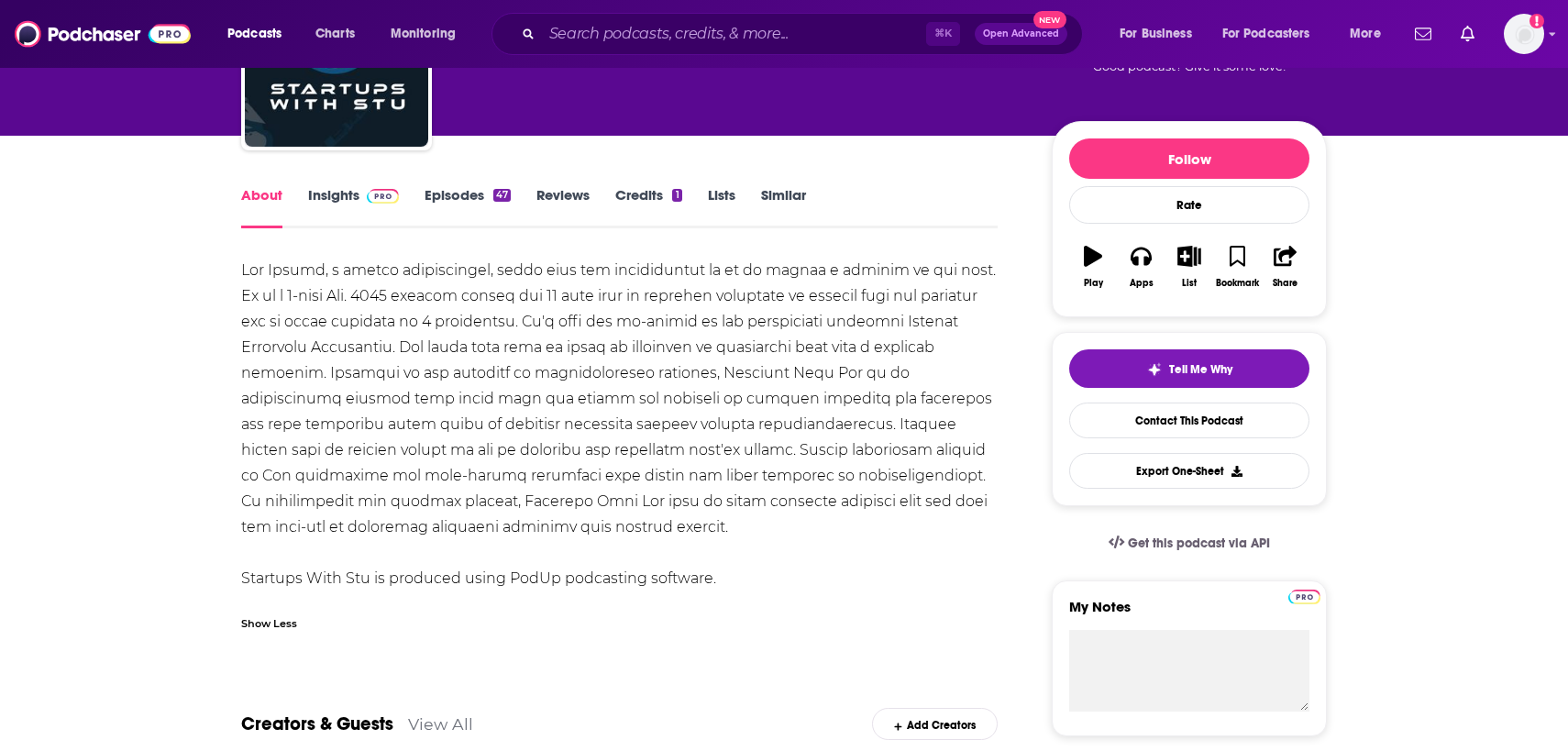
click at [319, 192] on link "Insights" at bounding box center [353, 207] width 91 height 42
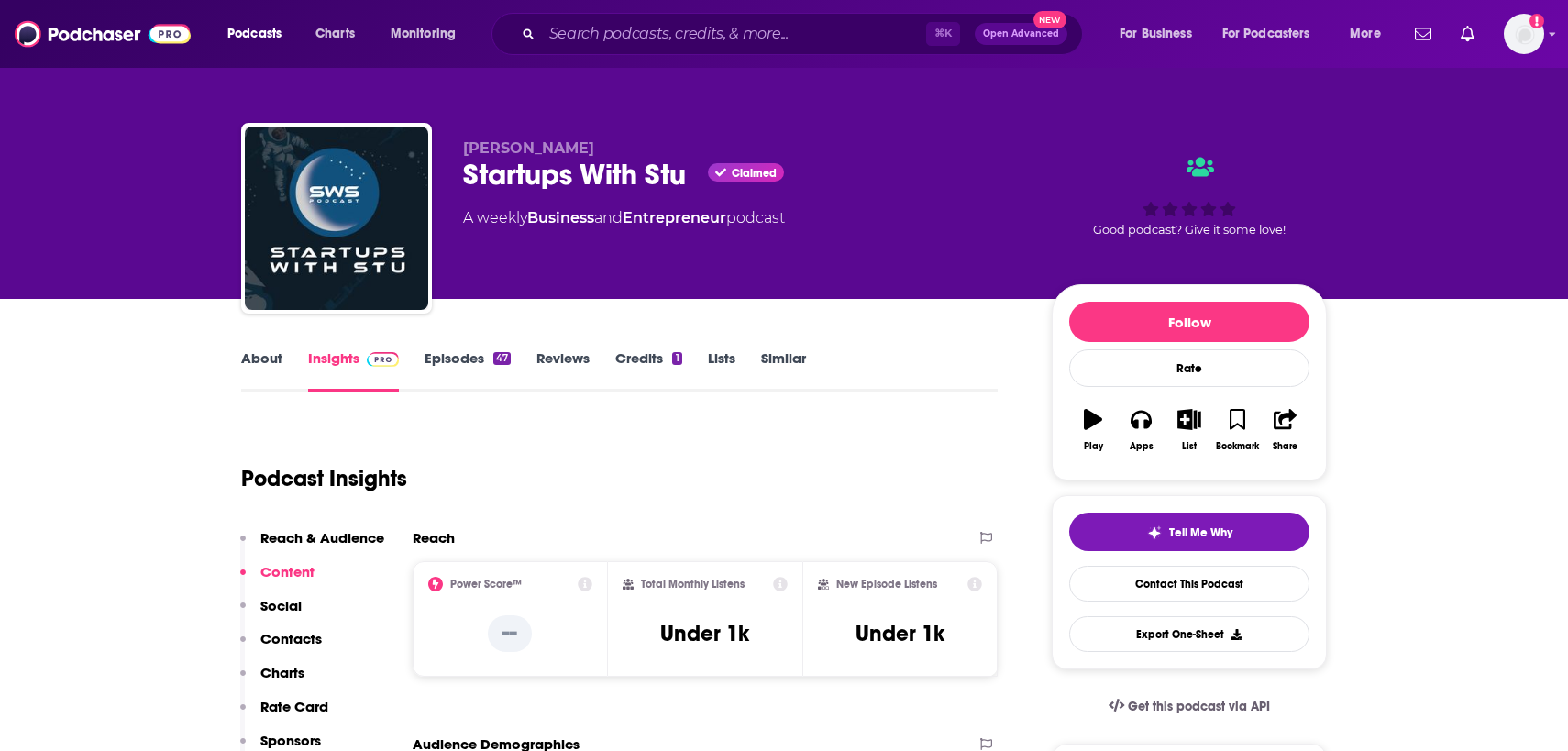
click at [255, 368] on link "About" at bounding box center [261, 370] width 41 height 42
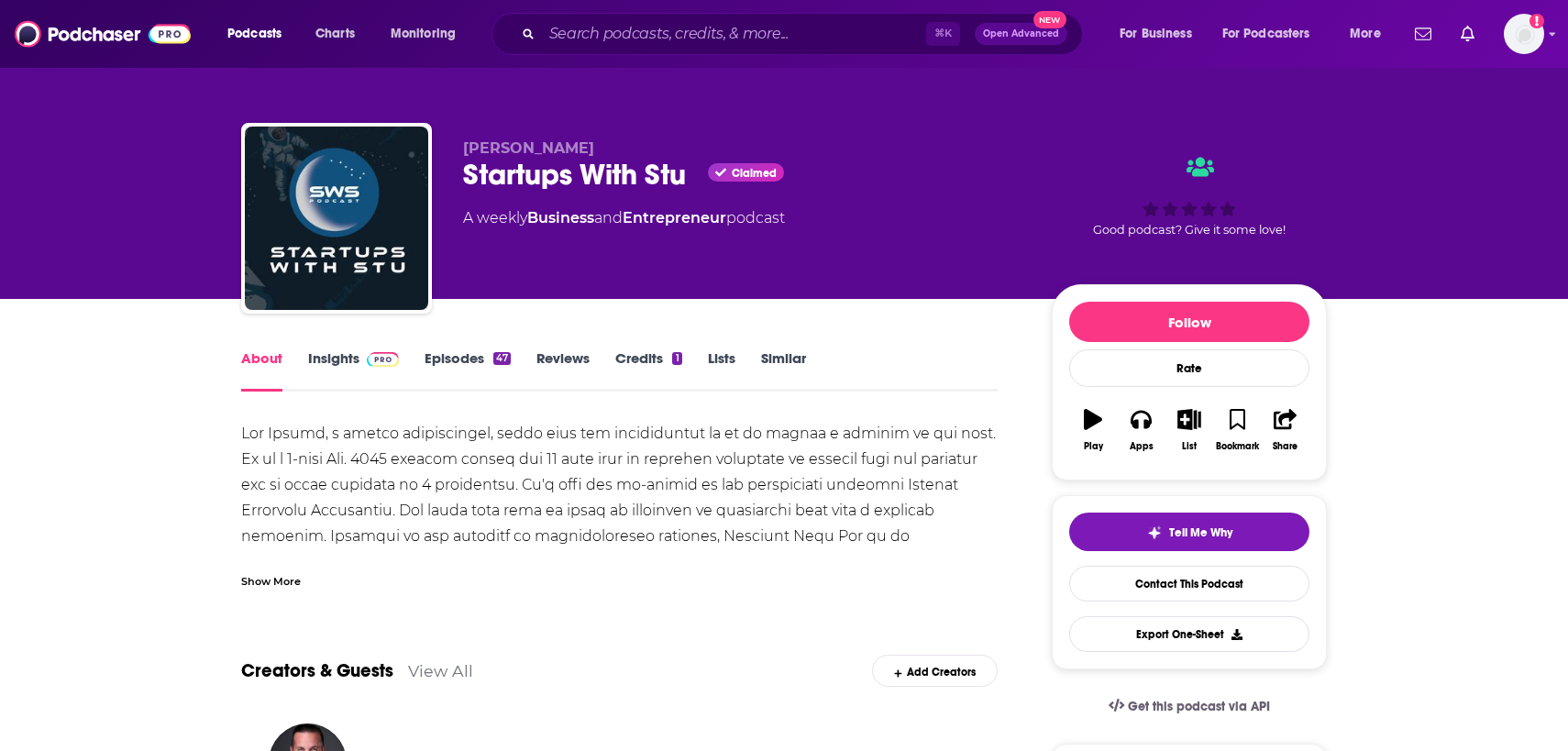
click at [286, 568] on div "Show More" at bounding box center [619, 574] width 756 height 31
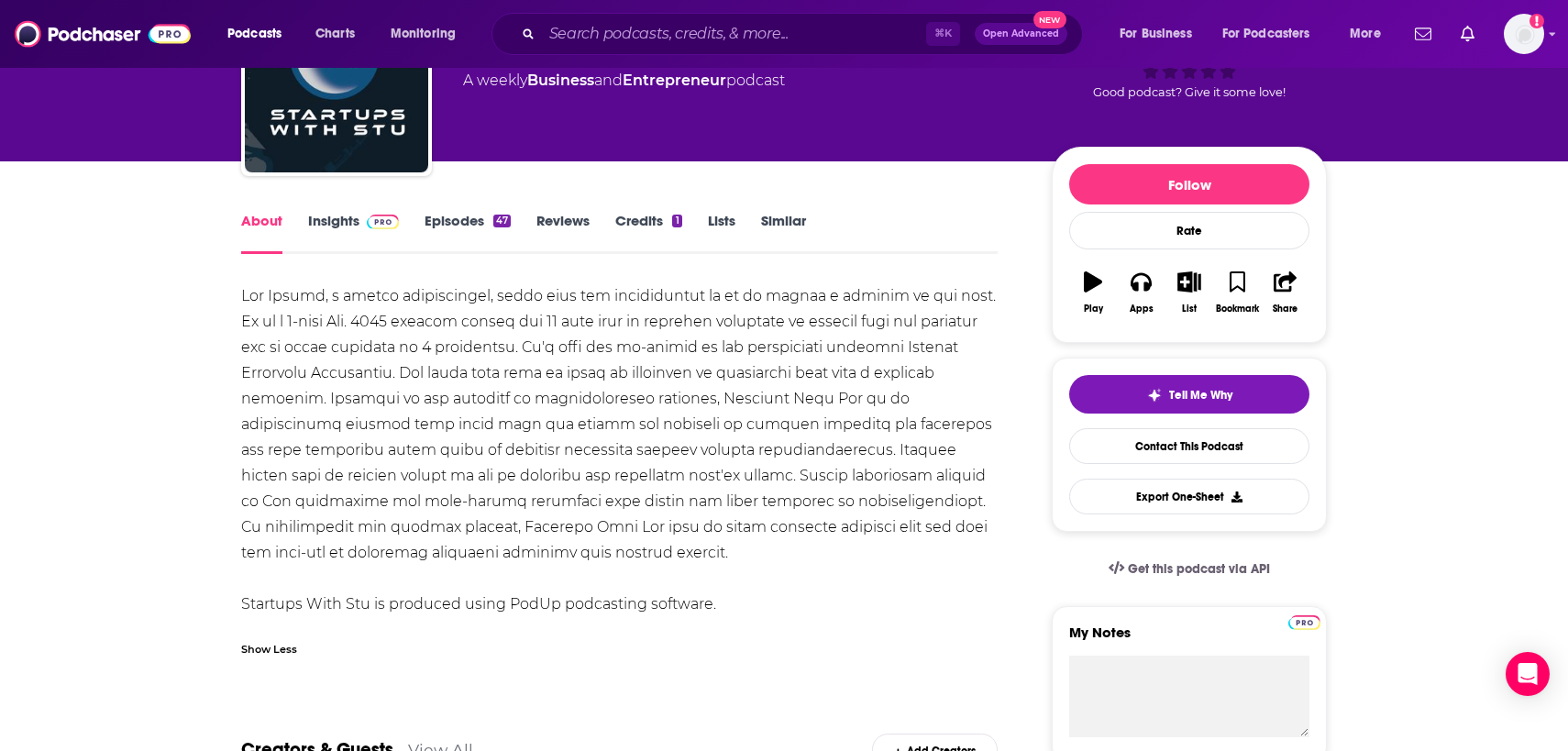
scroll to position [139, 0]
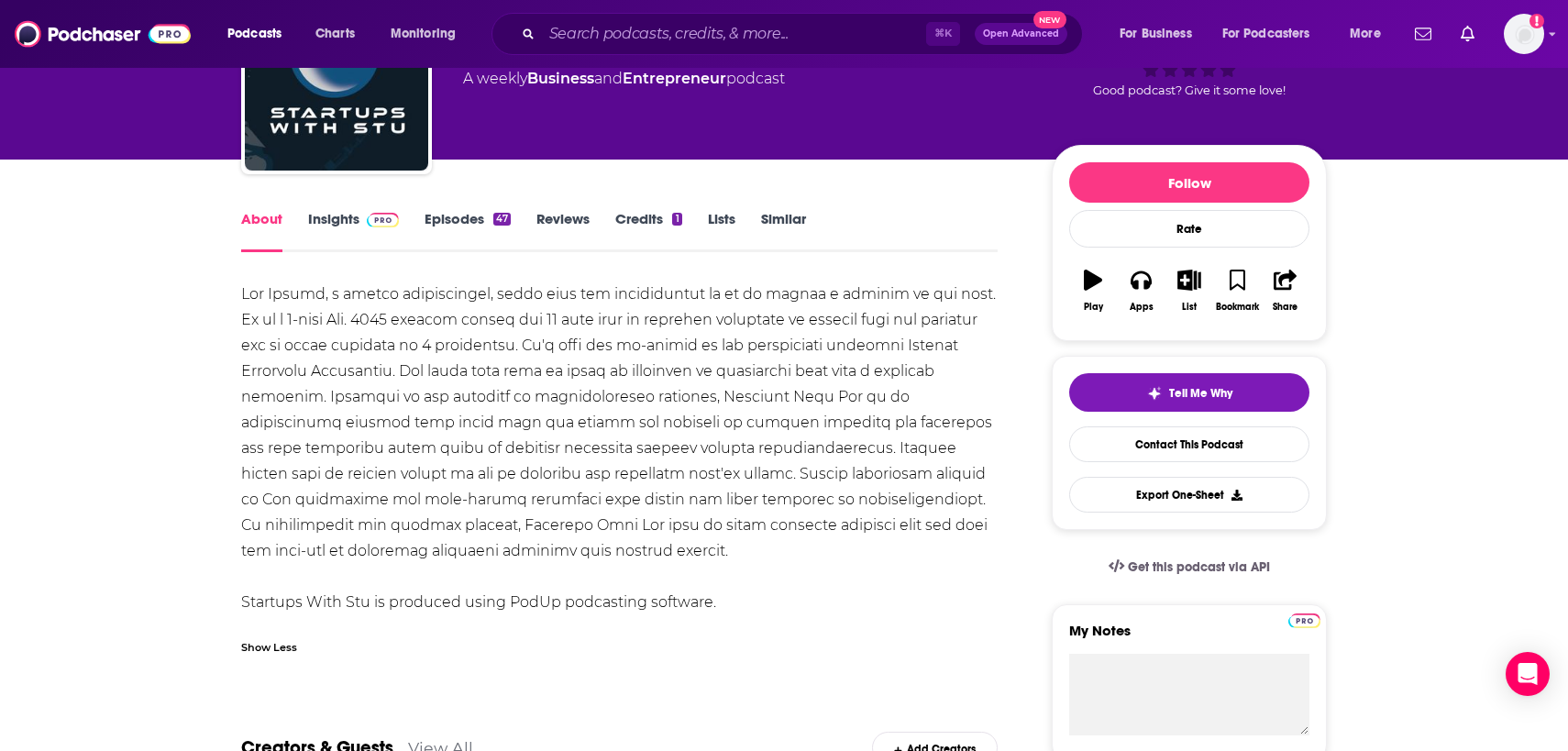
click at [434, 223] on link "Episodes 47" at bounding box center [468, 231] width 86 height 42
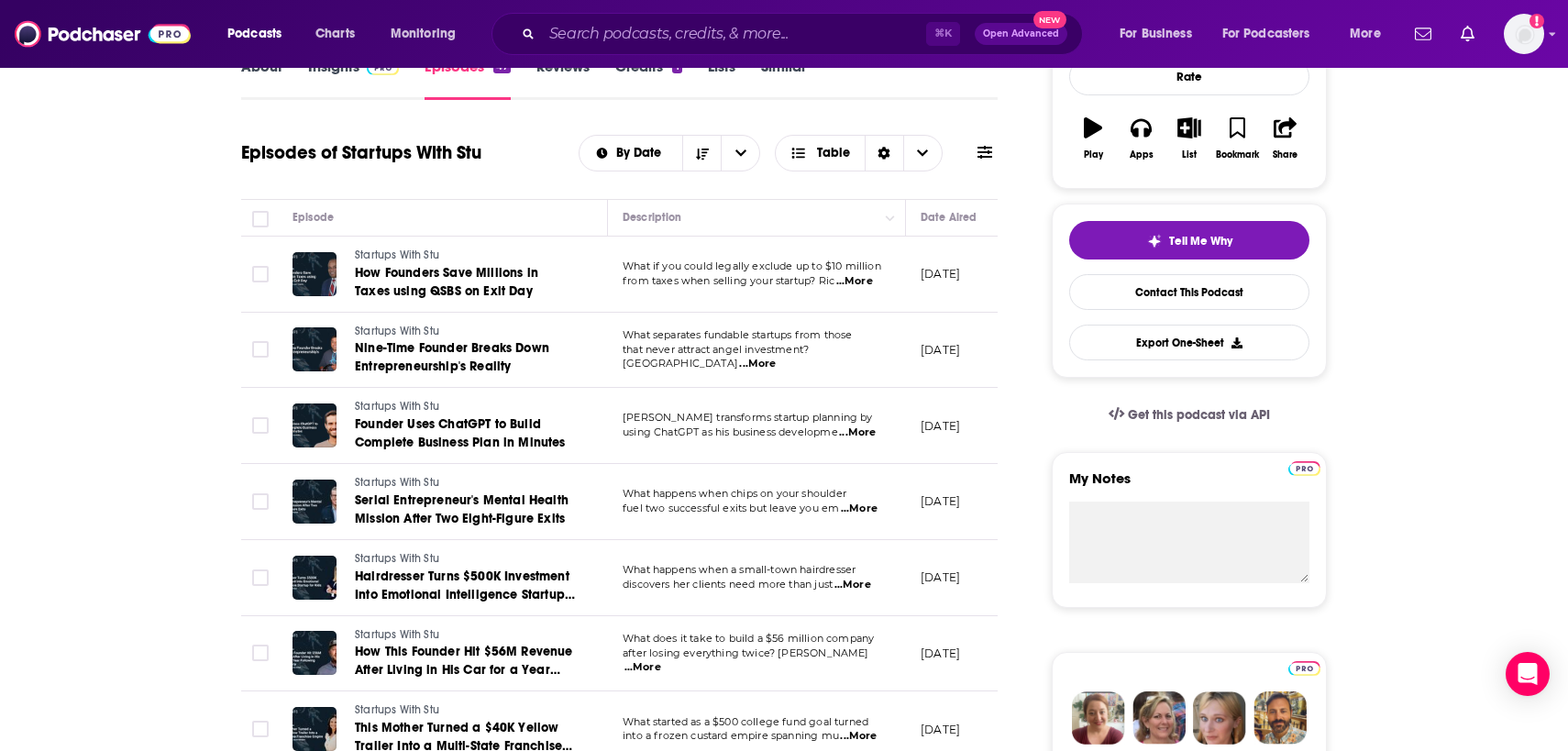
scroll to position [31, 0]
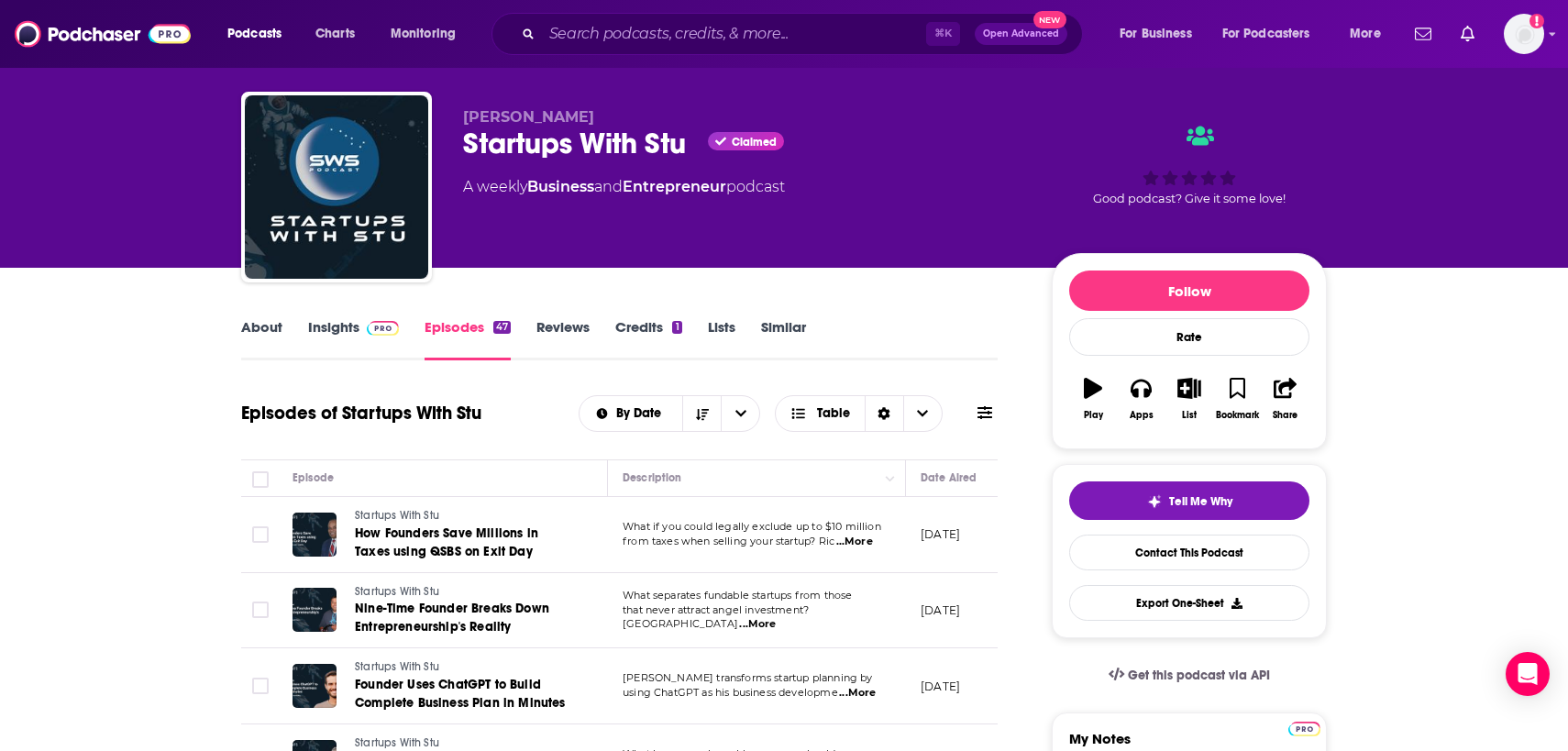
click at [325, 324] on link "Insights" at bounding box center [353, 339] width 91 height 42
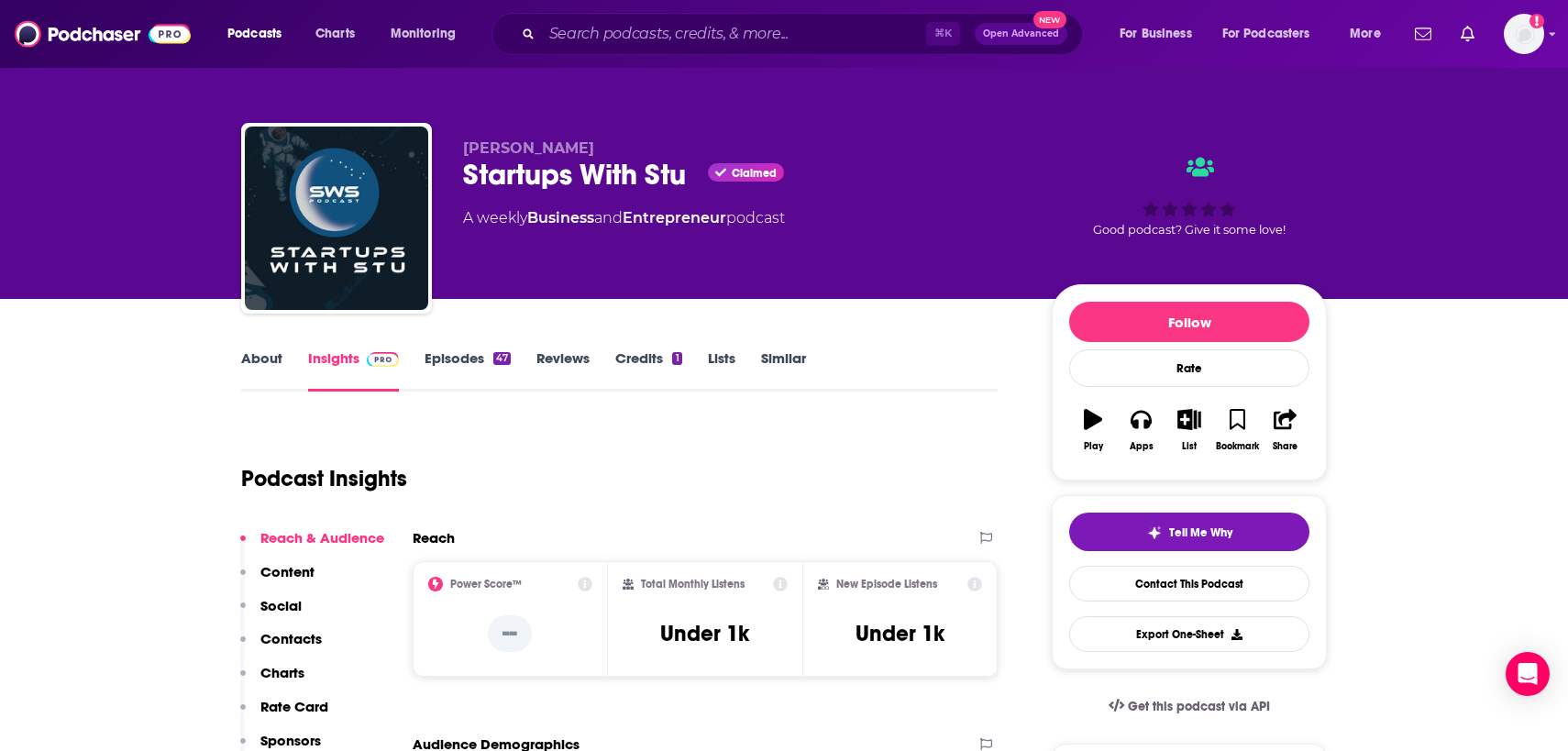
click at [265, 359] on link "About" at bounding box center [261, 370] width 41 height 42
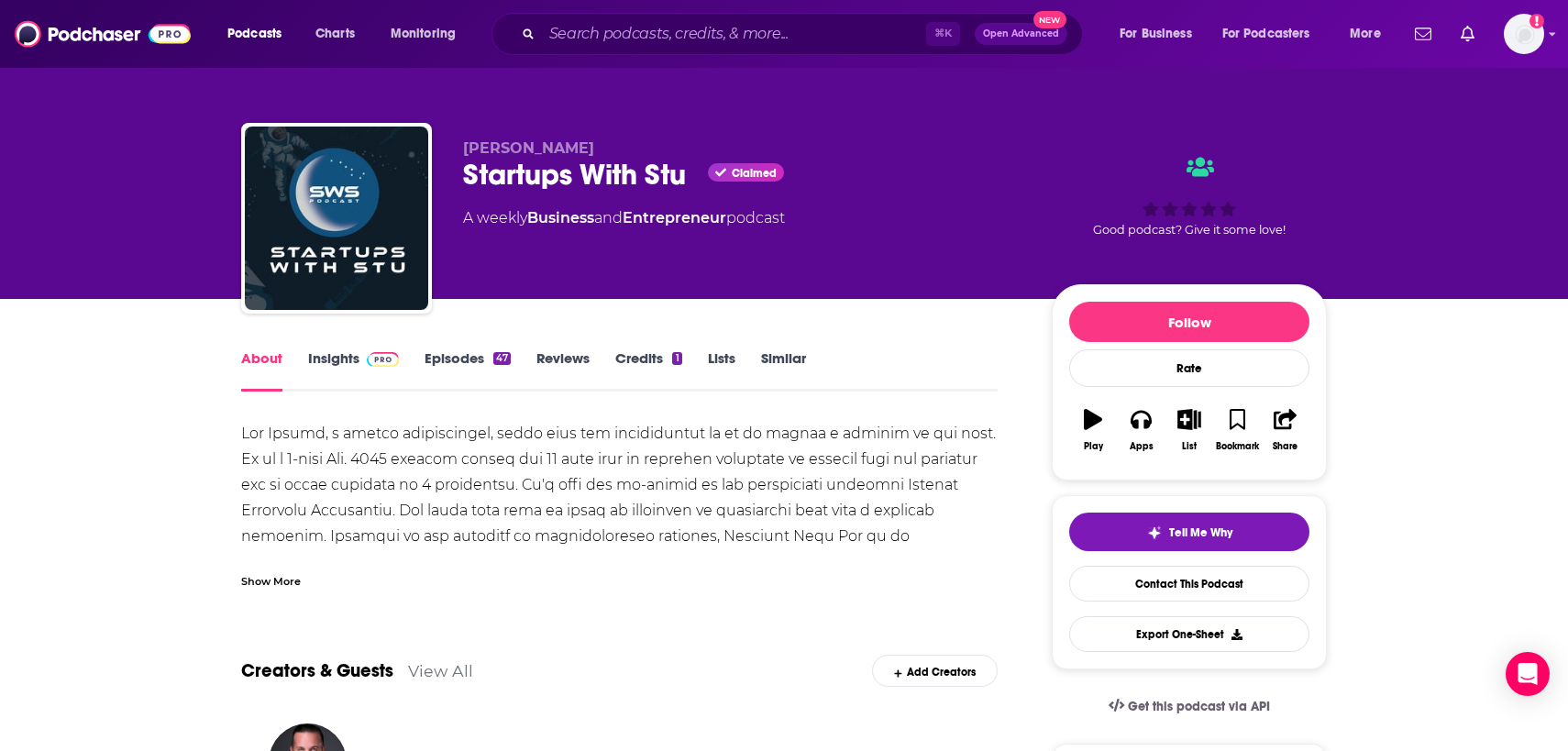
click at [298, 579] on div "Show More" at bounding box center [271, 580] width 60 height 17
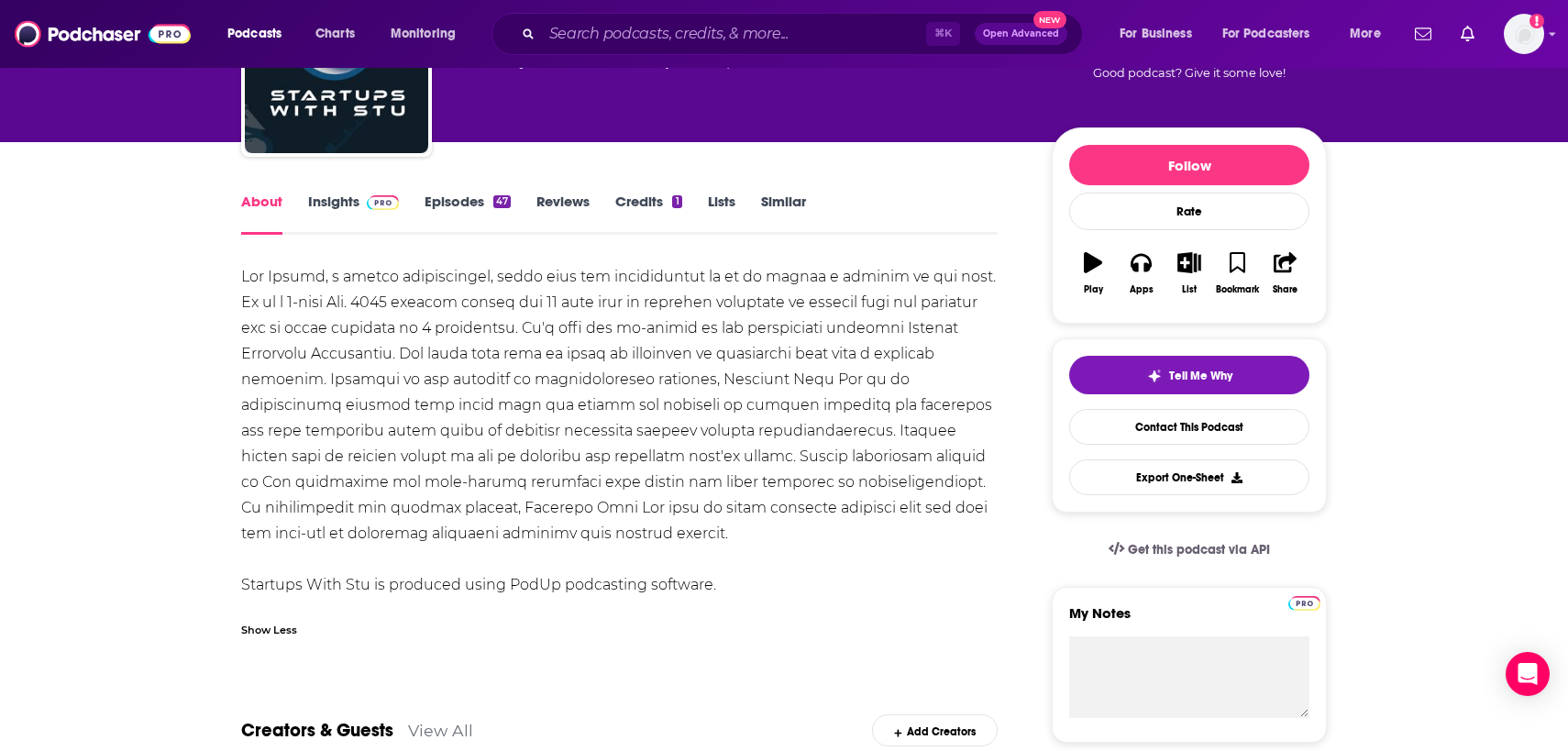
scroll to position [158, 0]
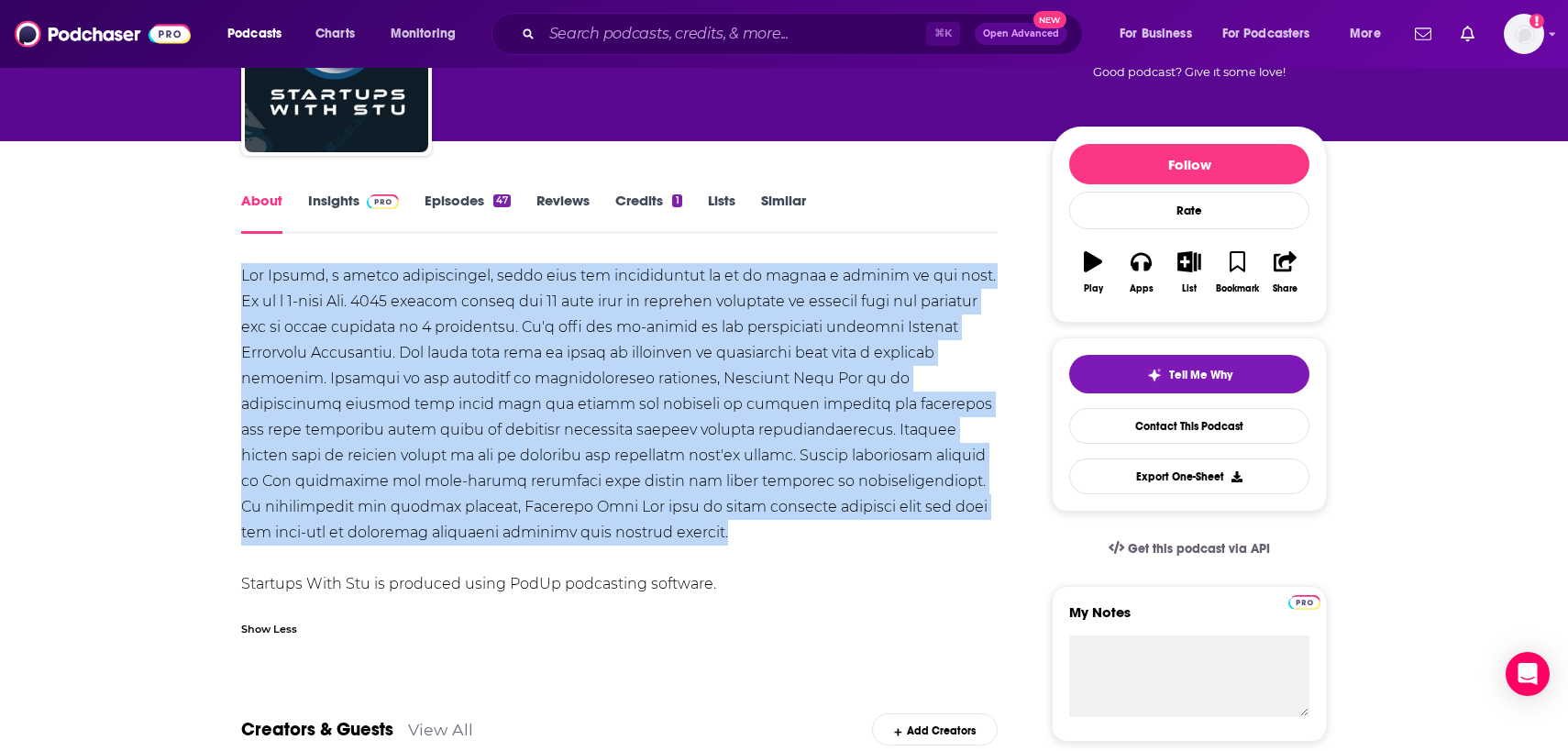
drag, startPoint x: 543, startPoint y: 530, endPoint x: 244, endPoint y: 282, distance: 388.5
click at [244, 282] on div "Startups With Stu is produced using PodUp podcasting software." at bounding box center [619, 430] width 756 height 334
copy div "Stu Draper, a serial entrepreneur, knows just how exhilarating it is to launch …"
click at [340, 195] on link "Insights" at bounding box center [353, 213] width 91 height 42
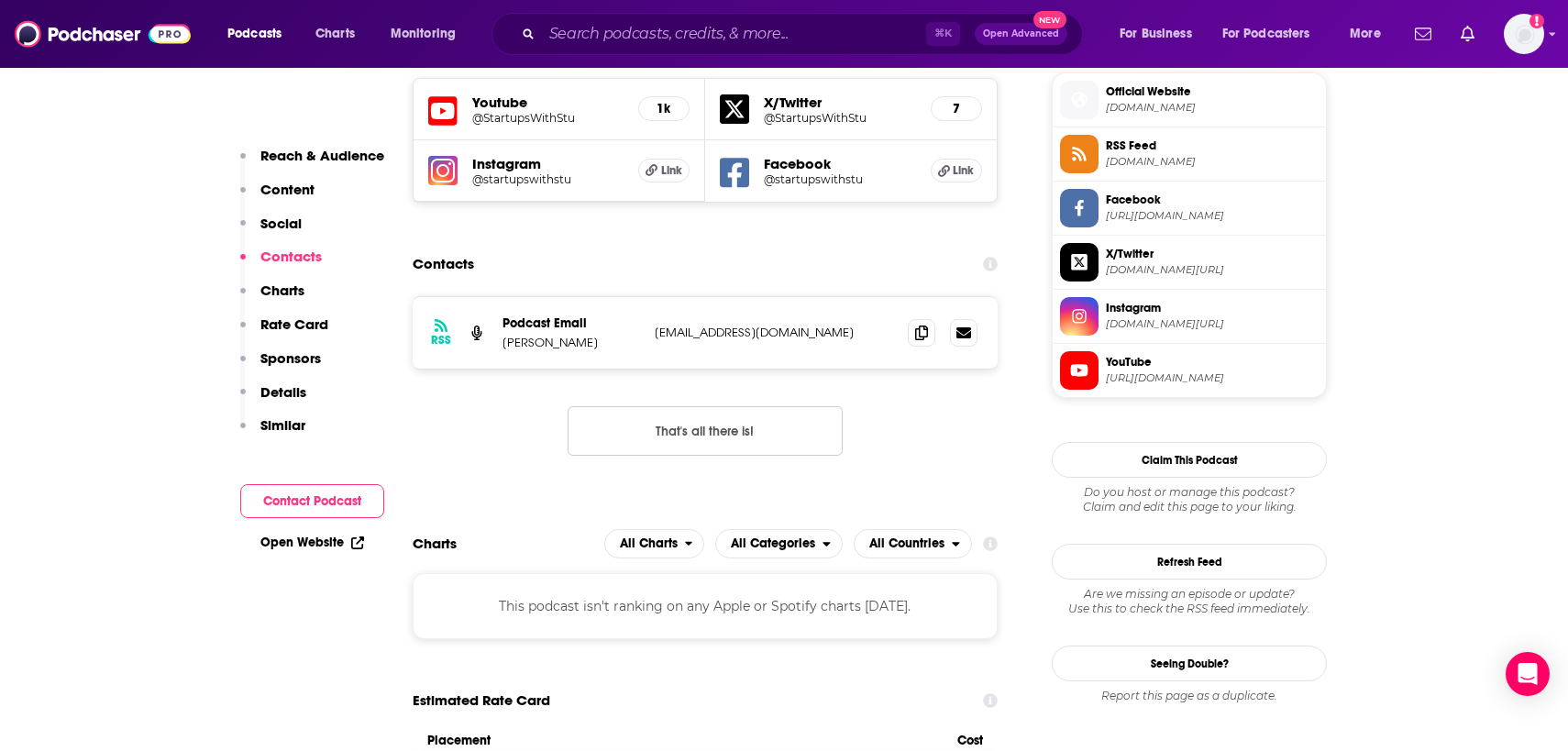
scroll to position [1520, 0]
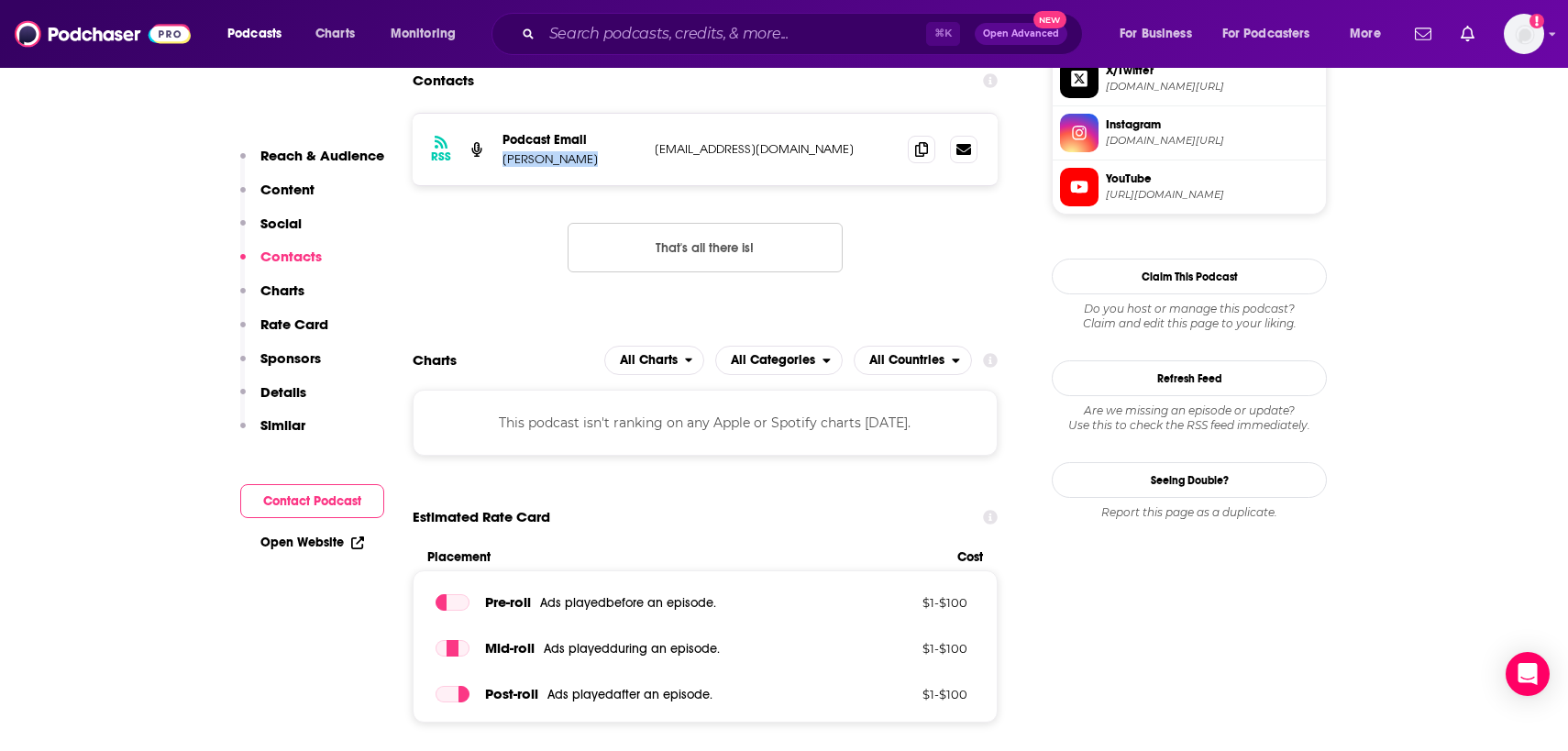
drag, startPoint x: 586, startPoint y: 161, endPoint x: 502, endPoint y: 161, distance: 84.0
click at [502, 161] on p "Stuart Draper" at bounding box center [571, 159] width 138 height 16
copy p "Stuart Draper"
click at [918, 151] on icon at bounding box center [922, 149] width 13 height 15
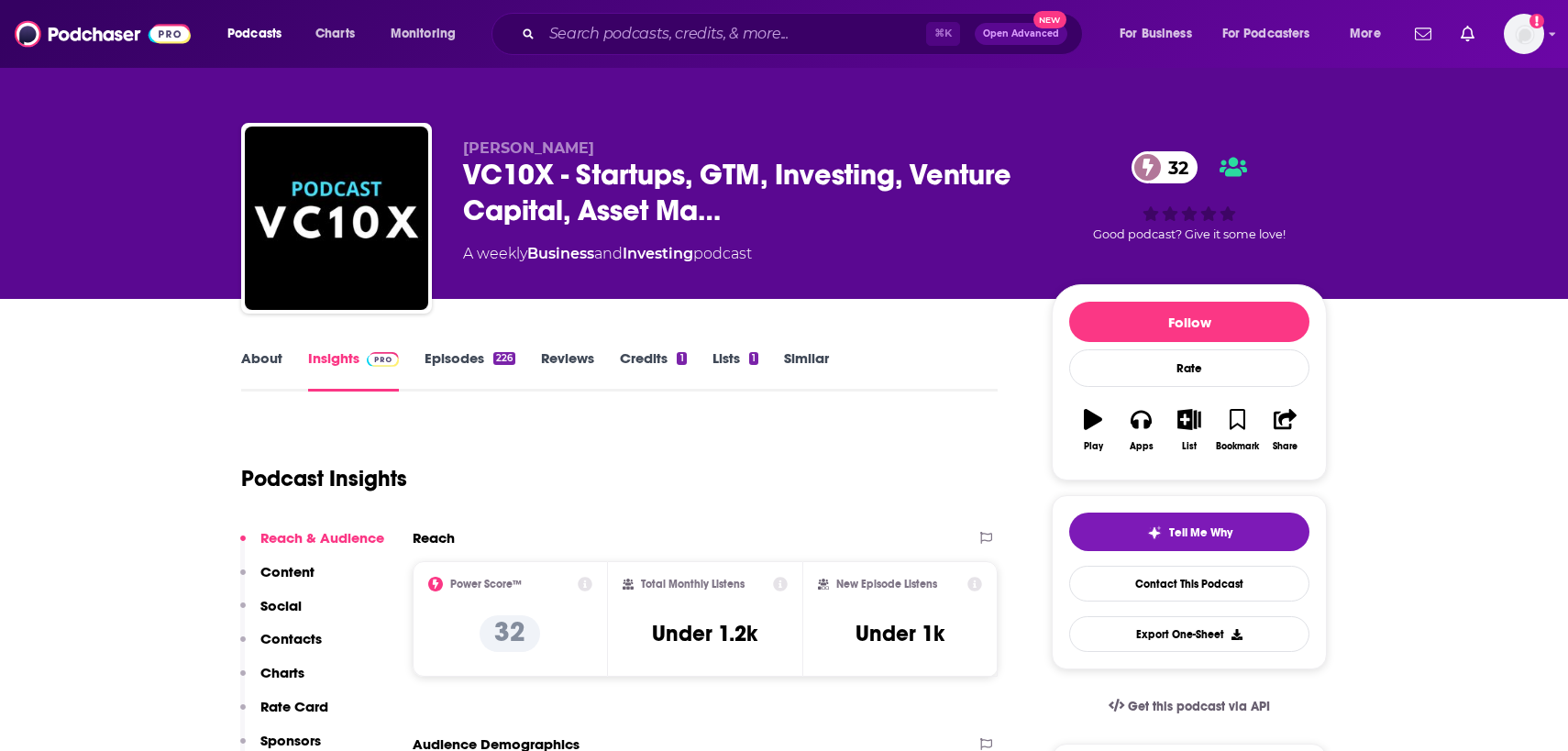
click at [261, 358] on link "About" at bounding box center [261, 370] width 41 height 42
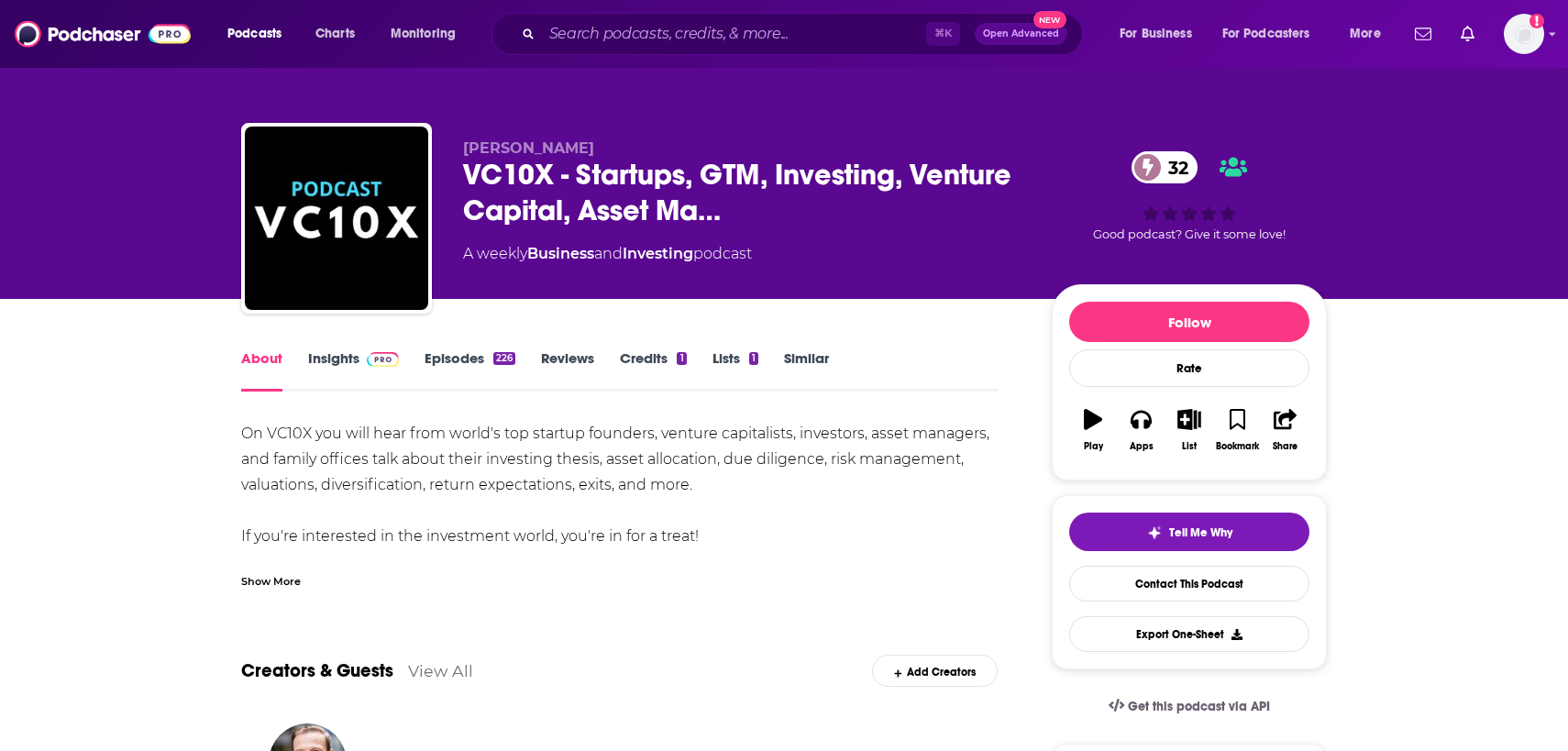
click at [287, 574] on div "Show More" at bounding box center [271, 580] width 60 height 17
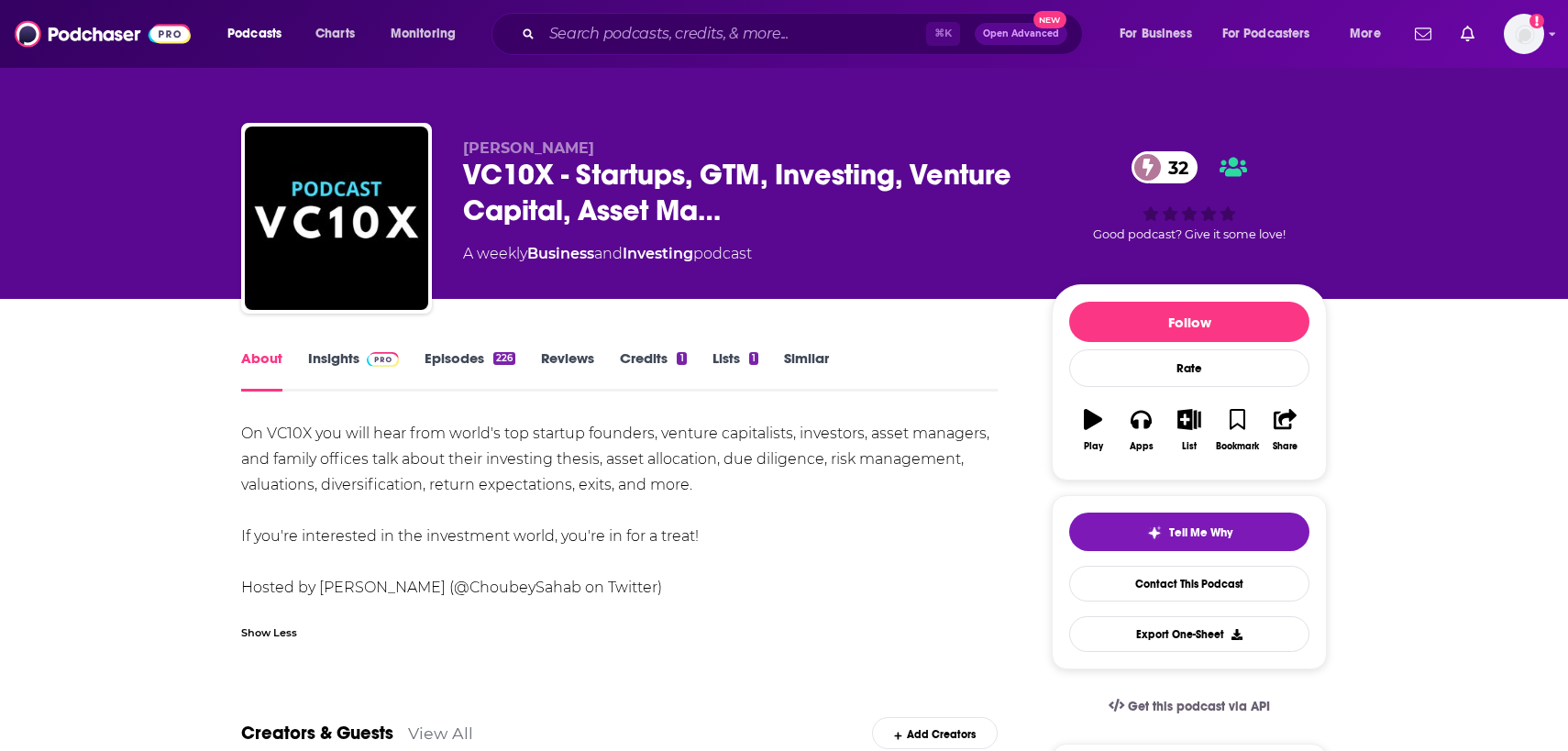
click at [361, 365] on span at bounding box center [379, 358] width 39 height 17
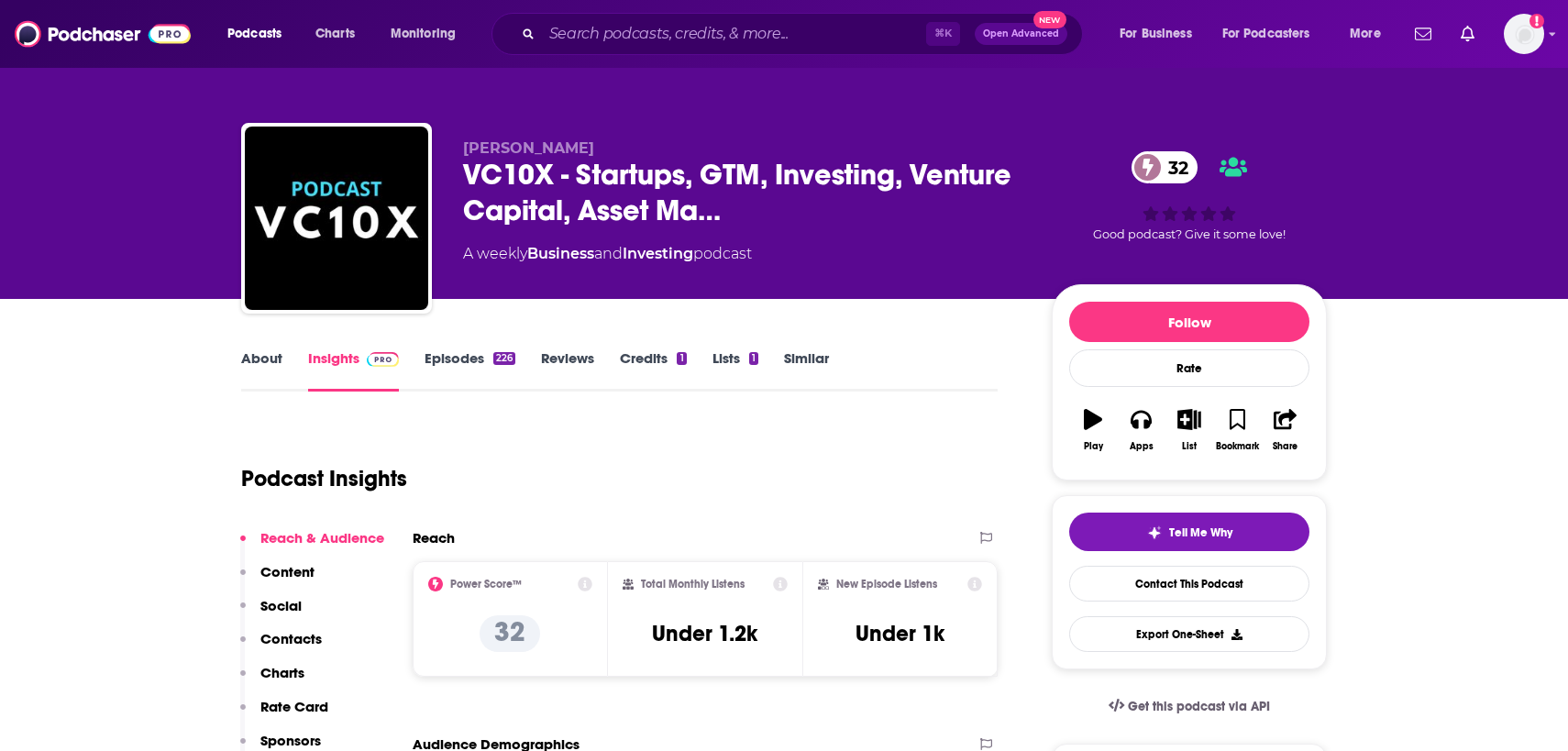
click at [443, 368] on link "Episodes 226" at bounding box center [469, 370] width 91 height 42
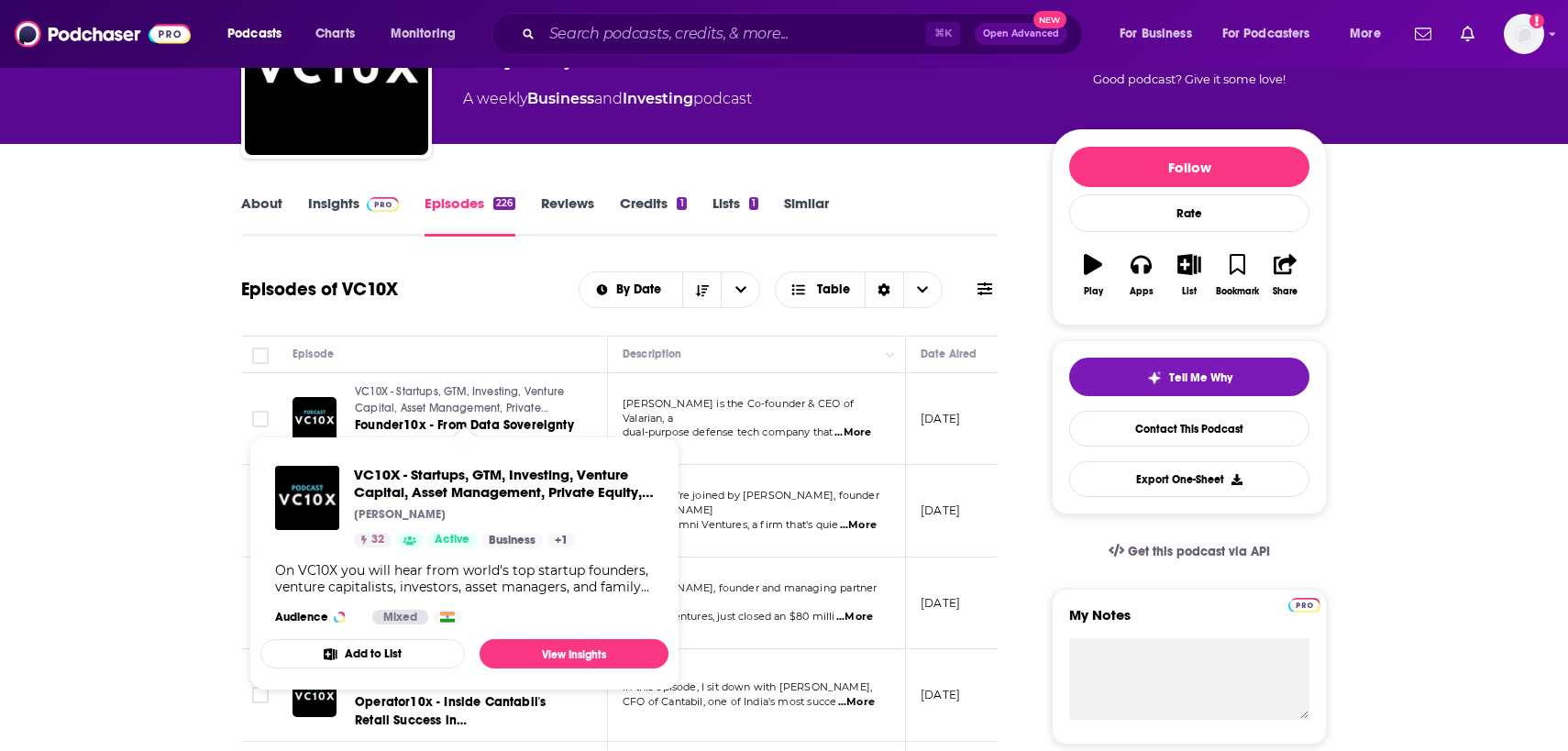
scroll to position [173, 0]
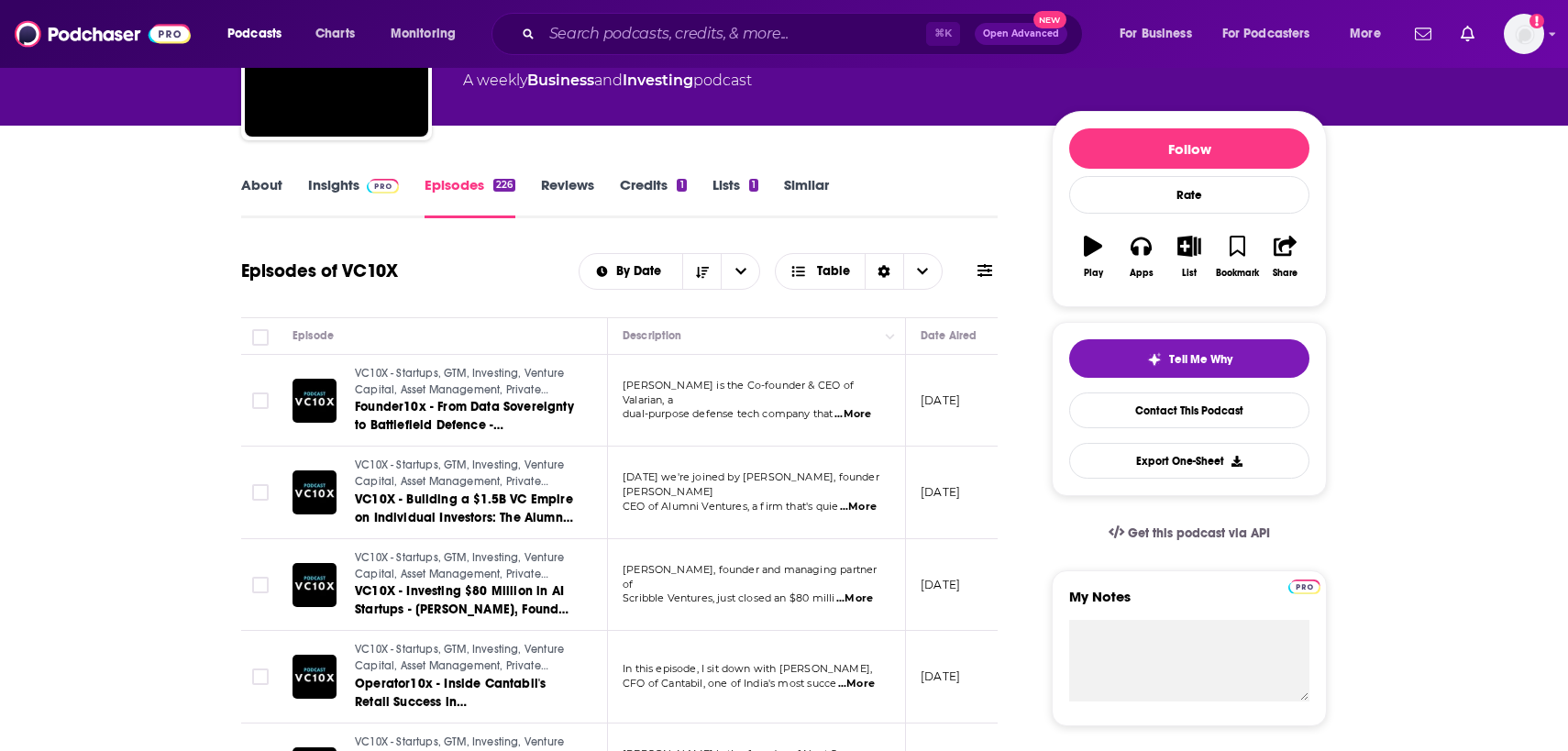
click at [861, 408] on span "...More" at bounding box center [853, 414] width 37 height 15
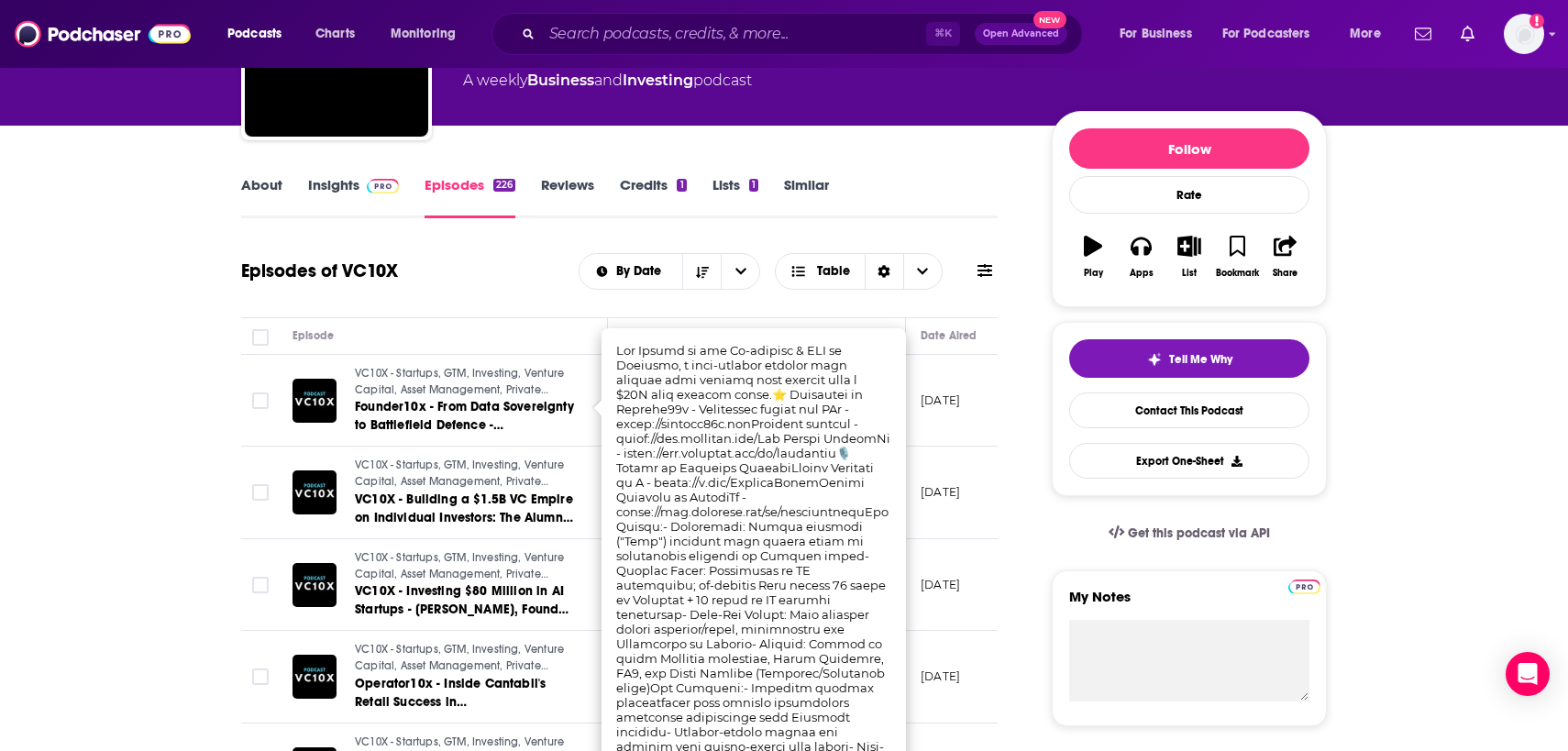
click at [584, 485] on td "VC10X - Startups, GTM, Investing, Venture Capital, Asset Management, Private Eq…" at bounding box center [443, 492] width 330 height 93
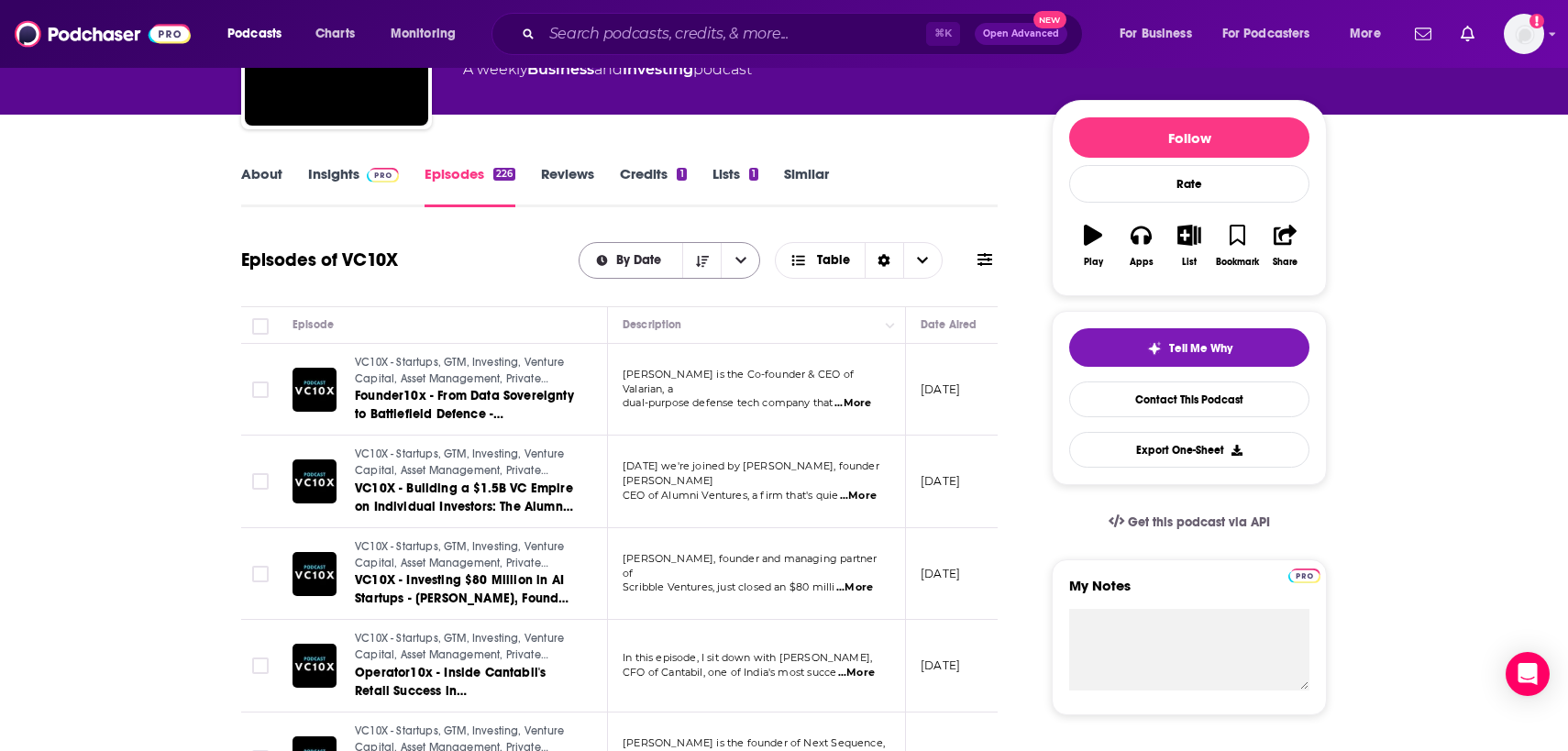
scroll to position [0, 0]
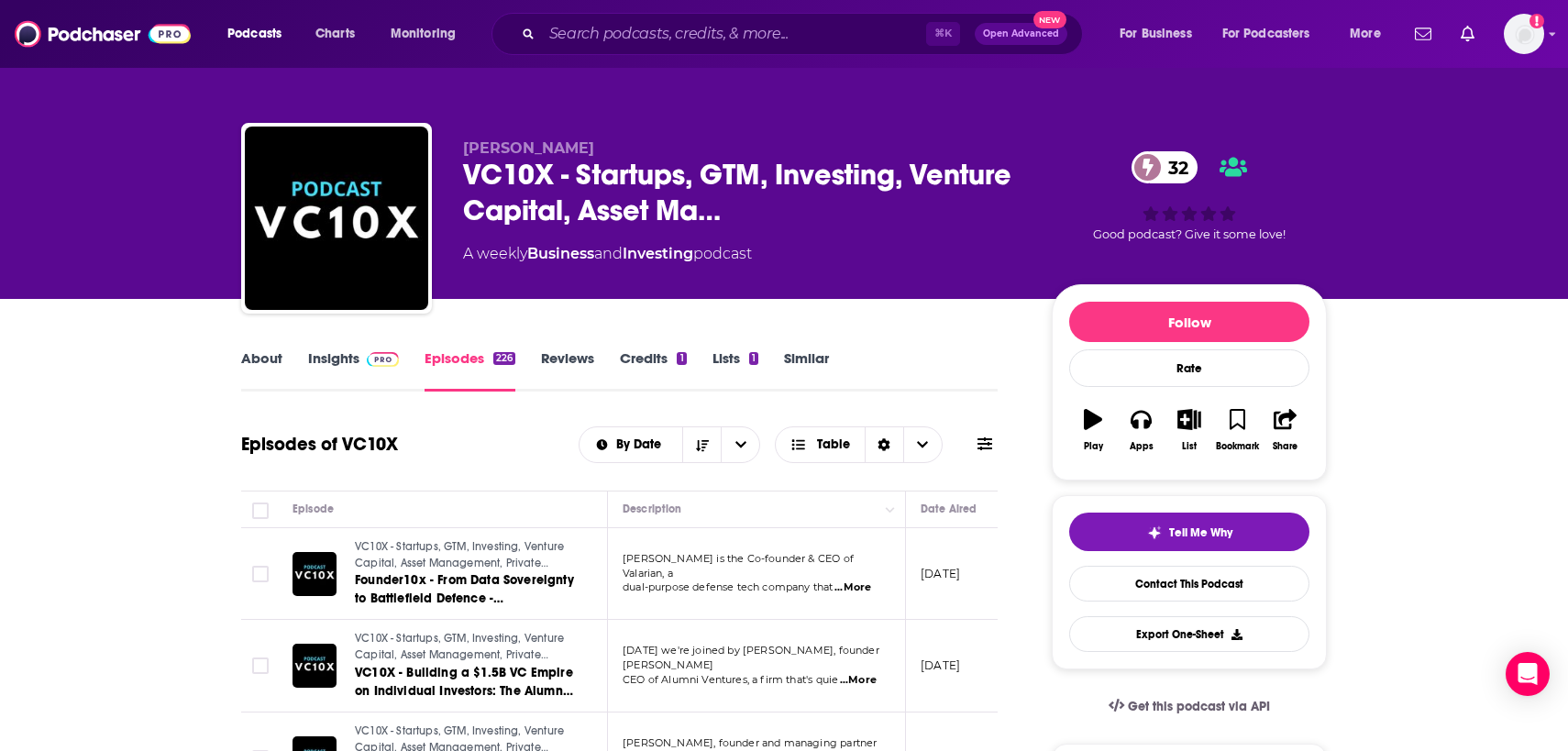
click at [345, 364] on link "Insights" at bounding box center [353, 370] width 91 height 42
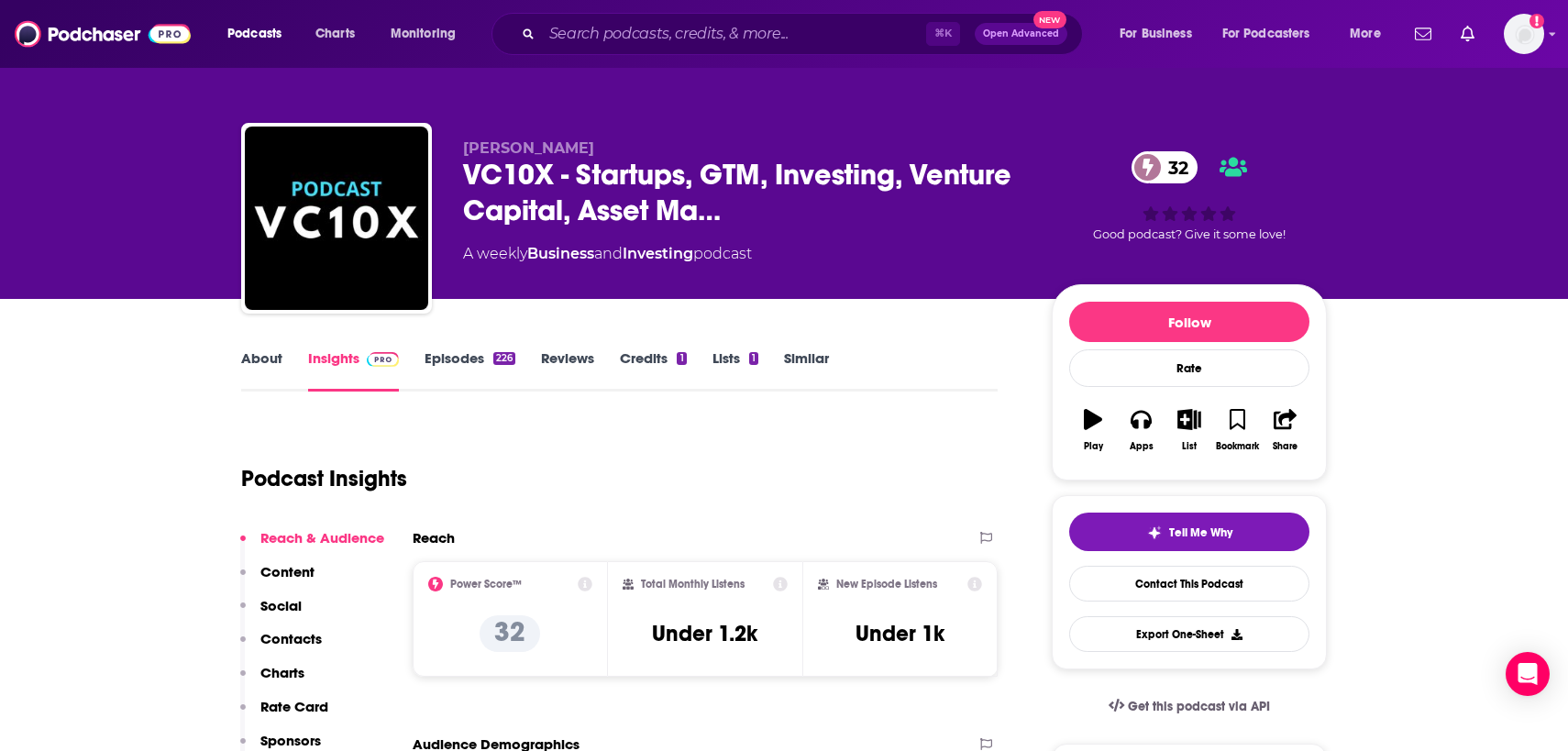
click at [253, 357] on link "About" at bounding box center [261, 370] width 41 height 42
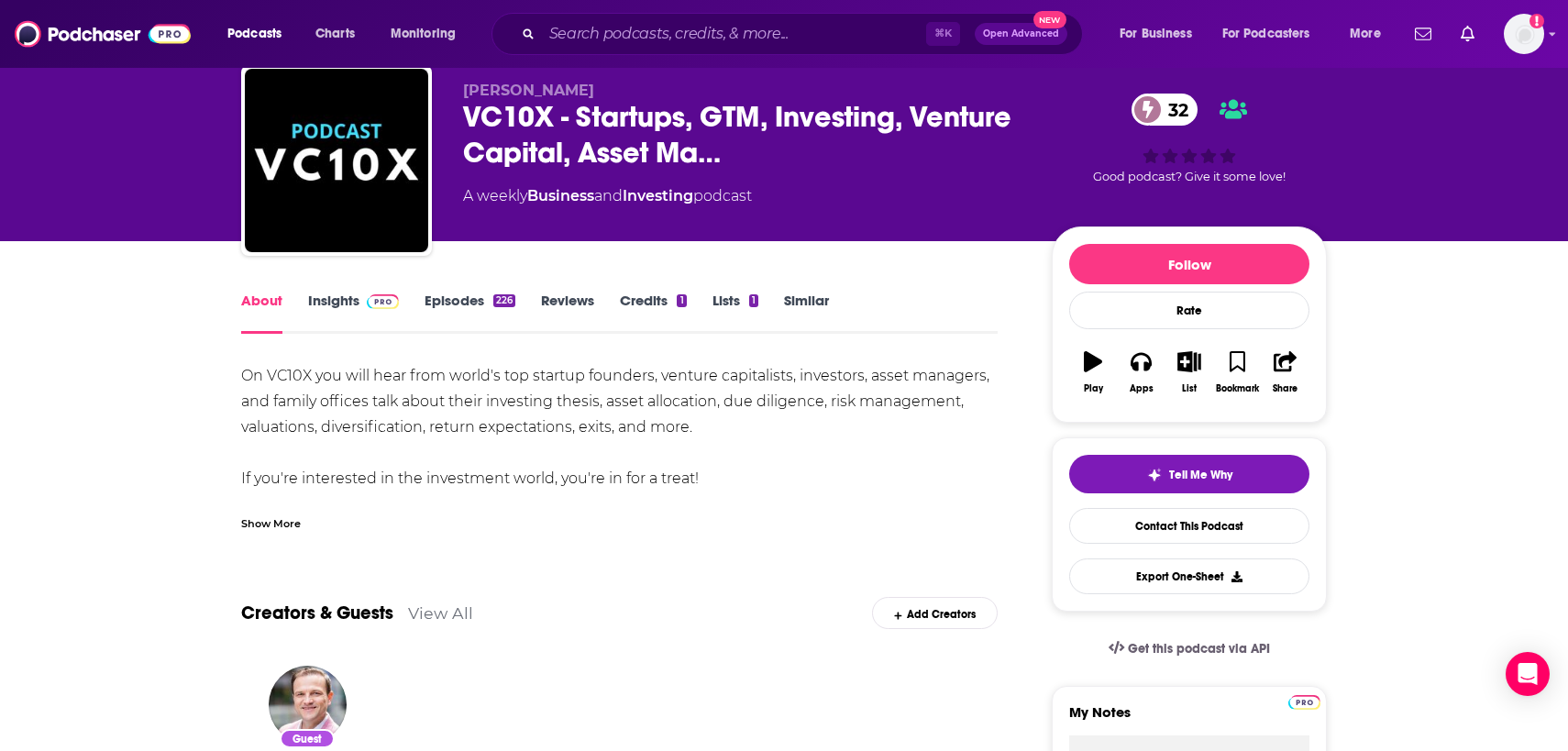
scroll to position [67, 0]
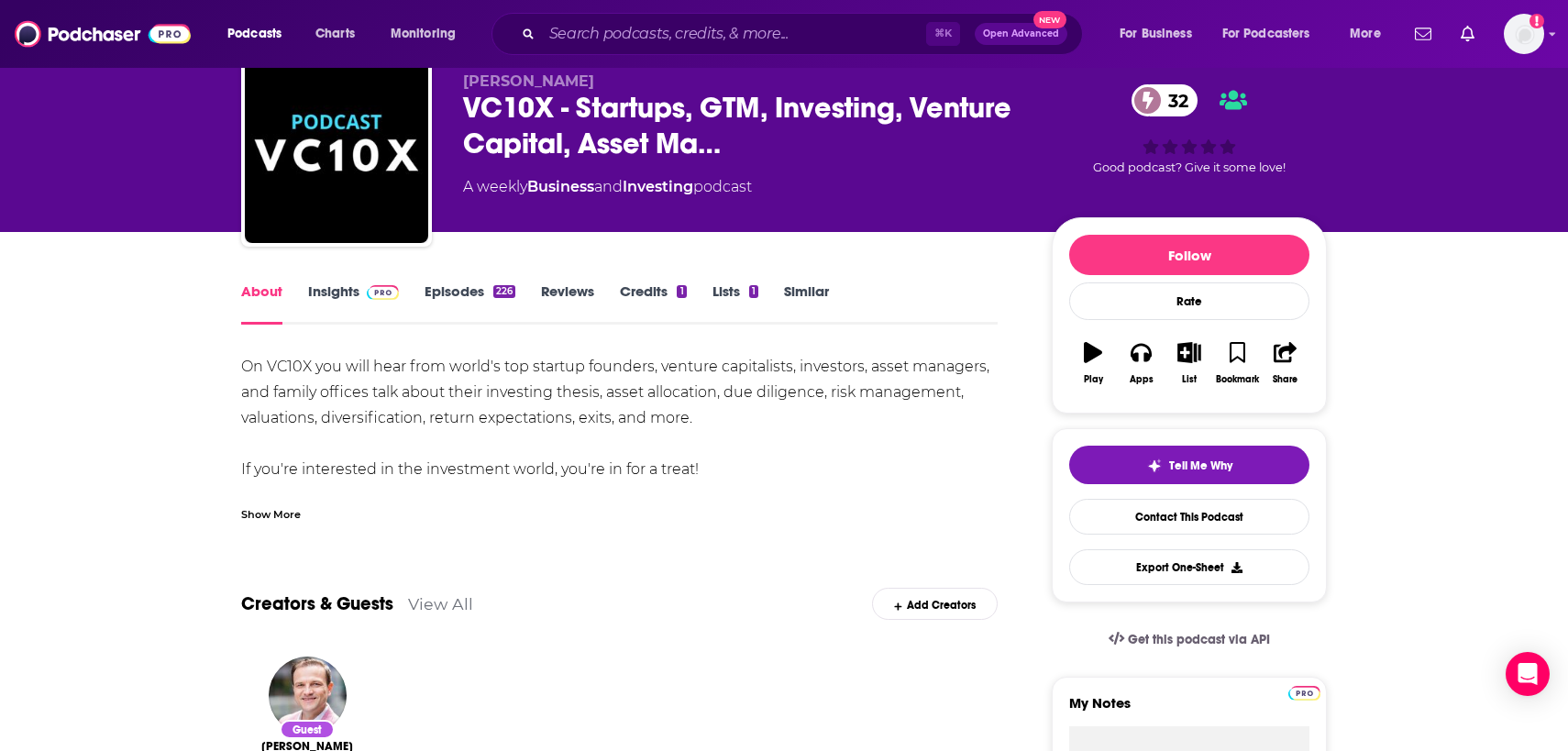
click at [272, 506] on div "Show More" at bounding box center [271, 513] width 60 height 17
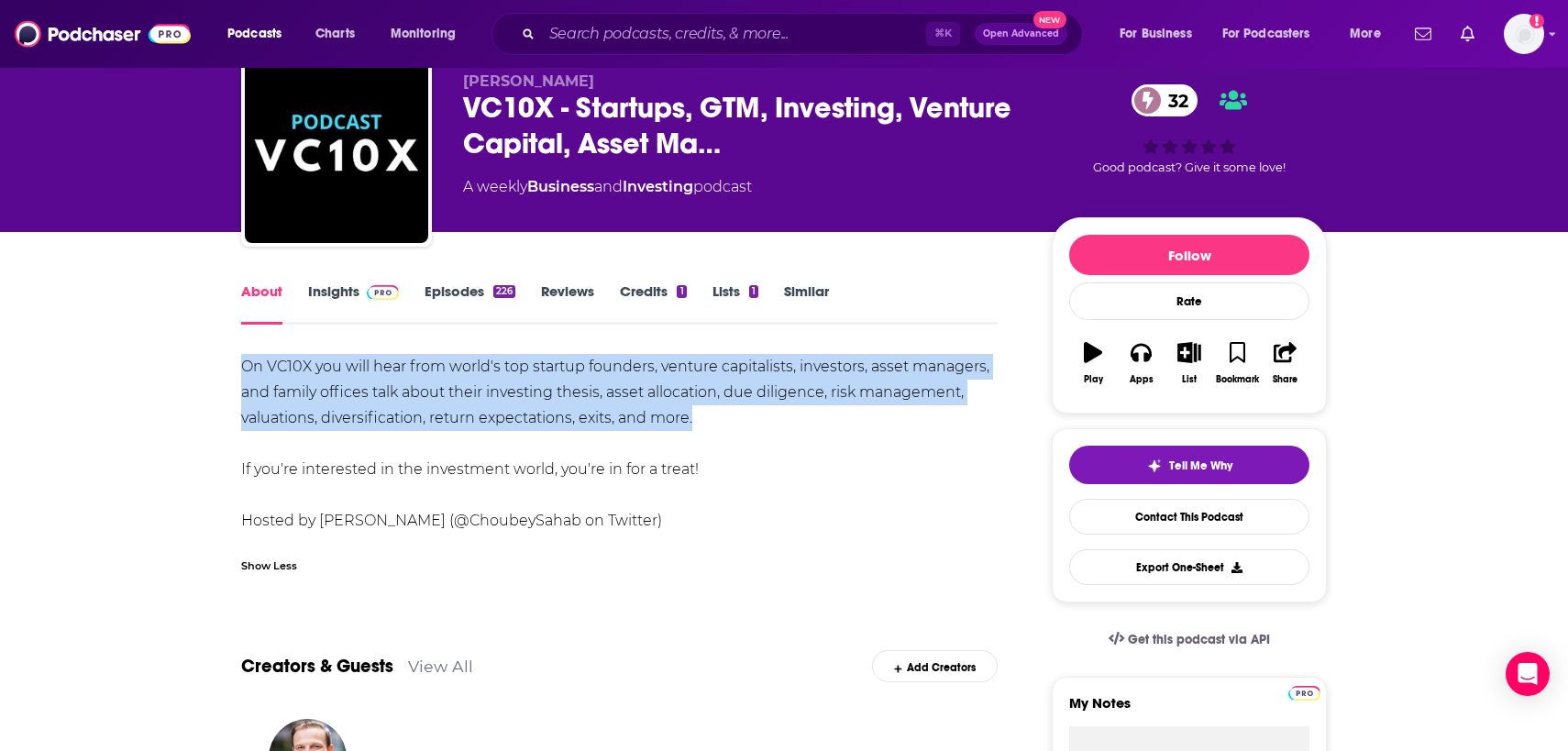
drag, startPoint x: 707, startPoint y: 417, endPoint x: 236, endPoint y: 367, distance: 473.6
copy div "On VC10X you will hear from world's top startup founders, venture capitalists, …"
click at [337, 294] on link "Insights" at bounding box center [353, 304] width 91 height 42
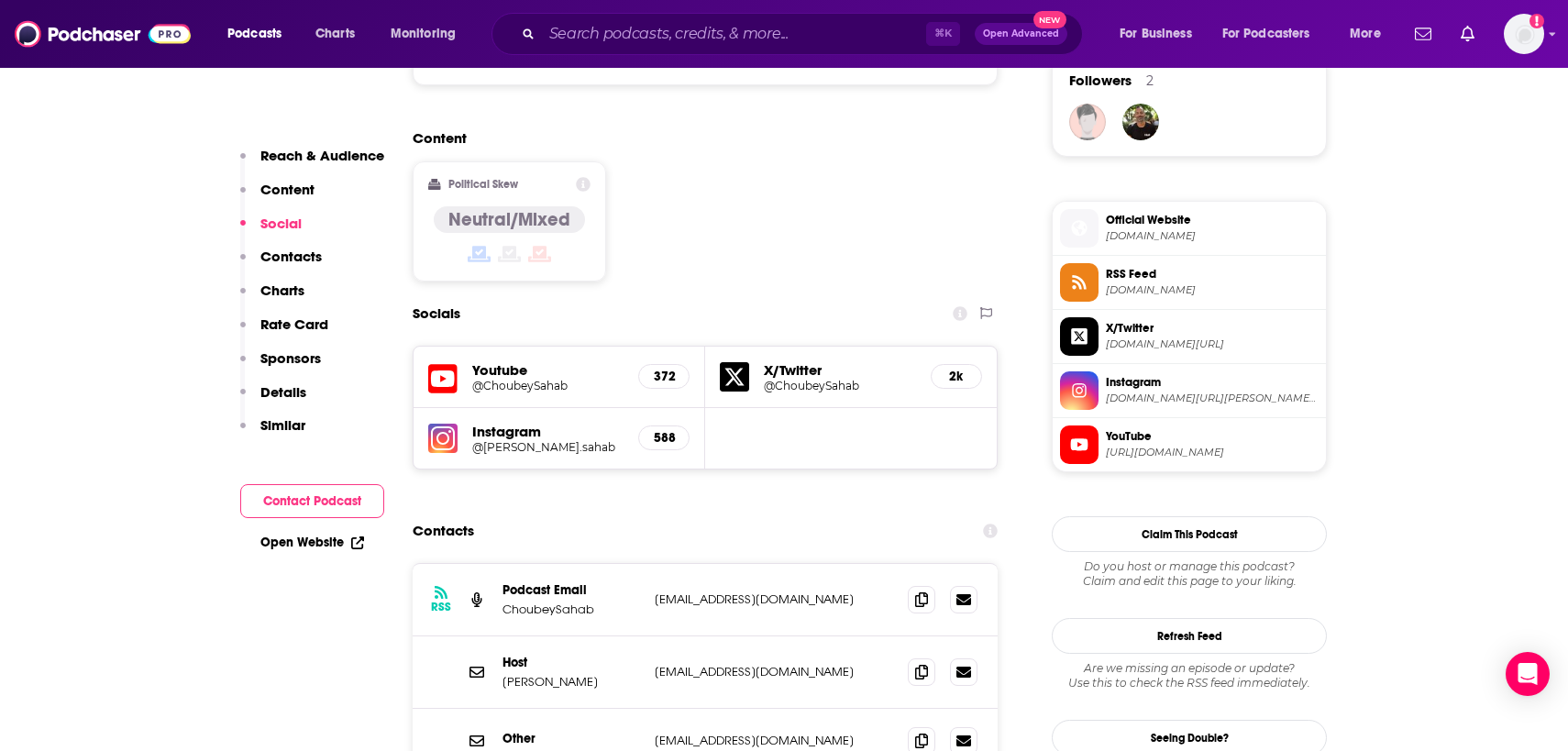
scroll to position [1397, 0]
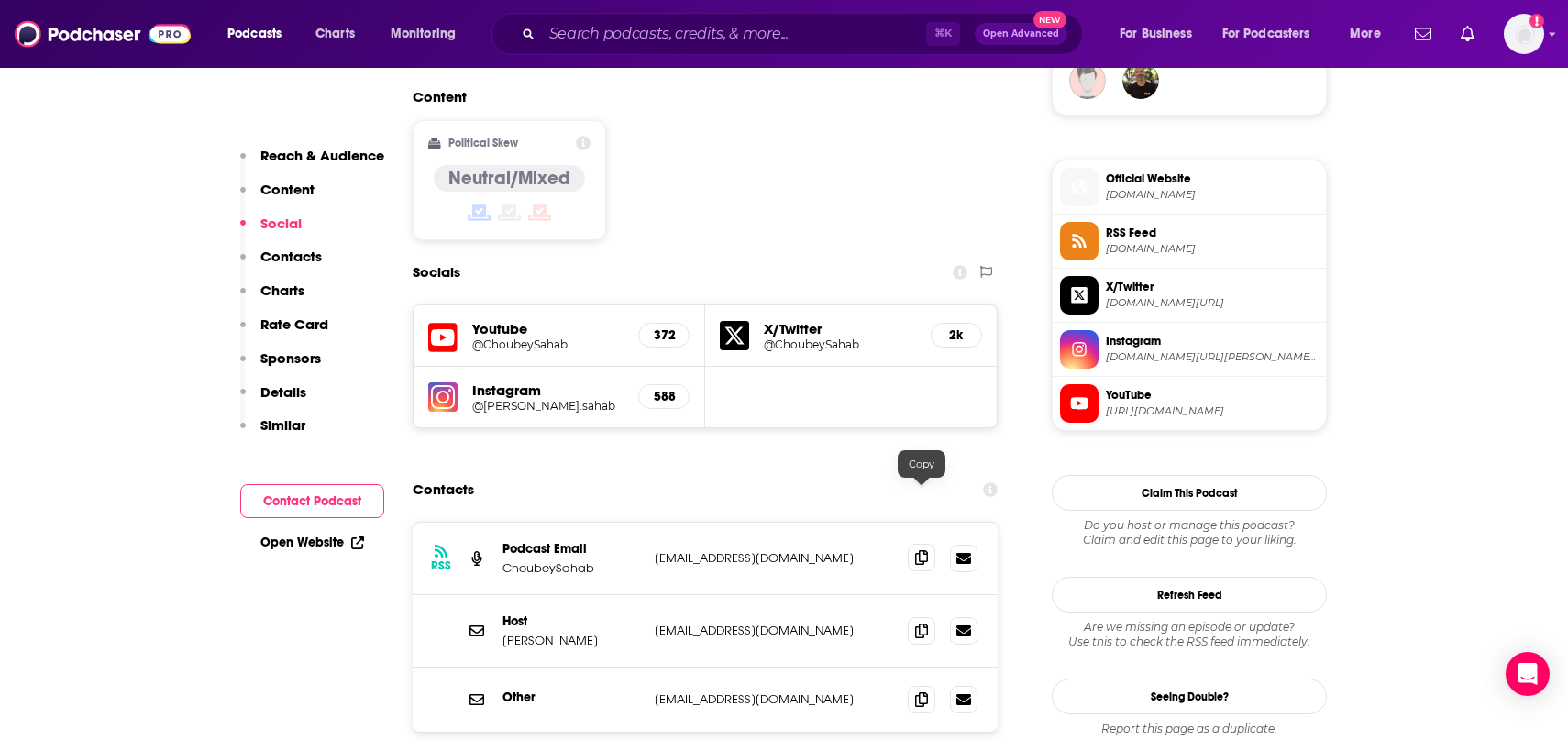
click at [918, 550] on icon at bounding box center [922, 558] width 13 height 15
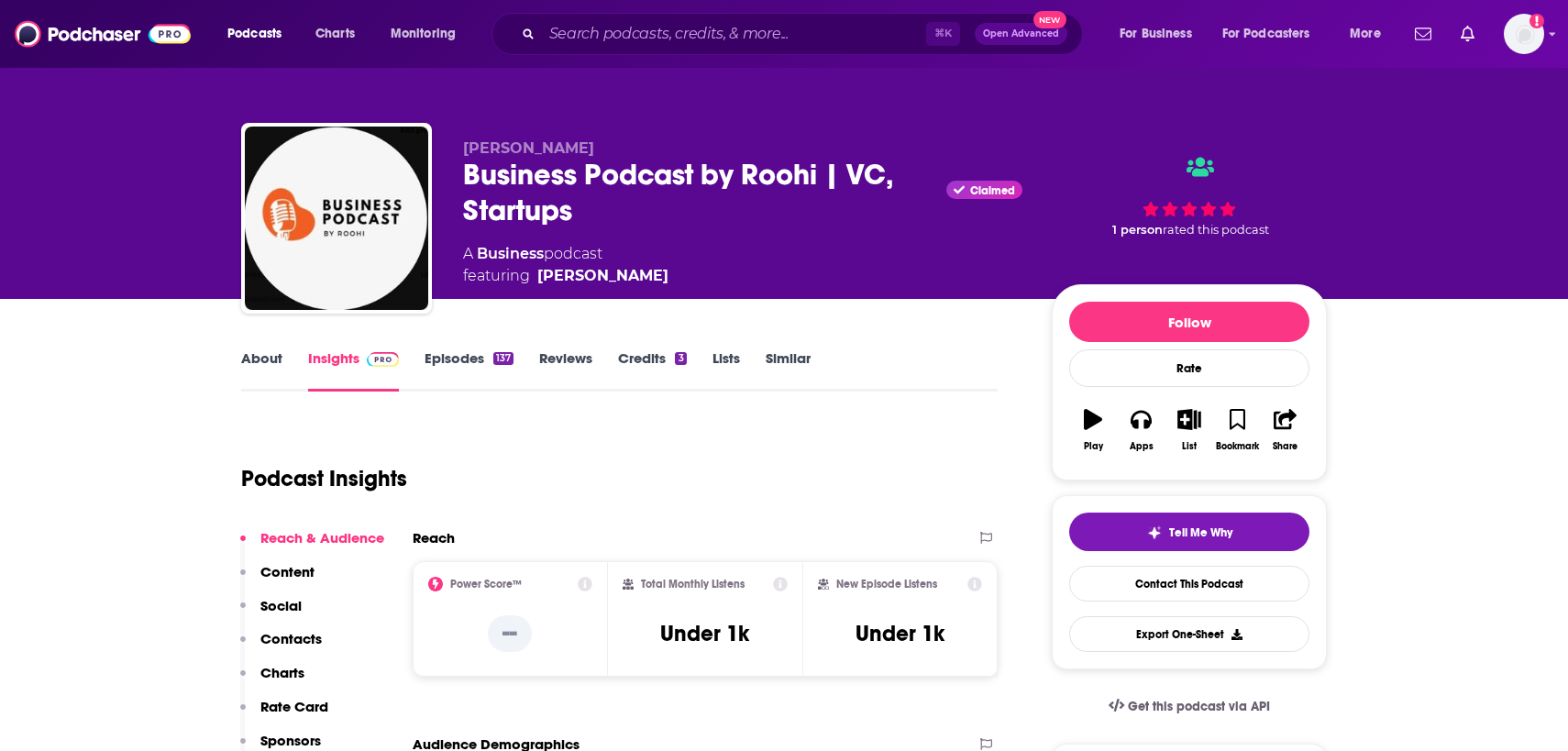
click at [254, 372] on link "About" at bounding box center [261, 370] width 41 height 42
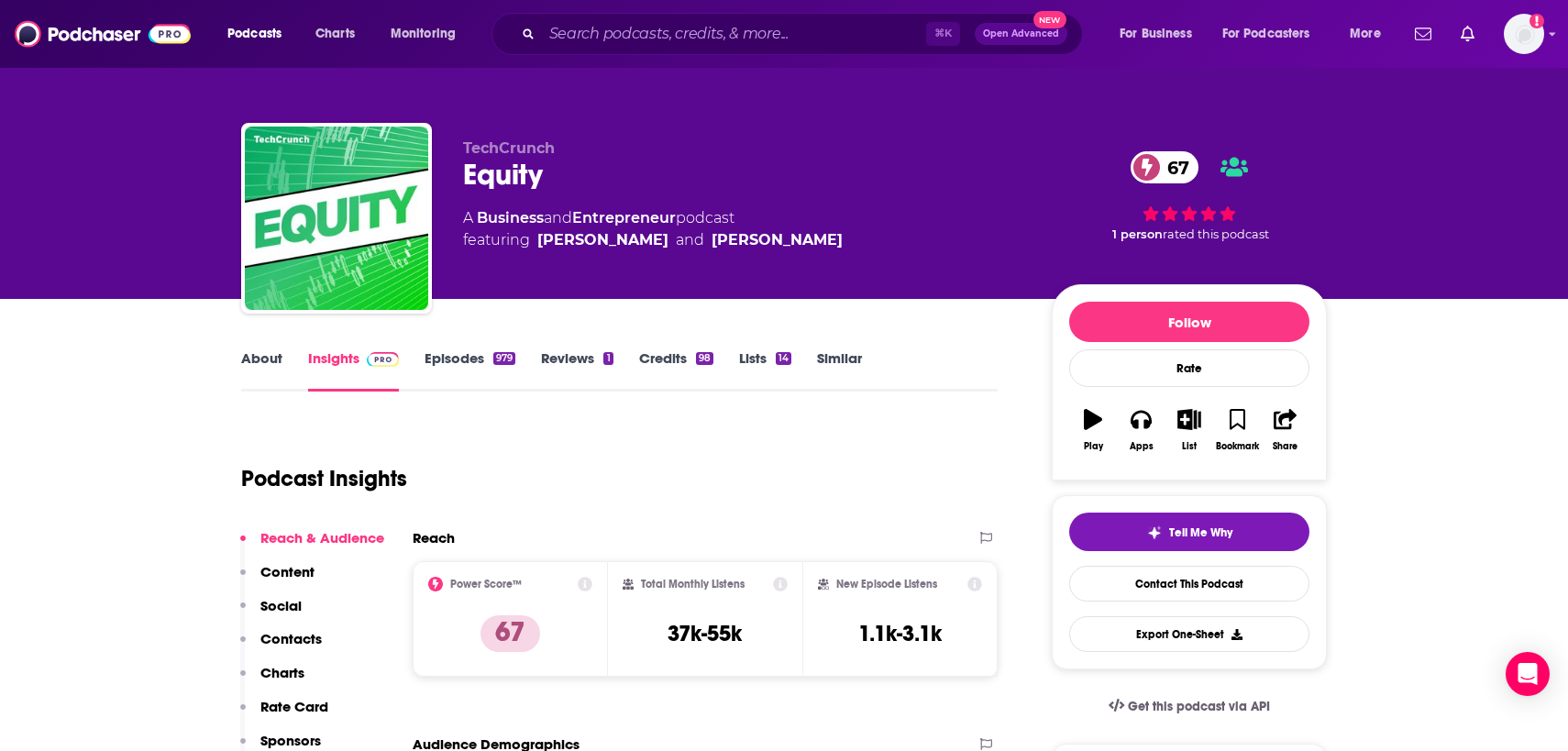
click at [278, 360] on link "About" at bounding box center [261, 370] width 41 height 42
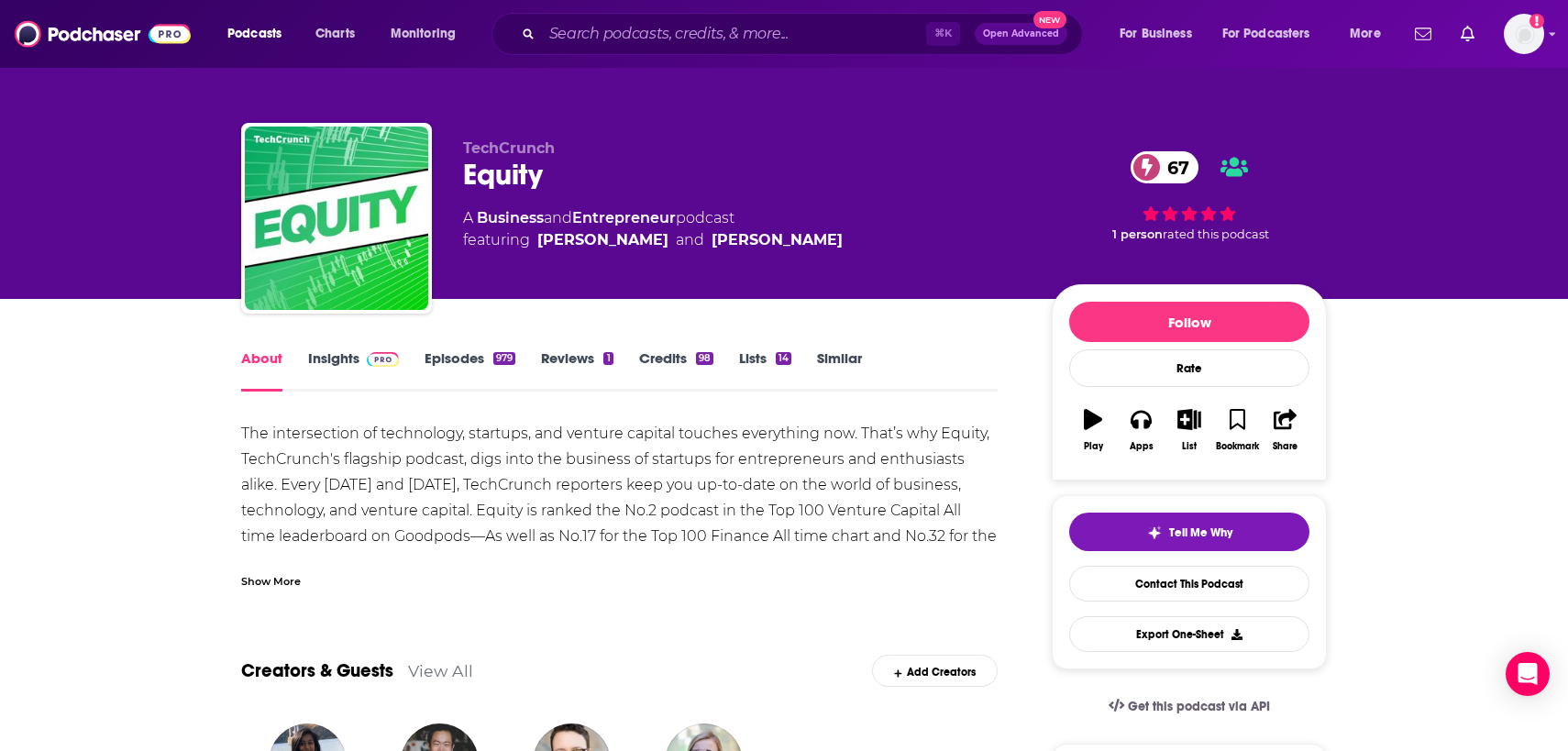
click at [341, 361] on link "Insights" at bounding box center [353, 370] width 91 height 42
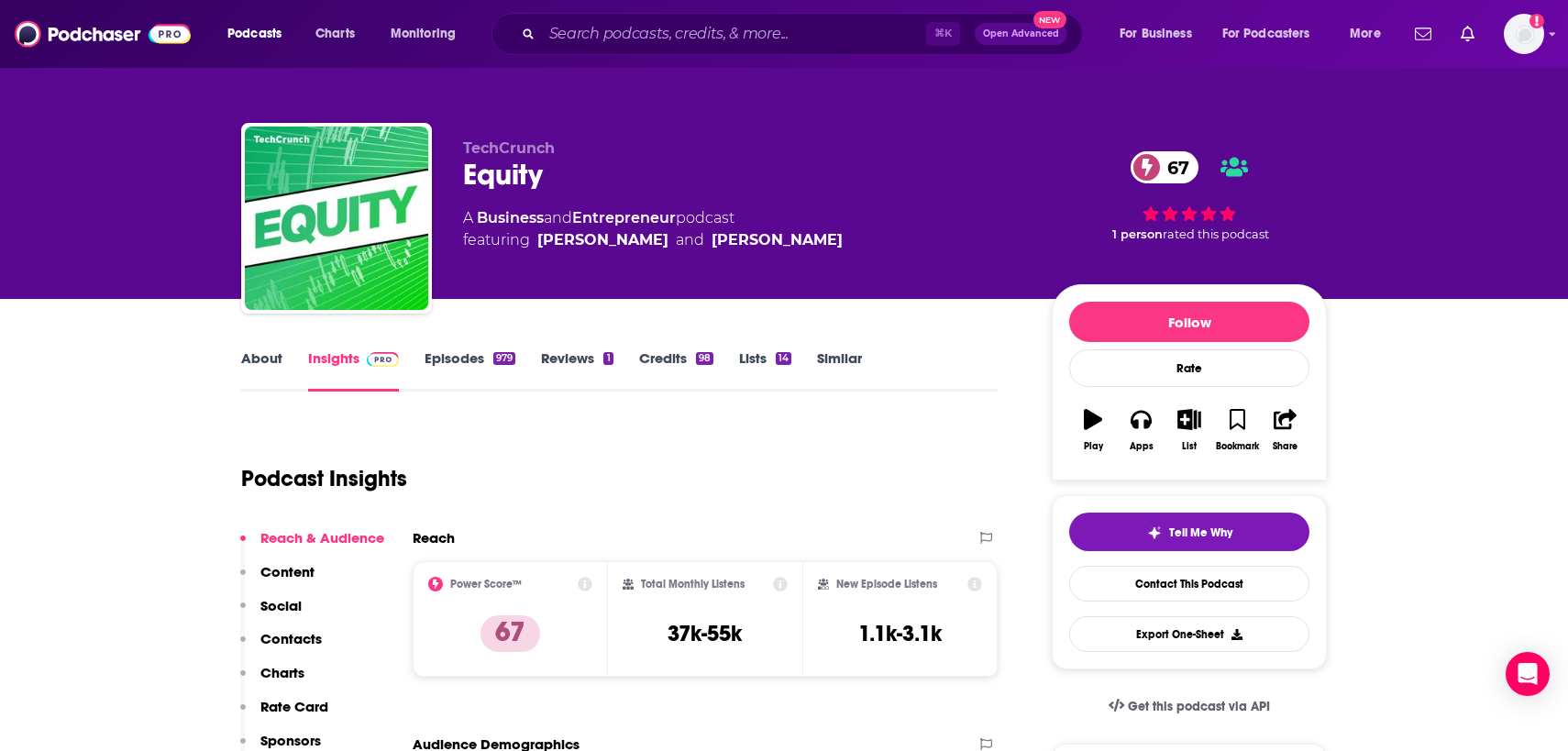
click at [441, 365] on link "Episodes 979" at bounding box center [469, 370] width 91 height 42
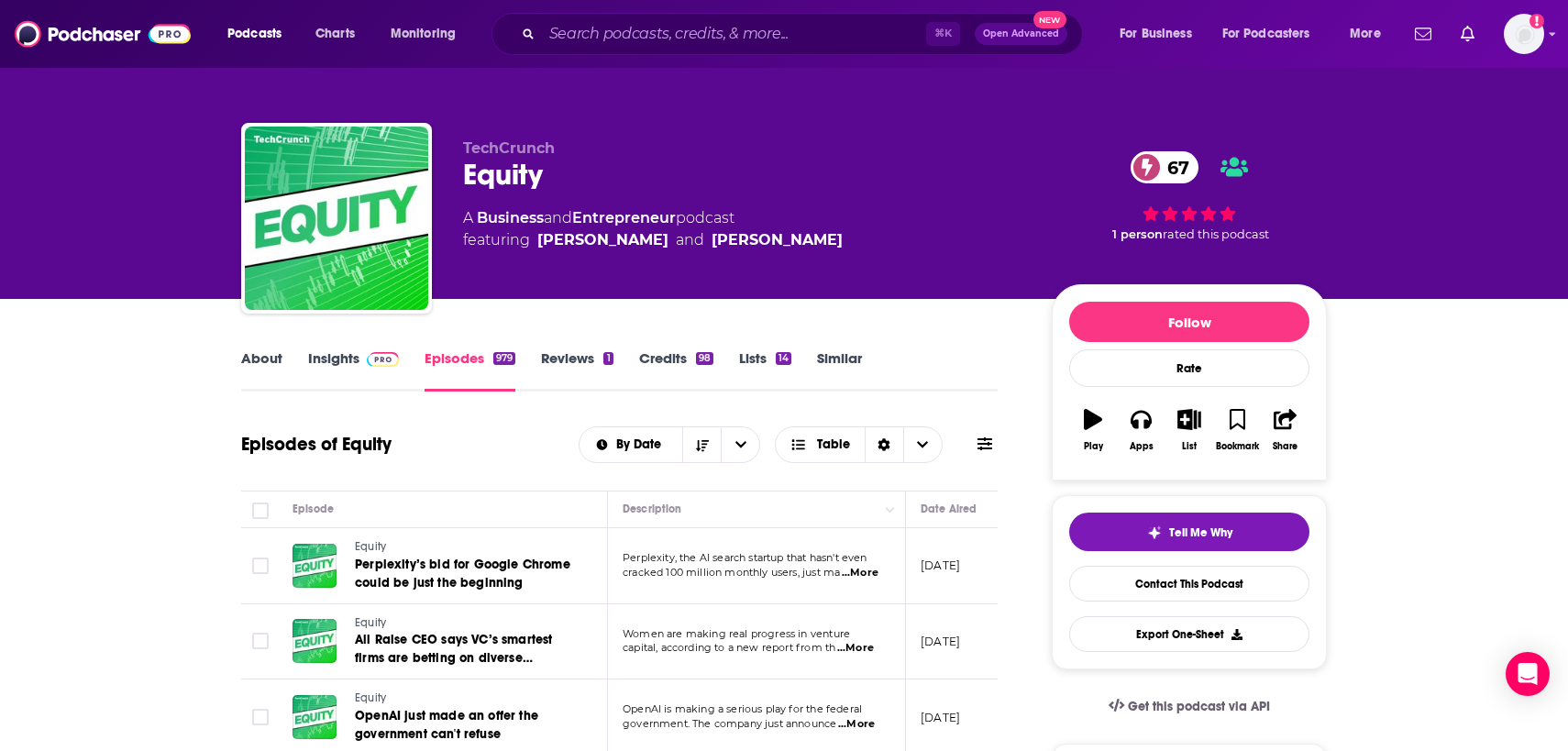
click at [857, 574] on span "...More" at bounding box center [860, 573] width 37 height 15
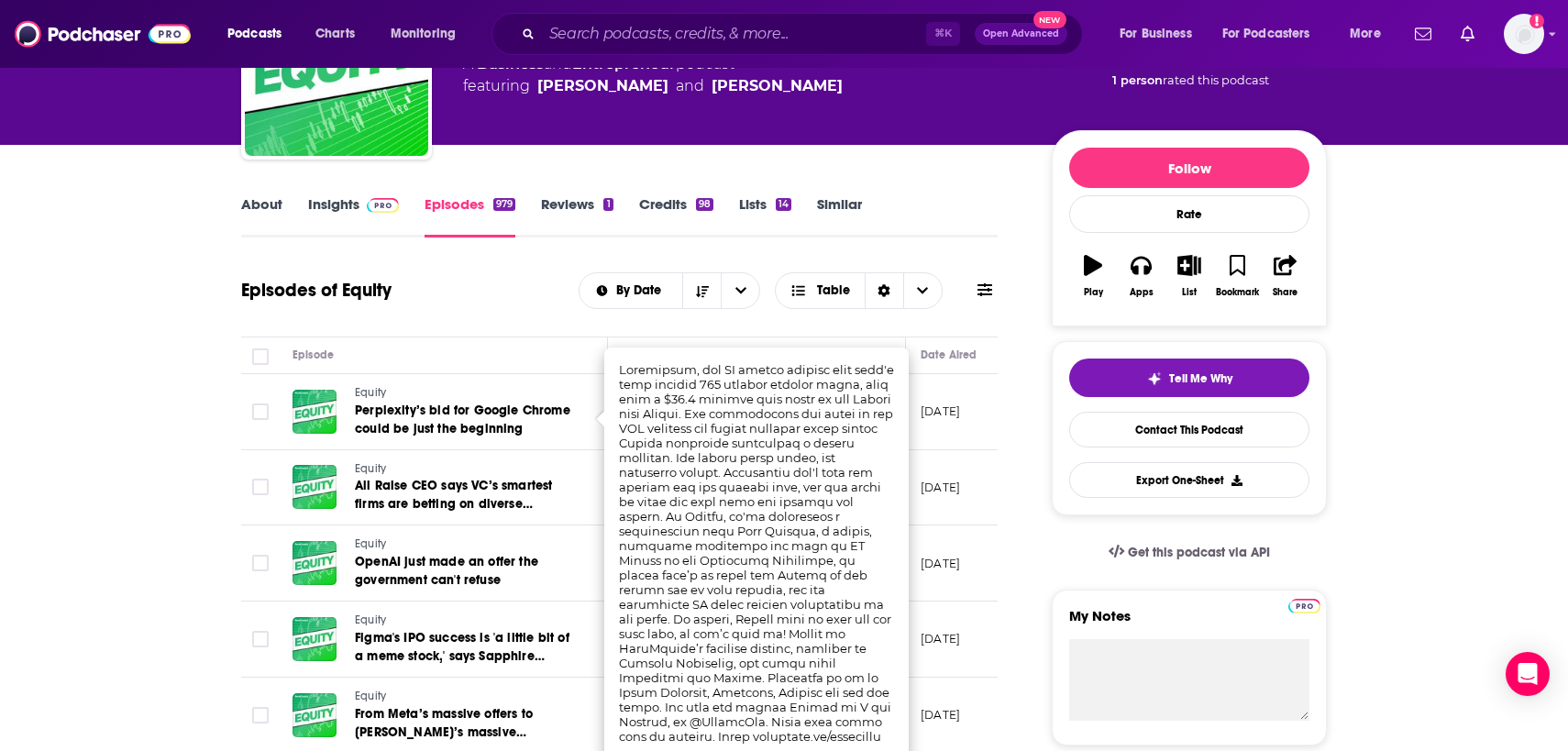
scroll to position [167, 0]
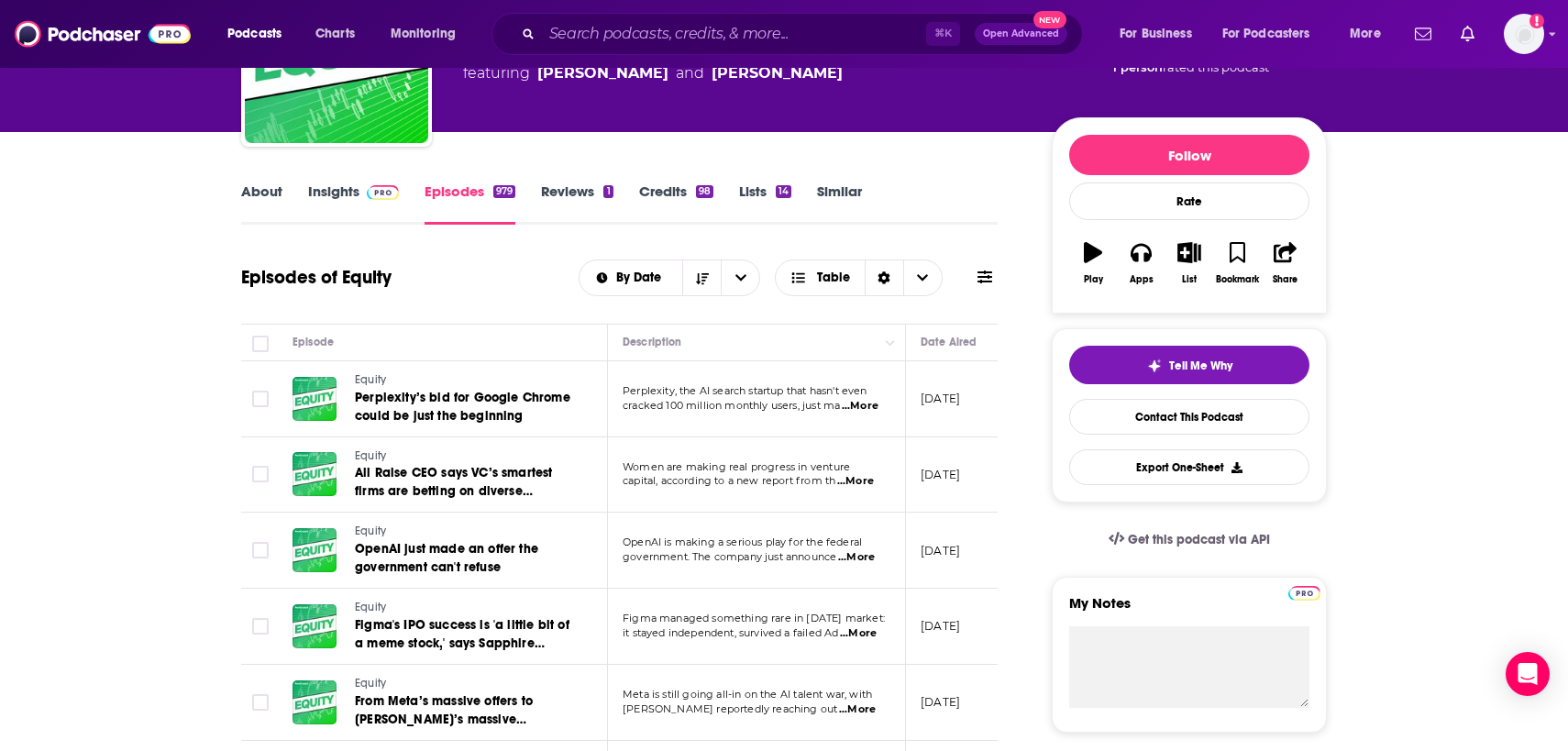
click at [861, 485] on span "...More" at bounding box center [856, 481] width 37 height 15
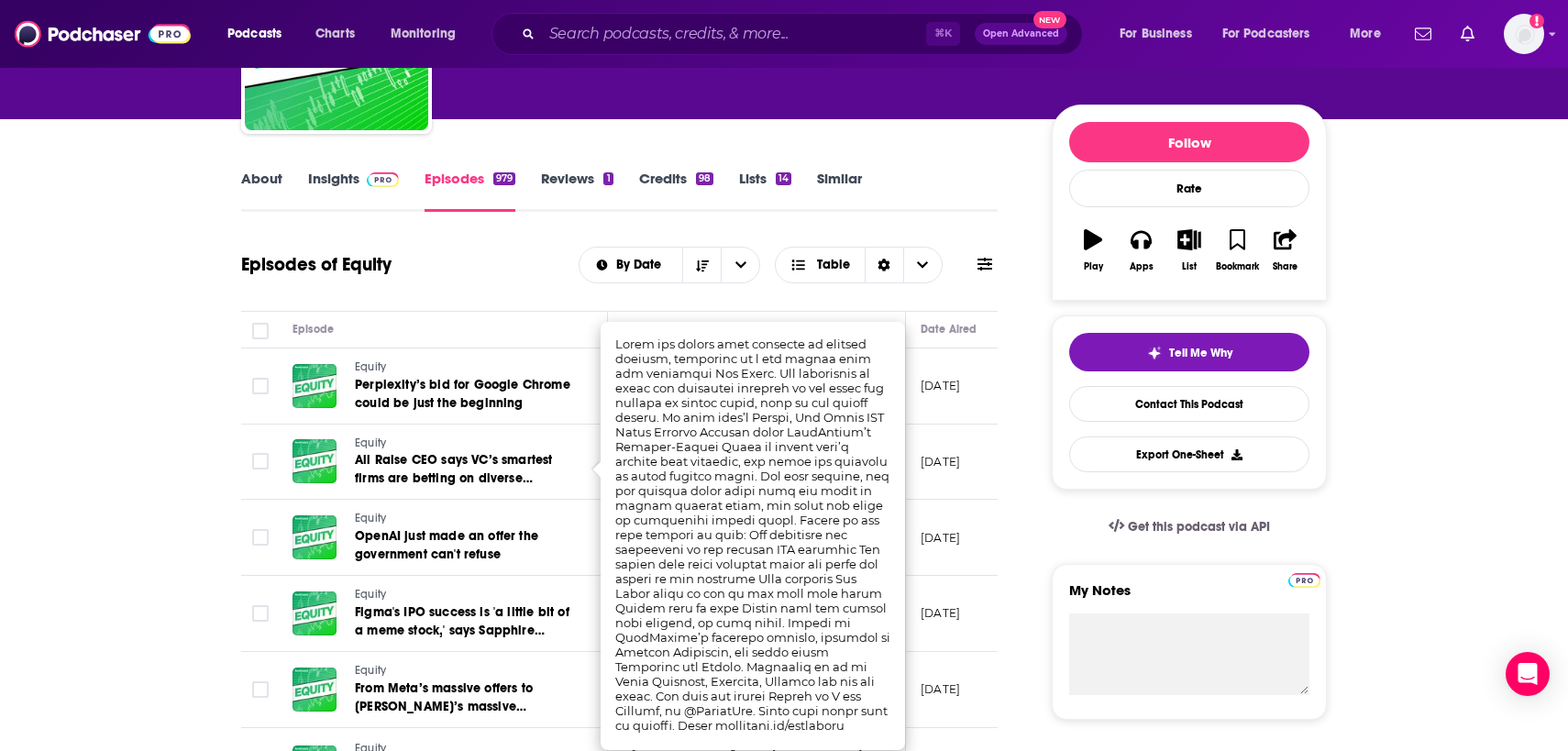
scroll to position [187, 0]
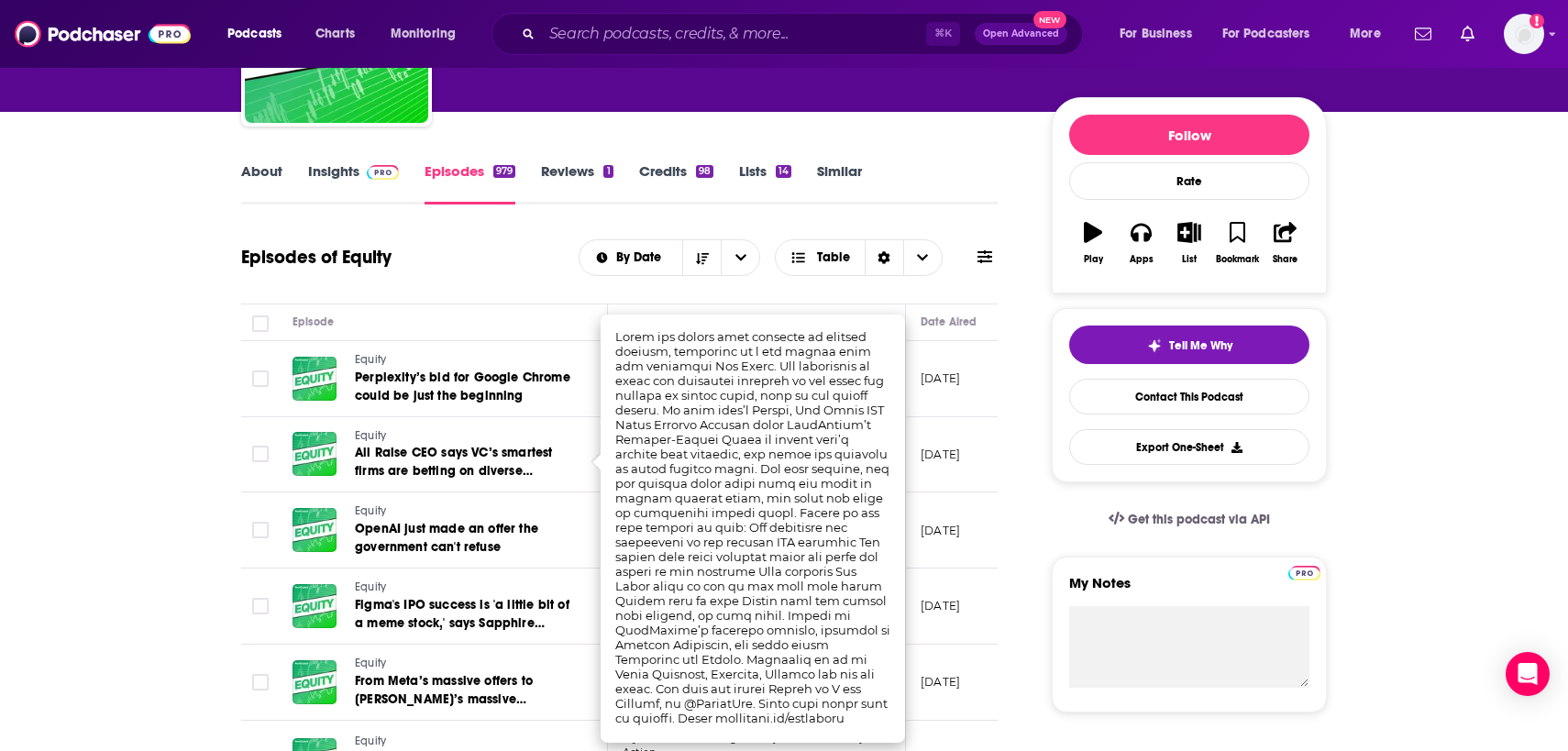
click at [547, 491] on td "Equity All Raise CEO says VC’s smartest firms are betting on diverse leadership" at bounding box center [443, 455] width 330 height 76
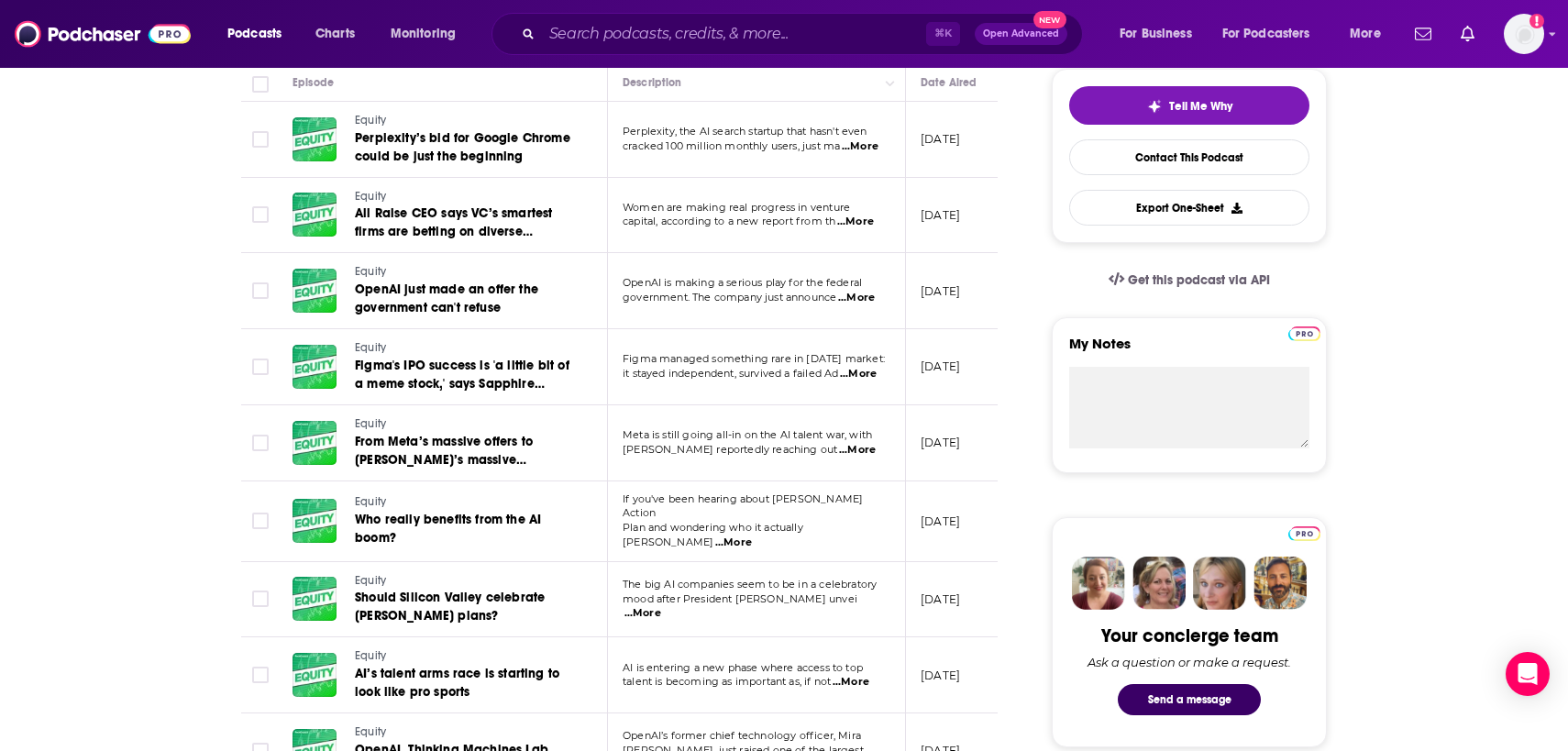
scroll to position [572, 0]
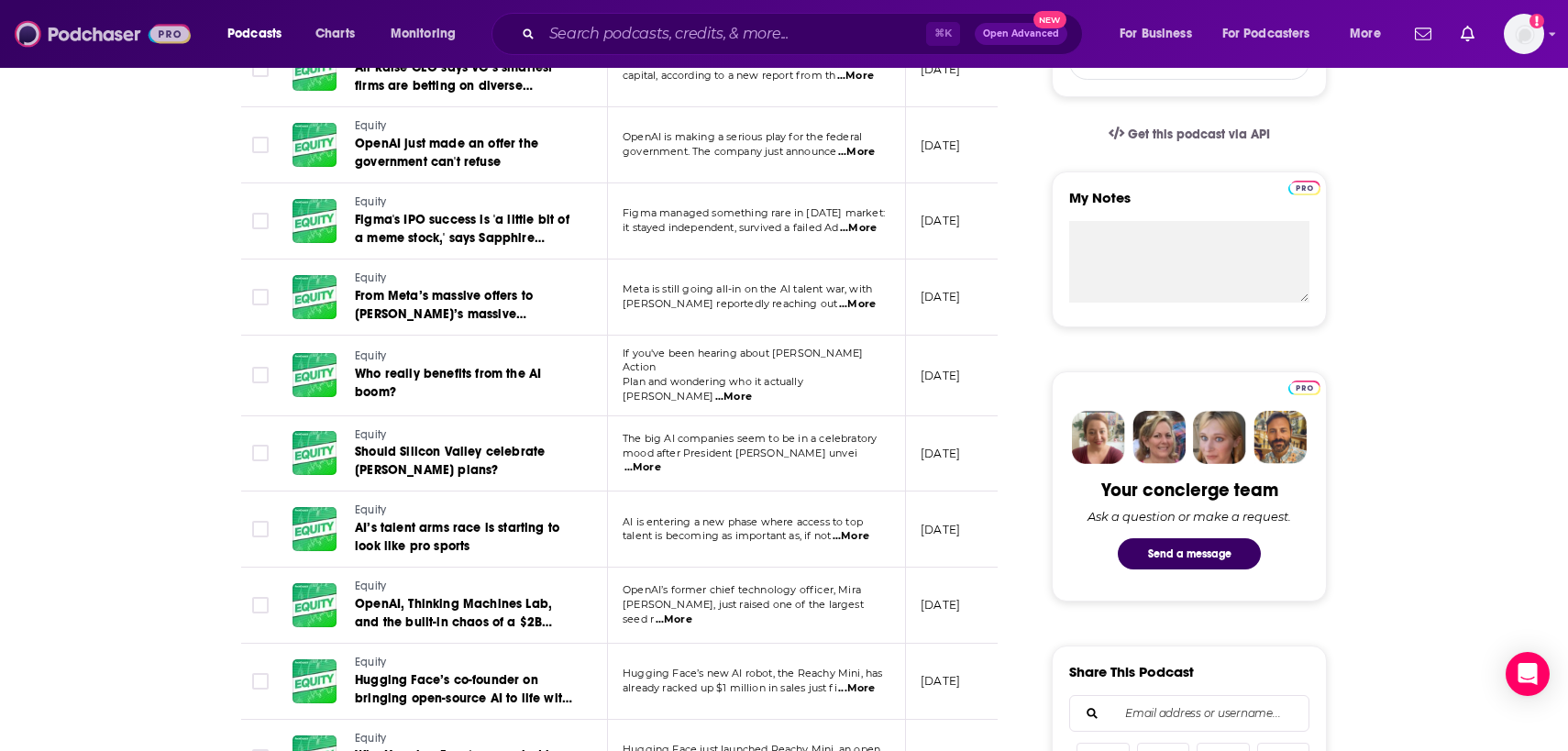
click at [68, 28] on img at bounding box center [103, 34] width 176 height 35
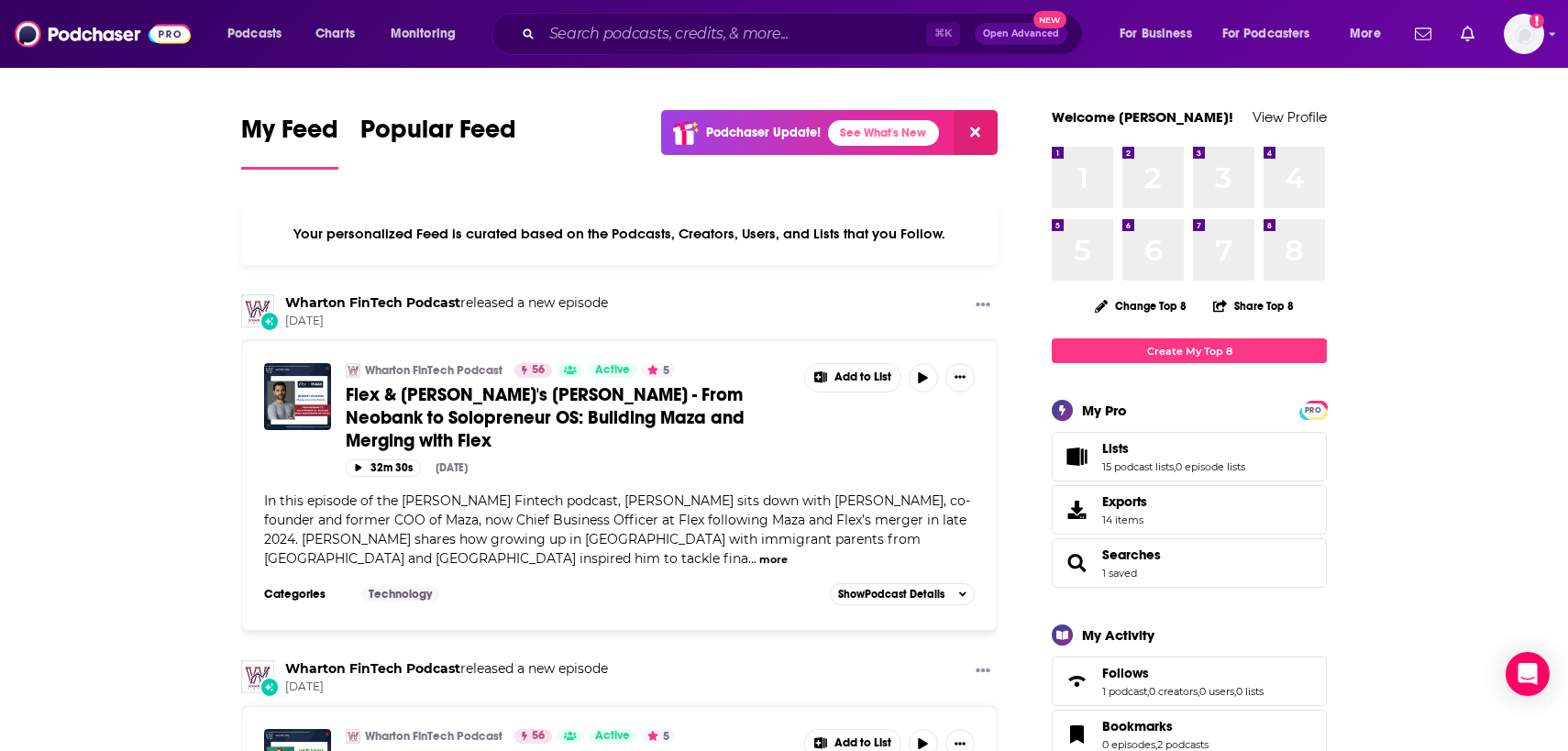
click at [579, 48] on div "⌘ K Open Advanced New" at bounding box center [787, 34] width 591 height 42
click at [590, 41] on input "Search podcasts, credits, & more..." at bounding box center [734, 34] width 384 height 29
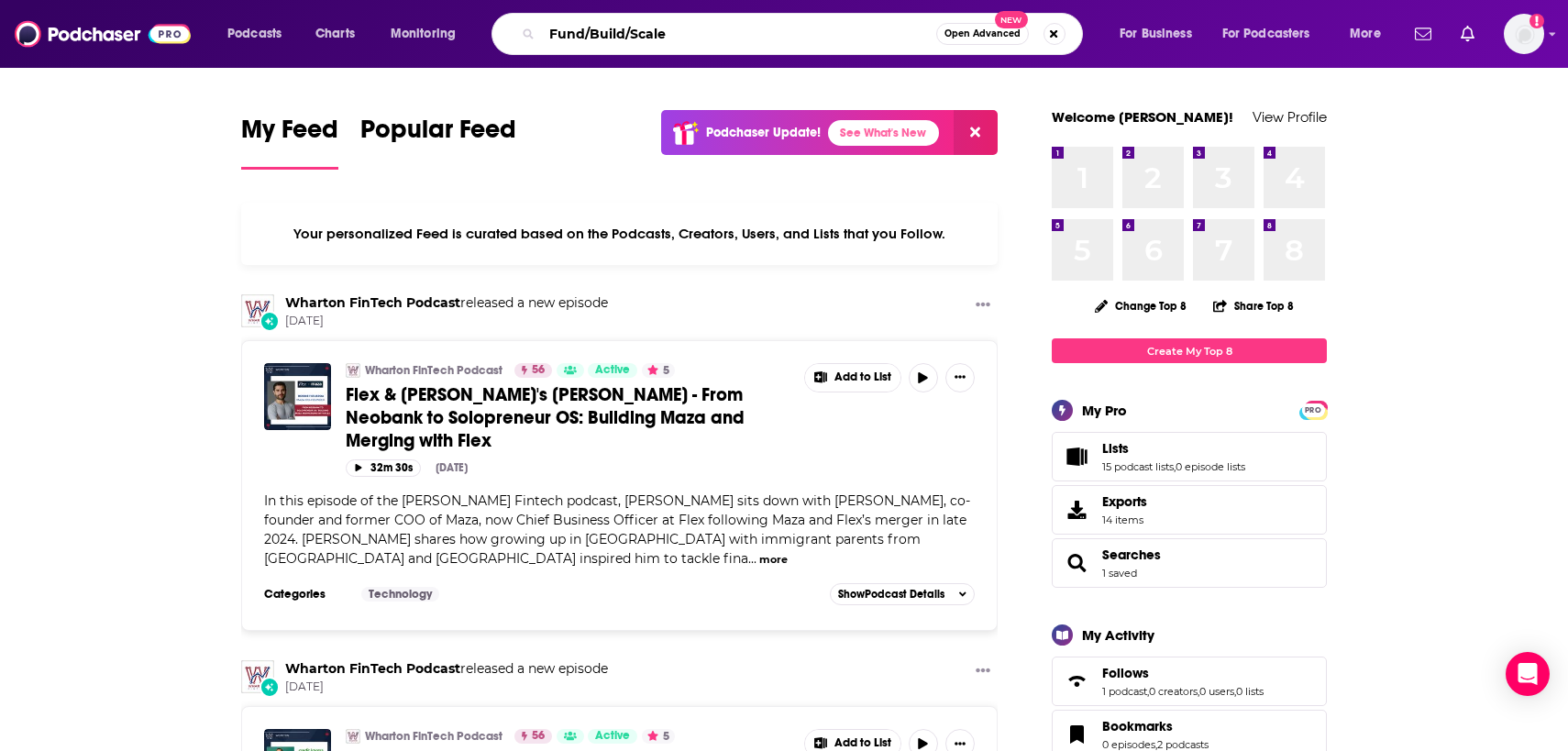
type input "Fund/Build/Scale"
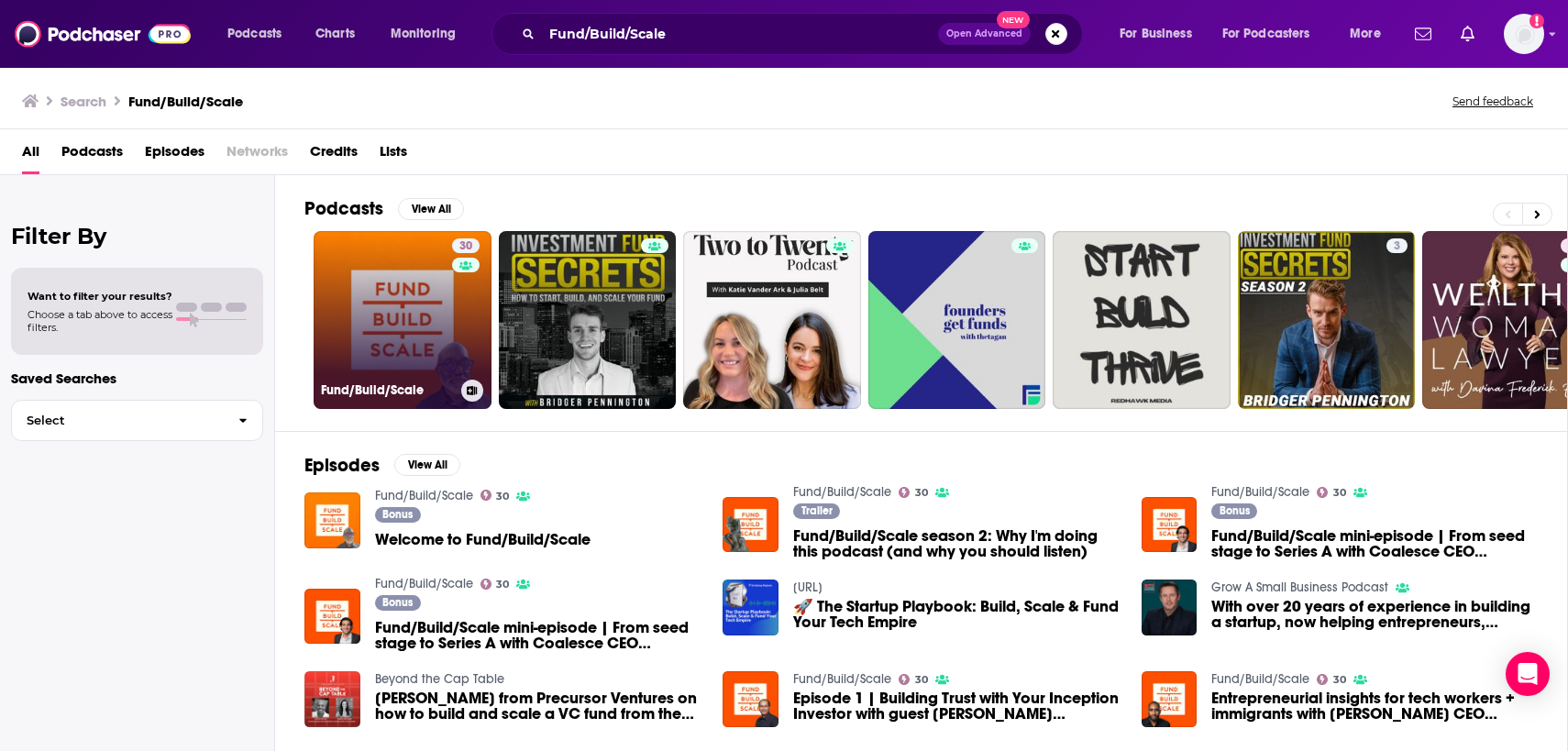
click at [393, 319] on link "30 Fund/Build/Scale" at bounding box center [403, 320] width 178 height 178
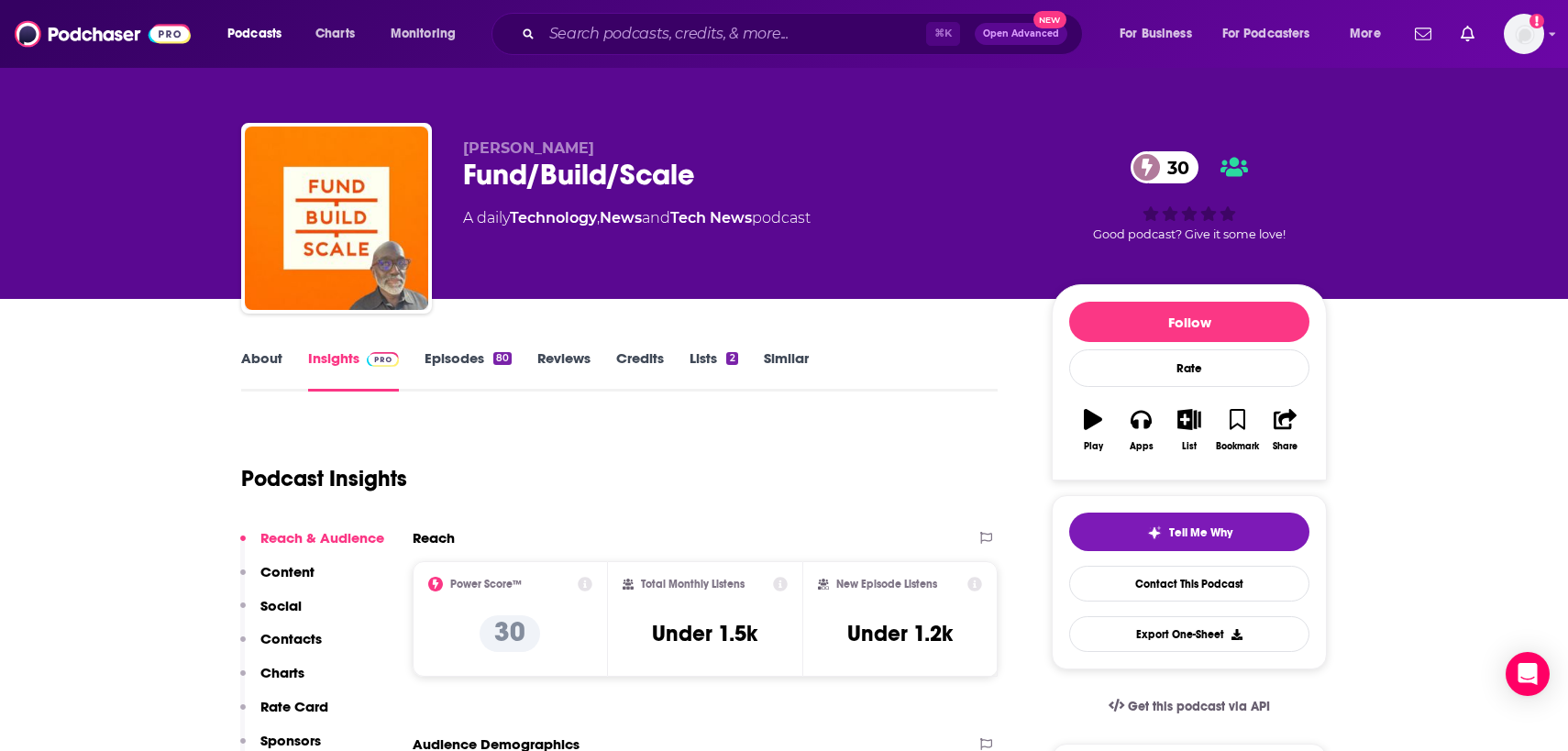
click at [272, 360] on link "About" at bounding box center [261, 370] width 41 height 42
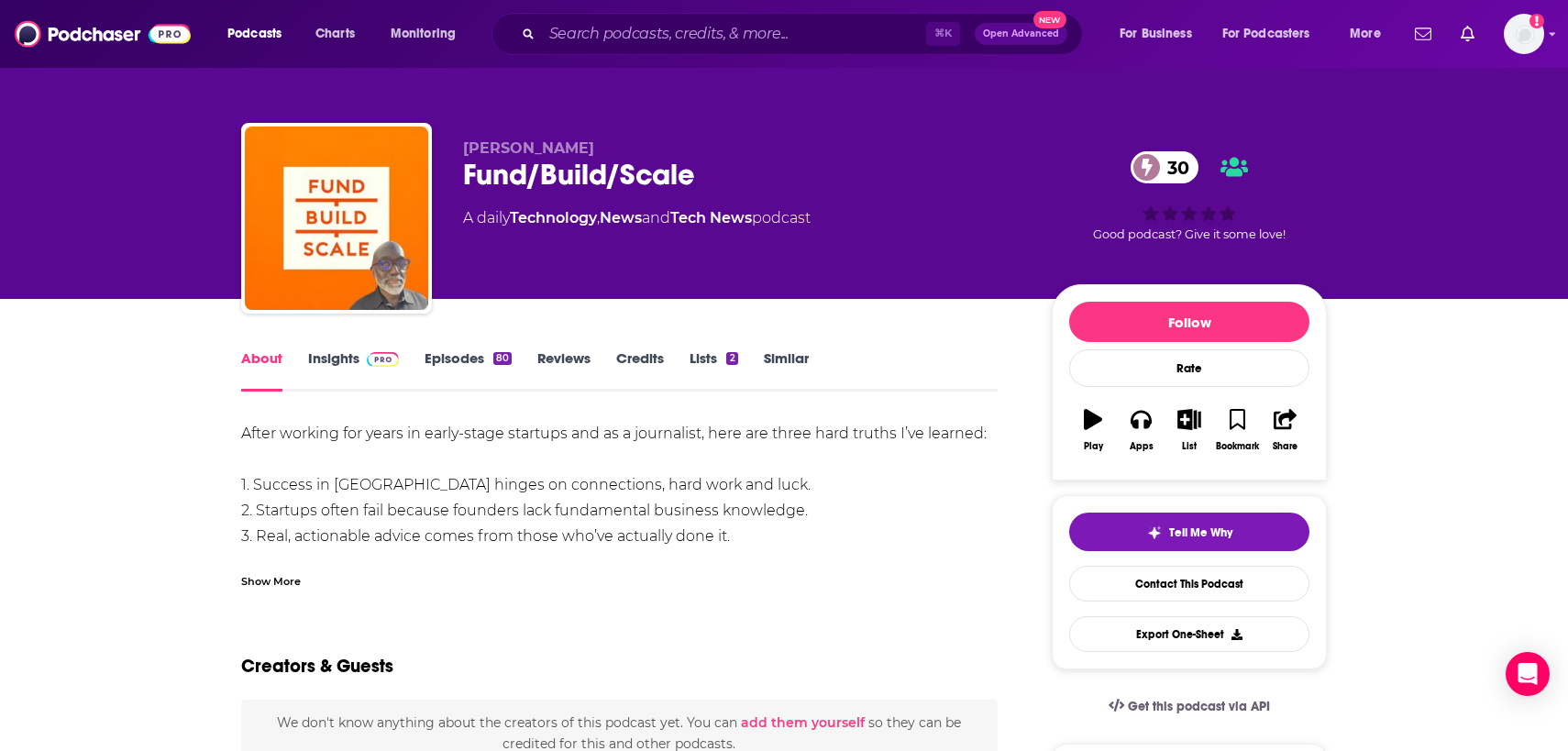
click at [294, 580] on div "Show More" at bounding box center [271, 580] width 60 height 17
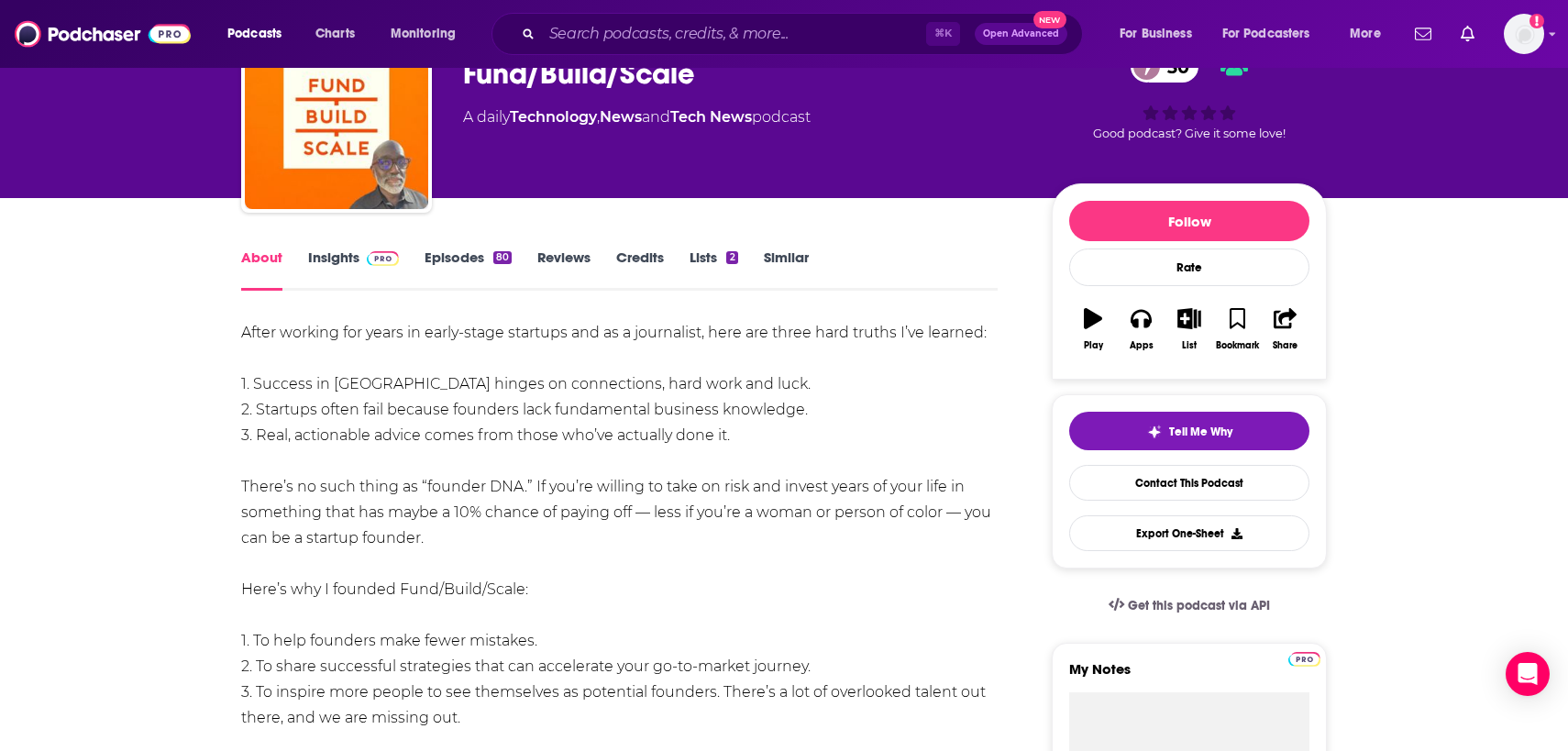
scroll to position [144, 0]
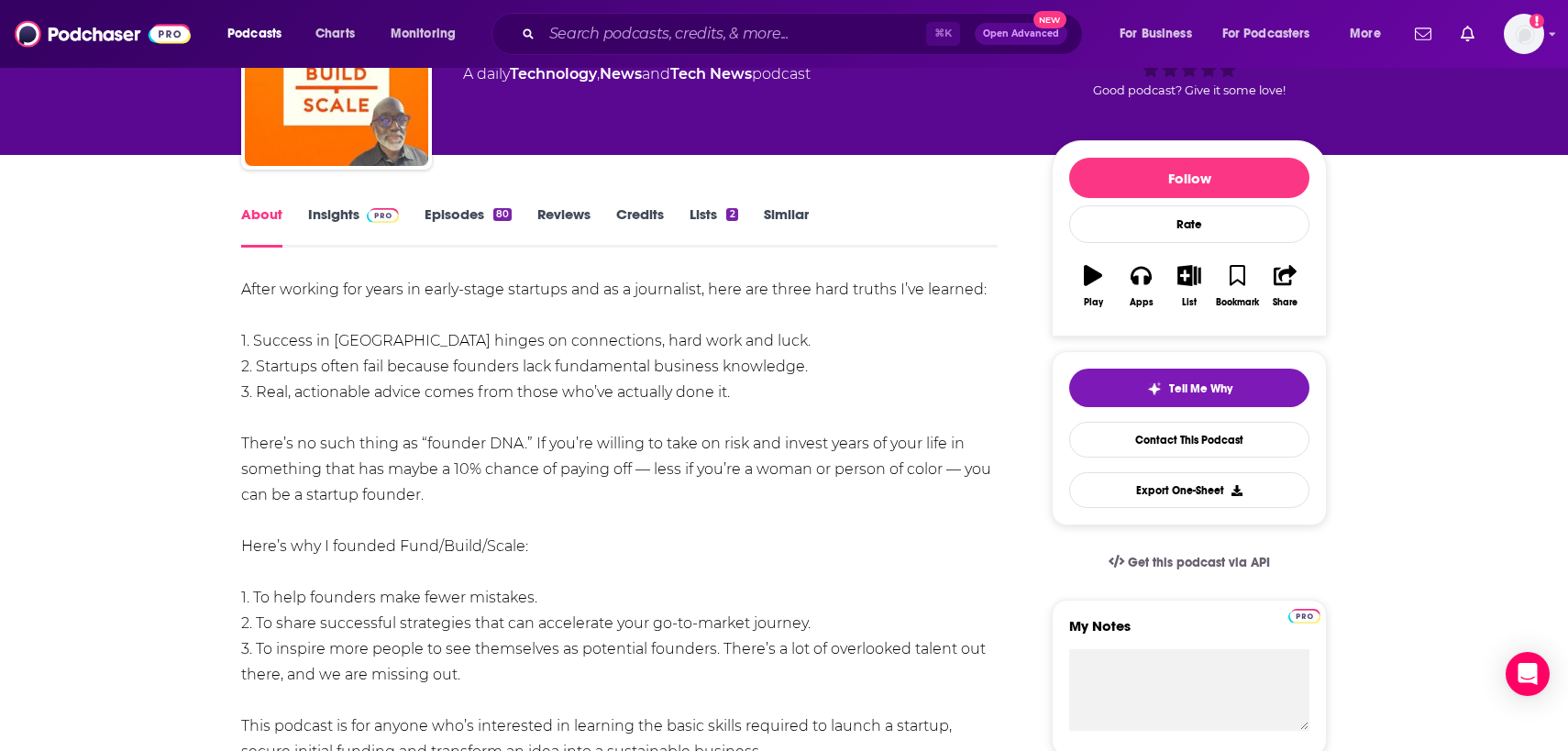
drag, startPoint x: 440, startPoint y: 500, endPoint x: 236, endPoint y: 438, distance: 213.2
click at [269, 451] on div "After working for years in early-stage startups and as a journalist, here are t…" at bounding box center [619, 598] width 756 height 642
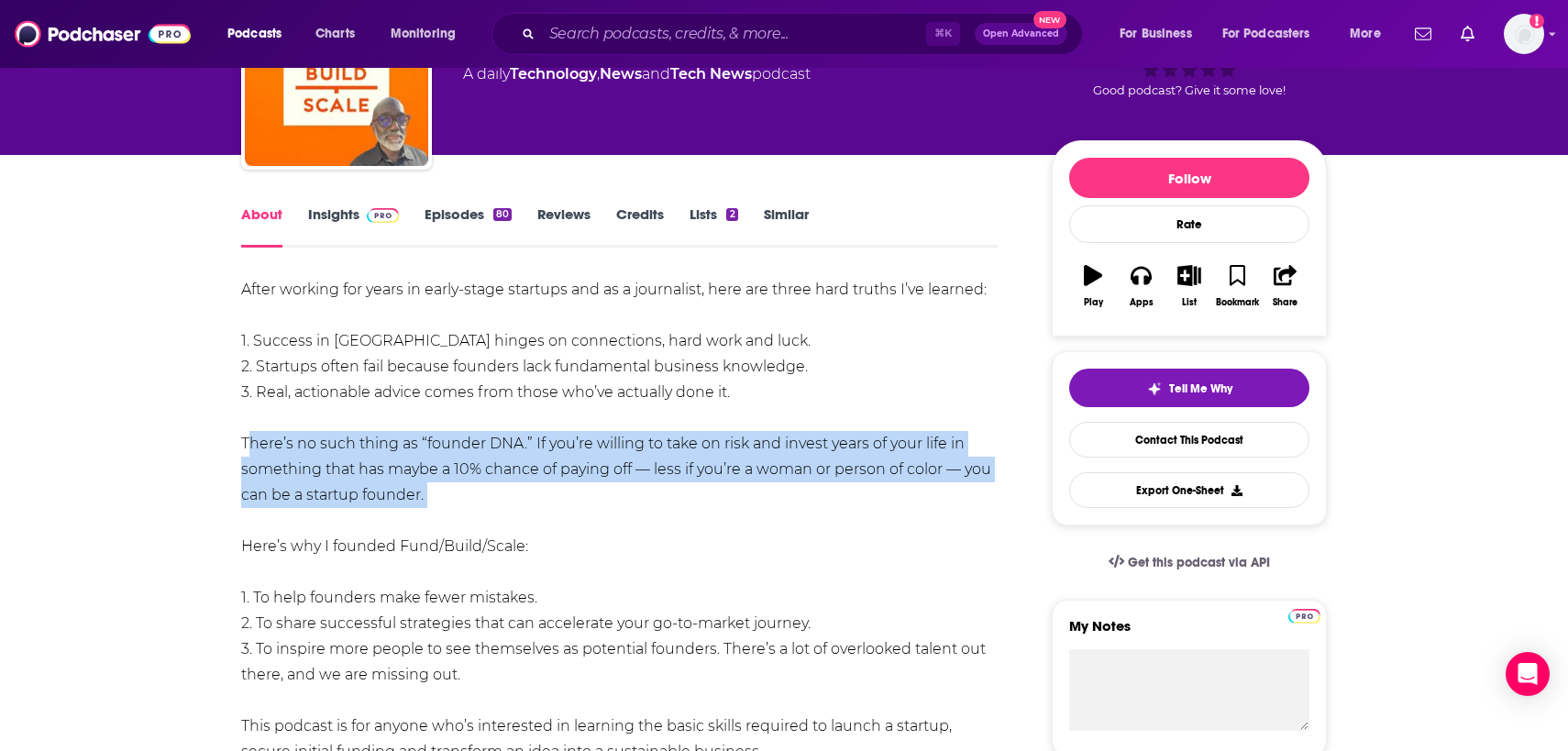
click at [269, 451] on div "After working for years in early-stage startups and as a journalist, here are t…" at bounding box center [619, 598] width 756 height 642
copy div "There’s no such thing as “founder DNA.” If you’re willing to take on risk and i…"
click at [348, 225] on link "Insights" at bounding box center [353, 226] width 91 height 42
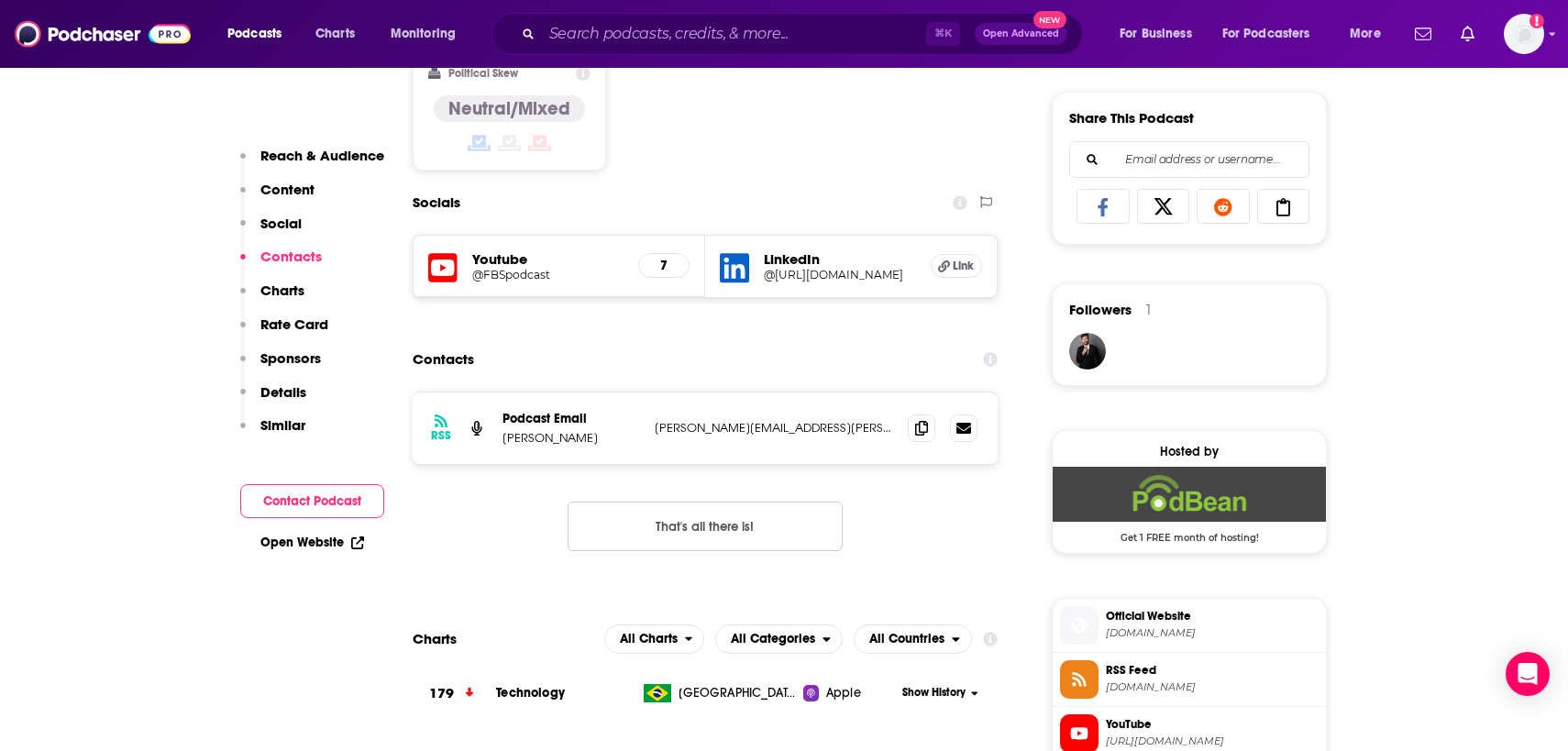
scroll to position [1135, 0]
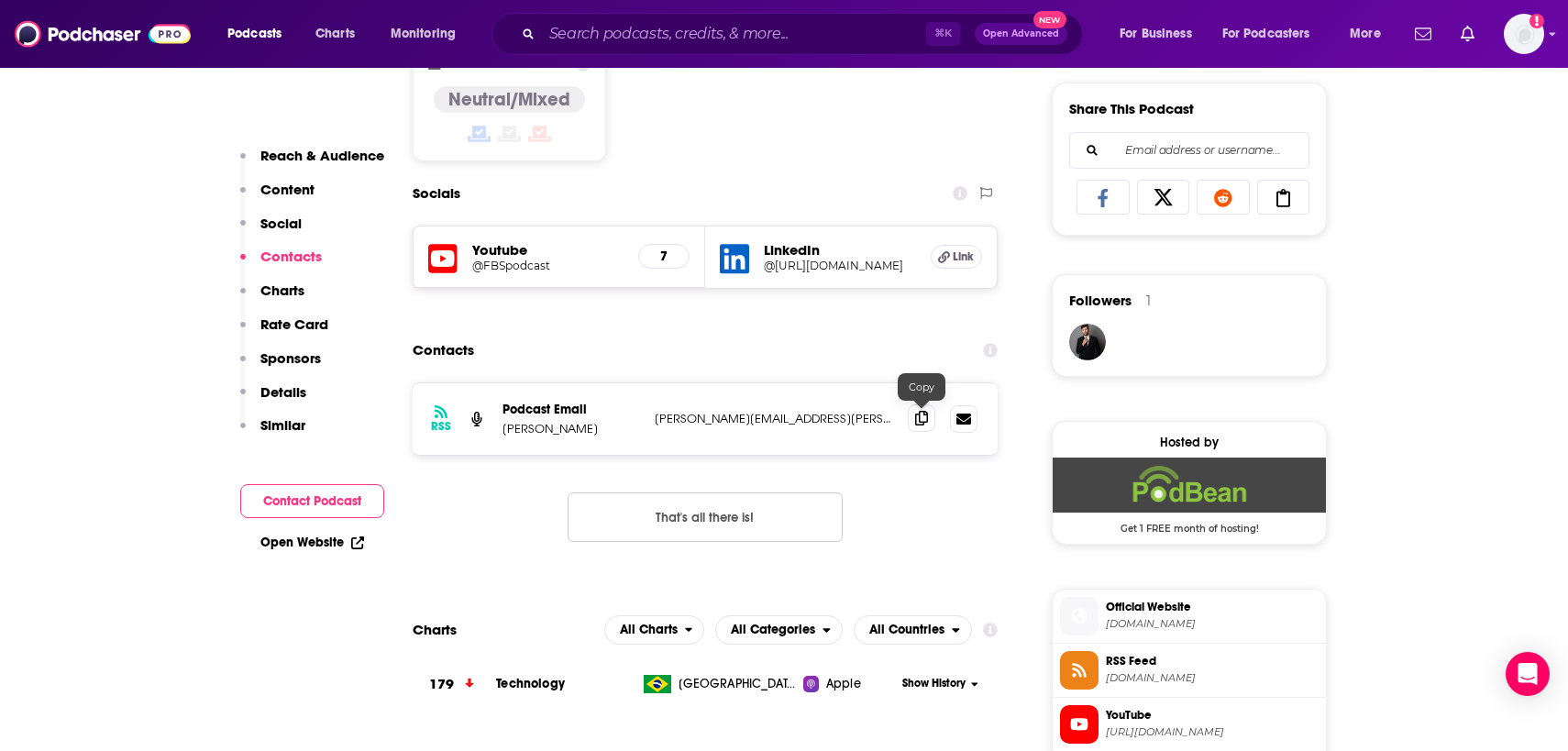
click at [924, 415] on icon at bounding box center [922, 418] width 13 height 15
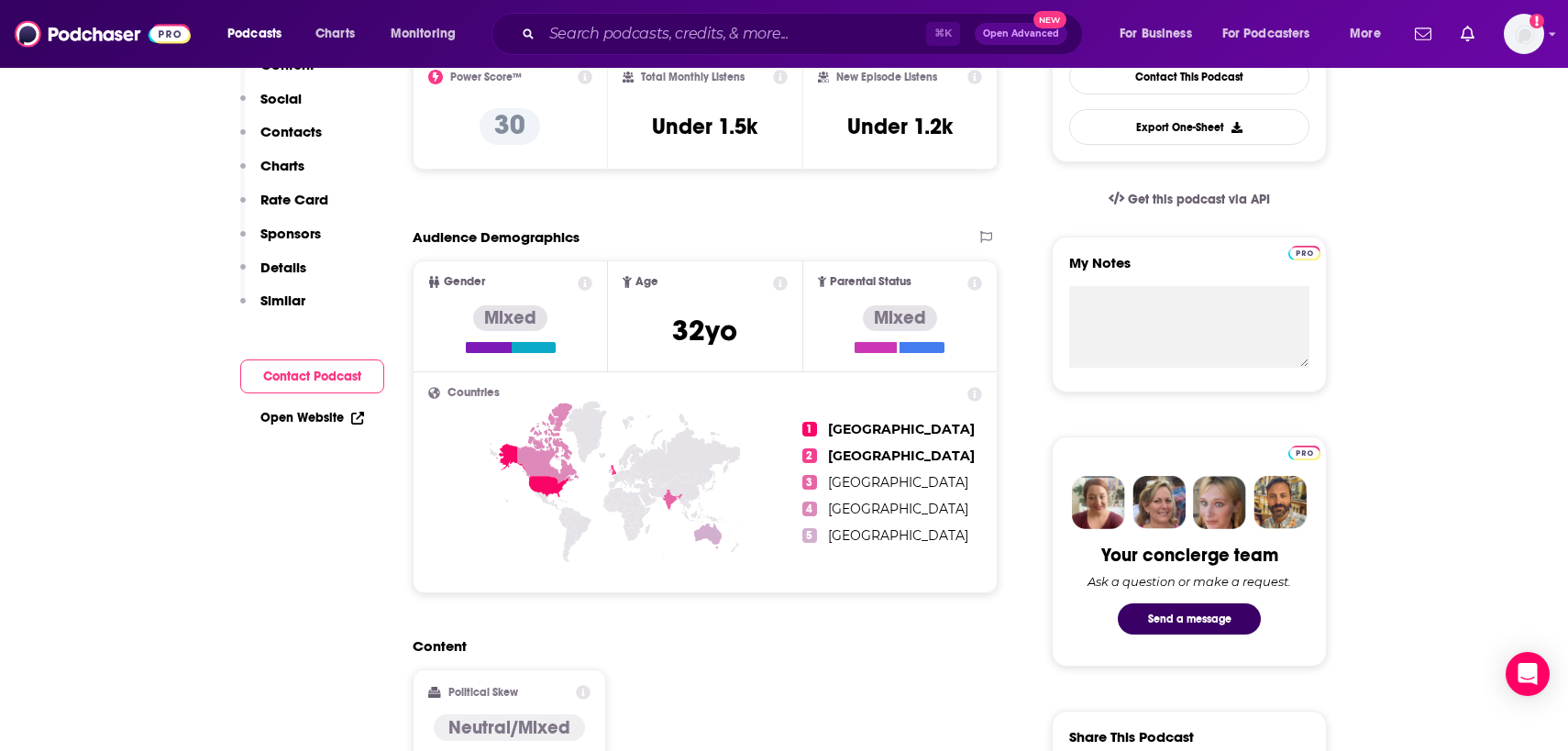
scroll to position [0, 0]
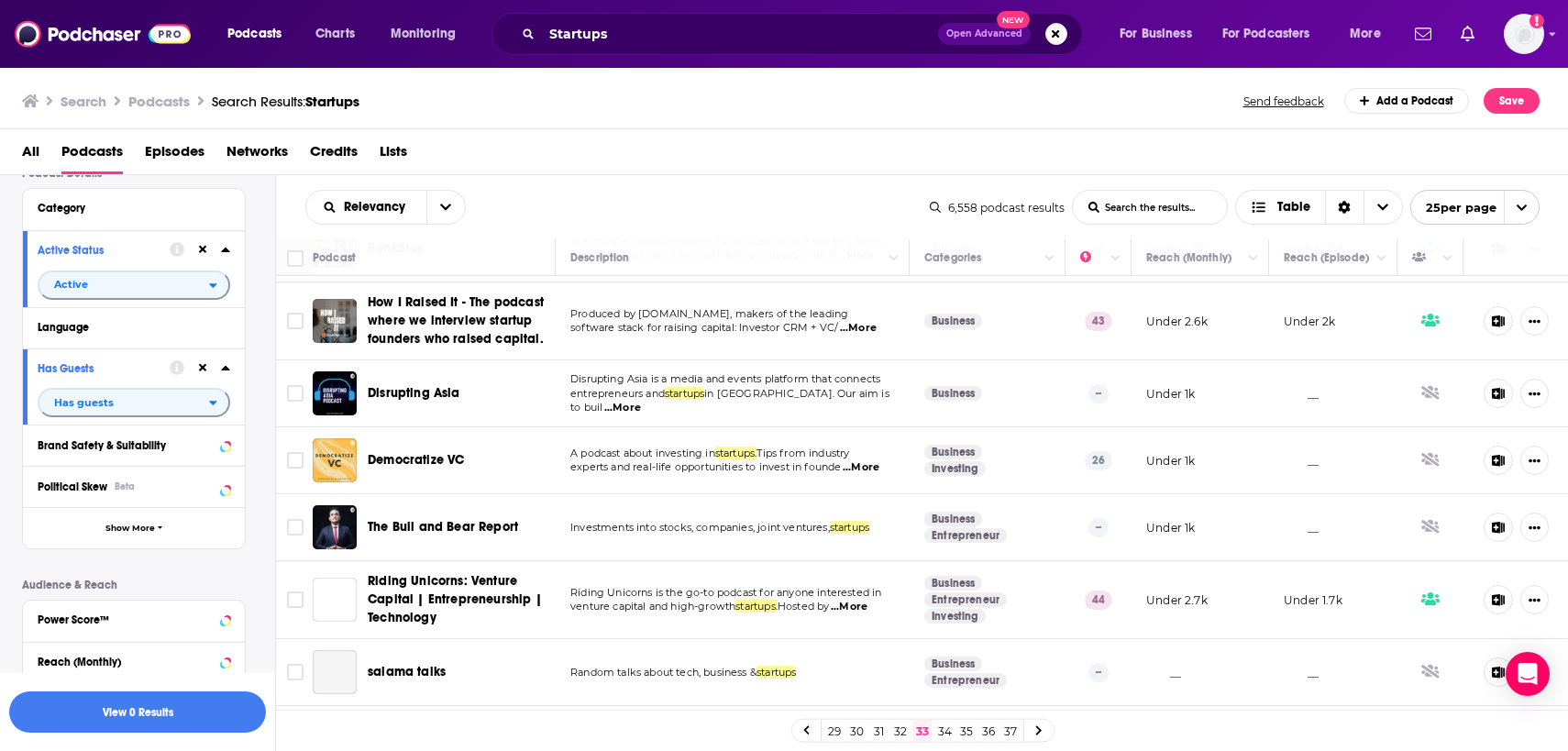
scroll to position [414, 0]
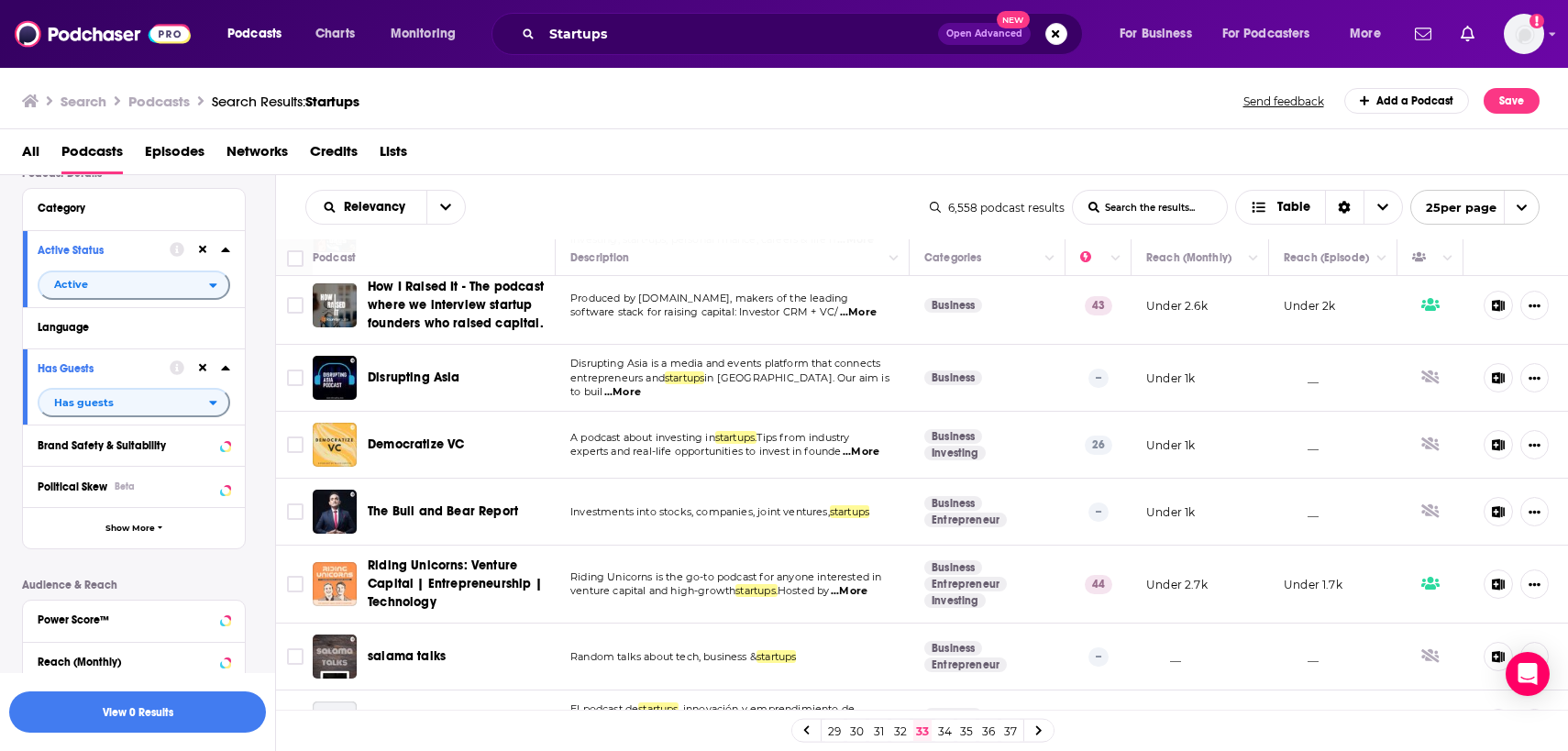
click at [637, 311] on span "software stack for raising capital: Investor CRM + VC/" at bounding box center [704, 312] width 268 height 13
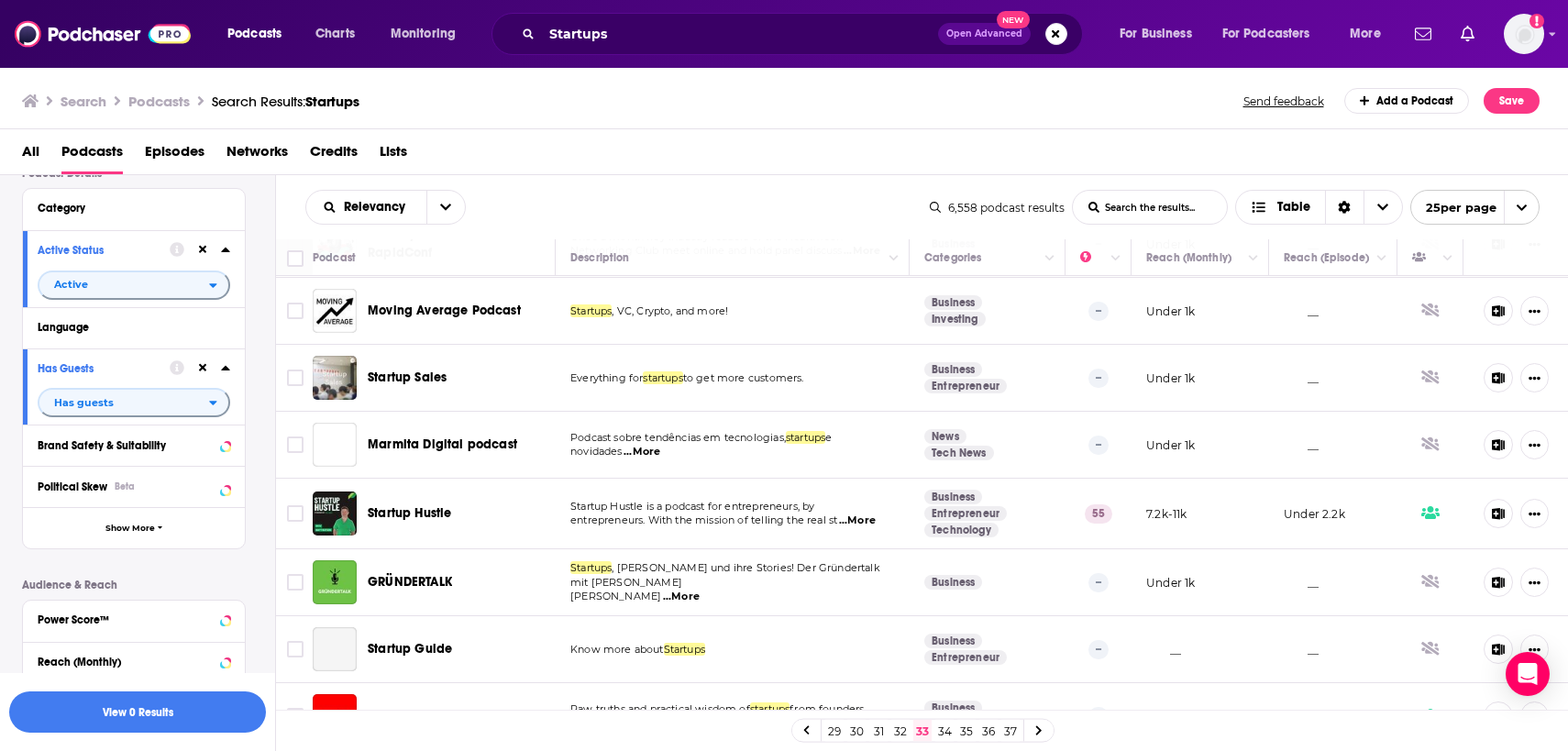
scroll to position [1272, 0]
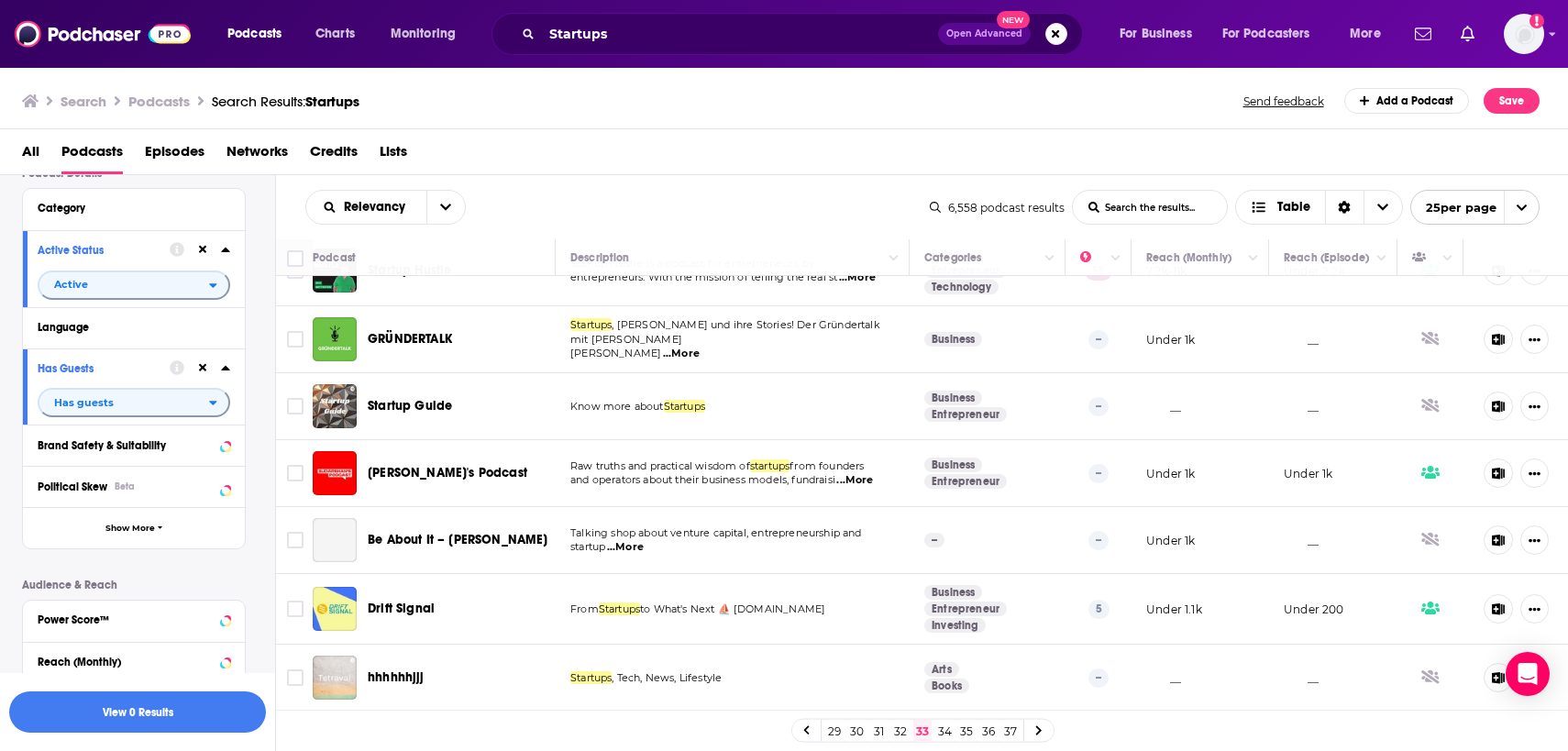
click at [950, 722] on link "34" at bounding box center [944, 731] width 18 height 22
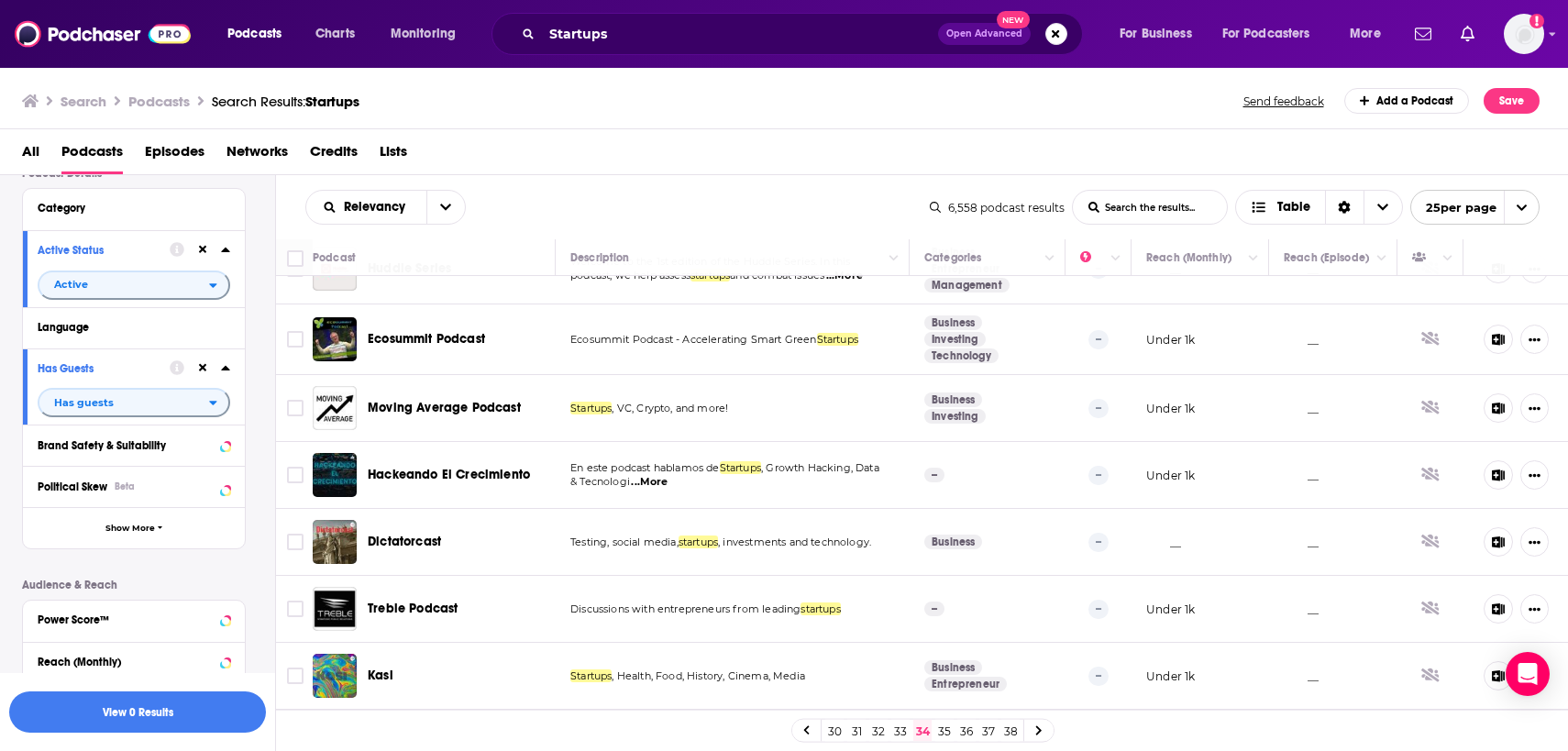
scroll to position [1254, 0]
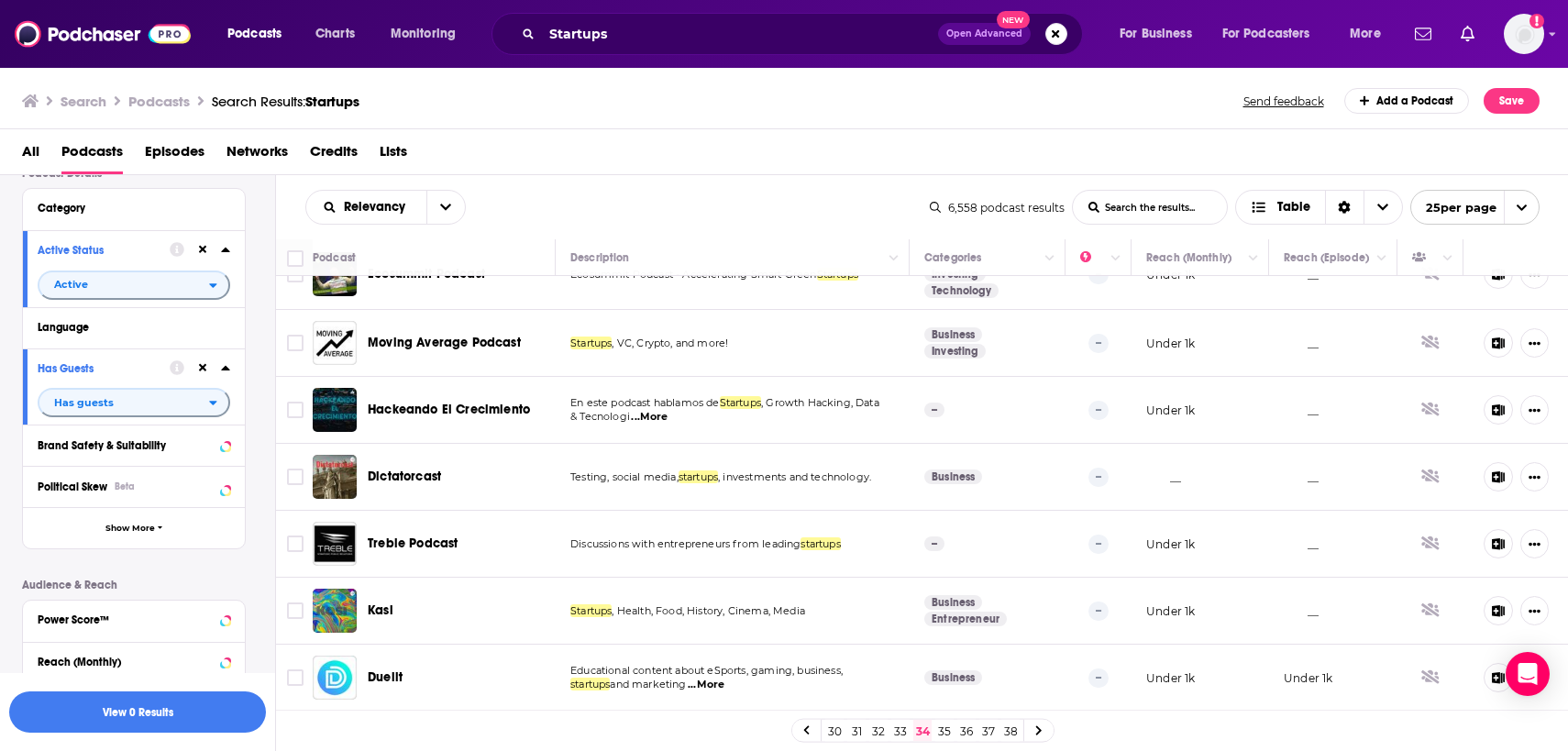
click at [945, 732] on link "35" at bounding box center [944, 731] width 18 height 22
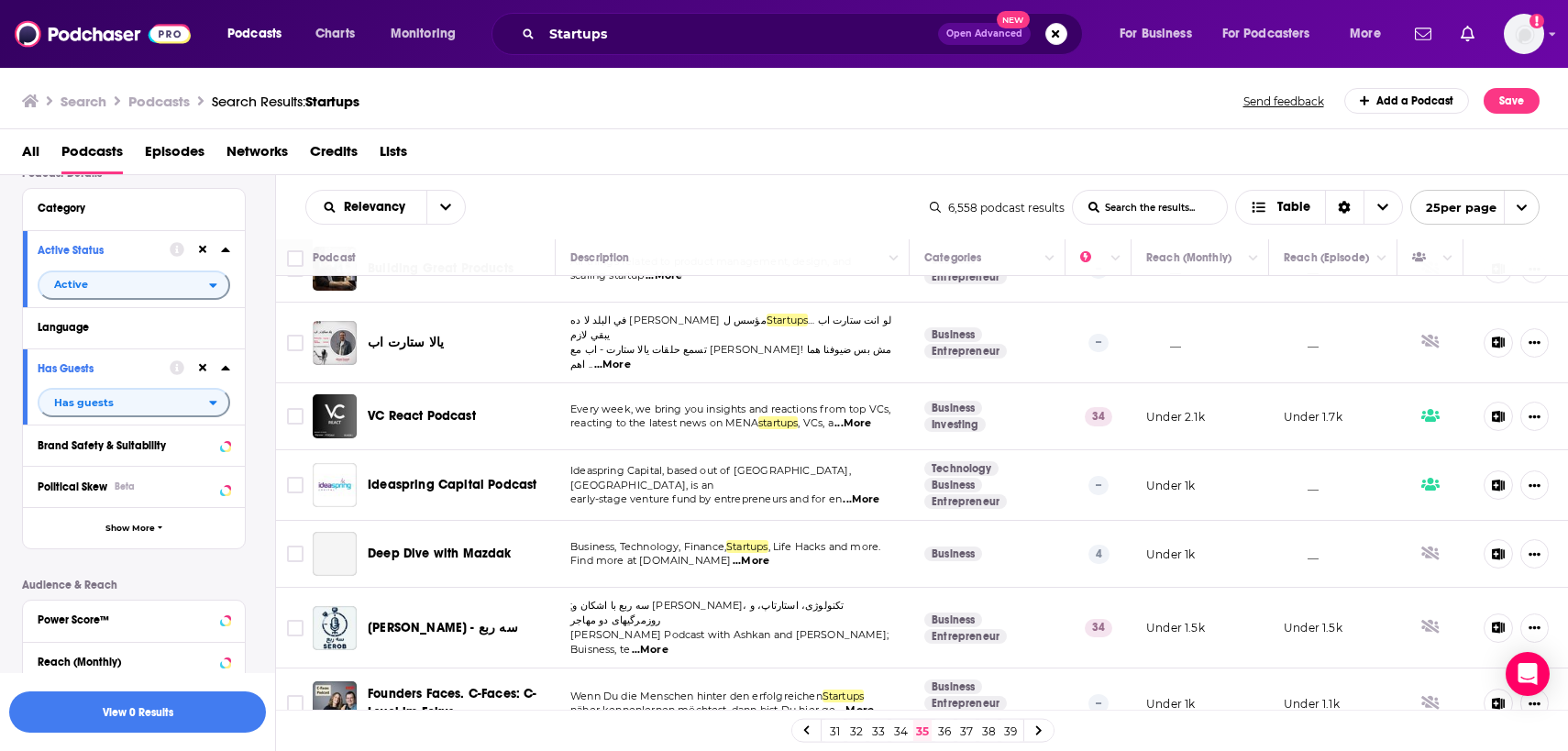
scroll to position [1257, 0]
click at [949, 734] on link "36" at bounding box center [944, 731] width 18 height 22
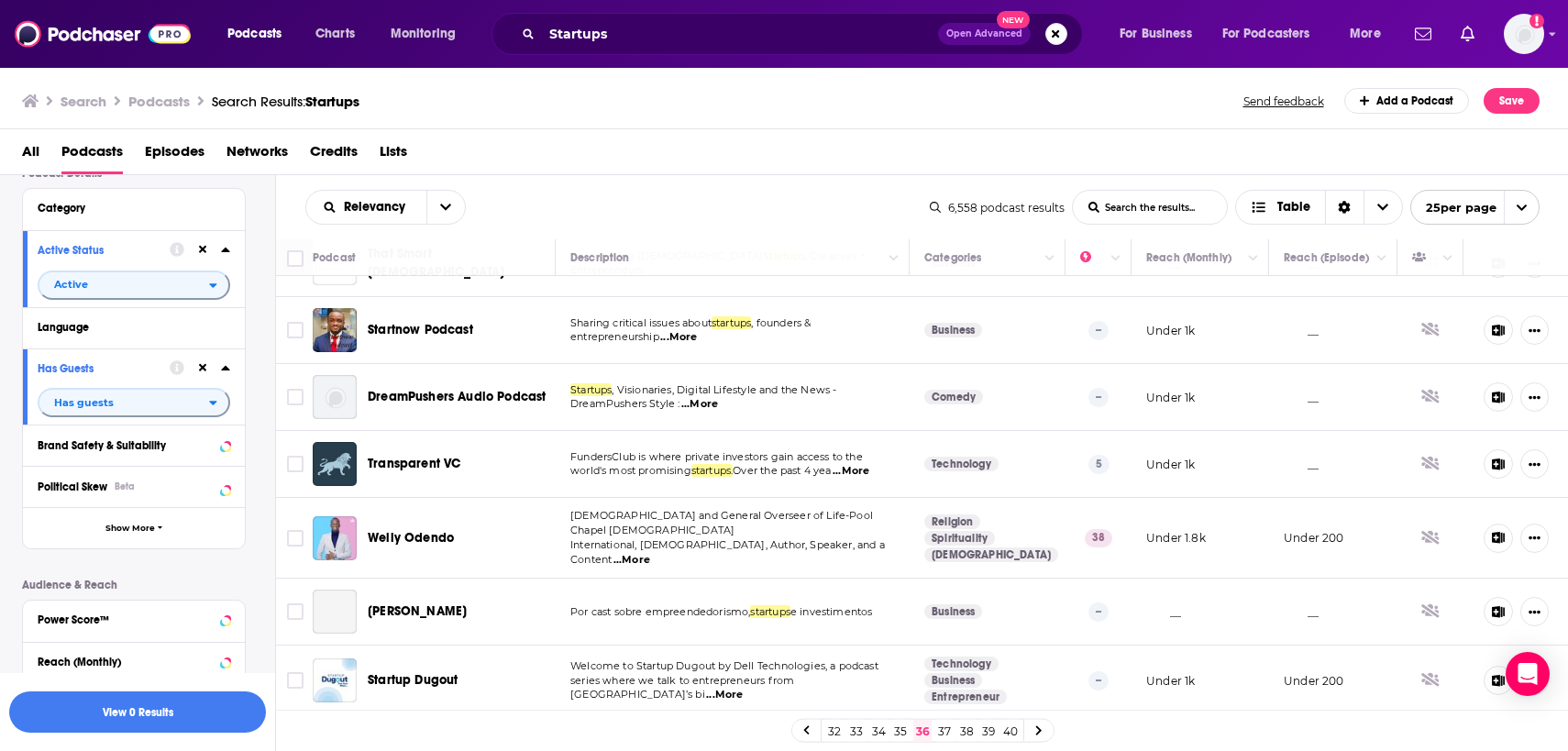
scroll to position [1164, 0]
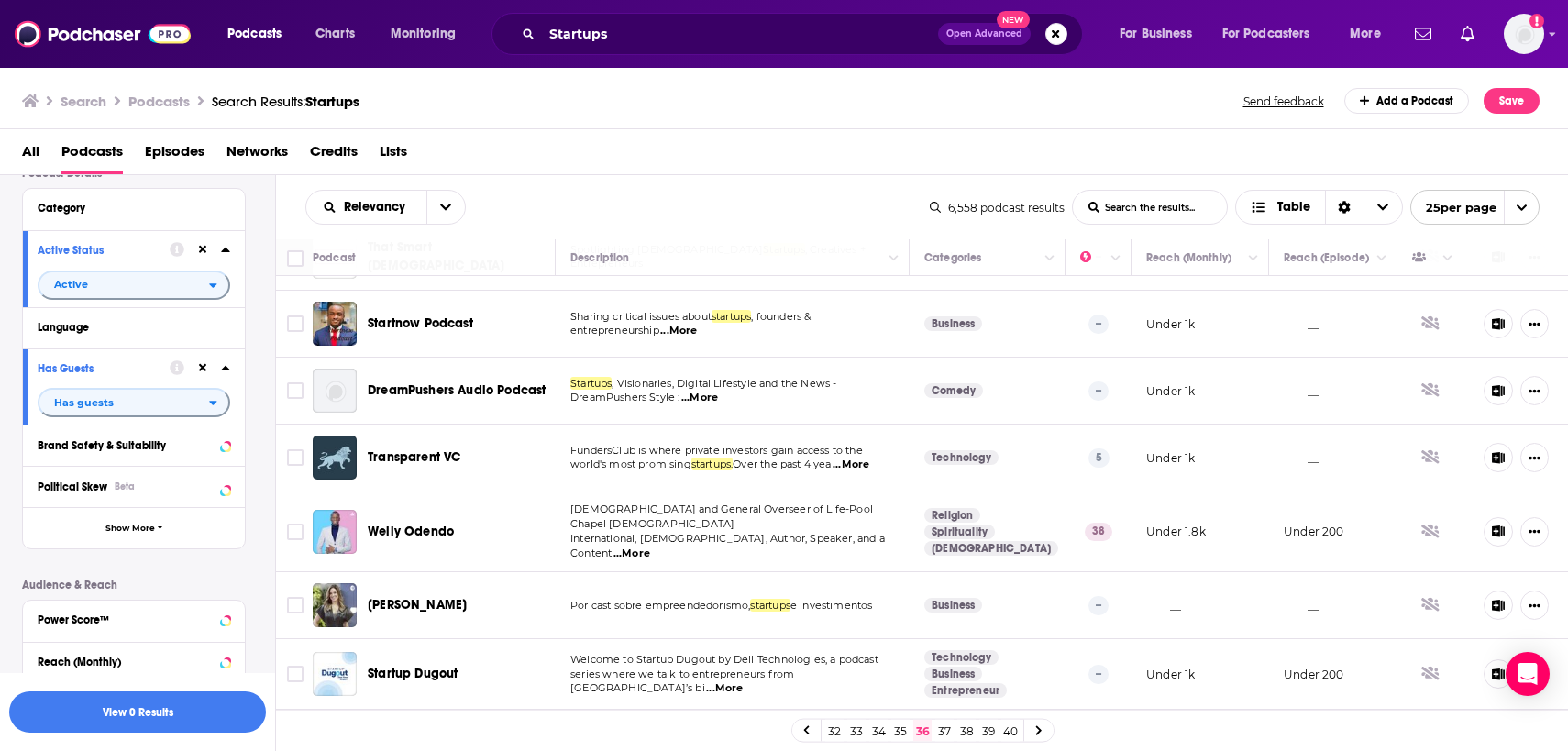
click at [939, 720] on link "37" at bounding box center [944, 731] width 18 height 22
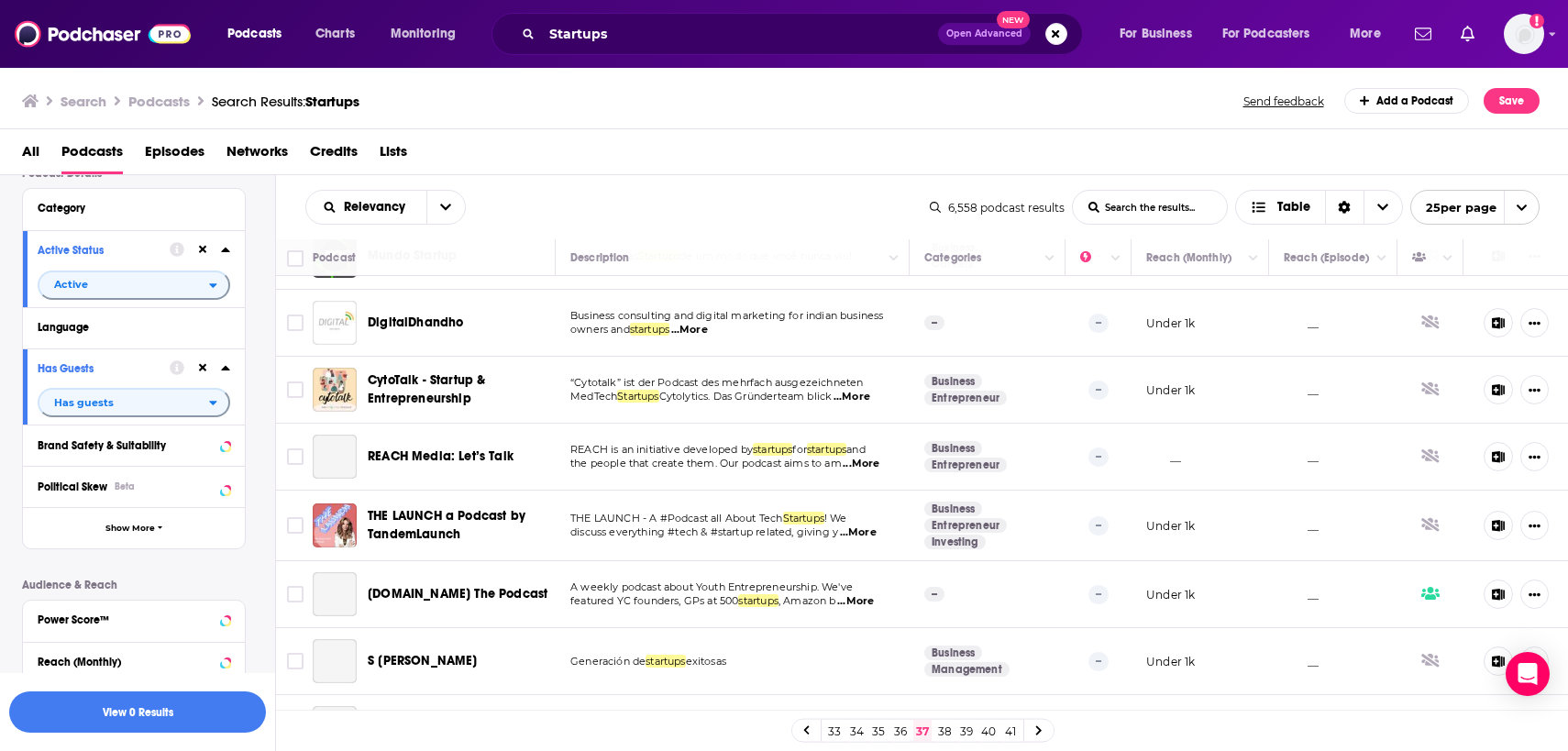
scroll to position [1261, 0]
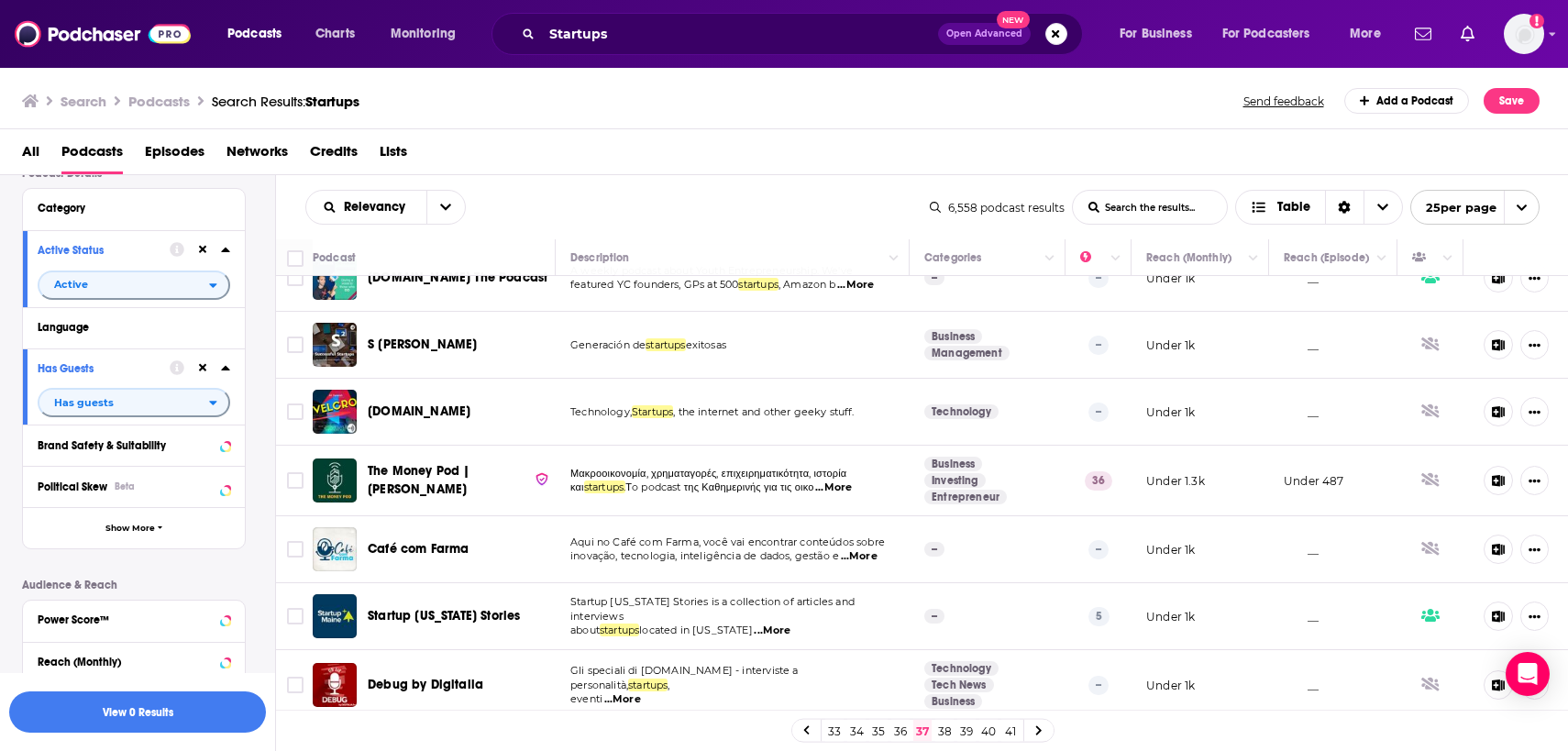
click at [944, 734] on link "38" at bounding box center [944, 731] width 18 height 22
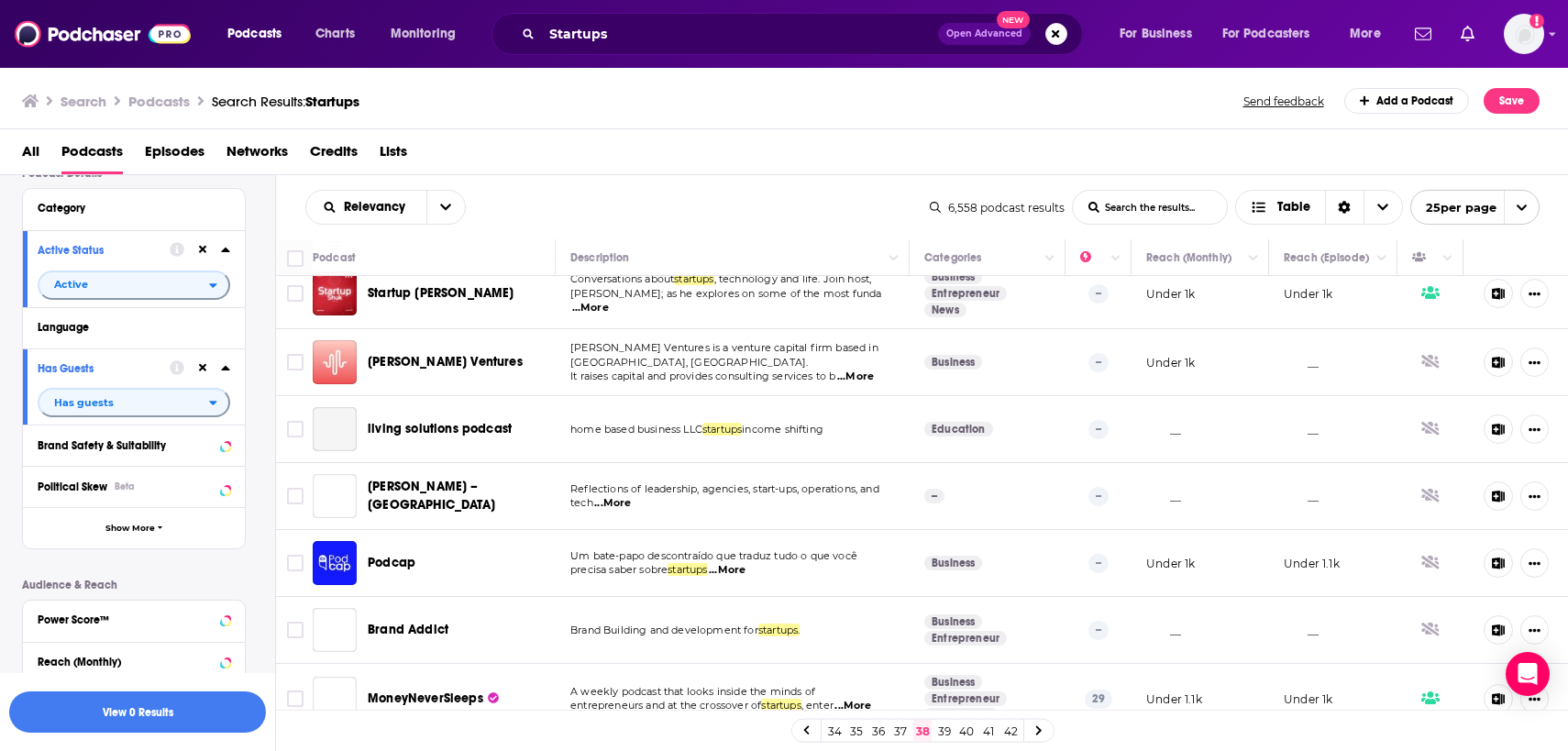
scroll to position [377, 0]
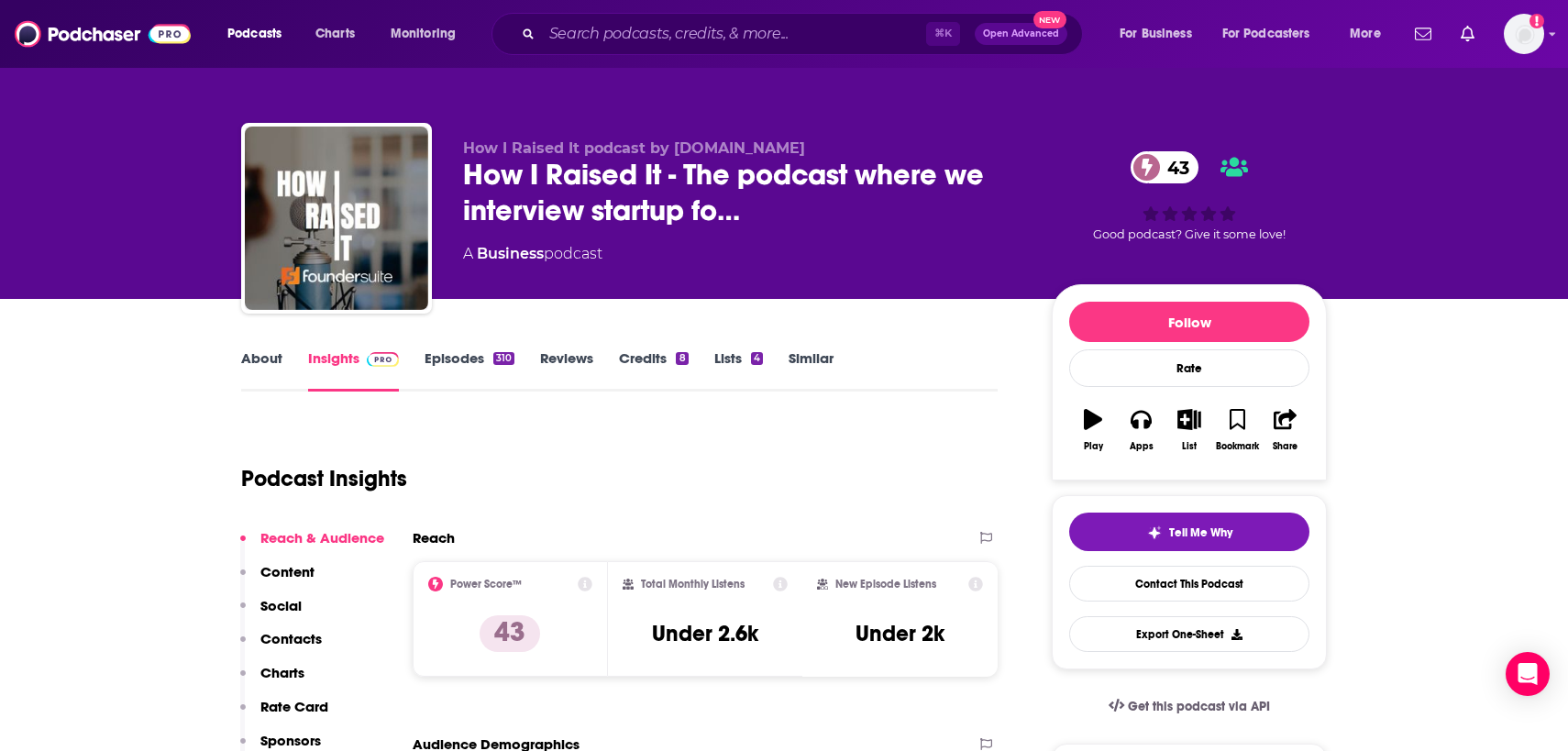
click at [269, 360] on link "About" at bounding box center [261, 370] width 41 height 42
